Goal: Transaction & Acquisition: Purchase product/service

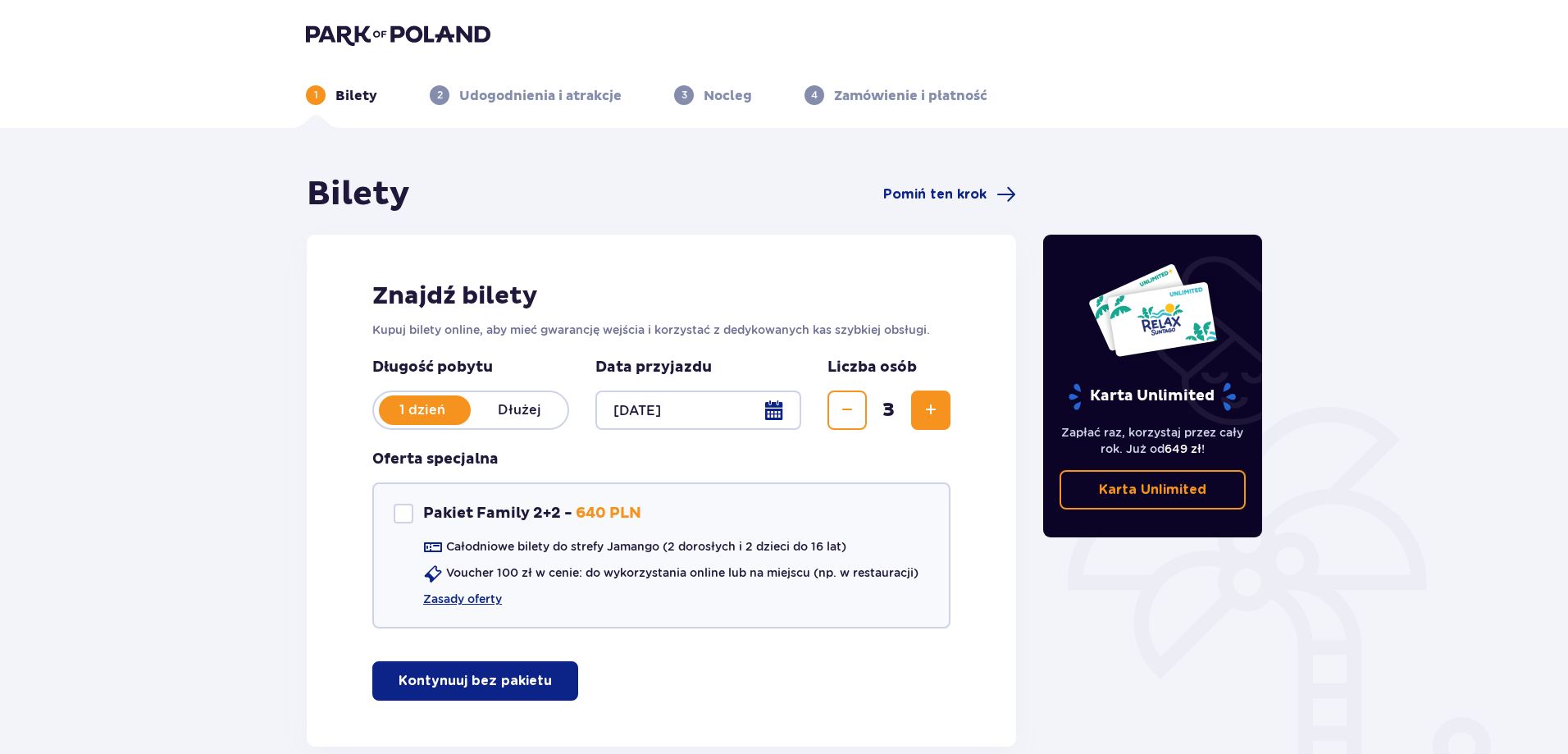
click at [554, 687] on span "button" at bounding box center [554, 680] width 20 height 20
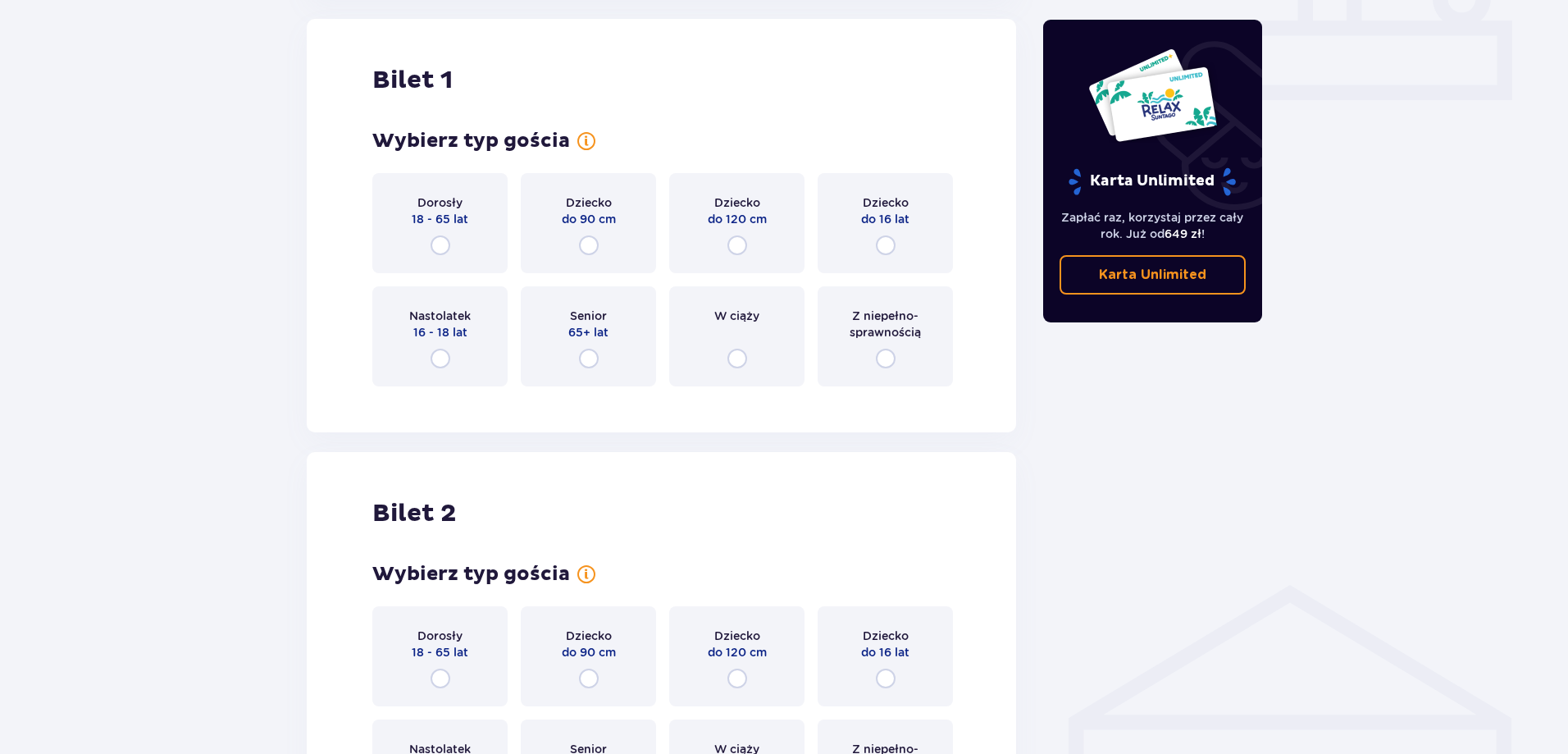
scroll to position [746, 0]
click at [437, 249] on input "radio" at bounding box center [440, 245] width 20 height 20
radio input "true"
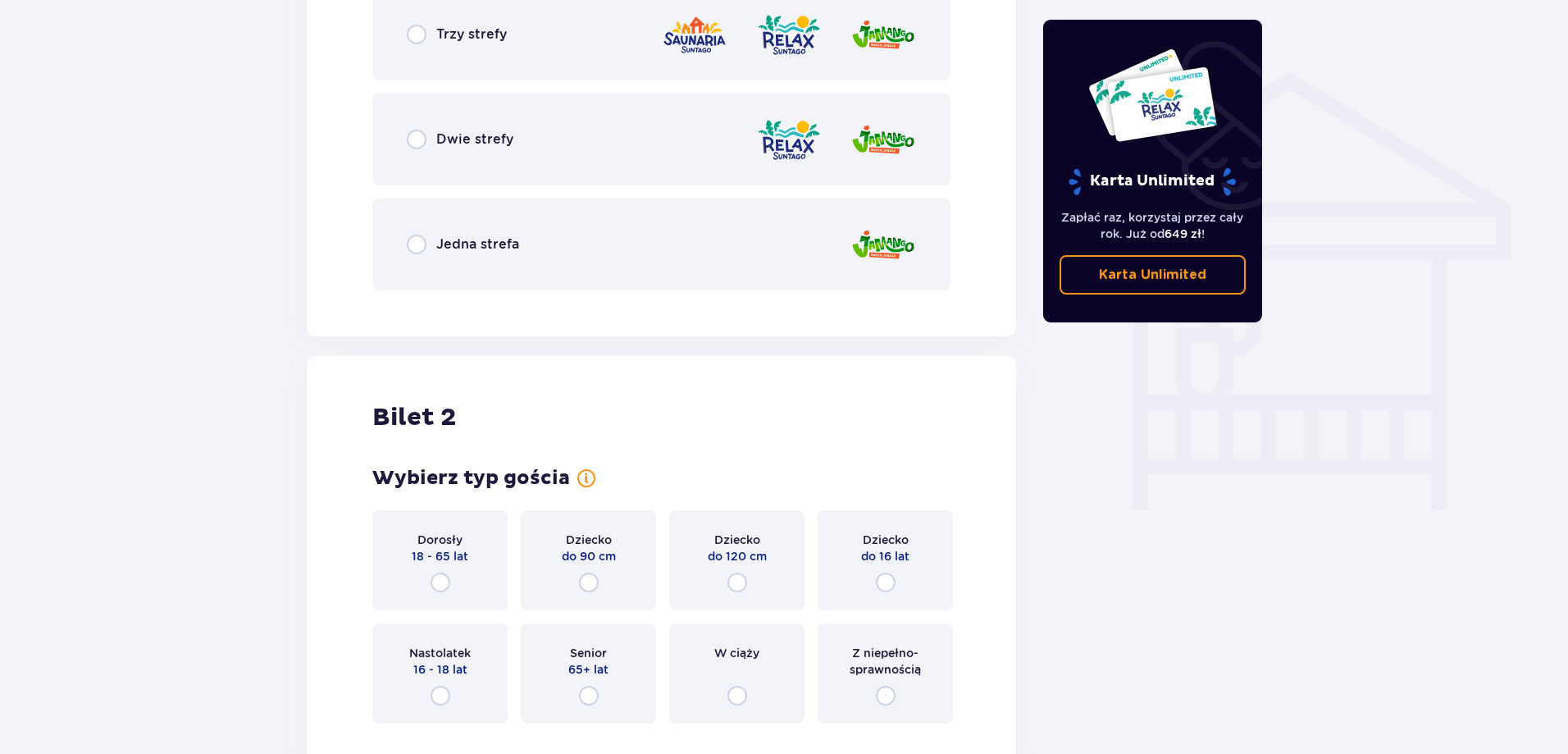
scroll to position [1065, 0]
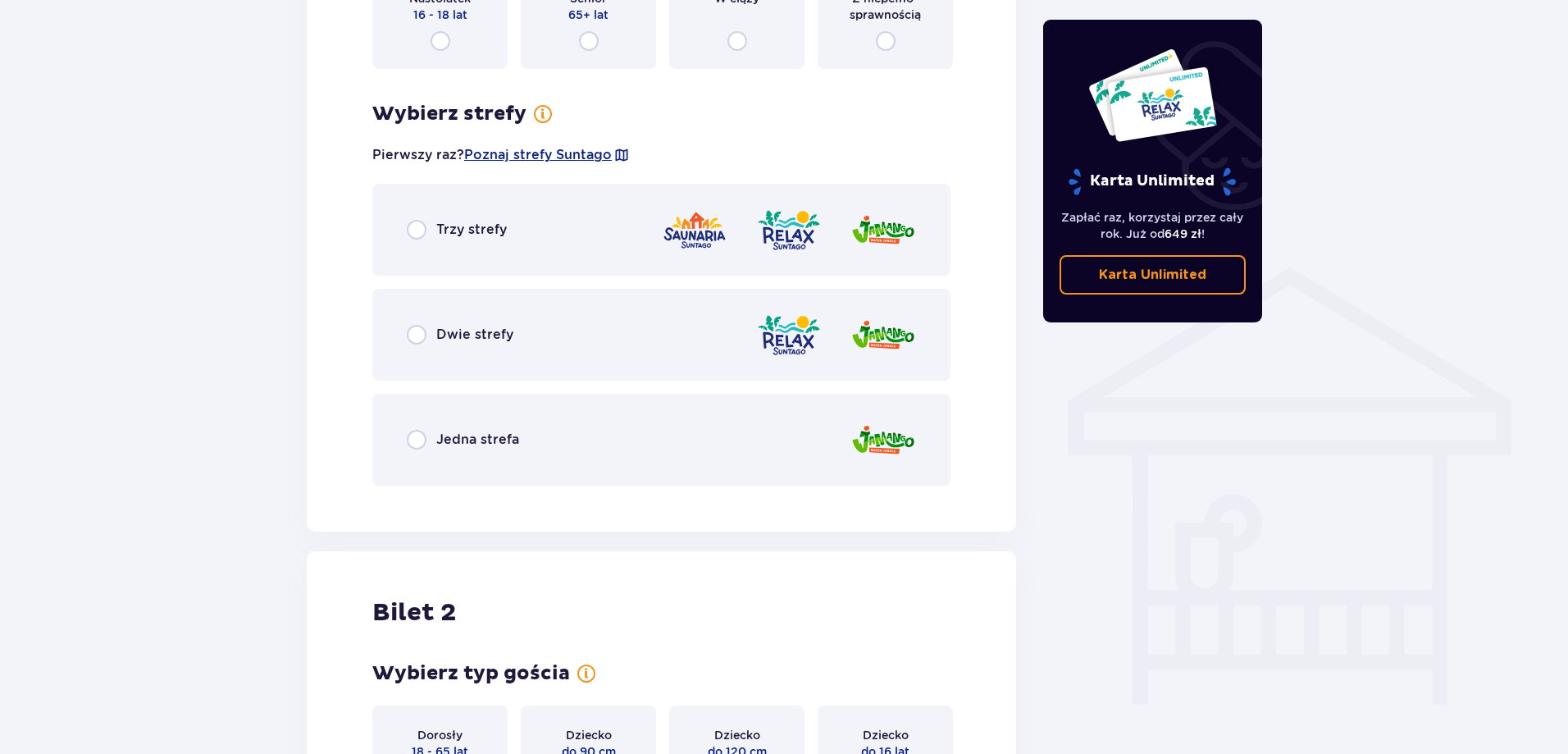
click at [401, 338] on div "Dwie strefy" at bounding box center [661, 335] width 578 height 92
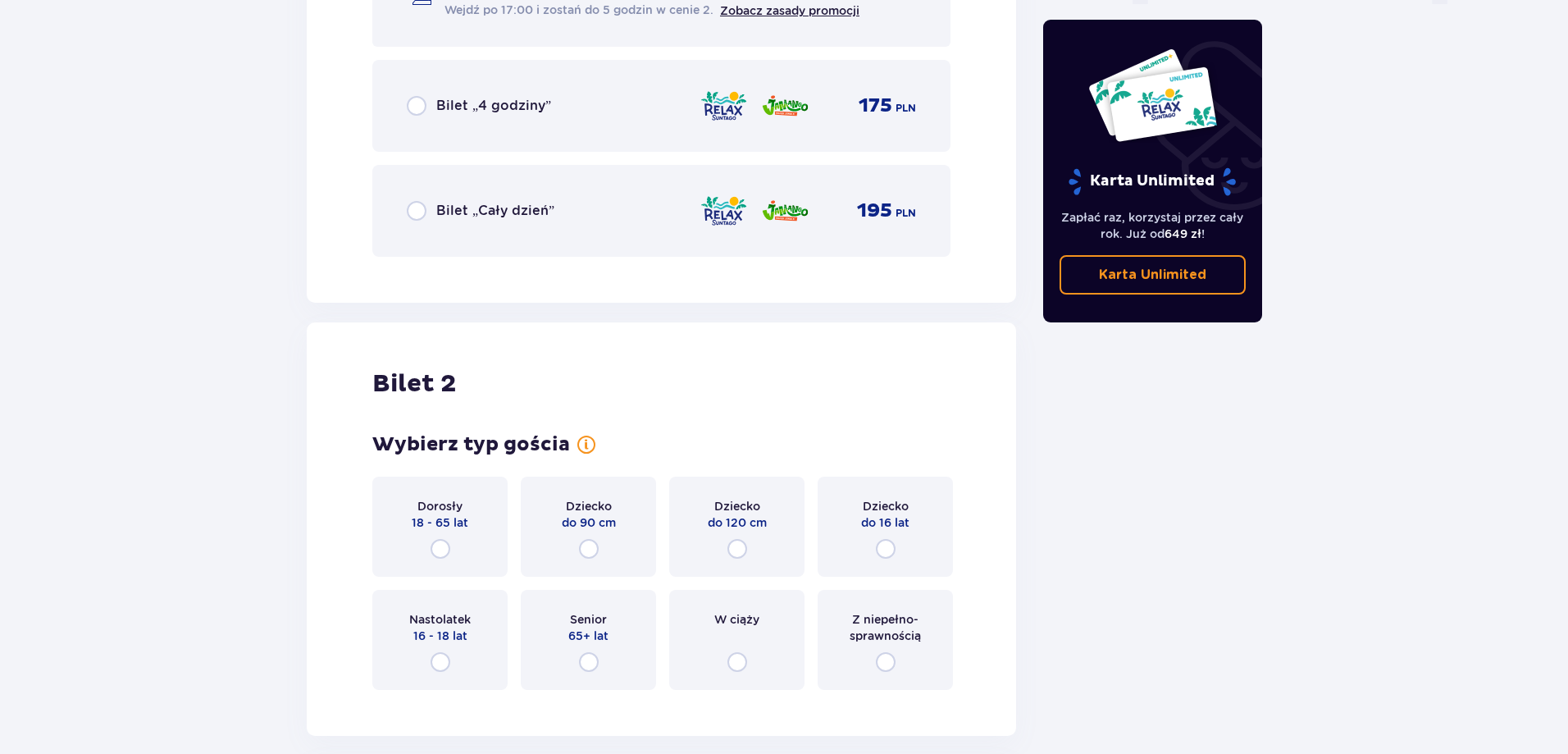
scroll to position [1804, 0]
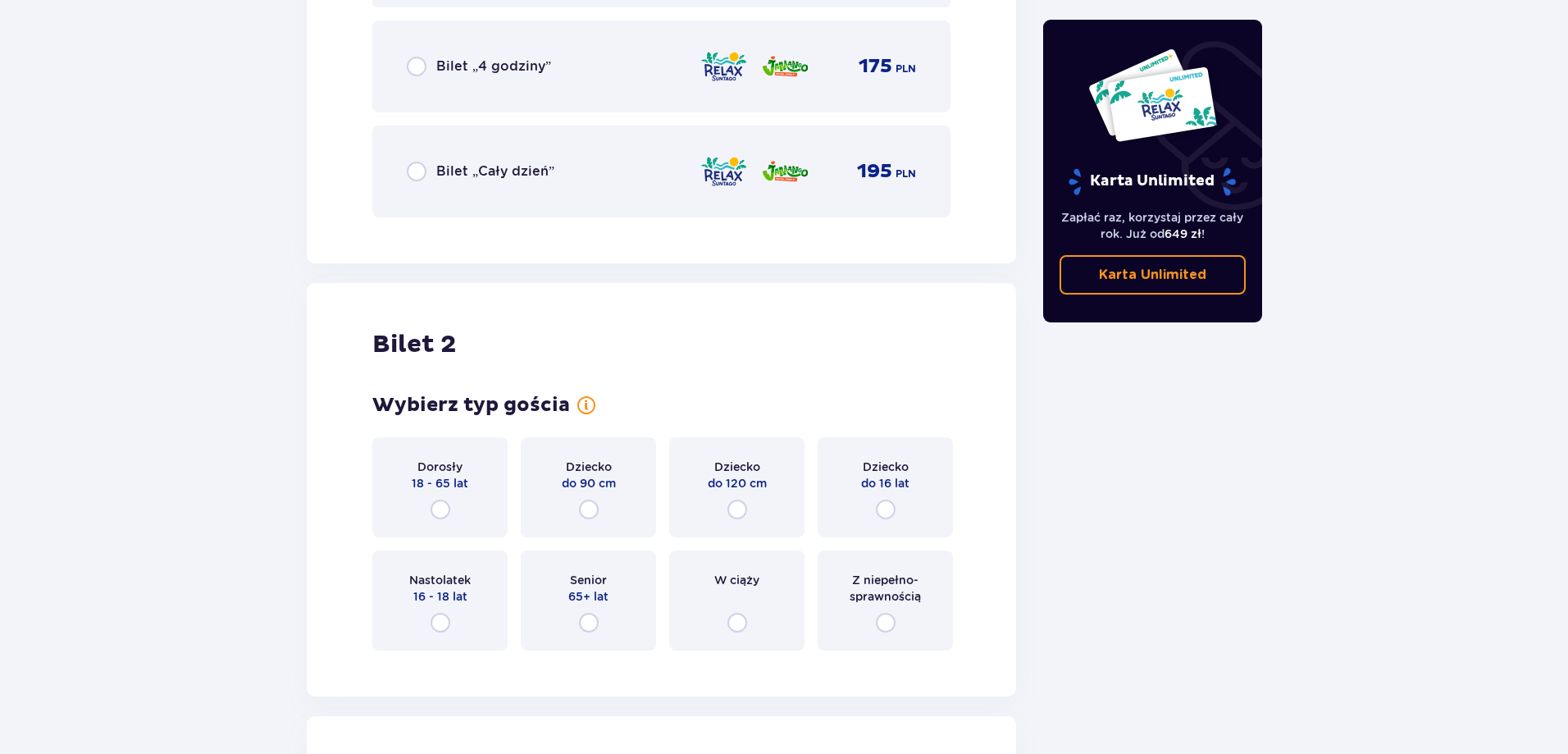
click at [918, 622] on div "Z niepełno­sprawnością" at bounding box center [885, 600] width 135 height 100
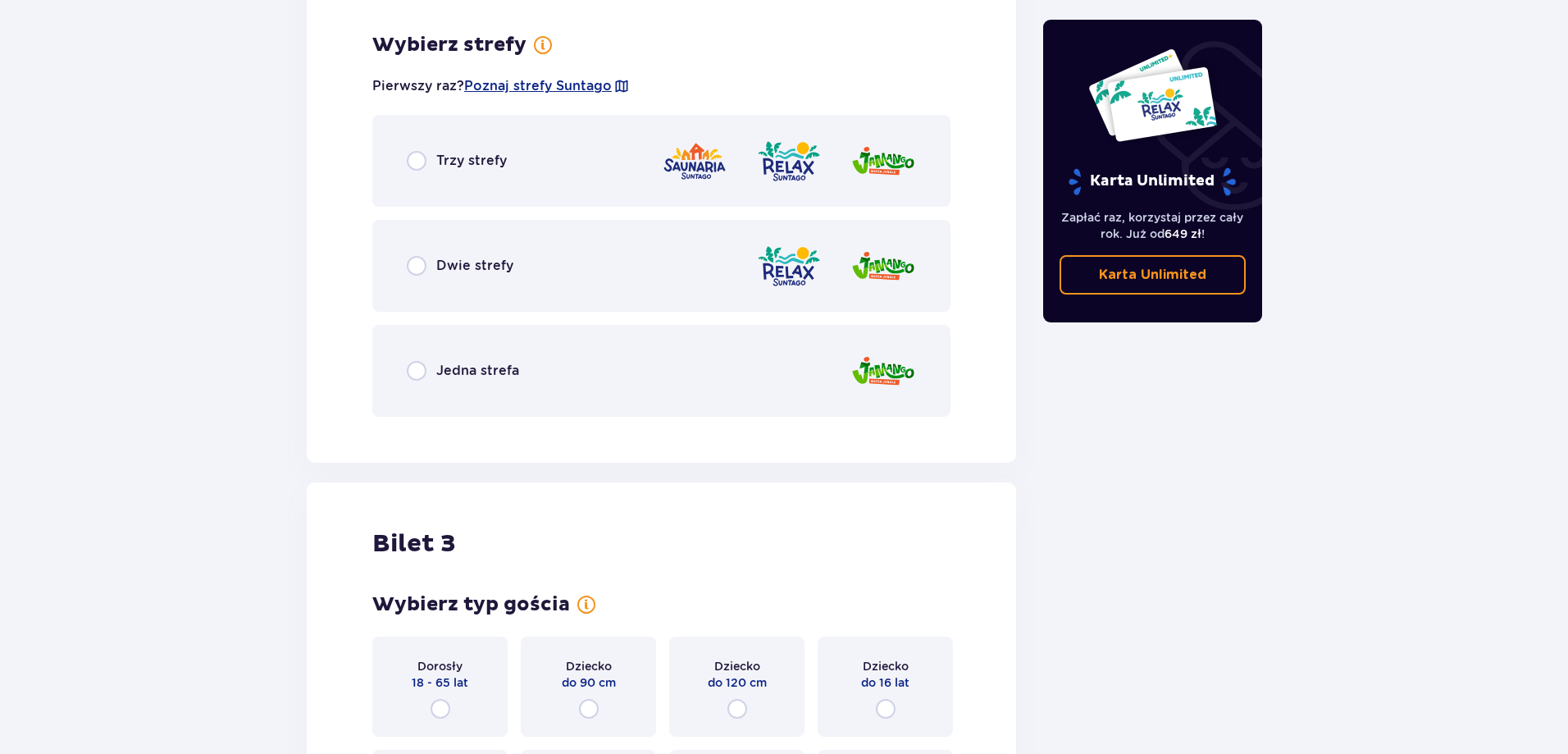
scroll to position [2467, 0]
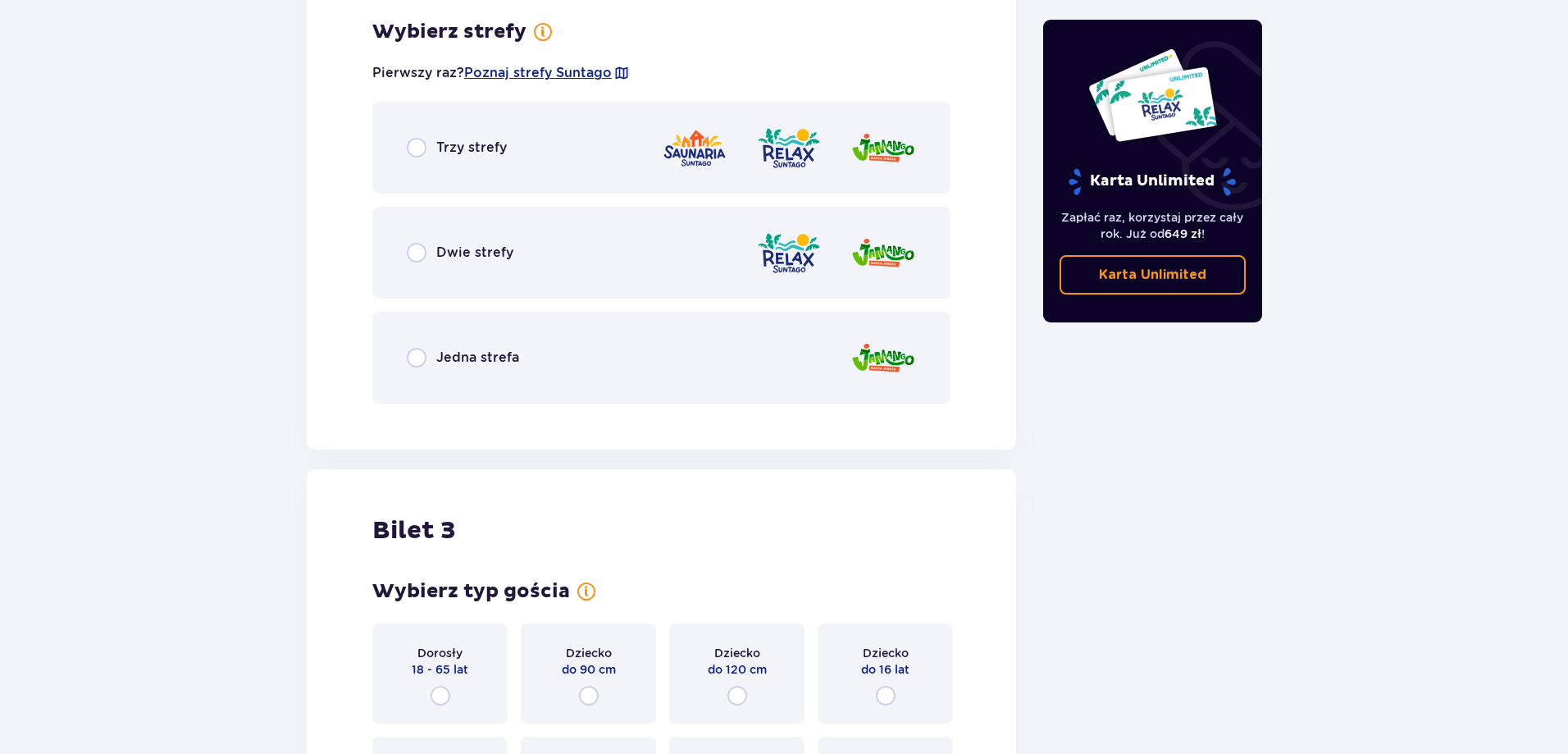
click at [409, 252] on input "radio" at bounding box center [416, 252] width 20 height 20
radio input "true"
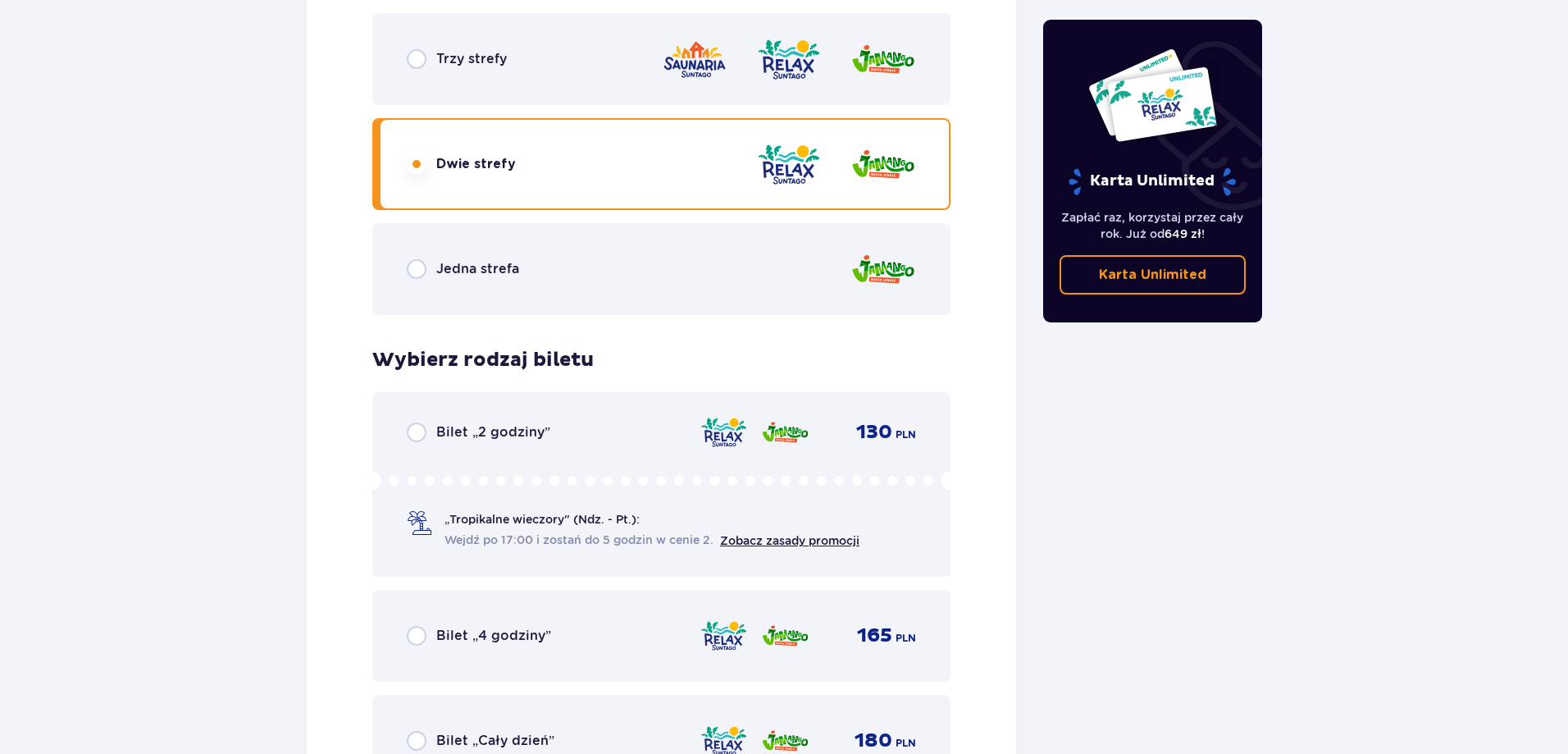
scroll to position [3131, 0]
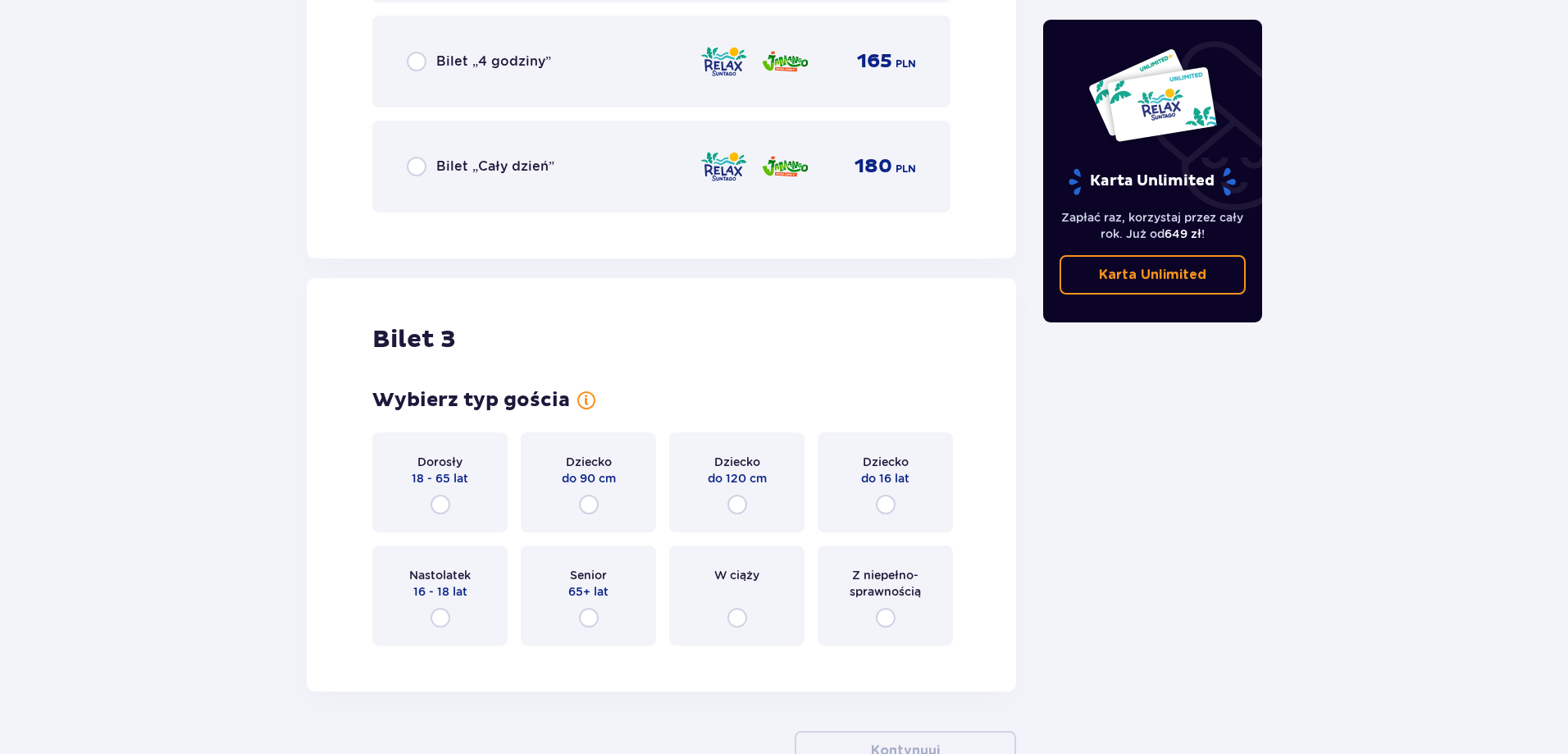
click at [446, 507] on input "radio" at bounding box center [440, 504] width 20 height 20
radio input "true"
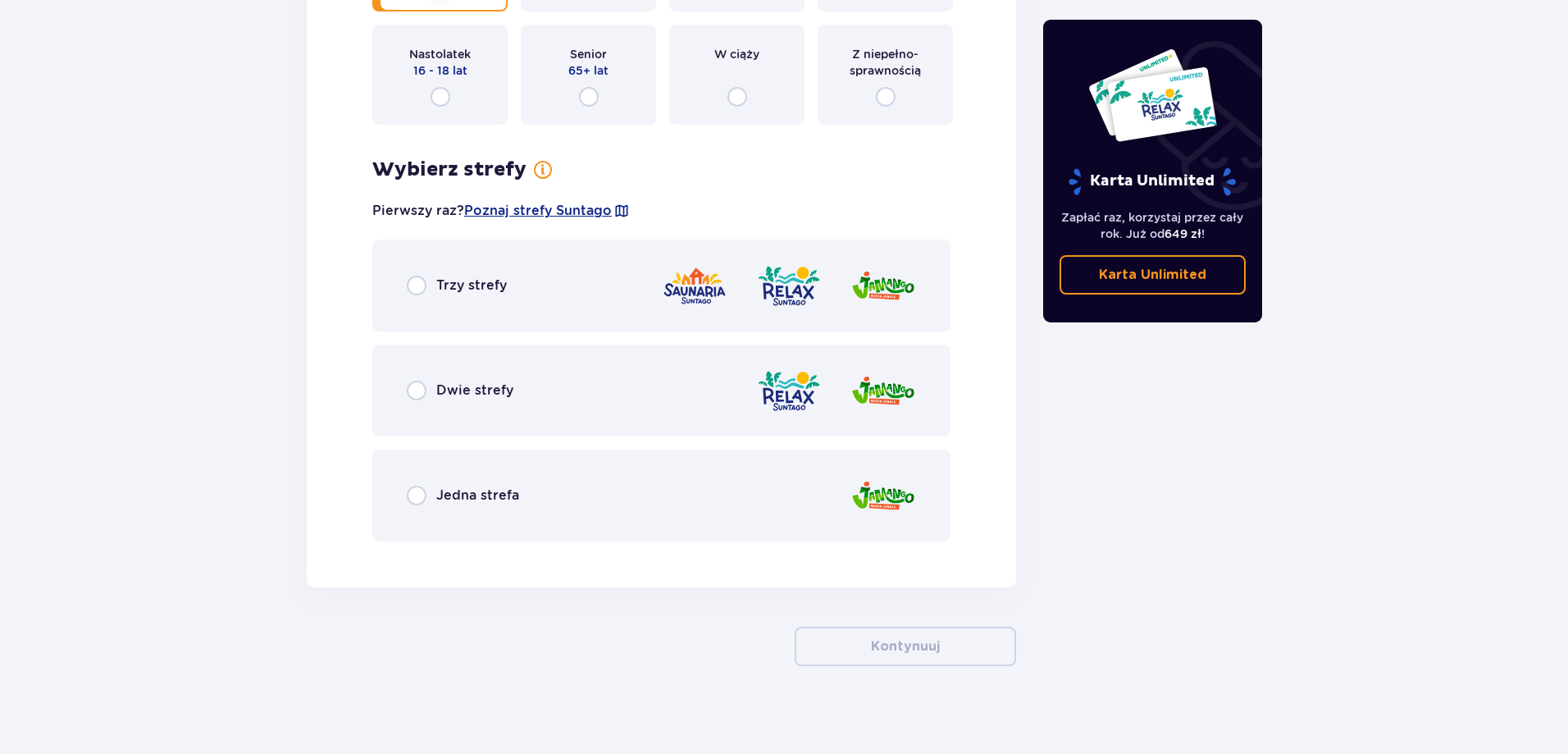
scroll to position [3662, 0]
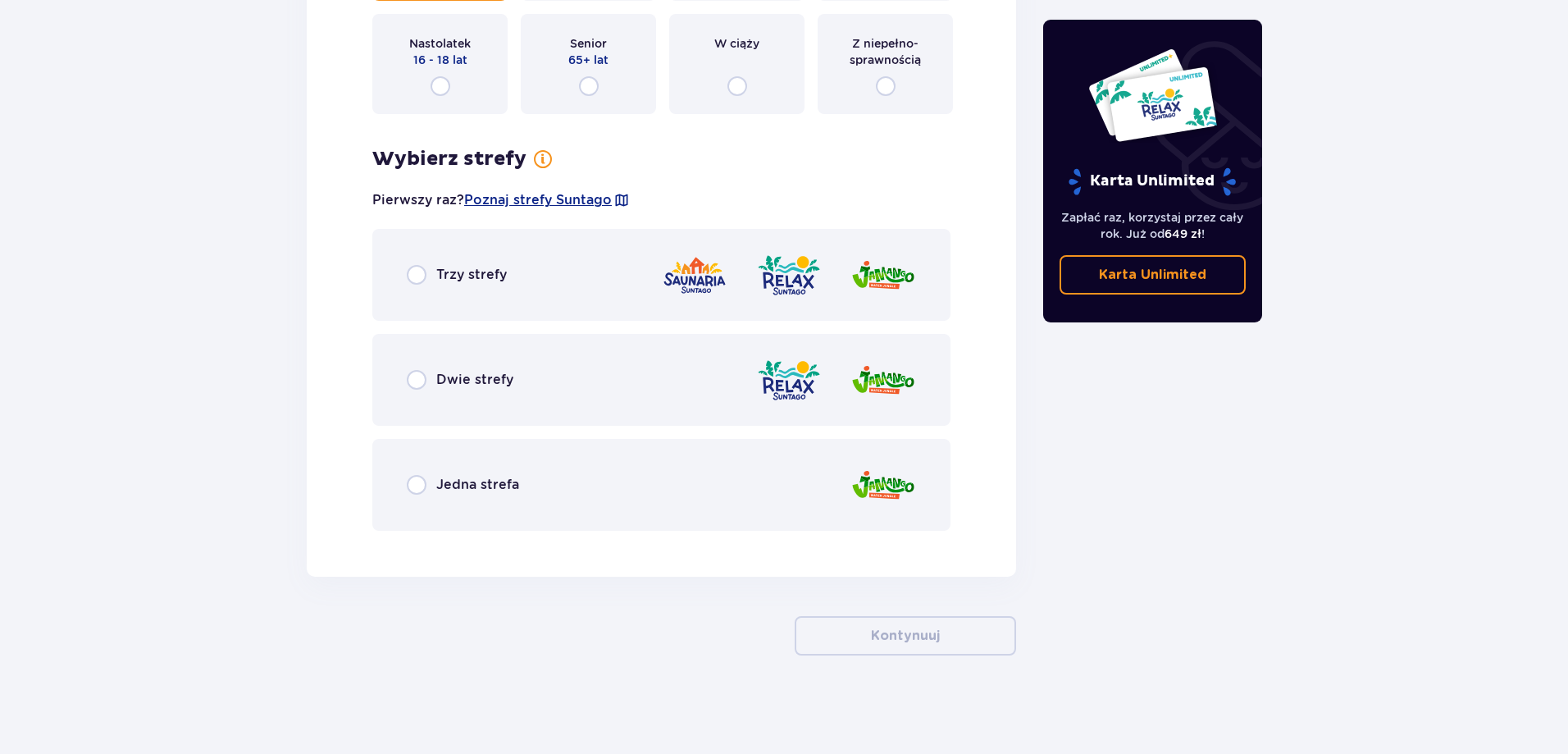
click at [411, 379] on input "radio" at bounding box center [416, 380] width 20 height 20
radio input "true"
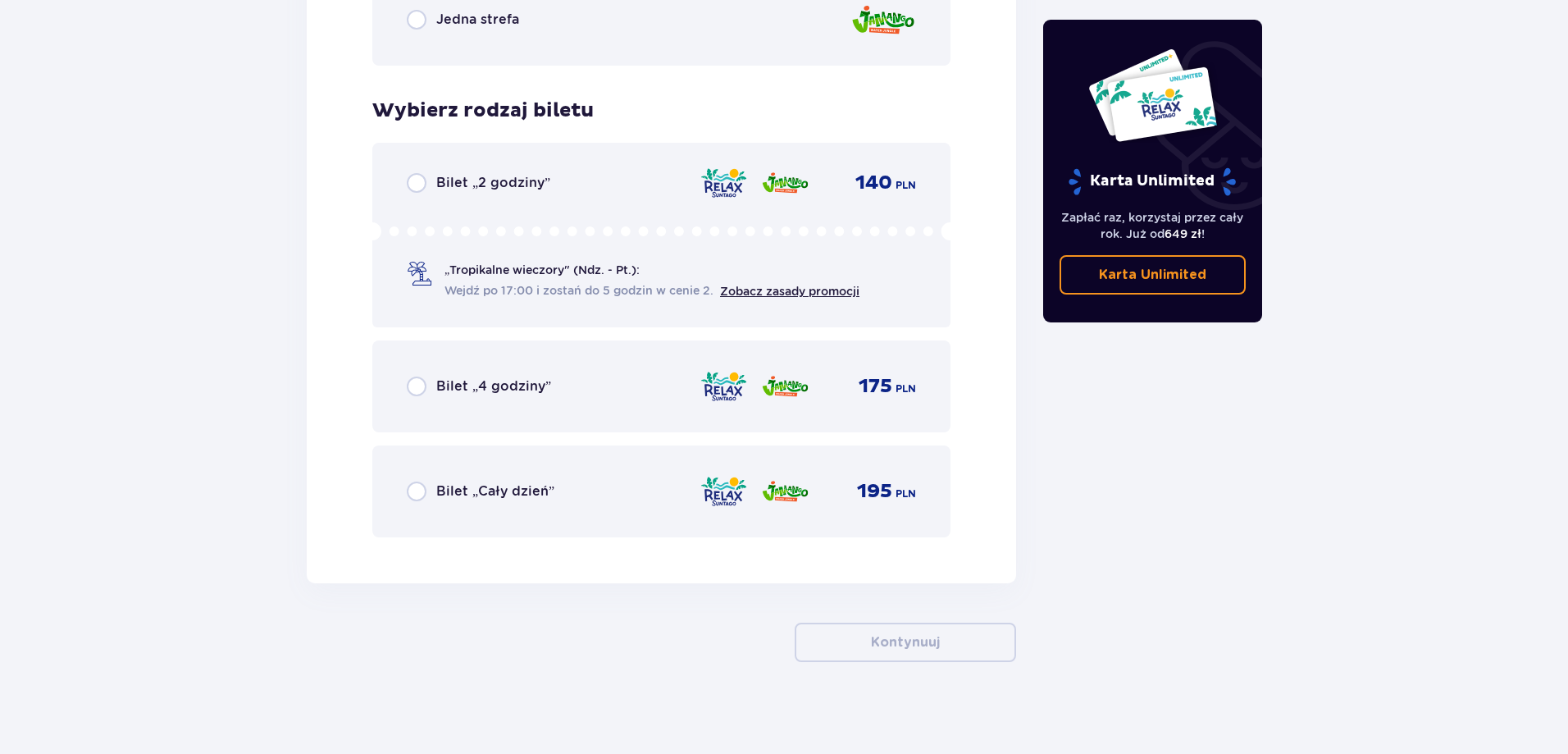
scroll to position [4133, 0]
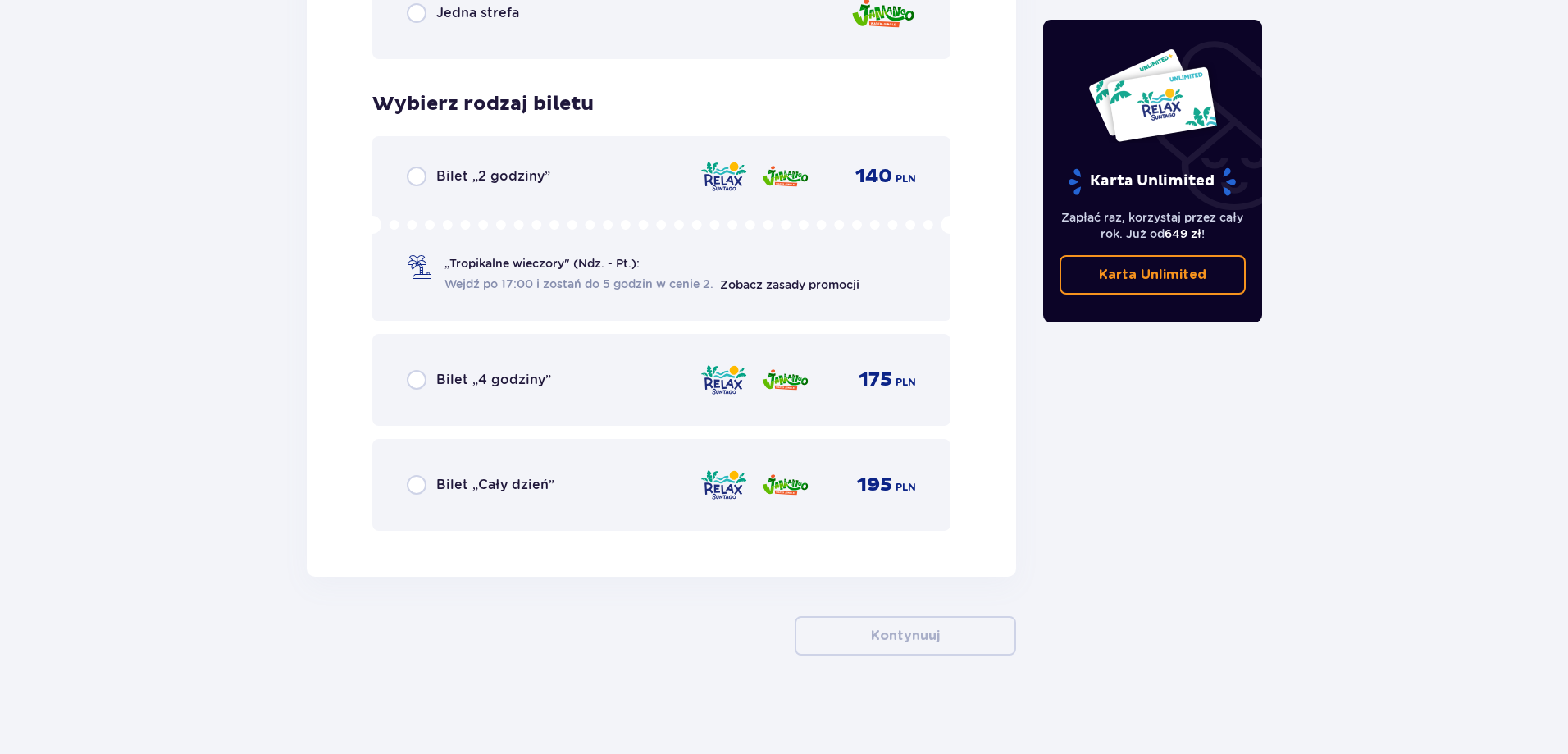
click at [430, 486] on div "Bilet „Cały dzień”" at bounding box center [481, 484] width 148 height 20
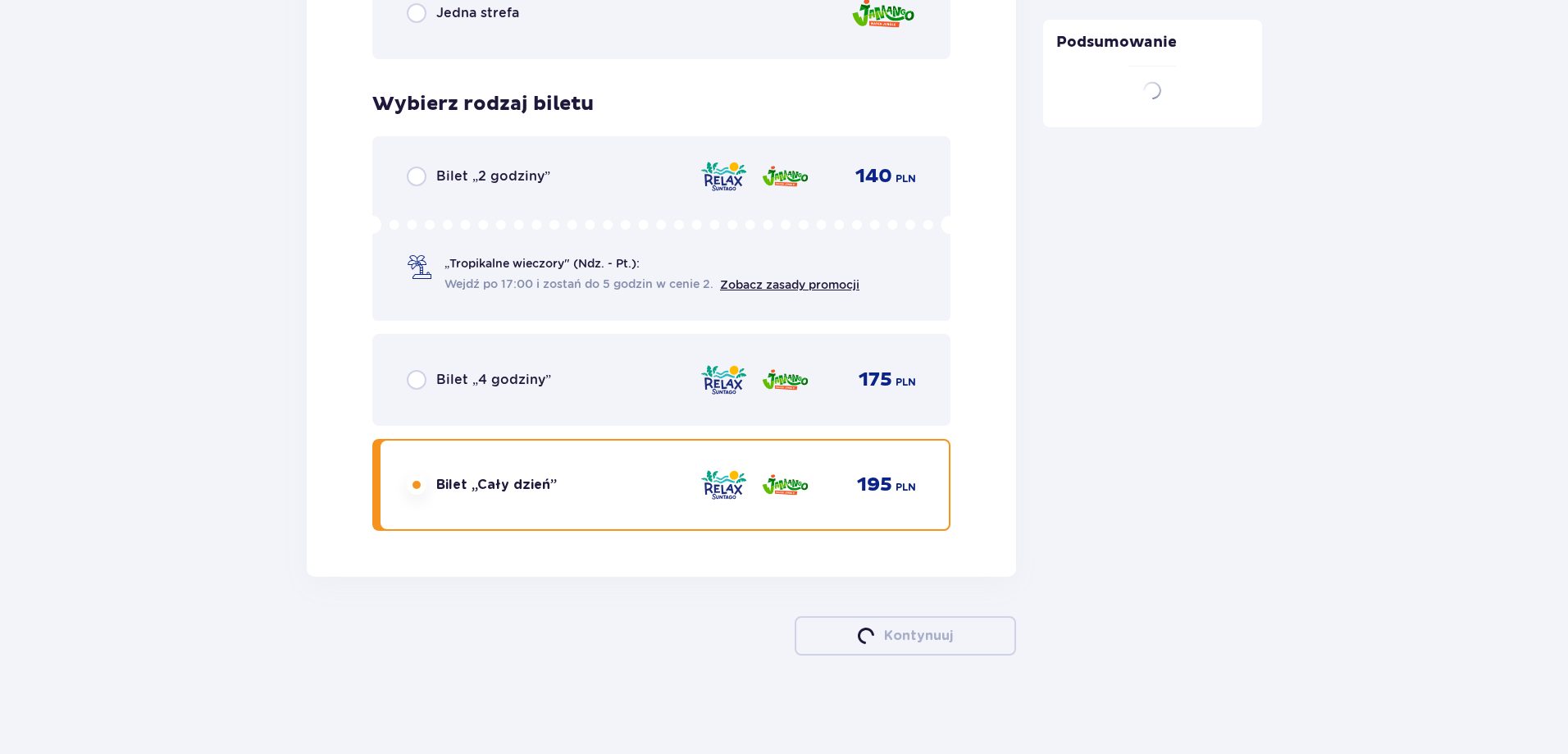
scroll to position [746, 0]
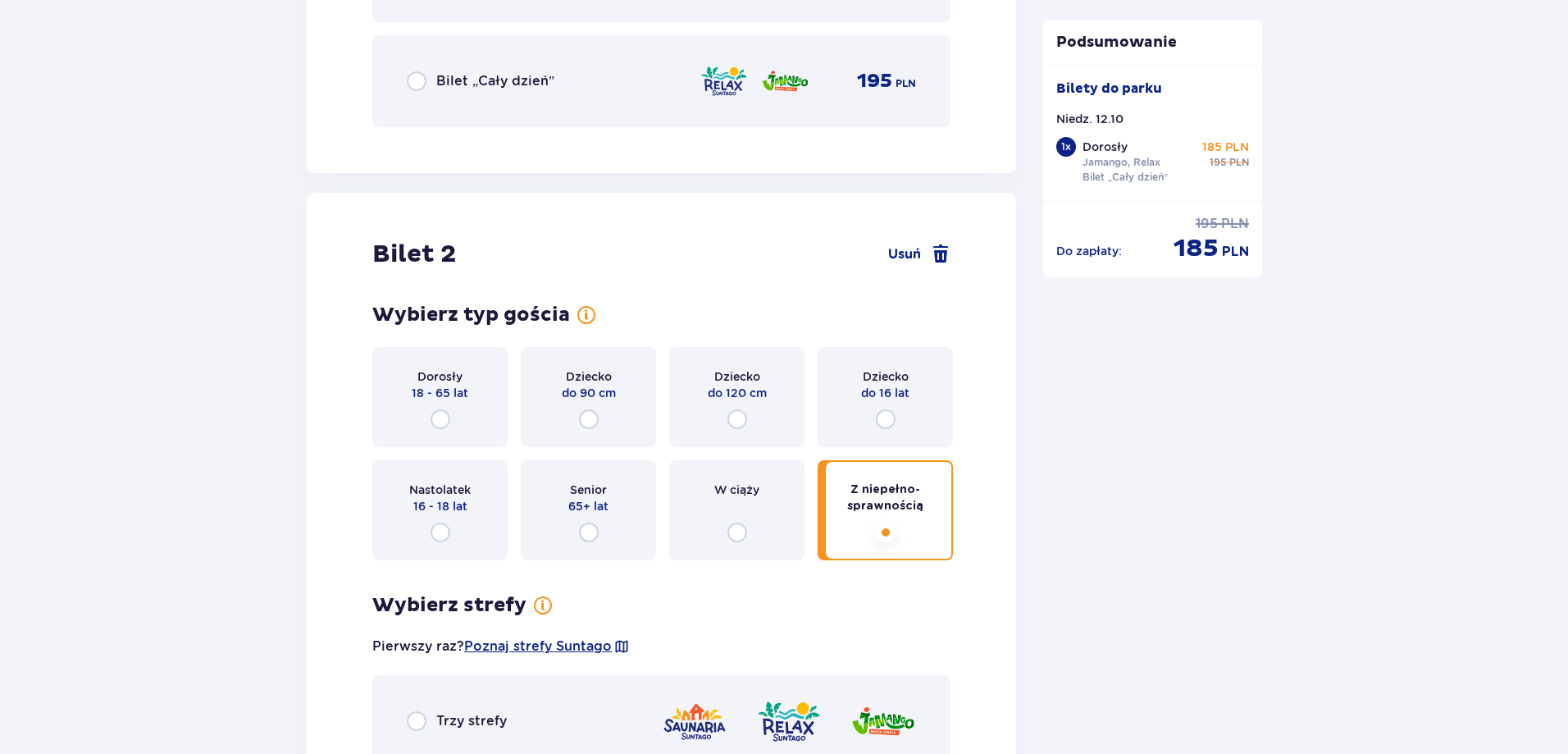
click at [432, 420] on input "radio" at bounding box center [440, 419] width 20 height 20
radio input "true"
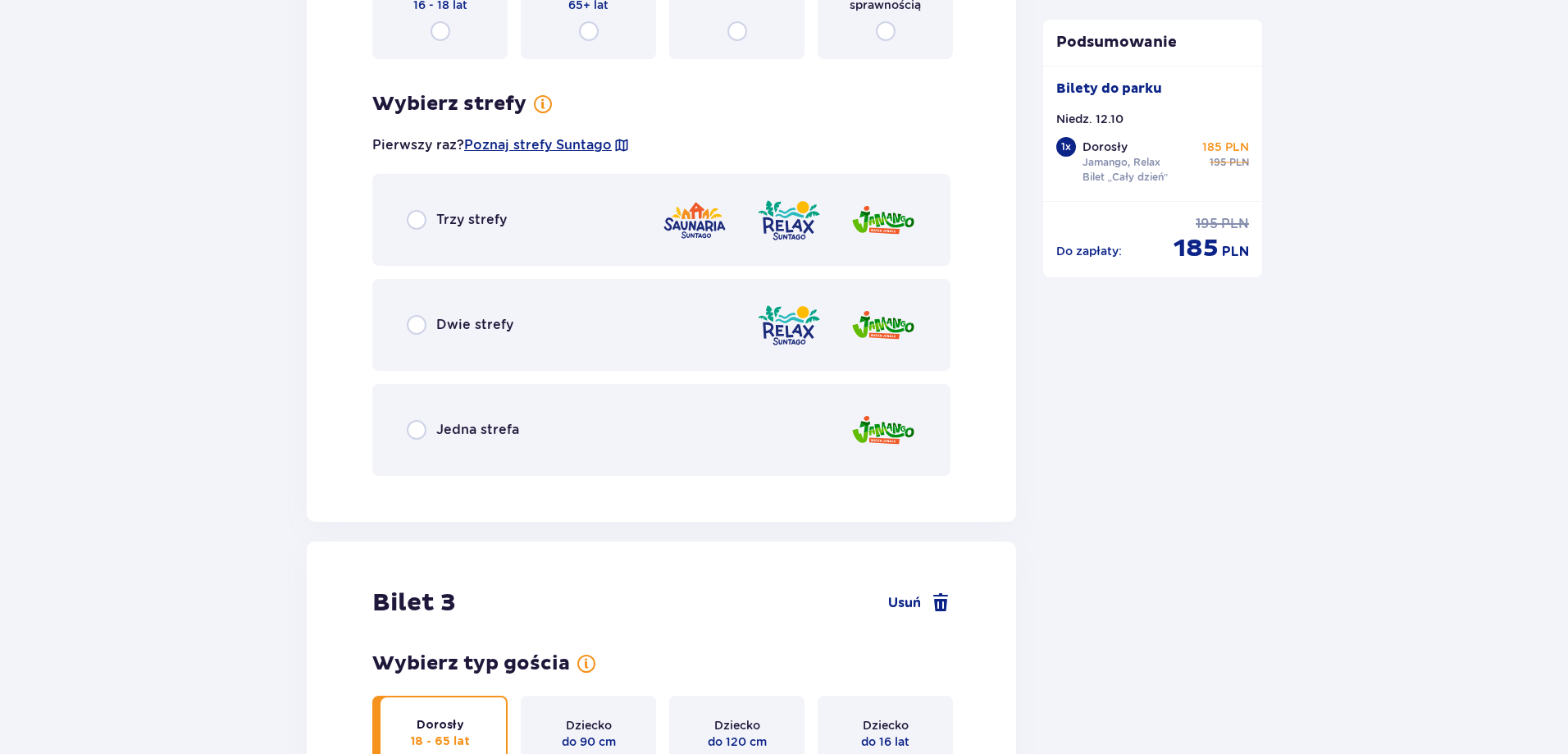
scroll to position [2467, 0]
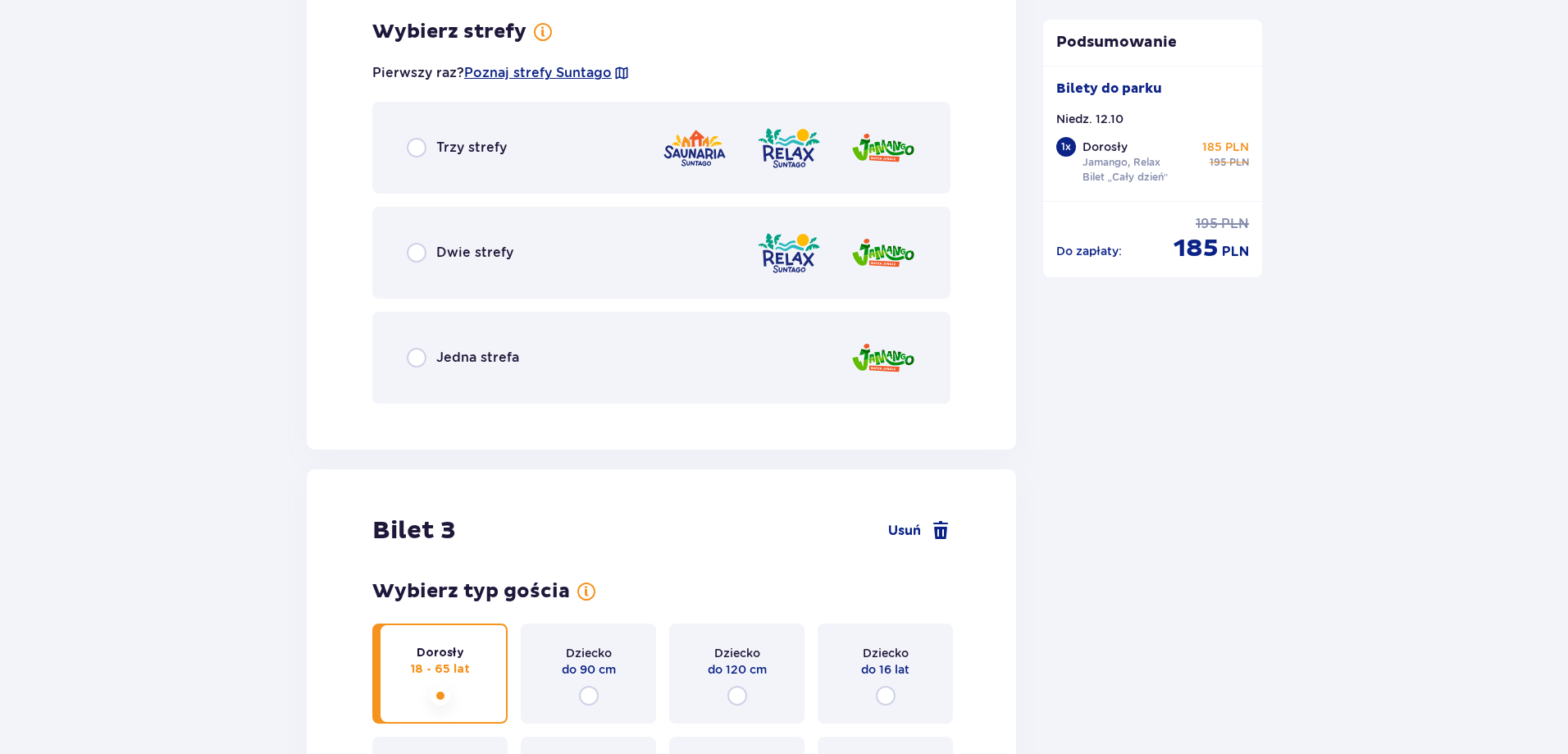
click at [409, 247] on input "radio" at bounding box center [416, 252] width 20 height 20
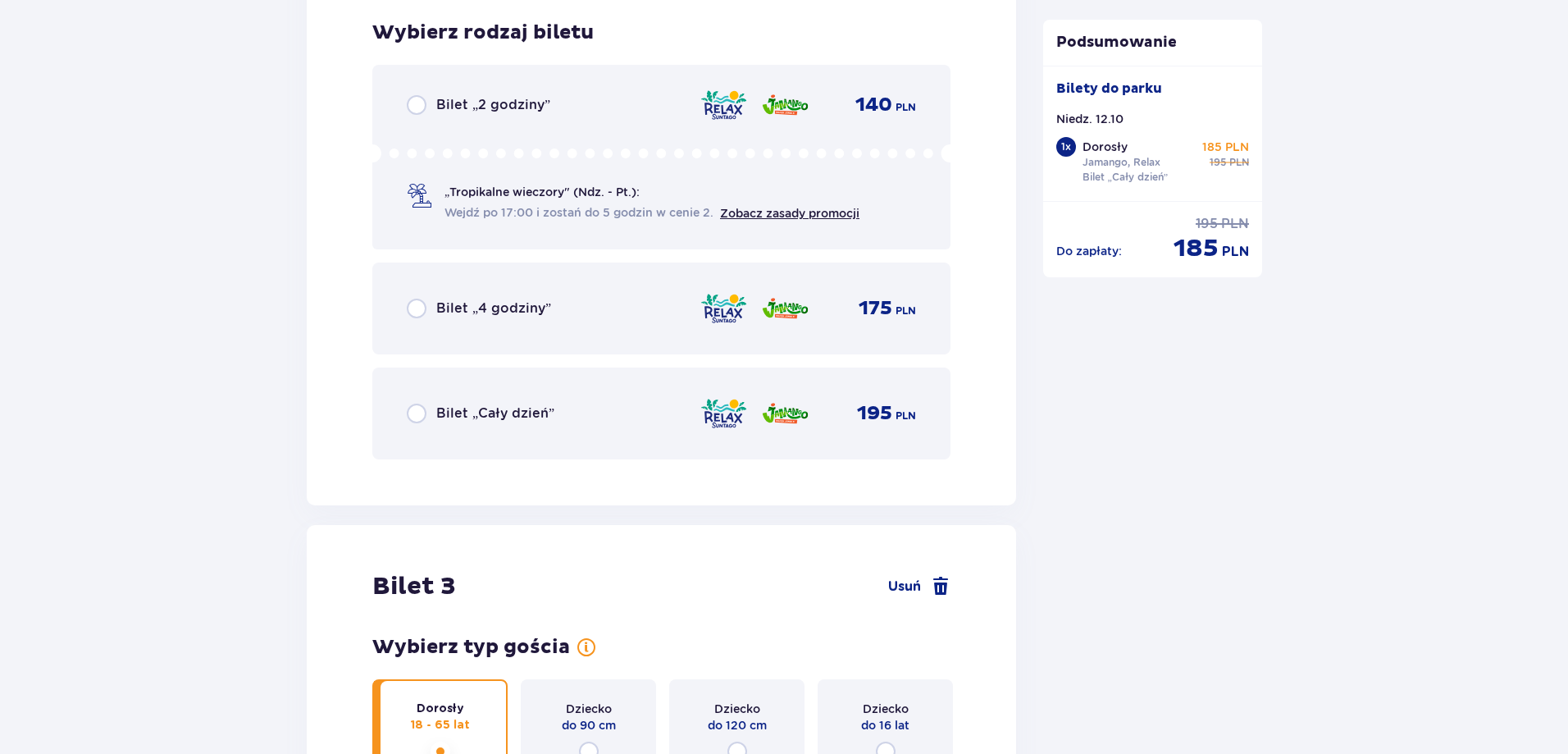
scroll to position [2884, 0]
click at [421, 410] on input "radio" at bounding box center [416, 412] width 20 height 20
radio input "true"
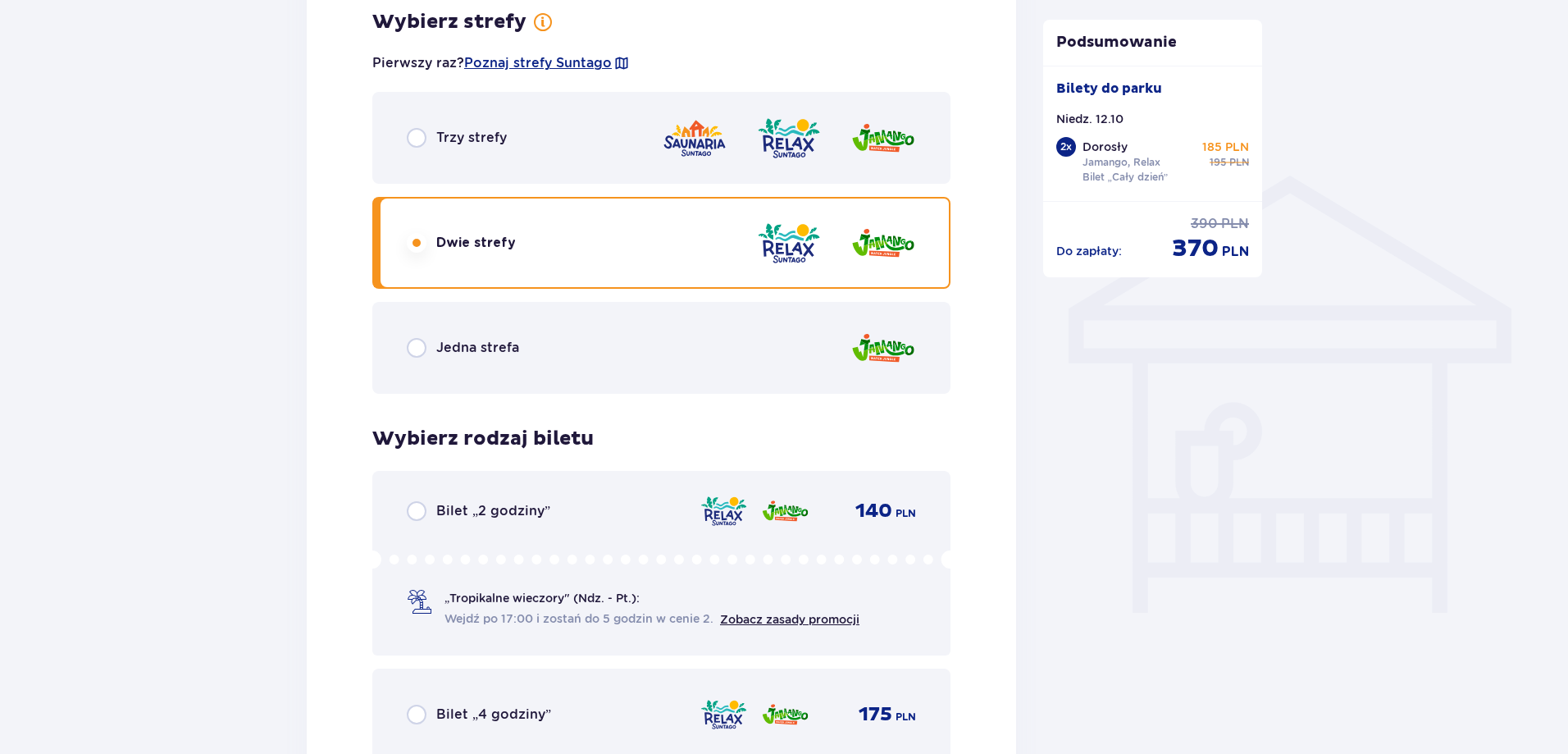
scroll to position [1403, 0]
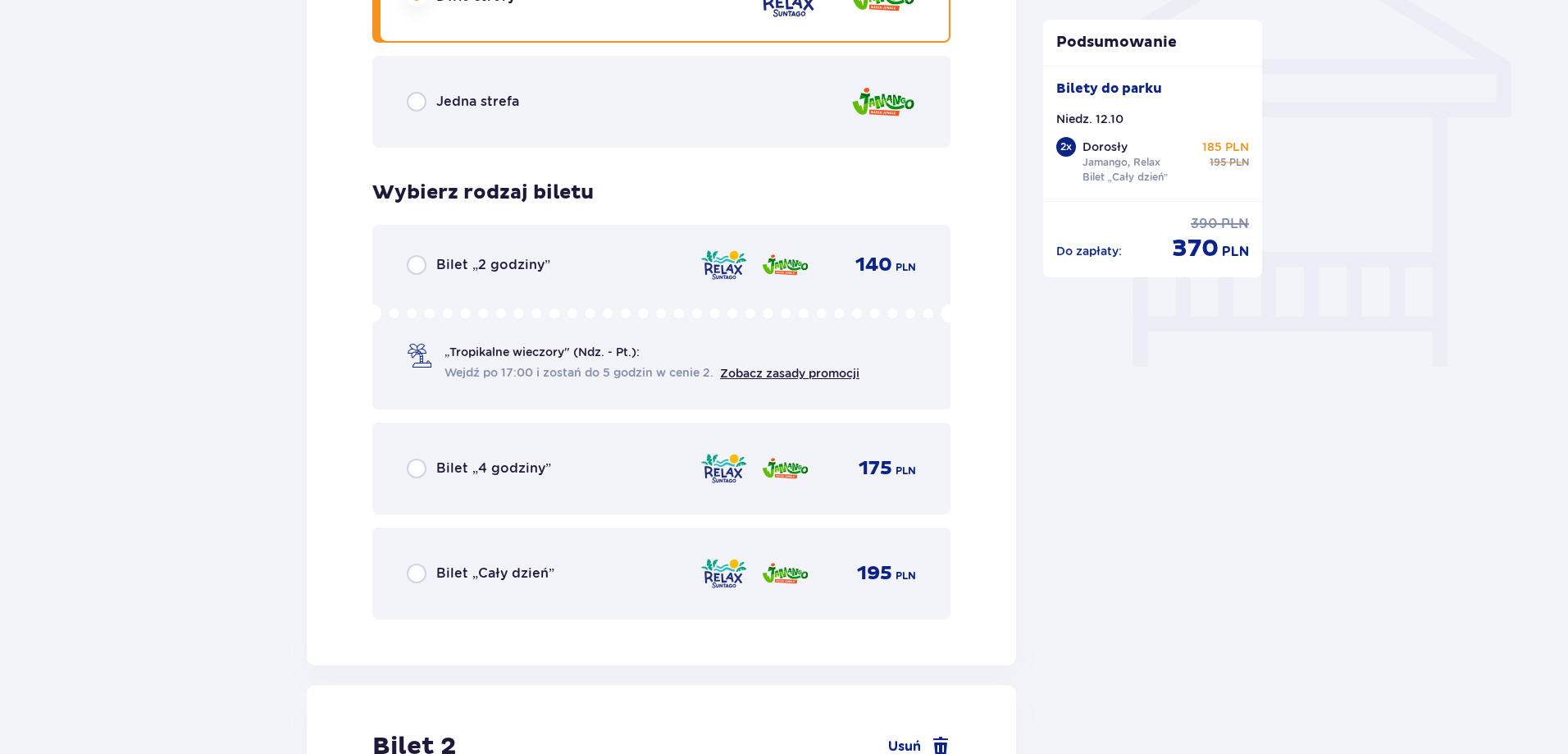
click at [407, 570] on input "radio" at bounding box center [416, 573] width 20 height 20
radio input "true"
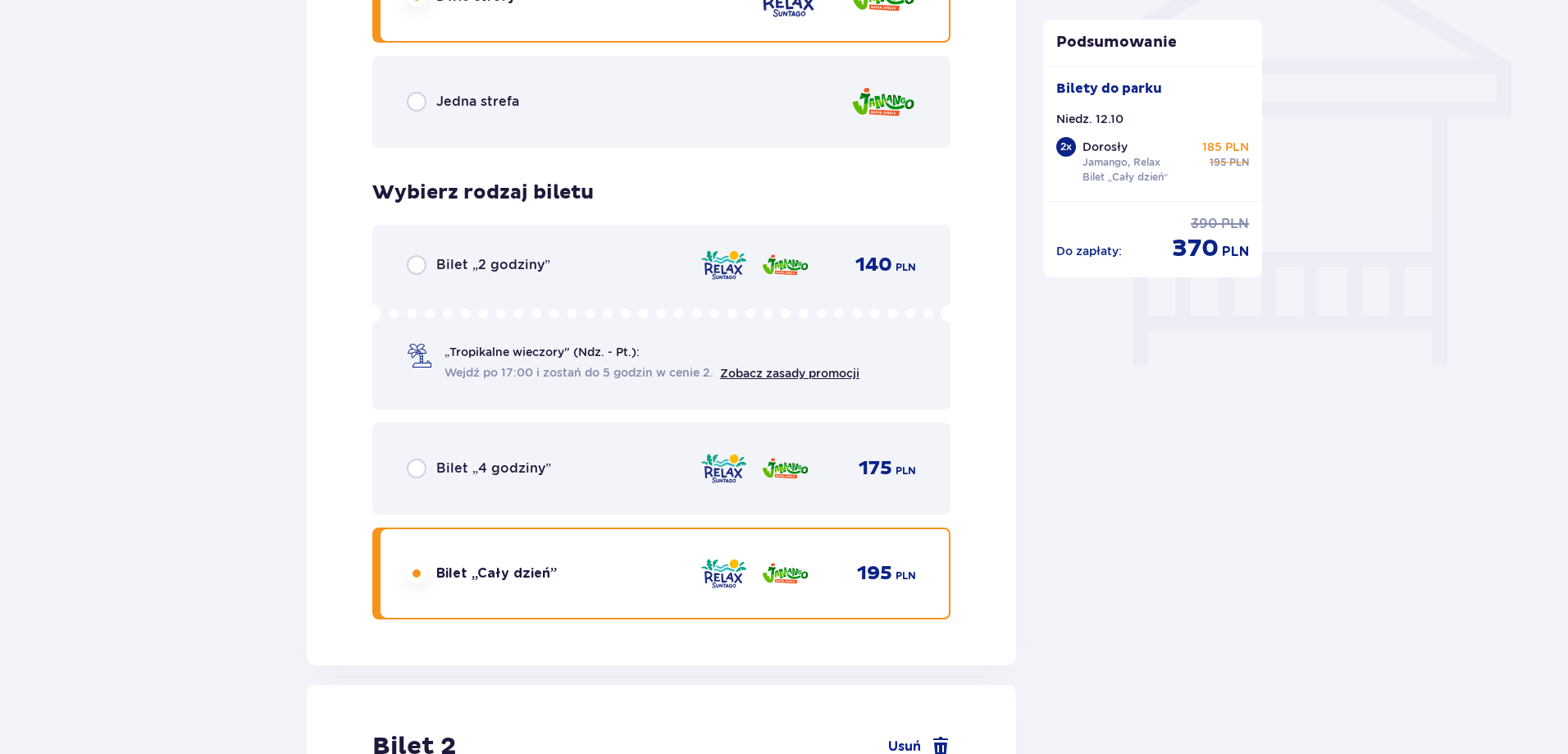
click at [413, 570] on input "radio" at bounding box center [416, 573] width 20 height 20
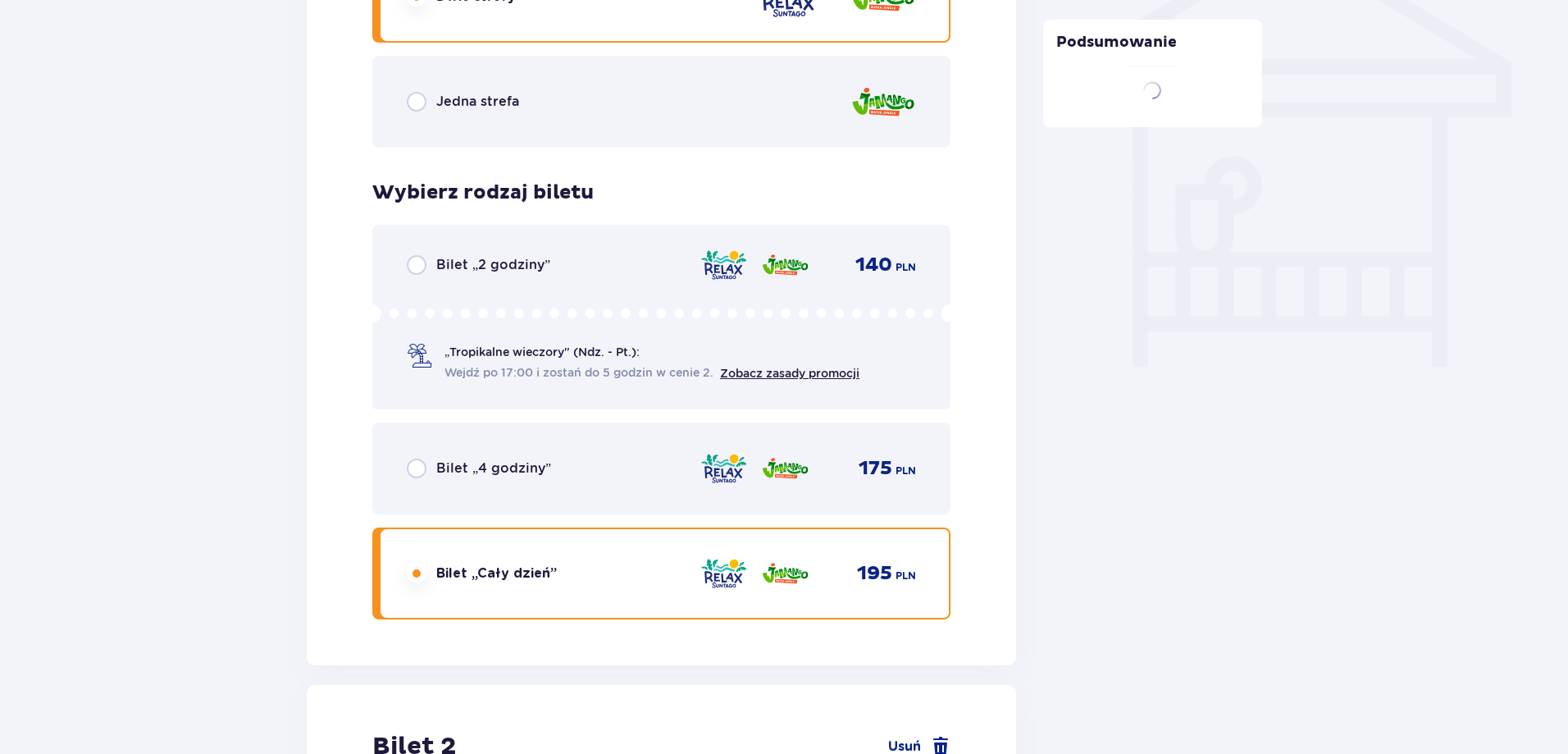
click at [413, 570] on input "radio" at bounding box center [416, 573] width 20 height 20
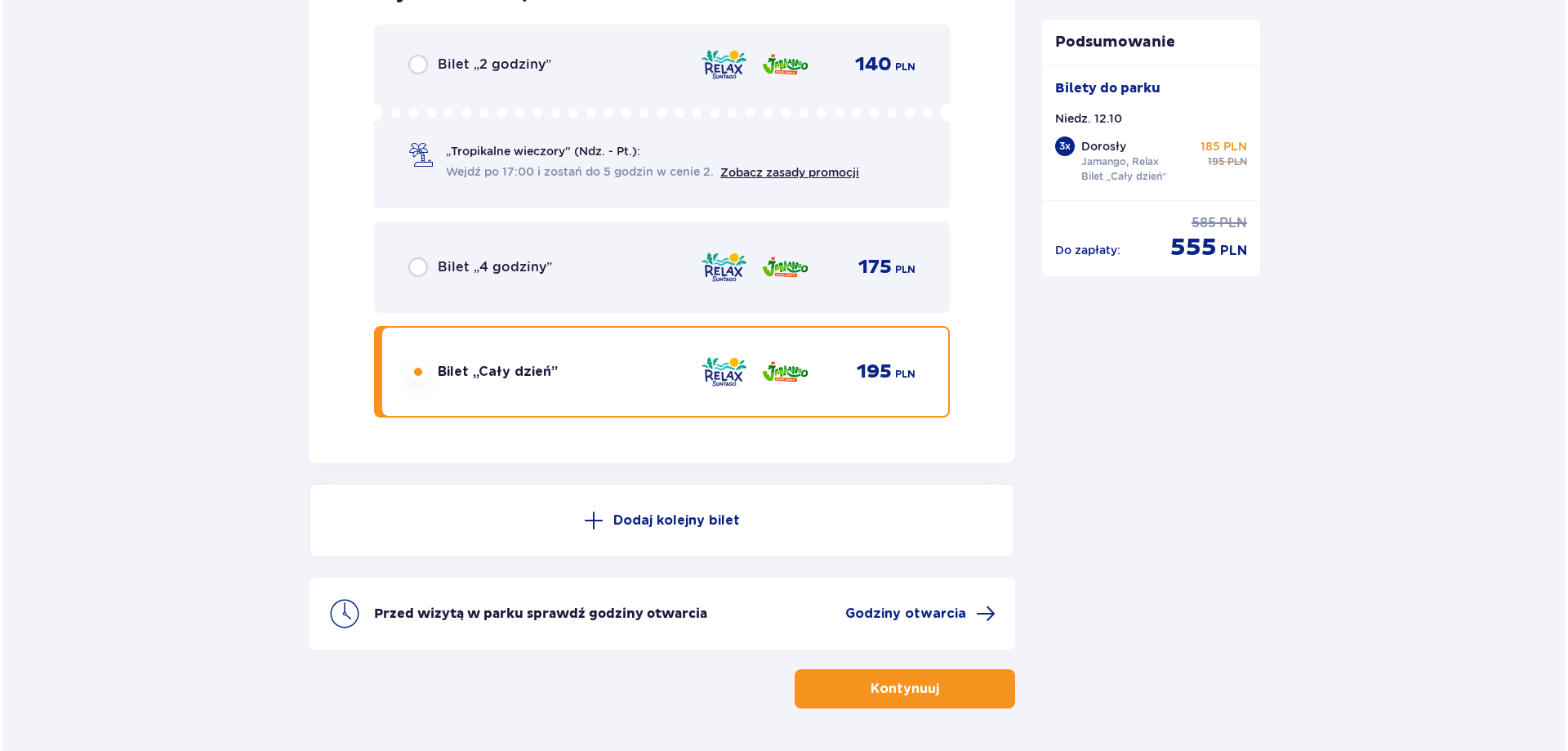
scroll to position [4284, 0]
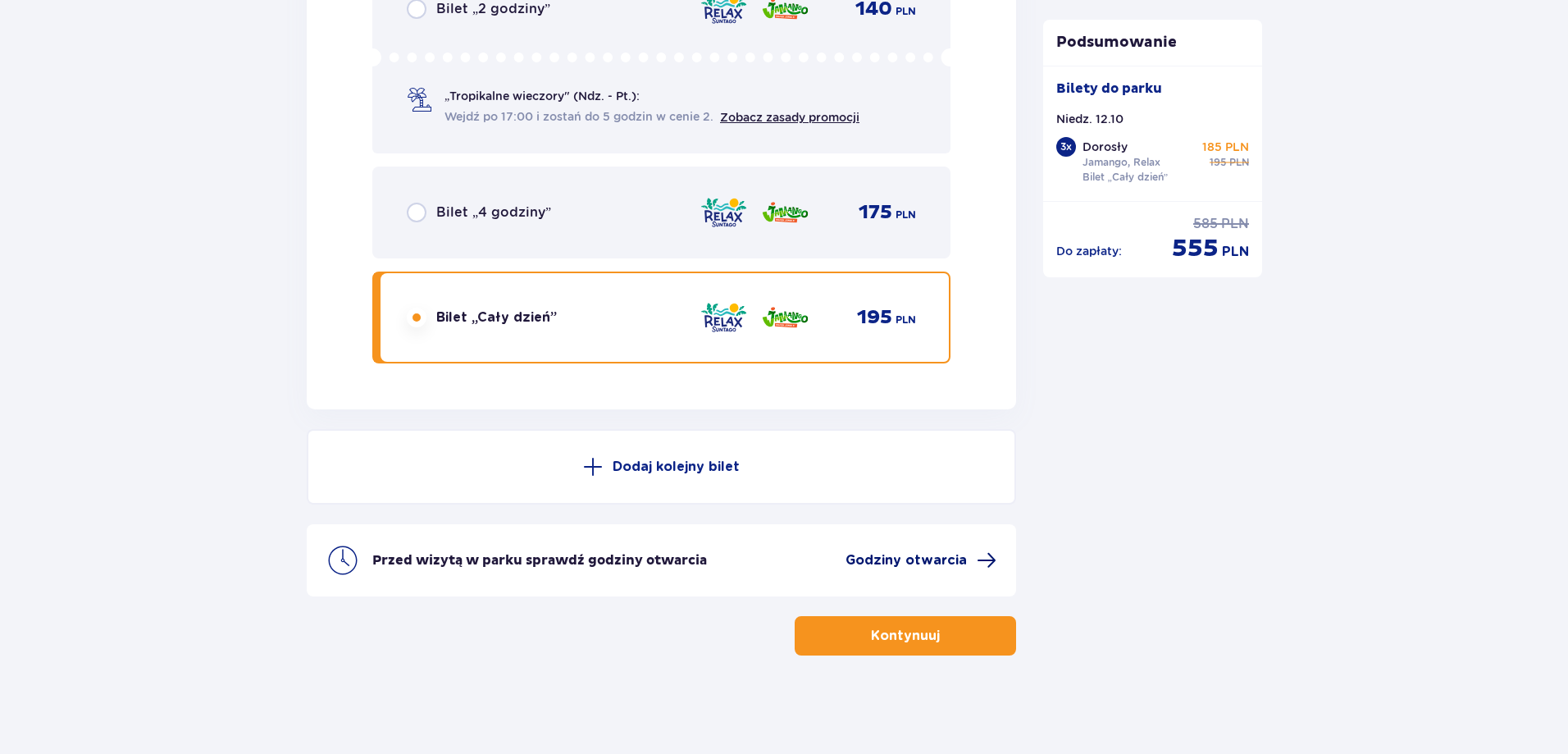
click at [923, 560] on span "Godziny otwarcia" at bounding box center [906, 560] width 121 height 18
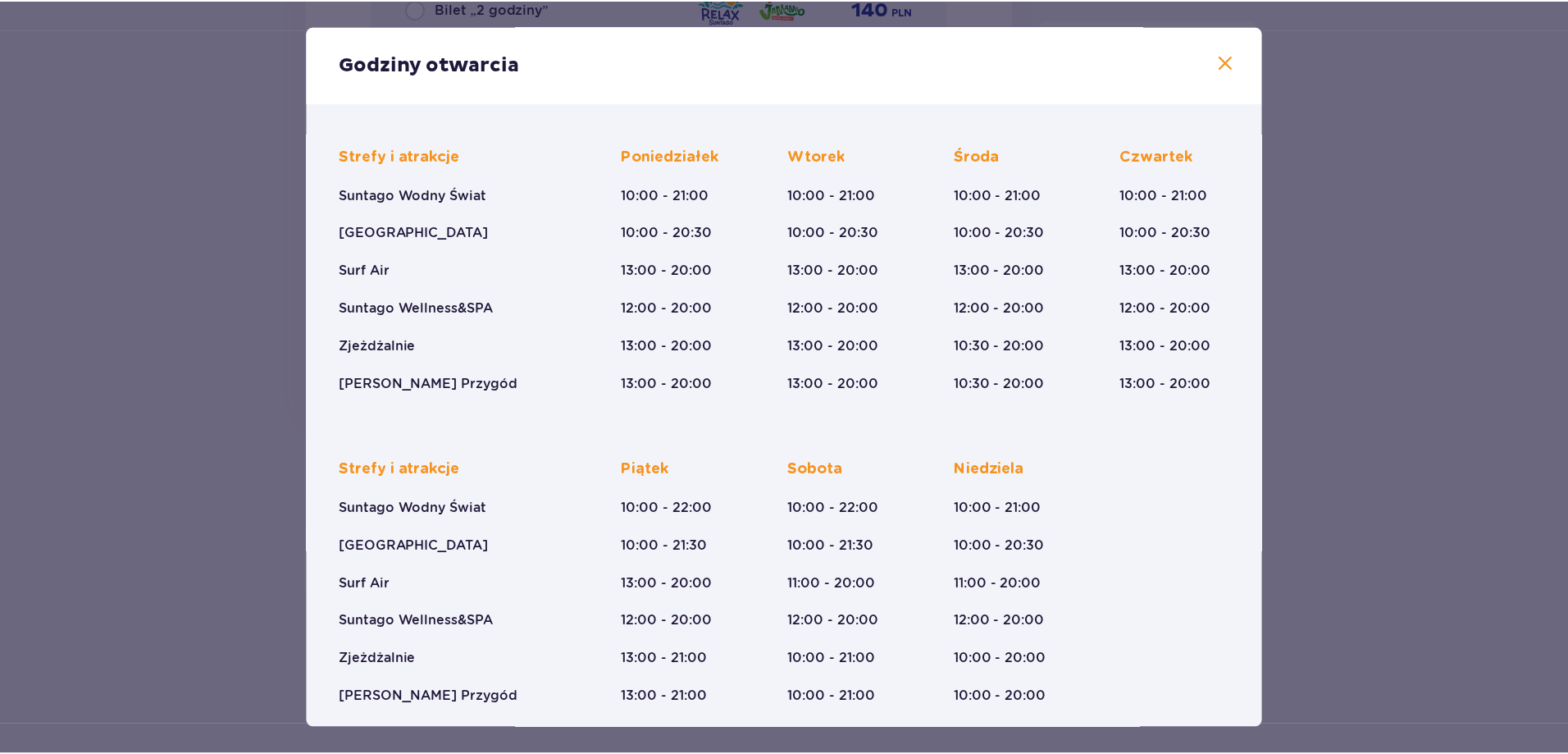
scroll to position [114, 0]
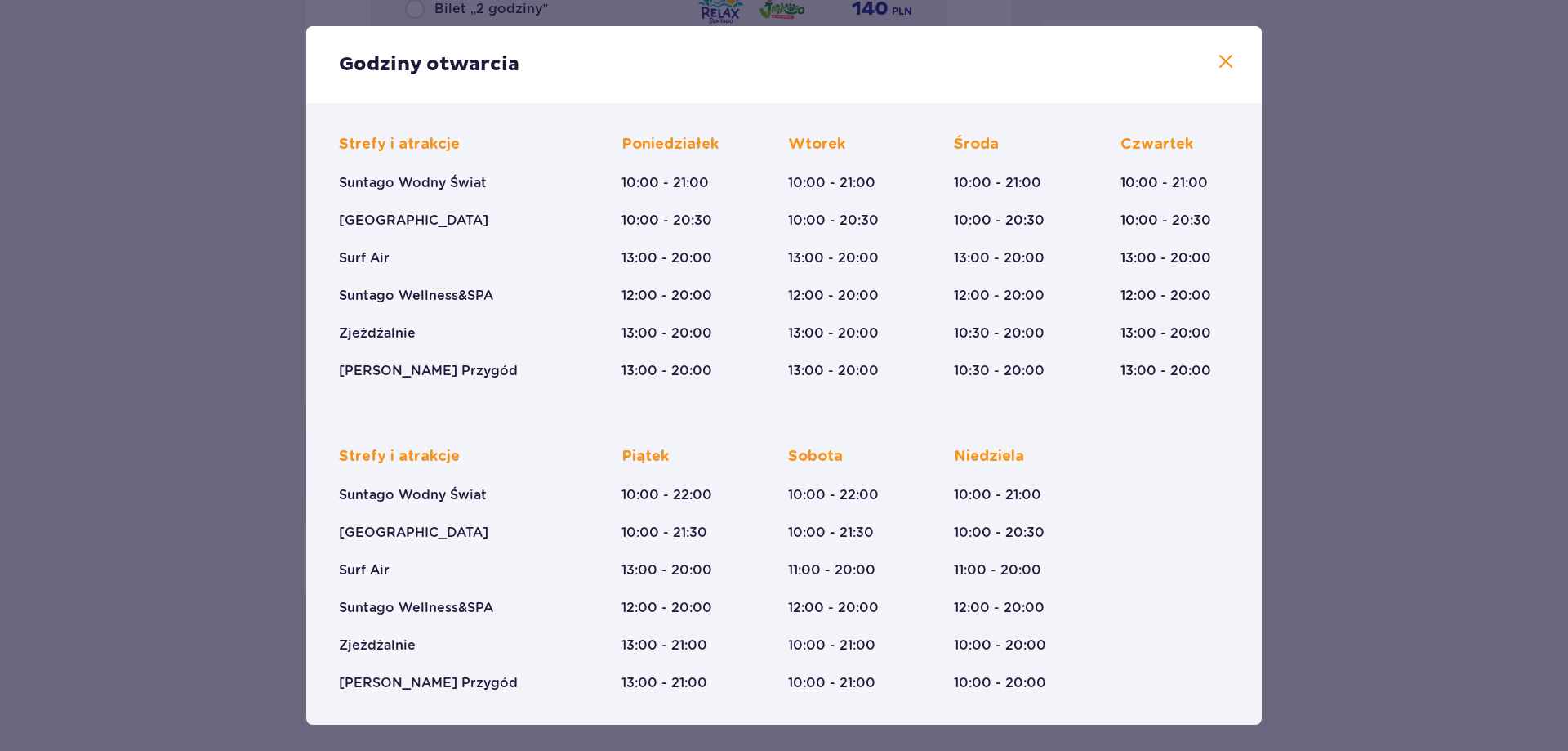
click at [1220, 65] on span at bounding box center [1225, 62] width 19 height 19
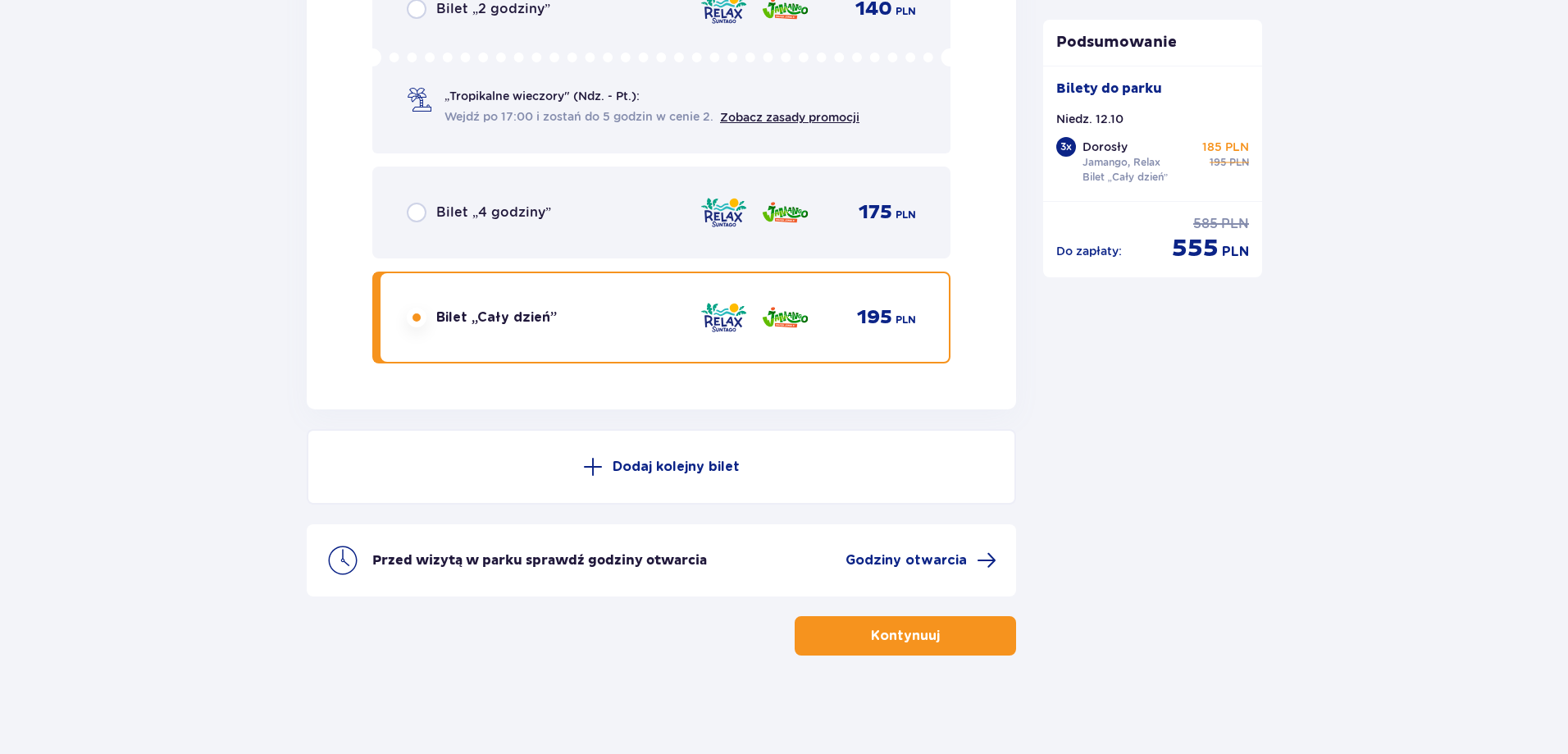
click at [902, 633] on p "Kontynuuj" at bounding box center [905, 635] width 69 height 18
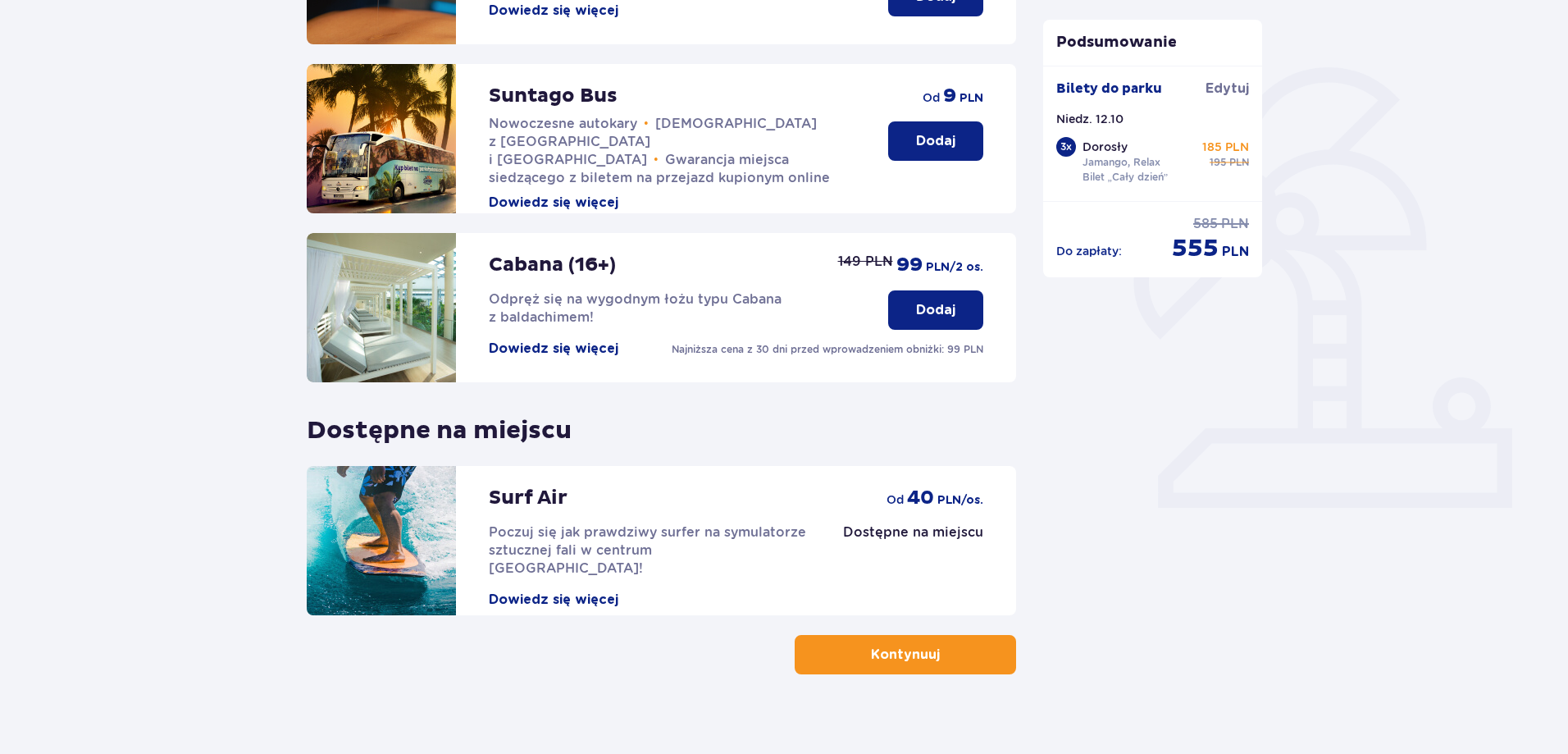
scroll to position [31, 0]
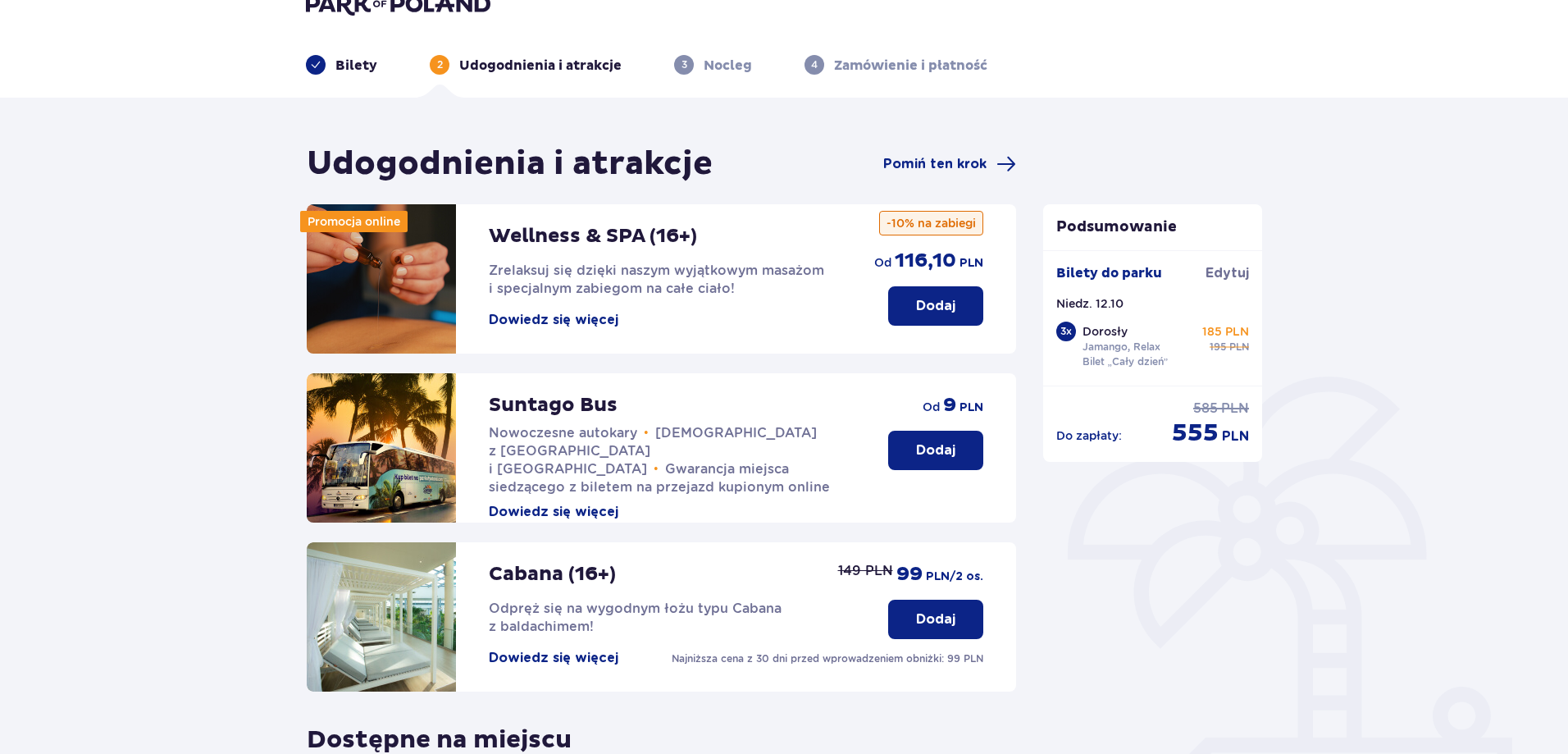
click at [953, 313] on p "Dodaj" at bounding box center [936, 306] width 39 height 18
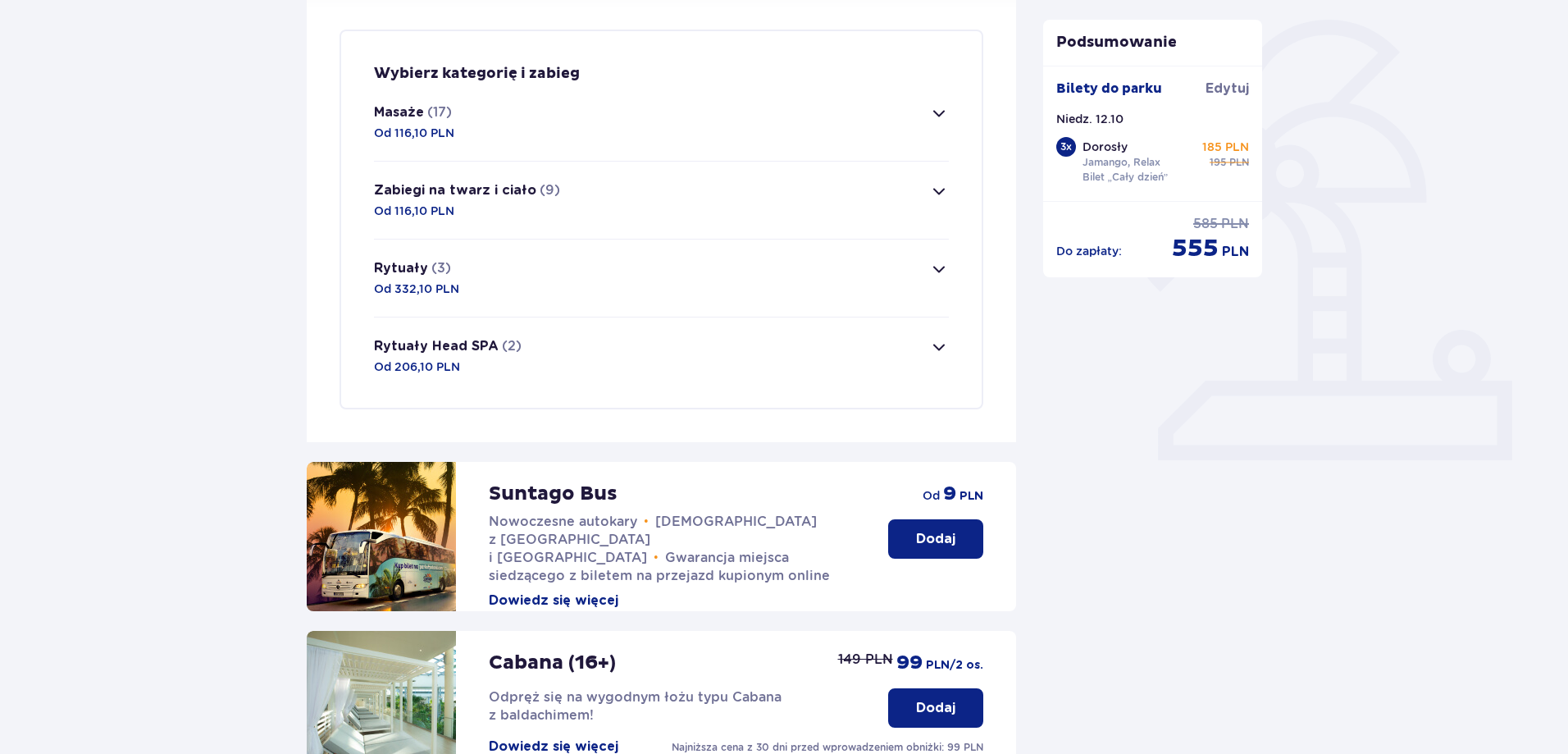
scroll to position [397, 0]
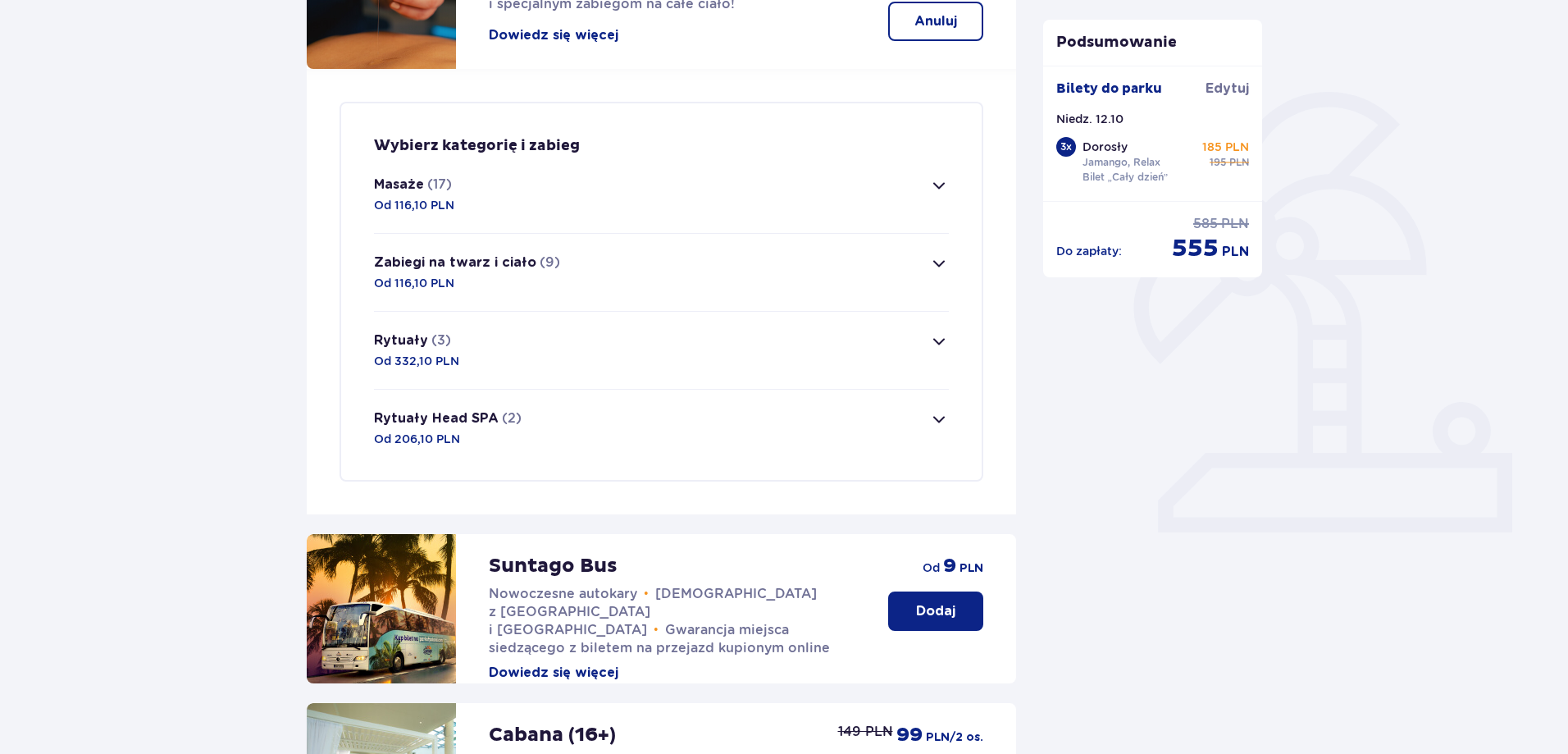
click at [829, 211] on button "Masaże (17) Od 116,10 PLN" at bounding box center [660, 194] width 575 height 77
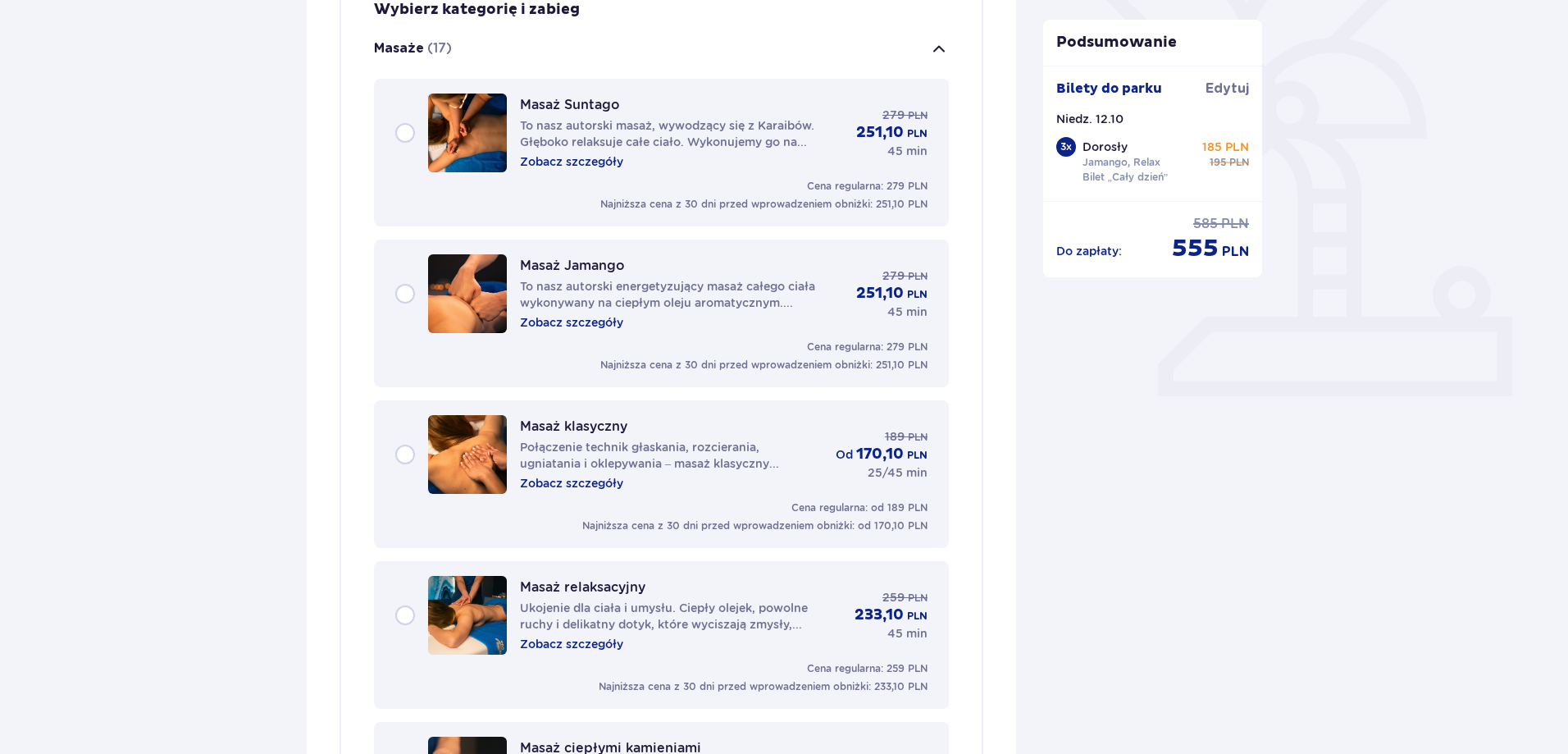
scroll to position [470, 0]
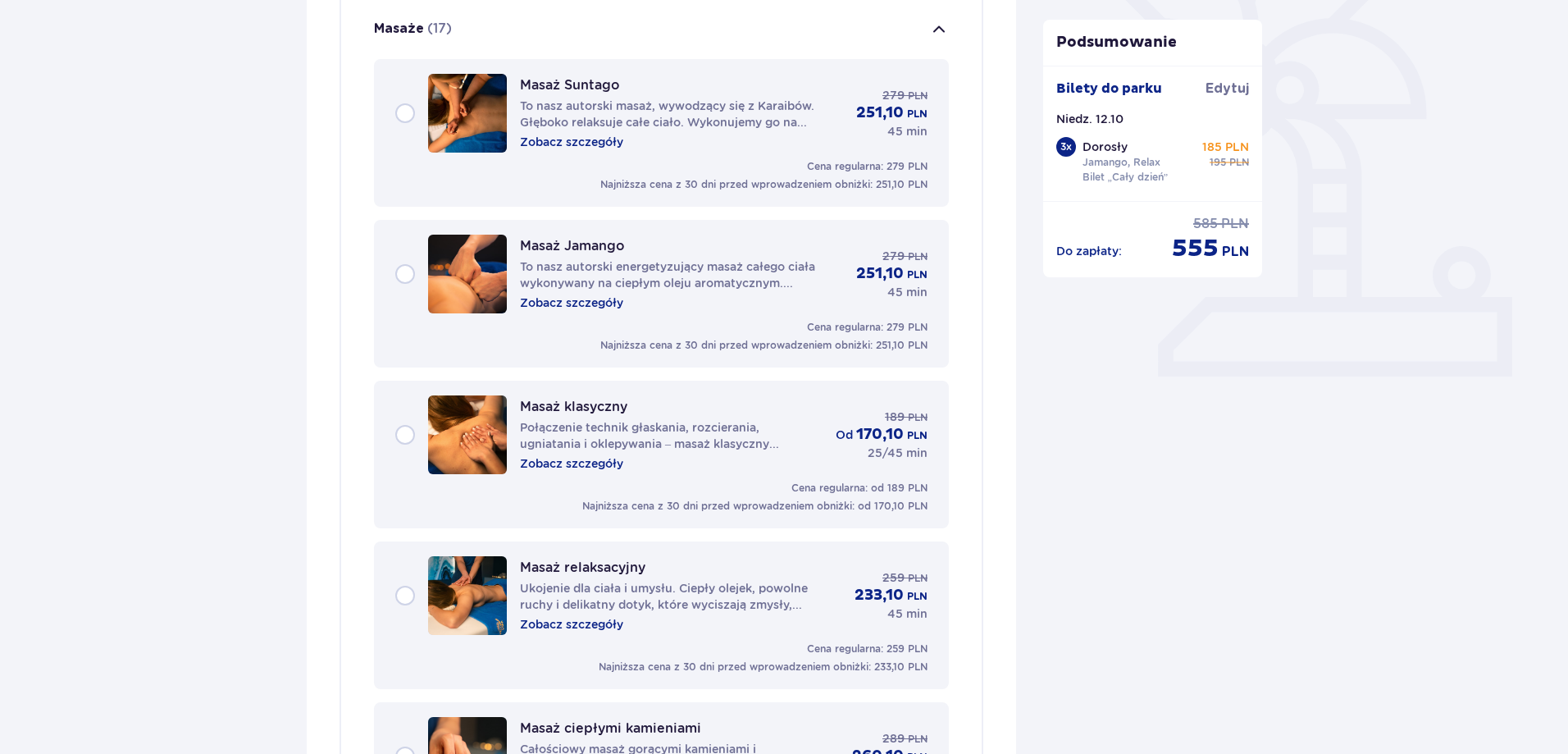
click at [610, 619] on p "Zobacz szczegóły" at bounding box center [571, 623] width 104 height 16
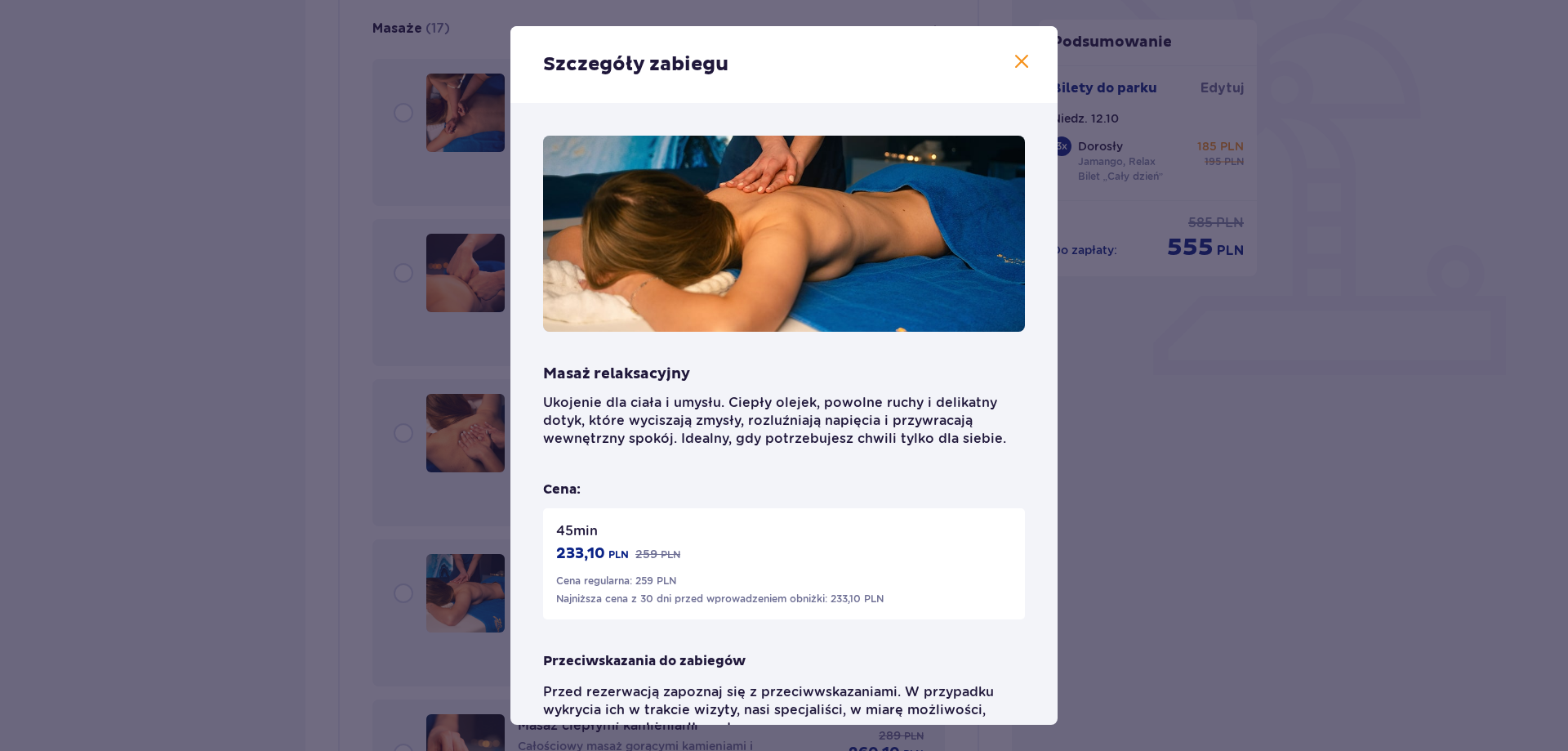
click at [1017, 63] on span at bounding box center [1021, 62] width 19 height 19
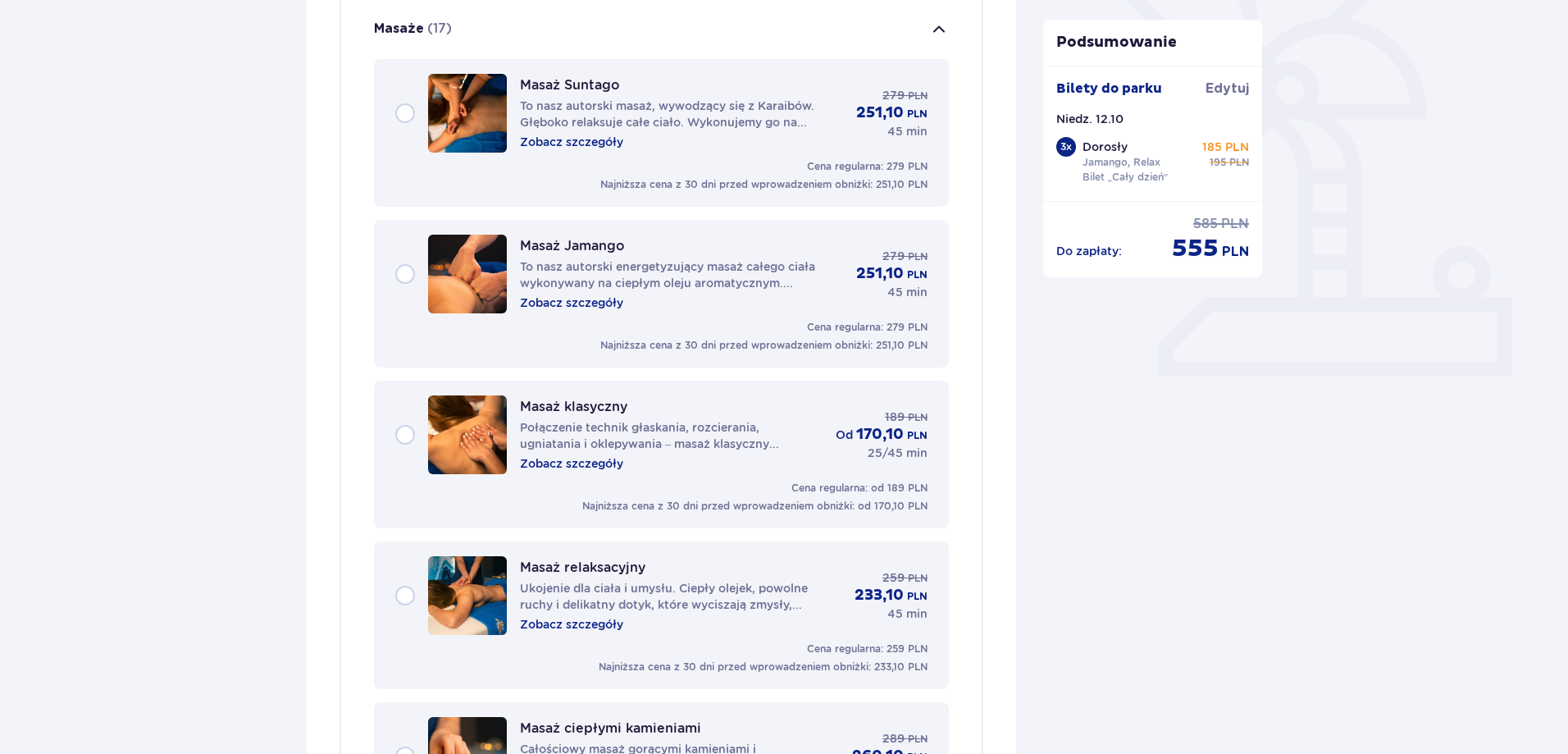
click at [405, 601] on div "Masaż relaksacyjny Ukojenie dla ciała i umysłu. Ciepły olejek, powolne ruchy i …" at bounding box center [661, 595] width 532 height 79
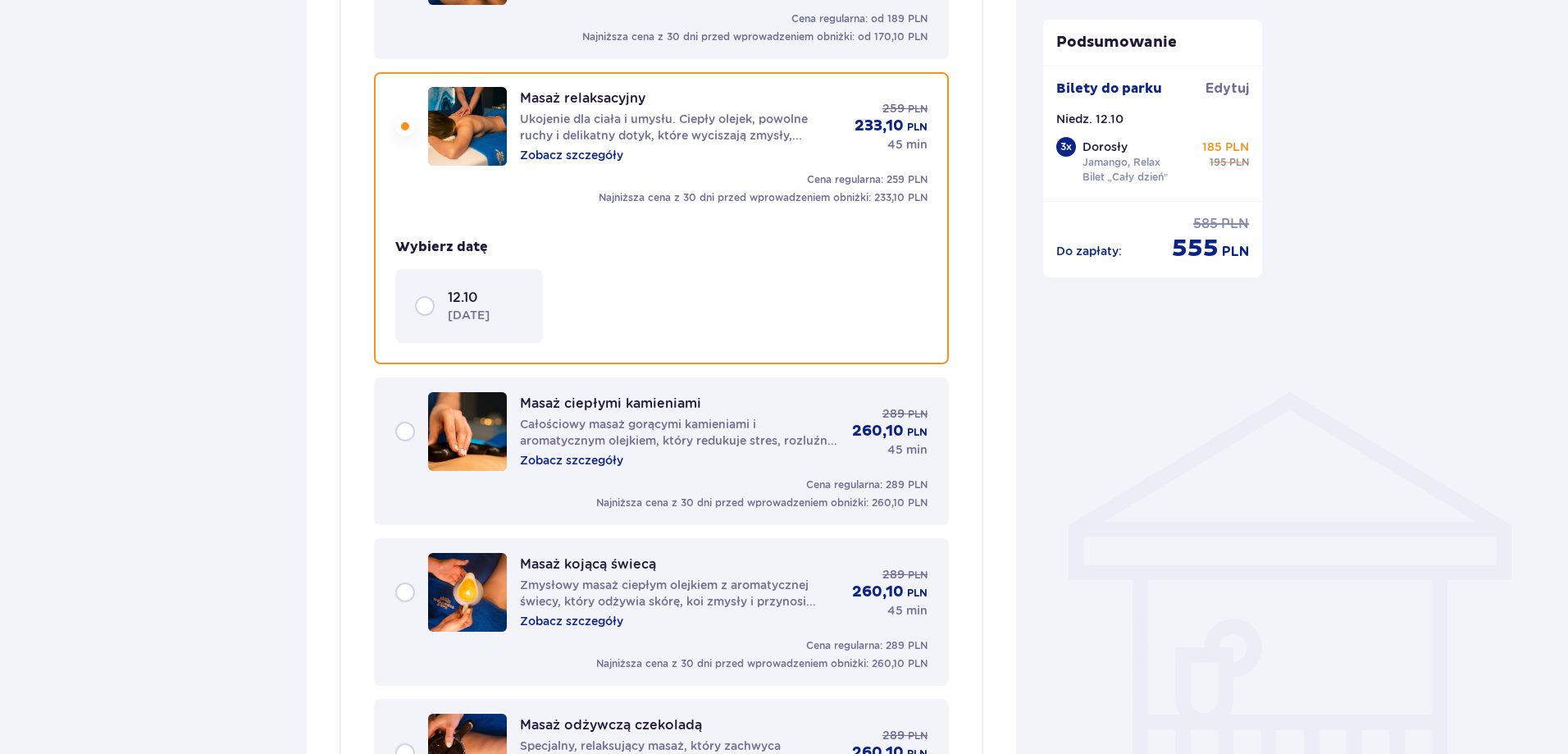
scroll to position [910, 0]
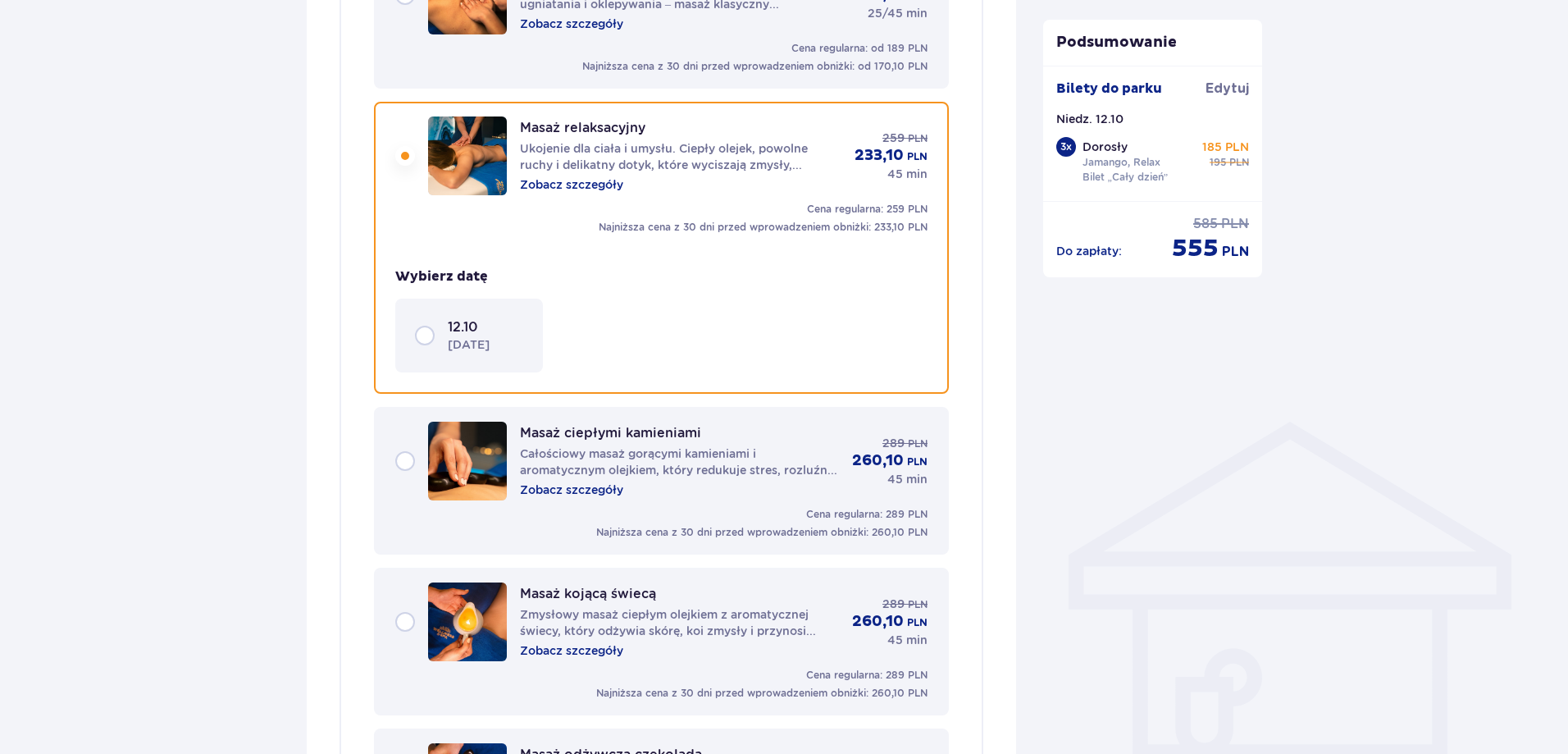
click at [422, 348] on div "12.10 niedziela" at bounding box center [469, 335] width 108 height 35
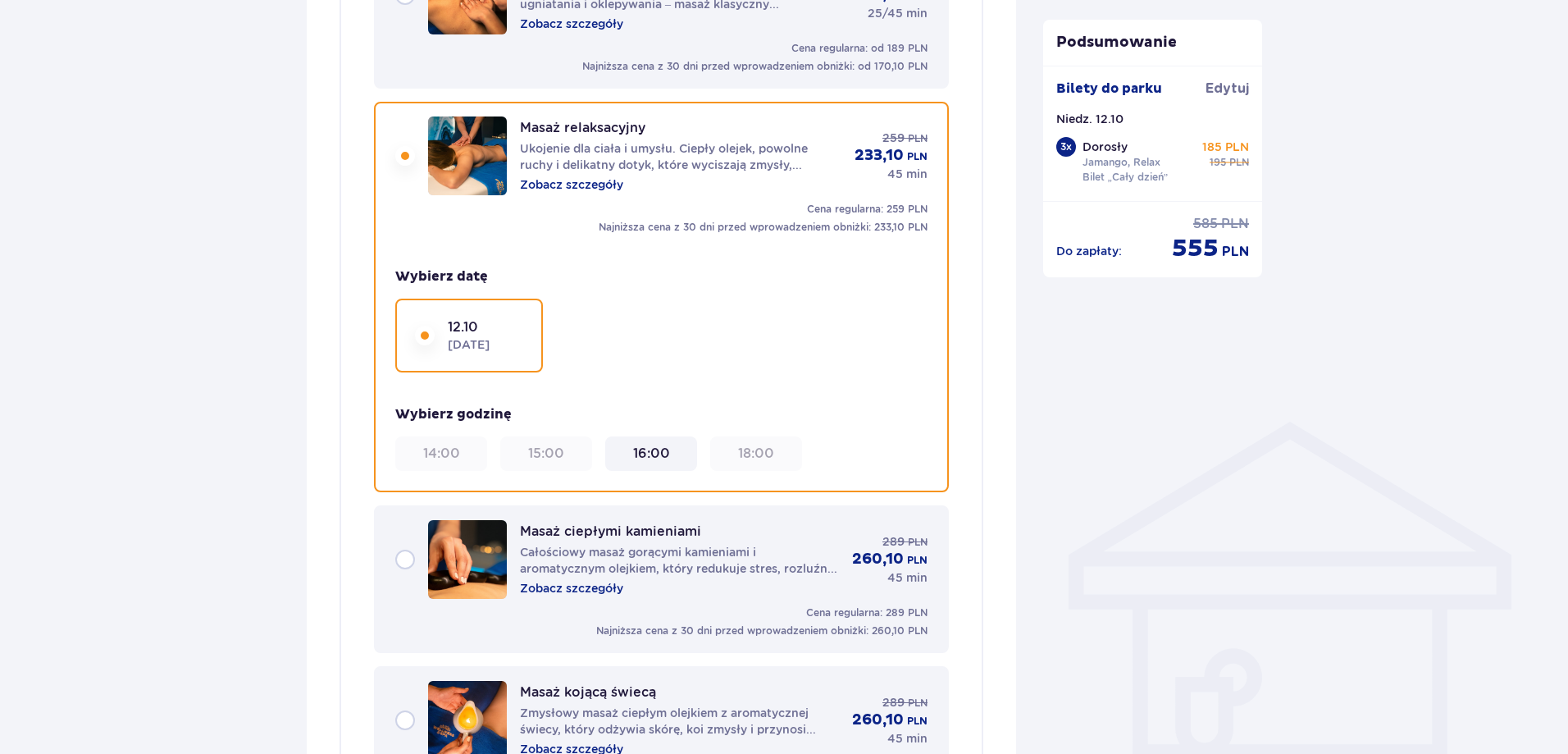
click at [627, 461] on div "16:00" at bounding box center [651, 453] width 79 height 18
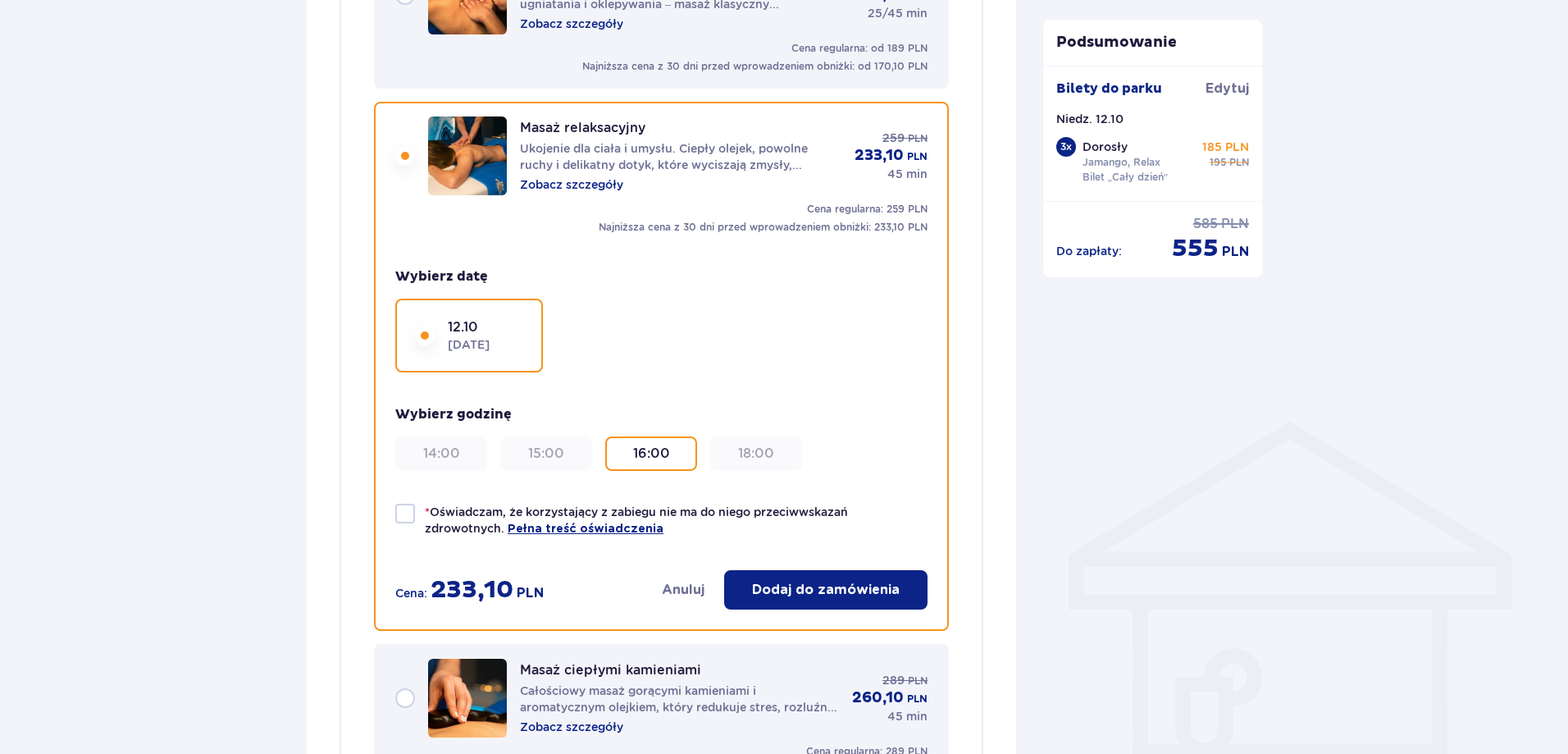
click at [406, 523] on div at bounding box center [405, 513] width 20 height 20
checkbox input "true"
click at [838, 594] on p "Dodaj do zamówienia" at bounding box center [826, 589] width 148 height 18
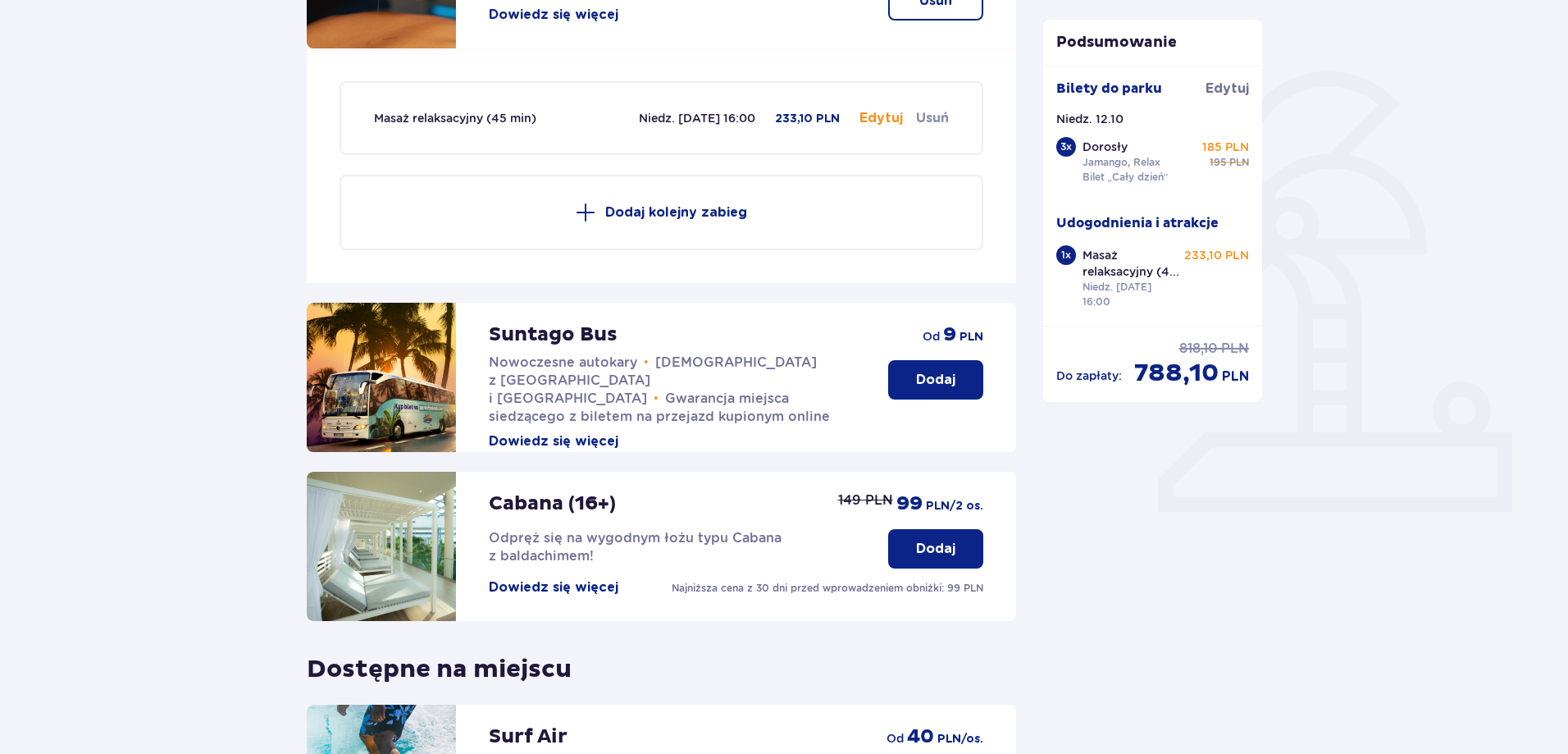
scroll to position [101, 0]
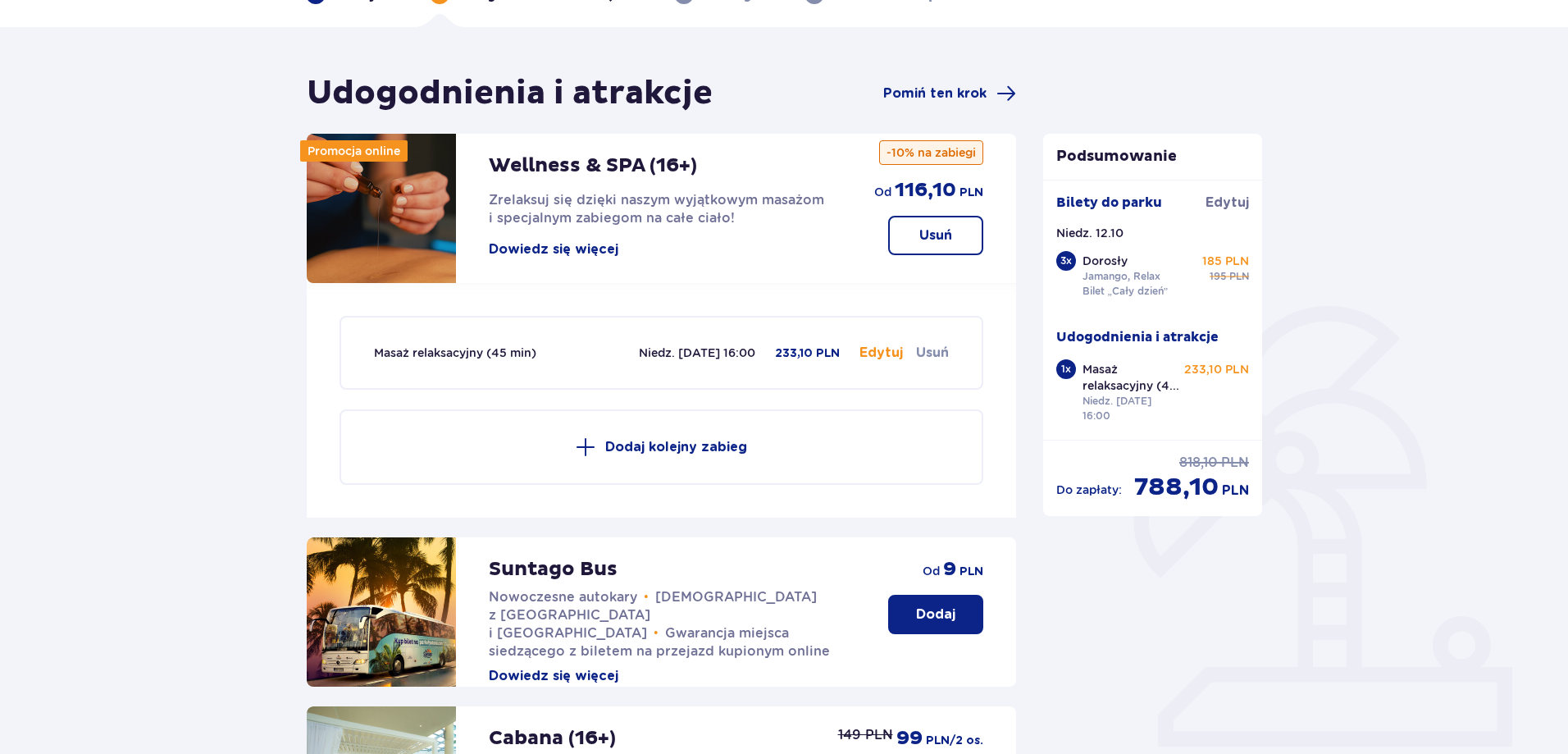
click at [649, 445] on p "Dodaj kolejny zabieg" at bounding box center [676, 447] width 142 height 18
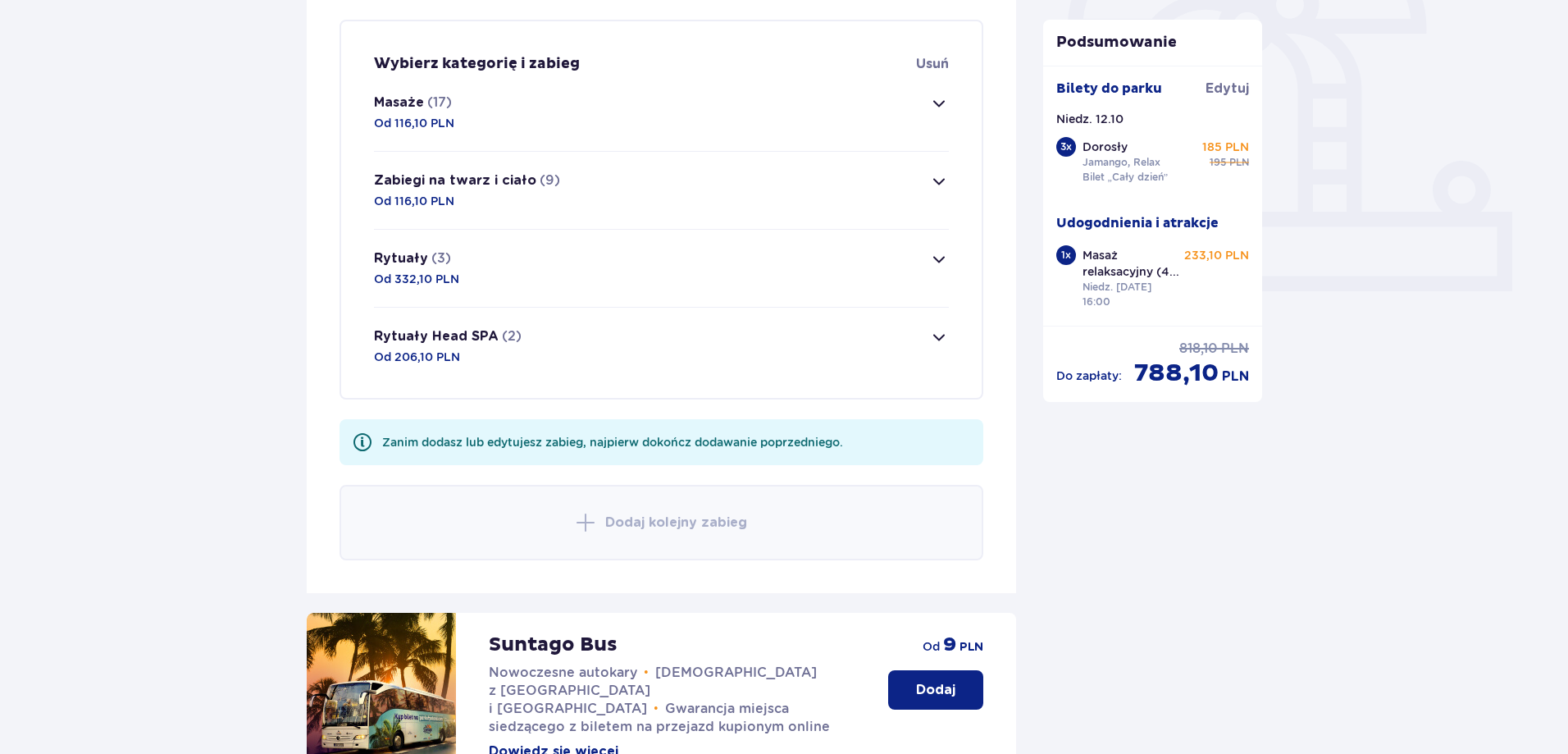
scroll to position [474, 0]
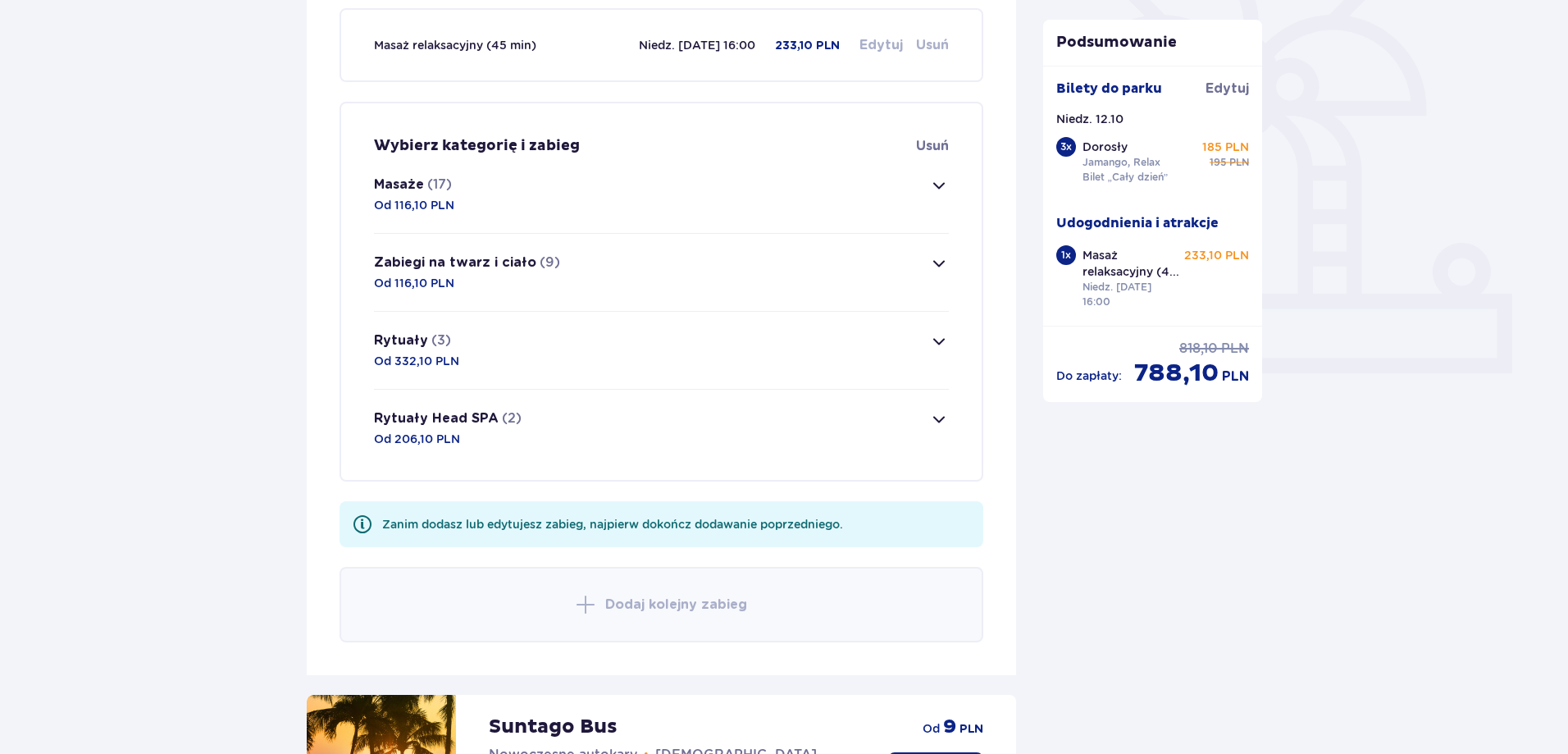
click at [731, 274] on button "Zabiegi na twarz i ciało (9) Od 116,10 PLN" at bounding box center [660, 272] width 575 height 77
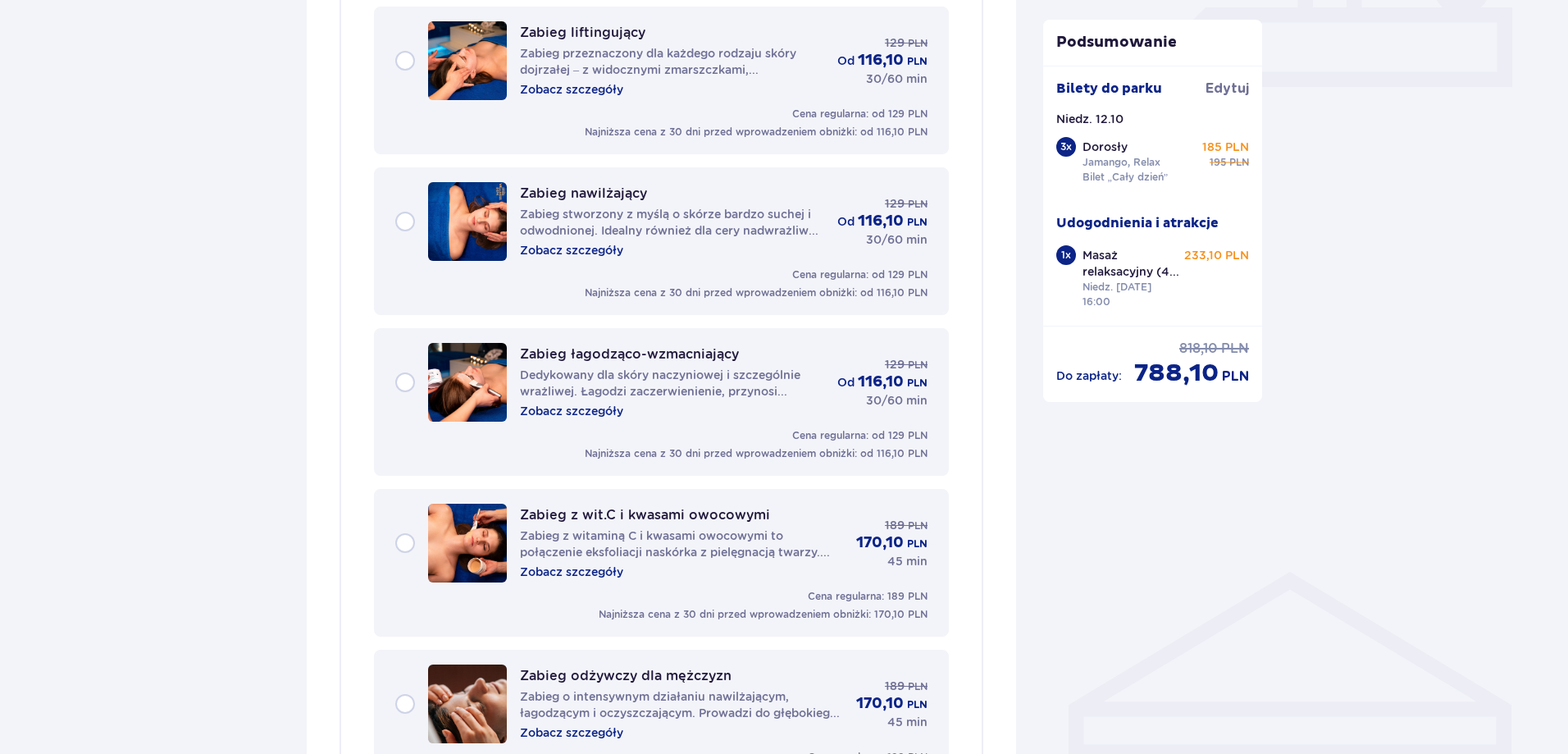
scroll to position [789, 0]
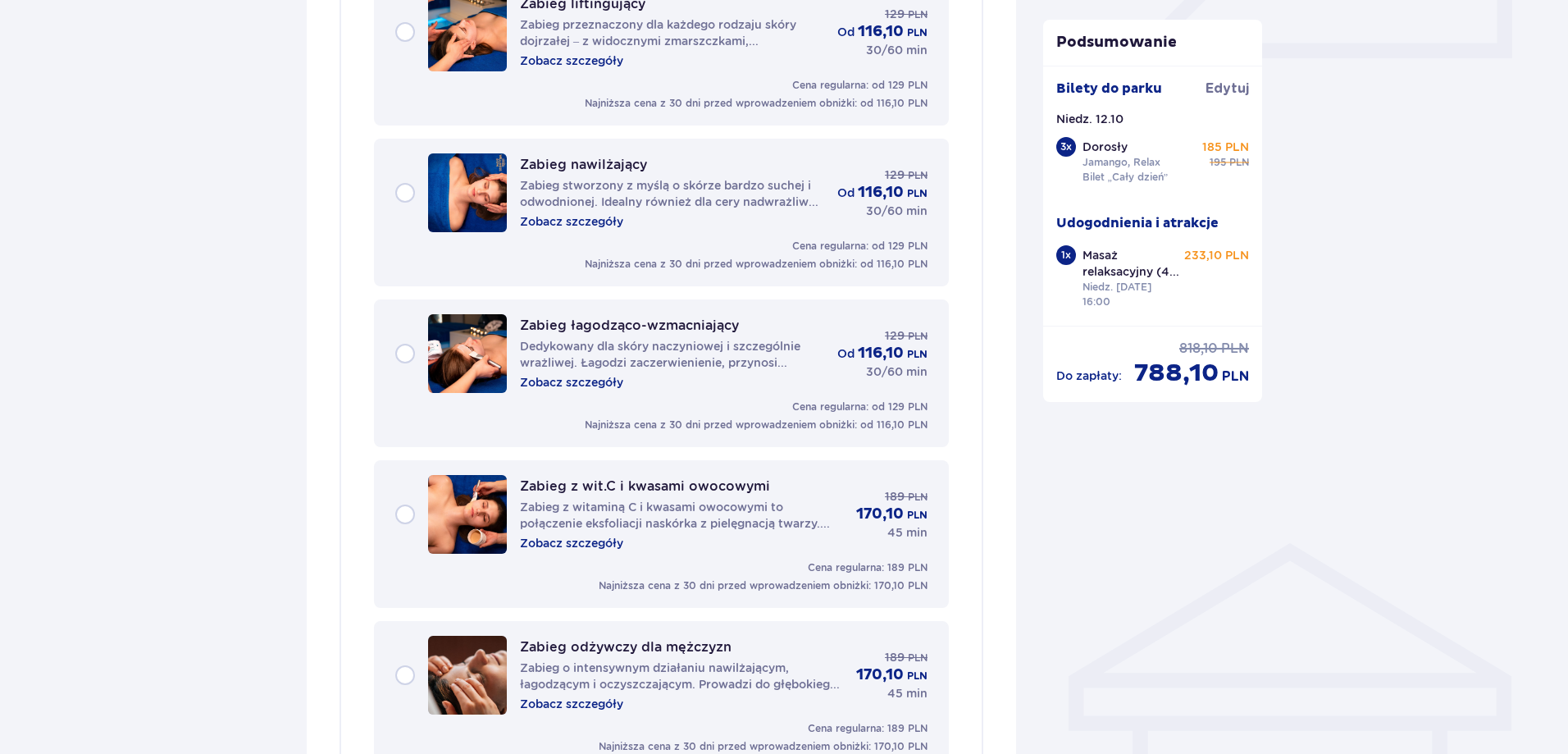
click at [571, 702] on p "Zobacz szczegóły" at bounding box center [571, 703] width 104 height 16
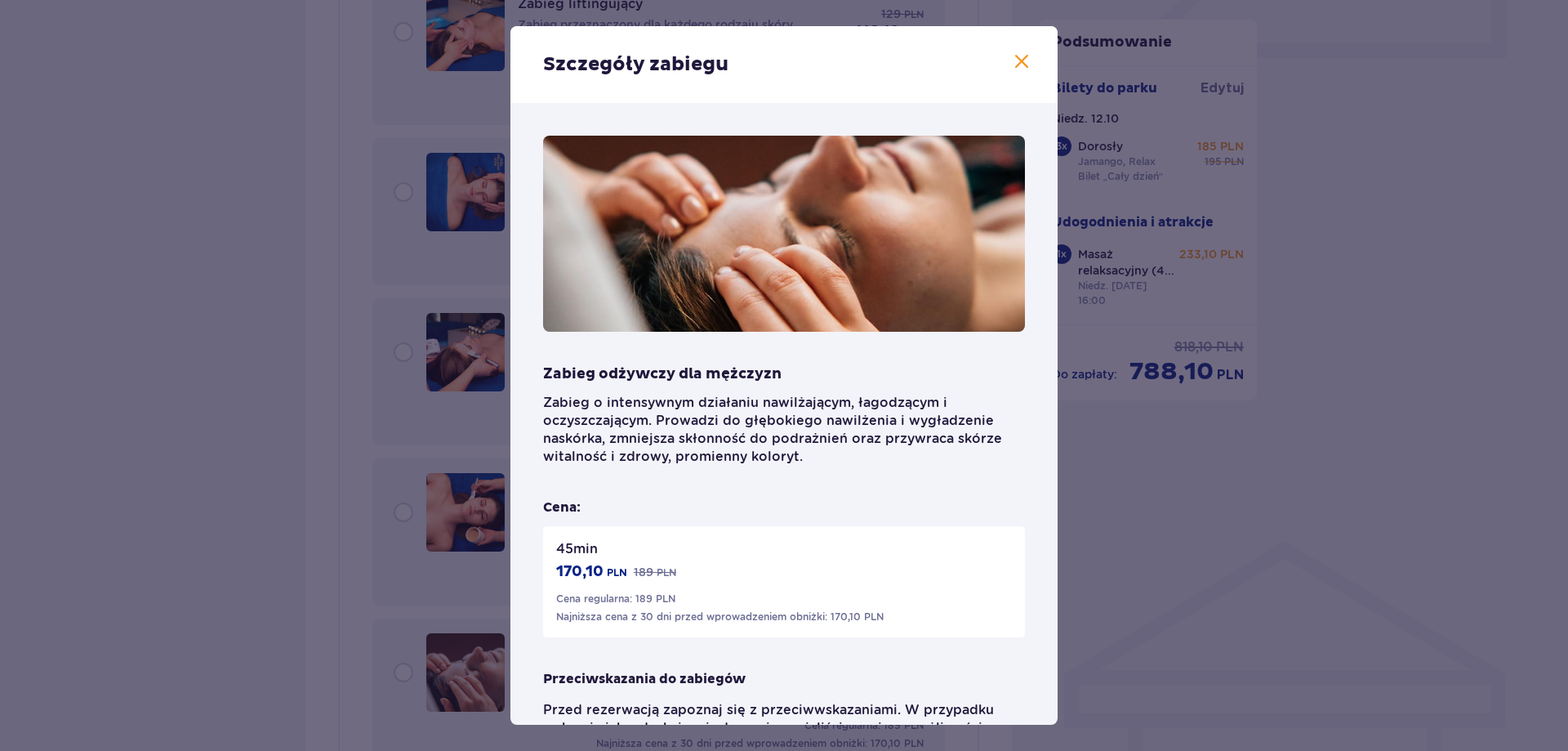
click at [1017, 53] on span at bounding box center [1021, 62] width 19 height 19
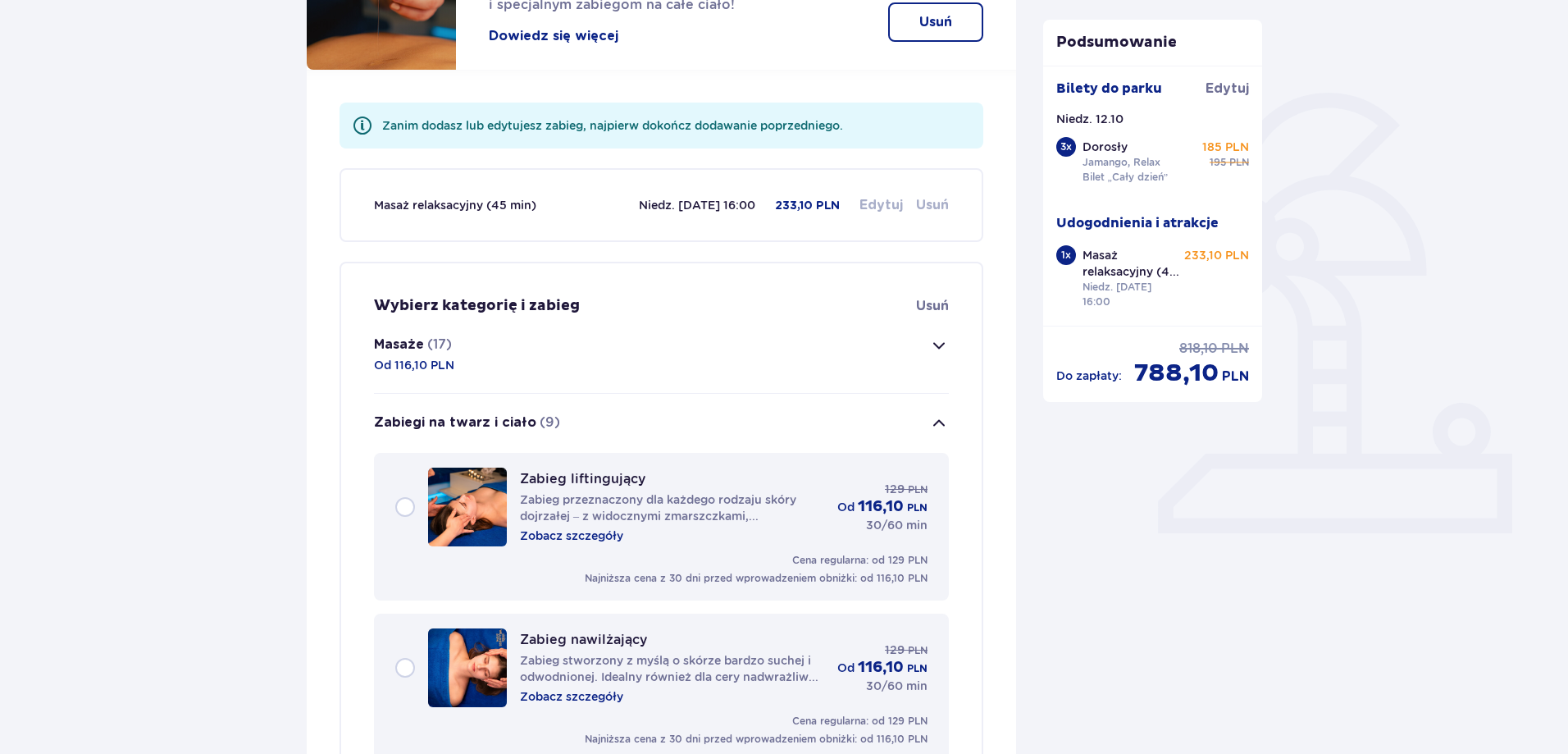
scroll to position [297, 0]
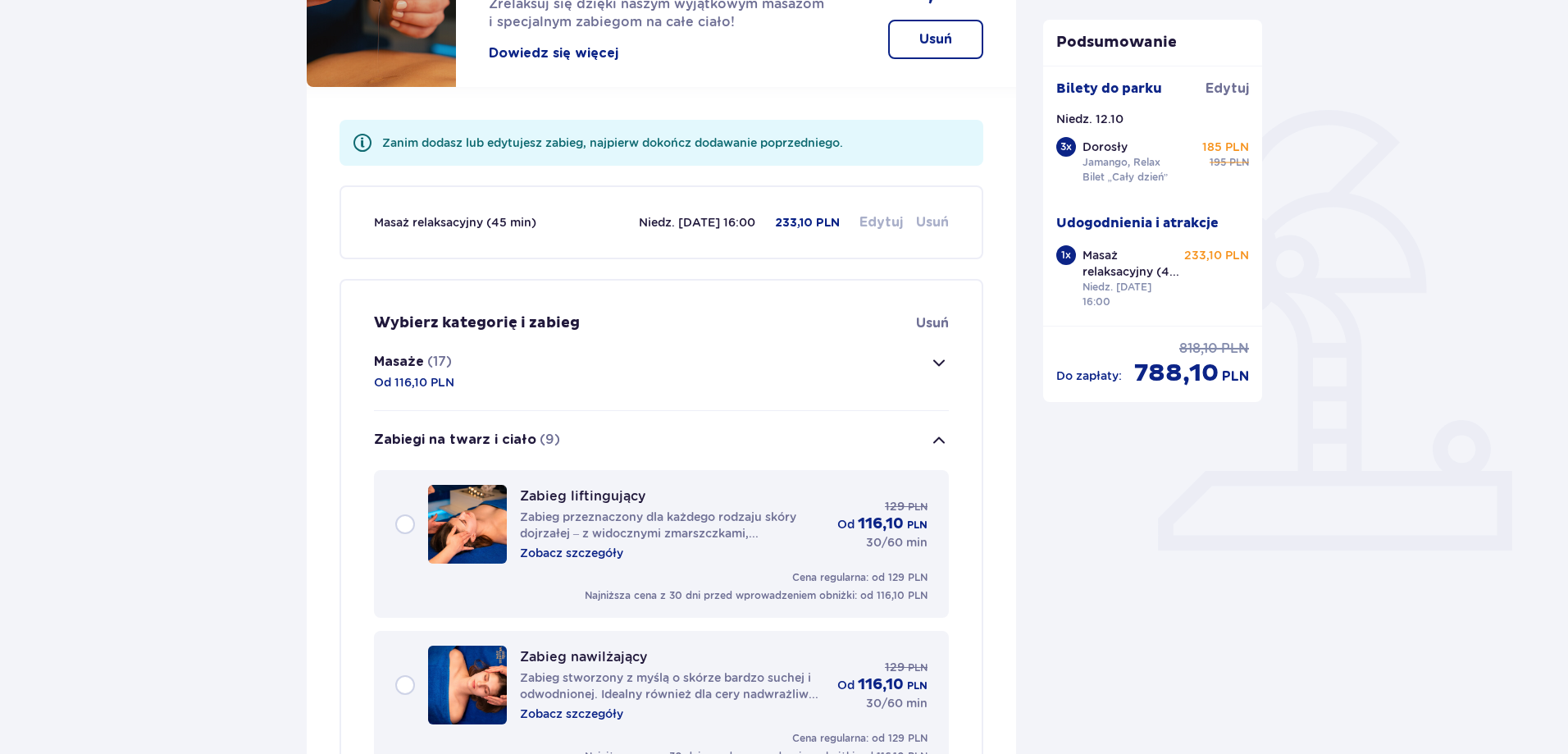
click at [927, 438] on button "Zabiegi na twarz i ciało (9)" at bounding box center [660, 441] width 575 height 59
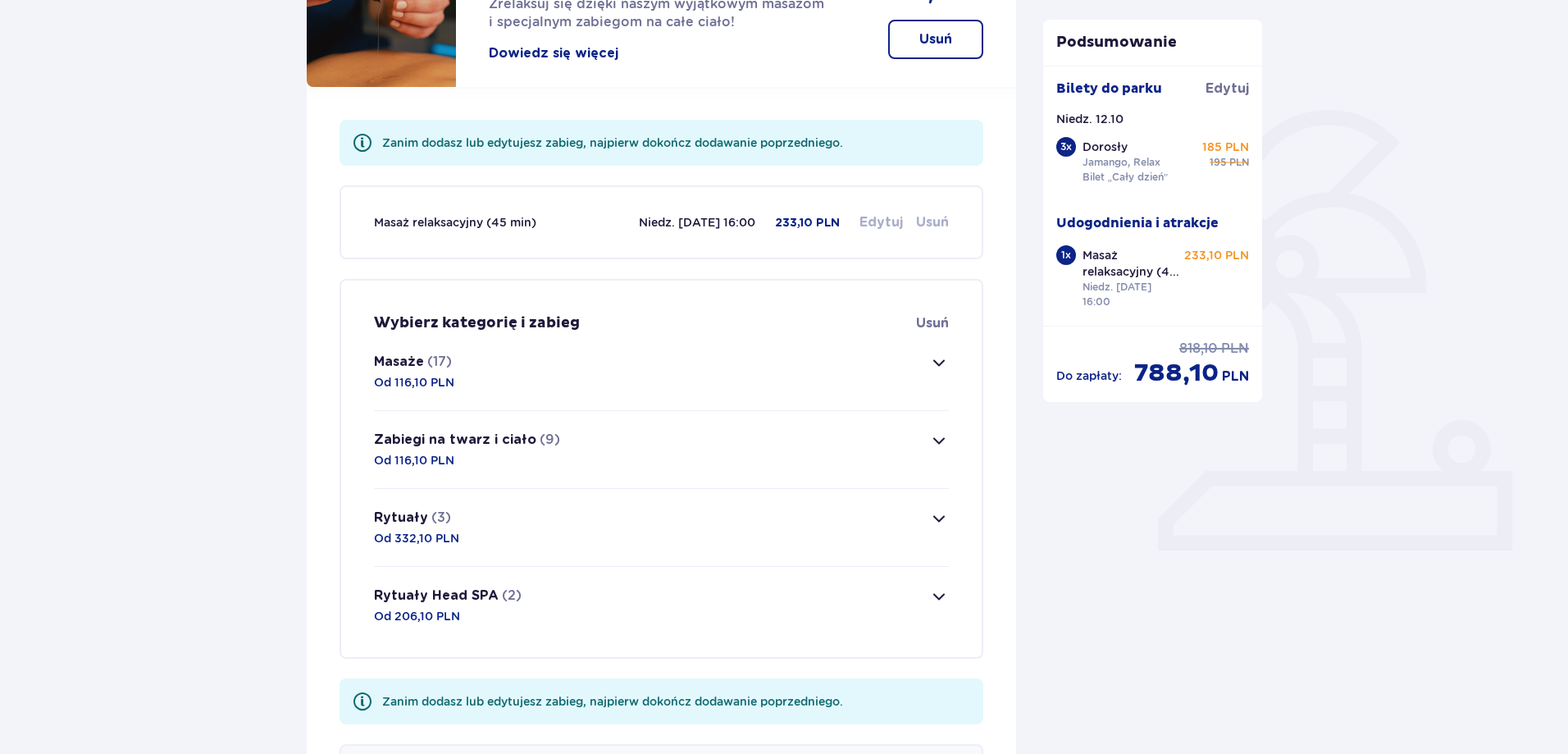
click at [914, 509] on button "Rytuały (3) Od 332,10 PLN" at bounding box center [660, 527] width 575 height 77
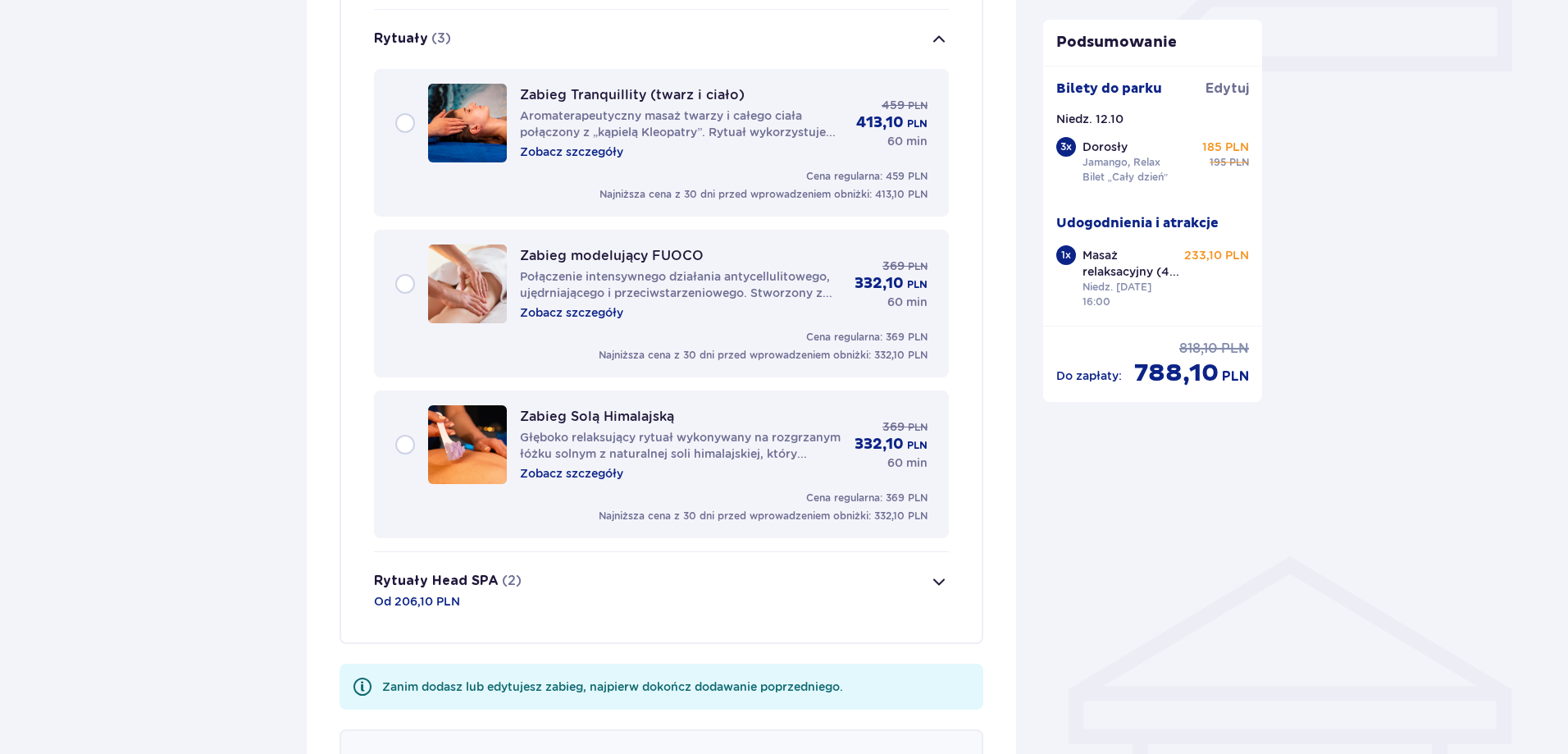
scroll to position [785, 0]
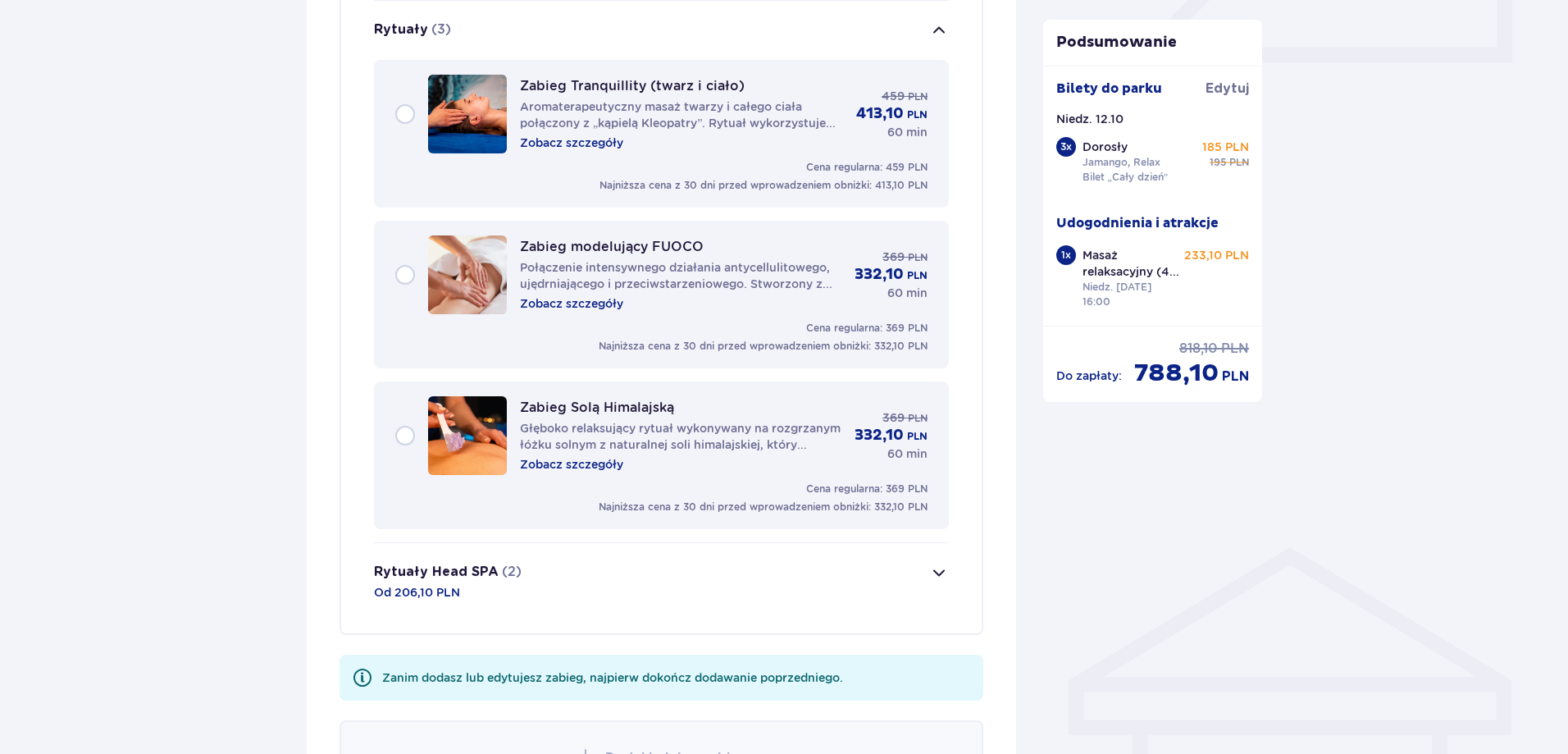
click at [913, 582] on button "Rytuały Head SPA (2) Od 206,10 PLN" at bounding box center [660, 581] width 575 height 77
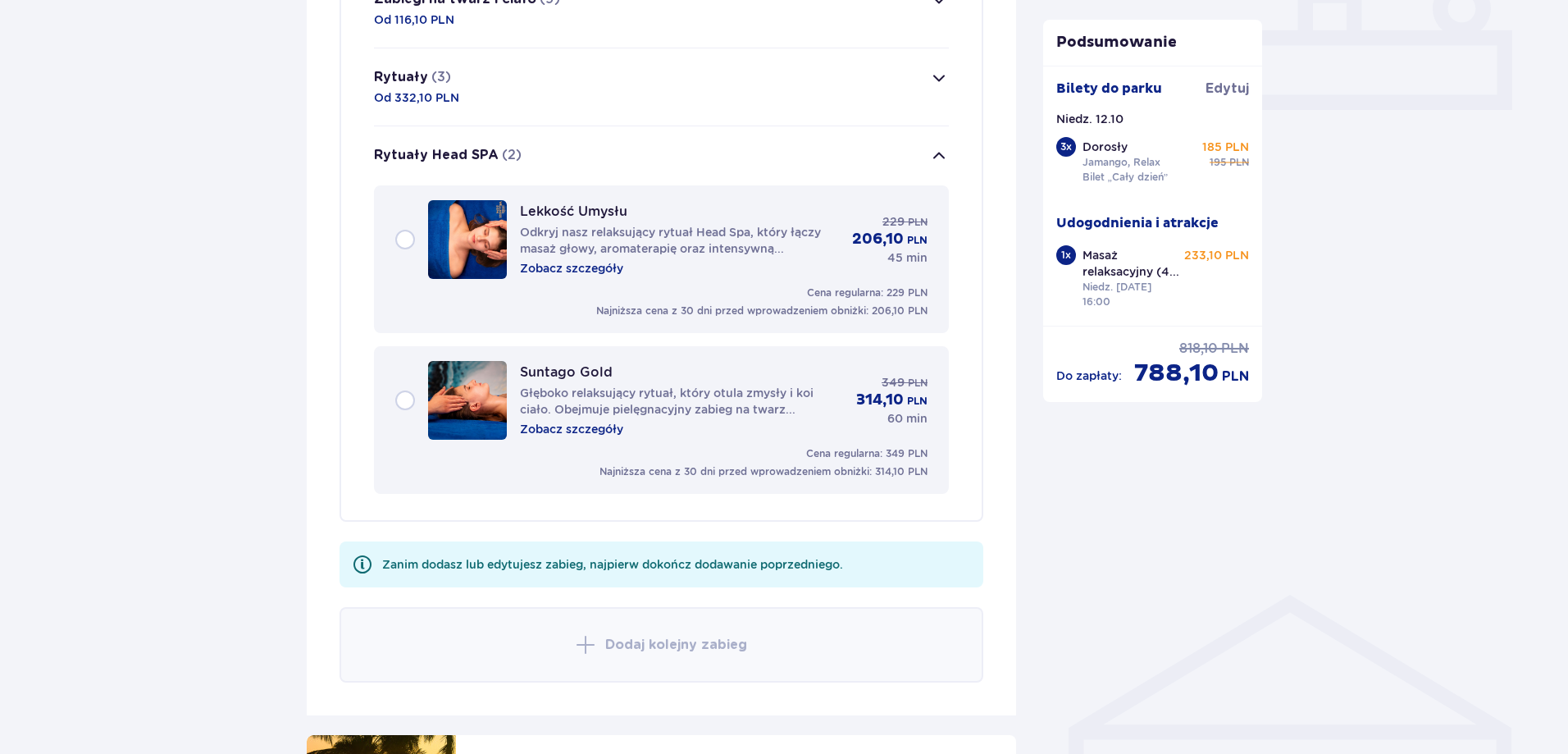
scroll to position [699, 0]
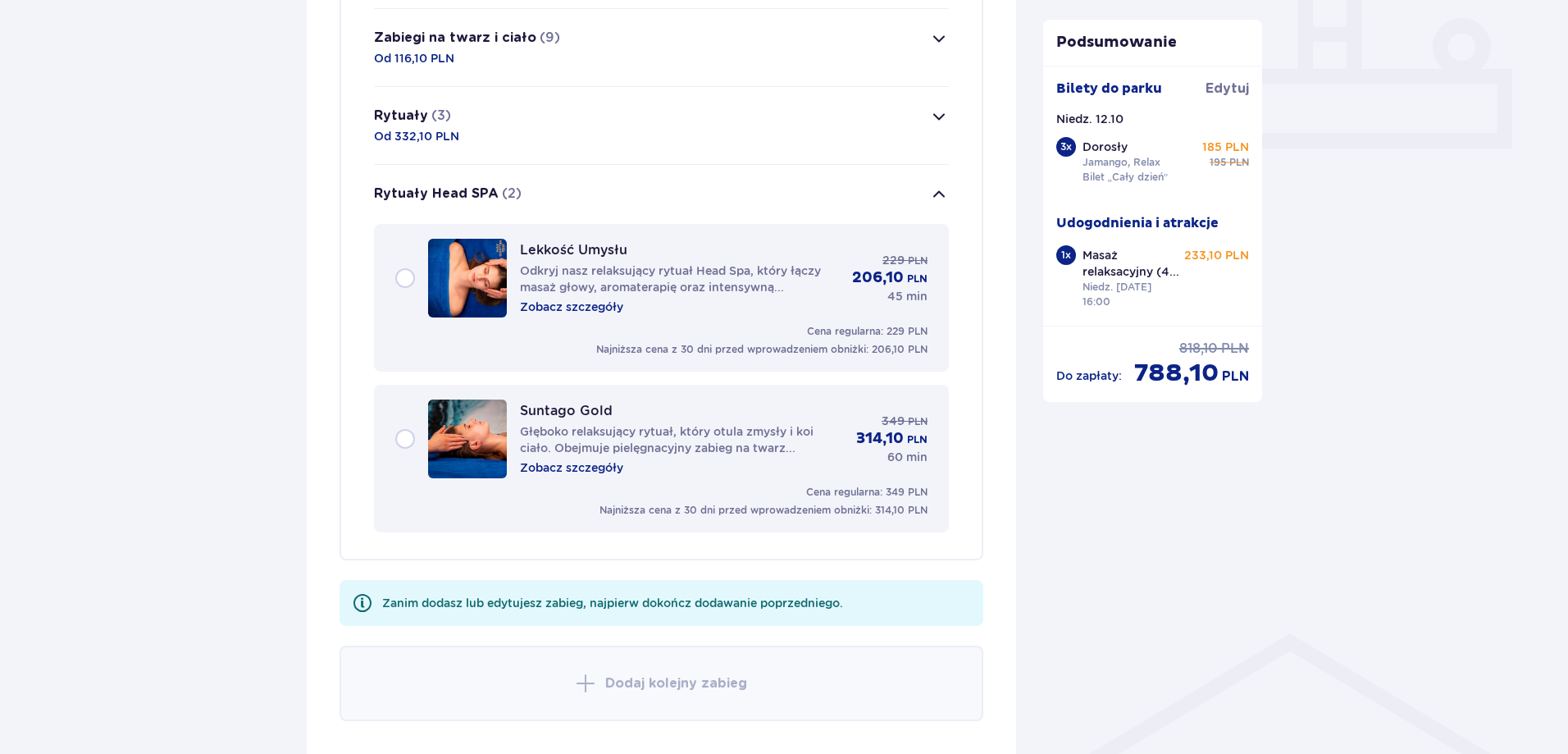
click at [944, 209] on button "Rytuały Head SPA (2)" at bounding box center [660, 194] width 575 height 59
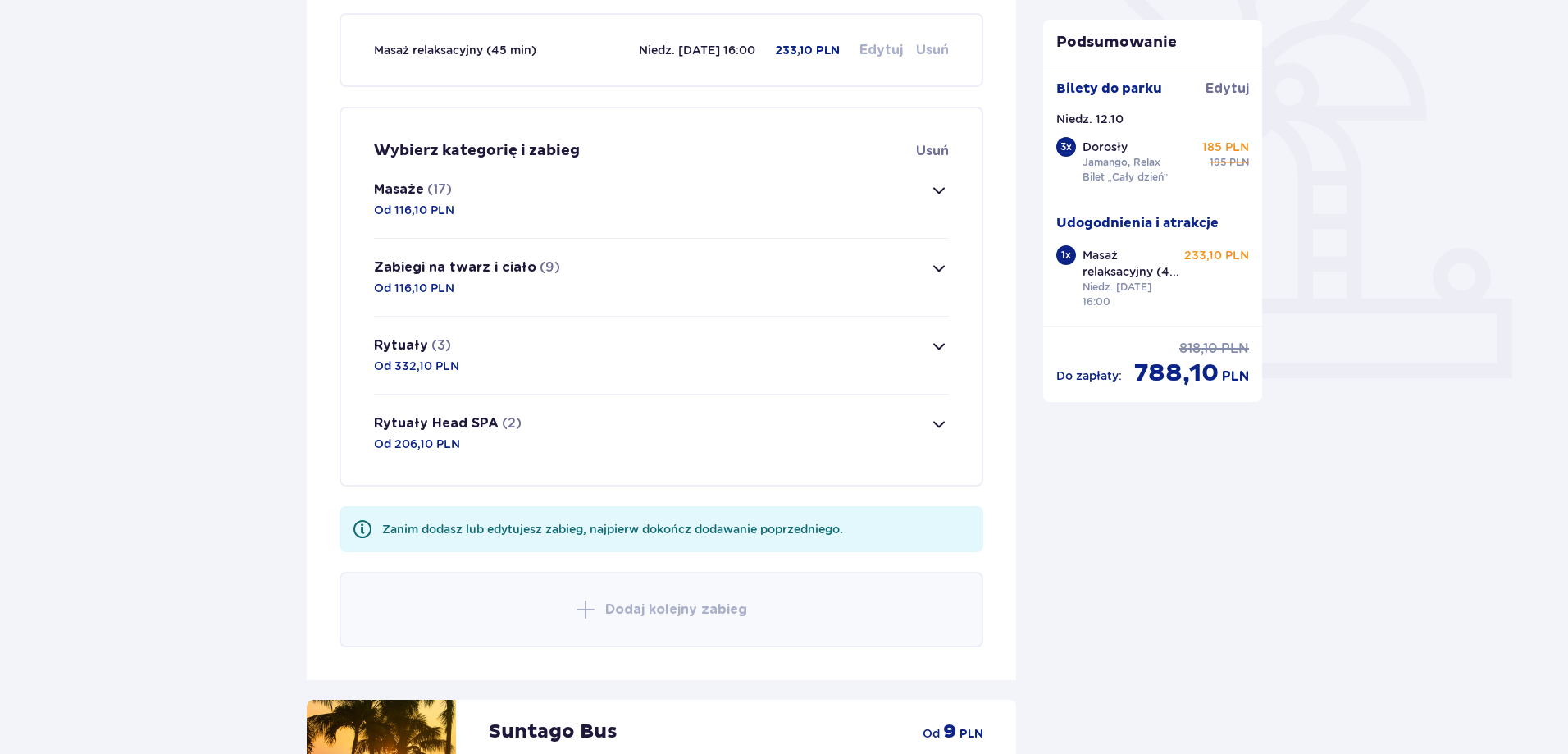
scroll to position [453, 0]
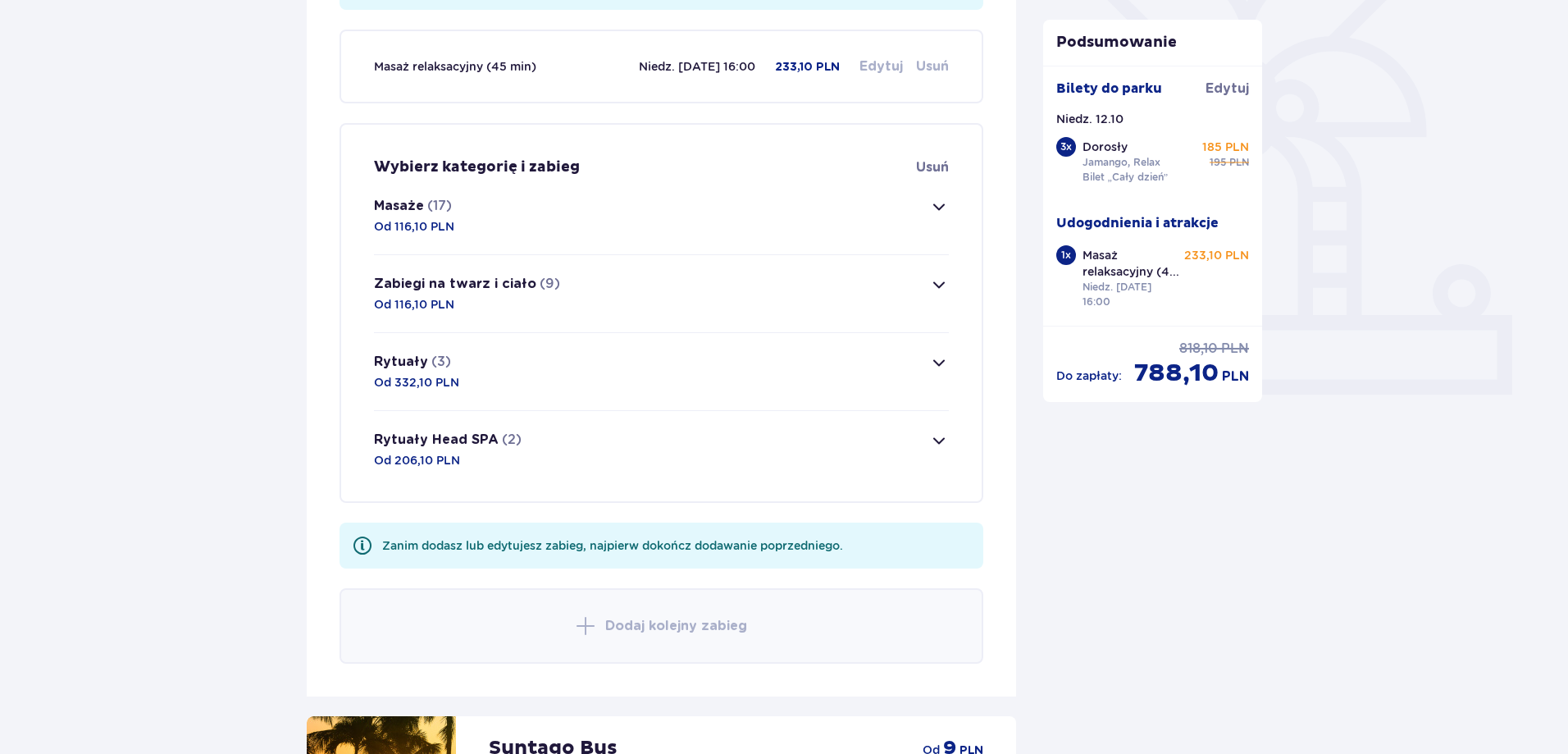
click at [935, 222] on button "Masaże (17) Od 116,10 PLN" at bounding box center [660, 216] width 575 height 77
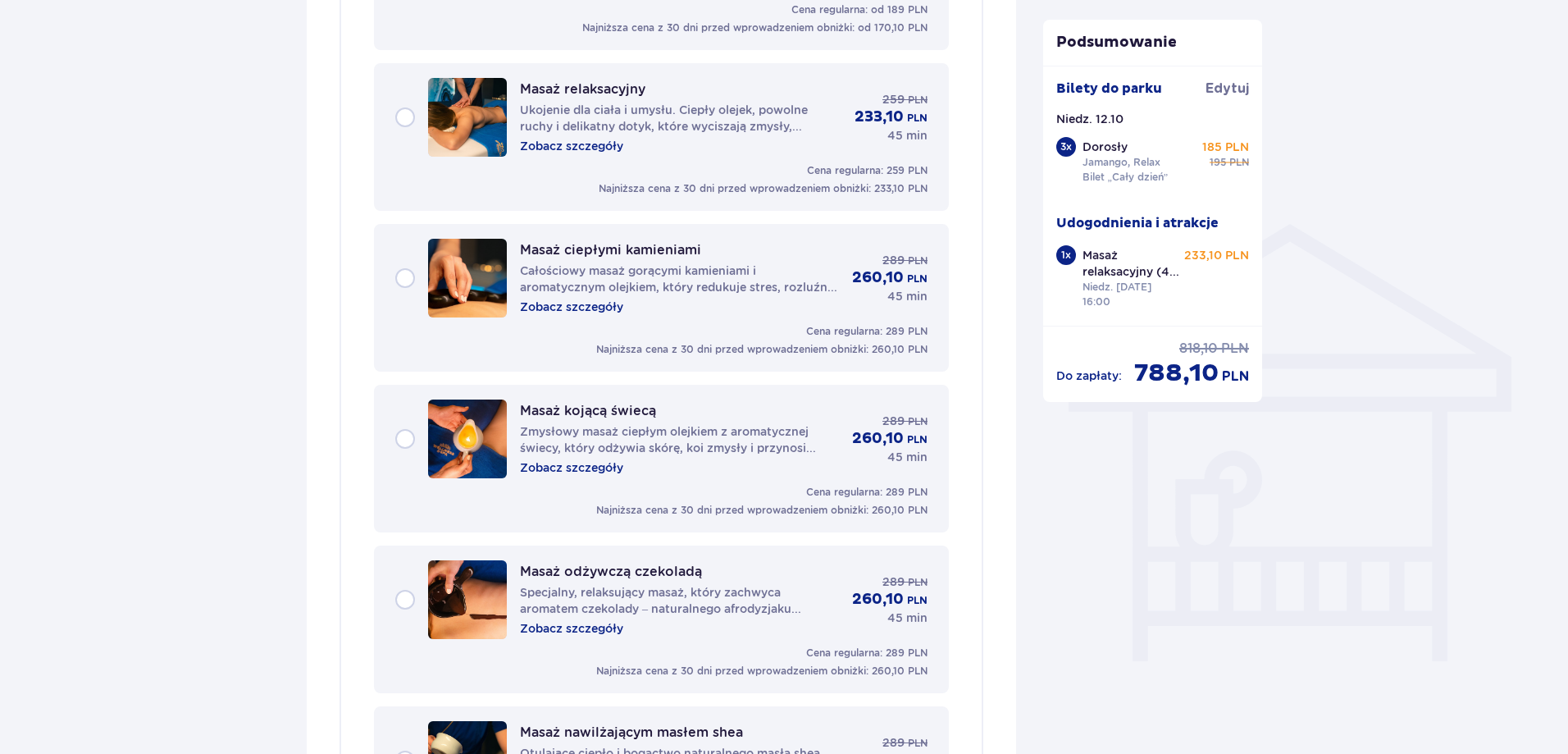
scroll to position [794, 0]
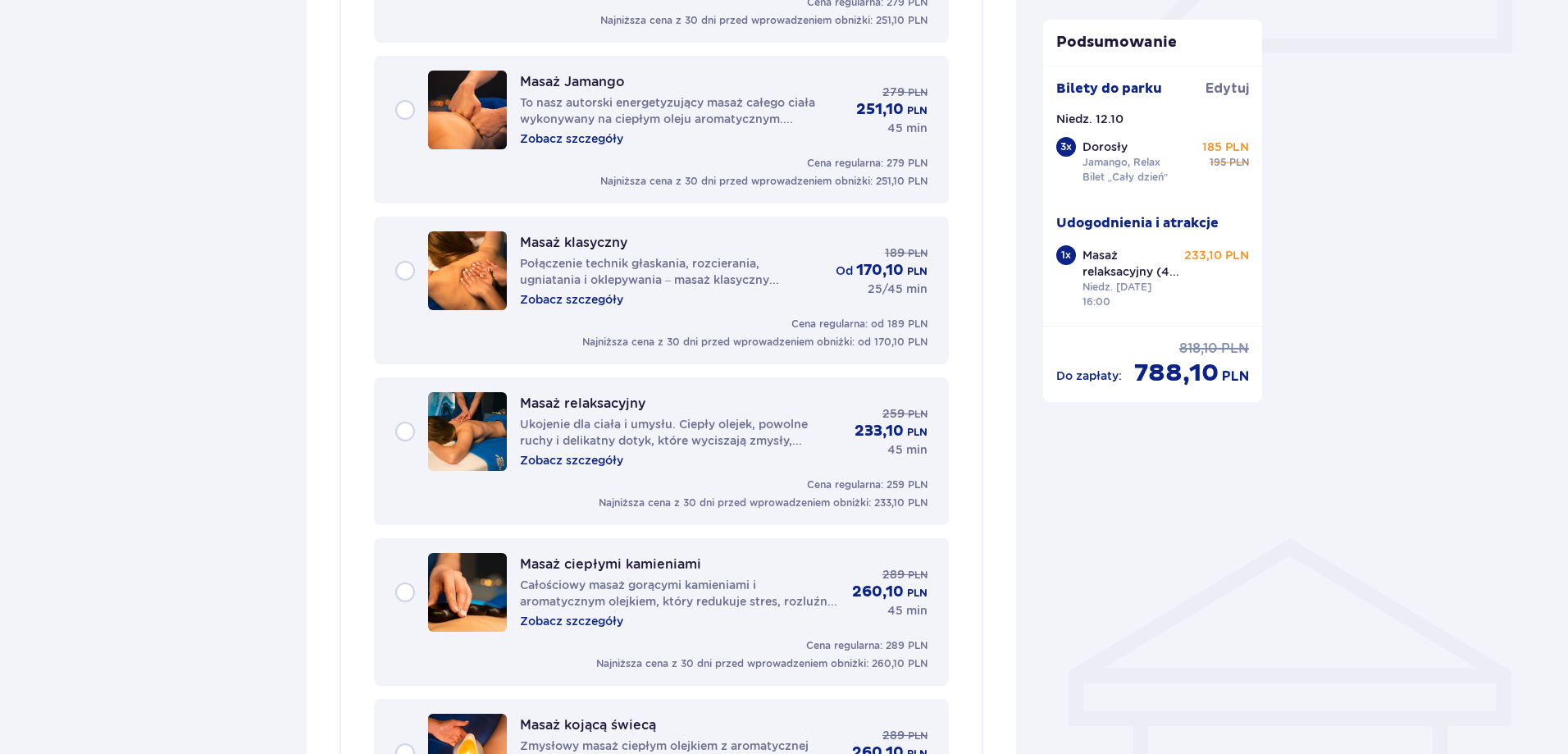
click at [590, 301] on p "Zobacz szczegóły" at bounding box center [571, 299] width 104 height 16
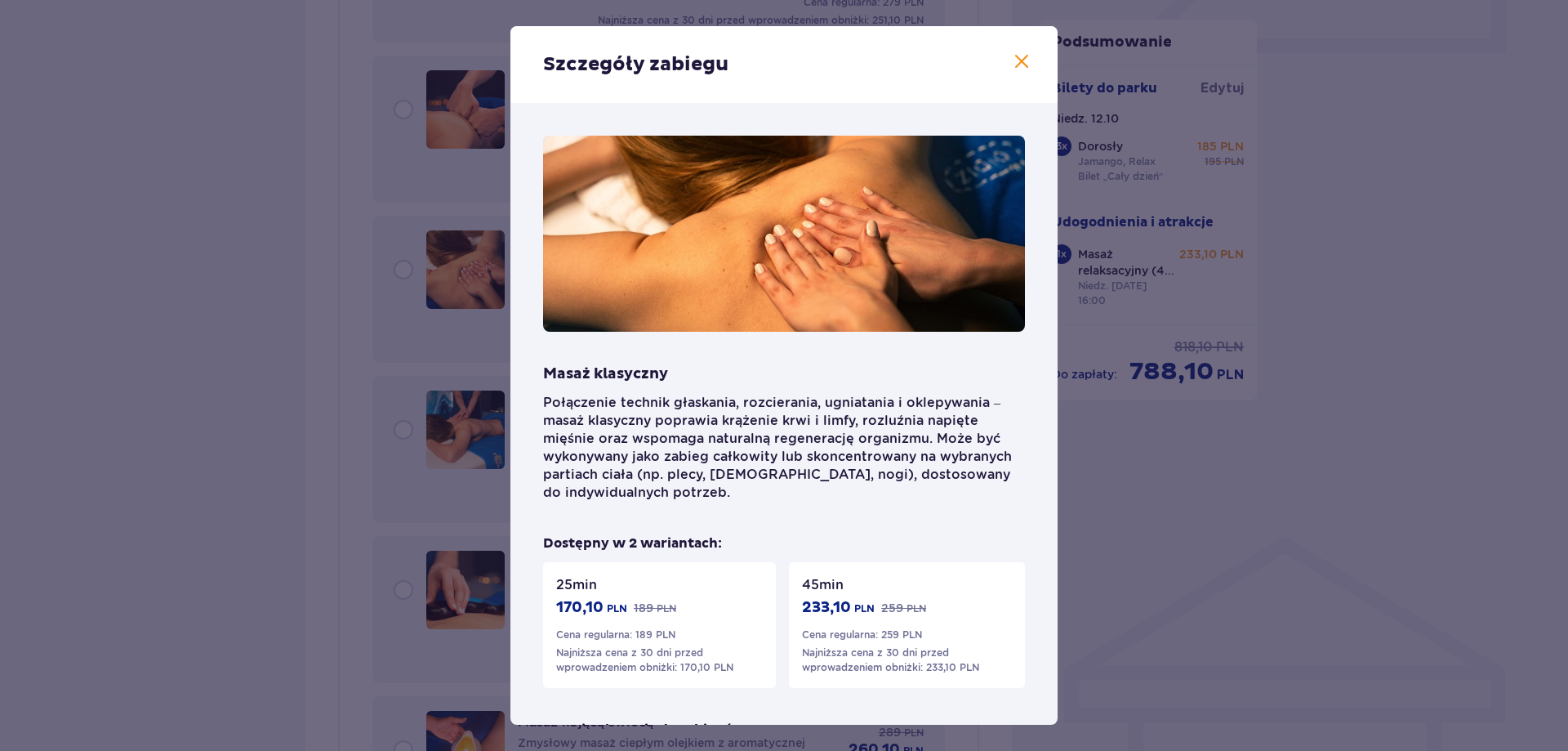
click at [1022, 61] on span at bounding box center [1021, 62] width 19 height 19
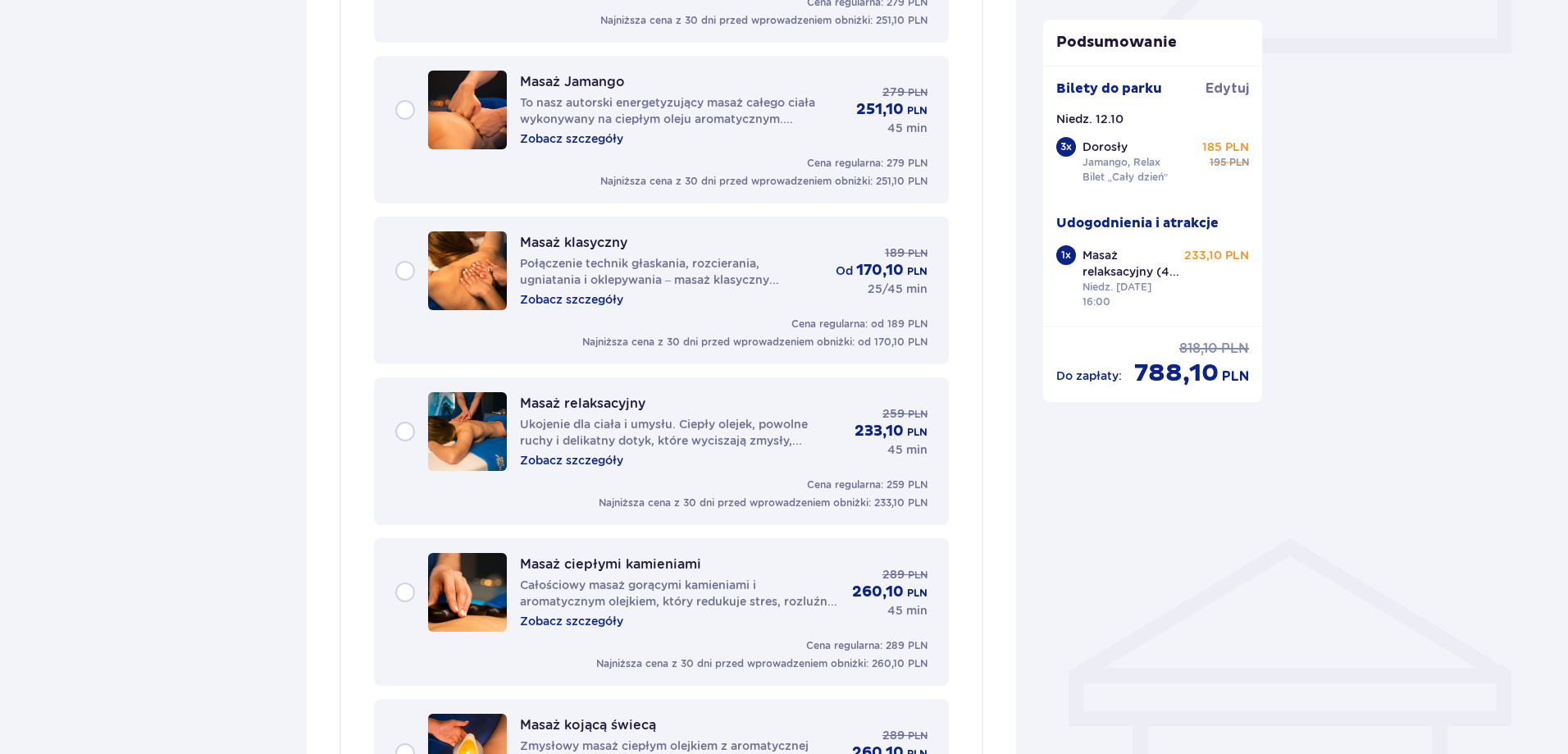
click at [404, 430] on div "Masaż relaksacyjny Ukojenie dla ciała i umysłu. Ciepły olejek, powolne ruchy i …" at bounding box center [661, 431] width 532 height 79
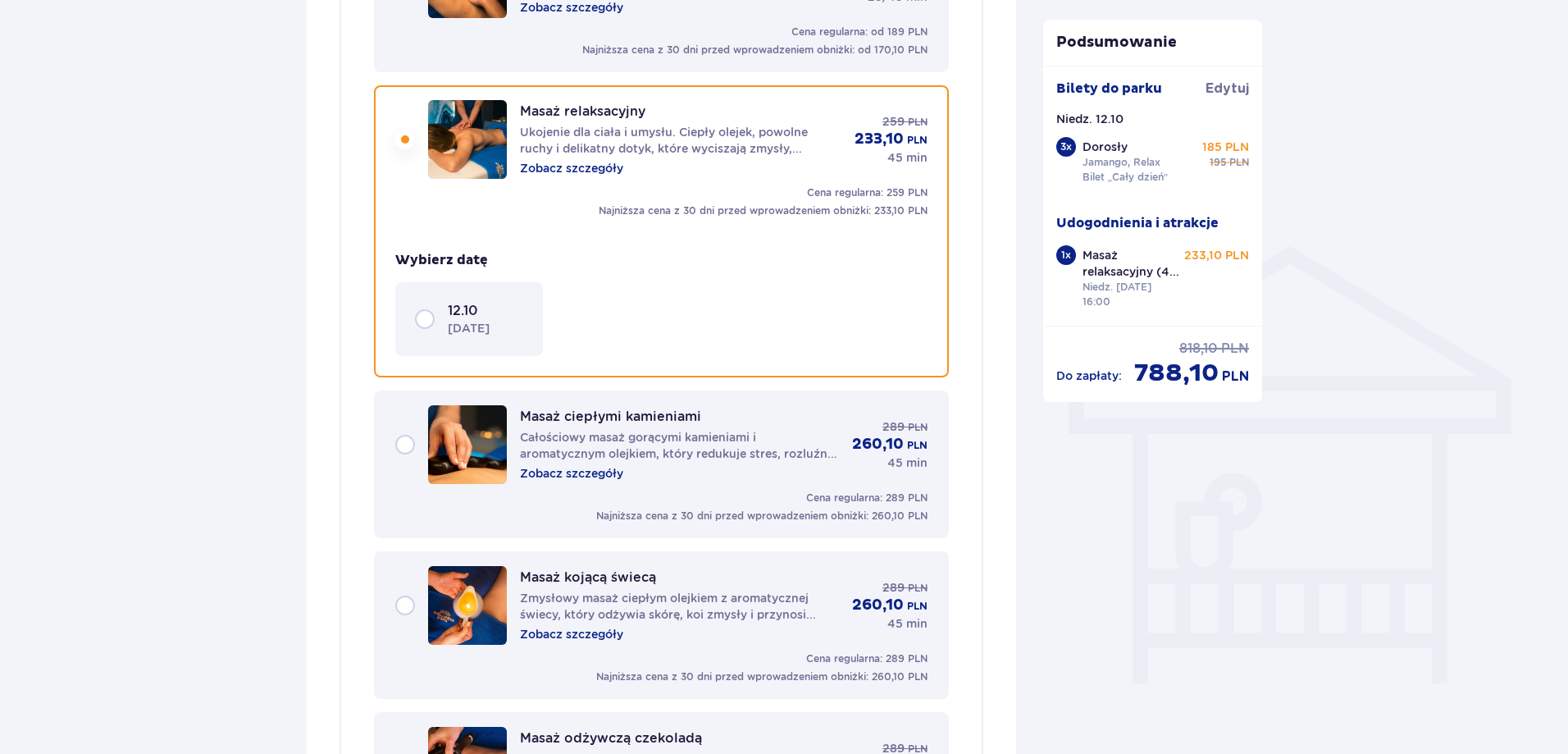
scroll to position [1151, 0]
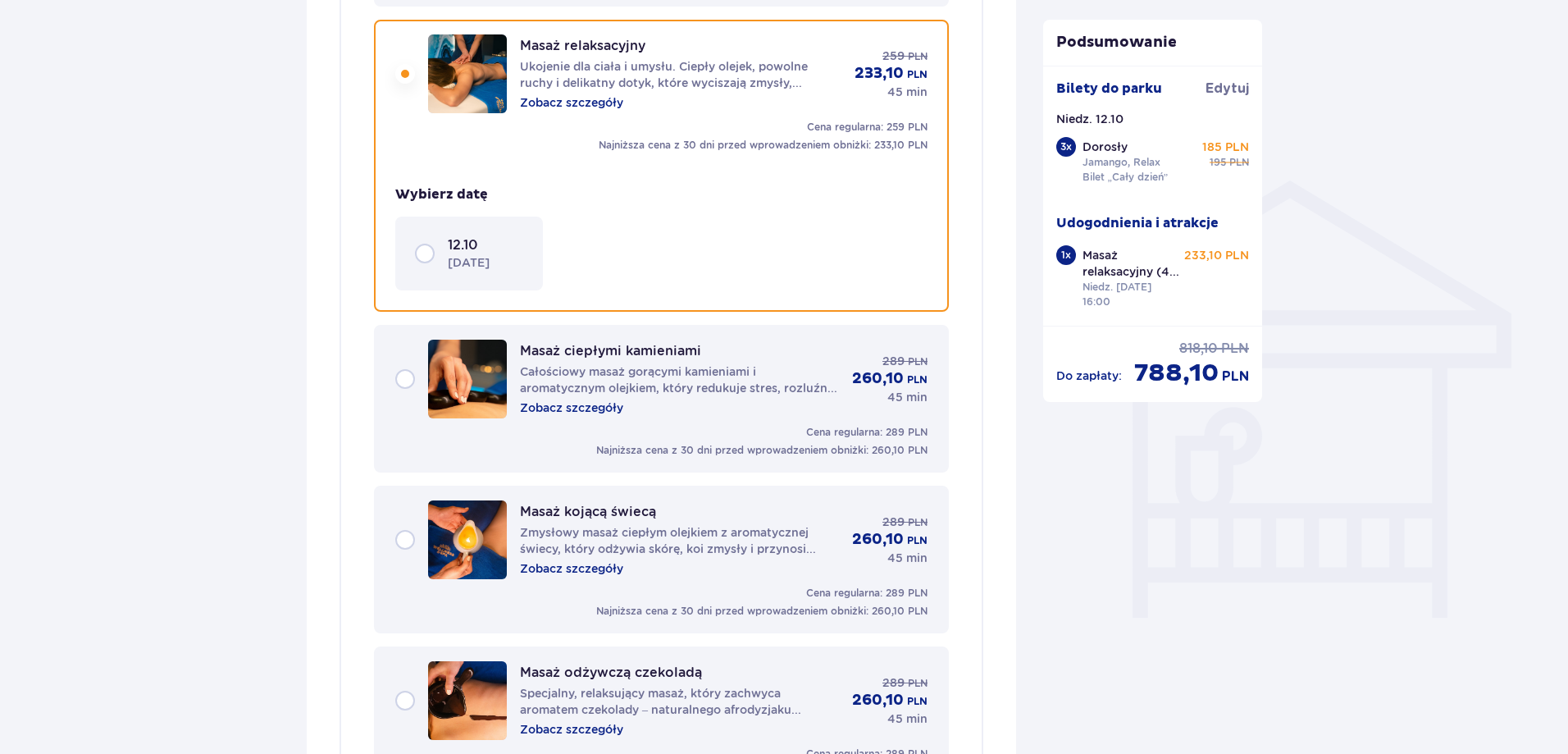
click at [425, 256] on div "12.10 niedziela" at bounding box center [469, 253] width 108 height 35
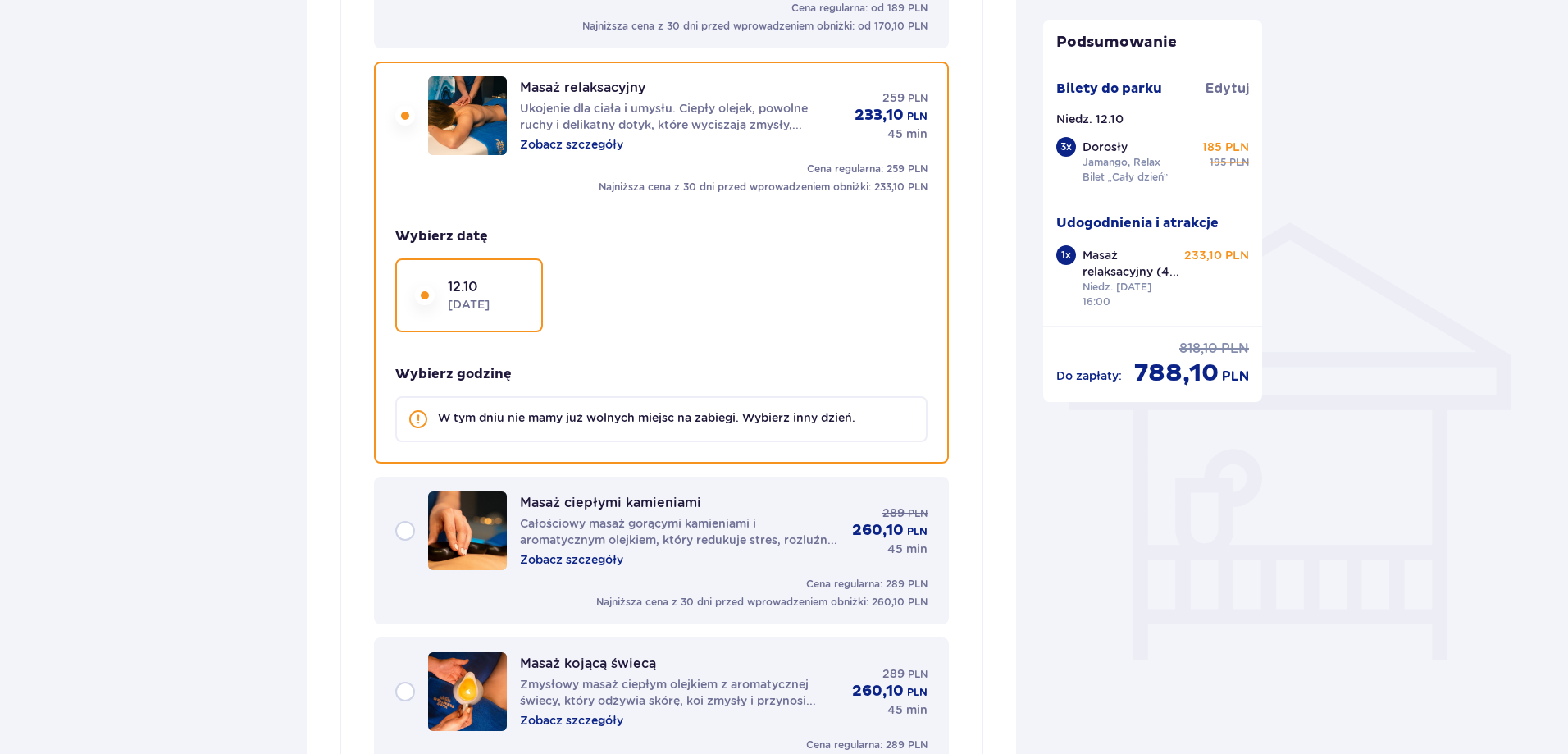
scroll to position [1070, 0]
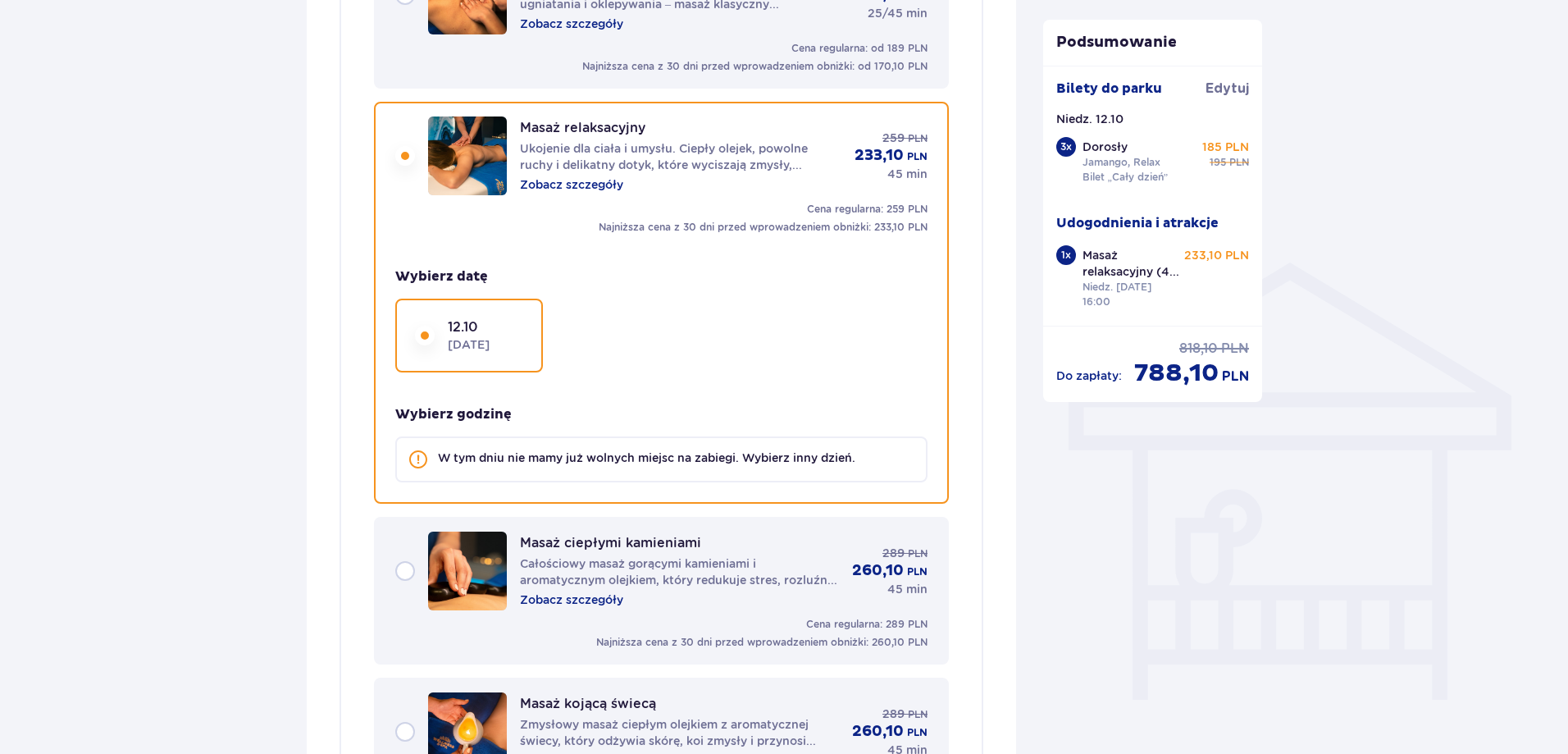
click at [396, 162] on div "Masaż relaksacyjny Ukojenie dla ciała i umysłu. Ciepły olejek, powolne ruchy i …" at bounding box center [661, 155] width 532 height 79
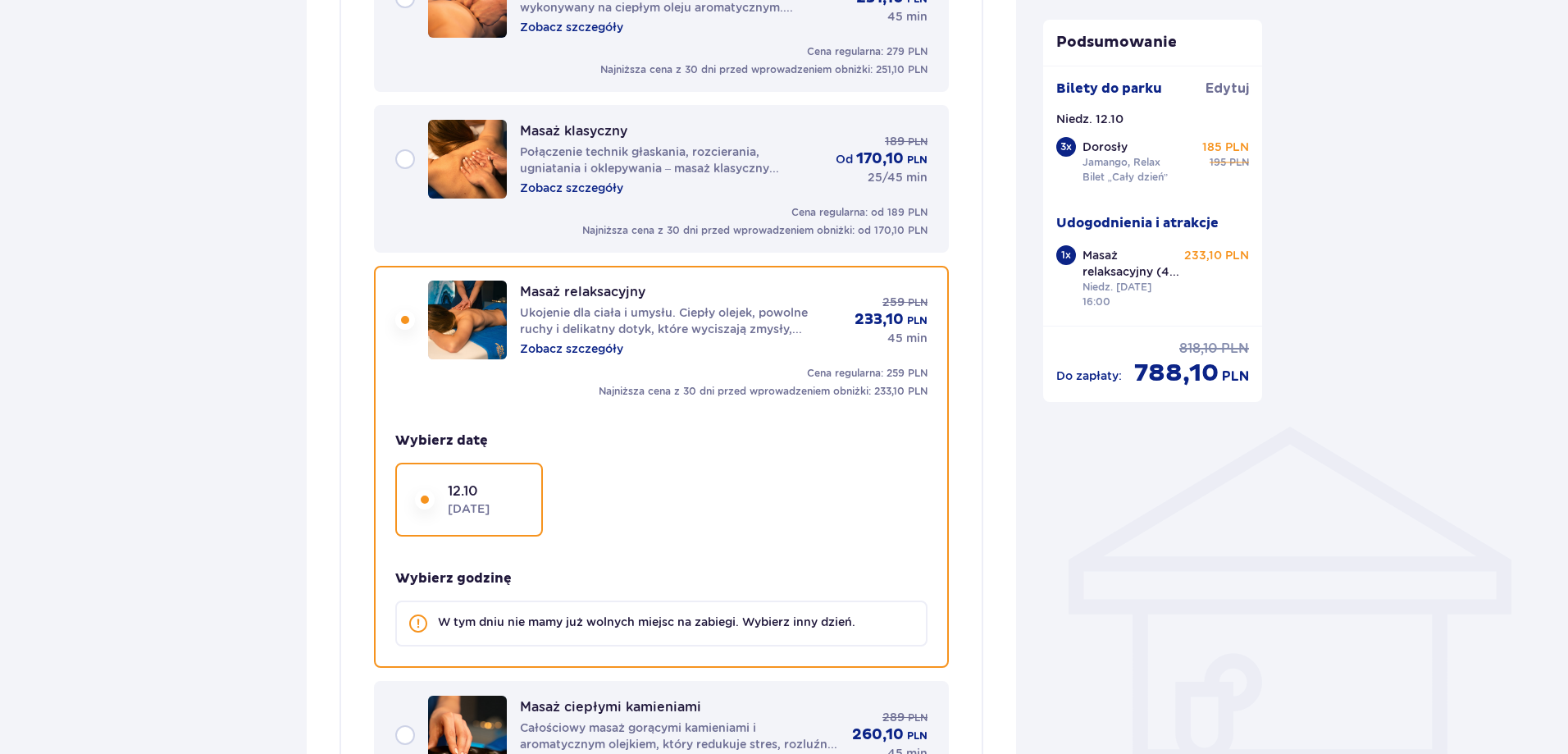
click at [413, 160] on div "Masaż klasyczny Połączenie technik głaskania, rozcierania, ugniatania i oklepyw…" at bounding box center [661, 159] width 532 height 79
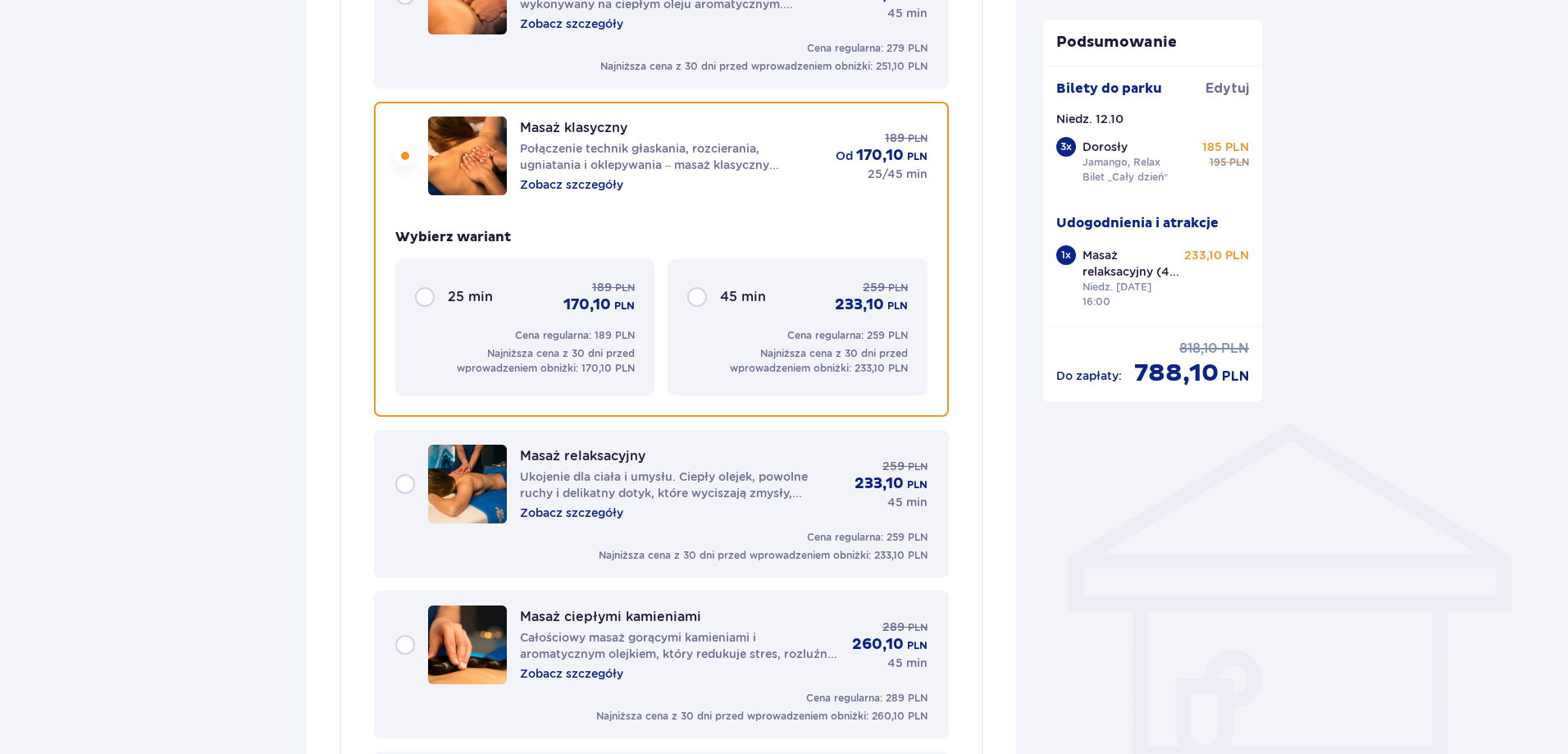
scroll to position [662, 0]
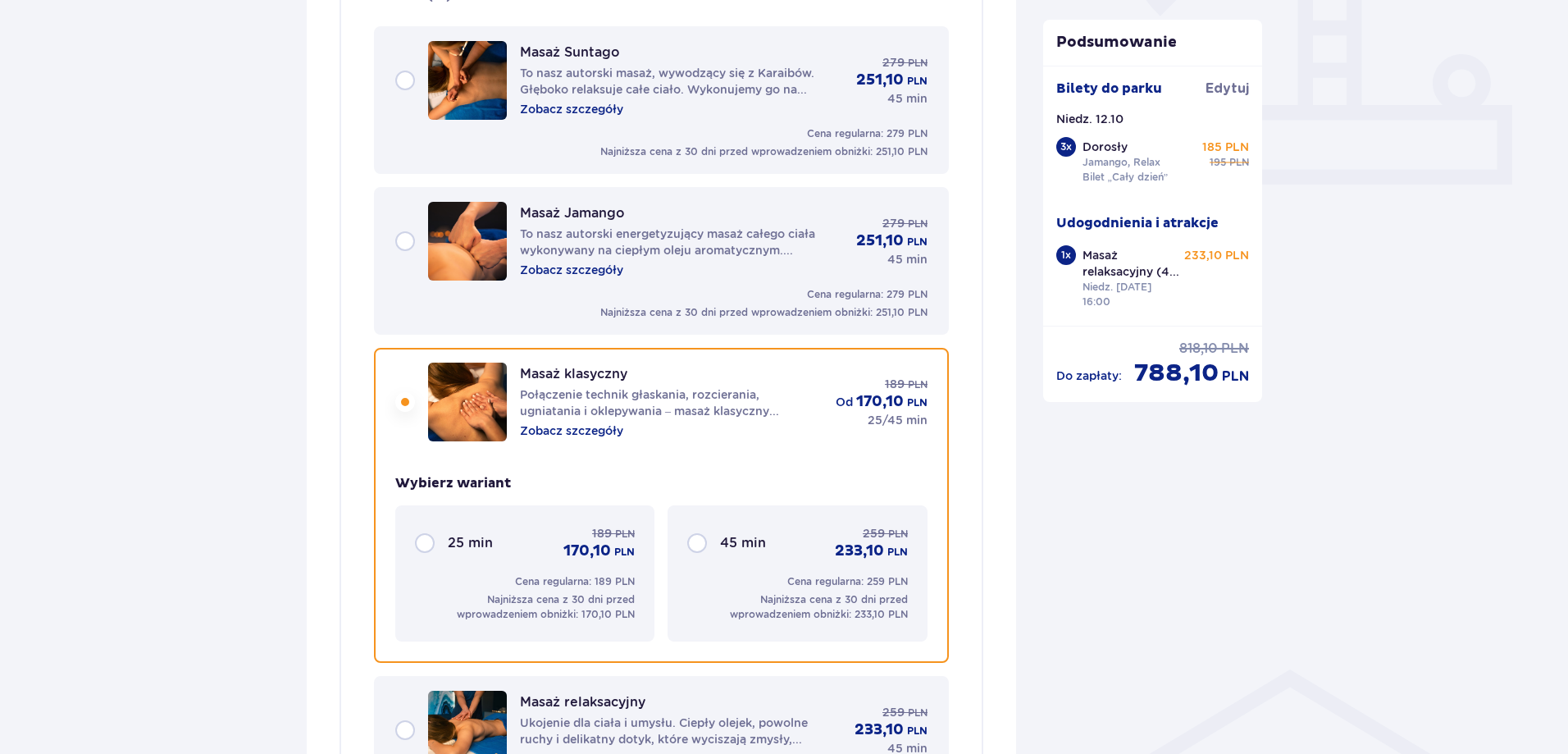
click at [389, 72] on div "Masaż Suntago To nasz autorski masaż, wywodzący się z Karaibów. Głęboko relaksu…" at bounding box center [660, 100] width 575 height 148
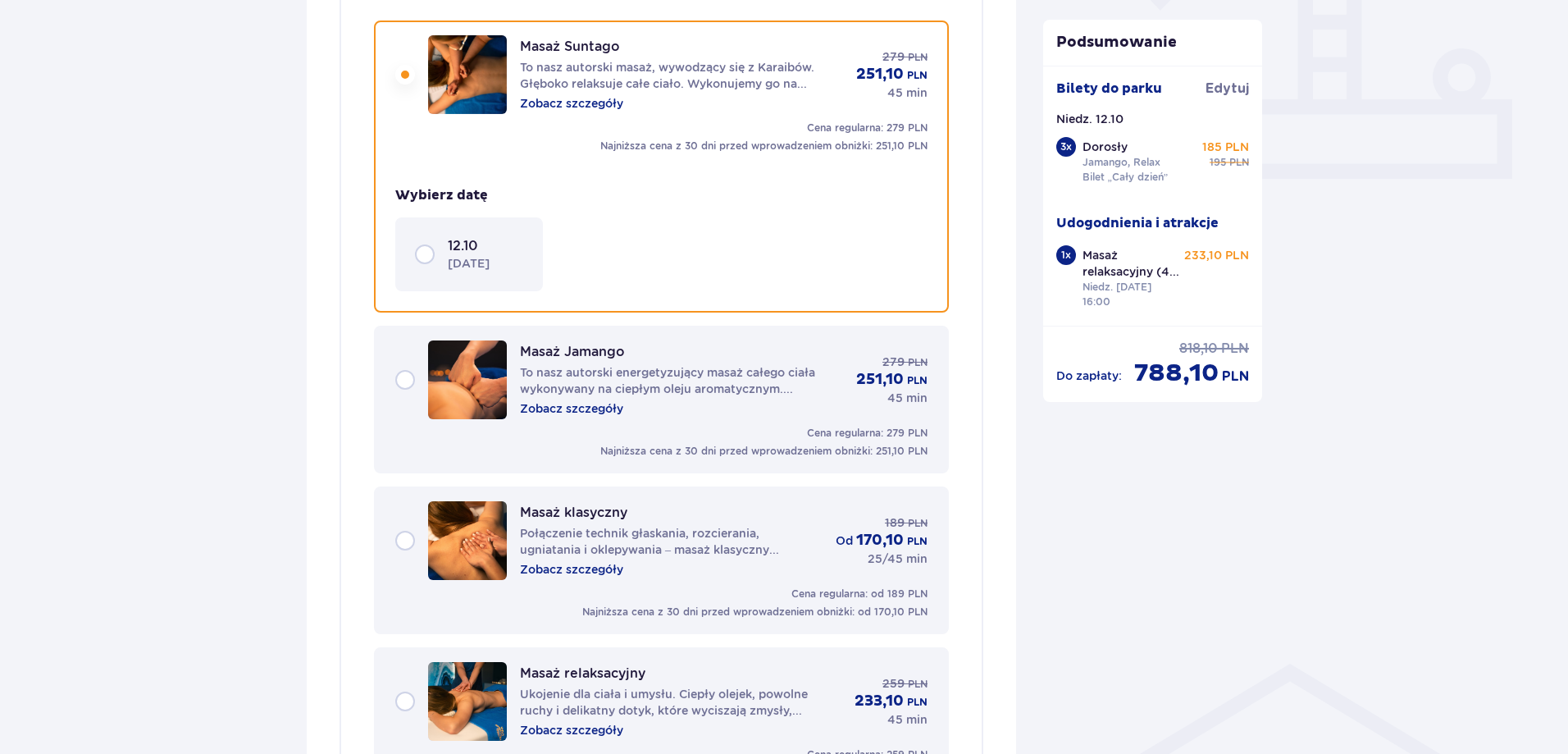
scroll to position [669, 0]
click at [428, 249] on div "12.10 niedziela" at bounding box center [469, 253] width 108 height 35
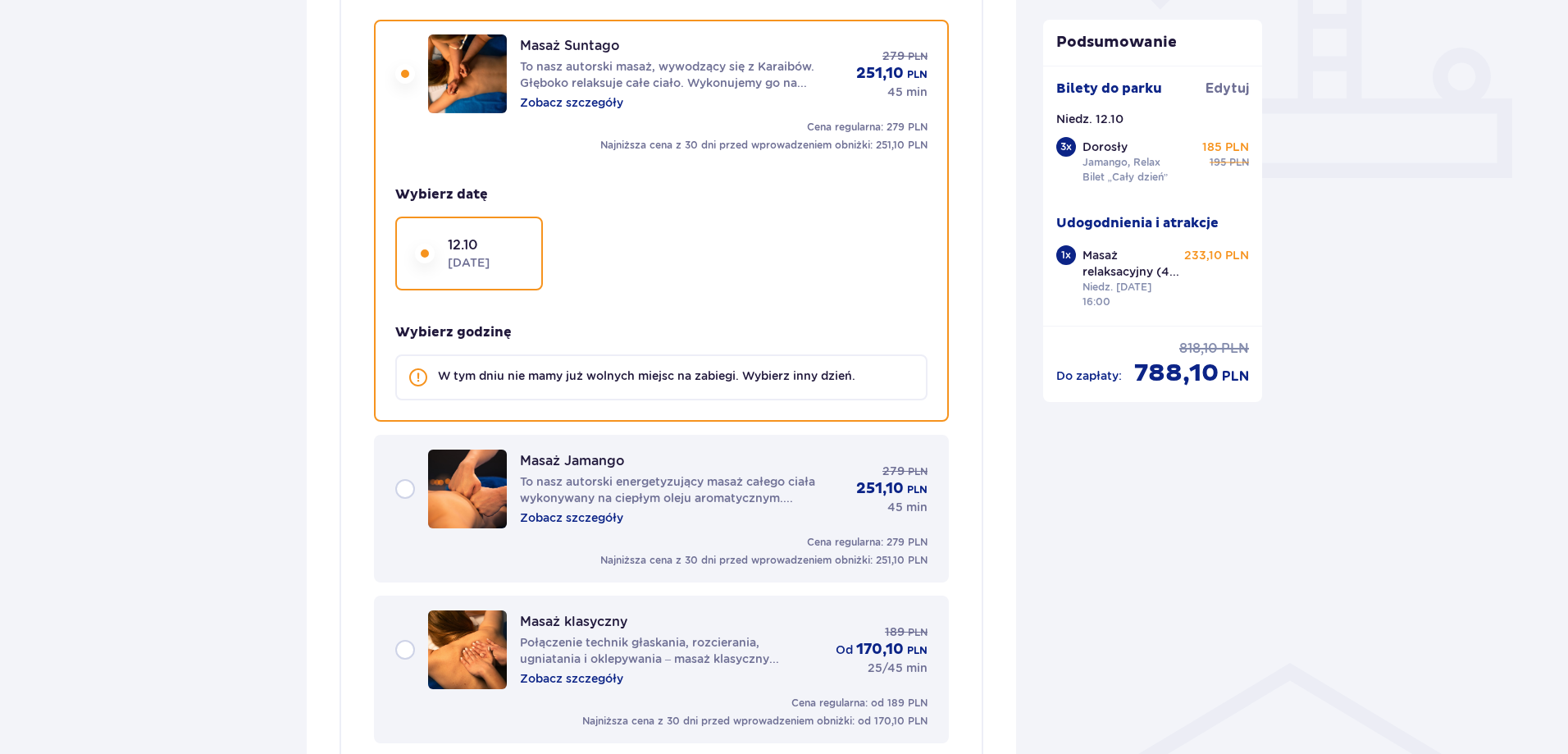
click at [403, 479] on div "Masaż Jamango To nasz autorski energetyzujący masaż całego ciała wykonywany na …" at bounding box center [661, 488] width 532 height 79
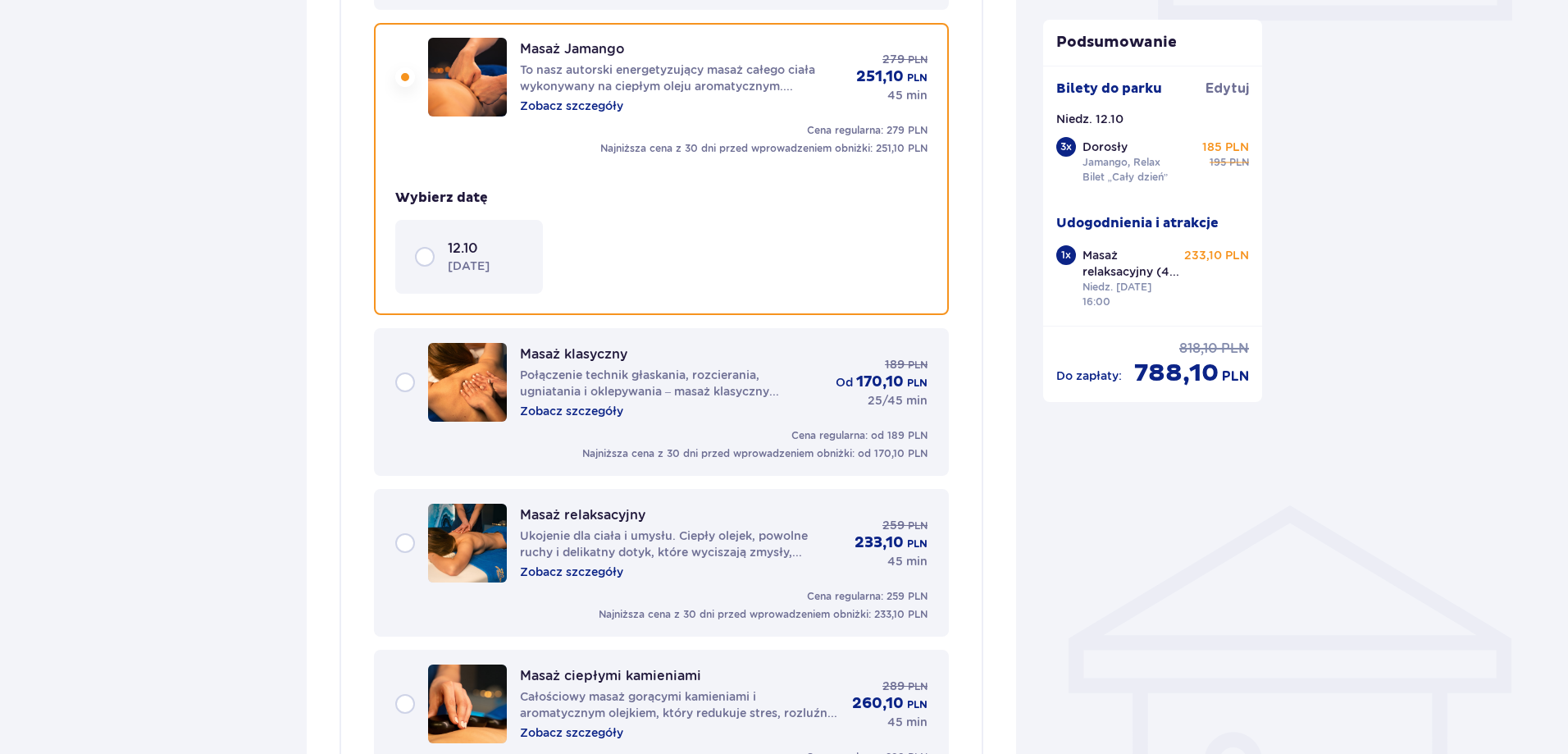
scroll to position [830, 0]
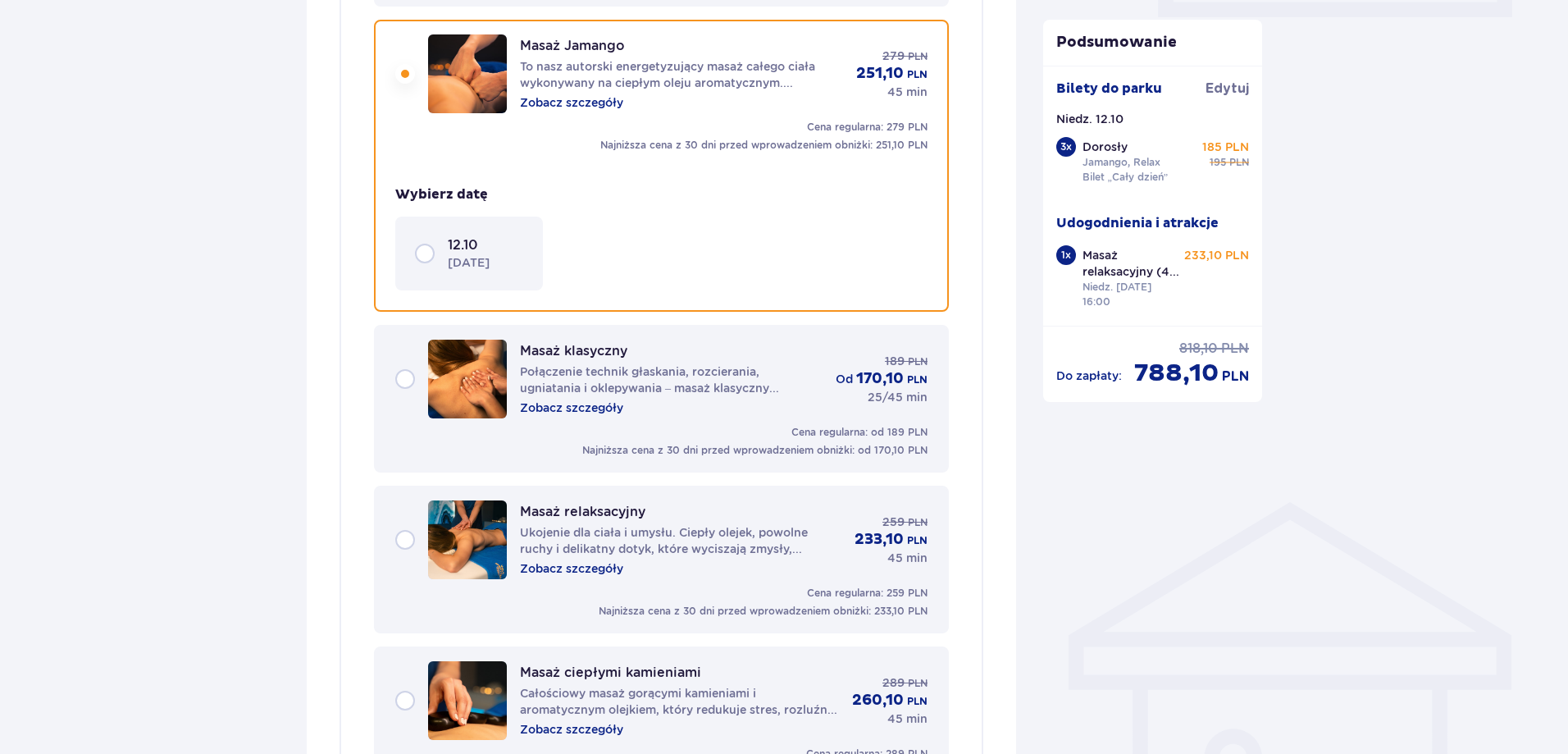
click at [428, 254] on div "12.10 niedziela" at bounding box center [469, 253] width 108 height 35
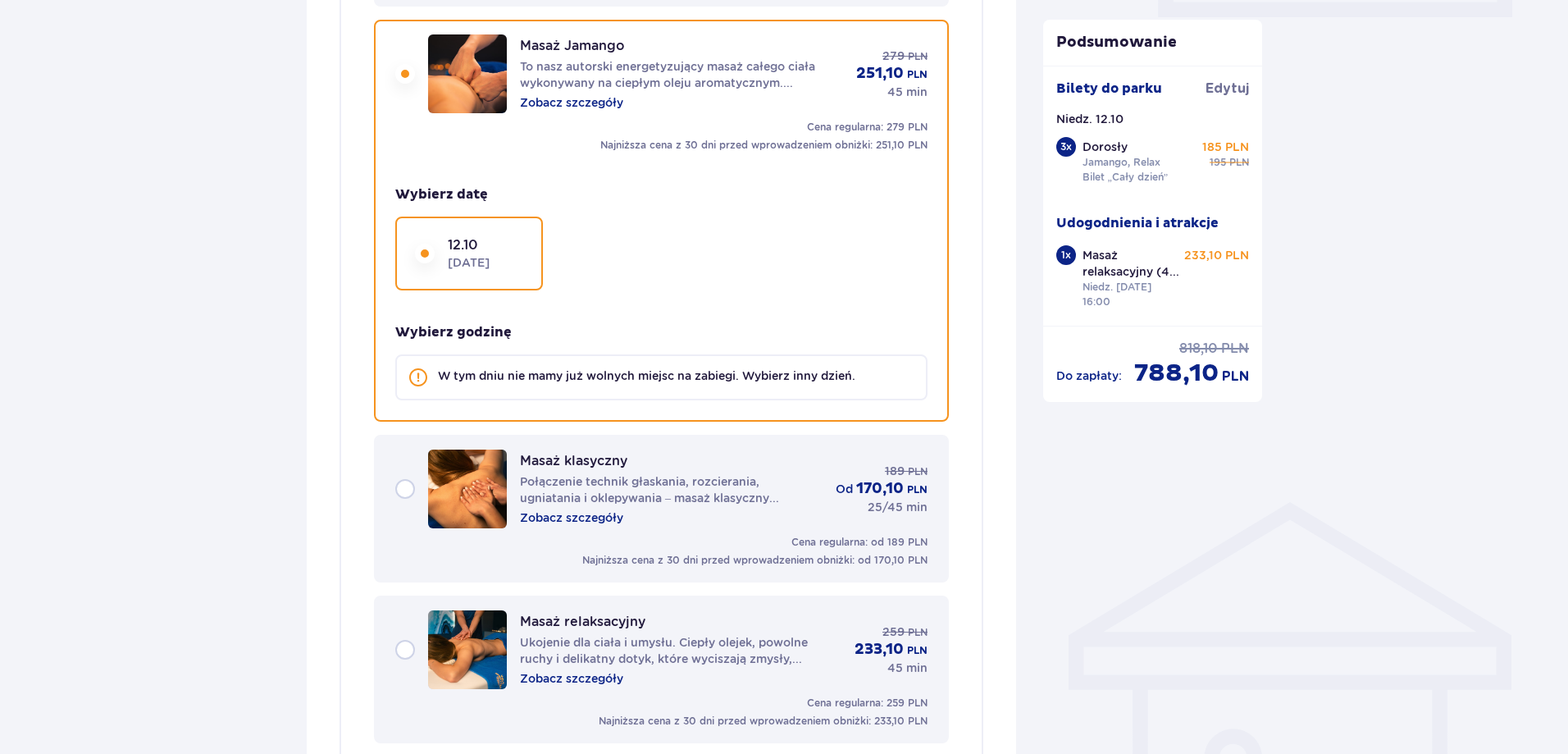
click at [406, 487] on div "Masaż klasyczny Połączenie technik głaskania, rozcierania, ugniatania i oklepyw…" at bounding box center [661, 488] width 532 height 79
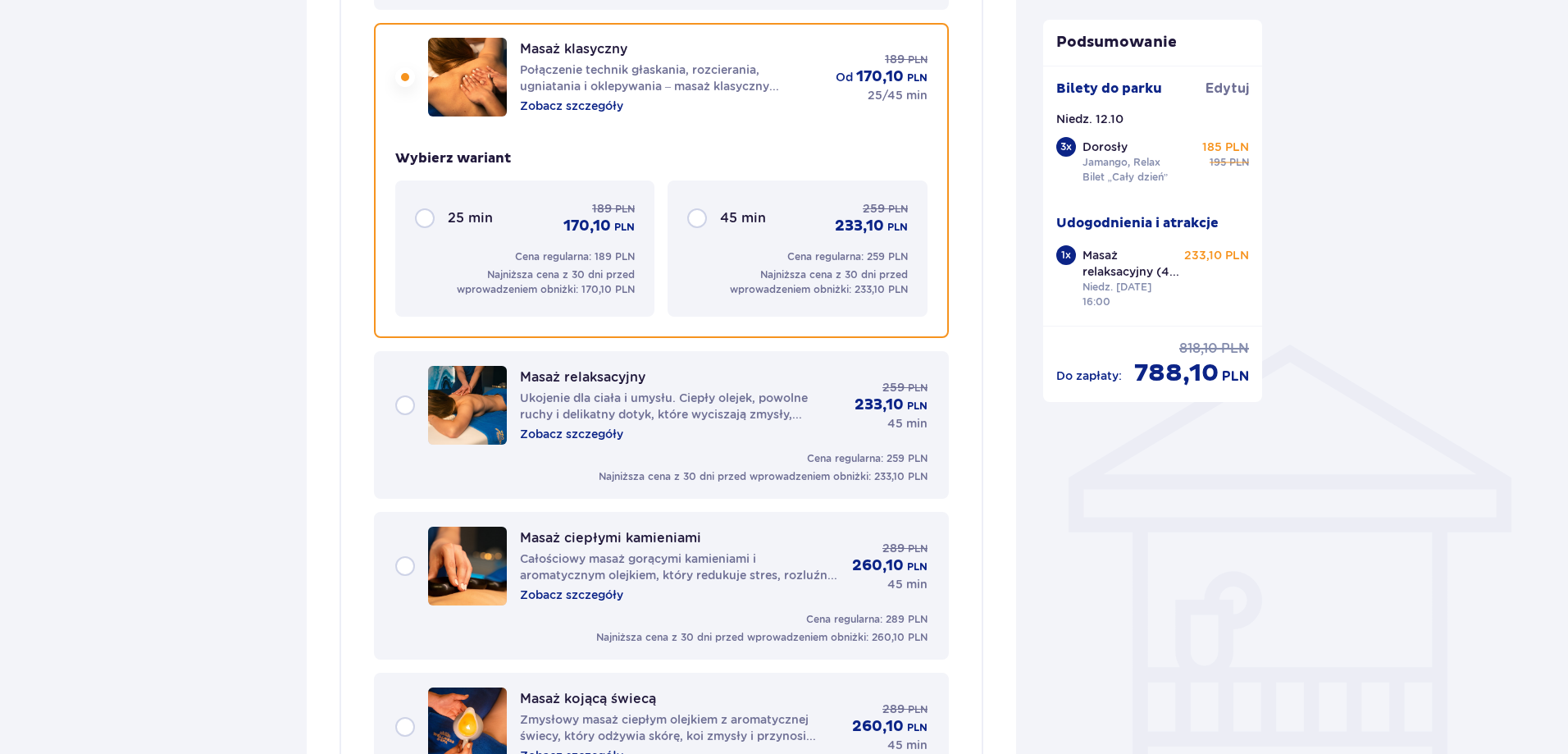
scroll to position [991, 0]
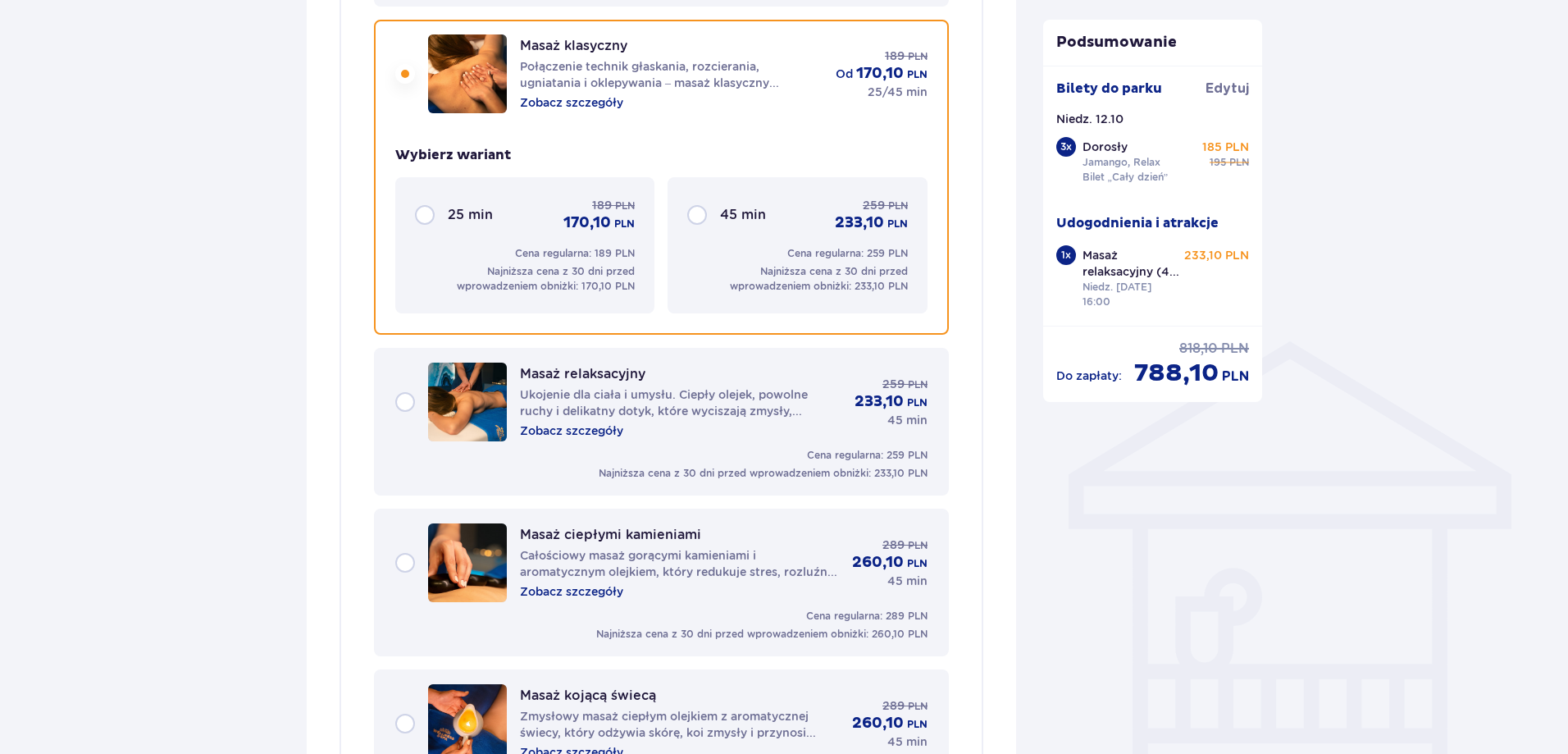
click at [424, 212] on div "25 min 189 PLN 170,10 PLN" at bounding box center [525, 215] width 220 height 36
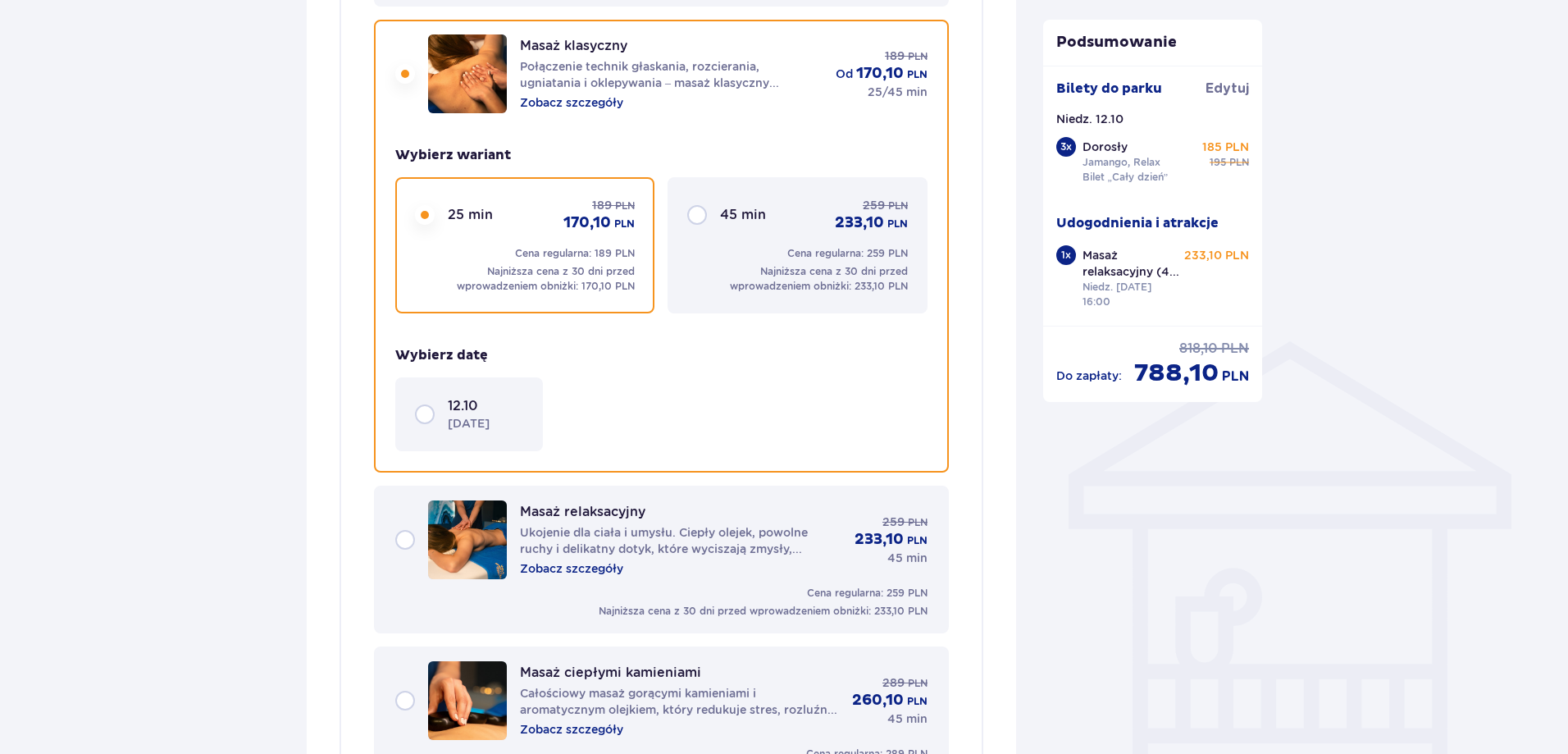
click at [419, 411] on div "12.10 niedziela" at bounding box center [469, 414] width 108 height 35
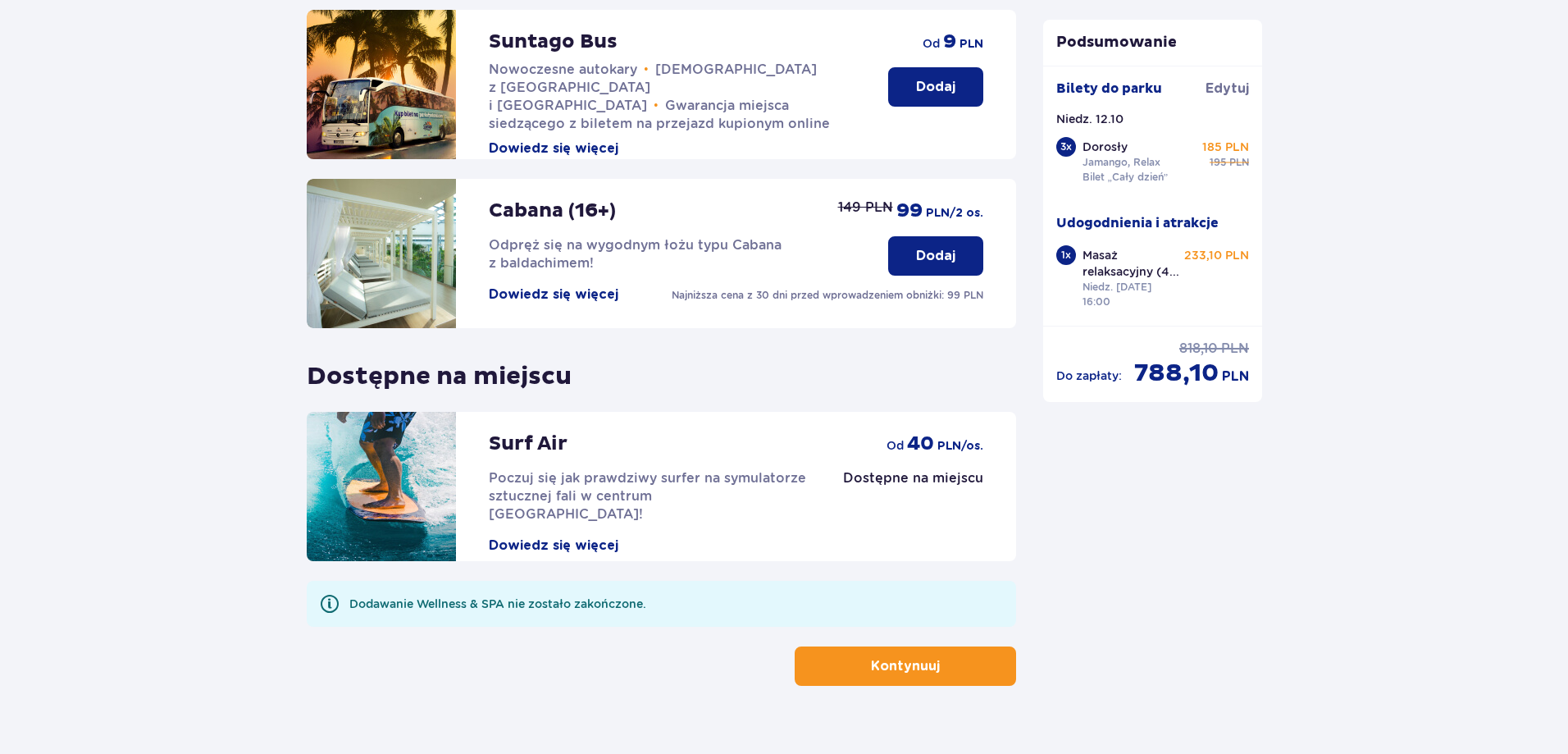
scroll to position [4353, 0]
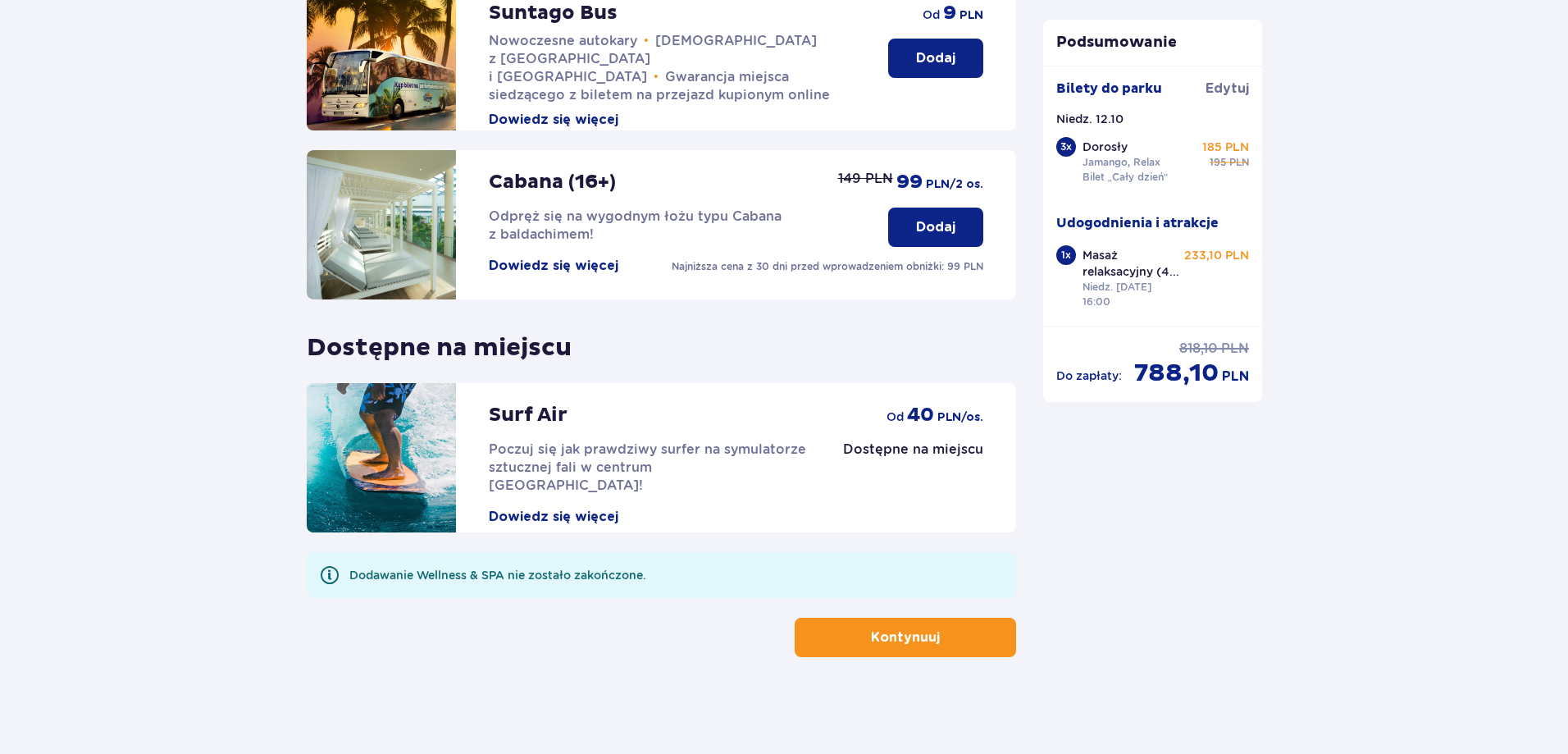
click at [847, 637] on button "Kontynuuj" at bounding box center [905, 637] width 222 height 39
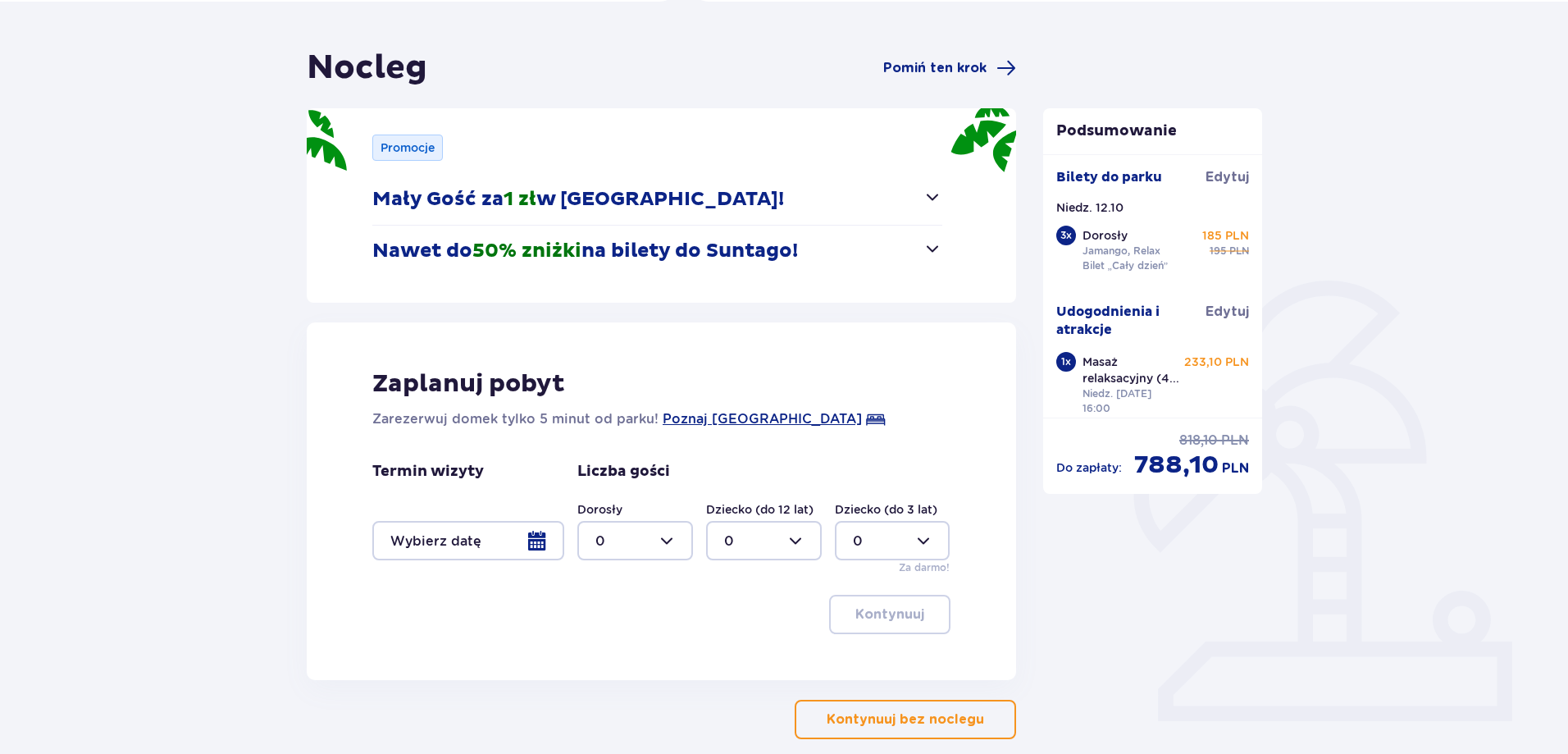
scroll to position [210, 0]
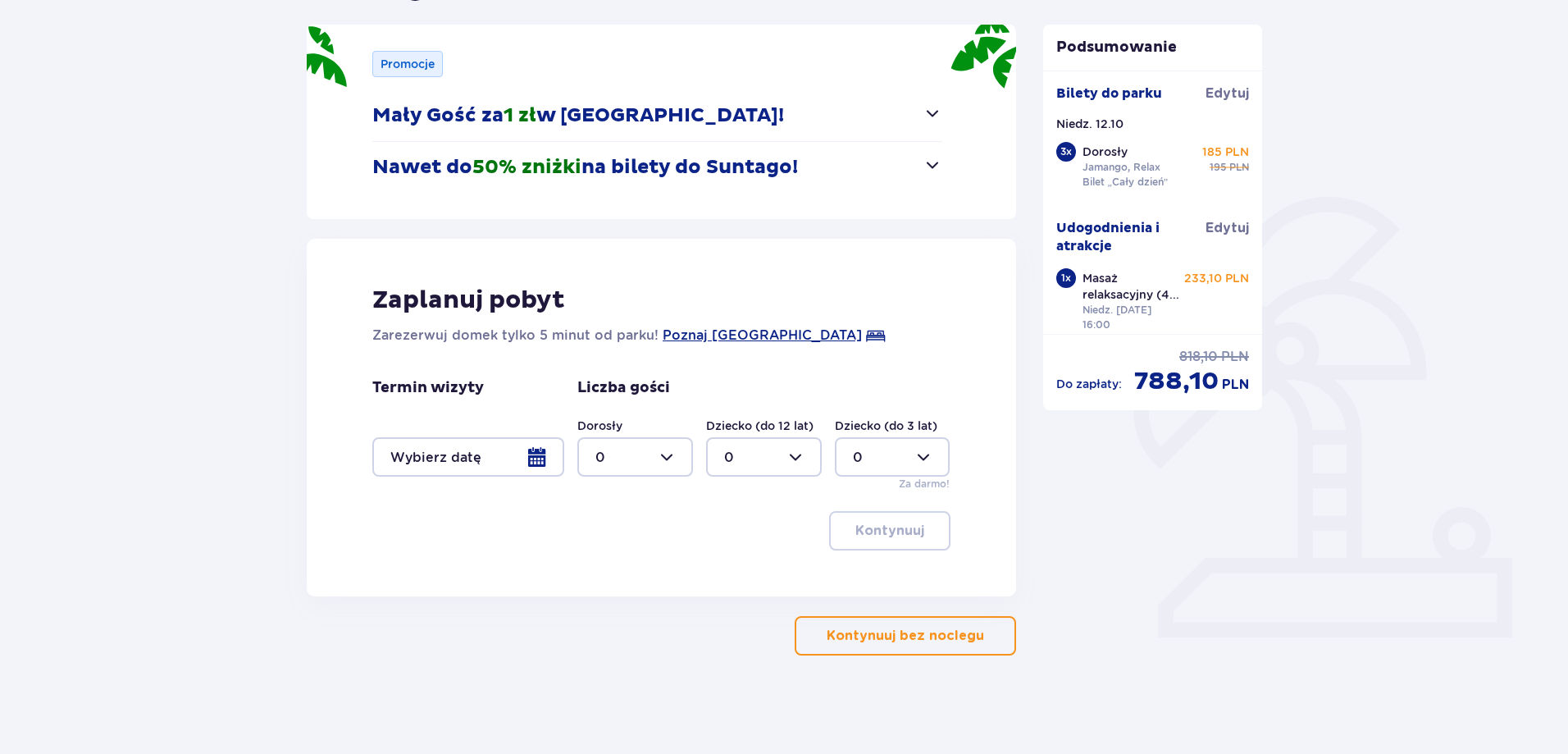
click at [851, 630] on p "Kontynuuj bez noclegu" at bounding box center [905, 635] width 157 height 18
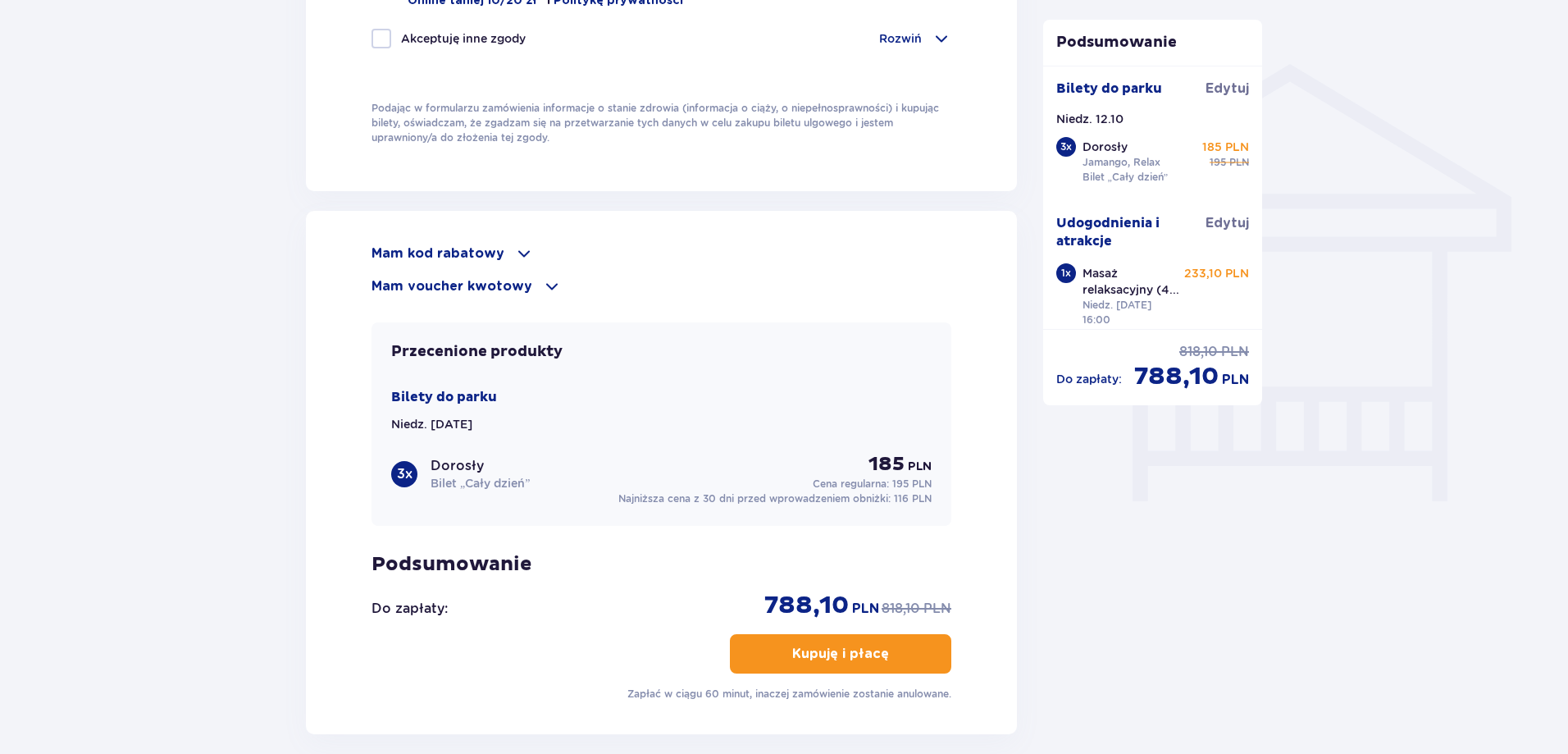
scroll to position [1312, 0]
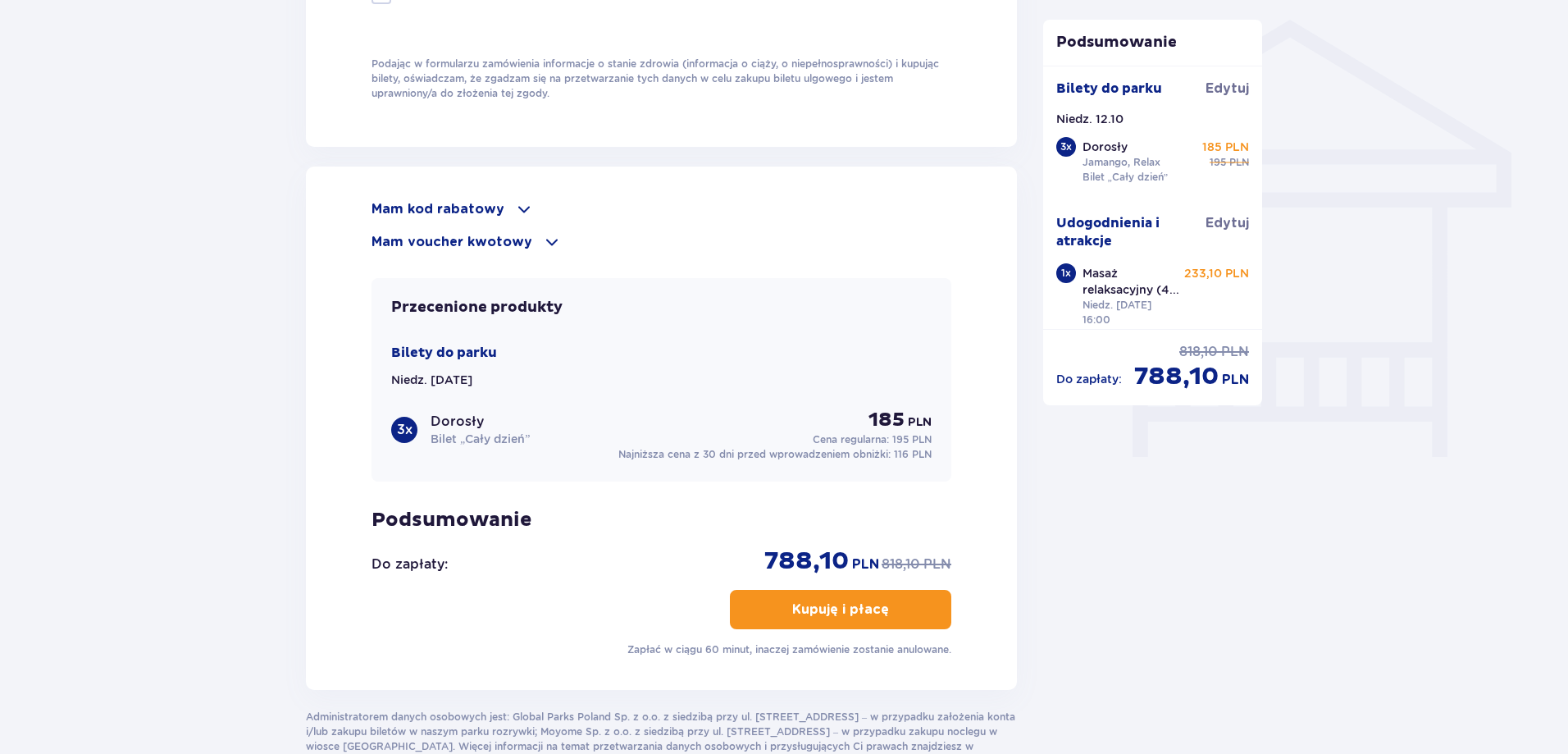
click at [1221, 213] on div "Bilety do parku Edytuj Niedz. 12.10 3 x Dorosły Jamango, Relax Bilet „Cały dzie…" at bounding box center [1153, 205] width 194 height 251
click at [1218, 219] on span "Edytuj" at bounding box center [1227, 222] width 43 height 18
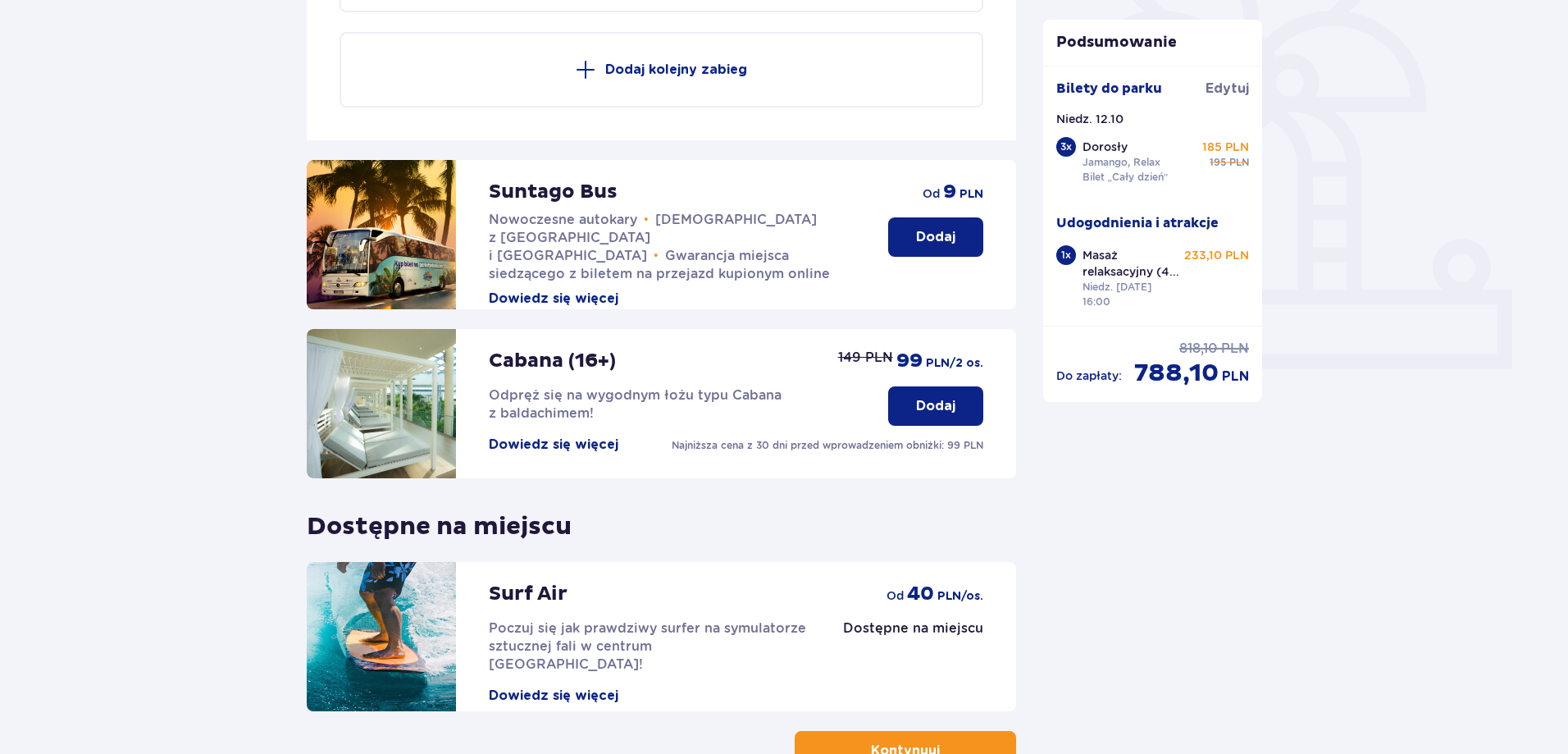
scroll to position [265, 0]
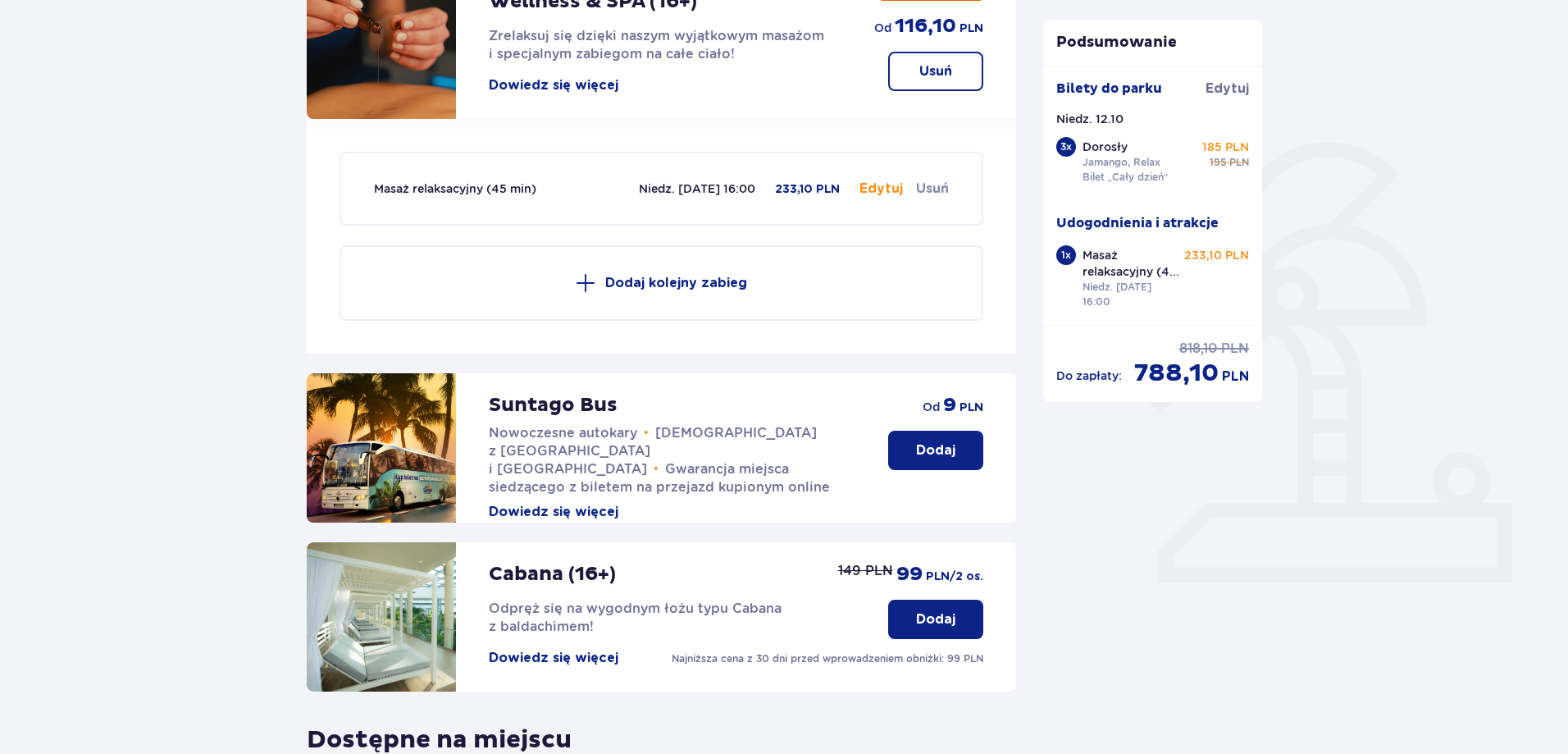
click at [926, 183] on button "Usuń" at bounding box center [932, 188] width 33 height 18
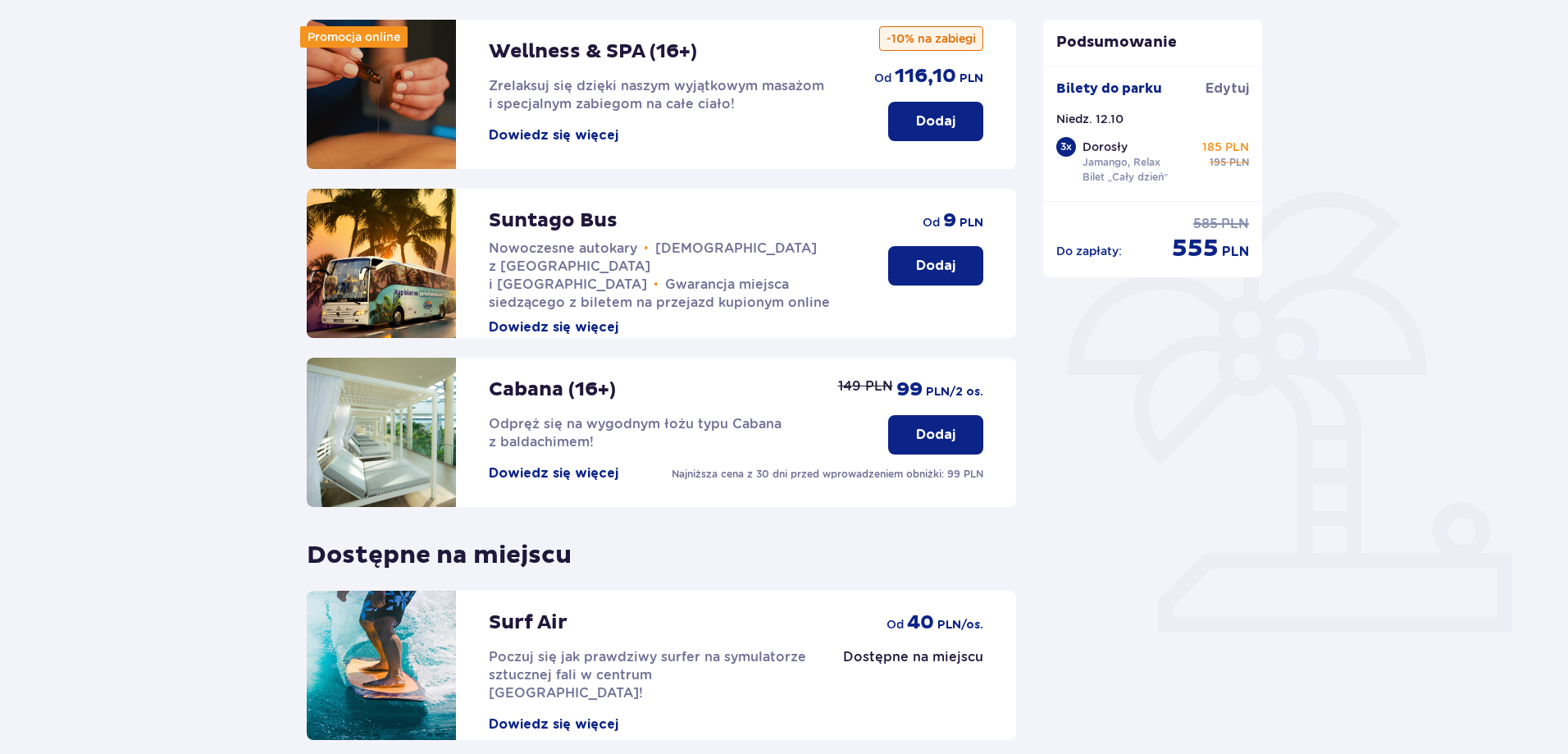
scroll to position [0, 0]
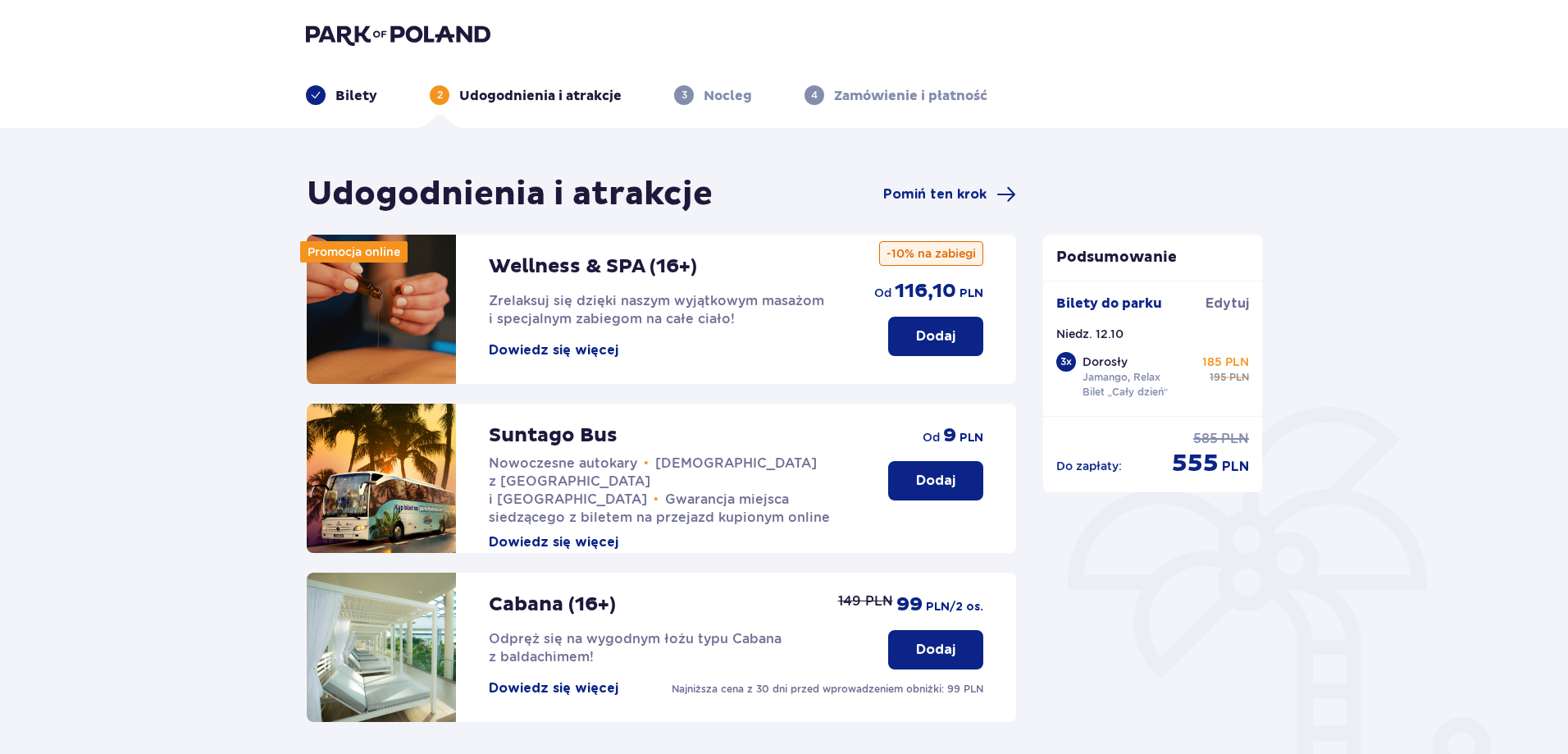
drag, startPoint x: 963, startPoint y: 96, endPoint x: 891, endPoint y: 93, distance: 72.1
click at [958, 99] on p "Zamówienie i płatność" at bounding box center [910, 95] width 154 height 18
click at [887, 93] on p "Zamówienie i płatność" at bounding box center [910, 95] width 154 height 18
click at [953, 199] on span "Pomiń ten krok" at bounding box center [935, 194] width 104 height 18
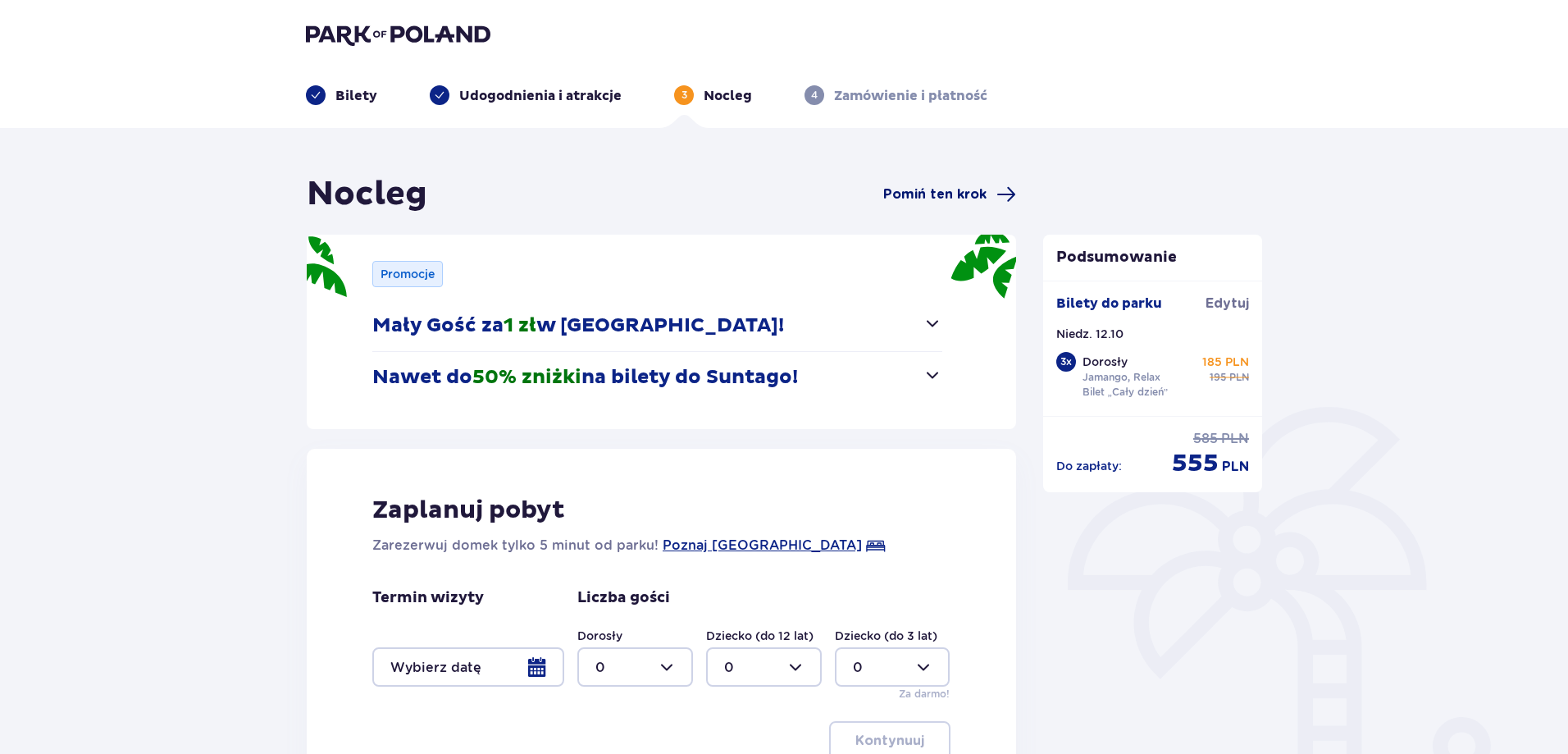
click at [929, 203] on span "Pomiń ten krok" at bounding box center [935, 194] width 104 height 18
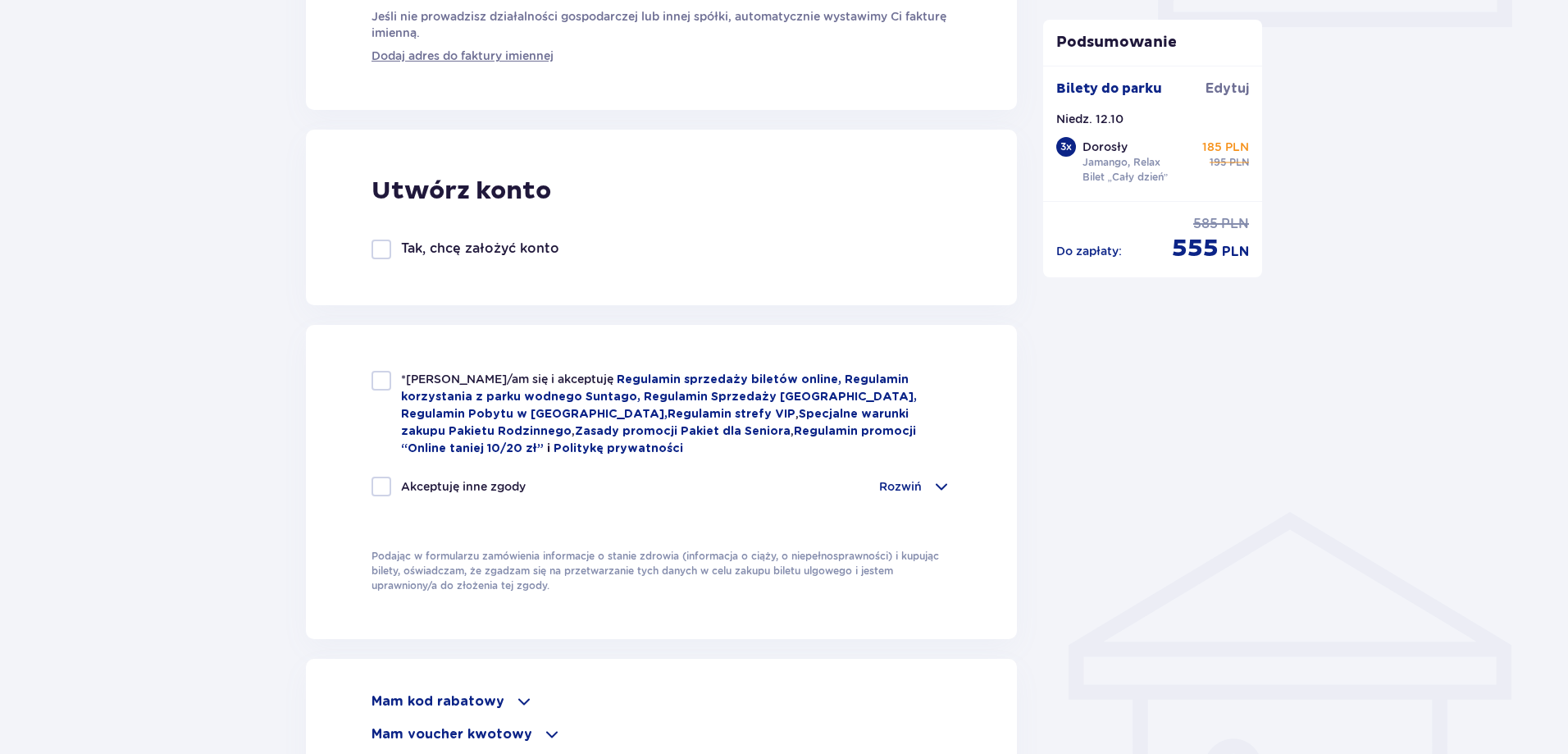
scroll to position [1230, 0]
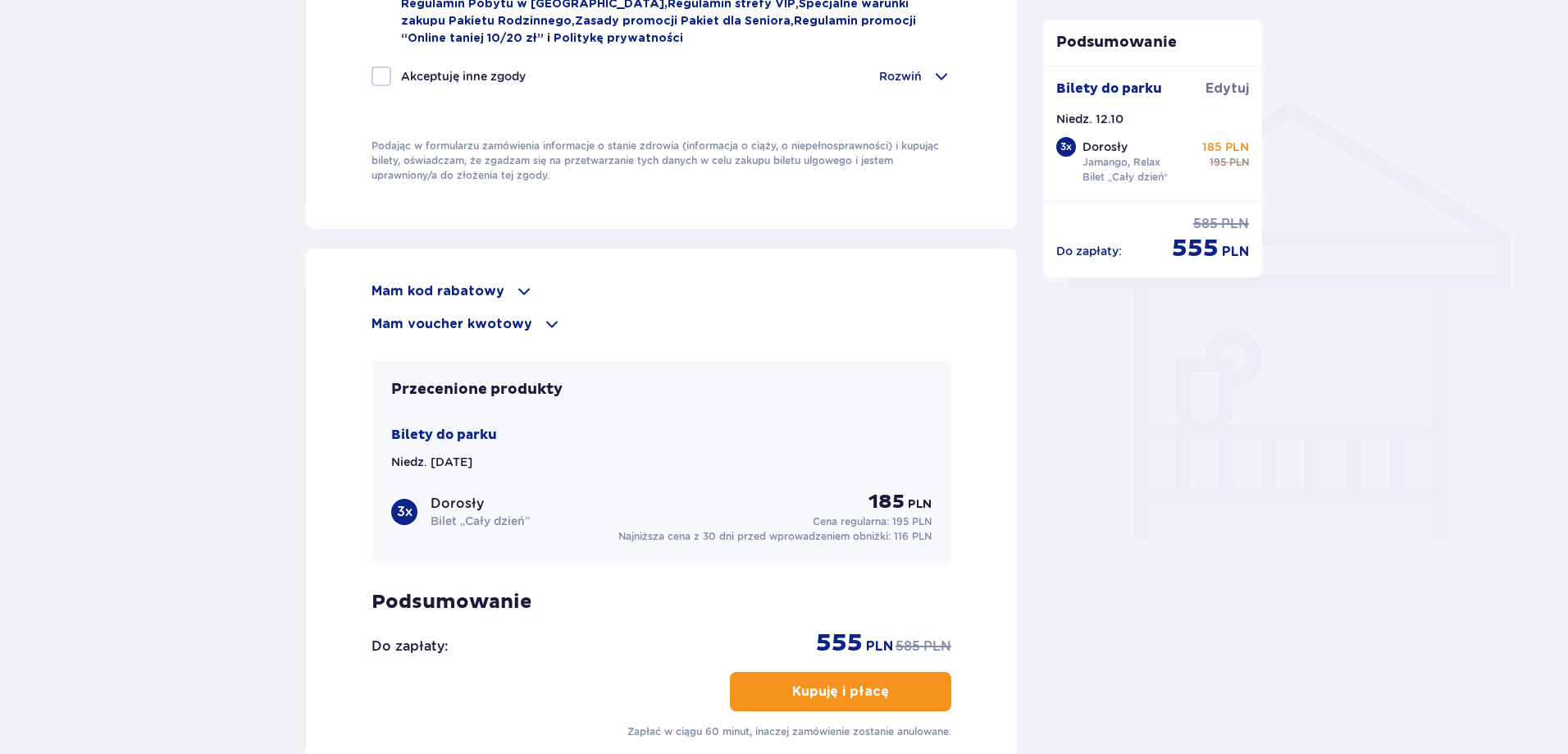
click at [514, 290] on span at bounding box center [524, 290] width 20 height 20
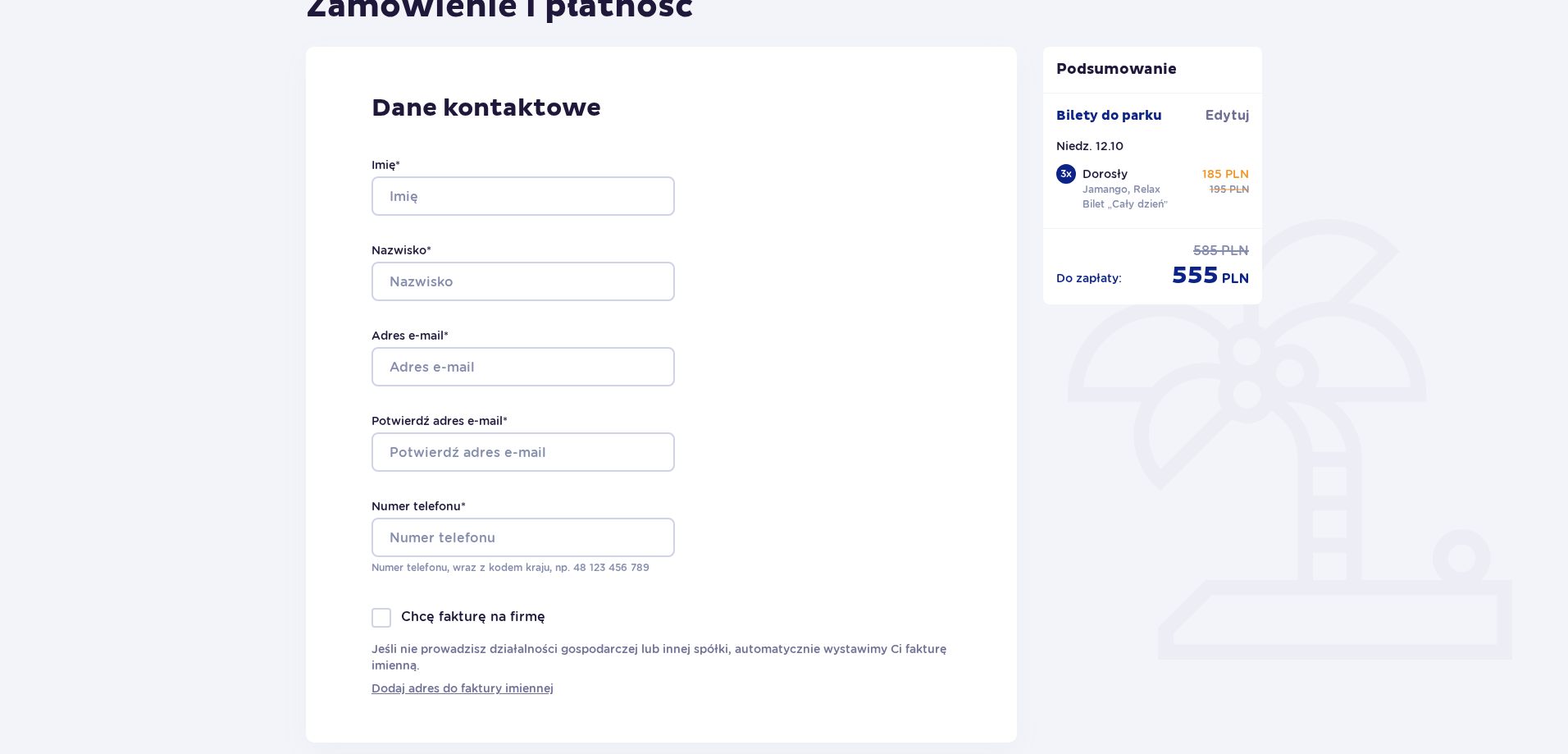
scroll to position [0, 0]
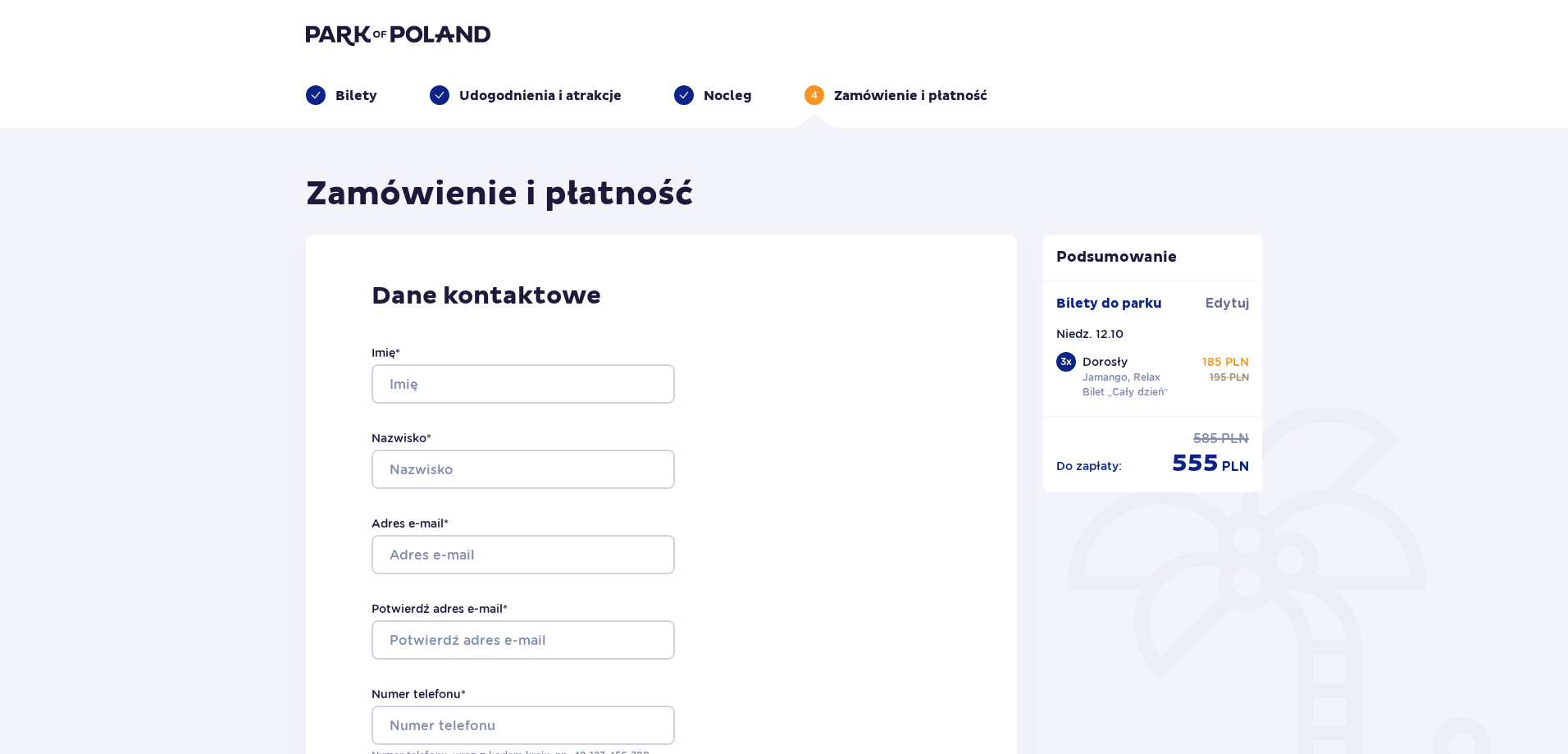
click at [394, 52] on div "Bilety Udogodnienia i atrakcje Nocleg 4 Zamówienie i płatność" at bounding box center [784, 76] width 982 height 59
click at [390, 37] on img at bounding box center [397, 34] width 184 height 23
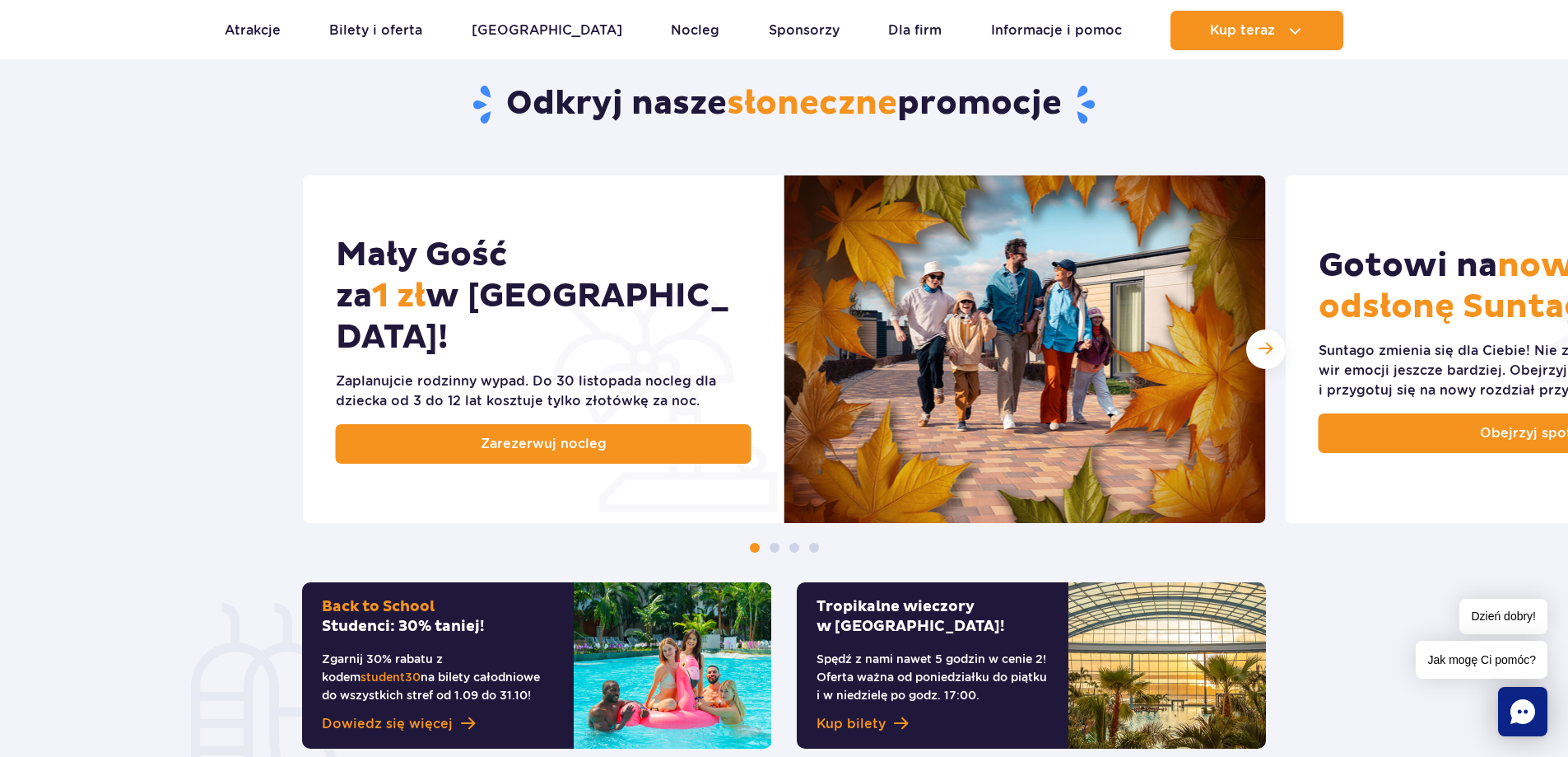
scroll to position [576, 0]
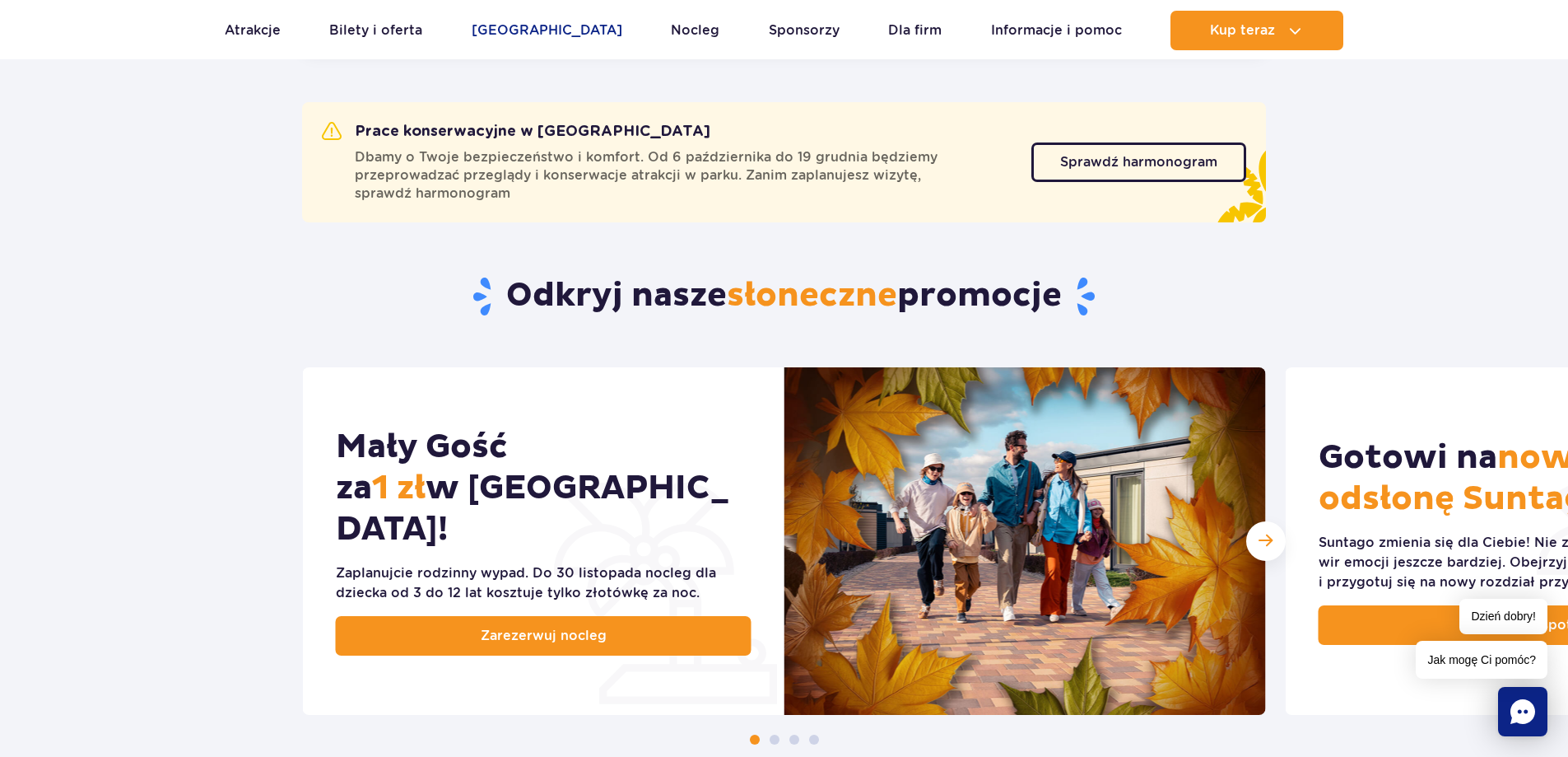
click at [531, 11] on link "[GEOGRAPHIC_DATA]" at bounding box center [546, 31] width 151 height 39
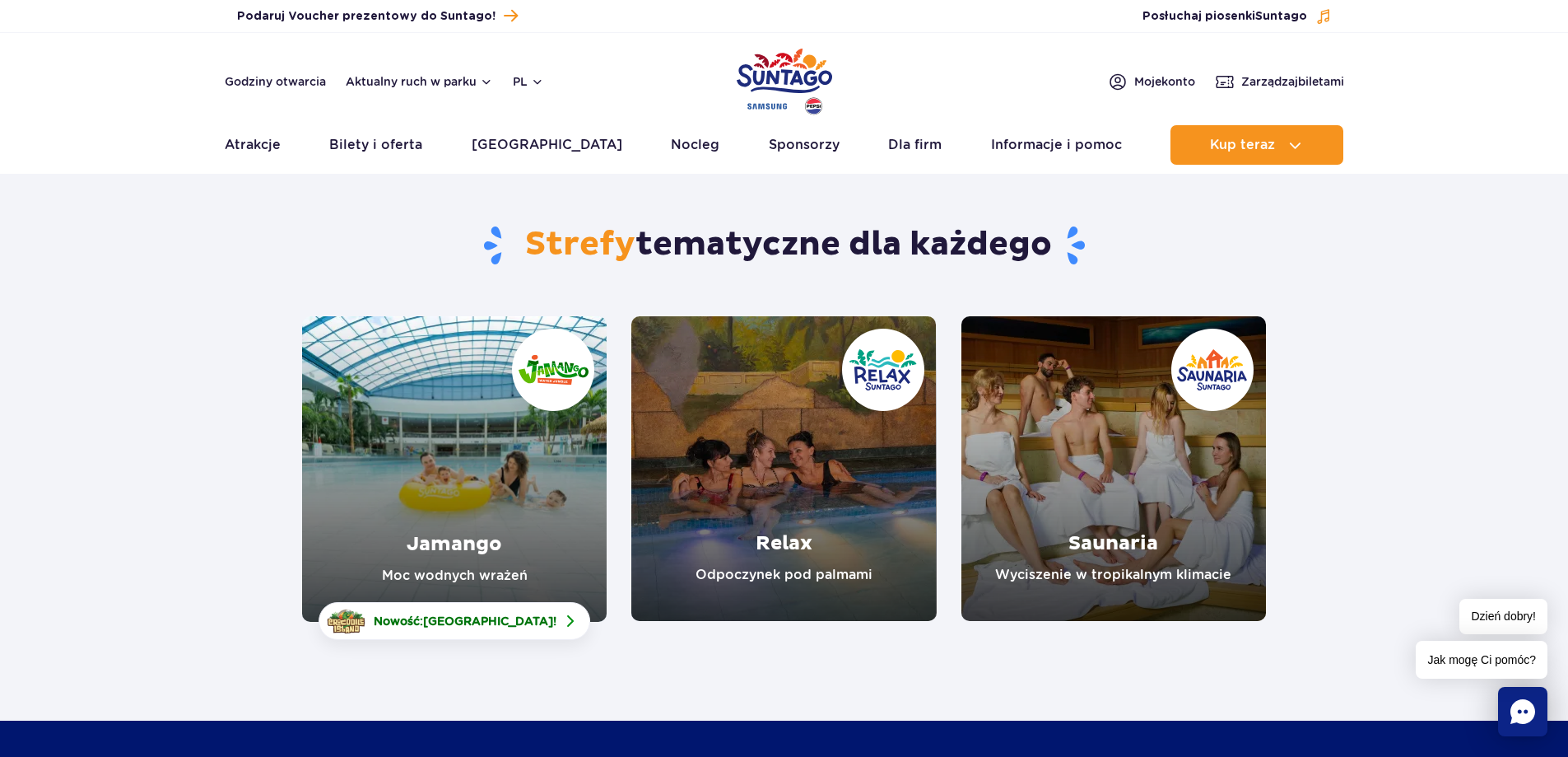
click at [478, 460] on link "Jamango" at bounding box center [453, 469] width 304 height 305
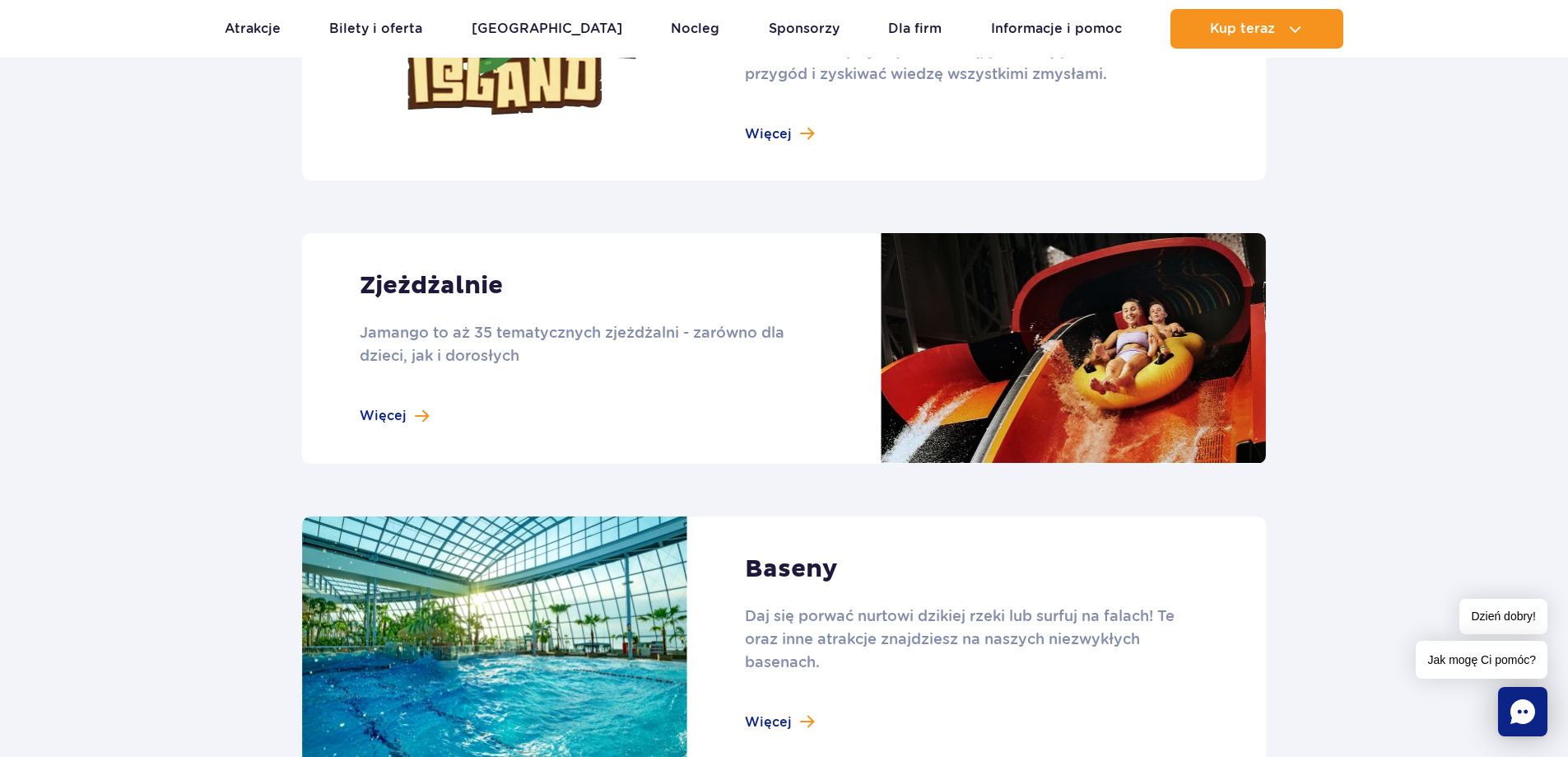
scroll to position [1482, 0]
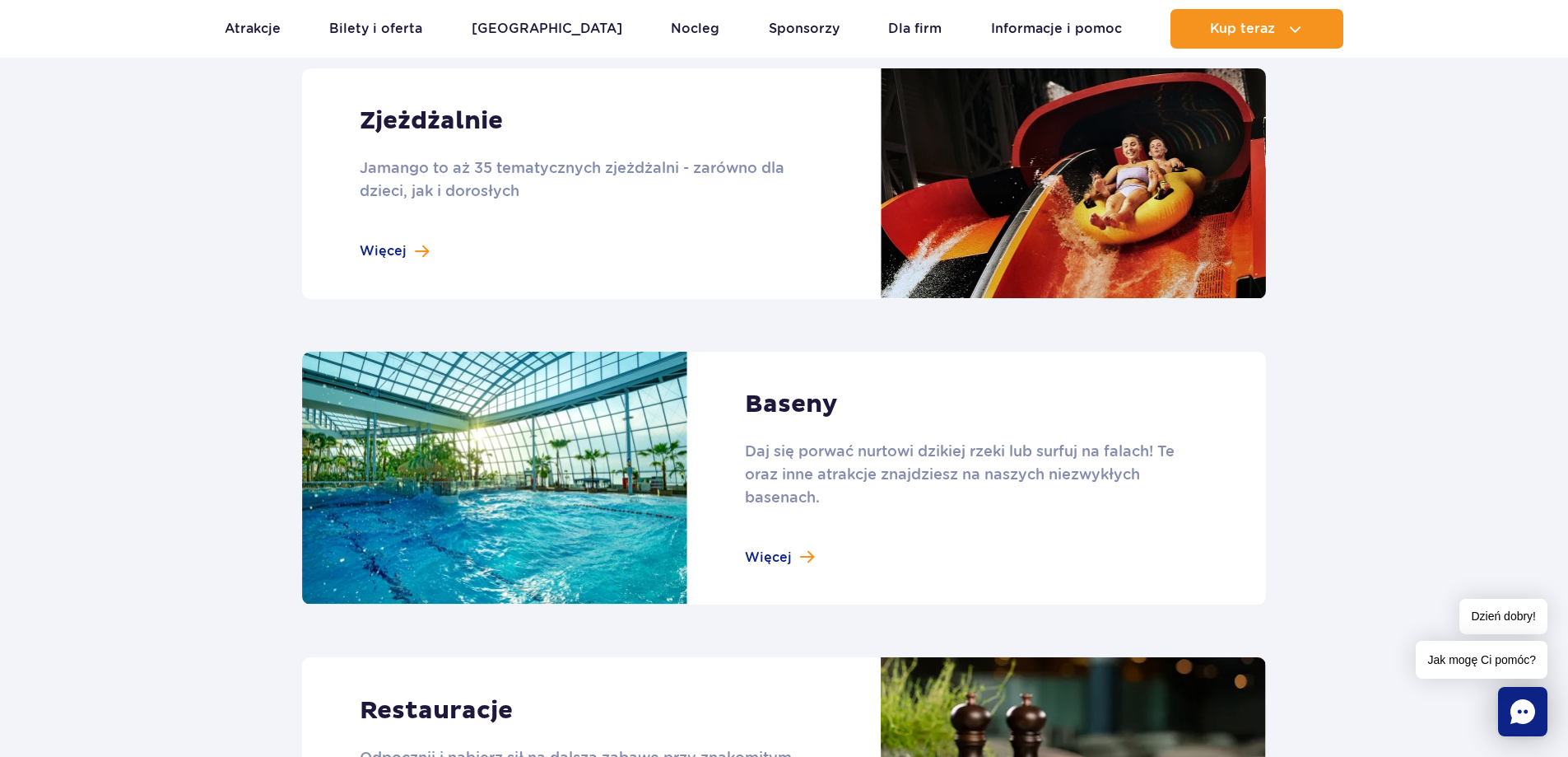
click at [807, 558] on link at bounding box center [783, 477] width 964 height 253
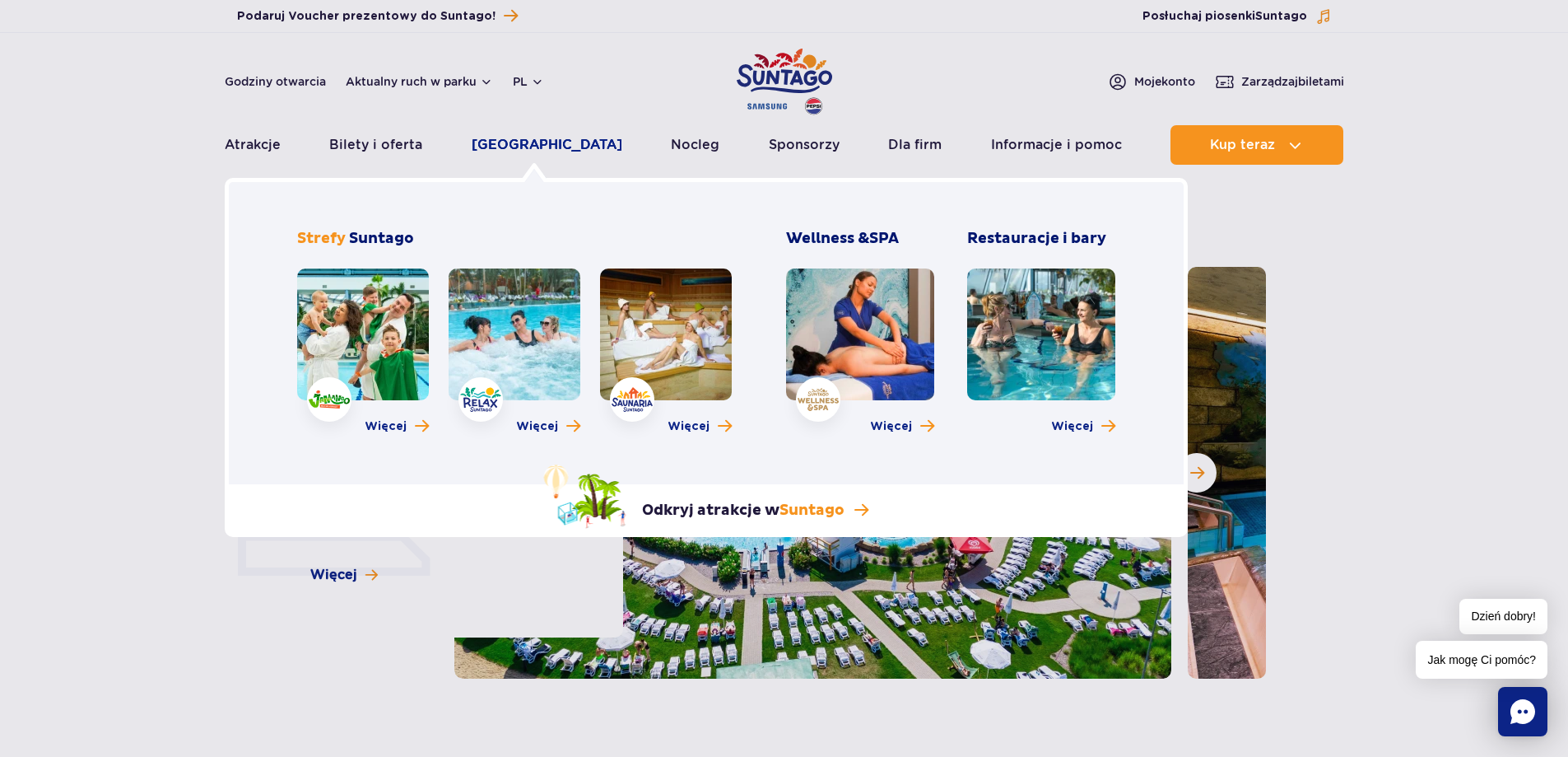
click at [525, 139] on link "[GEOGRAPHIC_DATA]" at bounding box center [546, 145] width 151 height 39
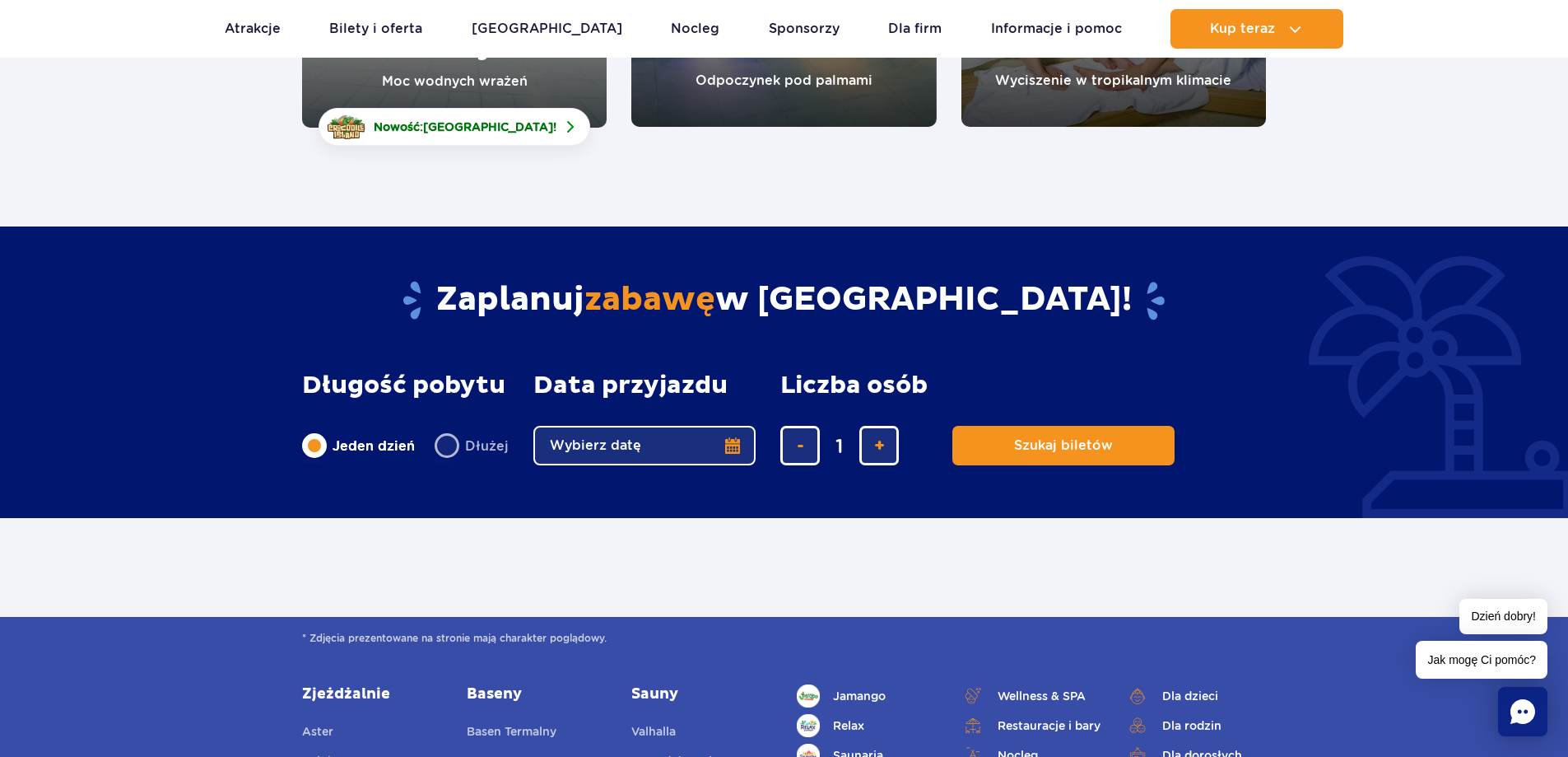
scroll to position [165, 0]
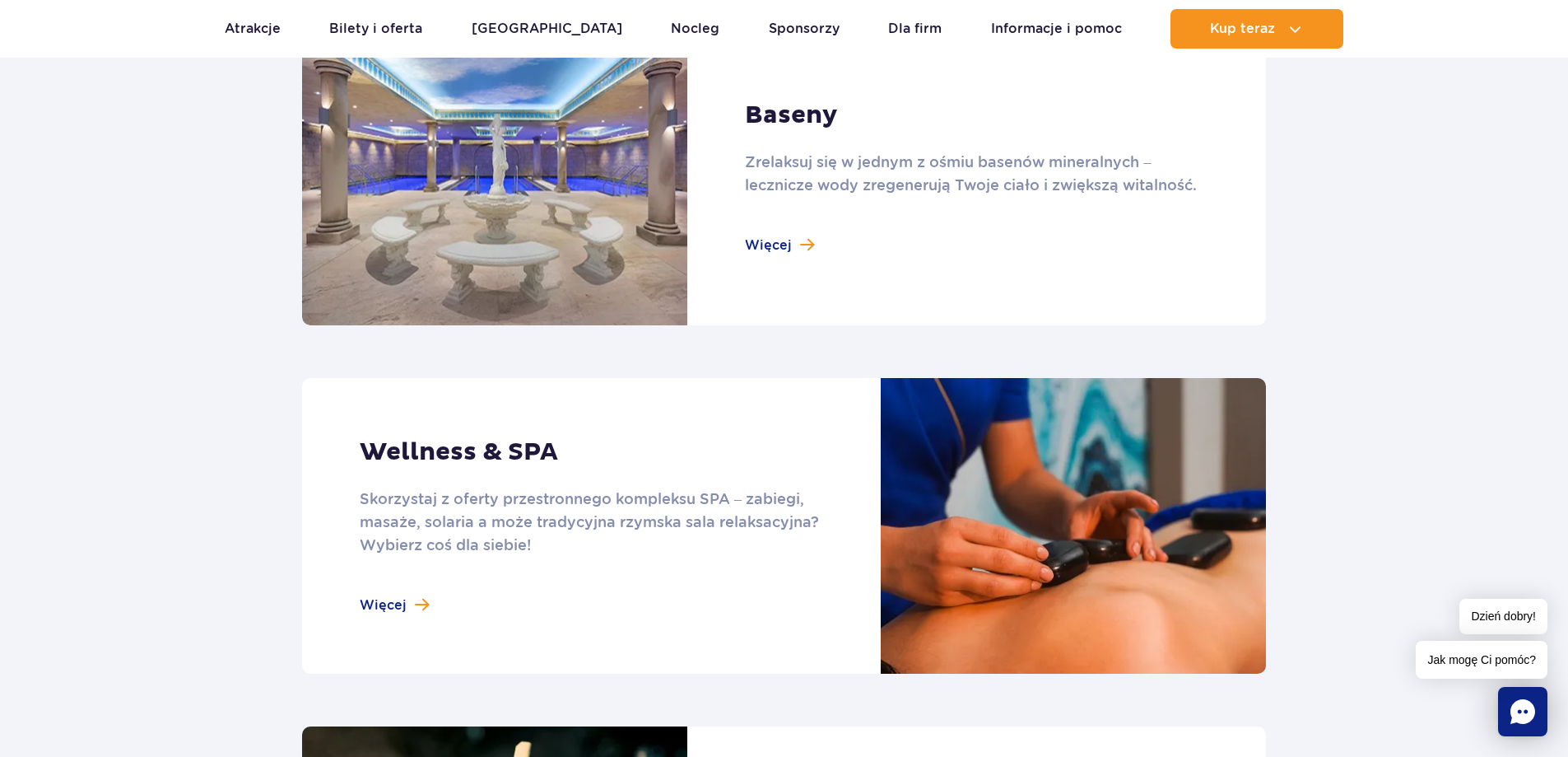
scroll to position [1317, 0]
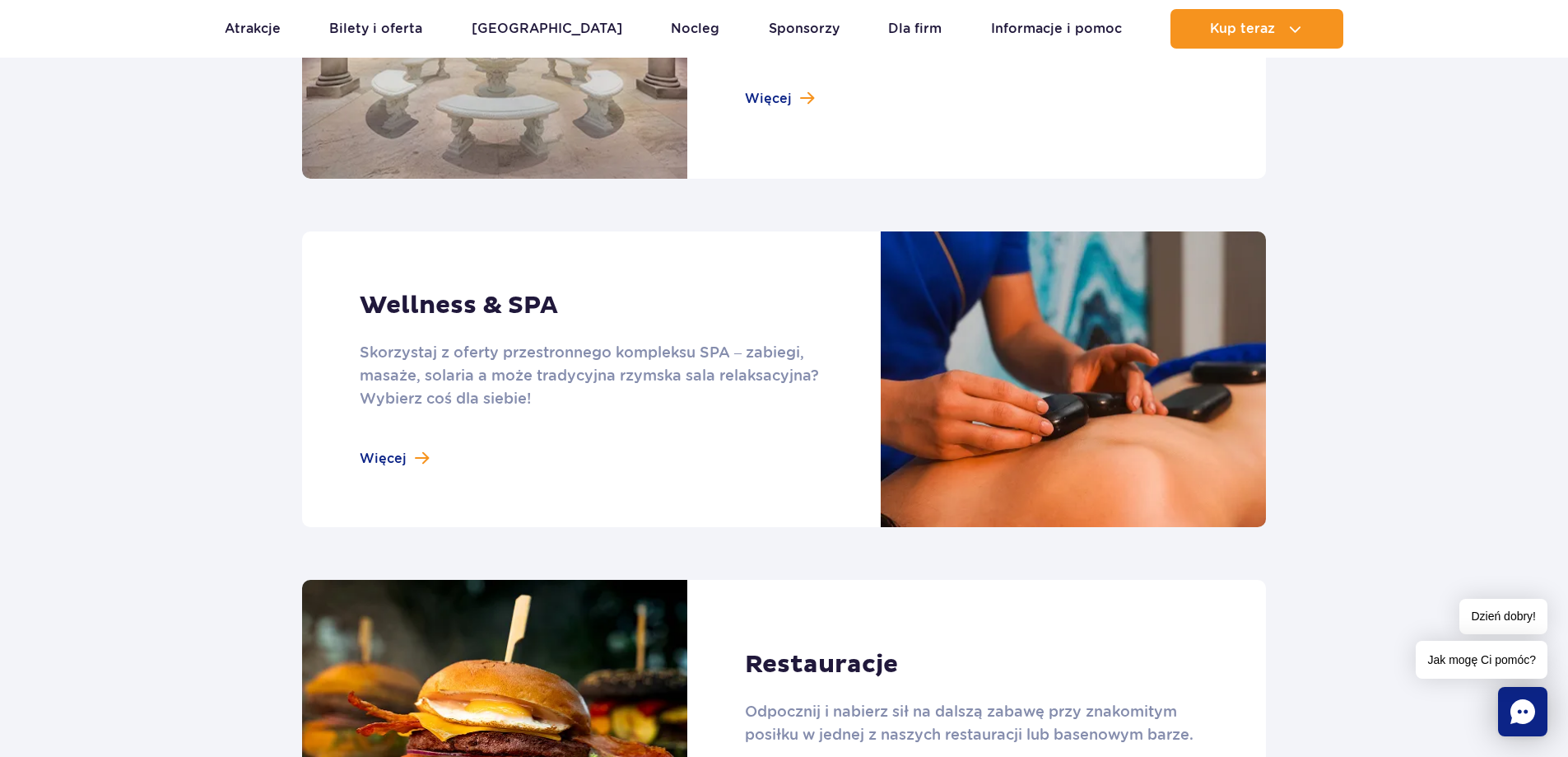
click at [418, 464] on link at bounding box center [783, 378] width 964 height 296
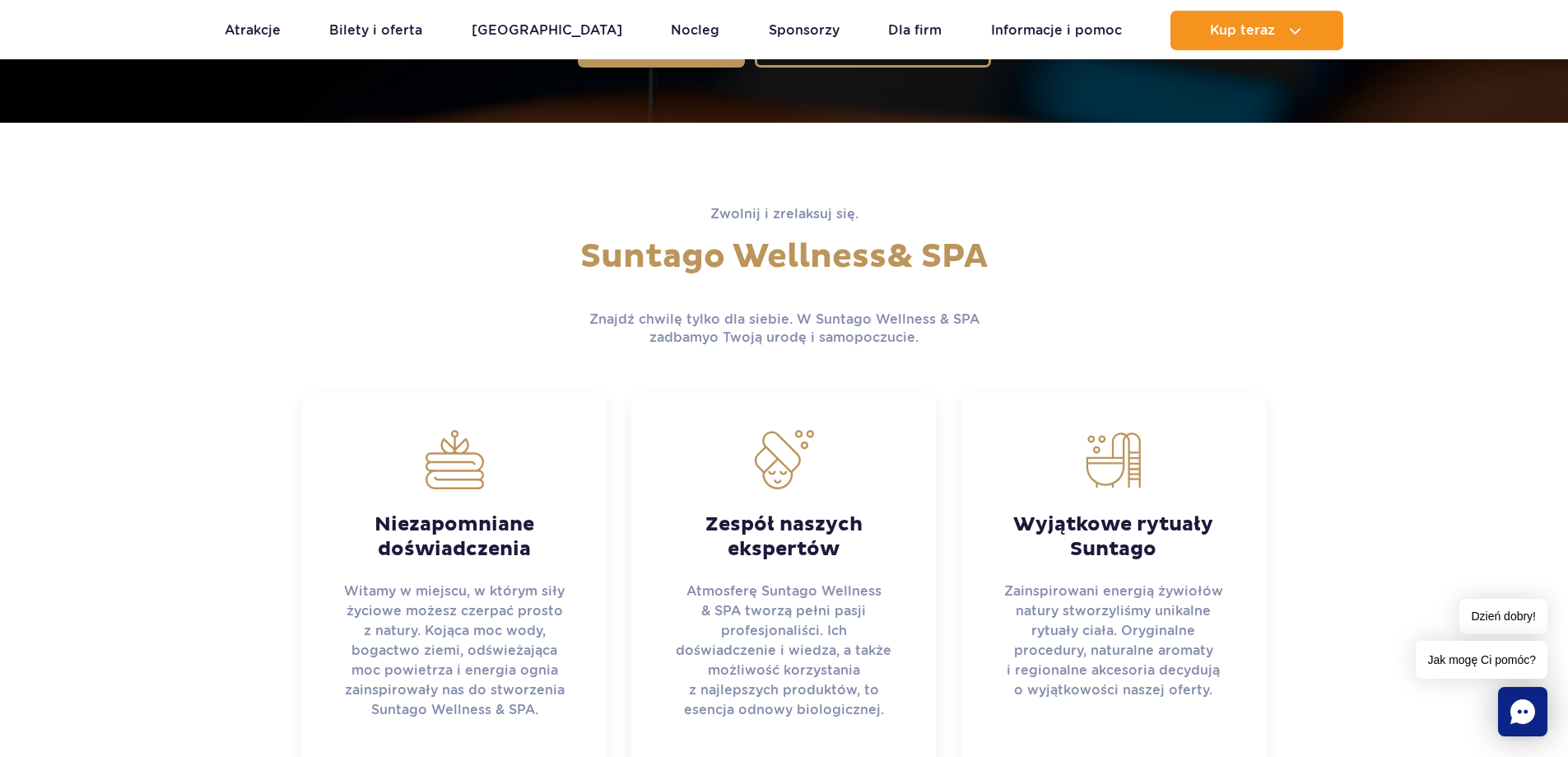
scroll to position [247, 0]
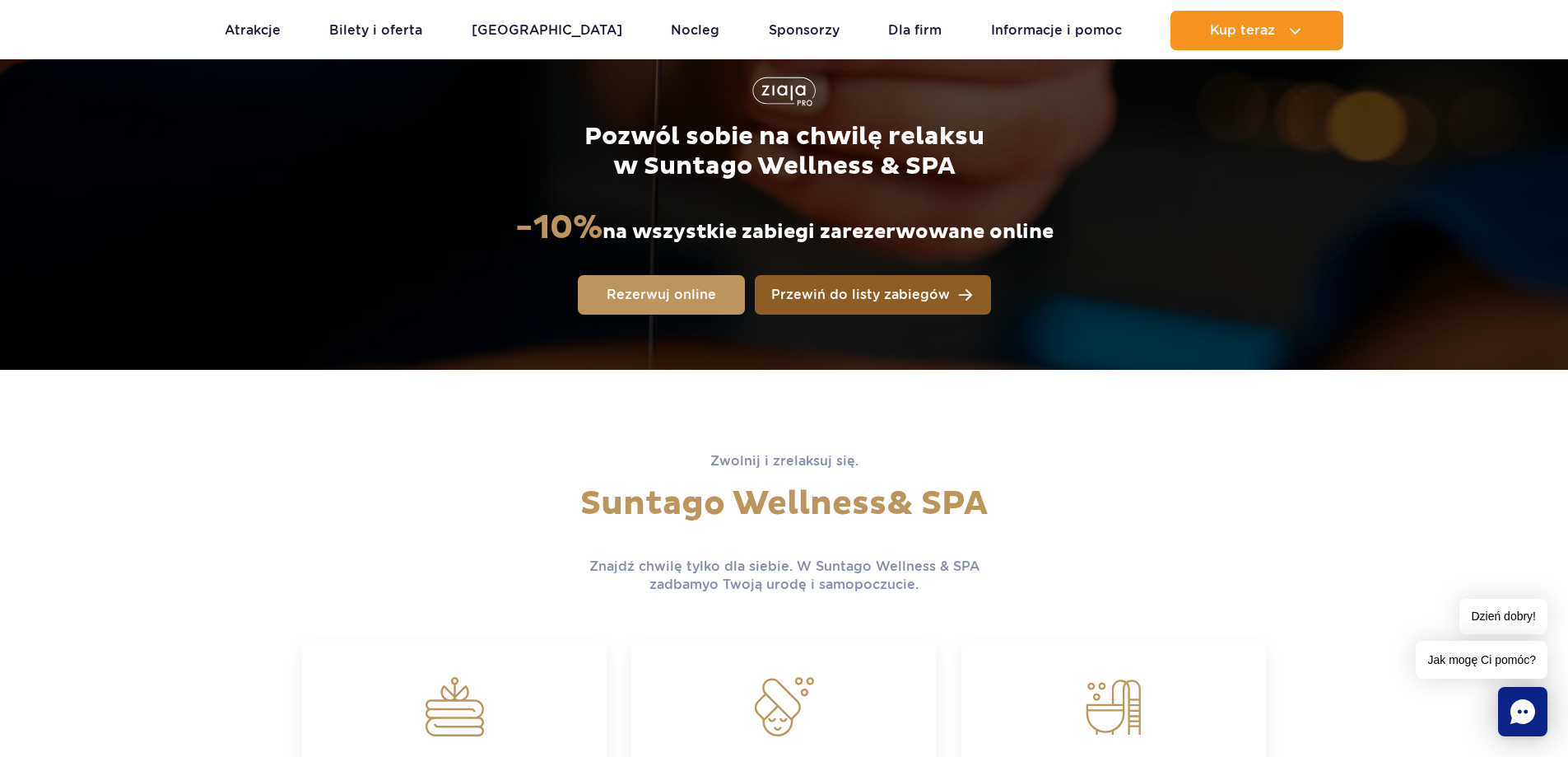
click at [774, 296] on span "Przewiń do listy zabiegów" at bounding box center [861, 294] width 179 height 13
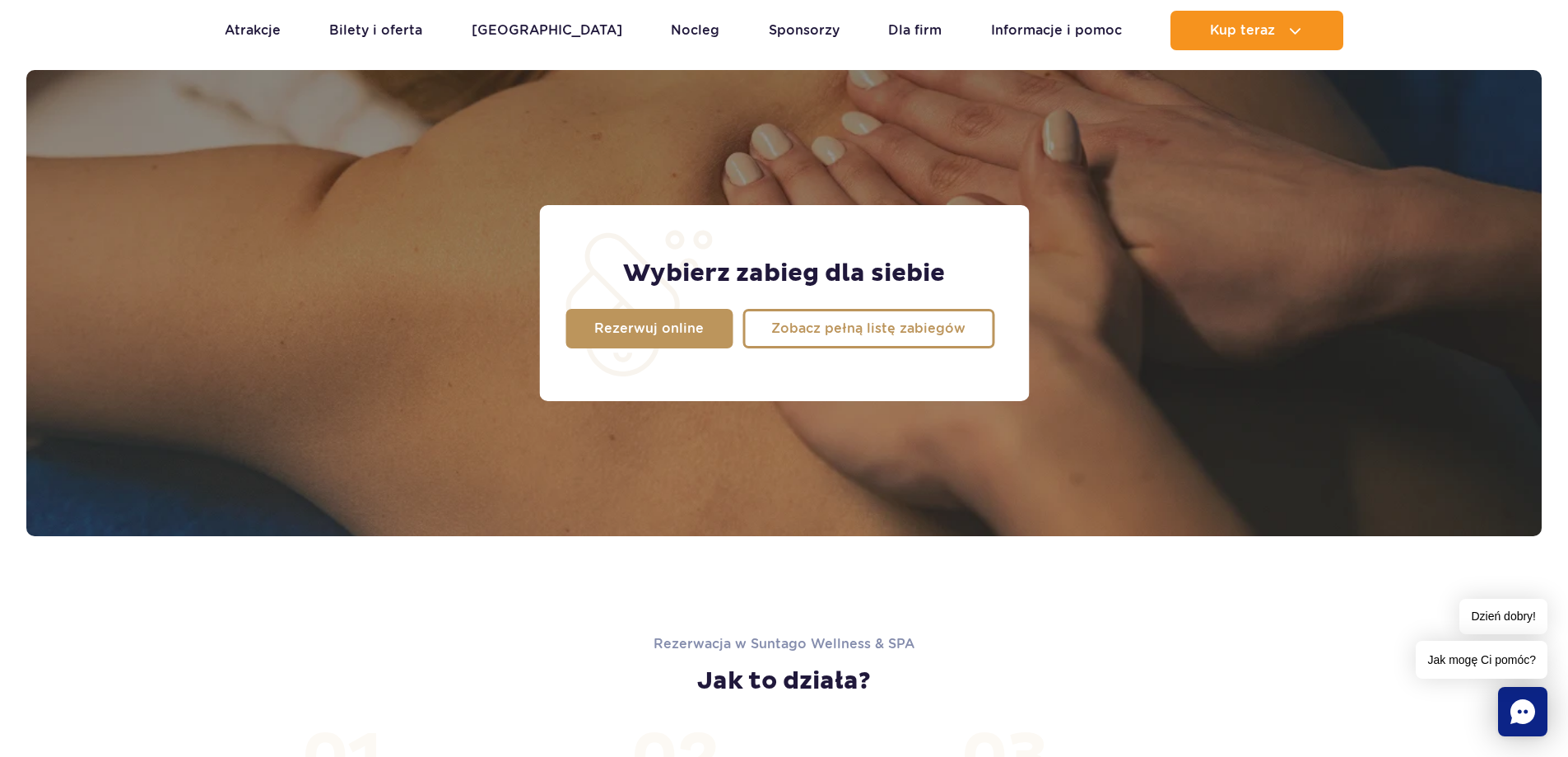
scroll to position [1298, 0]
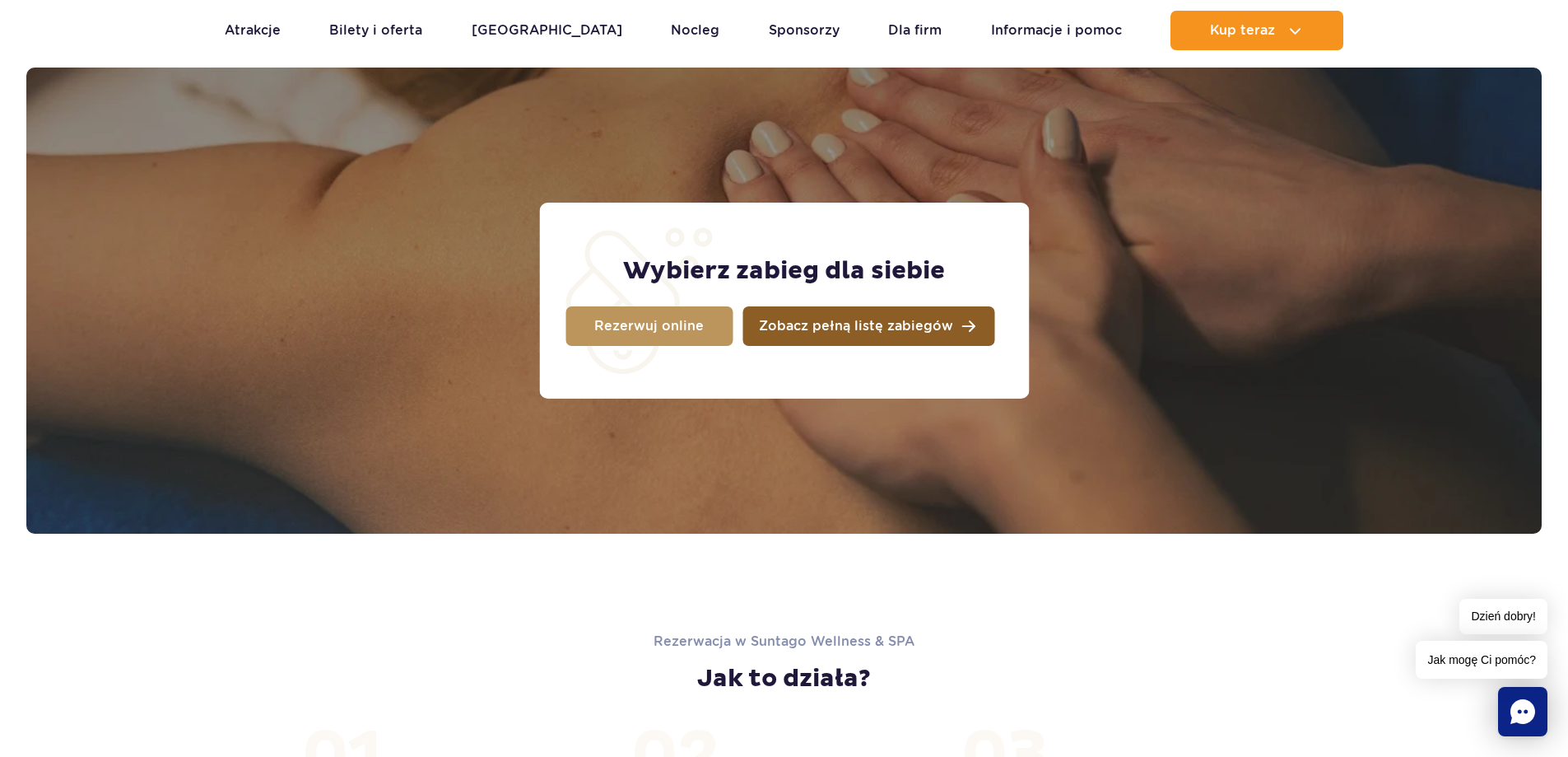
click at [845, 317] on link "Zobacz pełną listę zabiegów" at bounding box center [868, 326] width 252 height 39
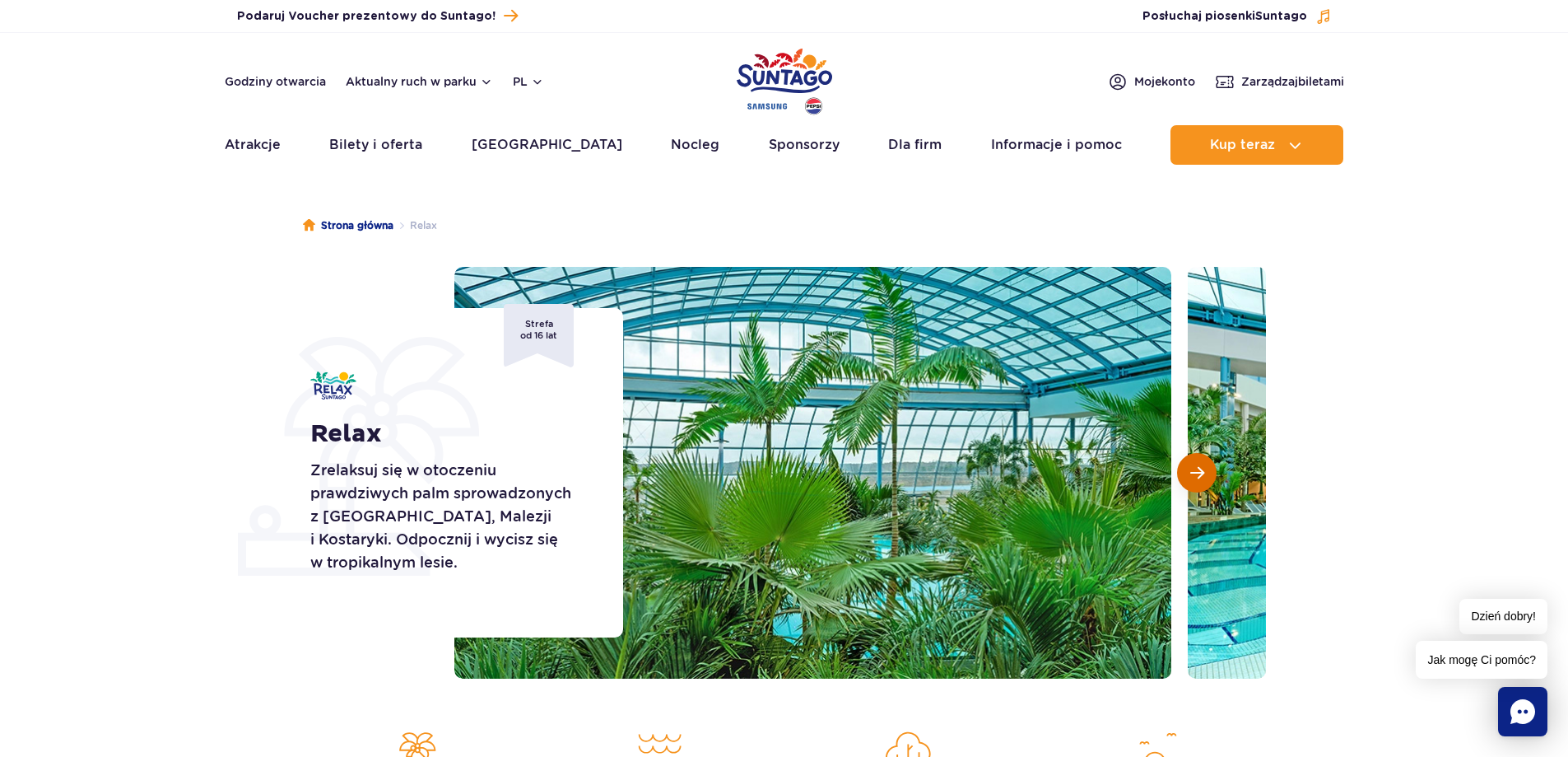
click at [1201, 477] on span "Następny slajd" at bounding box center [1197, 472] width 14 height 14
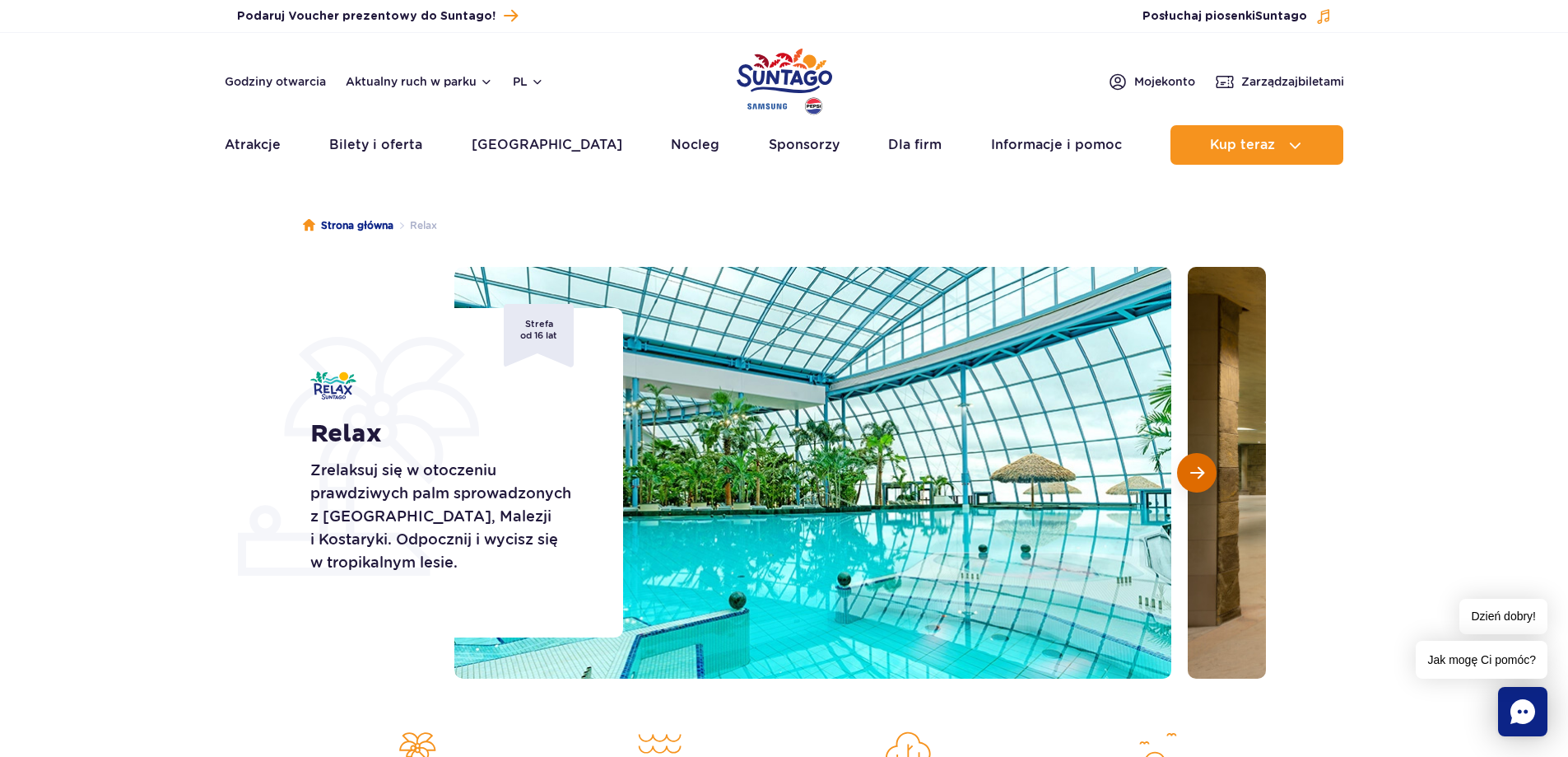
click at [1201, 477] on span "Następny slajd" at bounding box center [1197, 472] width 14 height 14
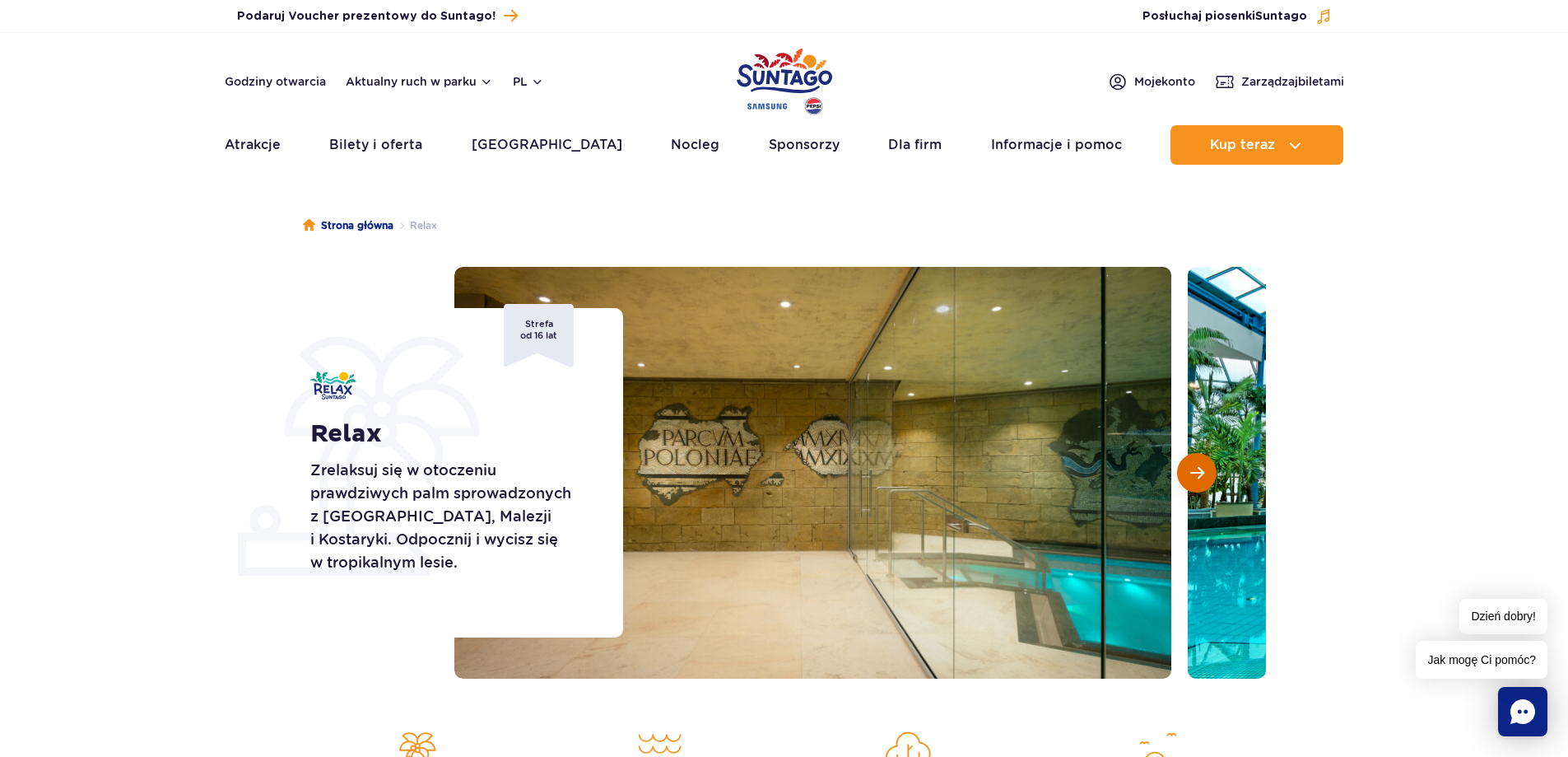
click at [1201, 477] on span "Następny slajd" at bounding box center [1197, 472] width 14 height 14
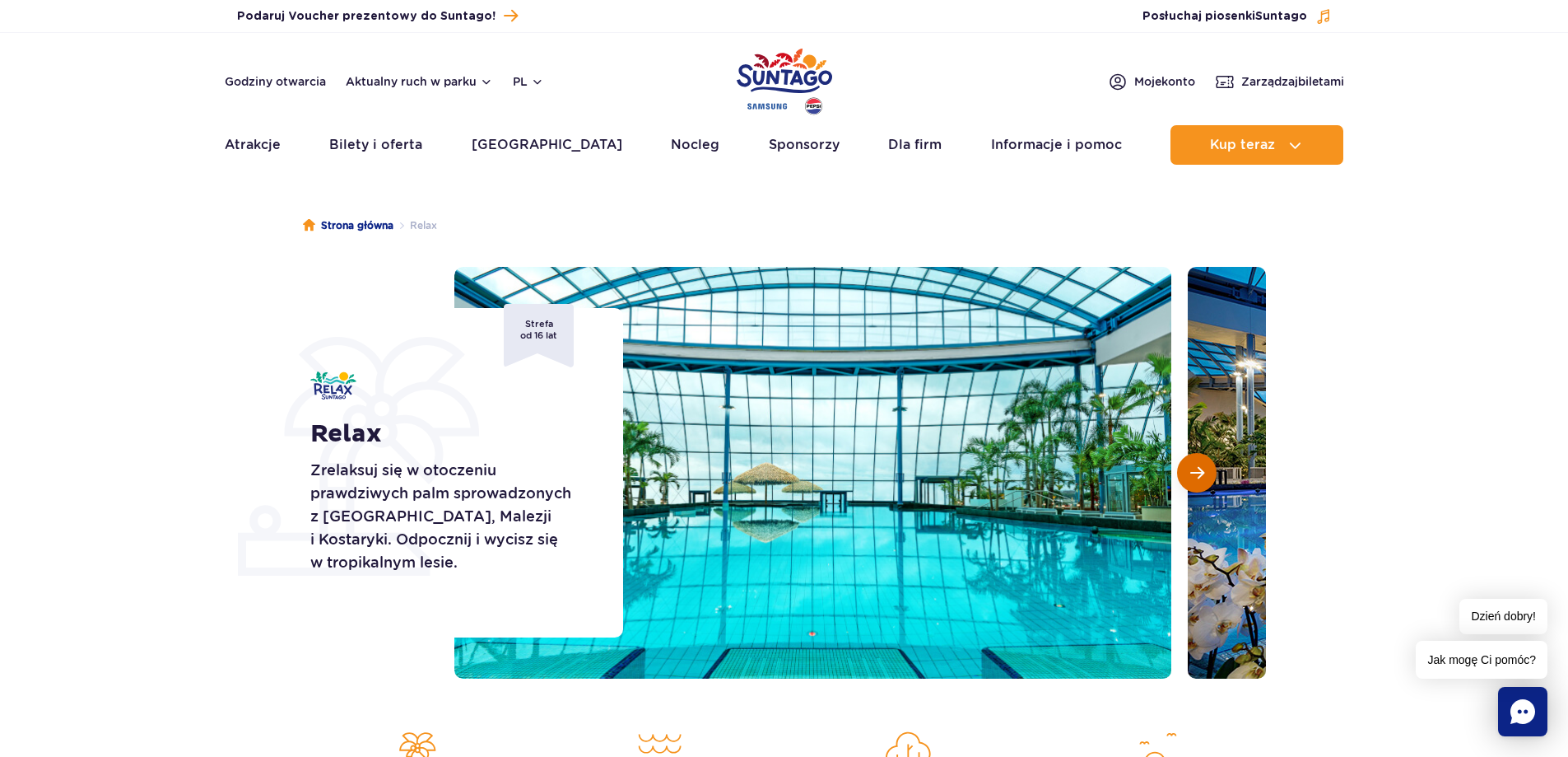
click at [1201, 477] on span "Następny slajd" at bounding box center [1197, 472] width 14 height 14
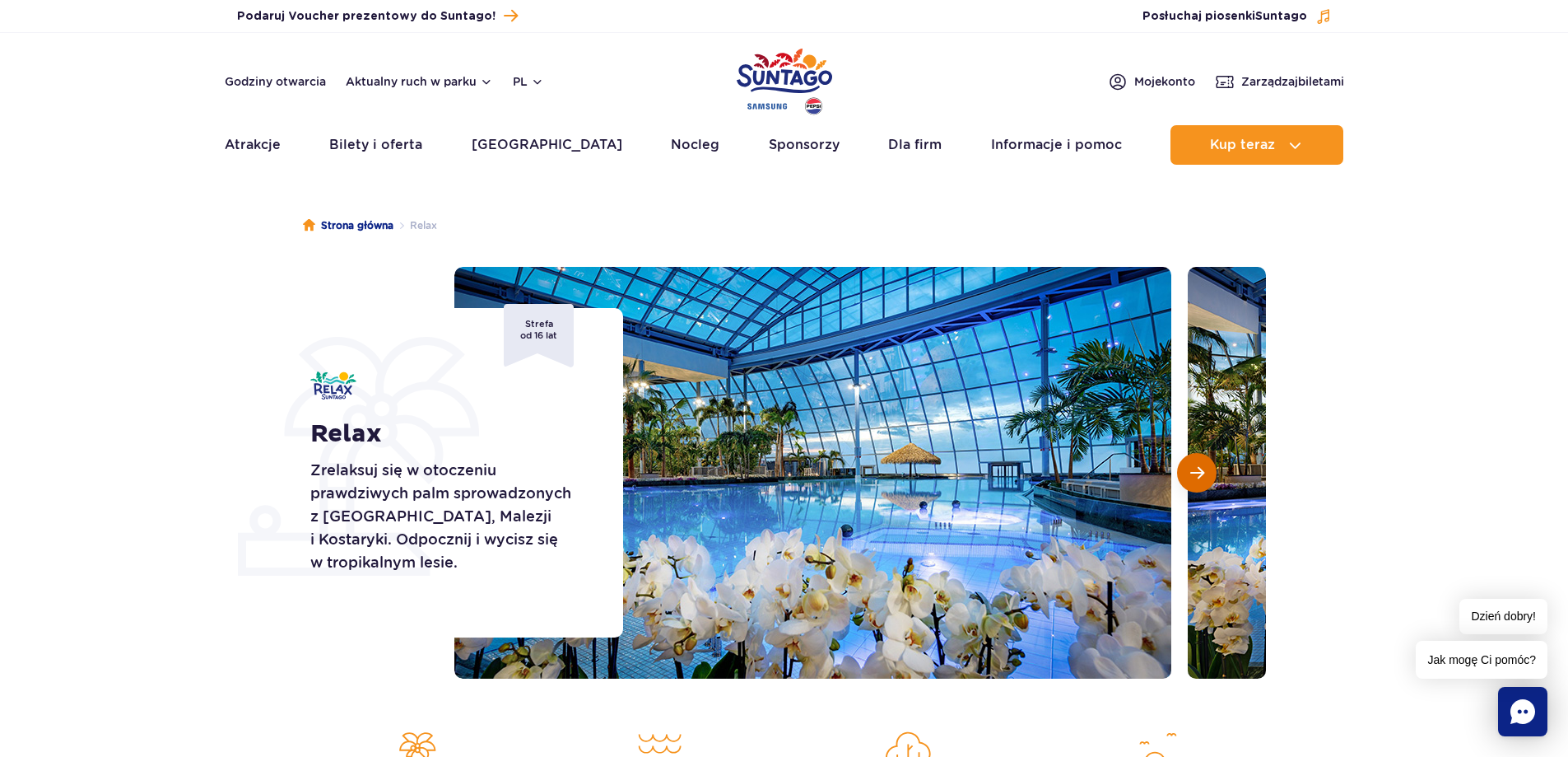
click at [1201, 477] on span "Następny slajd" at bounding box center [1197, 472] width 14 height 14
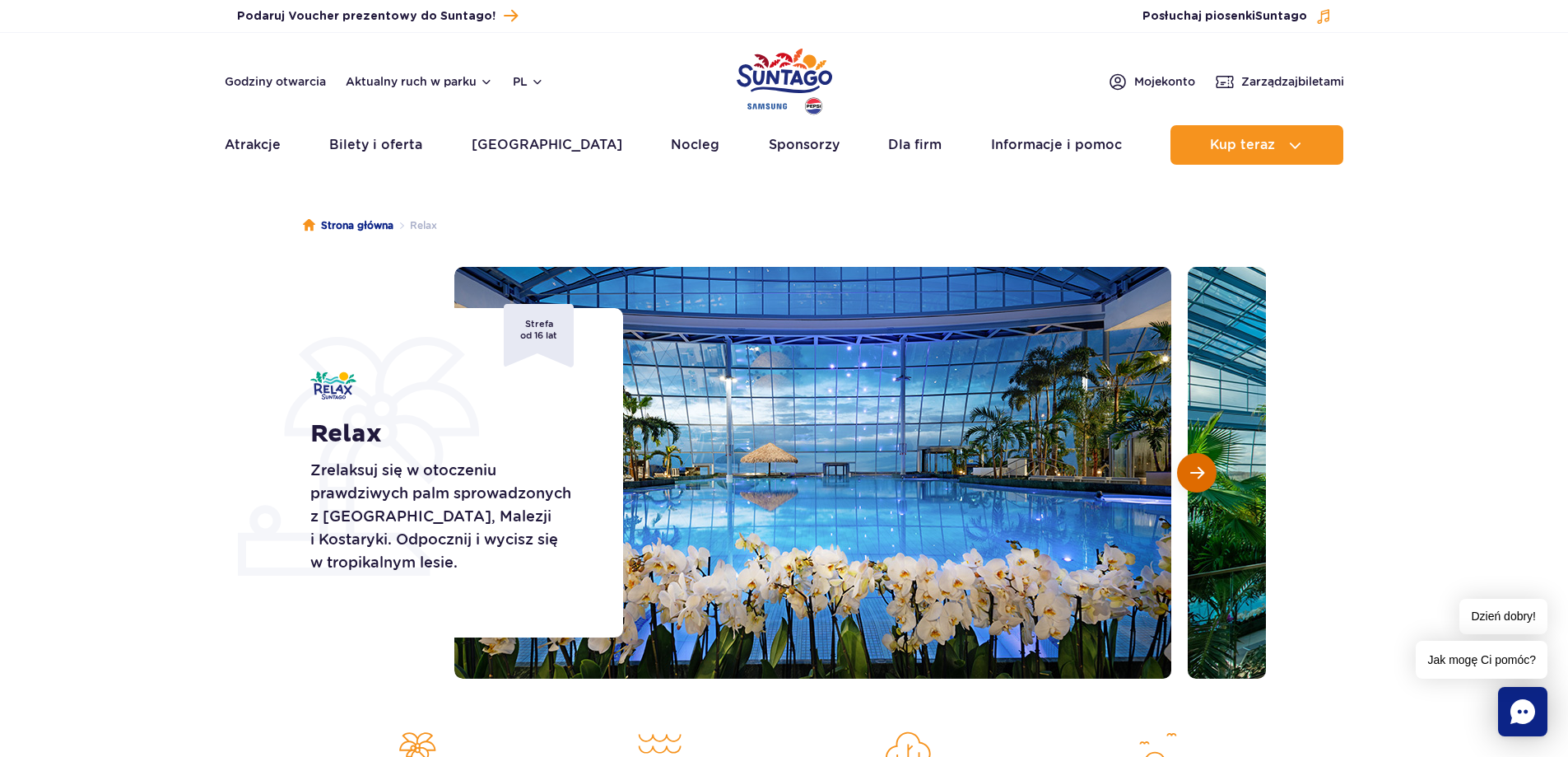
click at [1201, 477] on span "Następny slajd" at bounding box center [1197, 472] width 14 height 14
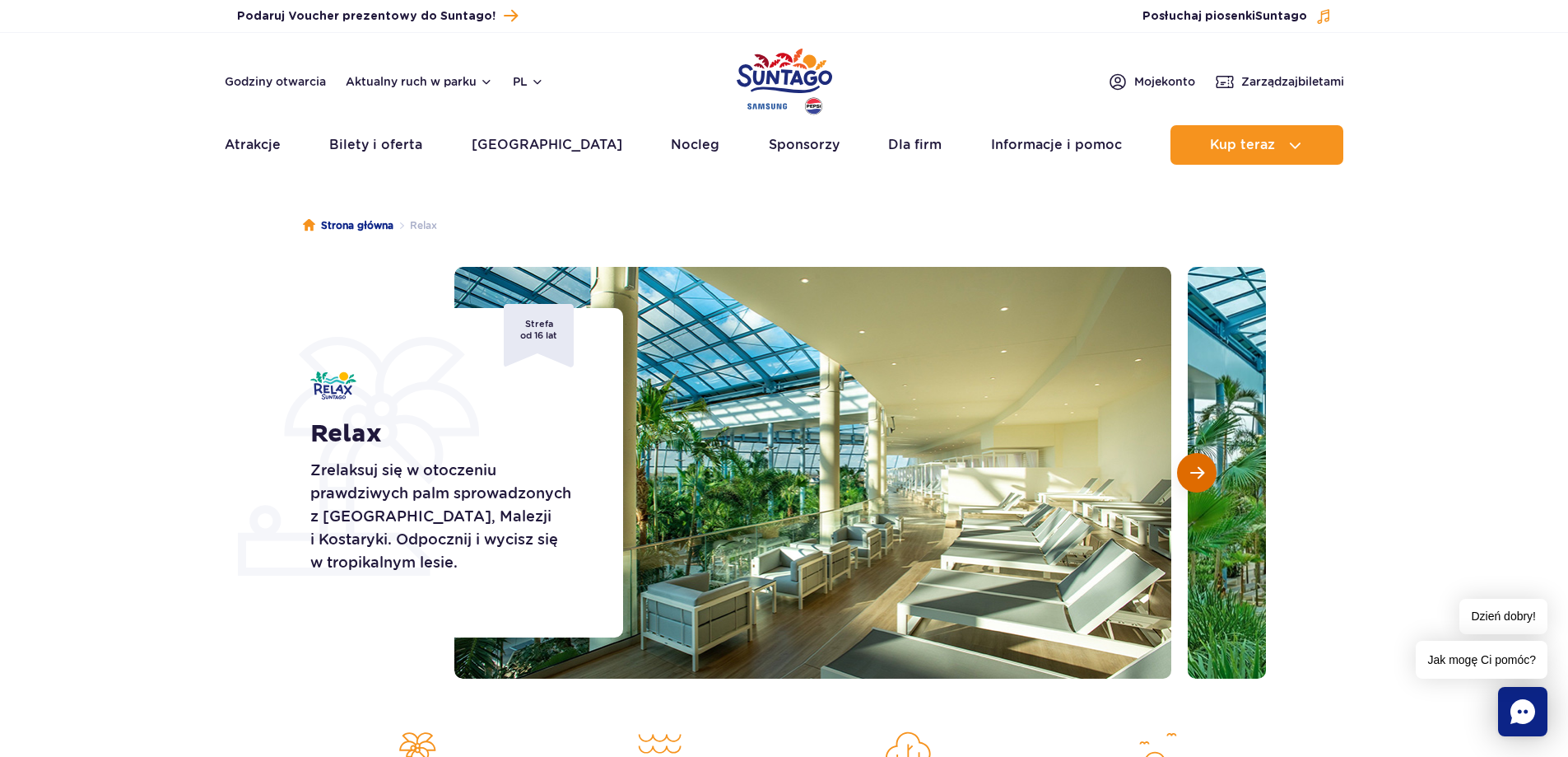
click at [1201, 477] on span "Następny slajd" at bounding box center [1197, 472] width 14 height 14
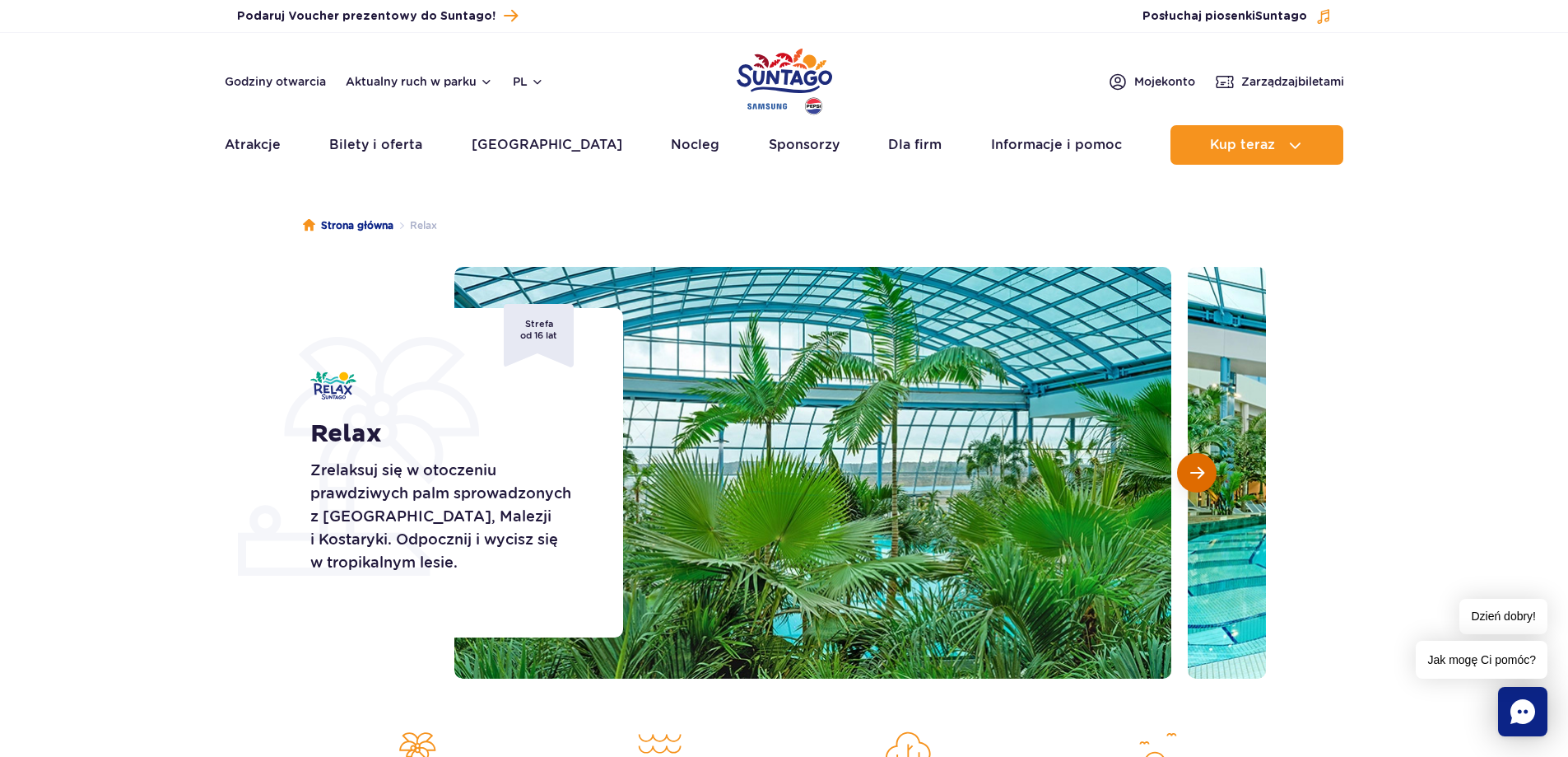
click at [1201, 477] on span "Następny slajd" at bounding box center [1197, 472] width 14 height 14
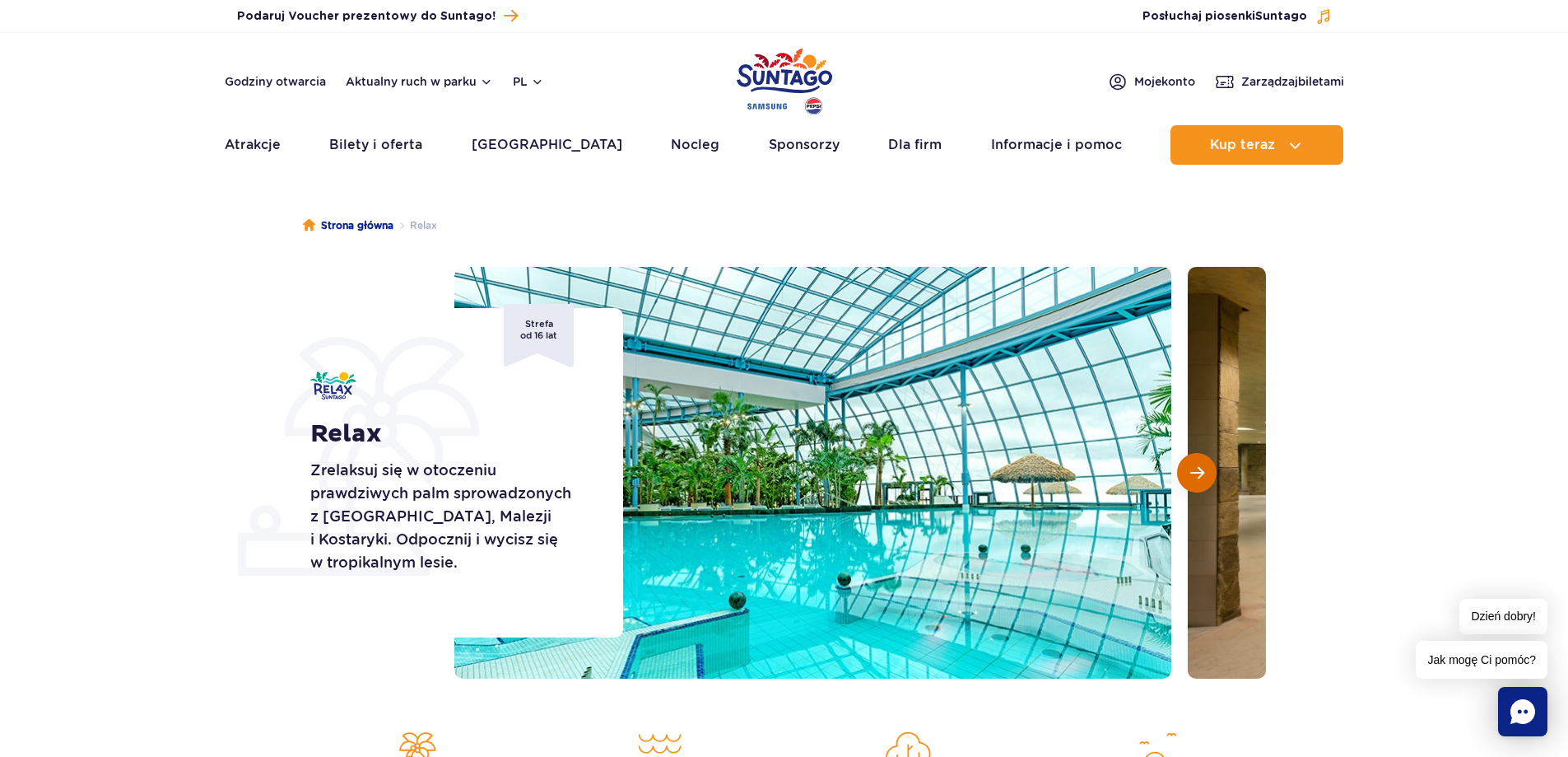
click at [1201, 477] on span "Następny slajd" at bounding box center [1197, 472] width 14 height 14
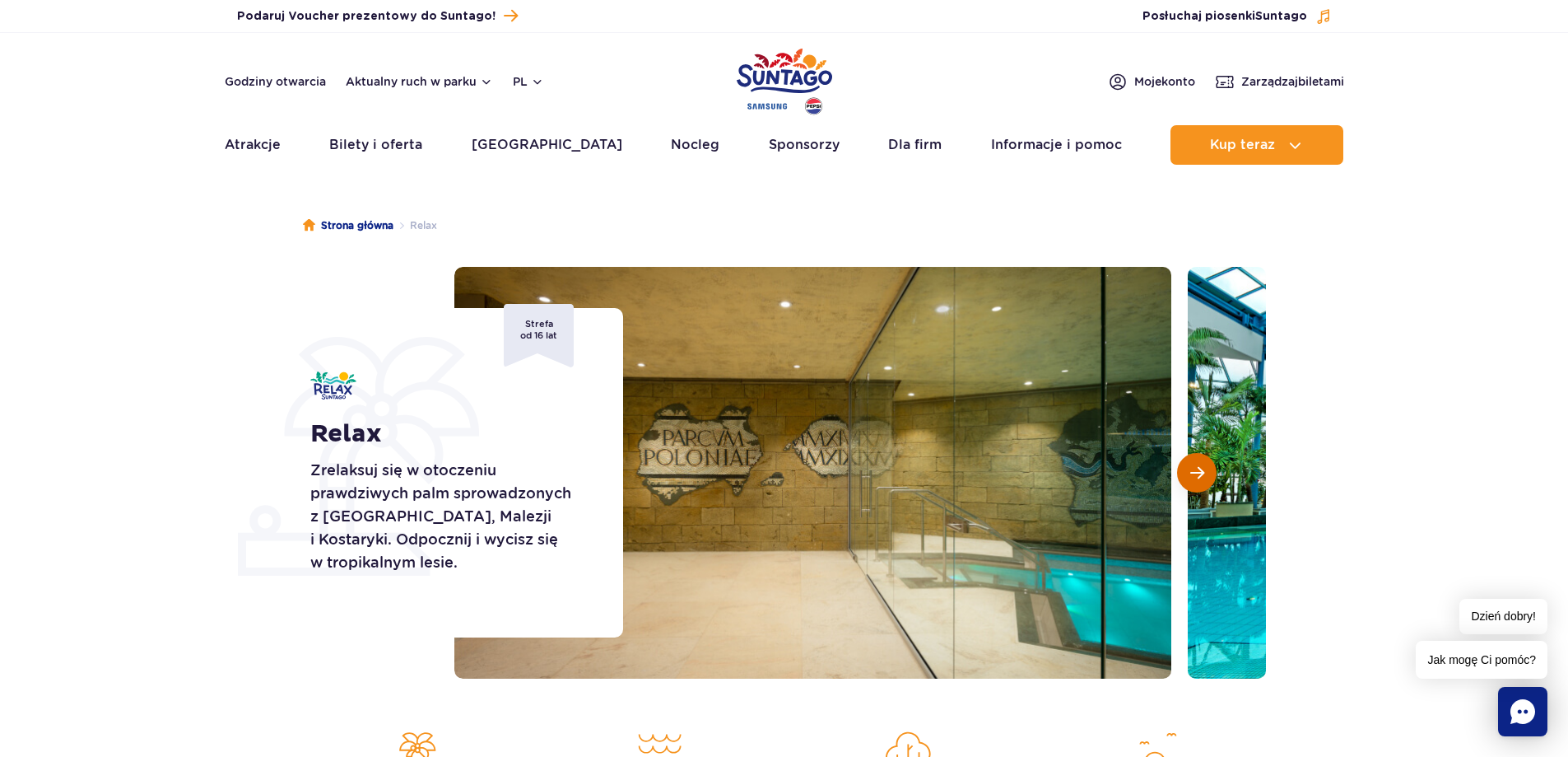
click at [1201, 477] on span "Następny slajd" at bounding box center [1197, 472] width 14 height 14
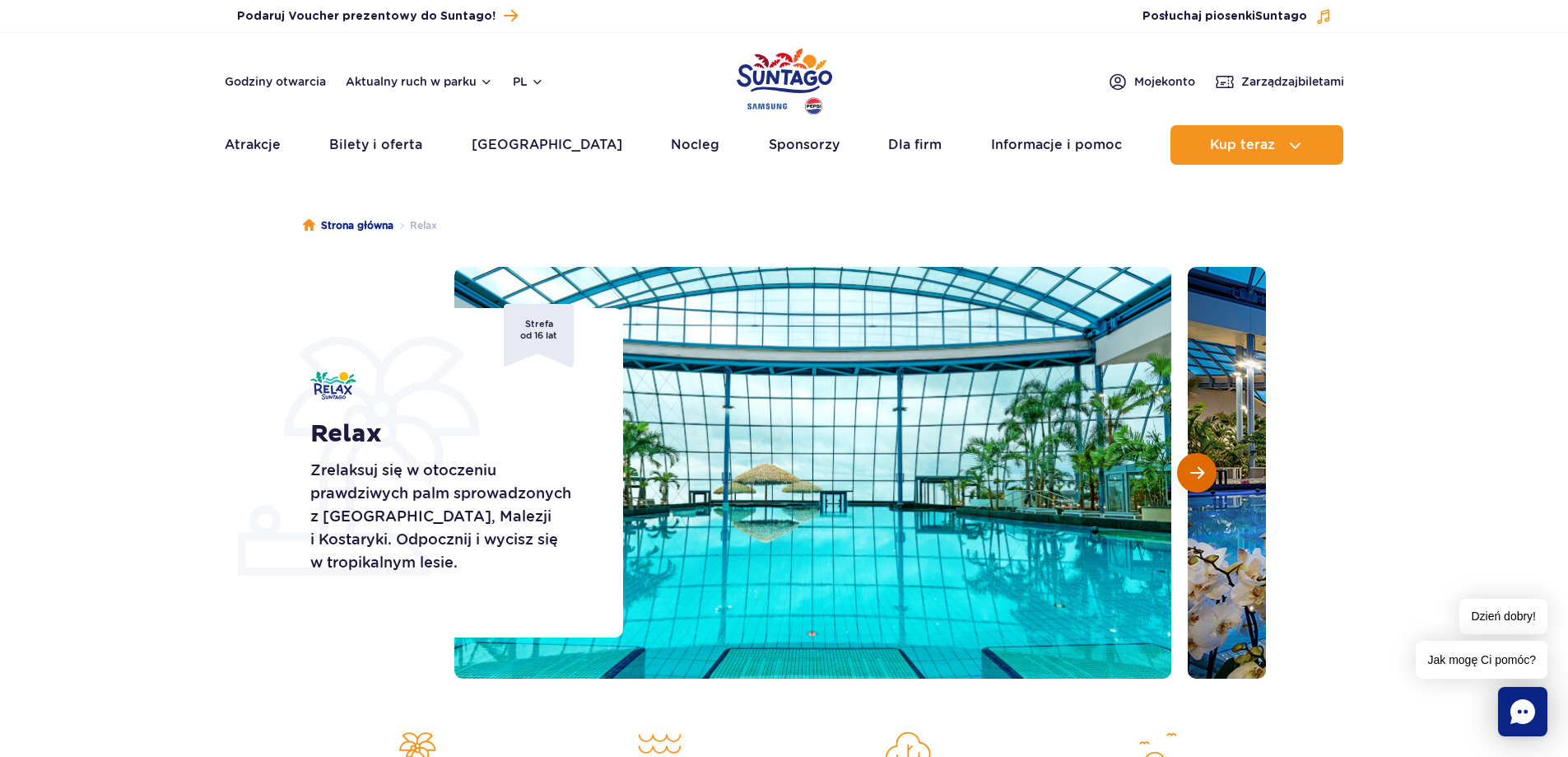
click at [1201, 477] on span "Następny slajd" at bounding box center [1197, 472] width 14 height 14
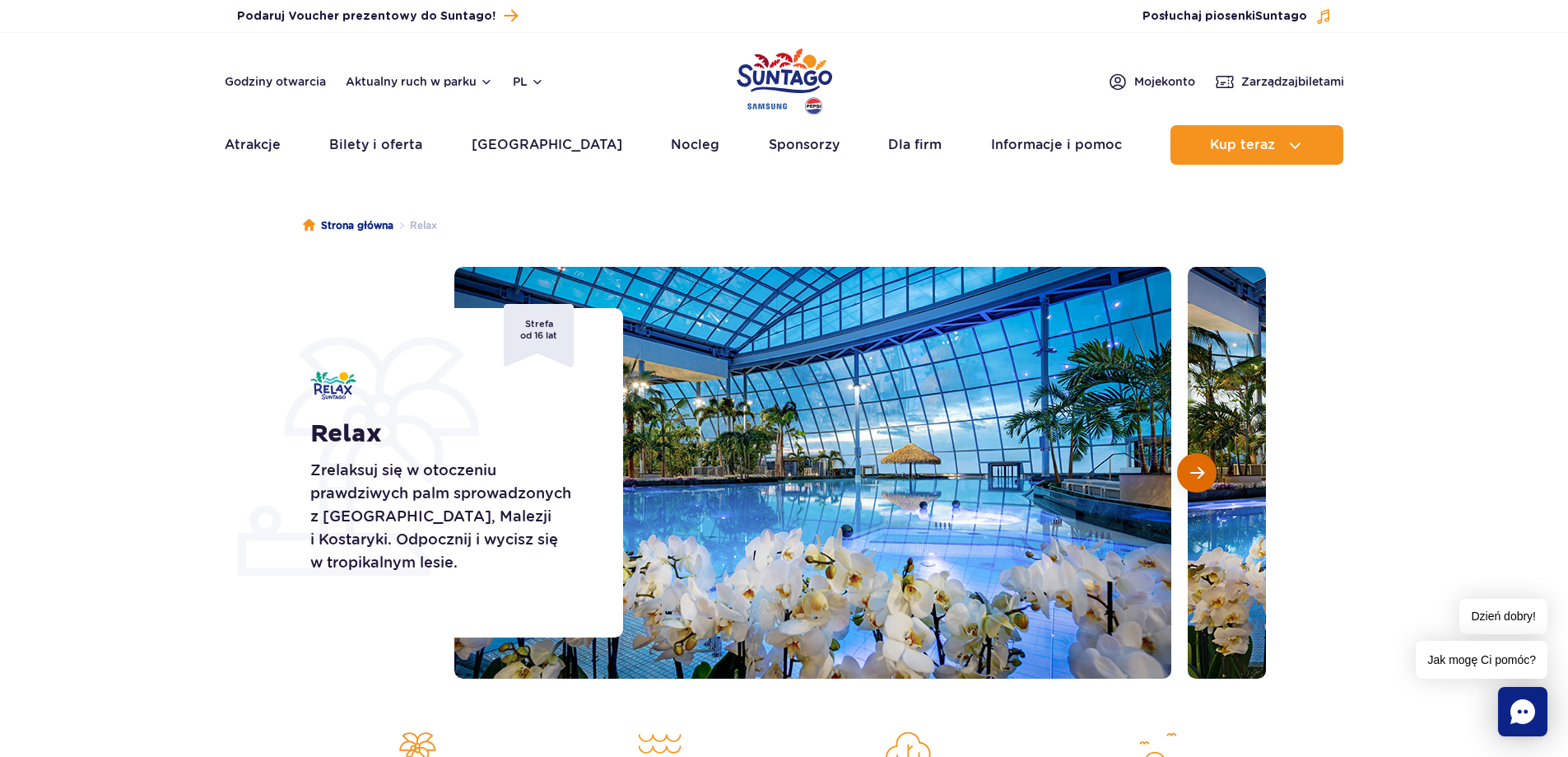
click at [1201, 477] on span "Następny slajd" at bounding box center [1197, 472] width 14 height 14
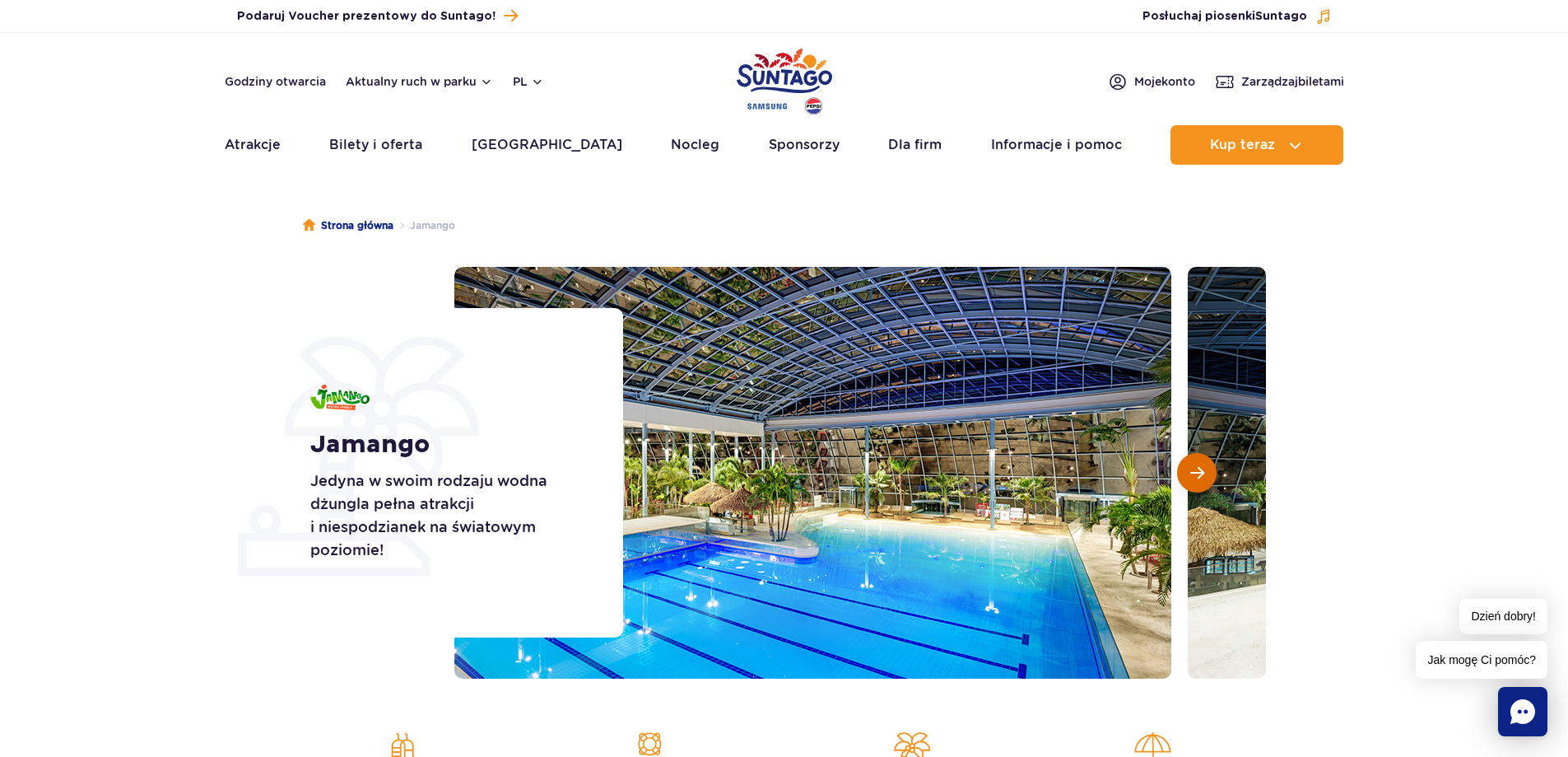
click at [1199, 481] on button "Następny slajd" at bounding box center [1196, 472] width 39 height 39
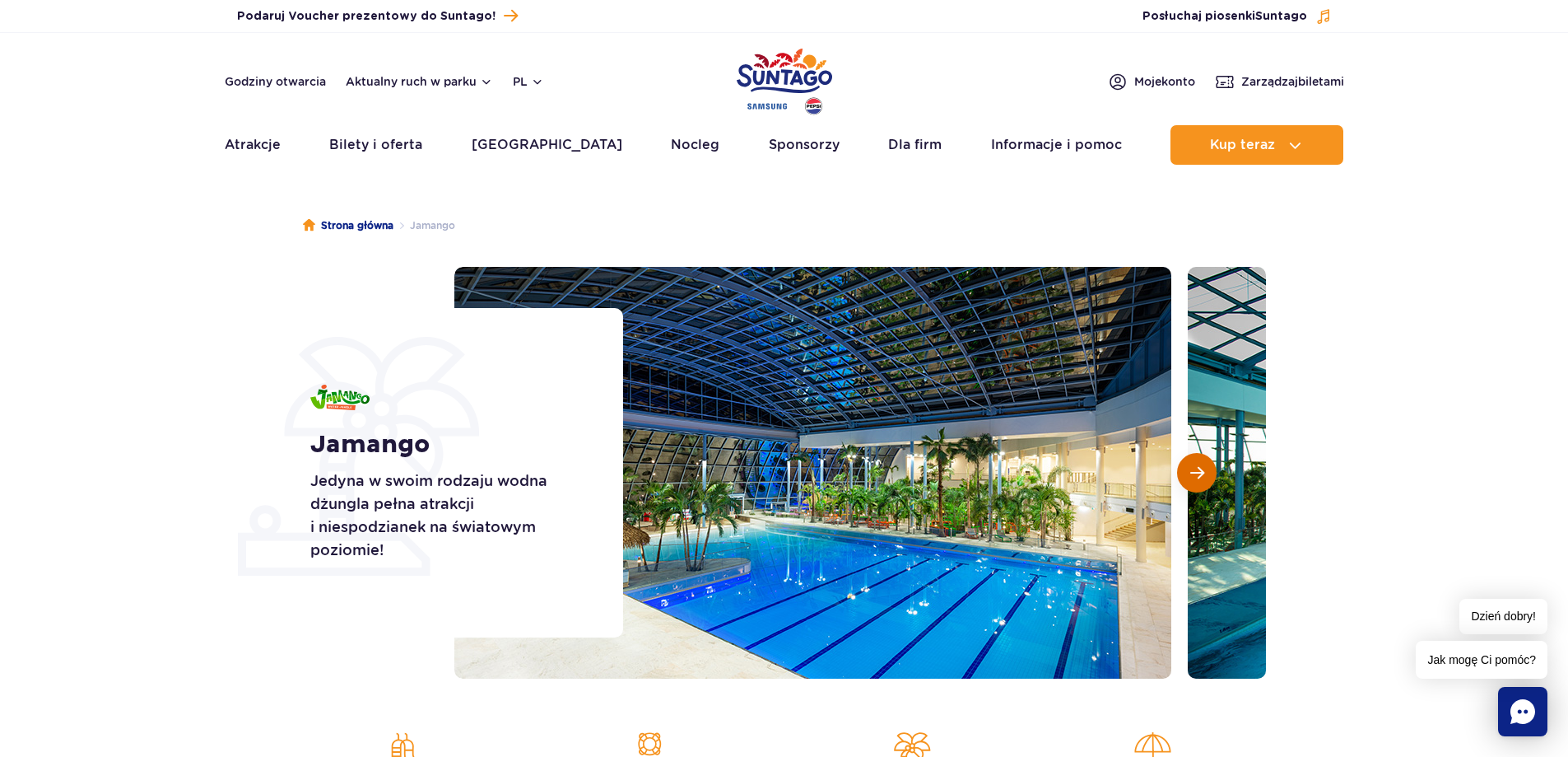
click at [1199, 481] on button "Następny slajd" at bounding box center [1196, 472] width 39 height 39
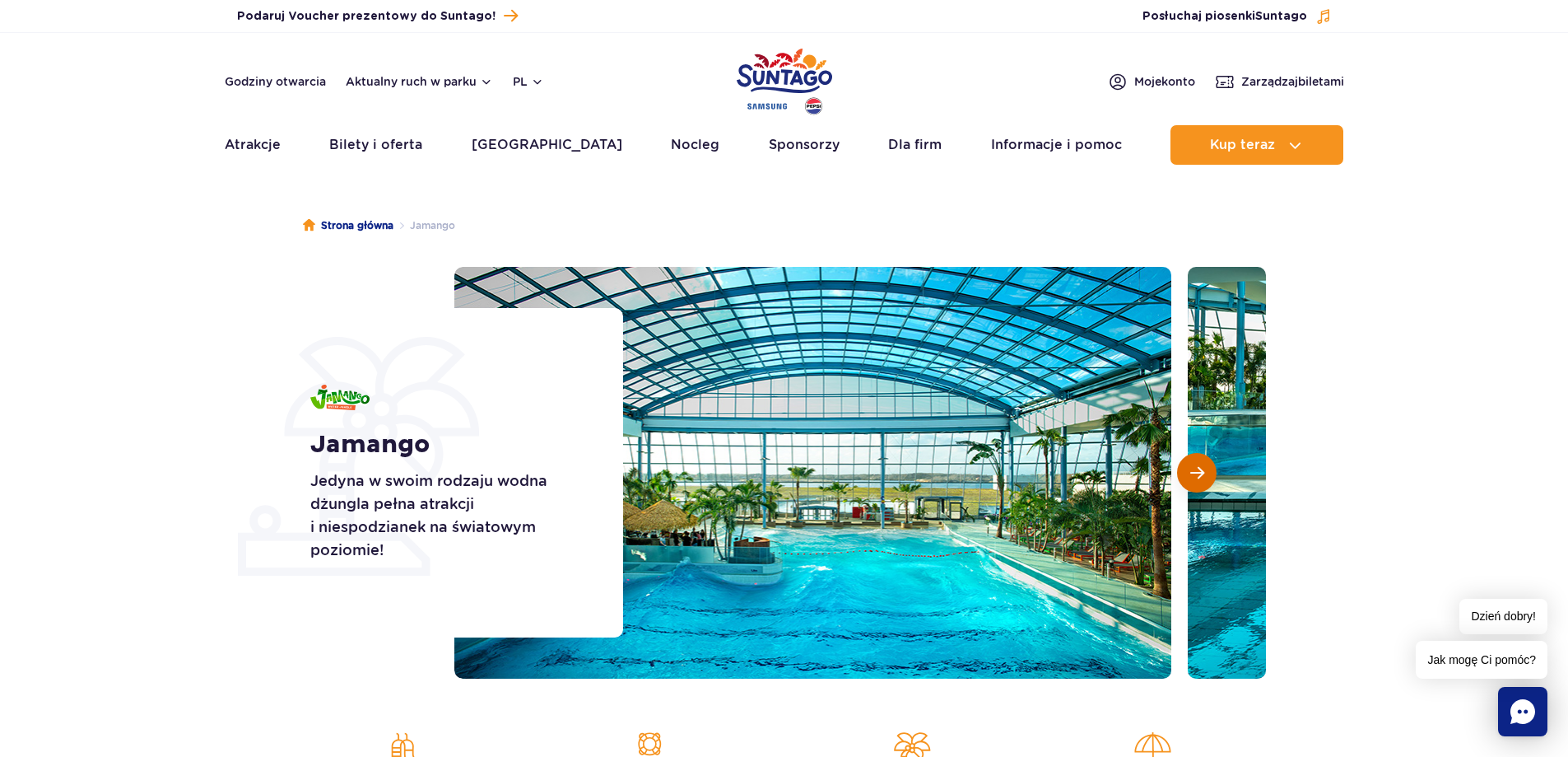
click at [1199, 481] on button "Następny slajd" at bounding box center [1196, 472] width 39 height 39
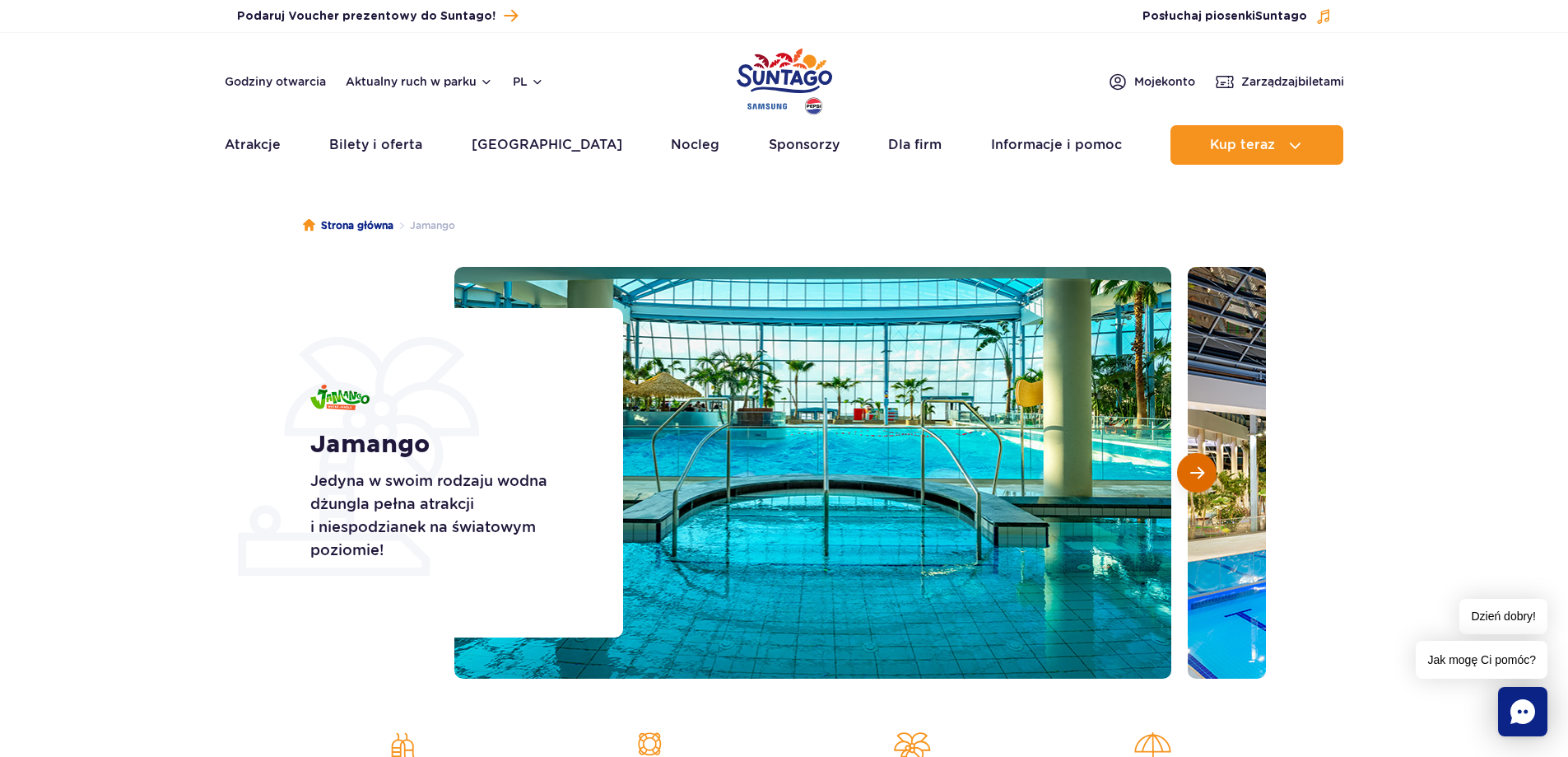
click at [1199, 481] on button "Następny slajd" at bounding box center [1196, 472] width 39 height 39
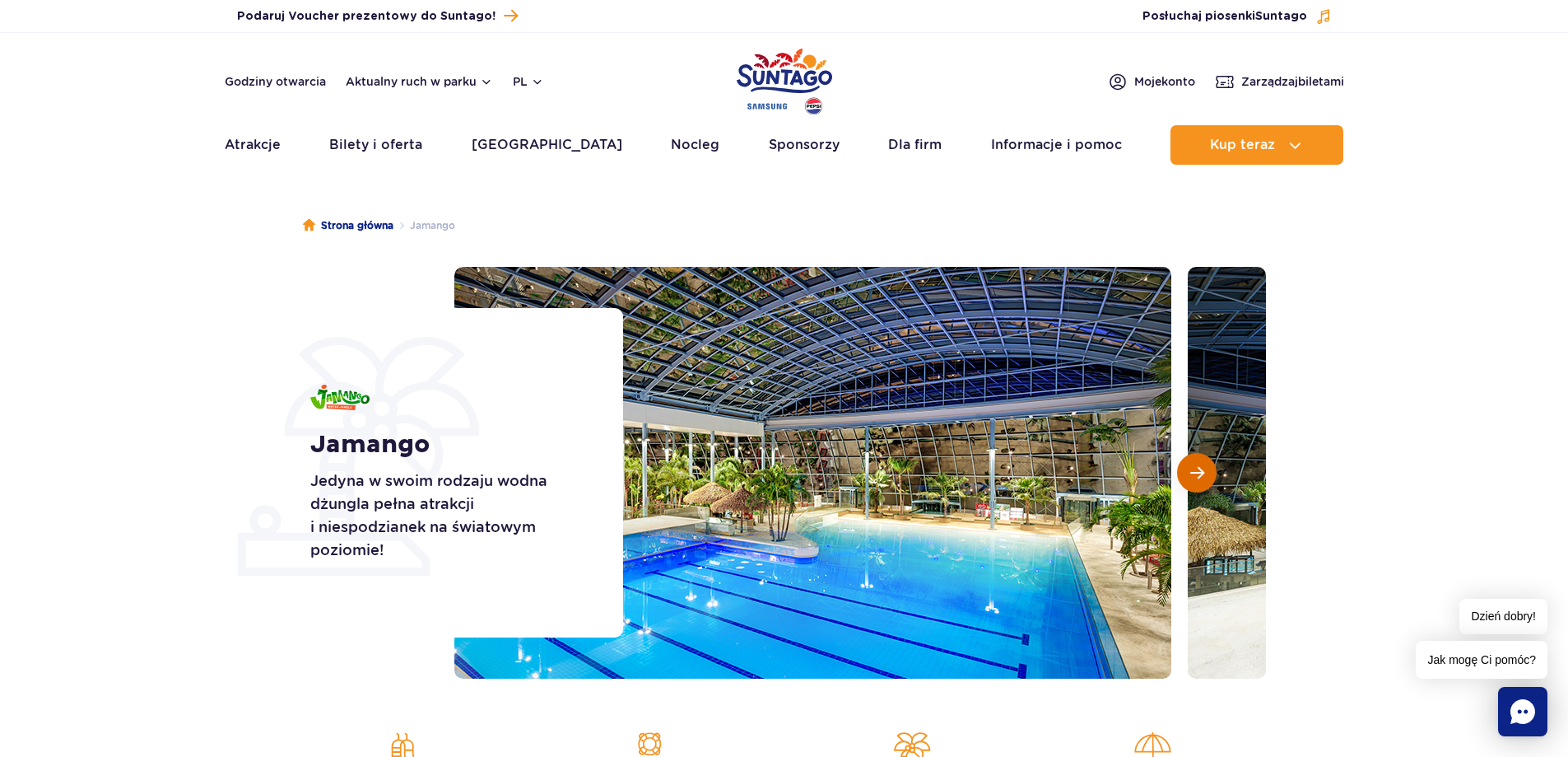
click at [1178, 474] on button "Następny slajd" at bounding box center [1196, 472] width 39 height 39
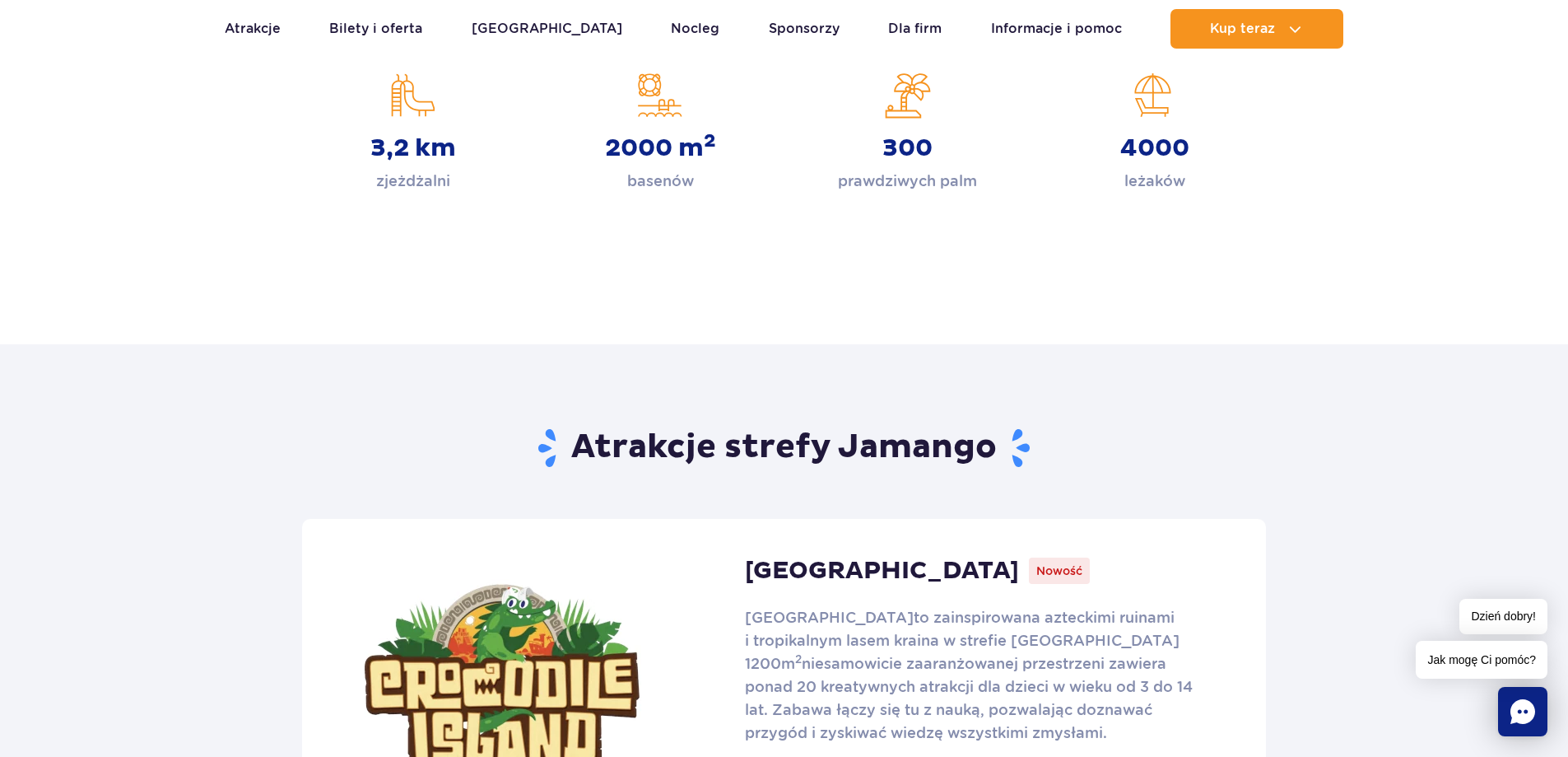
scroll to position [83, 0]
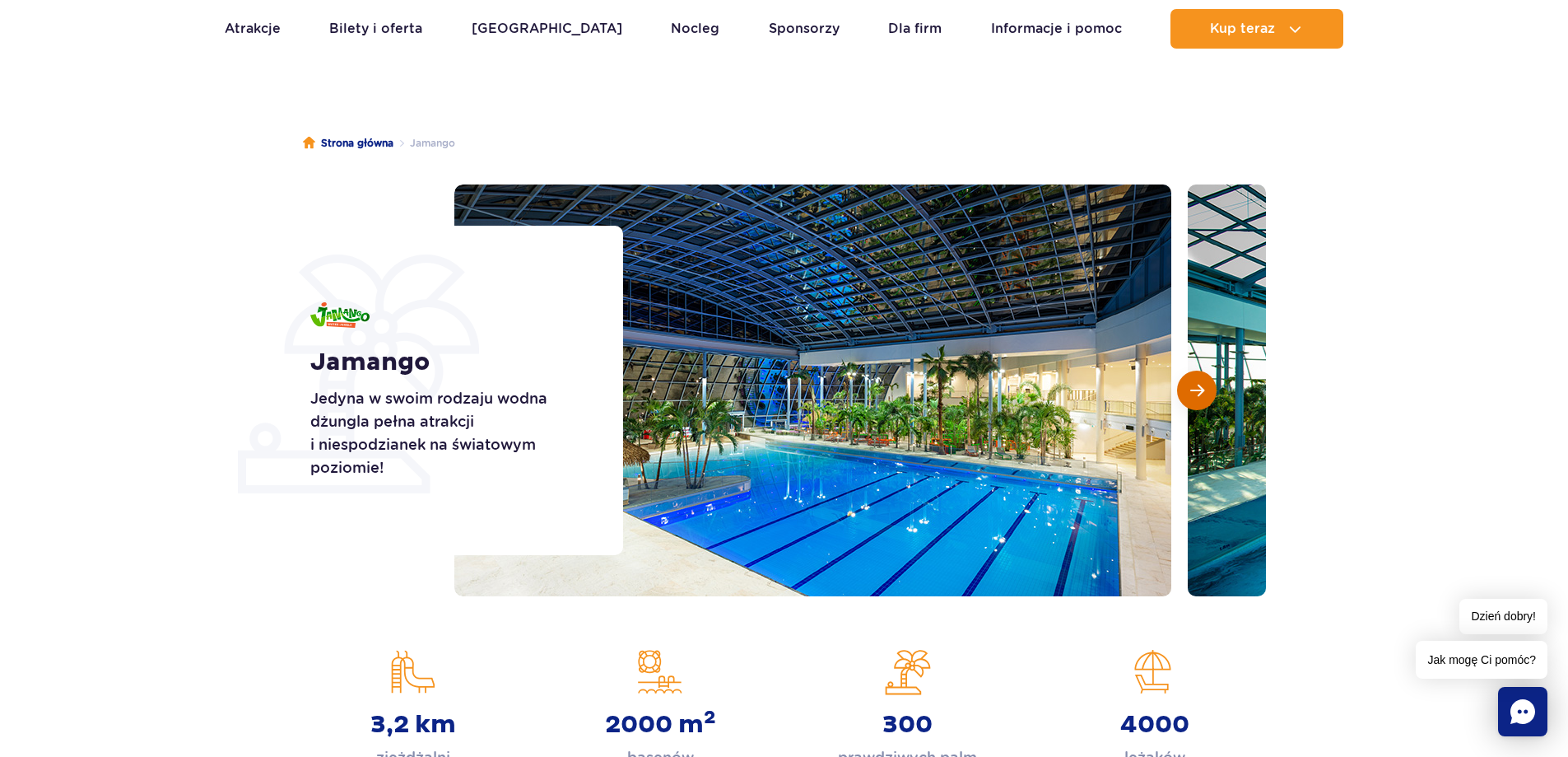
click at [1216, 385] on button "Następny slajd" at bounding box center [1196, 390] width 39 height 39
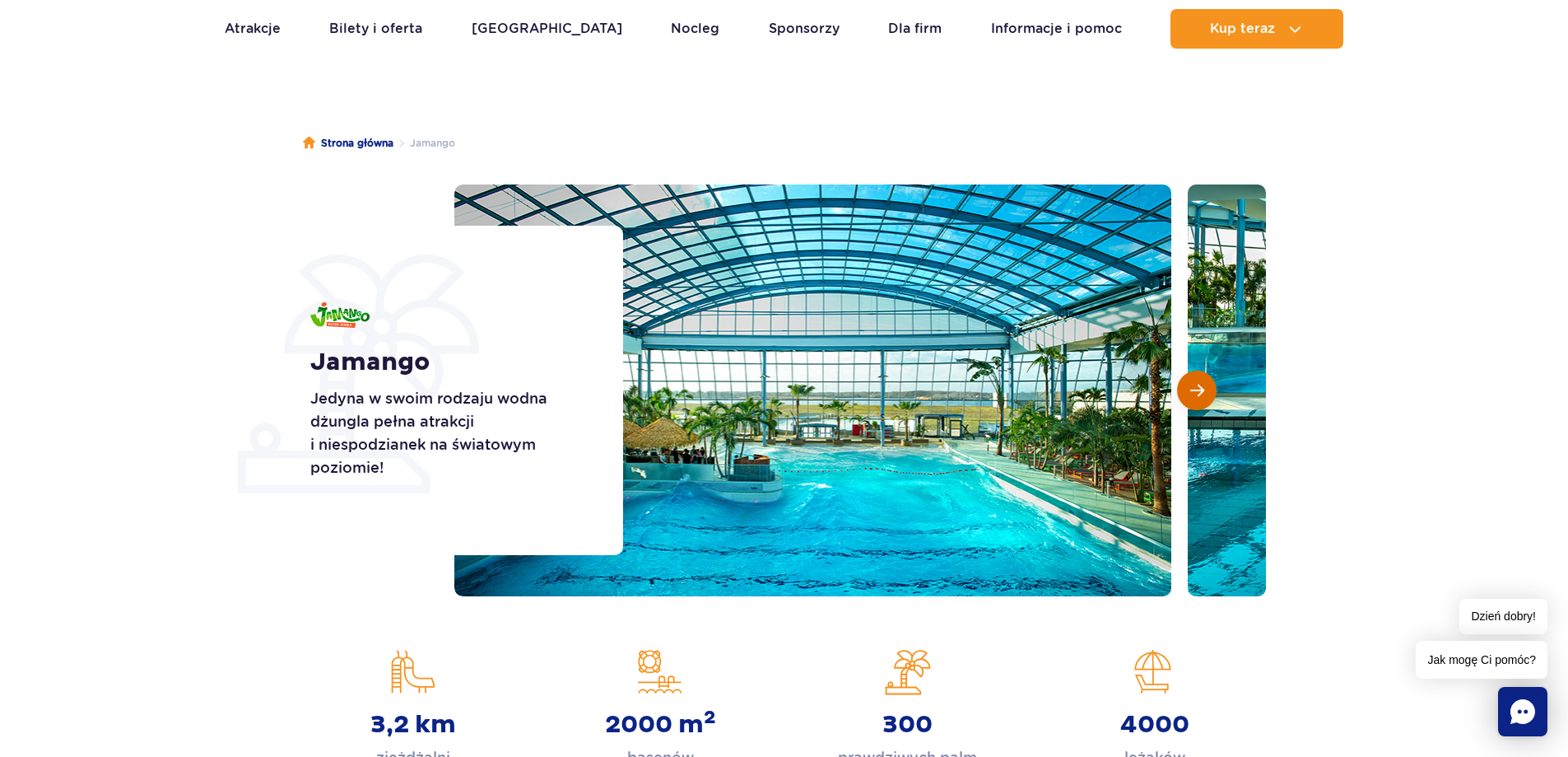
click at [1216, 385] on button "Następny slajd" at bounding box center [1196, 390] width 39 height 39
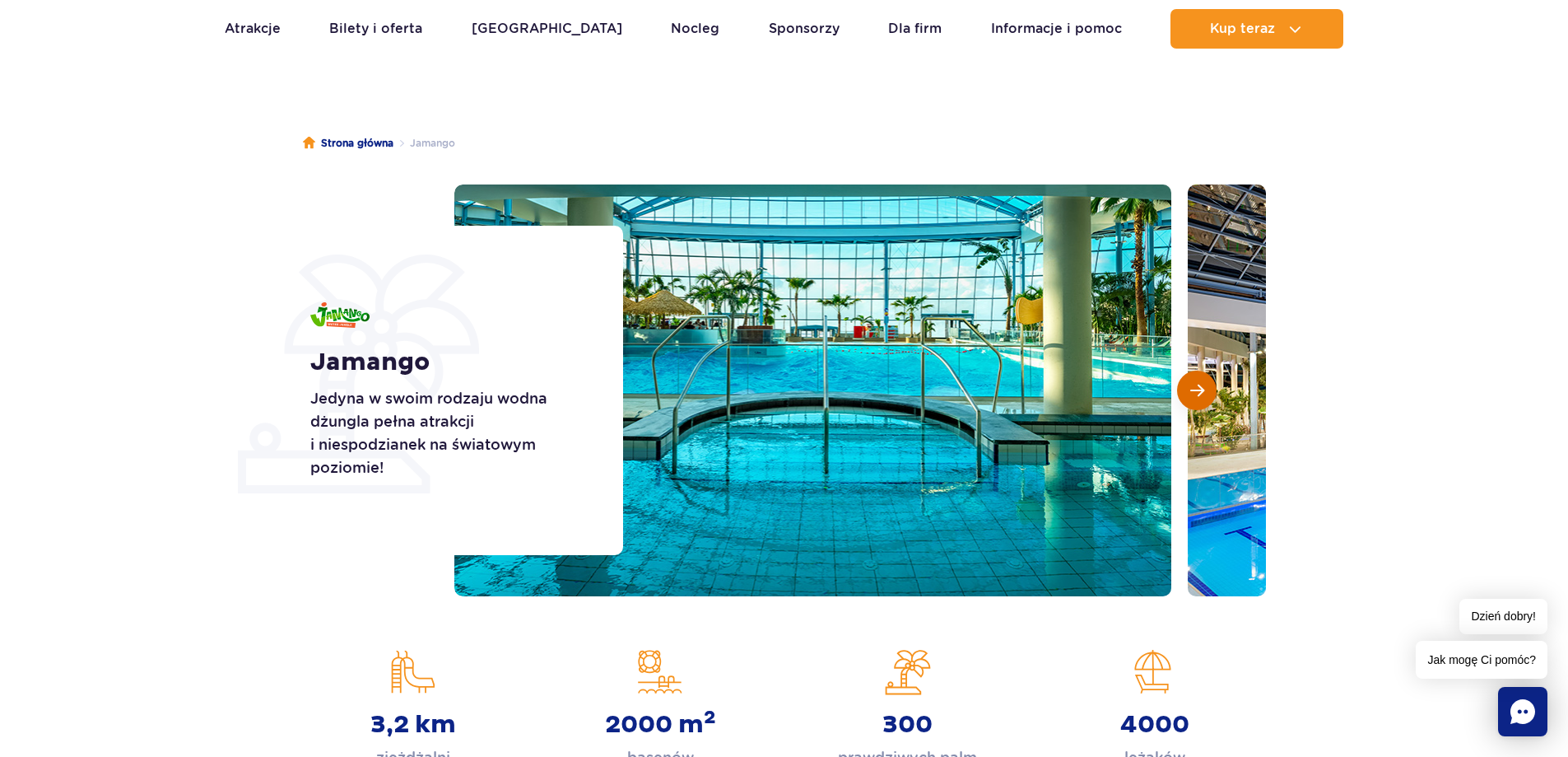
click at [1216, 385] on button "Następny slajd" at bounding box center [1196, 390] width 39 height 39
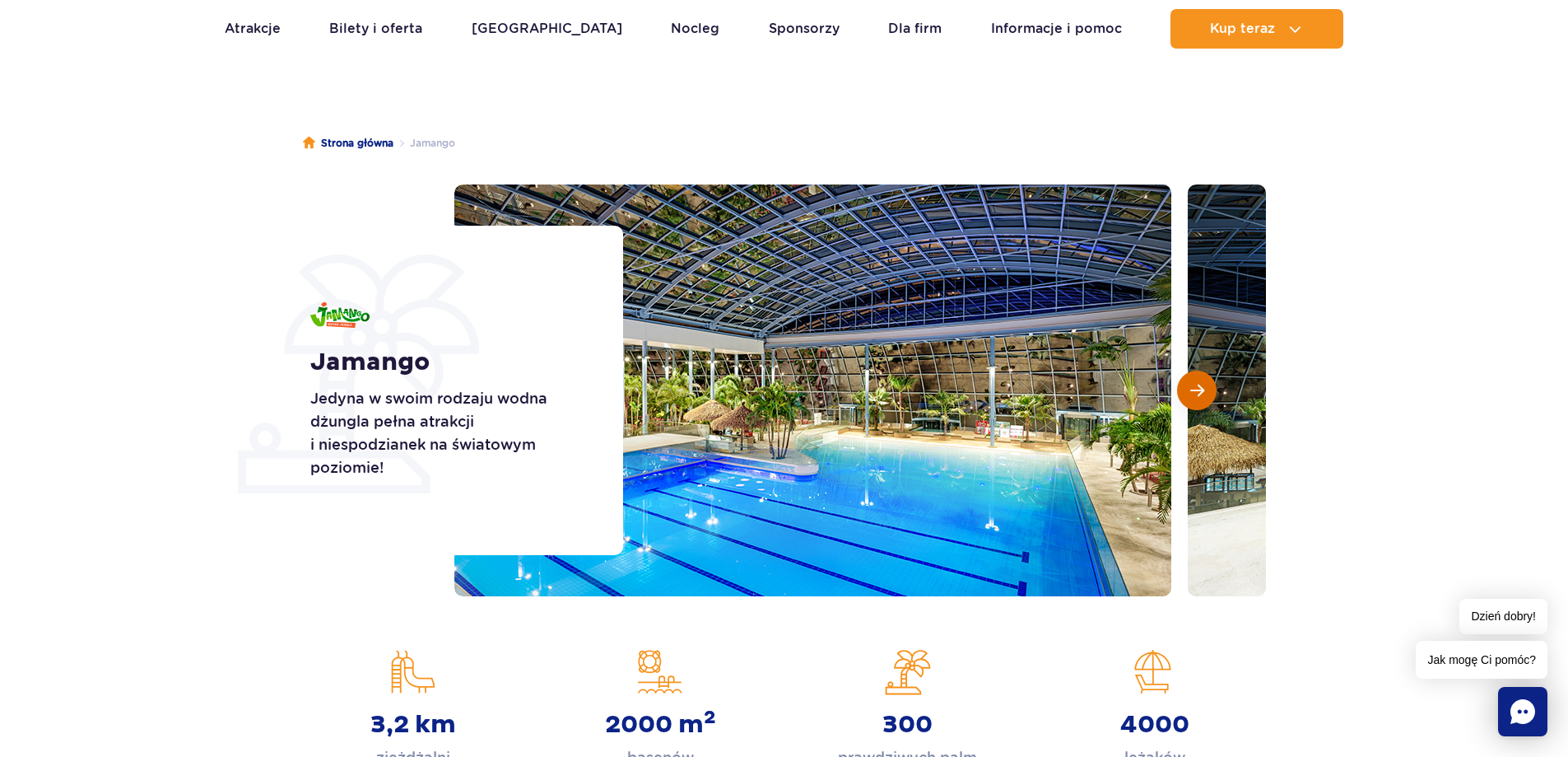
click at [1185, 385] on button "Następny slajd" at bounding box center [1196, 390] width 39 height 39
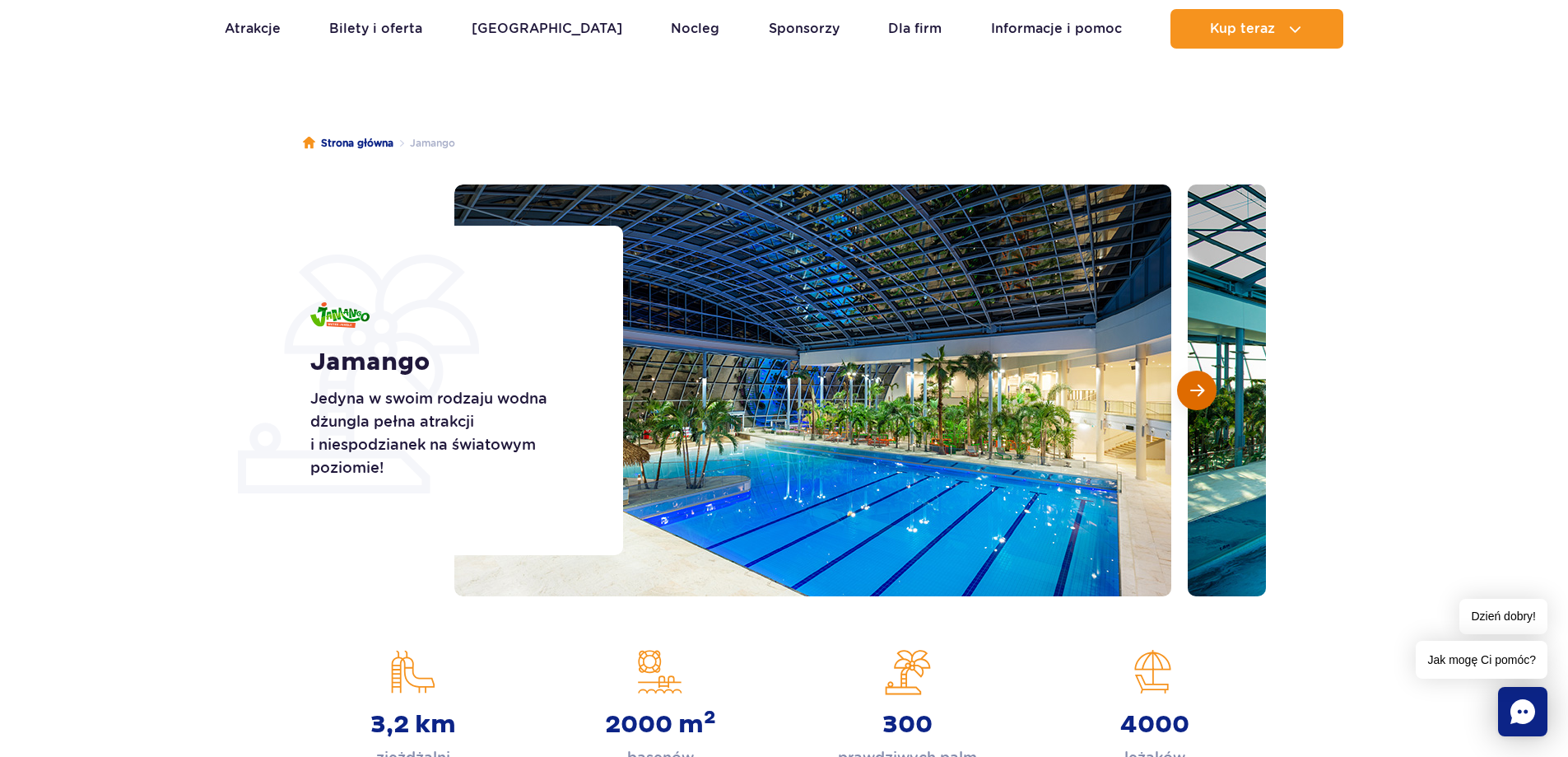
click at [1185, 385] on button "Następny slajd" at bounding box center [1196, 390] width 39 height 39
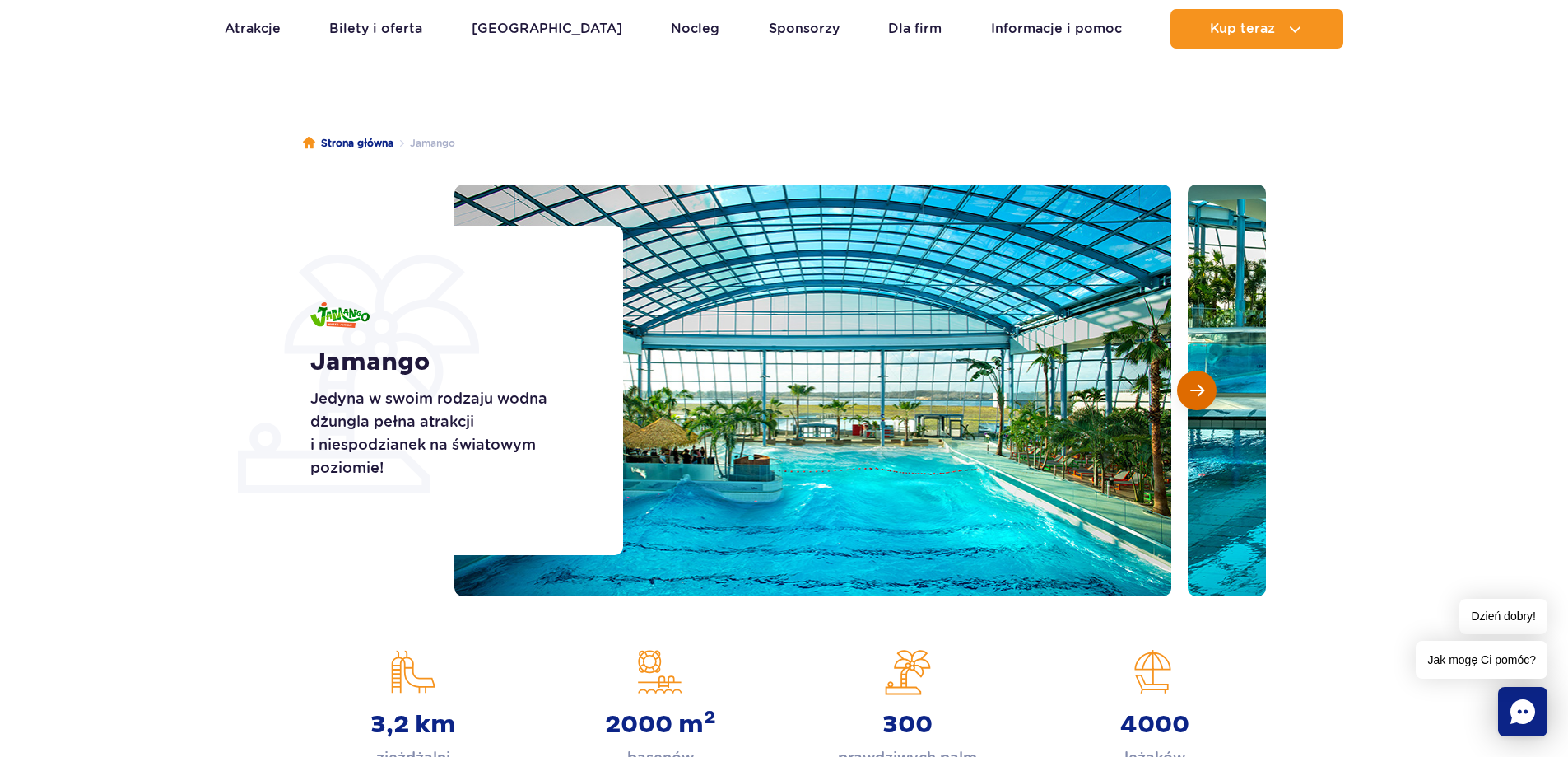
click at [1185, 385] on button "Następny slajd" at bounding box center [1196, 390] width 39 height 39
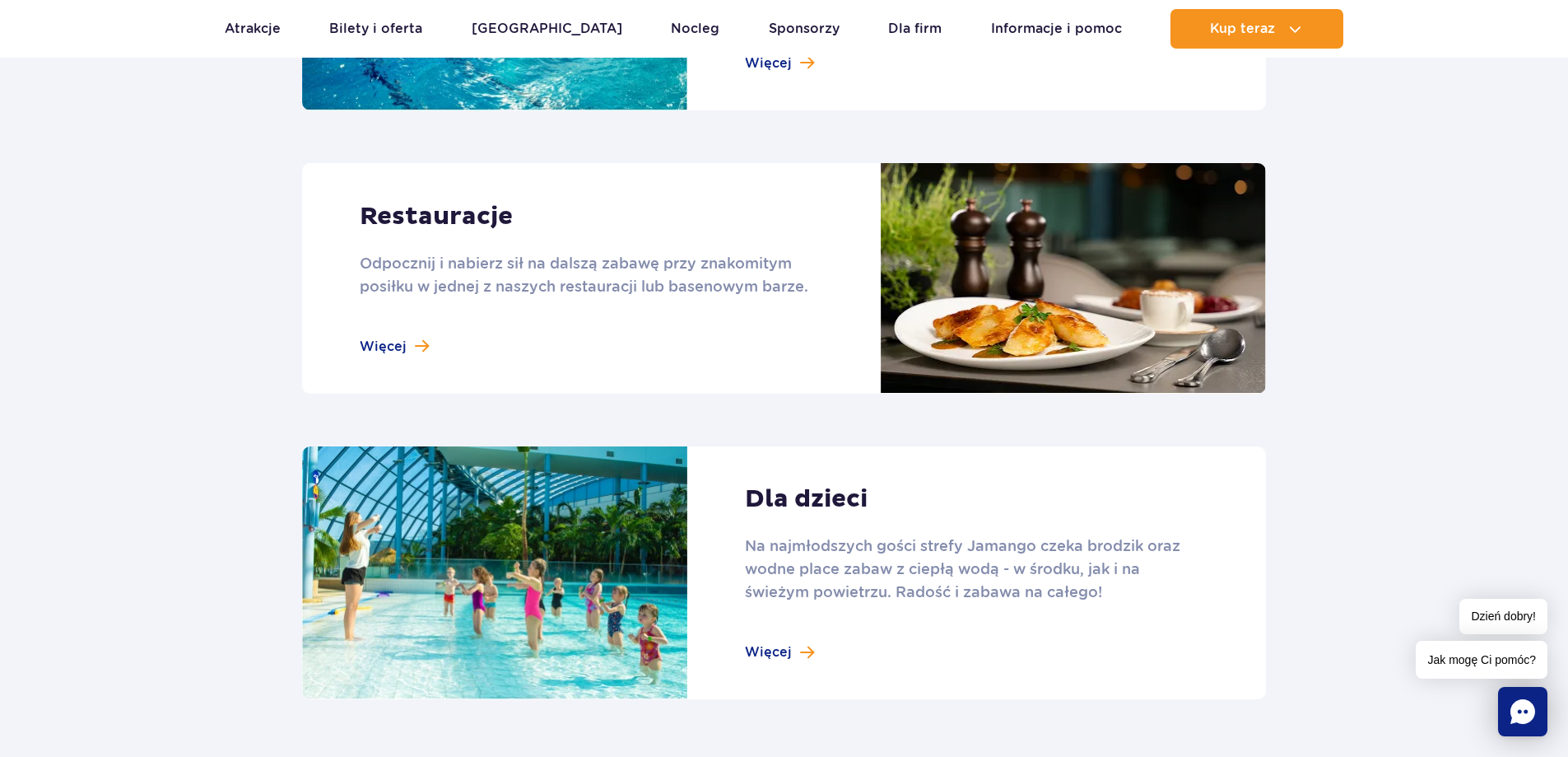
scroll to position [1564, 0]
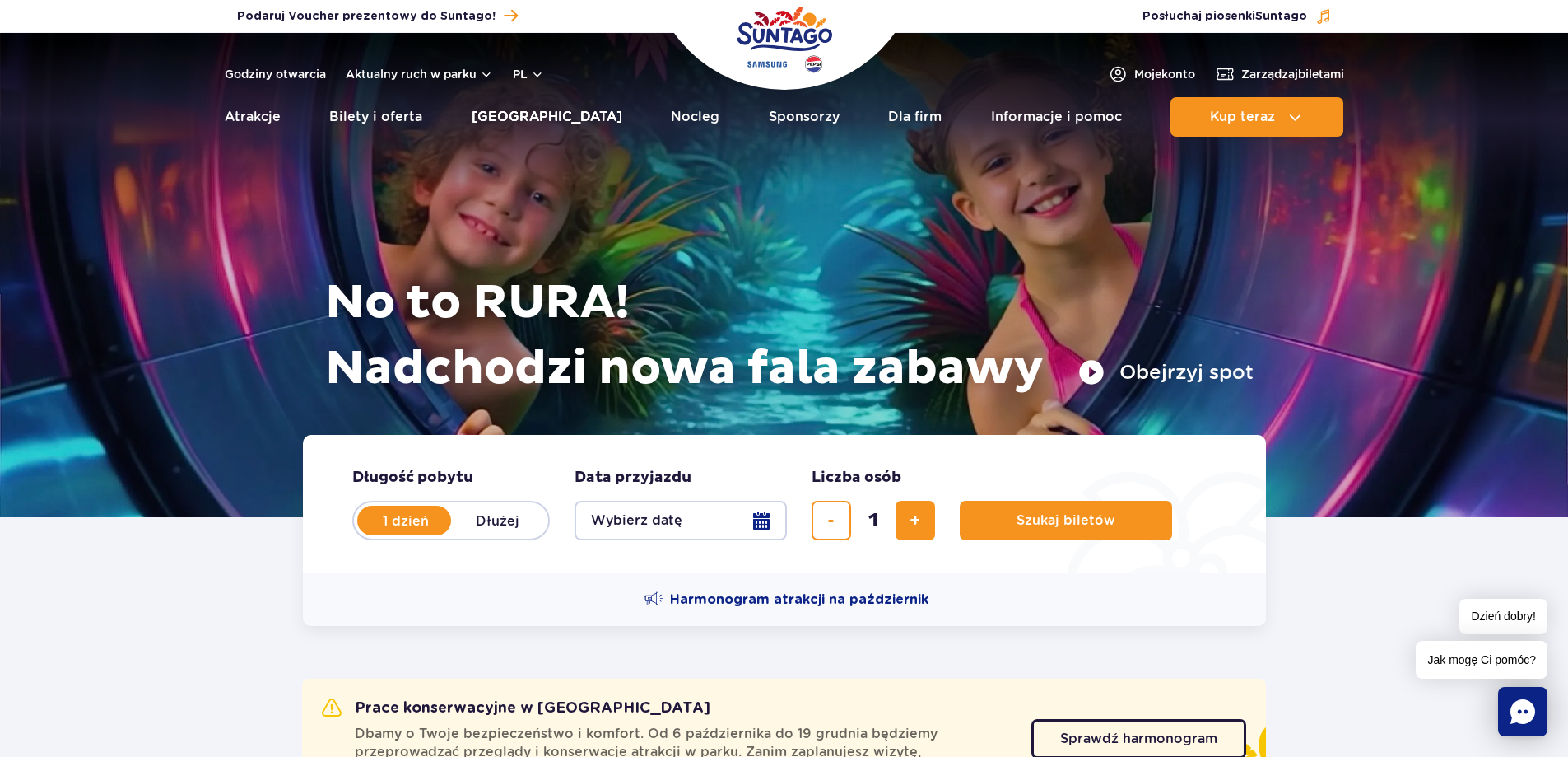
click at [542, 113] on link "[GEOGRAPHIC_DATA]" at bounding box center [546, 117] width 151 height 39
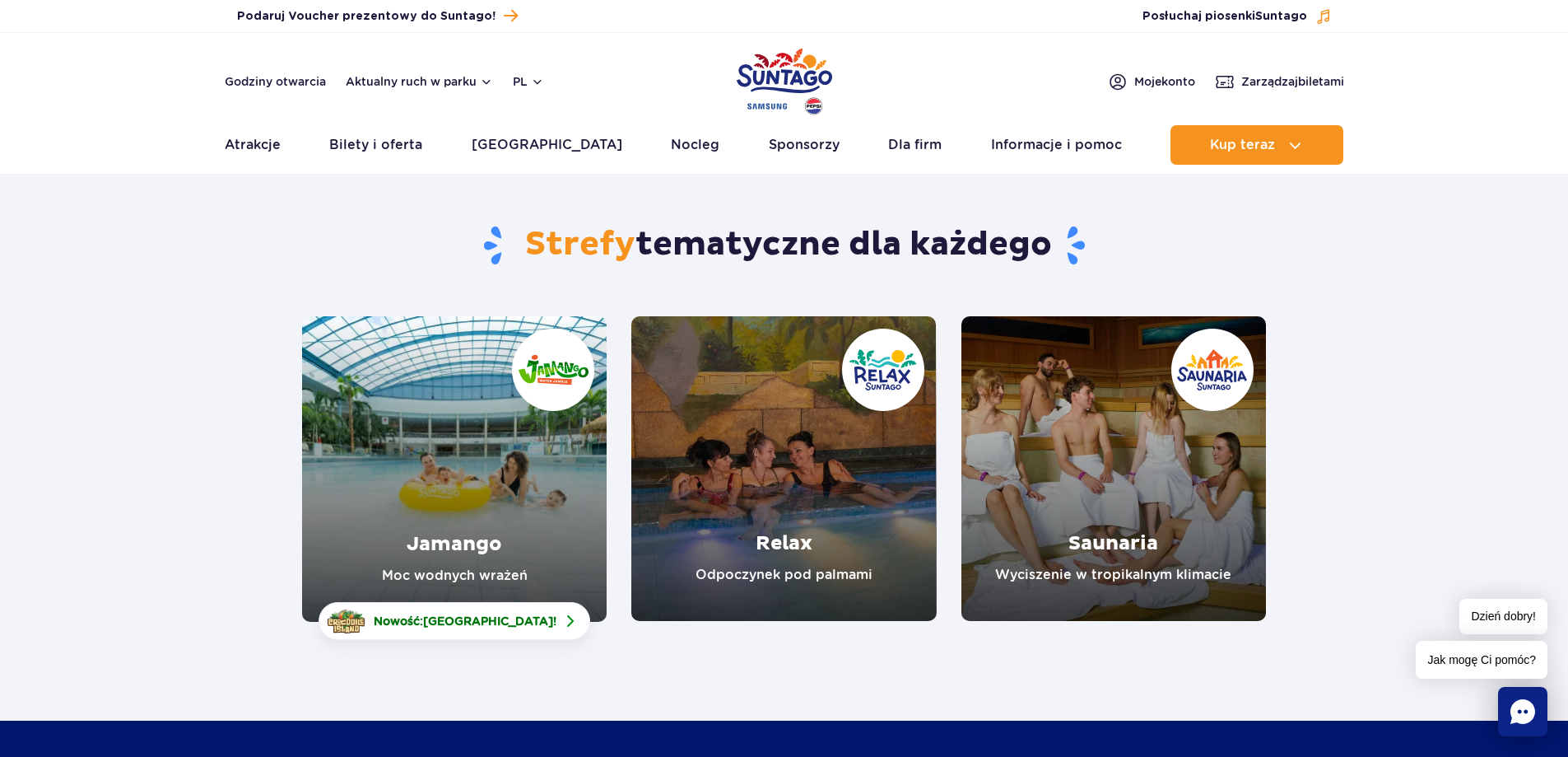
click at [490, 541] on link "Jamango" at bounding box center [453, 469] width 304 height 305
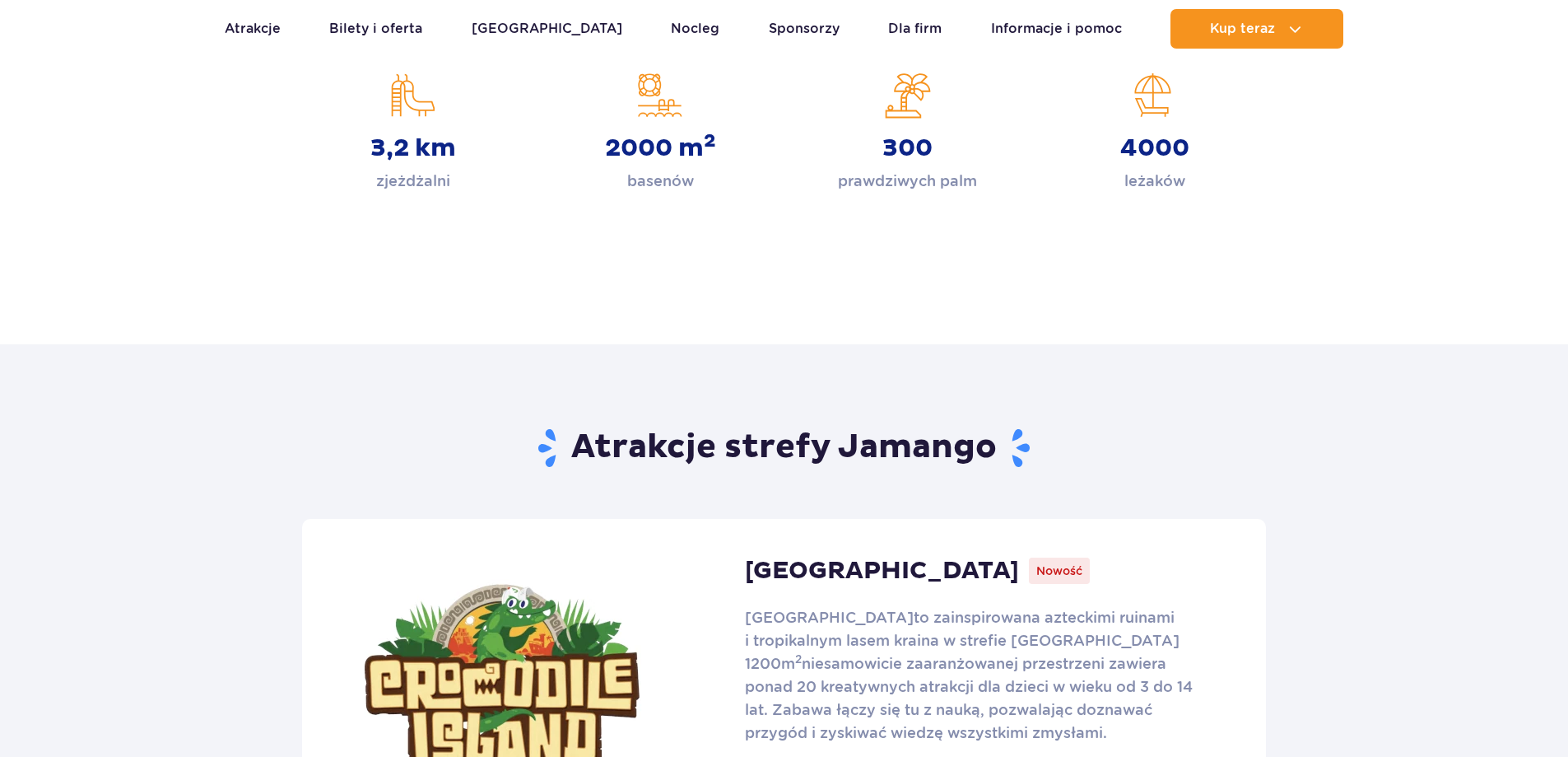
scroll to position [1071, 0]
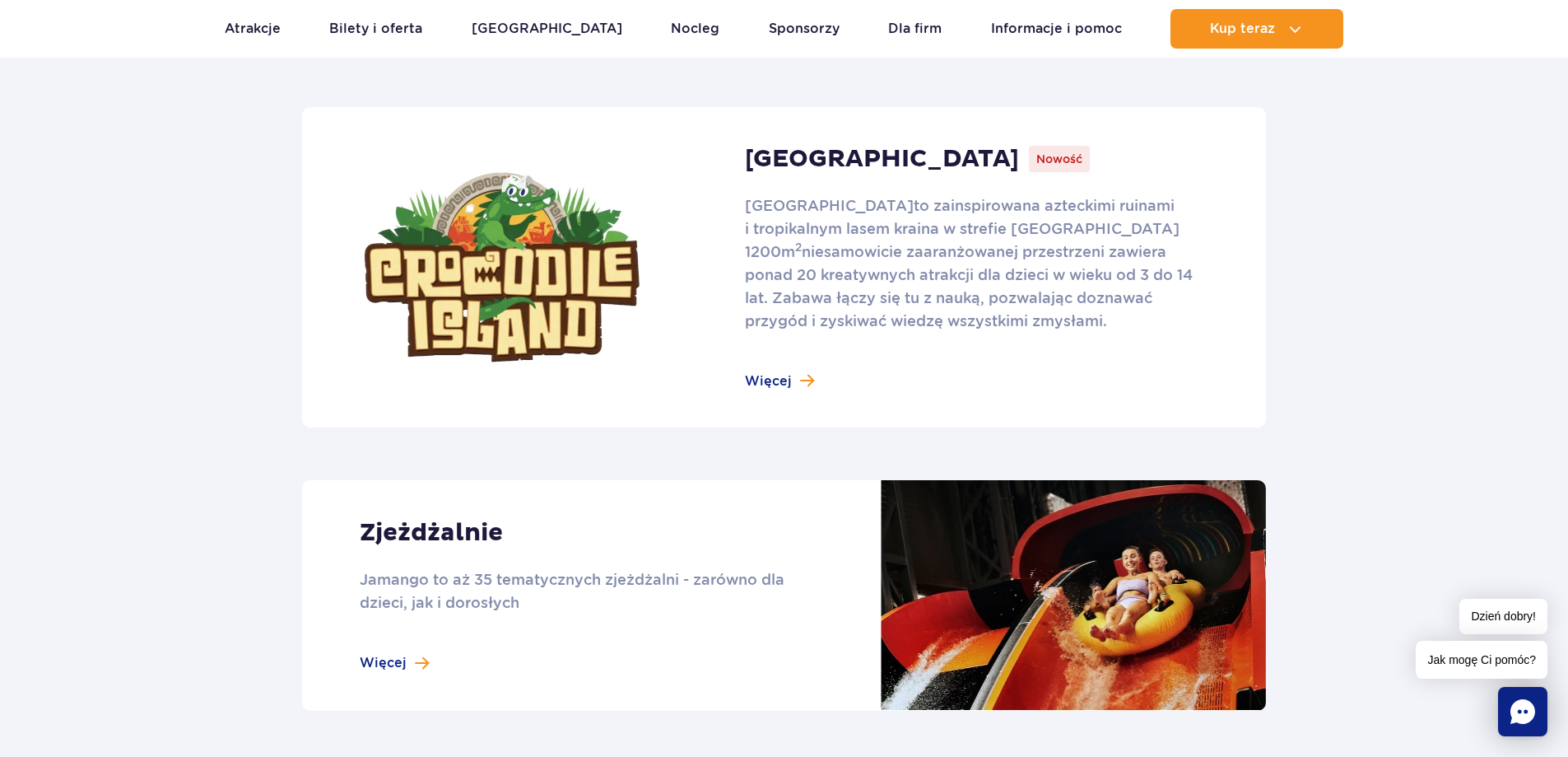
click at [791, 376] on link at bounding box center [783, 268] width 964 height 321
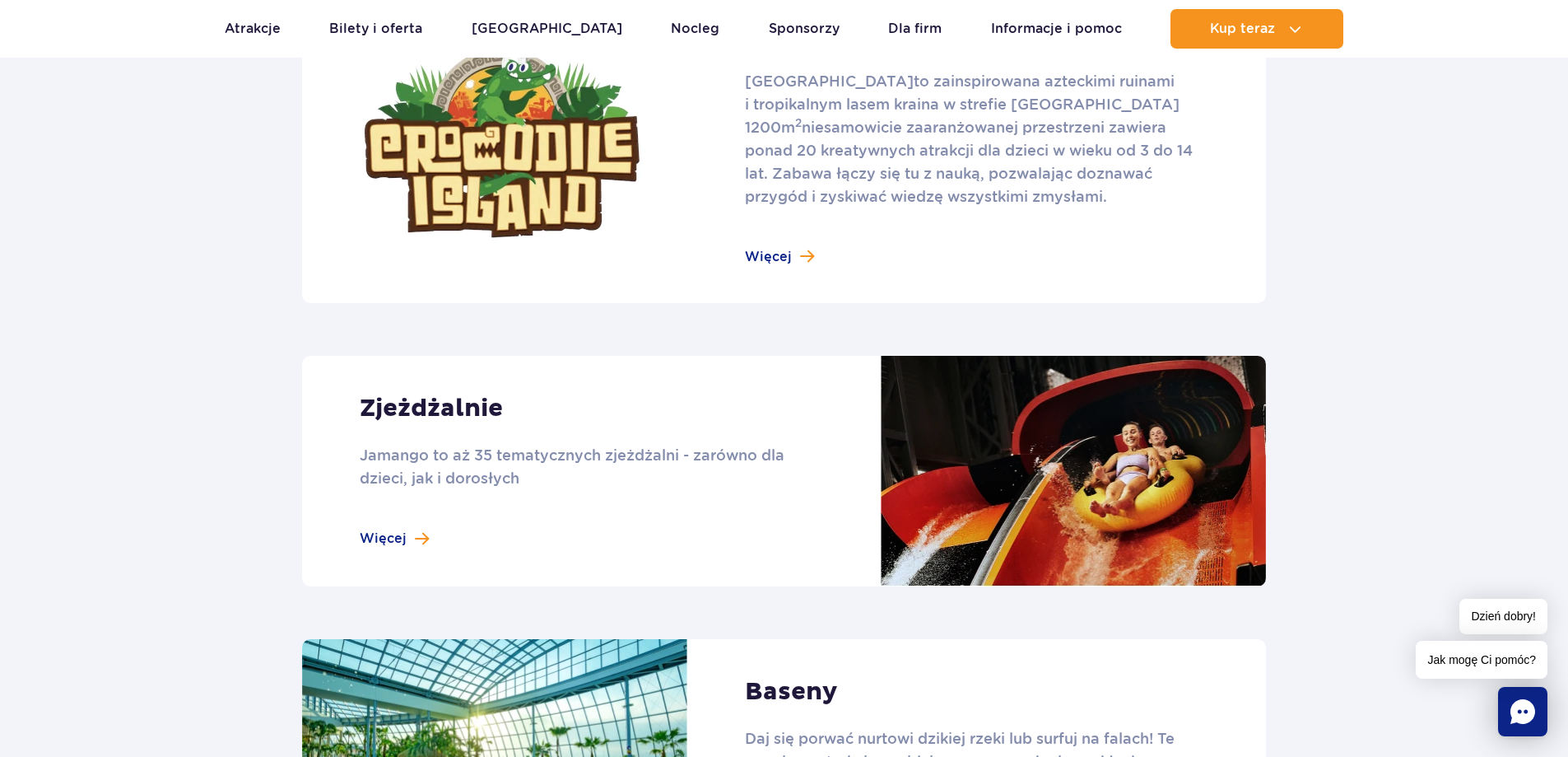
scroll to position [1317, 0]
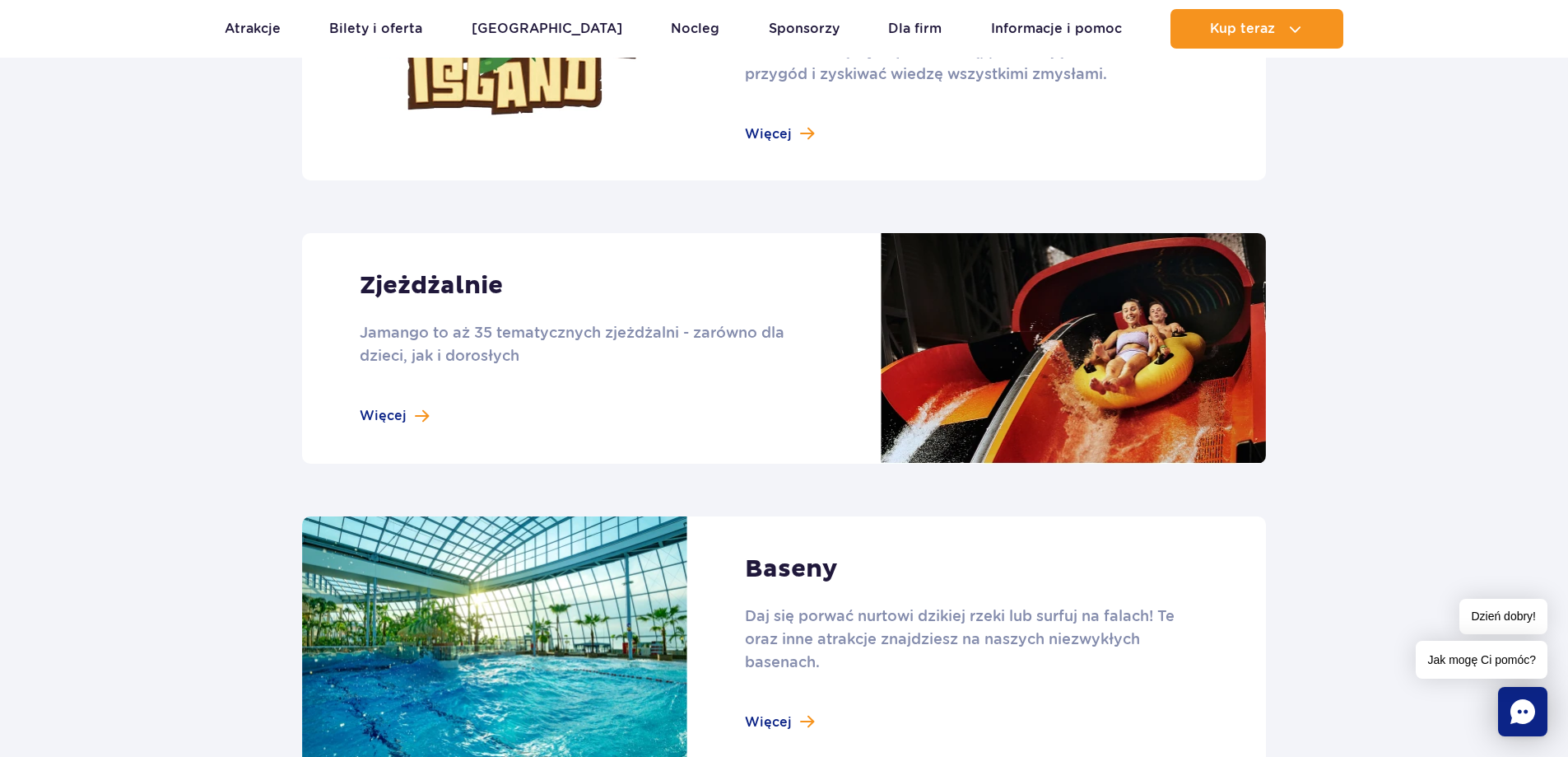
click at [402, 398] on link at bounding box center [783, 348] width 964 height 230
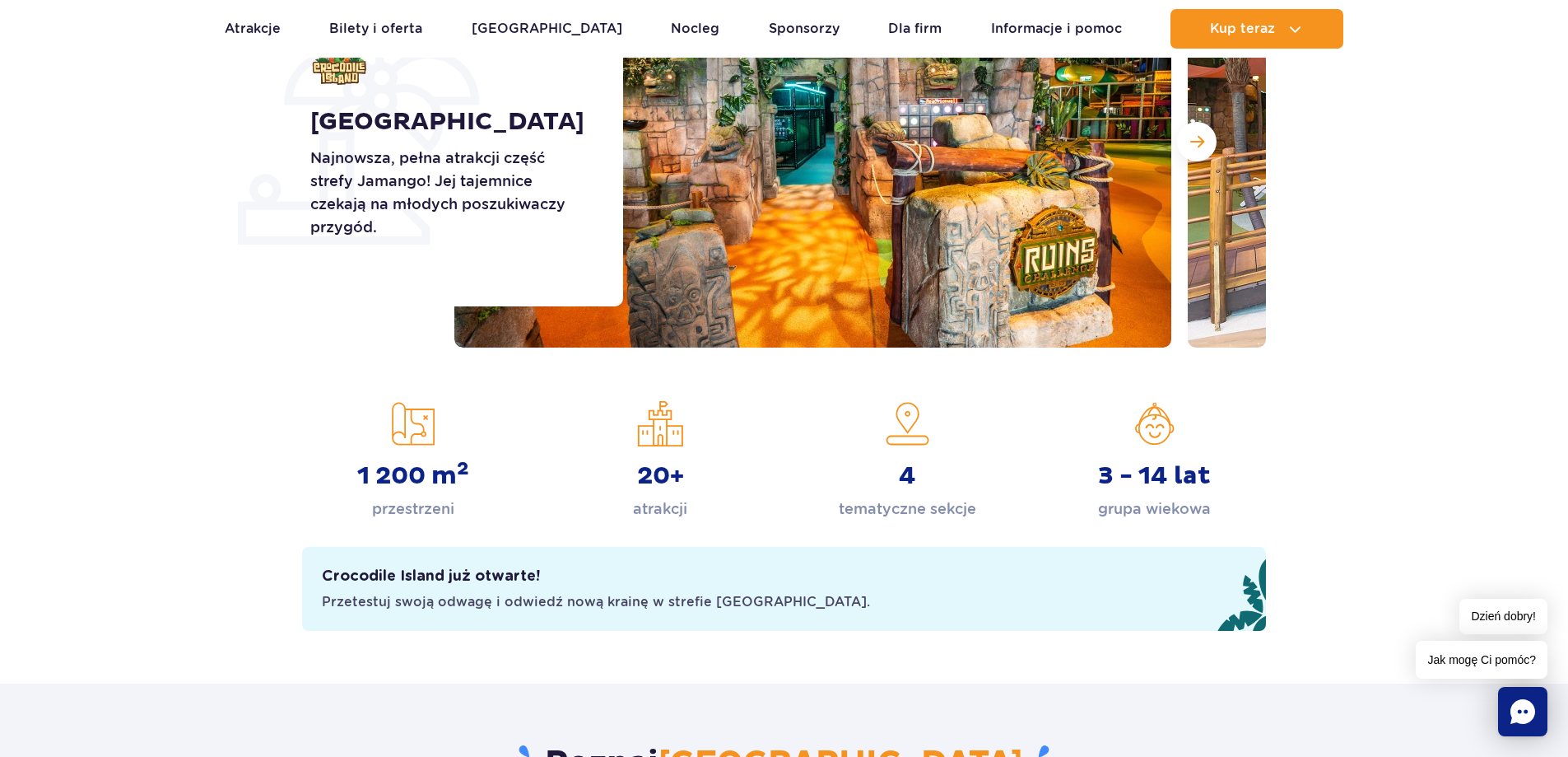
scroll to position [412, 0]
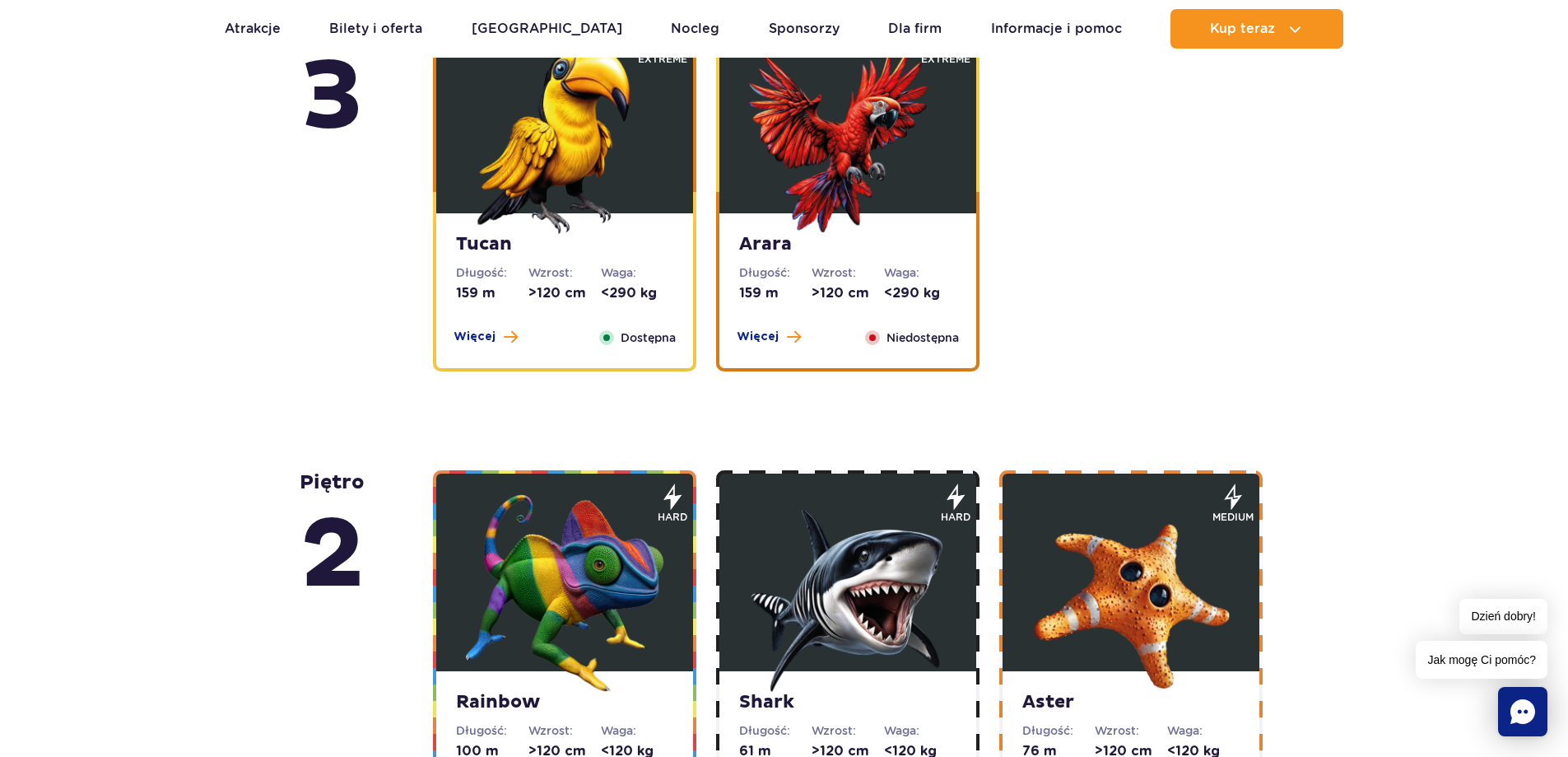
scroll to position [2470, 0]
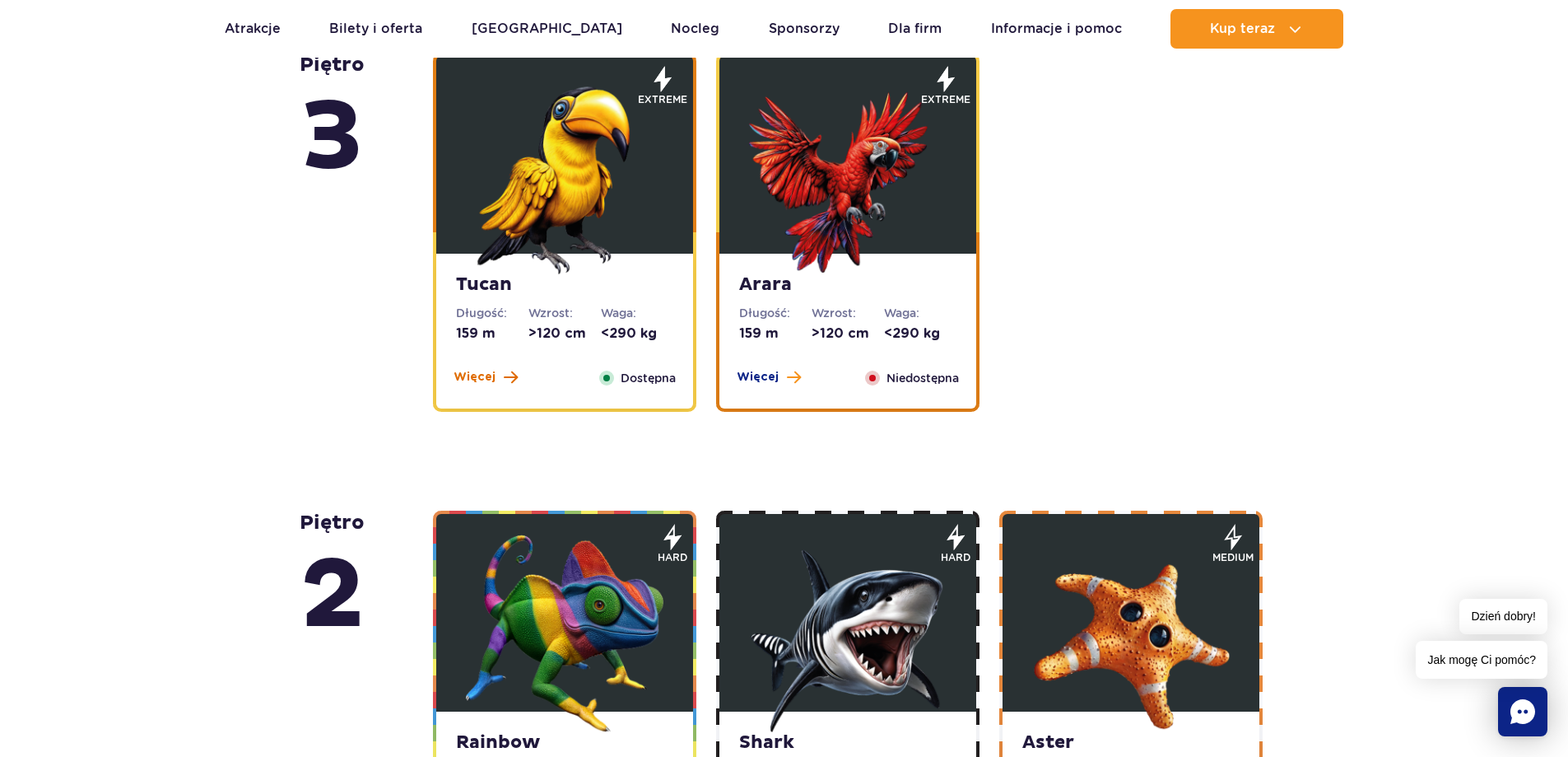
click at [487, 376] on span "Więcej" at bounding box center [474, 377] width 42 height 16
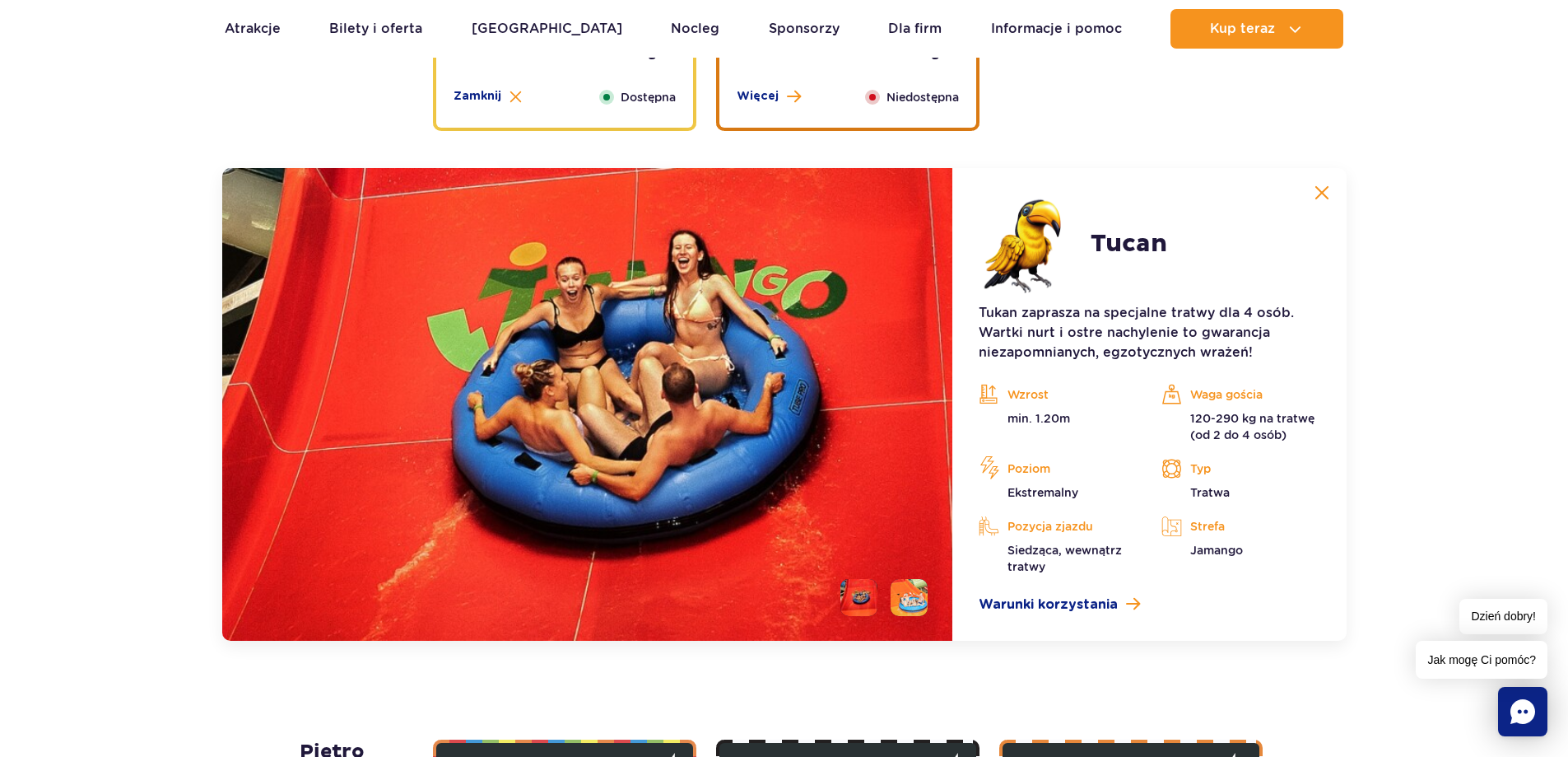
scroll to position [2820, 0]
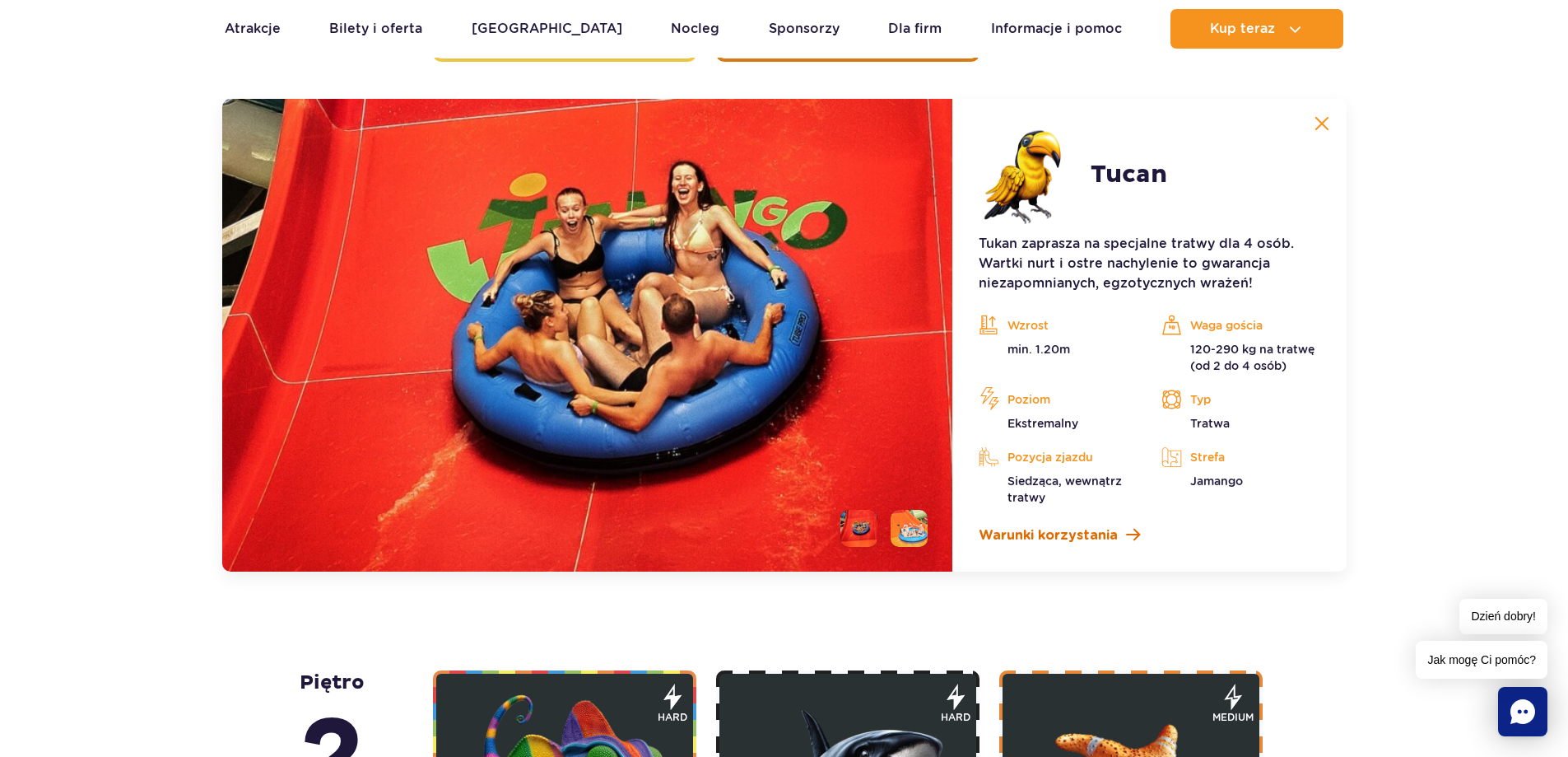
click at [1074, 541] on span "Warunki korzystania" at bounding box center [1047, 535] width 139 height 20
click at [1329, 120] on button at bounding box center [1322, 124] width 33 height 33
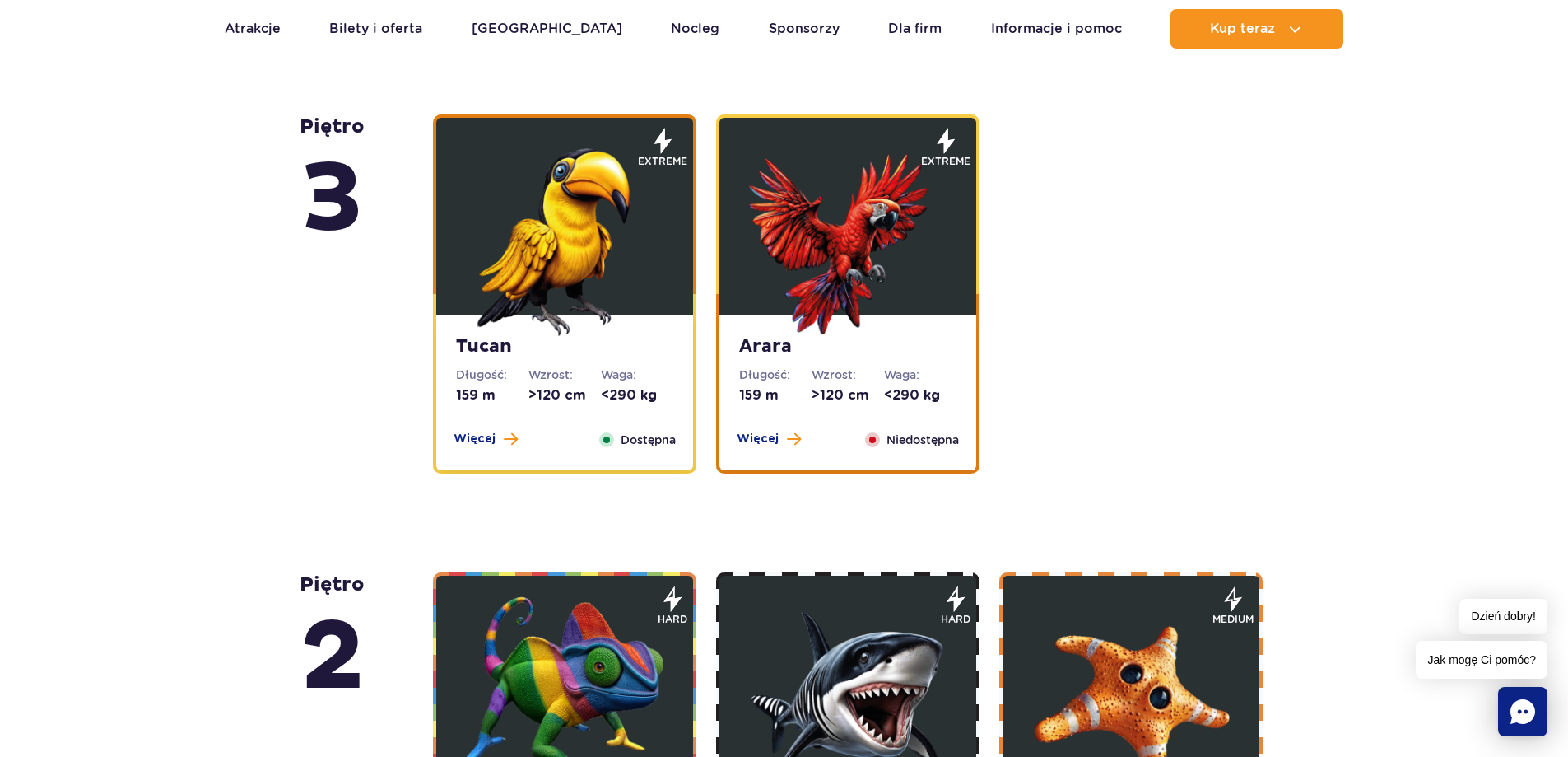
scroll to position [1997, 0]
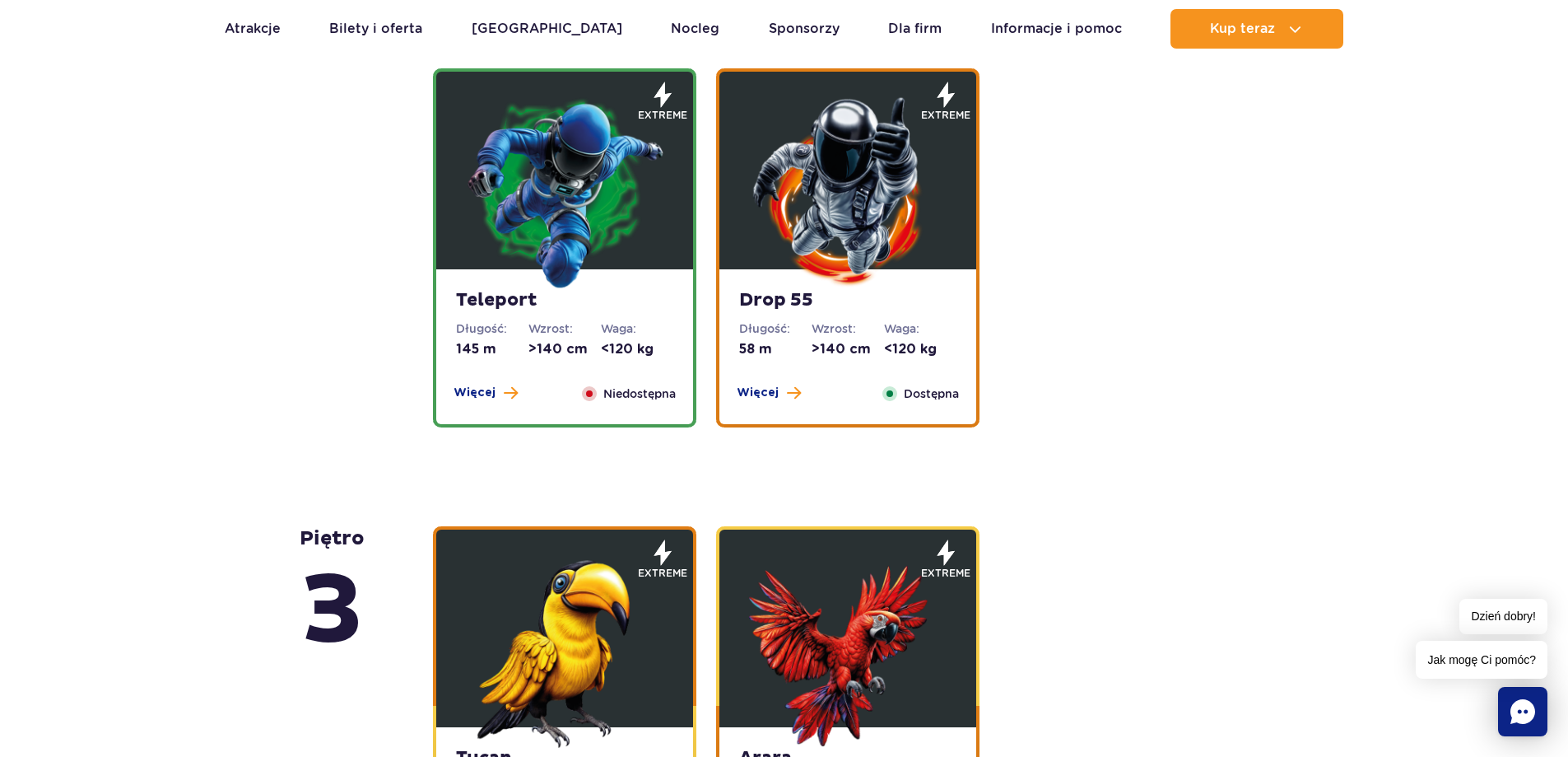
click at [772, 402] on div "Więcej Zamknij" at bounding box center [769, 393] width 84 height 18
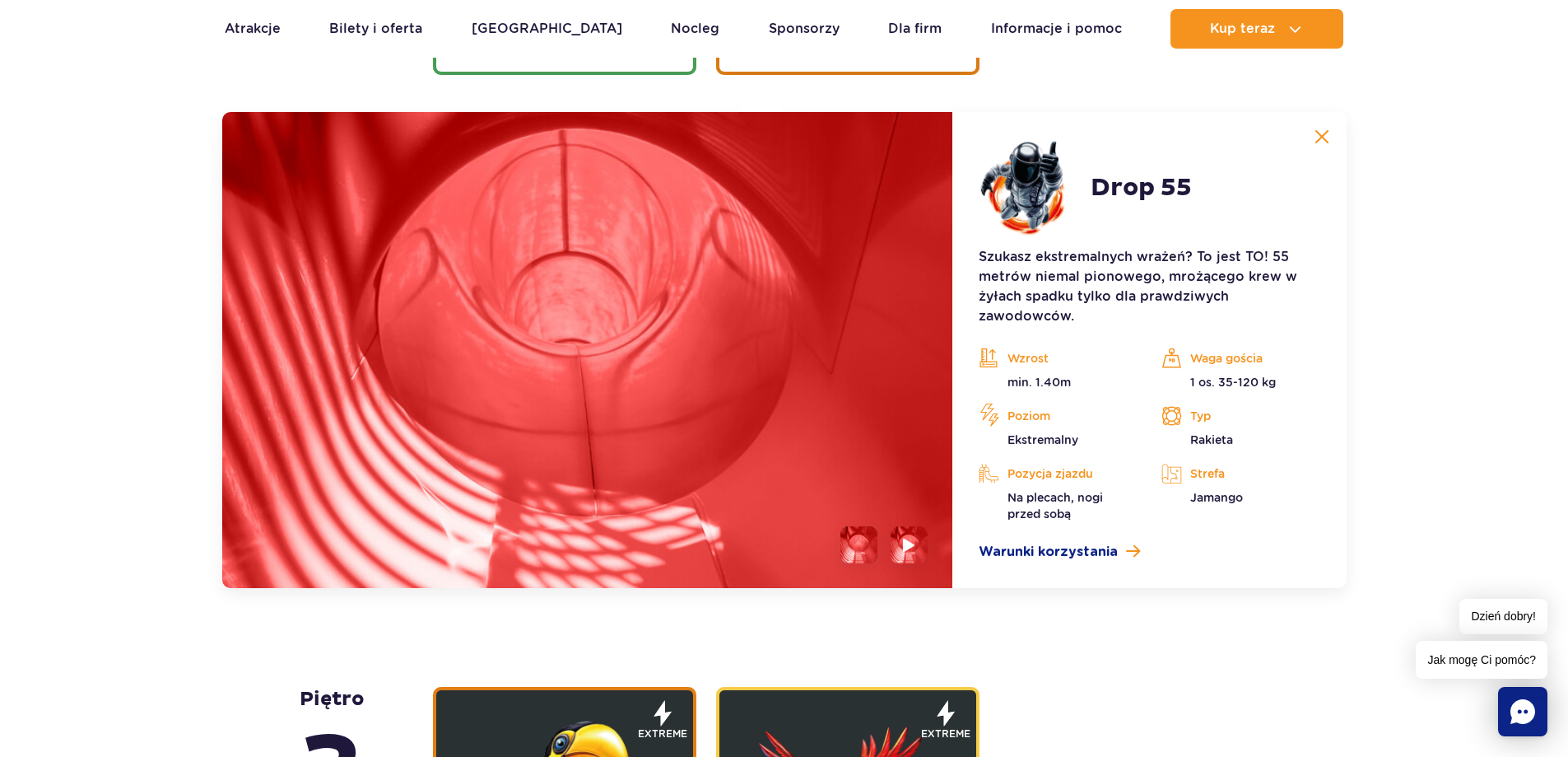
scroll to position [2362, 0]
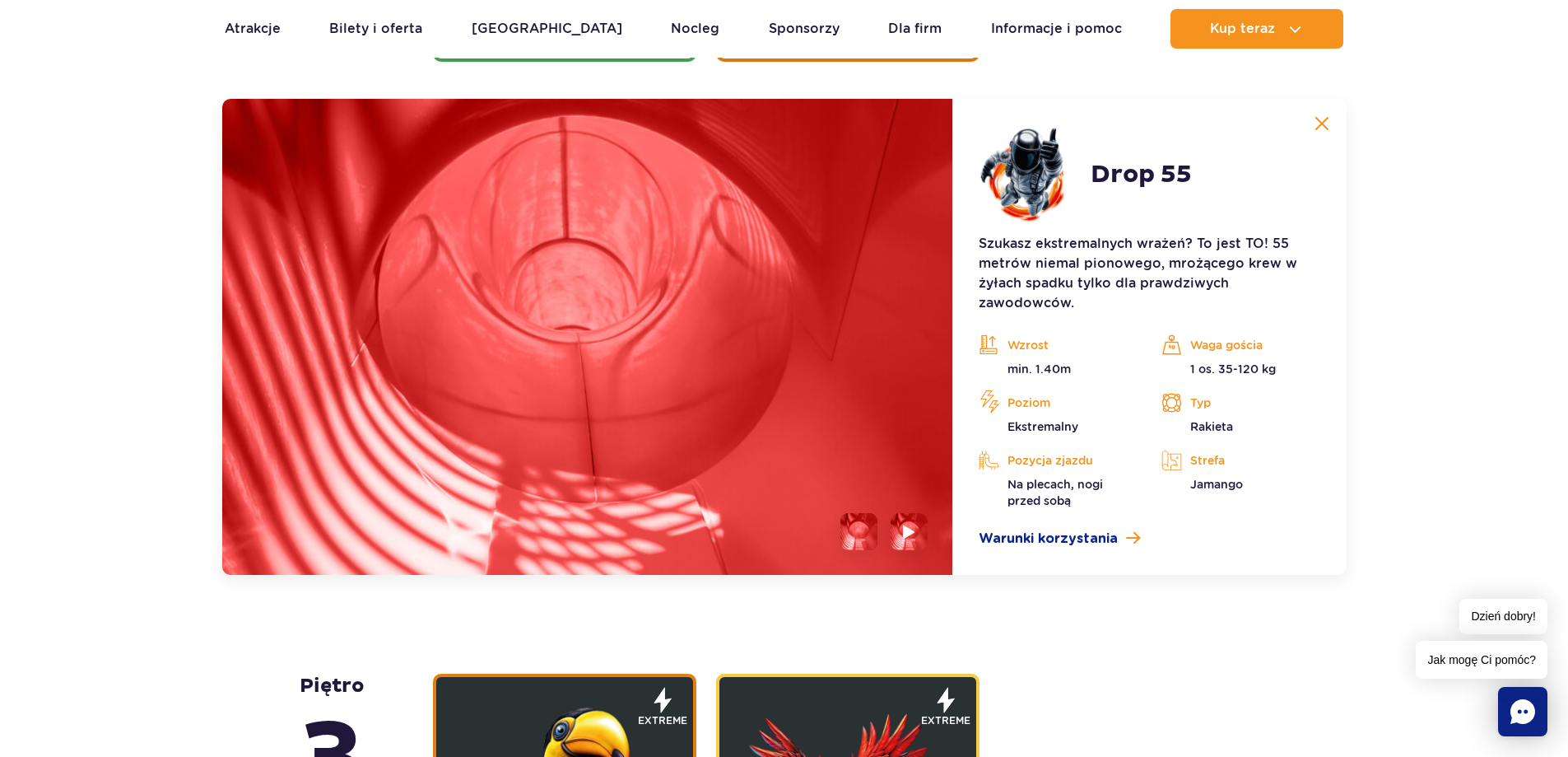
click at [1322, 122] on img at bounding box center [1322, 123] width 14 height 14
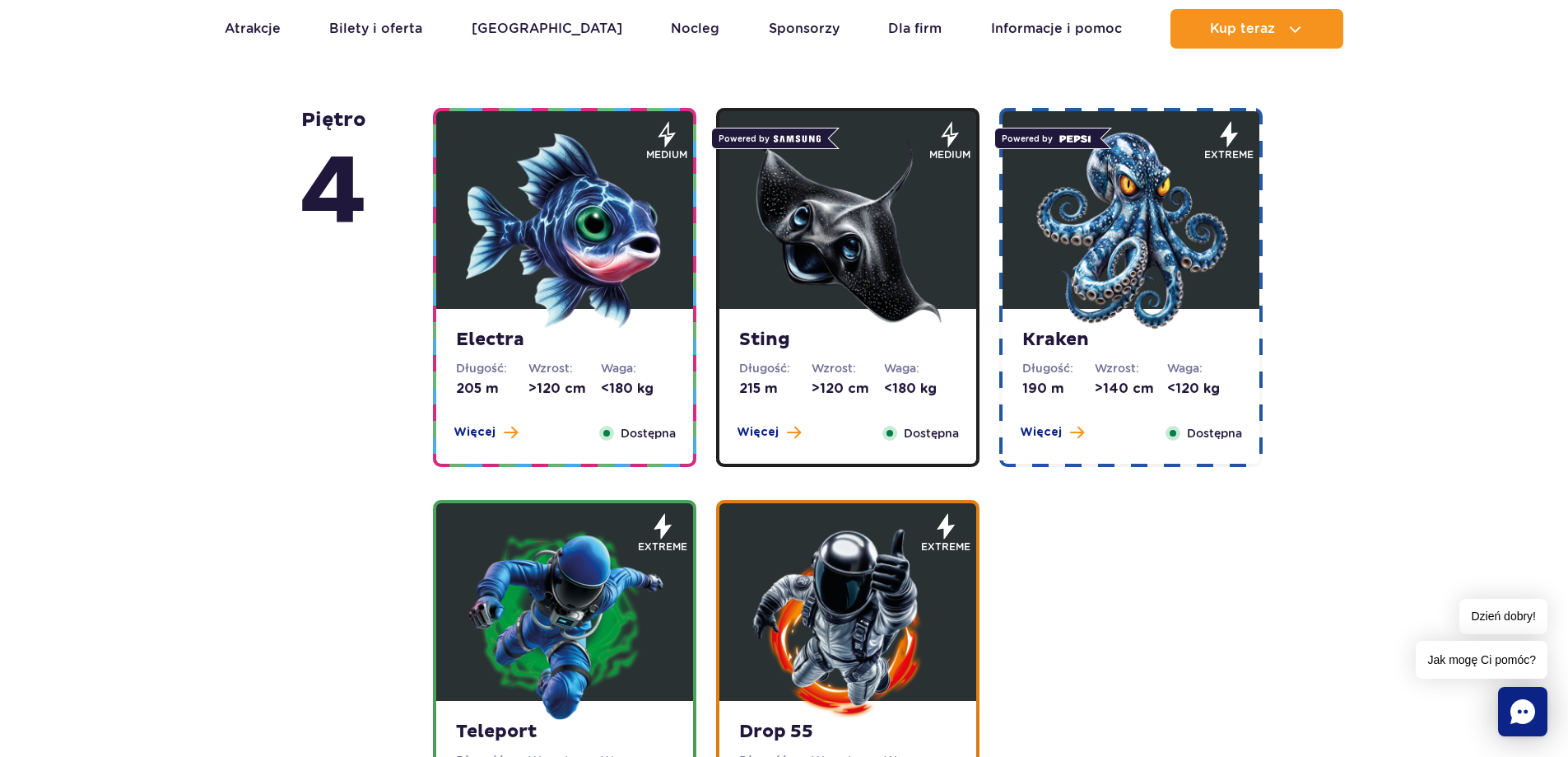
scroll to position [1539, 0]
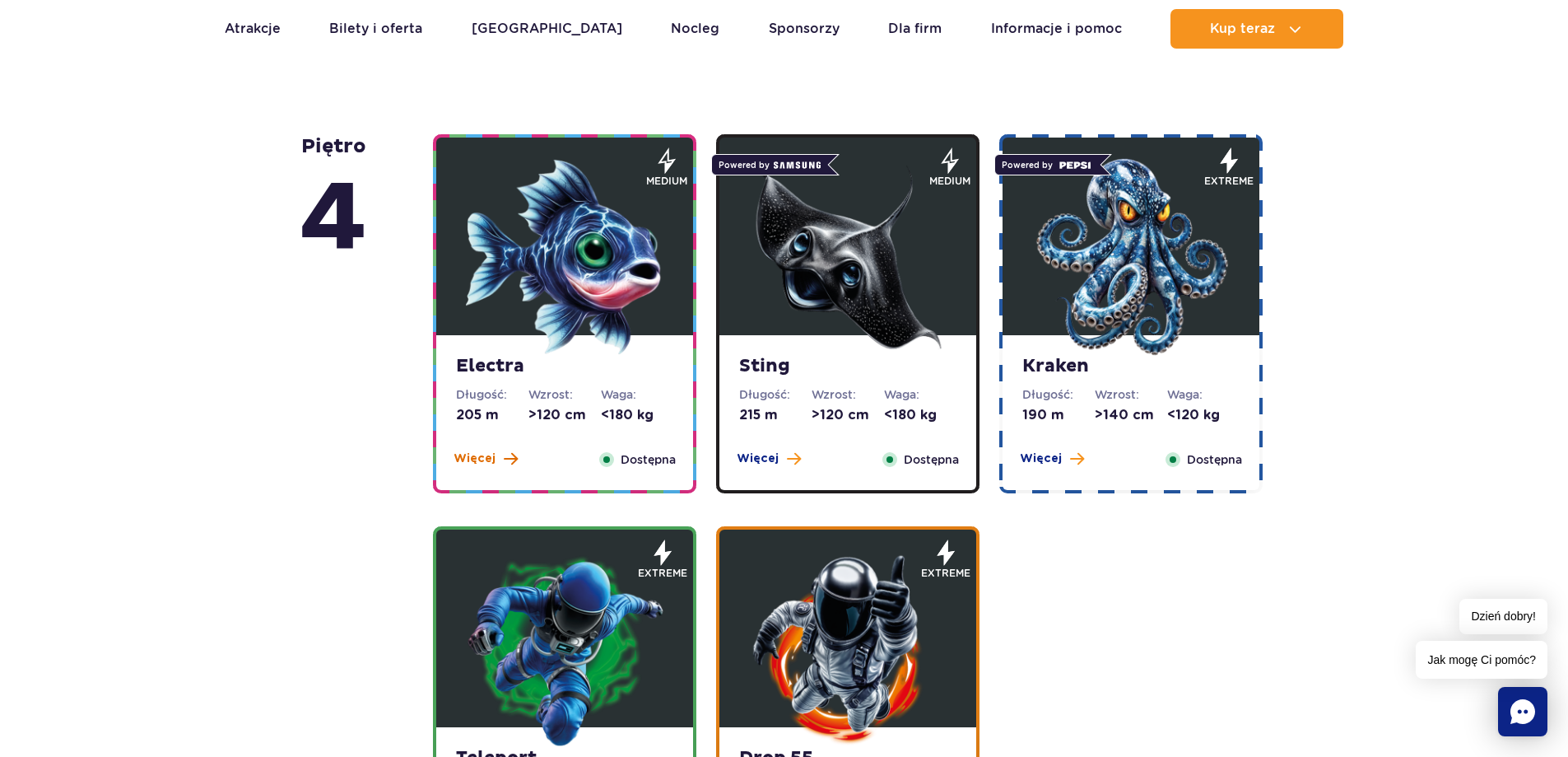
click at [500, 451] on button "Więcej" at bounding box center [485, 458] width 64 height 16
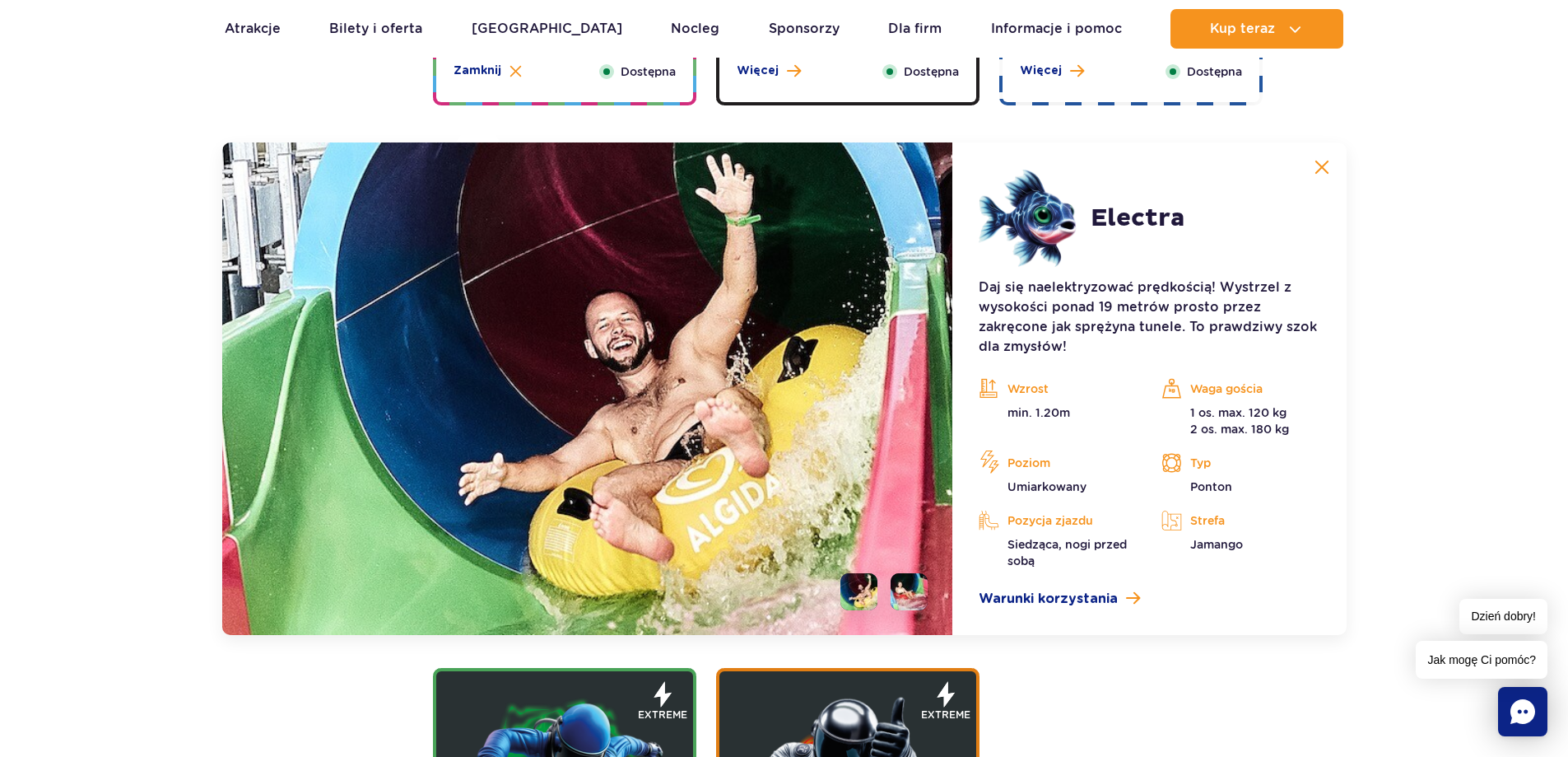
scroll to position [1888, 0]
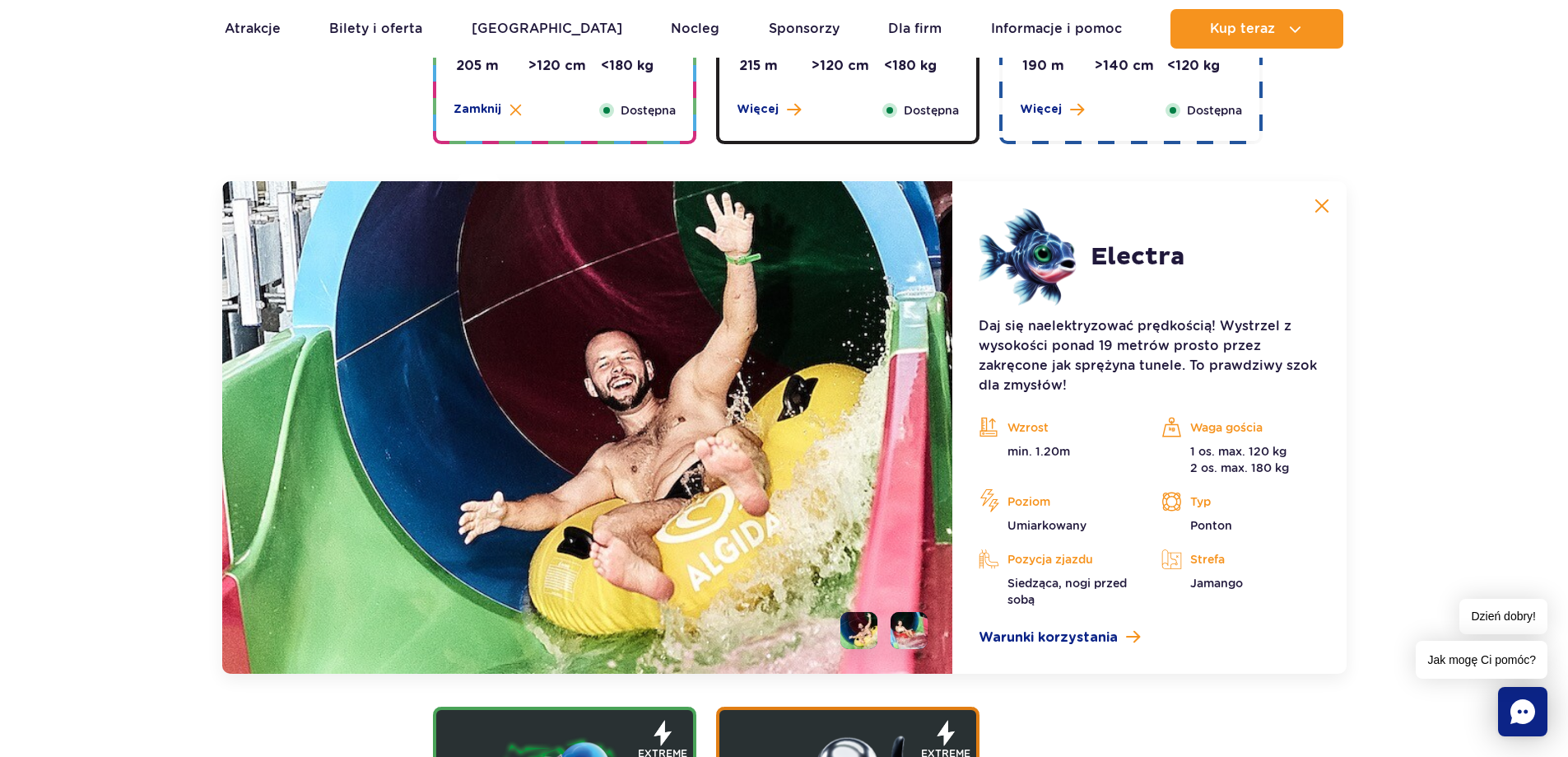
click at [1332, 206] on button at bounding box center [1322, 205] width 33 height 33
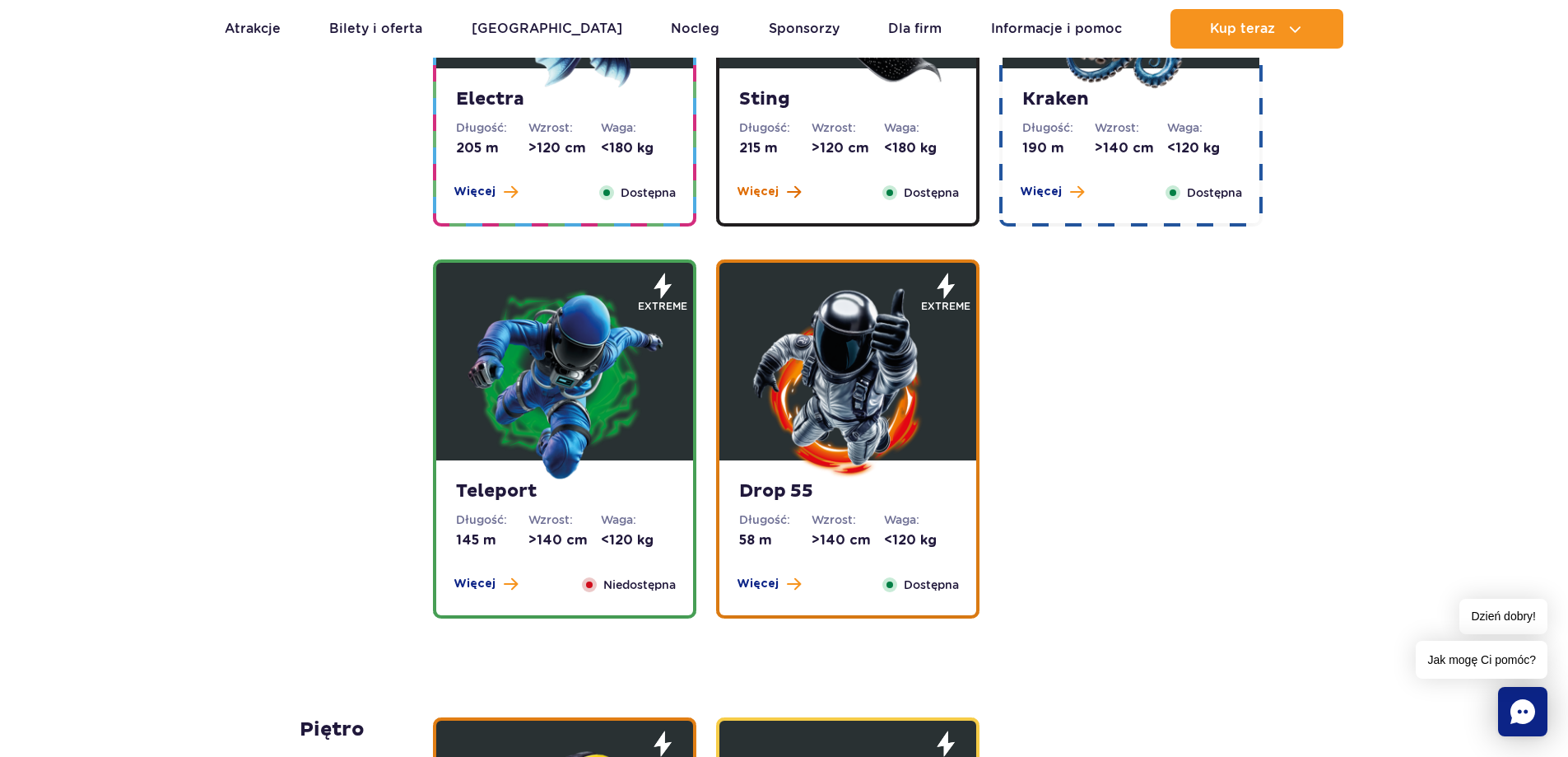
click at [791, 197] on span at bounding box center [793, 191] width 14 height 14
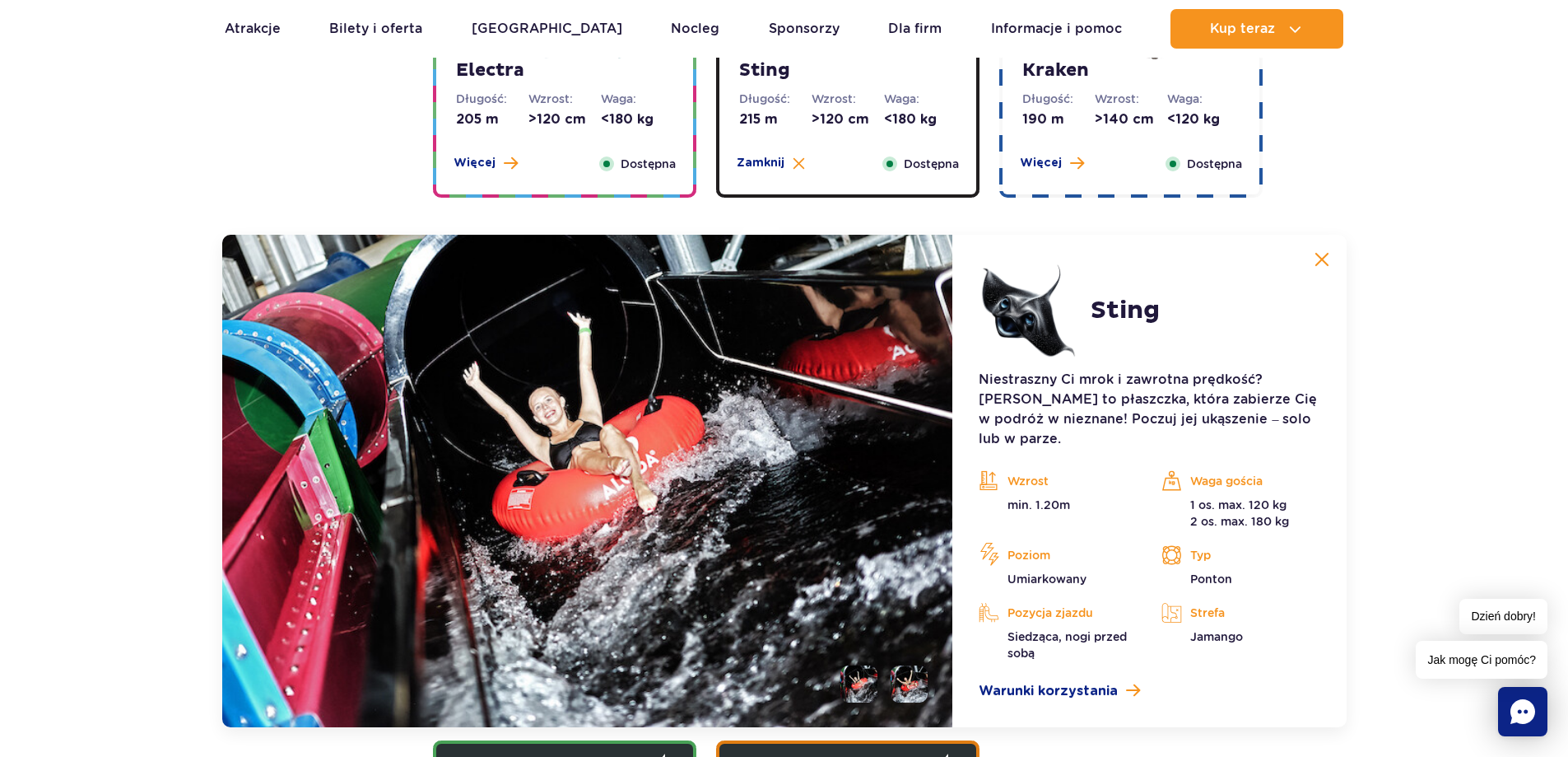
scroll to position [1806, 0]
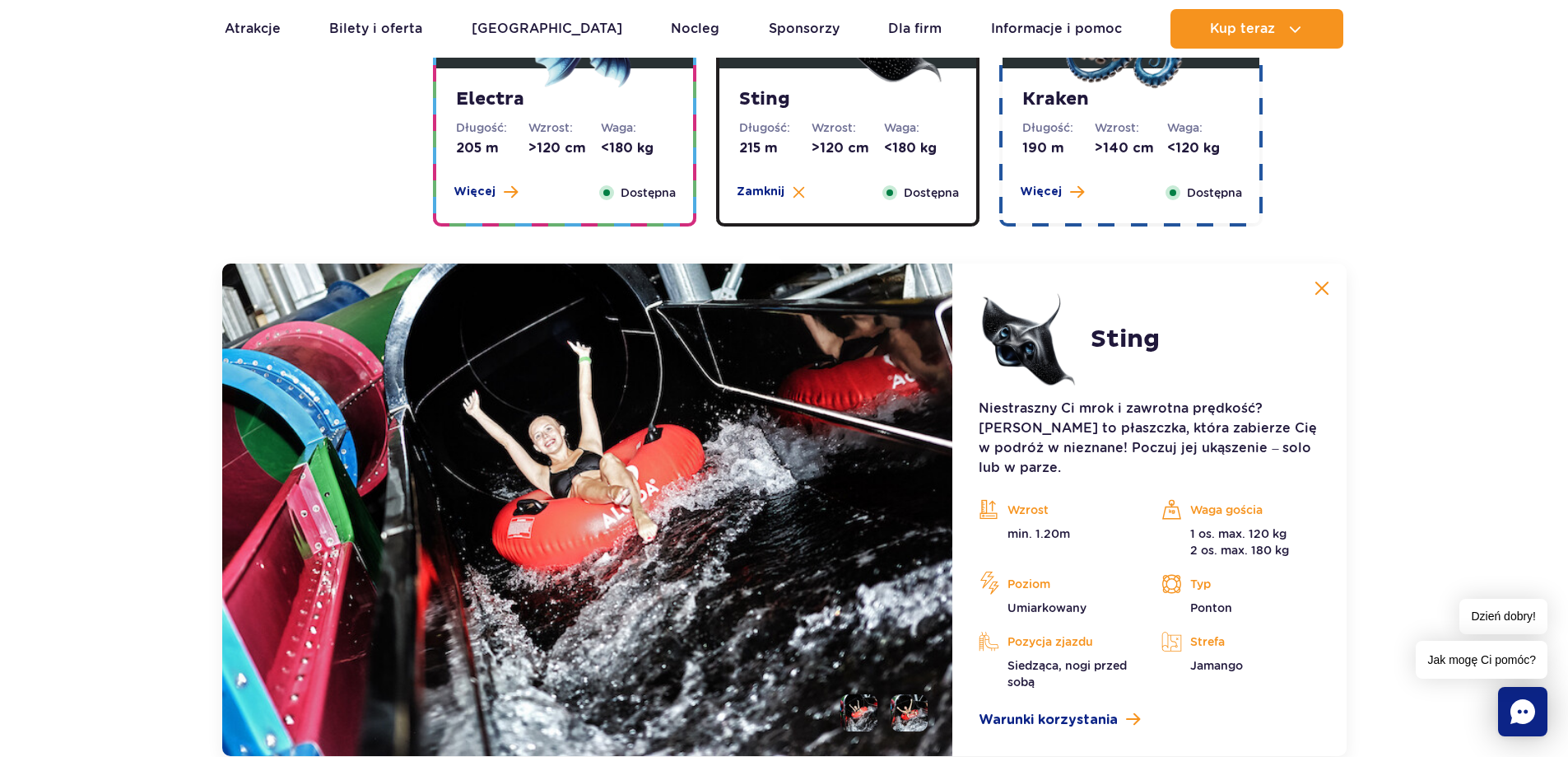
click at [1318, 281] on img at bounding box center [1322, 287] width 14 height 14
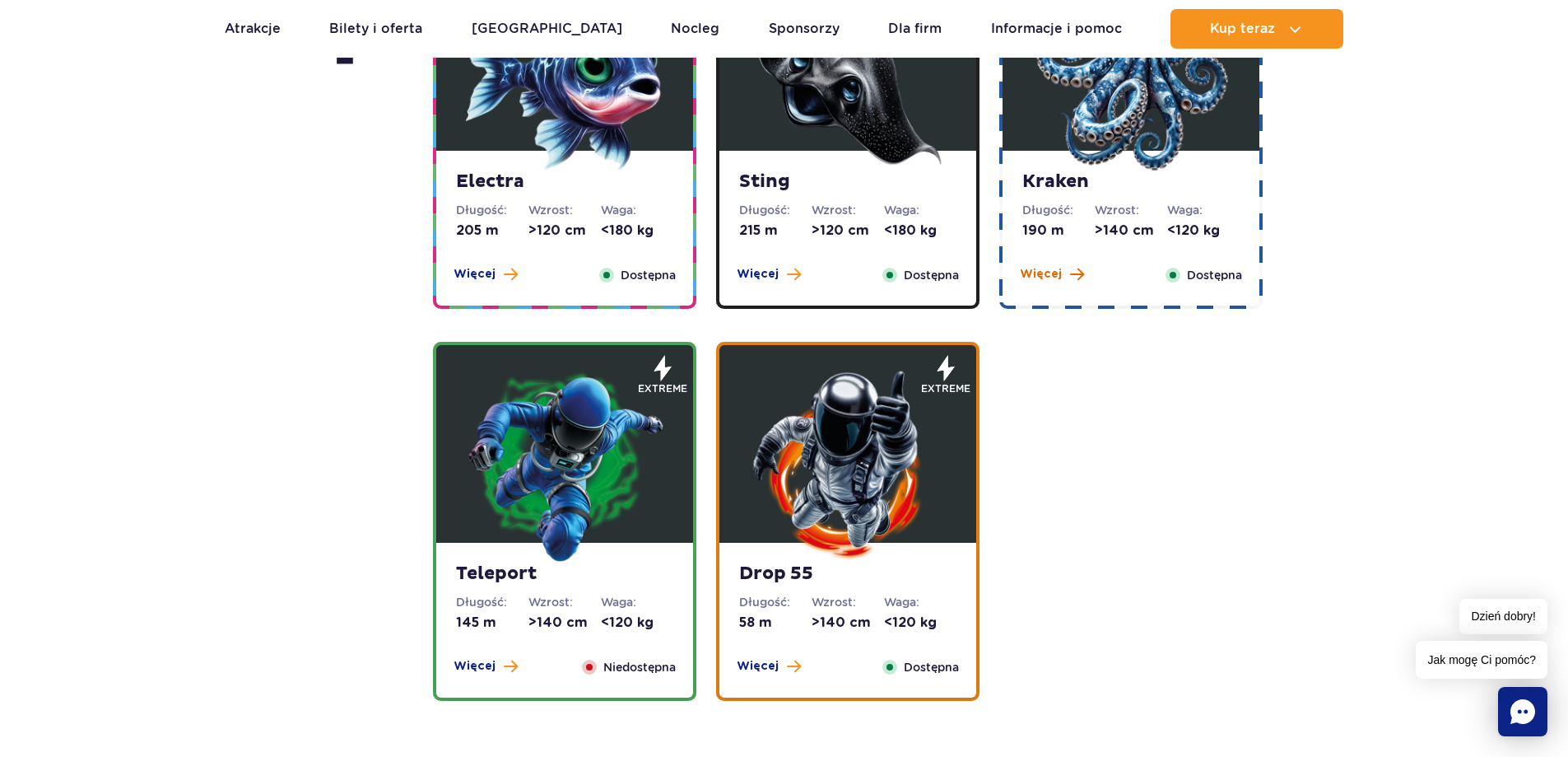
click at [1050, 273] on span "Więcej" at bounding box center [1041, 274] width 42 height 16
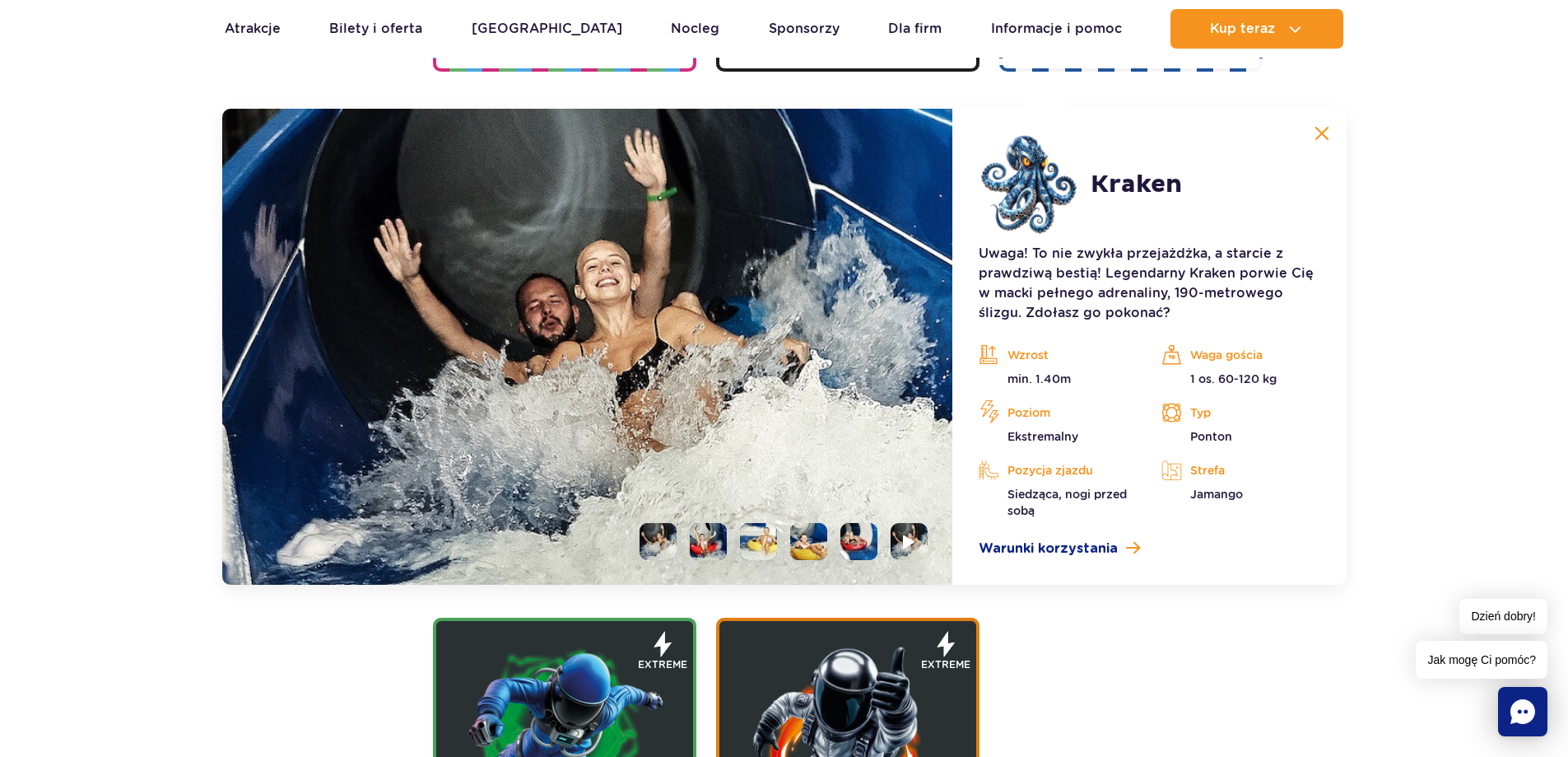
scroll to position [1970, 0]
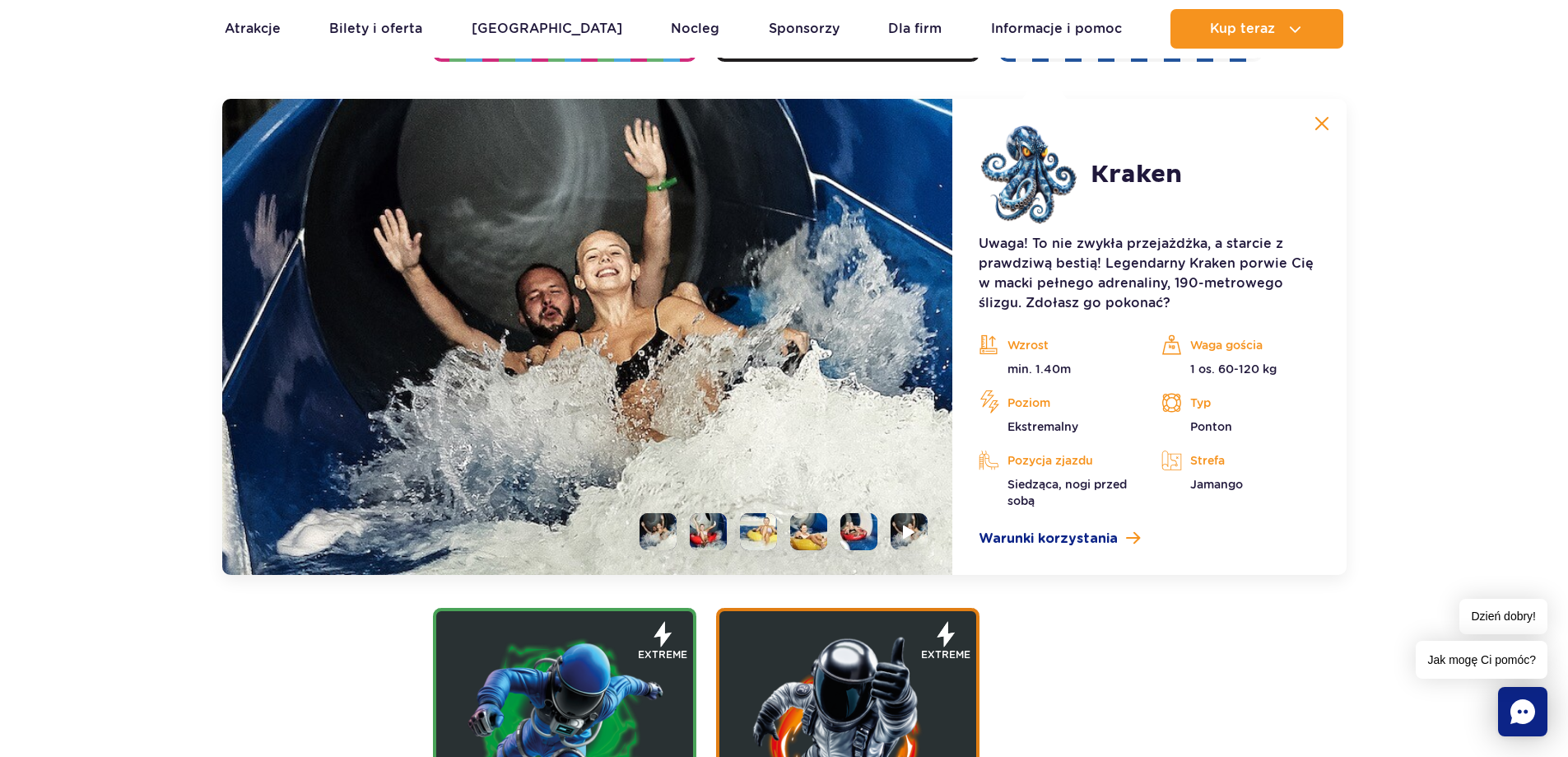
click at [1321, 110] on button at bounding box center [1322, 124] width 33 height 33
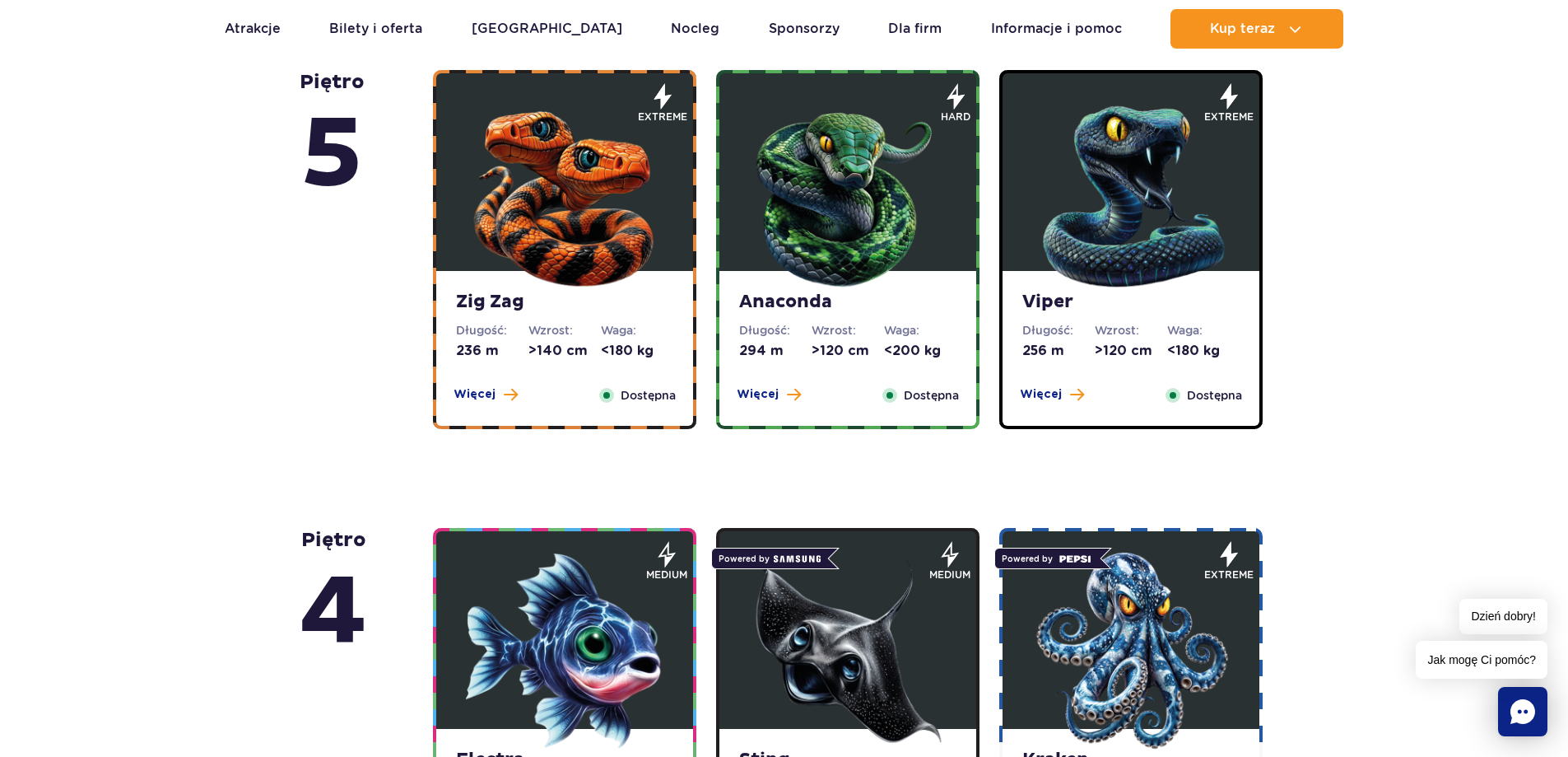
scroll to position [1065, 0]
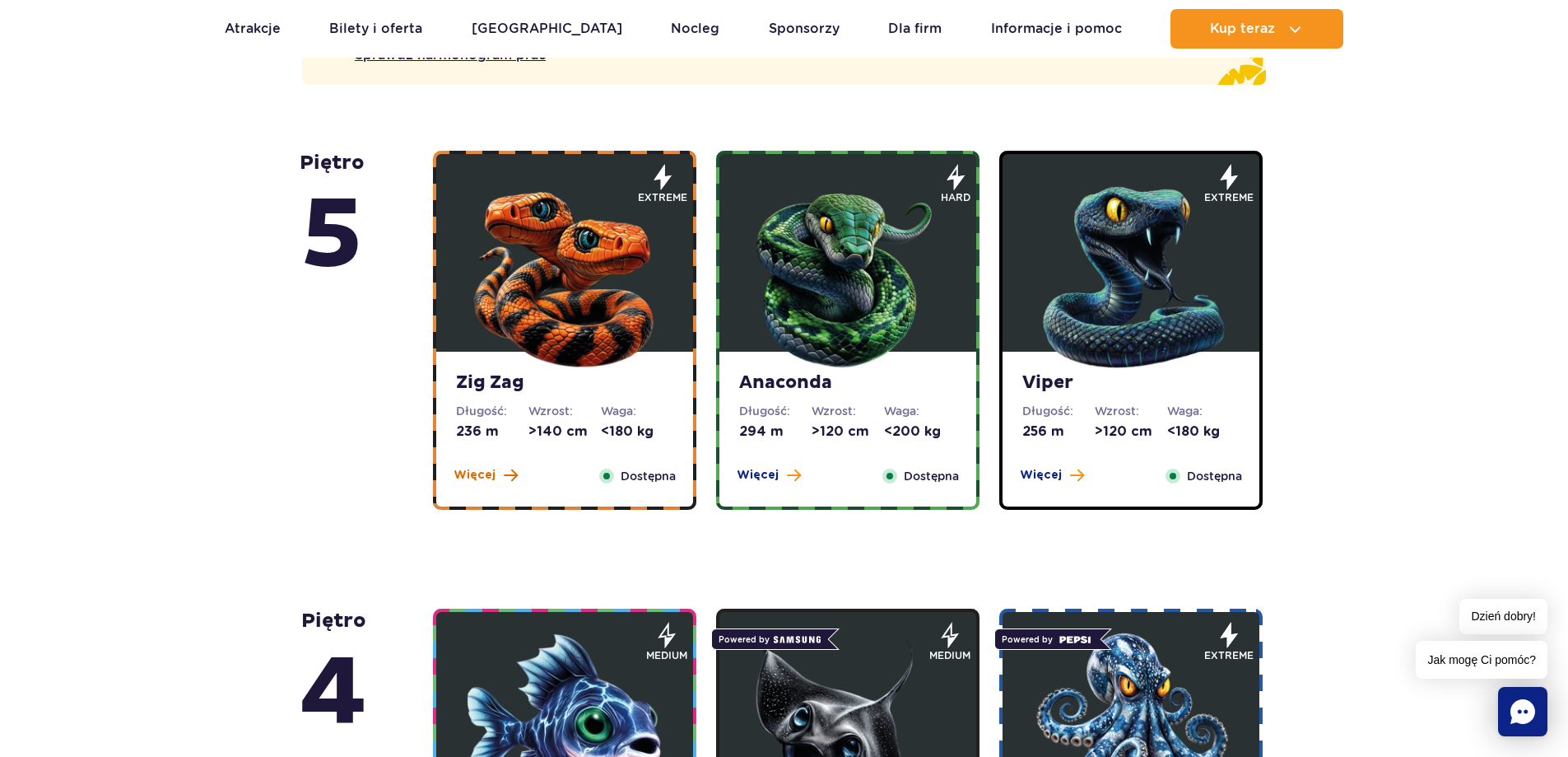
click at [489, 482] on span "Więcej" at bounding box center [474, 475] width 42 height 16
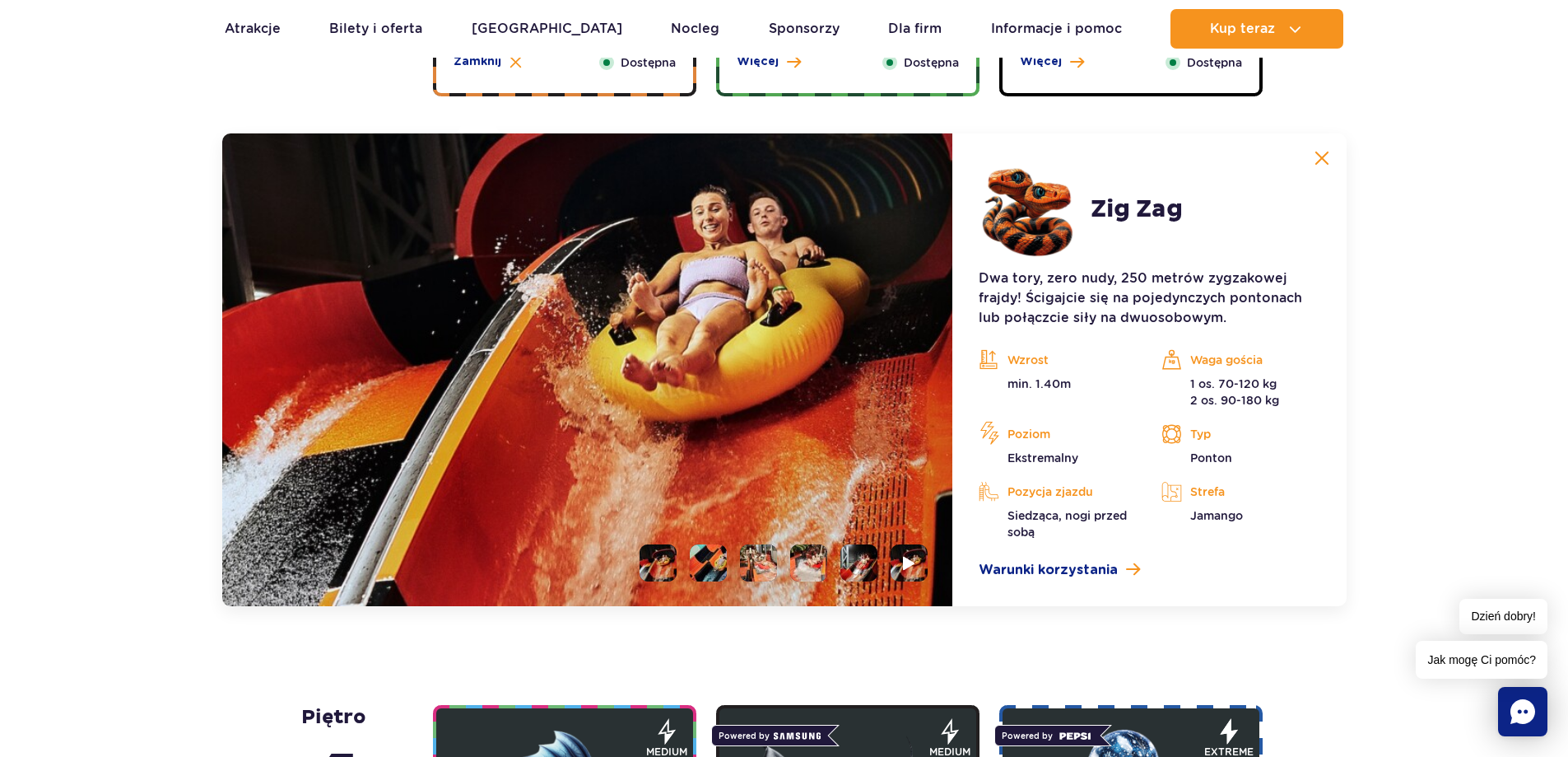
scroll to position [1512, 0]
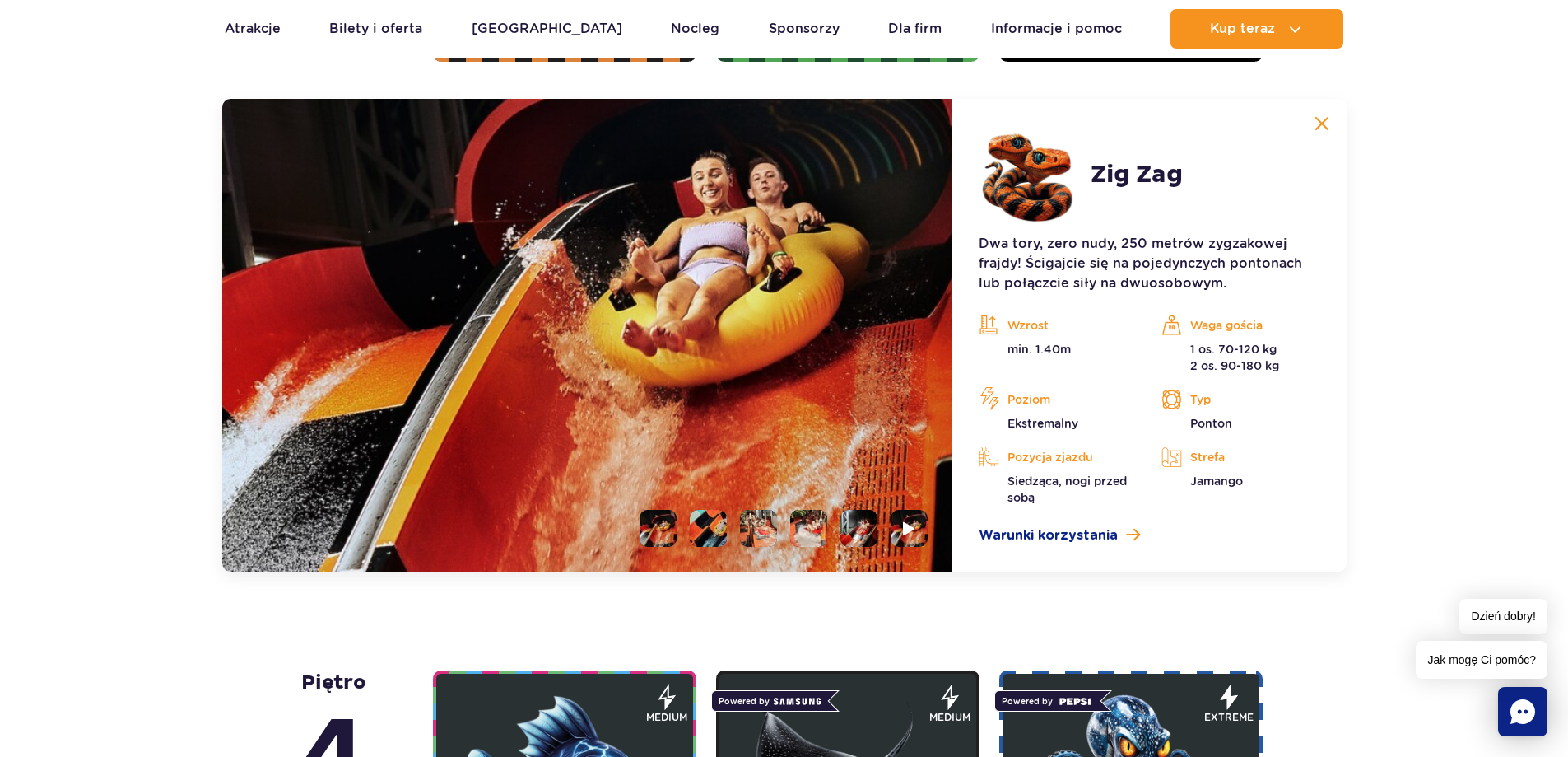
click at [1312, 130] on button at bounding box center [1322, 124] width 33 height 33
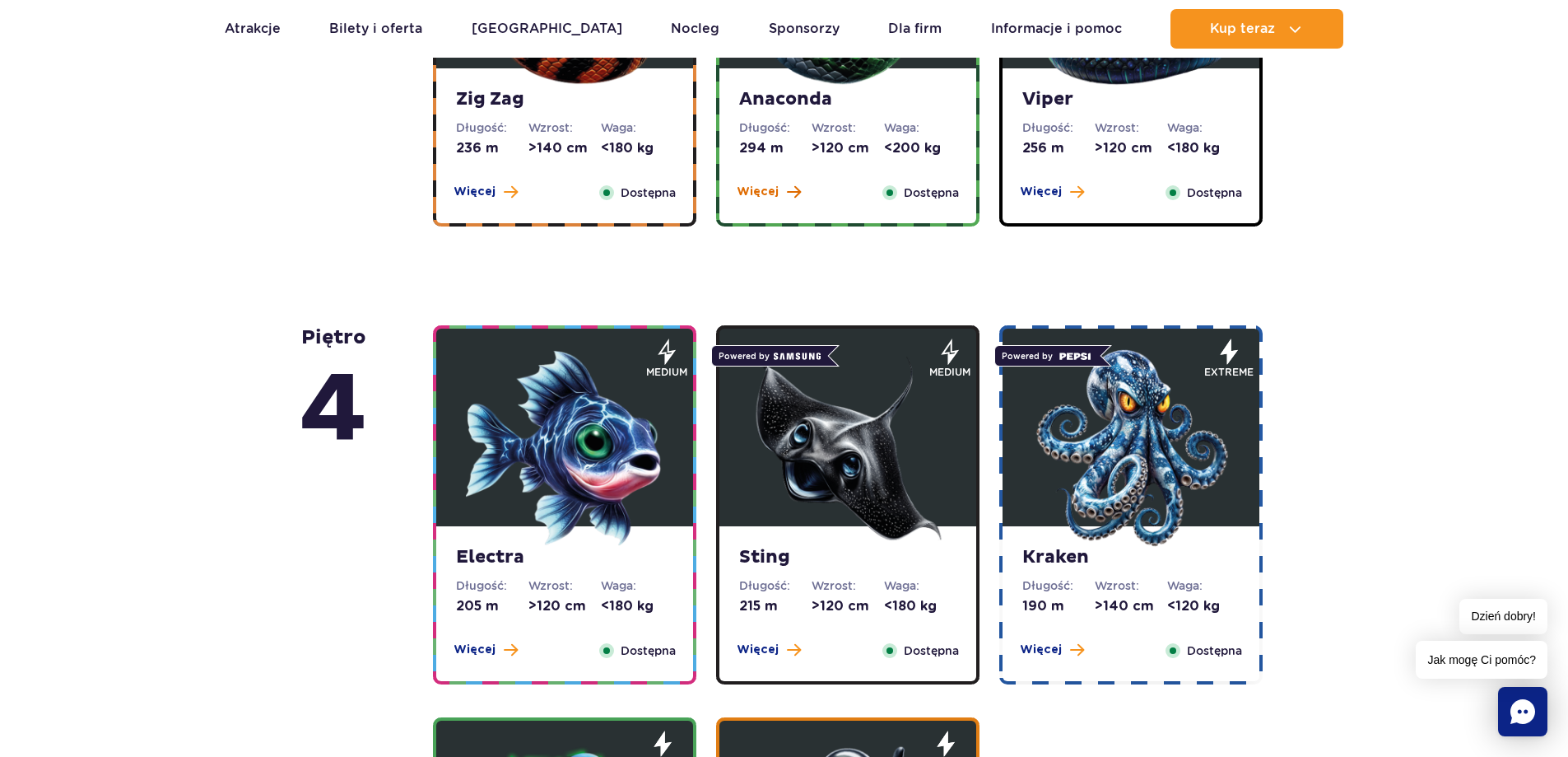
click at [767, 197] on span "Więcej" at bounding box center [757, 191] width 42 height 16
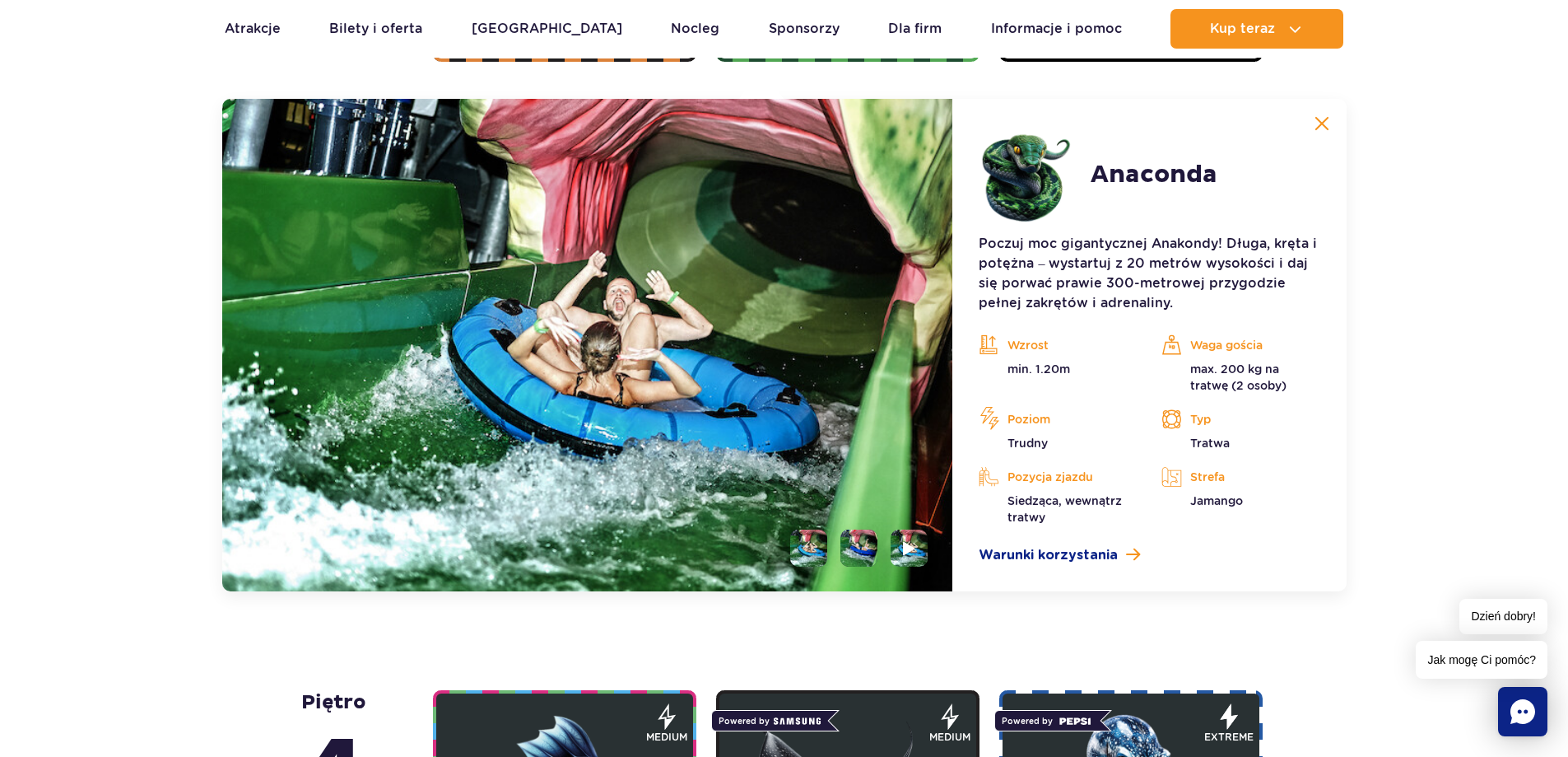
click at [1325, 128] on img at bounding box center [1322, 123] width 14 height 14
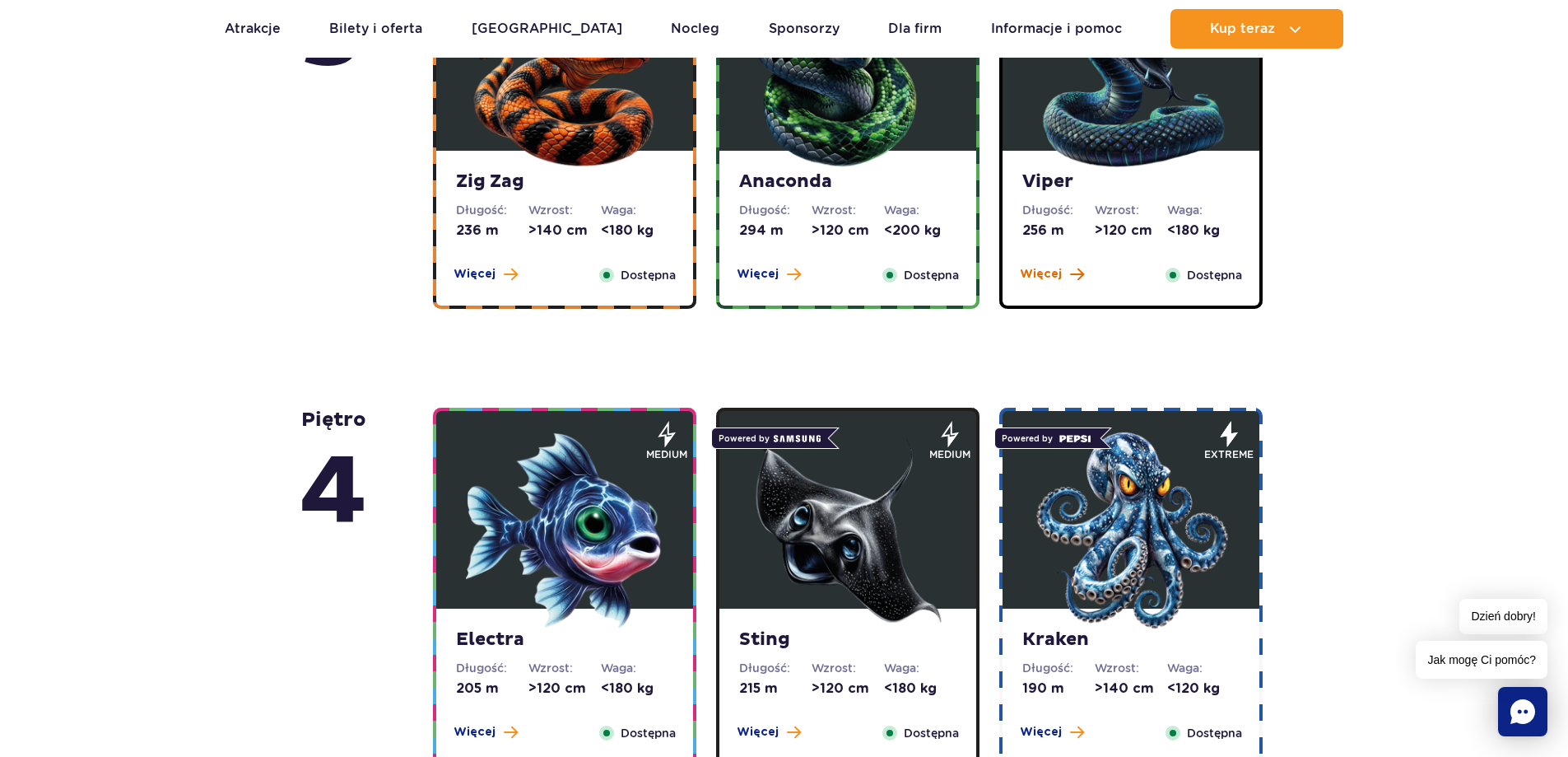
click at [1039, 279] on span "Więcej" at bounding box center [1041, 274] width 42 height 16
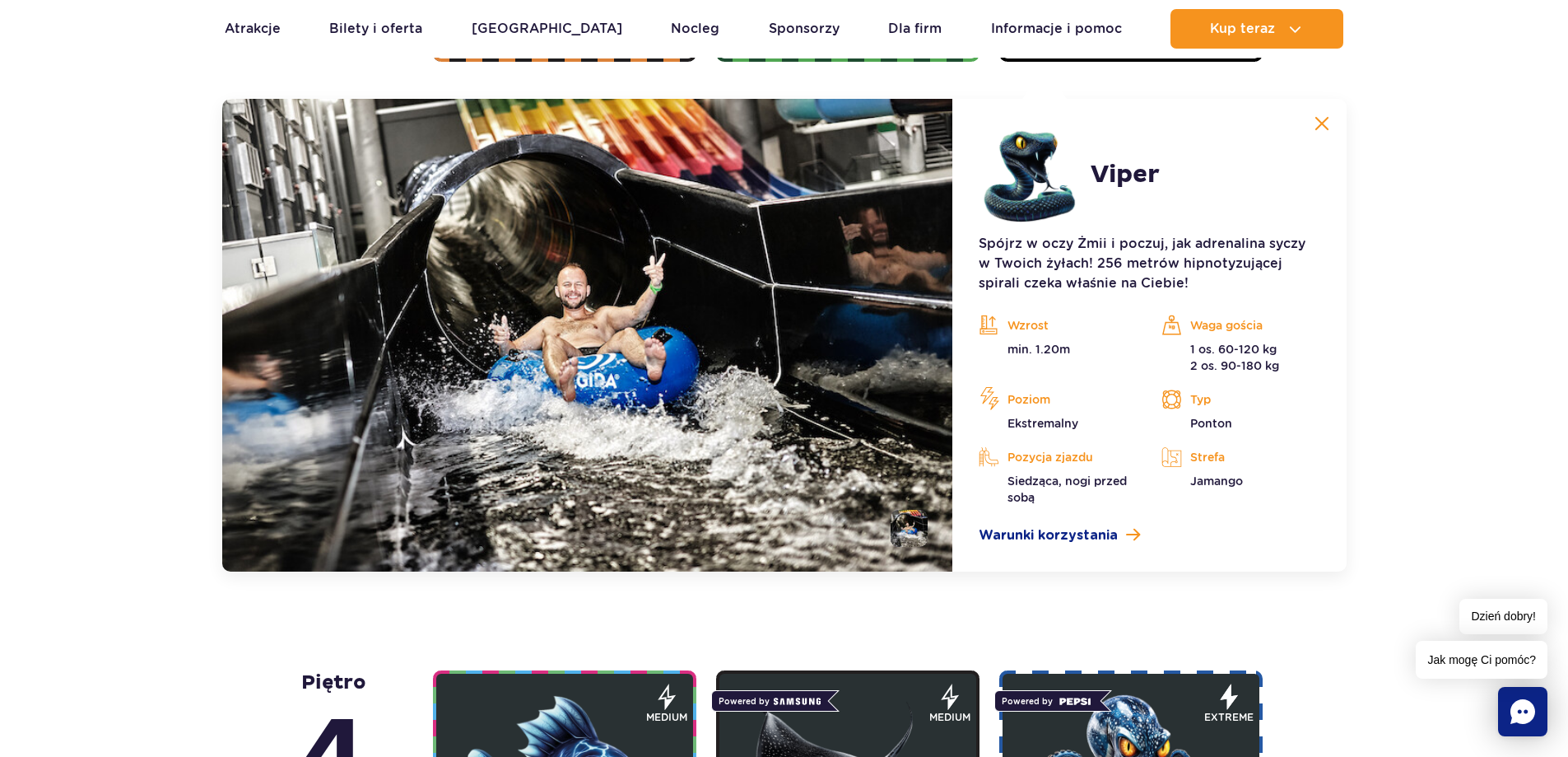
click at [1323, 130] on img at bounding box center [1322, 123] width 14 height 14
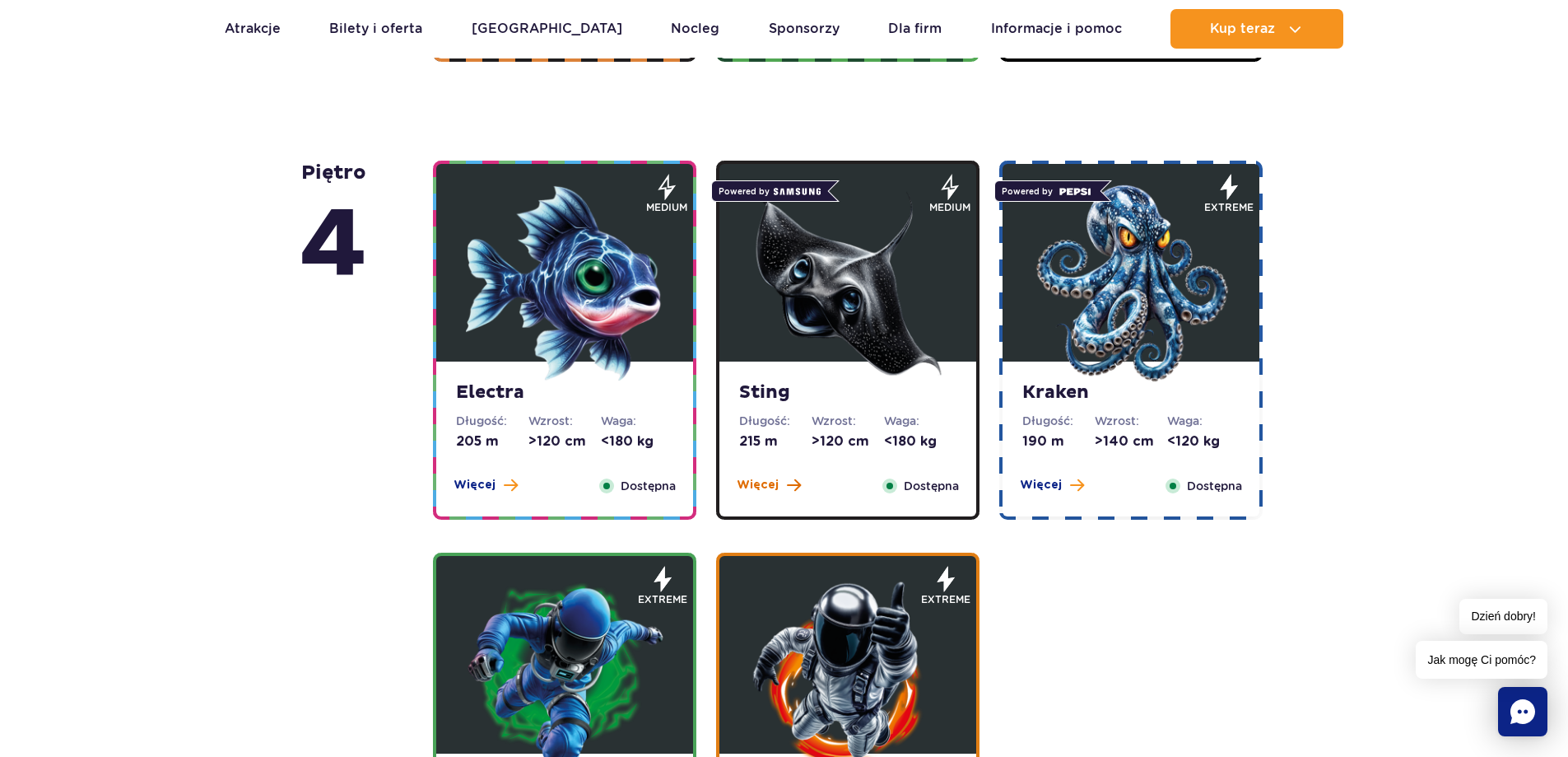
click at [754, 482] on span "Więcej" at bounding box center [757, 484] width 42 height 16
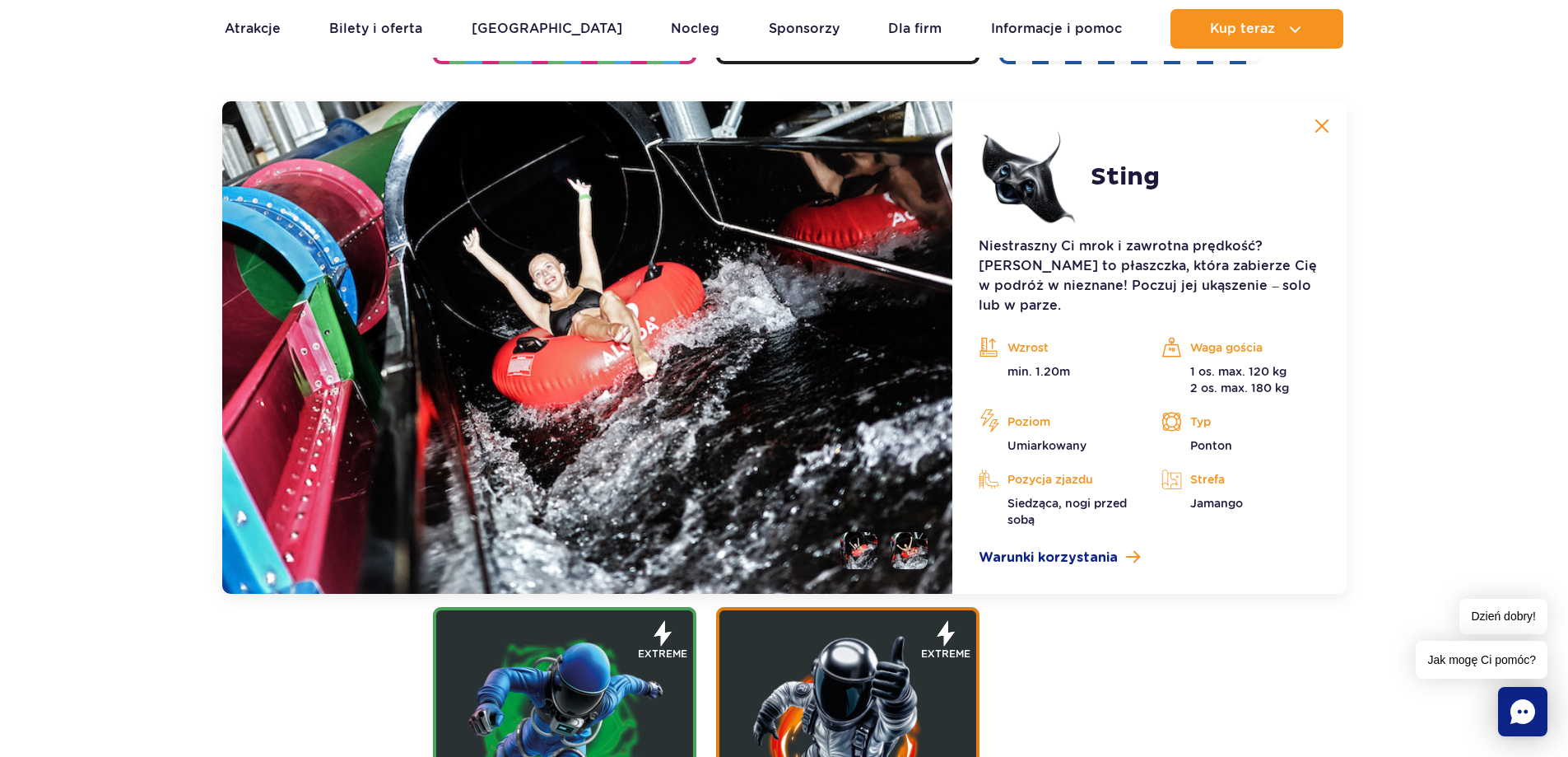
scroll to position [1970, 0]
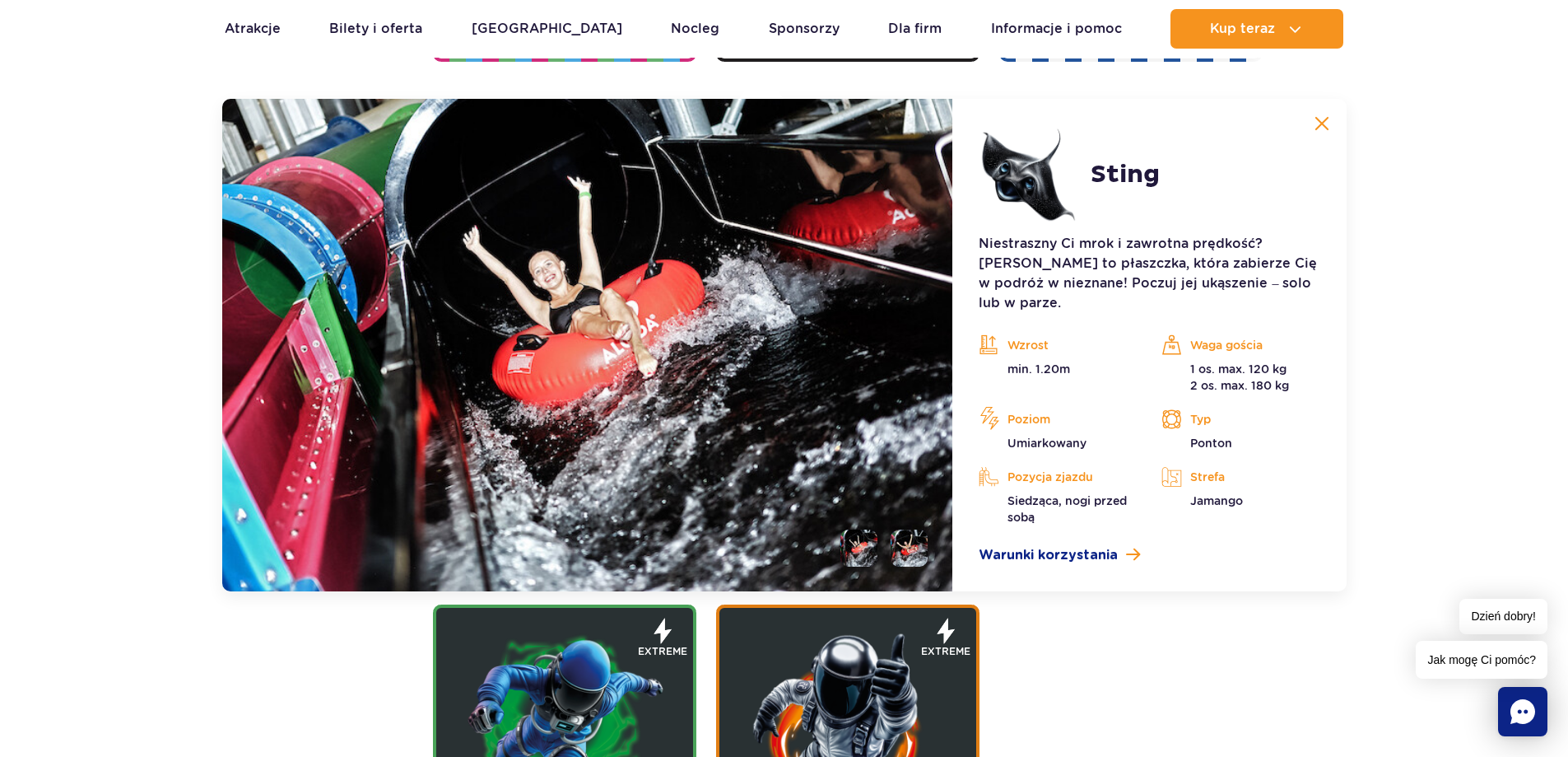
click at [1317, 132] on button at bounding box center [1322, 124] width 33 height 33
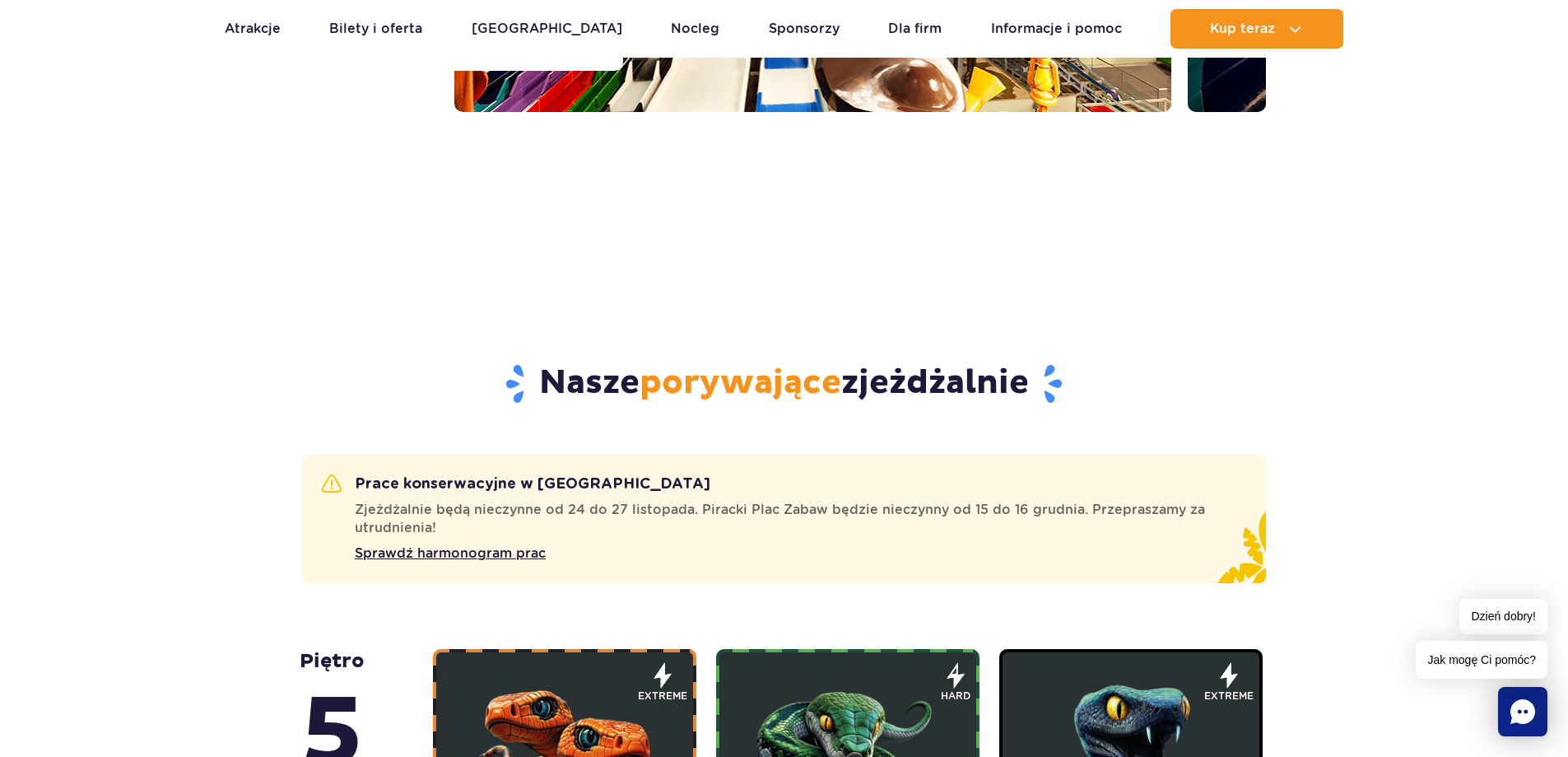
scroll to position [653, 0]
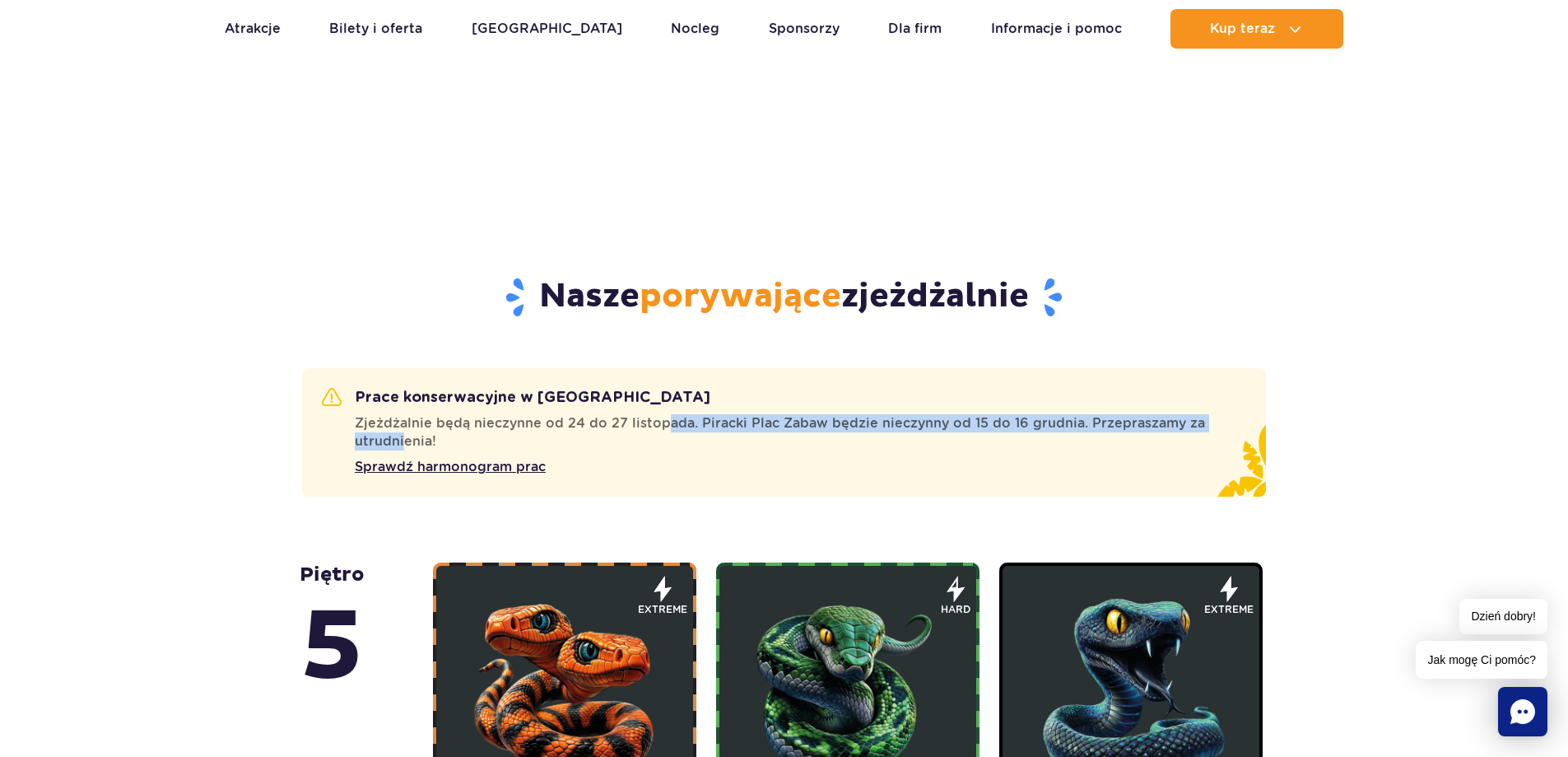
drag, startPoint x: 406, startPoint y: 435, endPoint x: 659, endPoint y: 426, distance: 253.2
click at [659, 426] on span "Zjeżdżalnie będą nieczynne od 24 do 27 listopada. Piracki Plac Zabaw będzie nie…" at bounding box center [790, 432] width 872 height 36
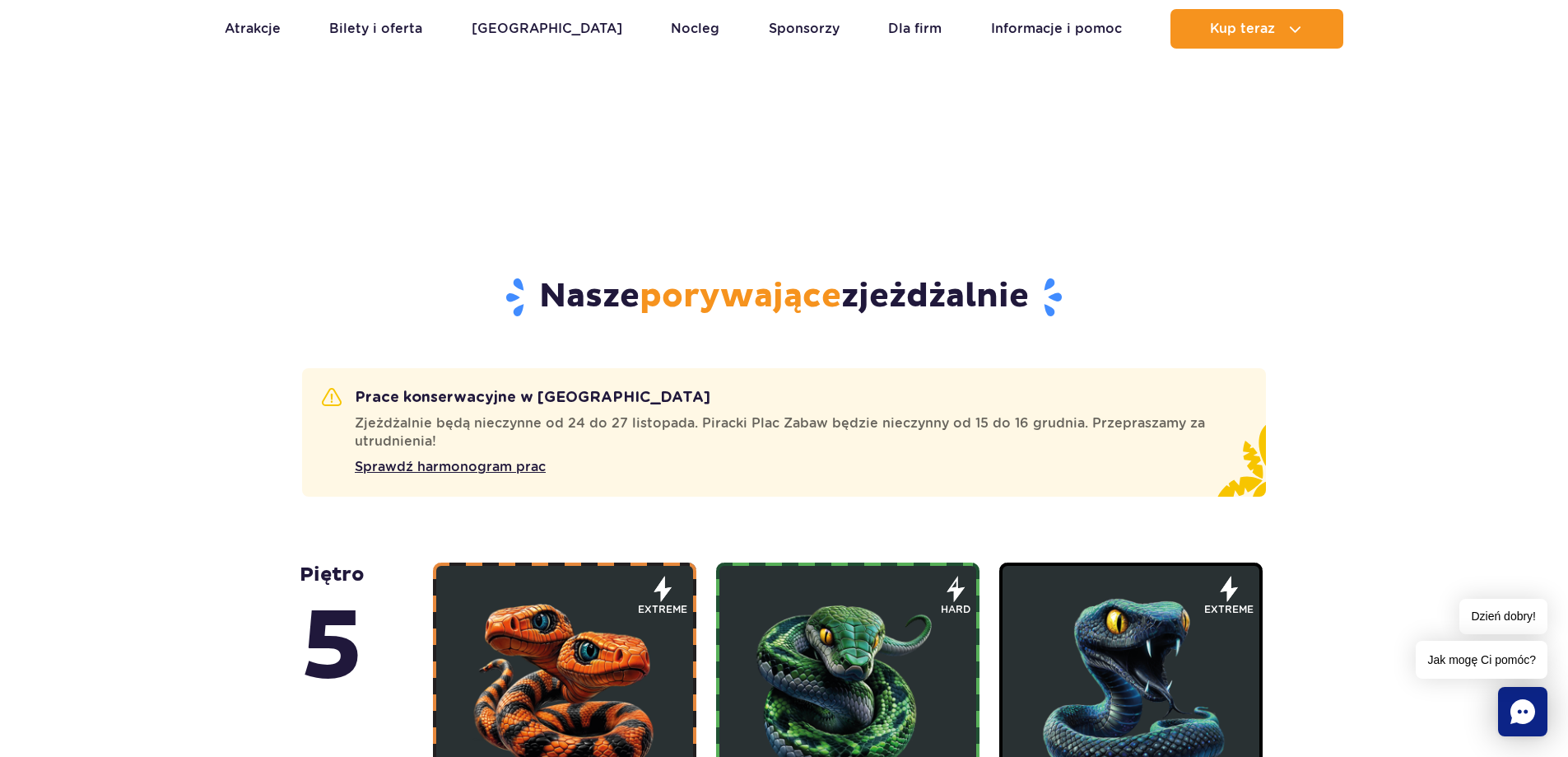
click at [641, 449] on span "Zjeżdżalnie będą nieczynne od 24 do 27 listopada. Piracki Plac Zabaw będzie nie…" at bounding box center [790, 432] width 872 height 36
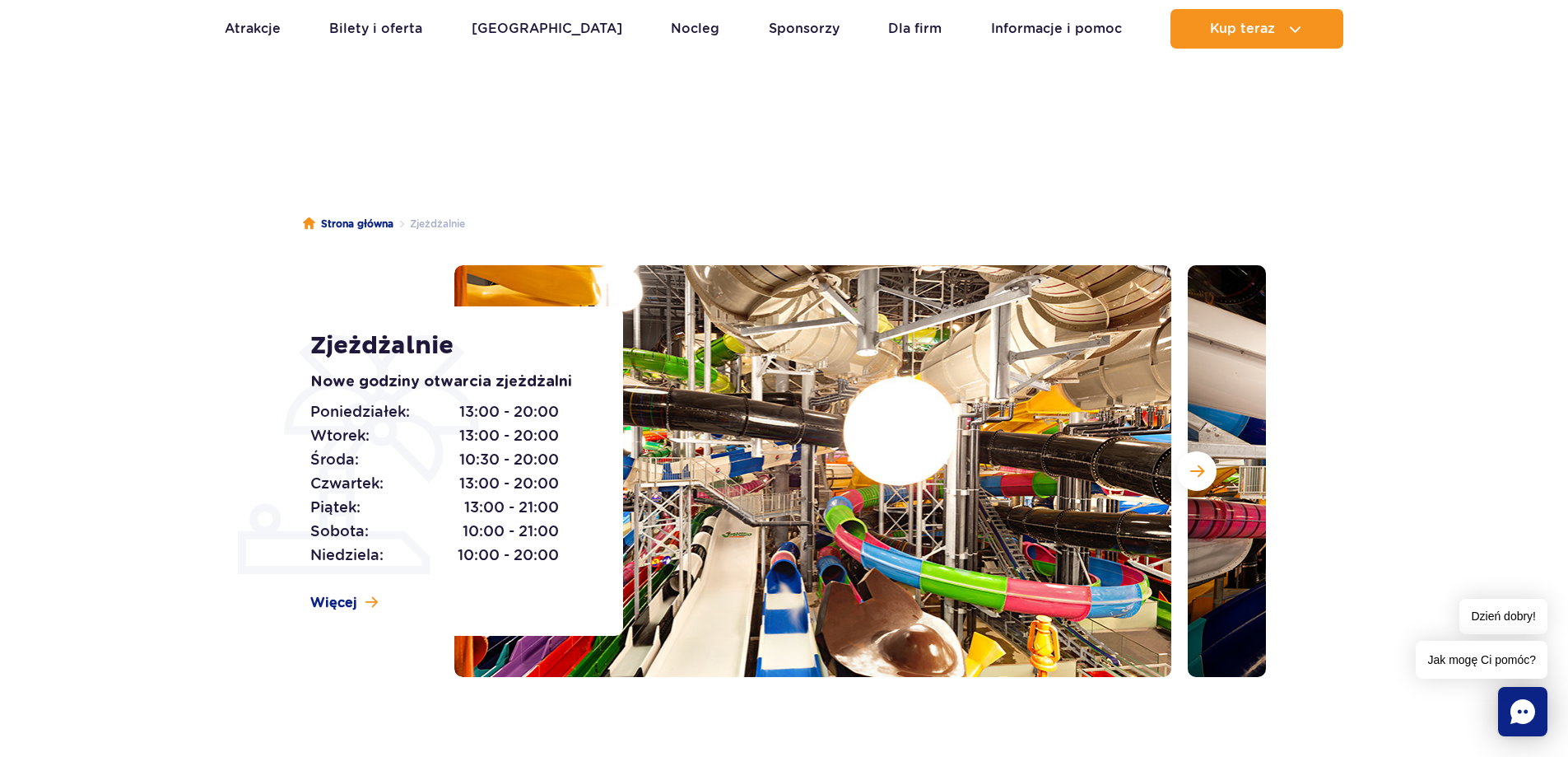
scroll to position [0, 0]
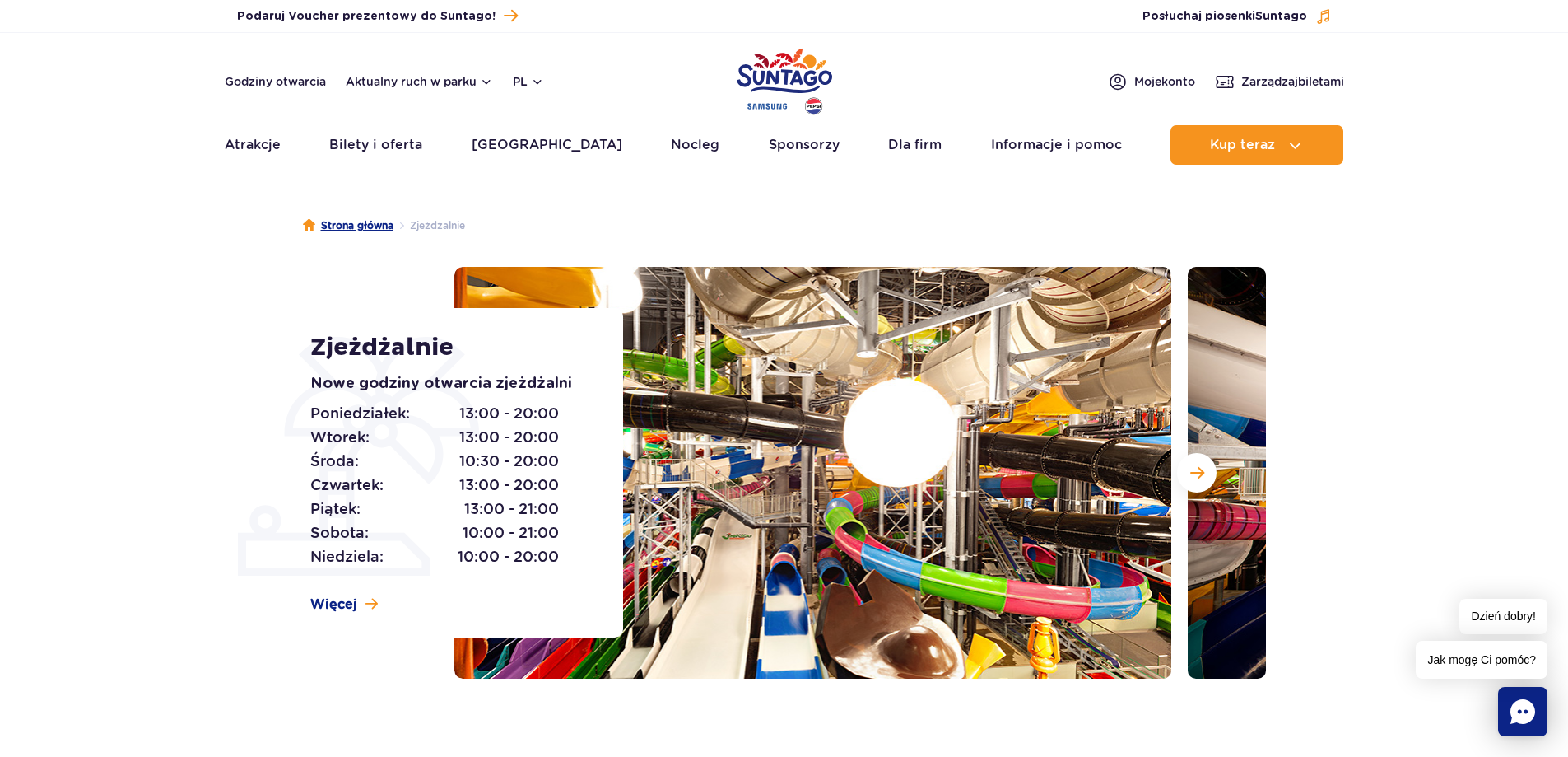
click at [357, 233] on link "Strona główna" at bounding box center [348, 225] width 90 height 16
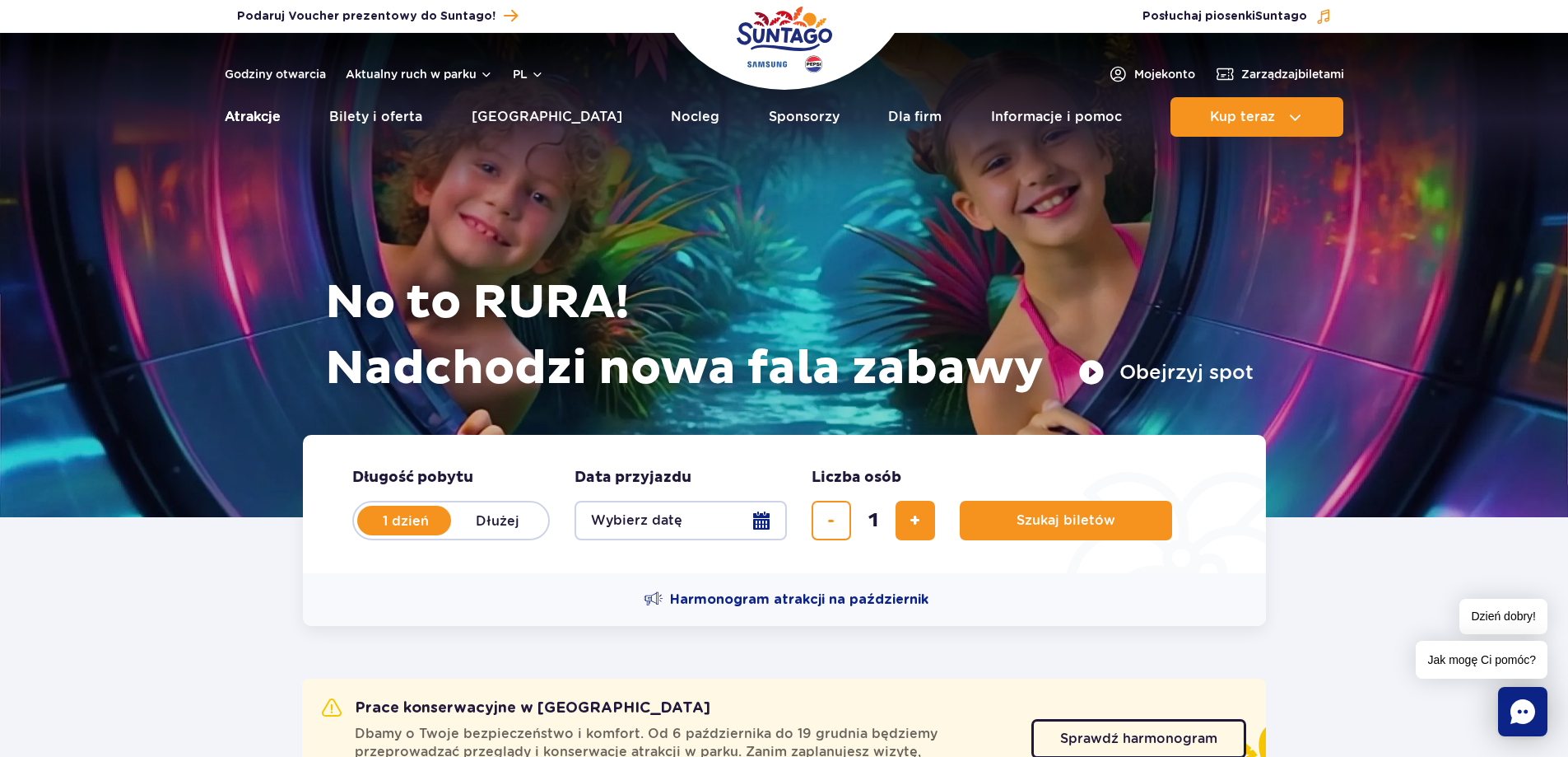
click at [273, 128] on link "Atrakcje" at bounding box center [253, 117] width 56 height 39
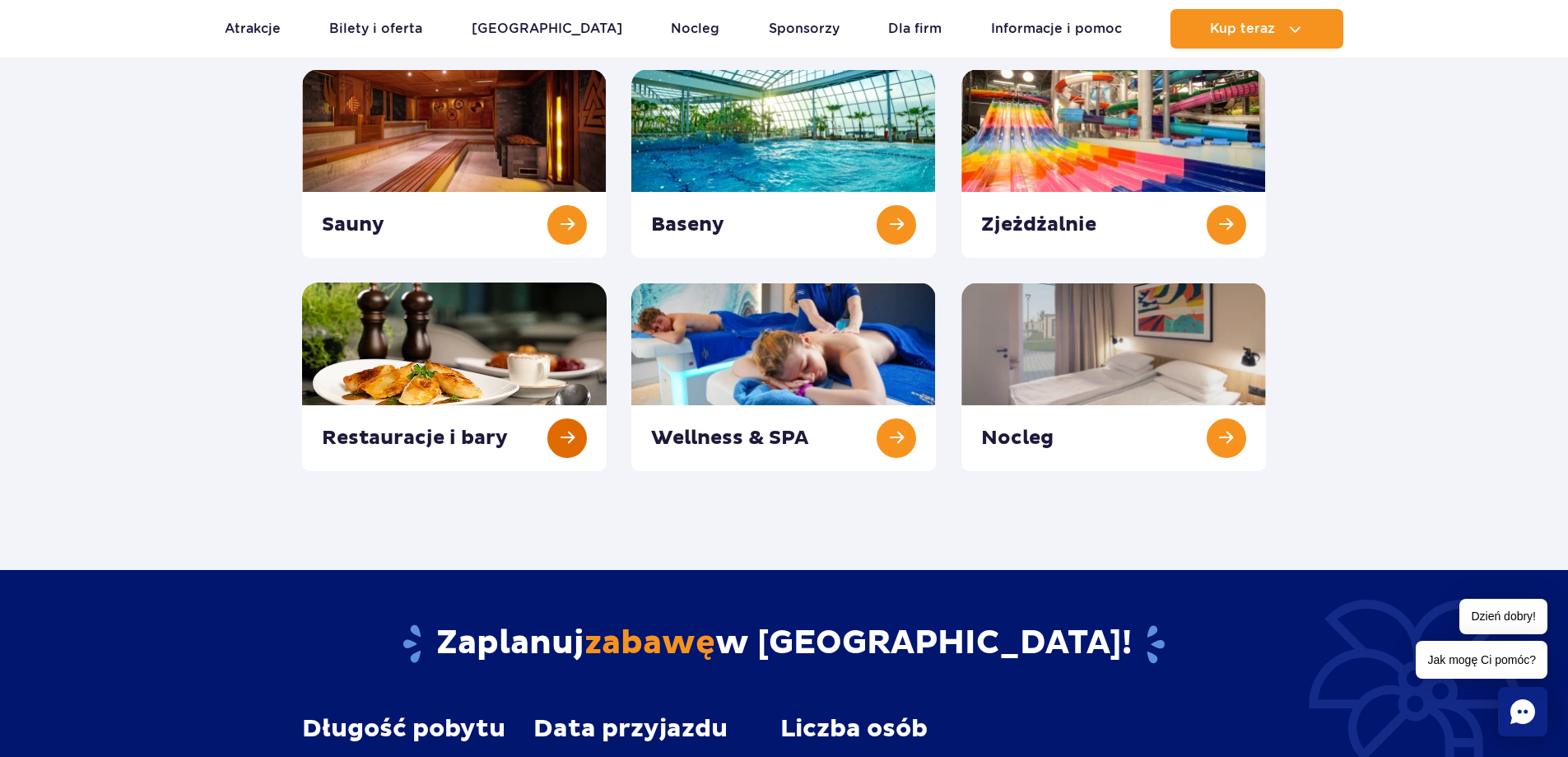
scroll to position [165, 0]
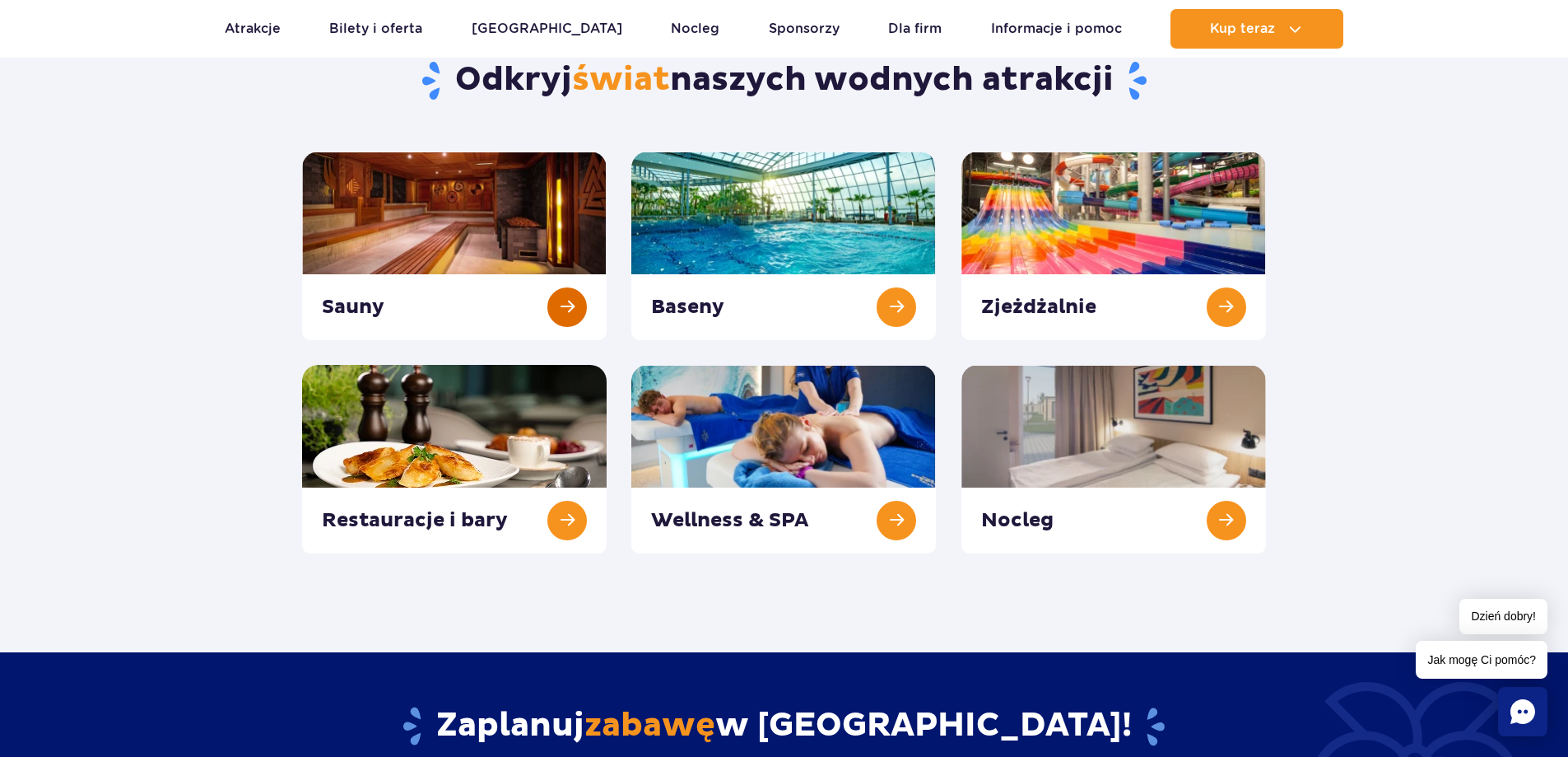
click at [564, 312] on link at bounding box center [453, 246] width 304 height 188
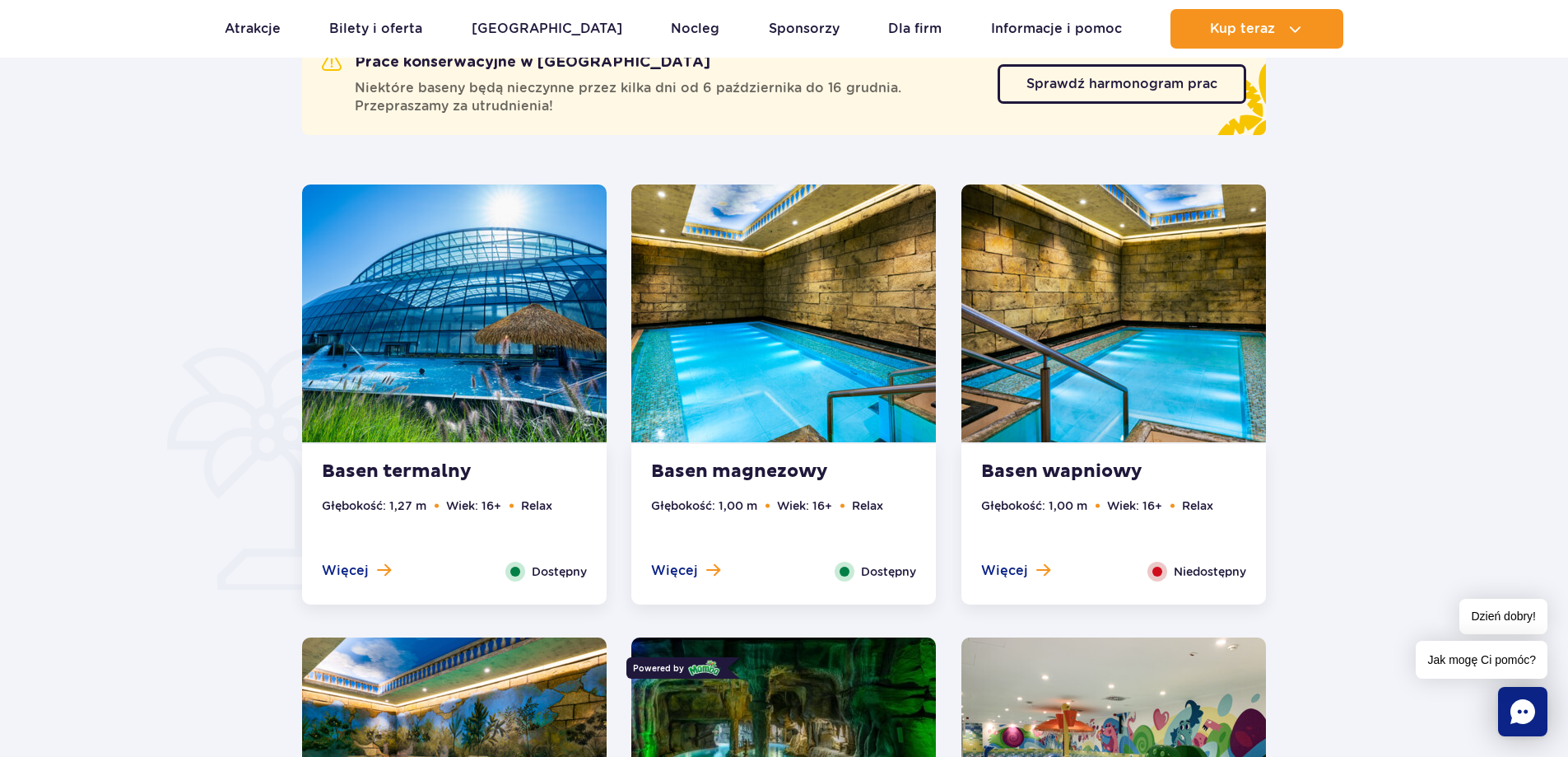
scroll to position [1029, 0]
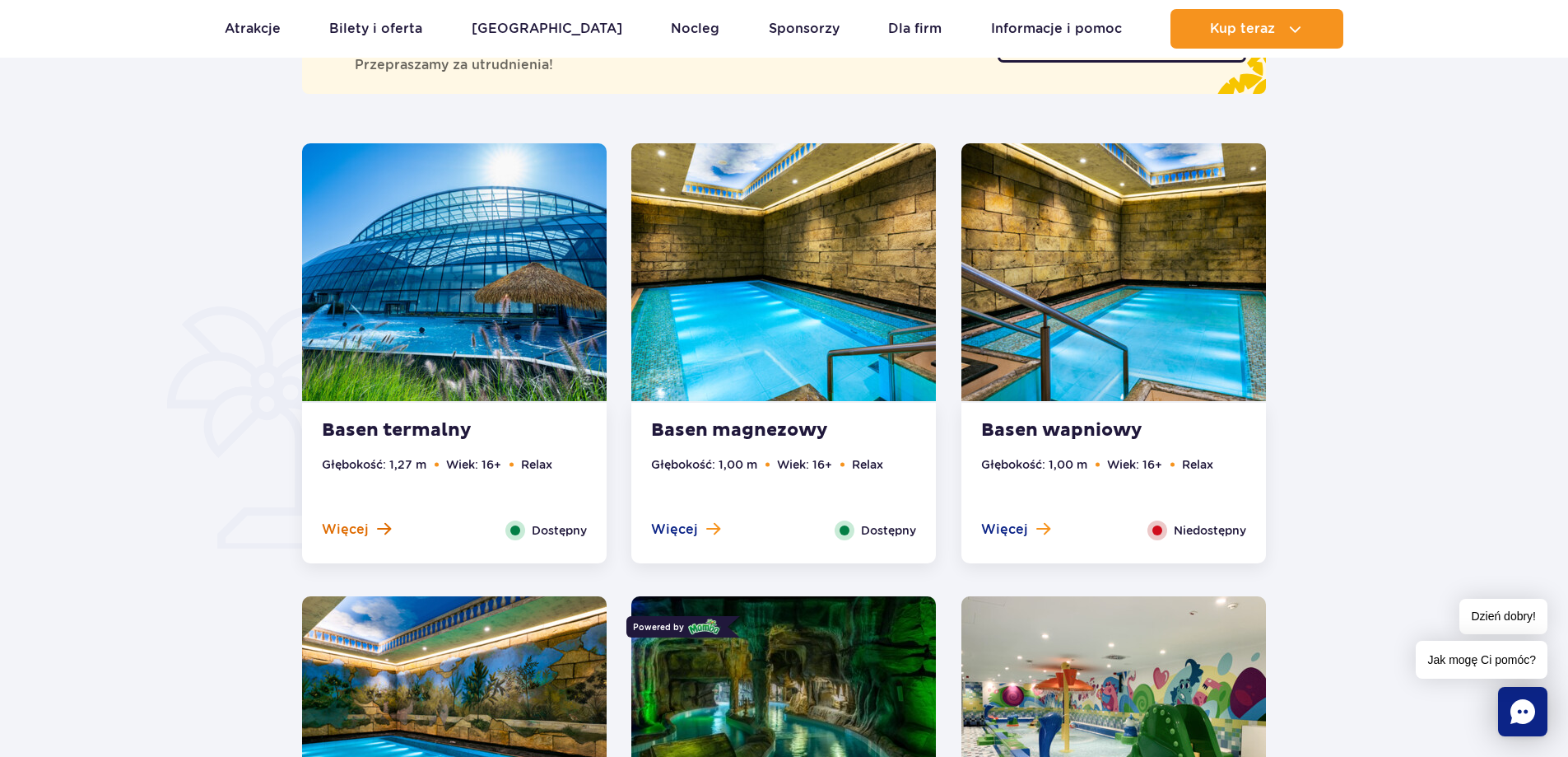
click at [349, 535] on span "Więcej" at bounding box center [345, 529] width 47 height 18
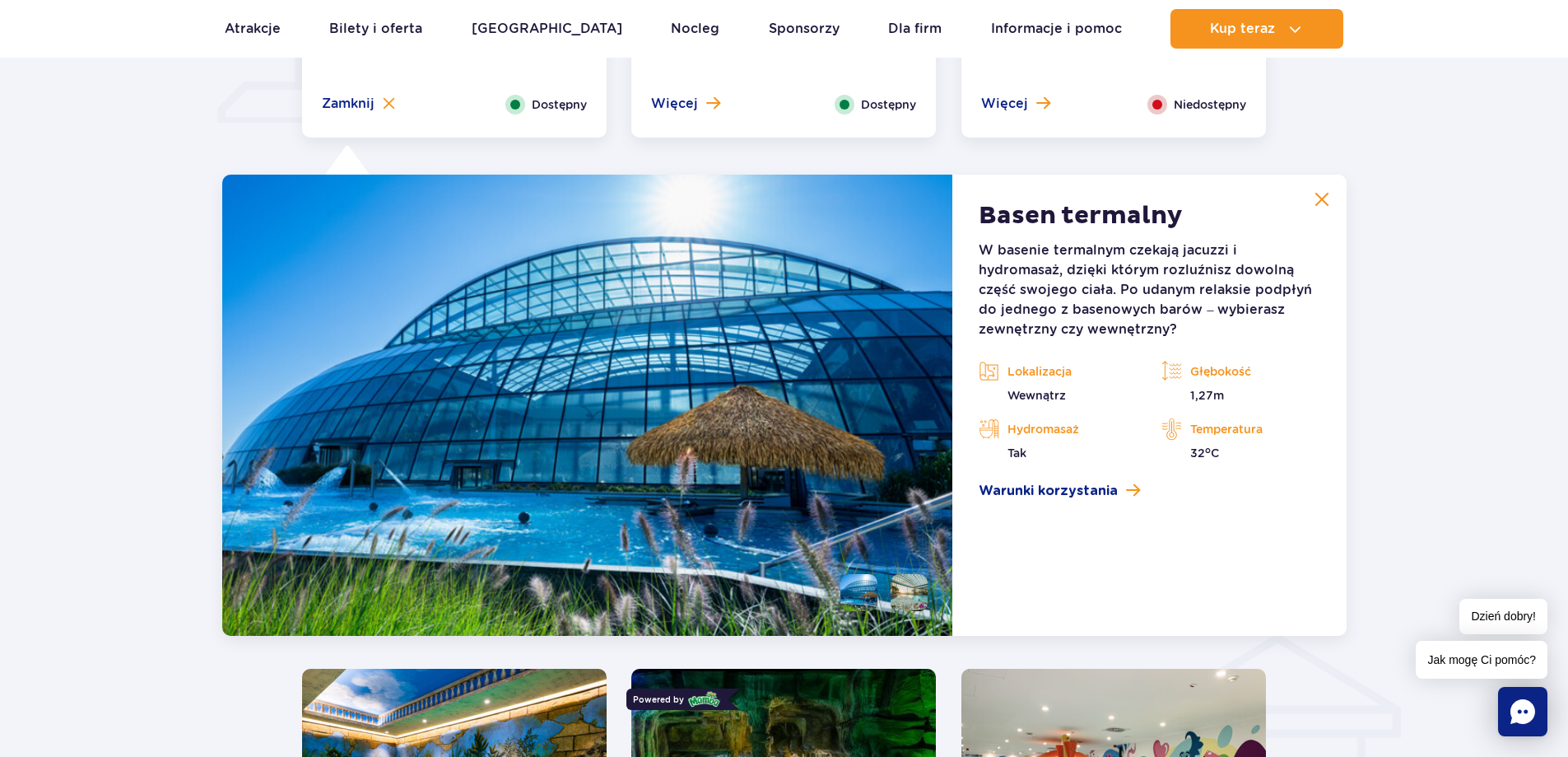
scroll to position [1531, 0]
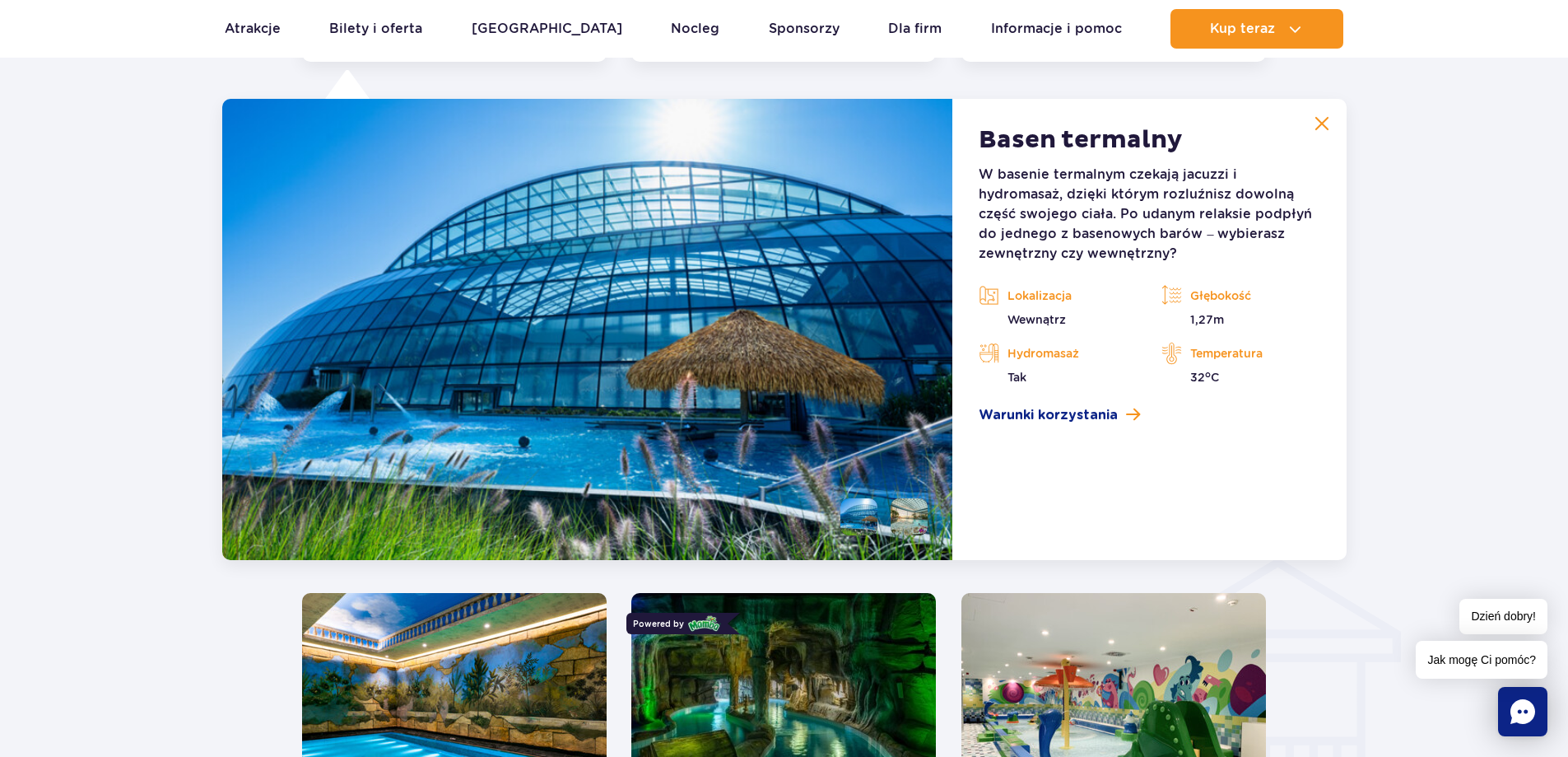
click at [1315, 140] on button at bounding box center [1322, 124] width 33 height 33
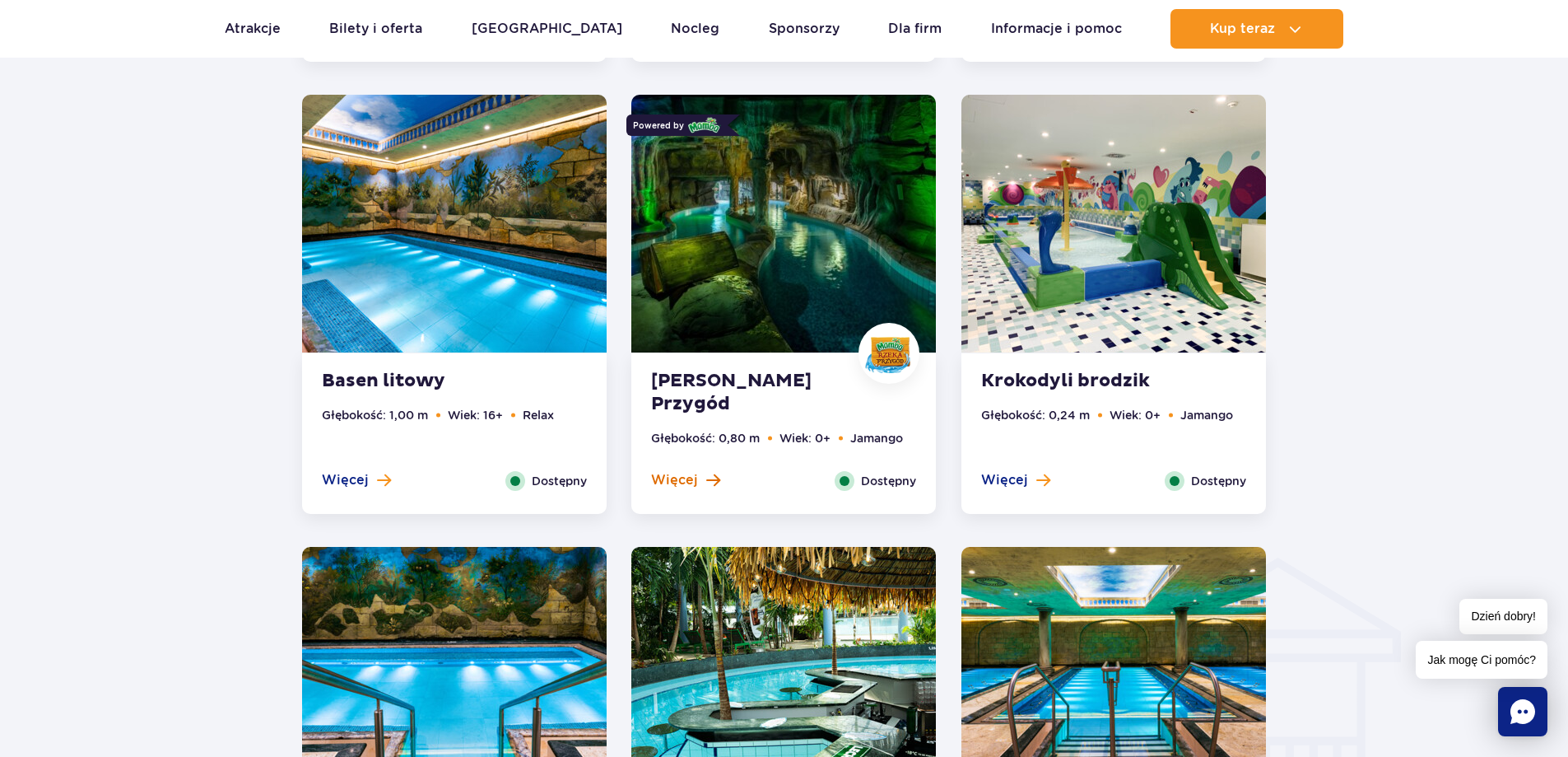
click at [704, 487] on button "Więcej" at bounding box center [685, 479] width 69 height 18
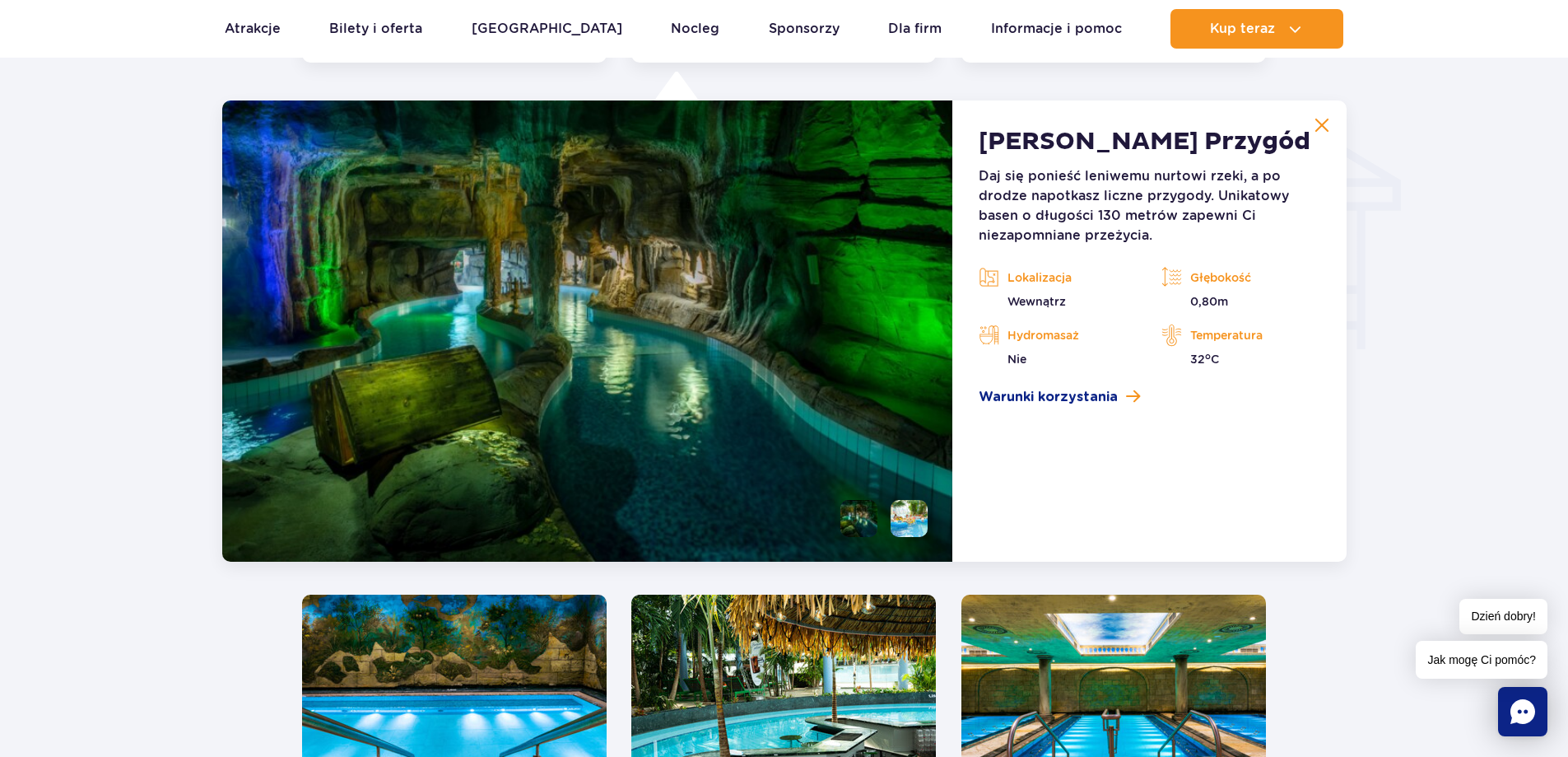
scroll to position [1984, 0]
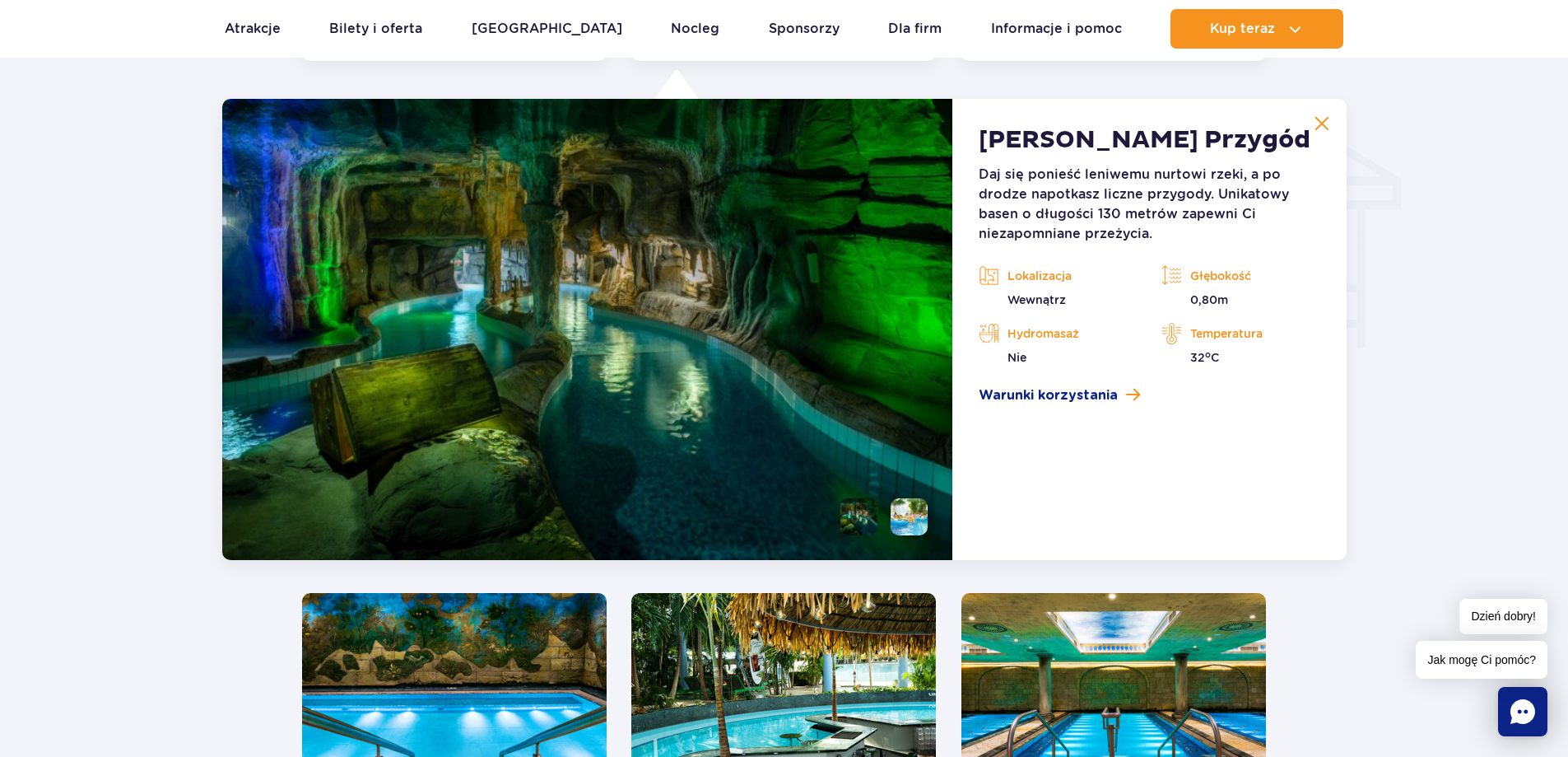
click at [1324, 124] on img at bounding box center [1322, 123] width 14 height 14
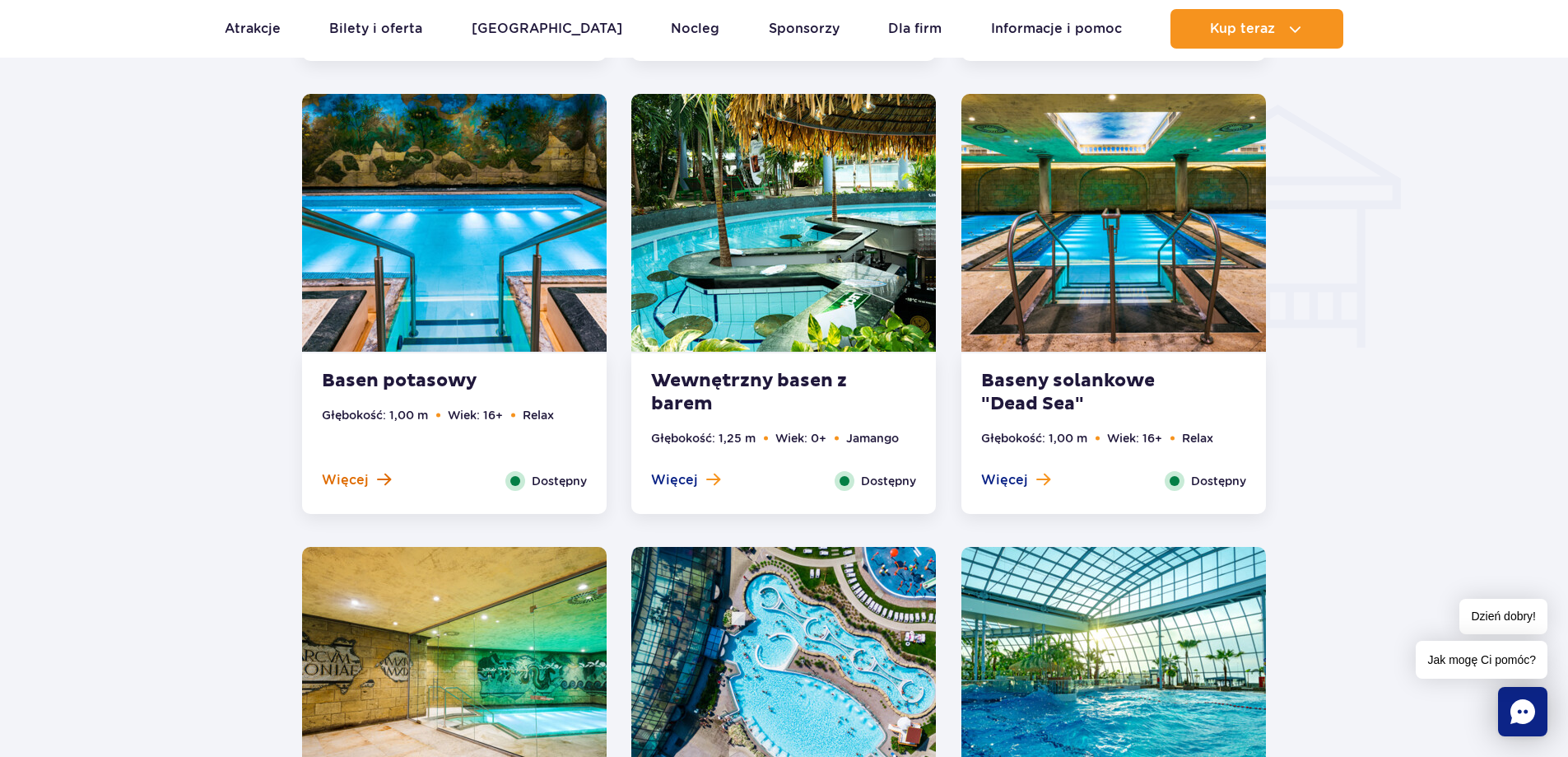
click at [330, 479] on span "Więcej" at bounding box center [345, 479] width 47 height 18
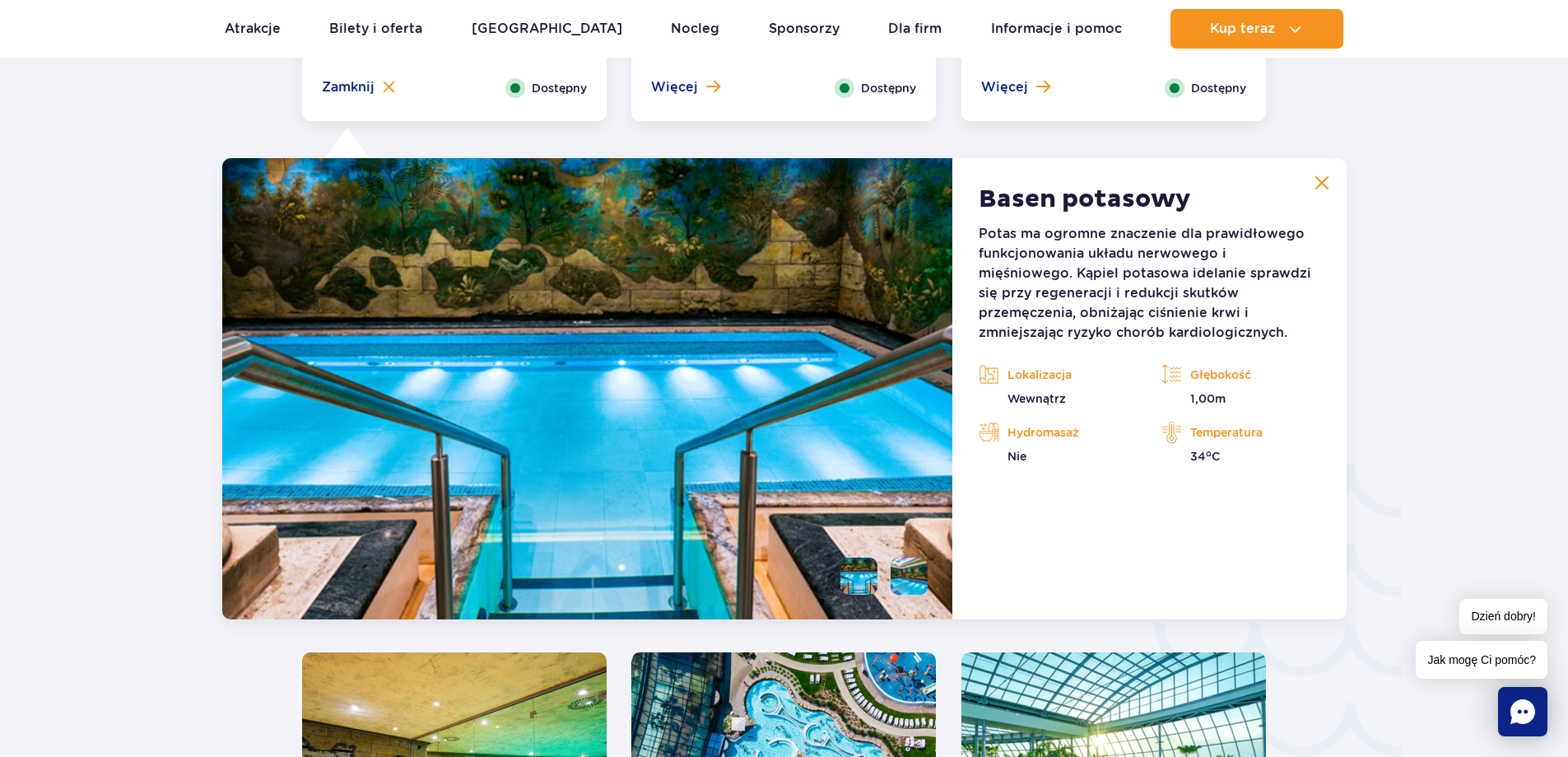
scroll to position [2436, 0]
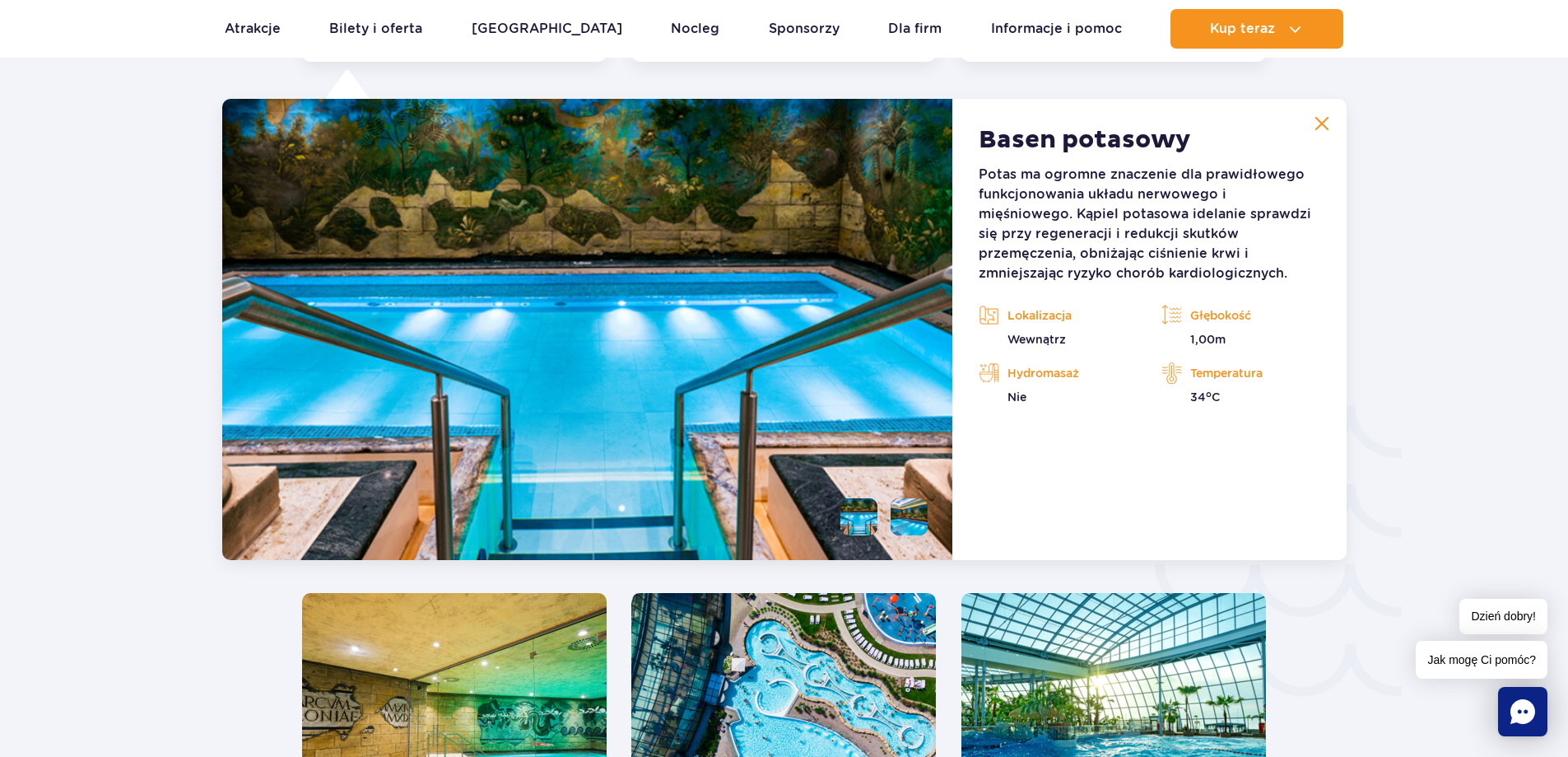
click at [1329, 115] on button at bounding box center [1322, 124] width 33 height 33
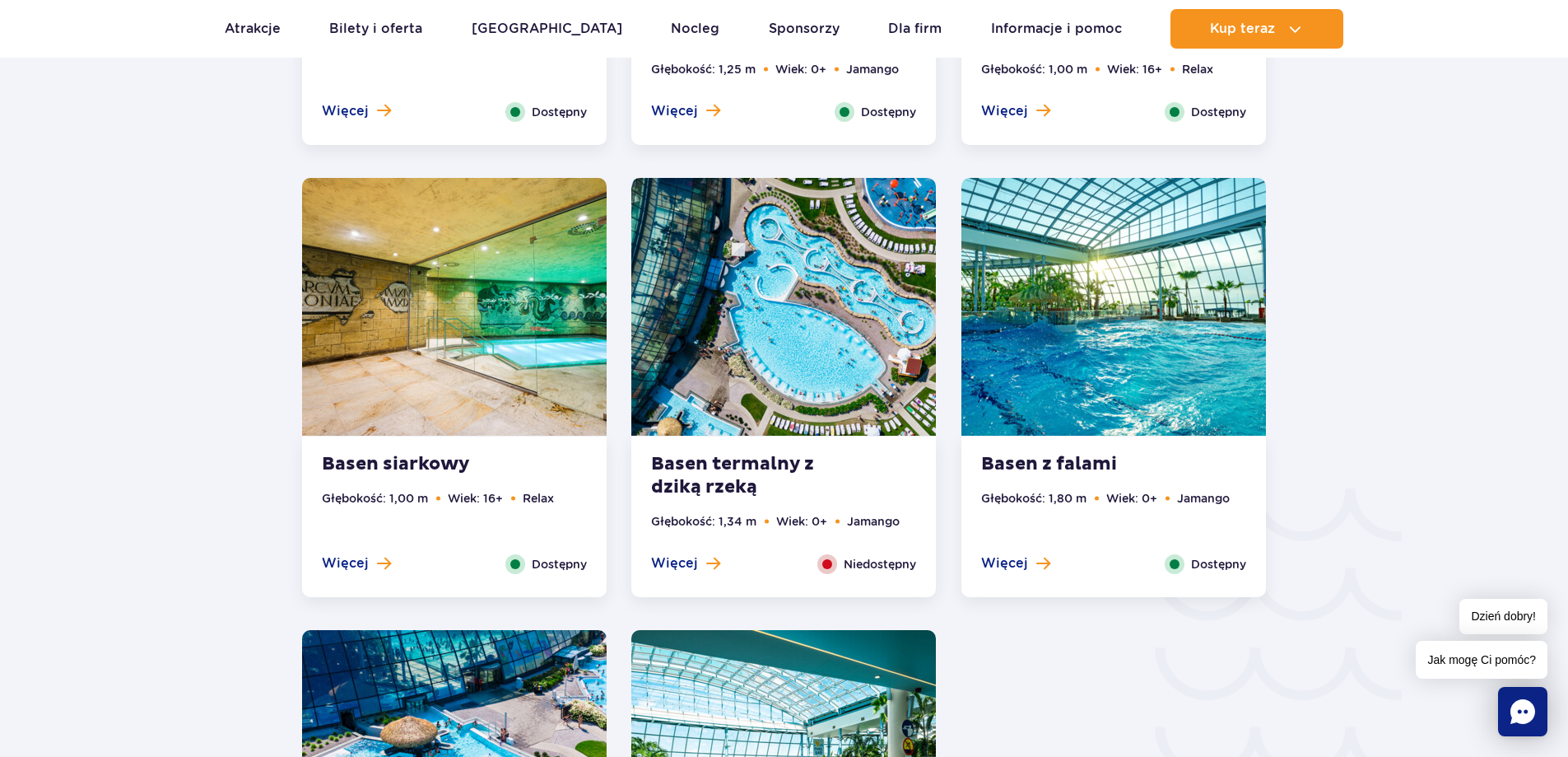
scroll to position [2354, 0]
click at [684, 570] on span "Więcej" at bounding box center [674, 562] width 47 height 18
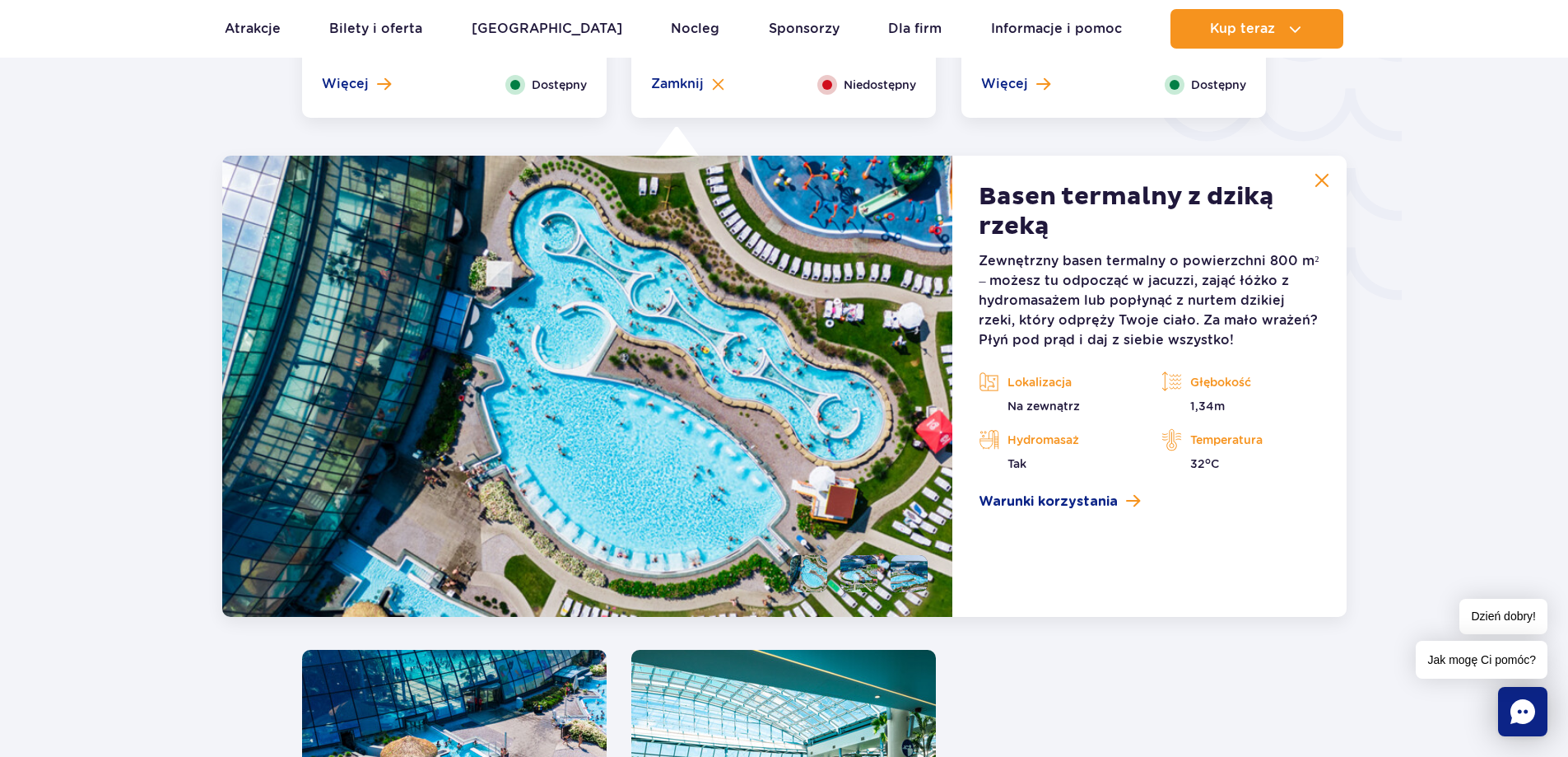
scroll to position [2888, 0]
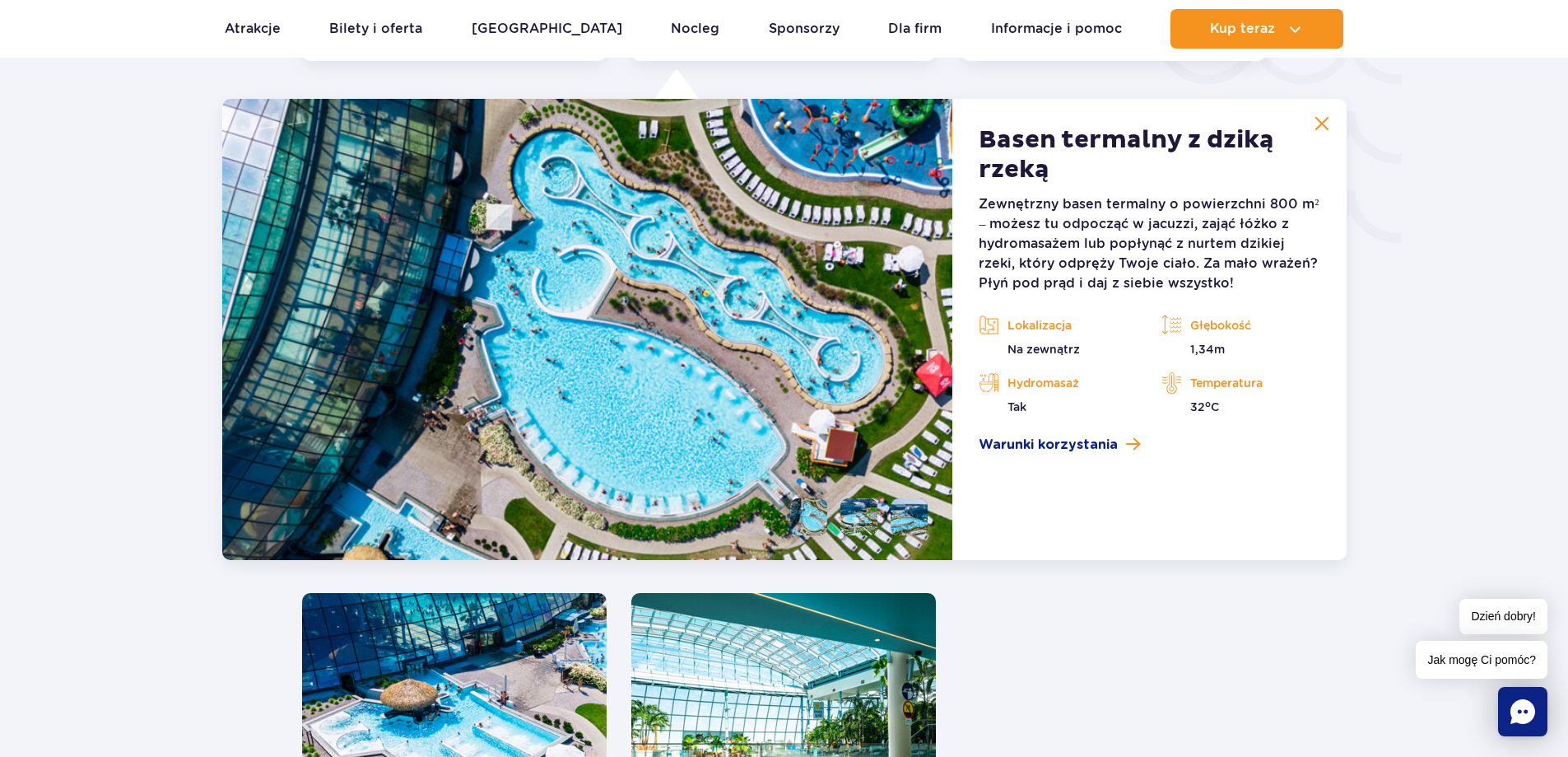
click at [1083, 428] on div "Zewnętrzny basen termalny o powierzchni 800 m² – możesz tu odpocząć w jacuzzi, …" at bounding box center [1149, 324] width 341 height 260
click at [1323, 113] on button at bounding box center [1322, 124] width 33 height 33
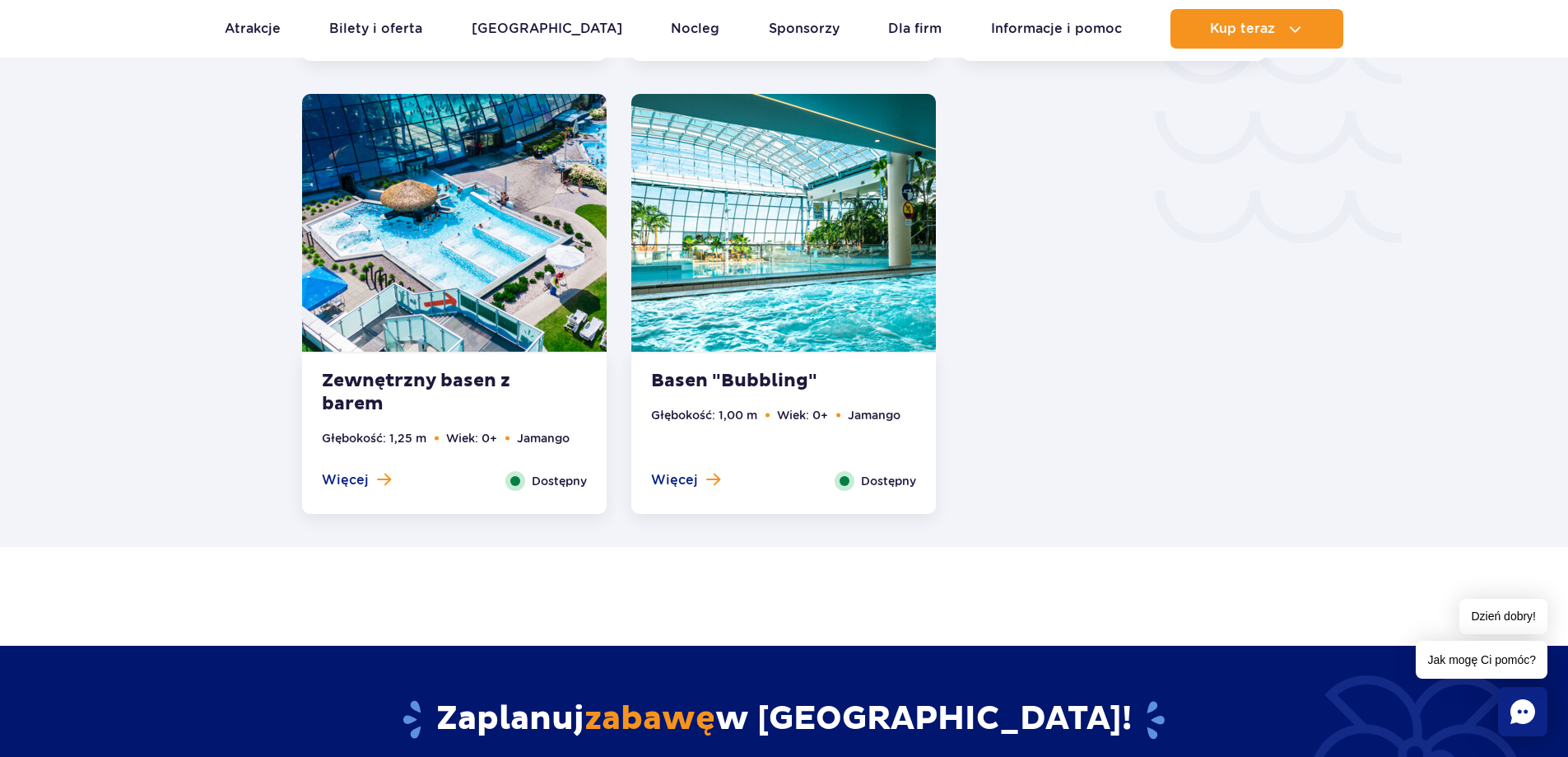
click at [699, 496] on div "Basen "Bubbling" Głębokość: 1,00 m Wiek: 0+ Jamango Więcej Zamknij Dostępny" at bounding box center [783, 433] width 304 height 160
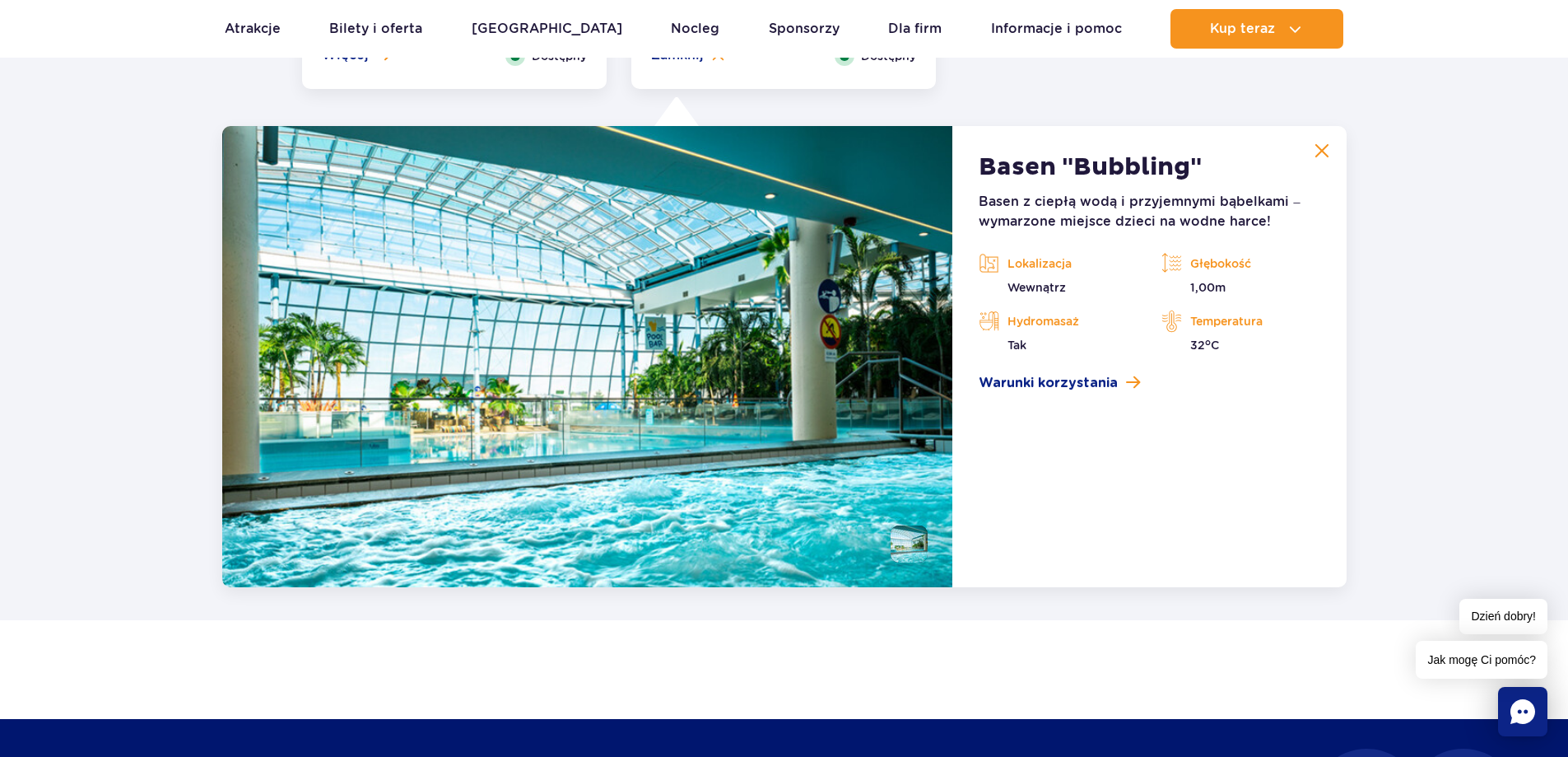
scroll to position [3341, 0]
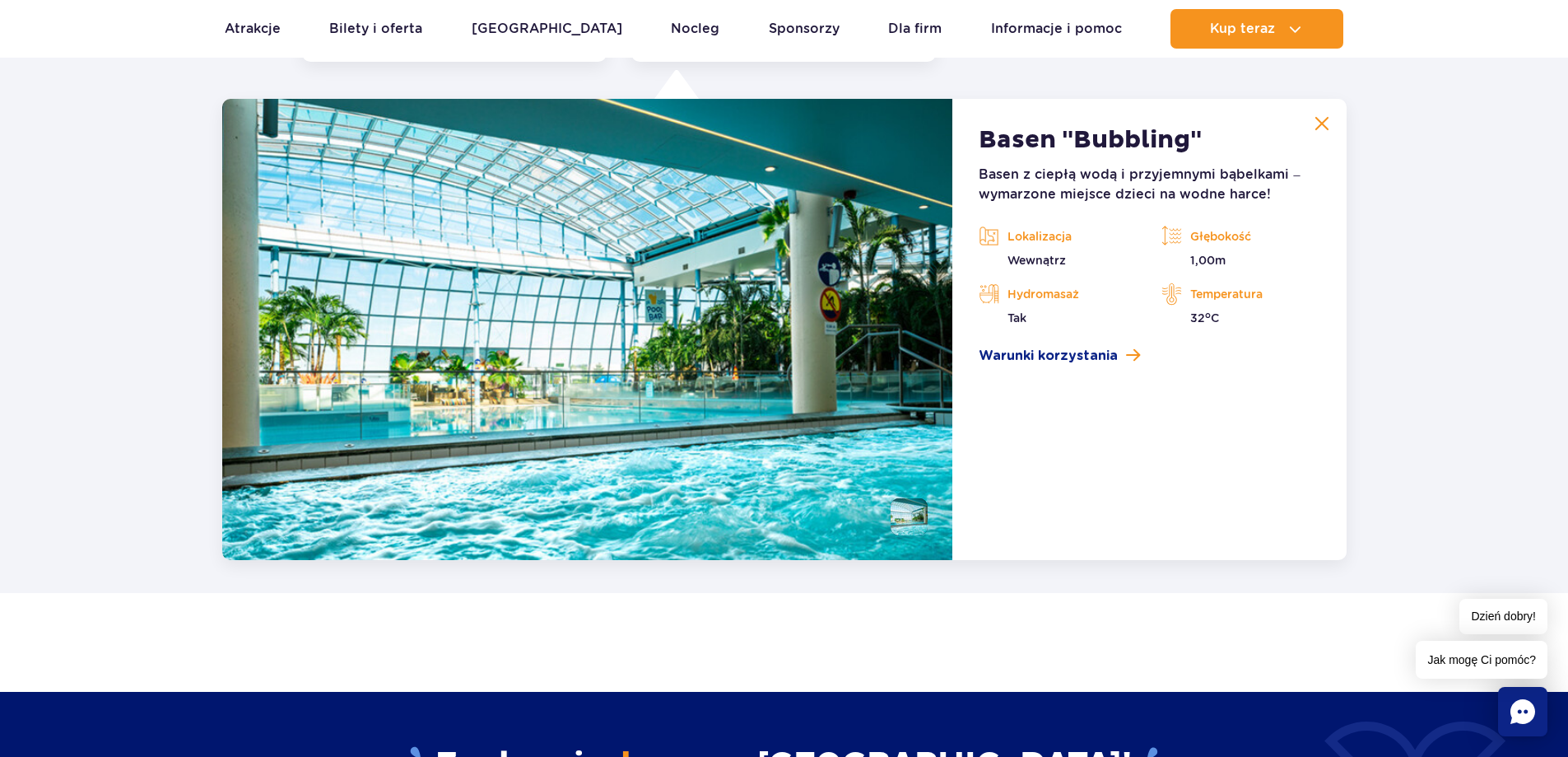
click at [1332, 117] on button at bounding box center [1322, 124] width 33 height 33
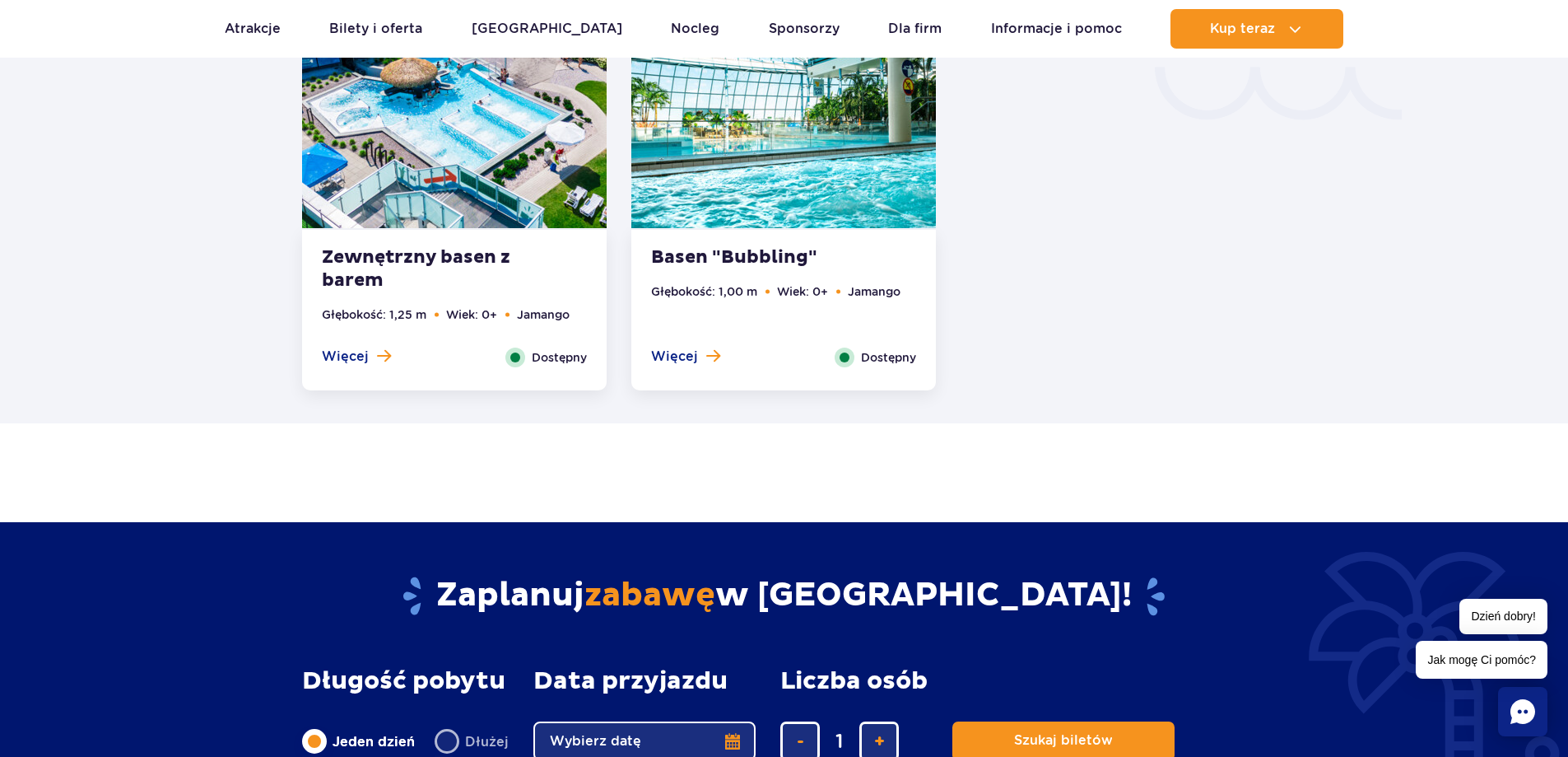
scroll to position [3011, 0]
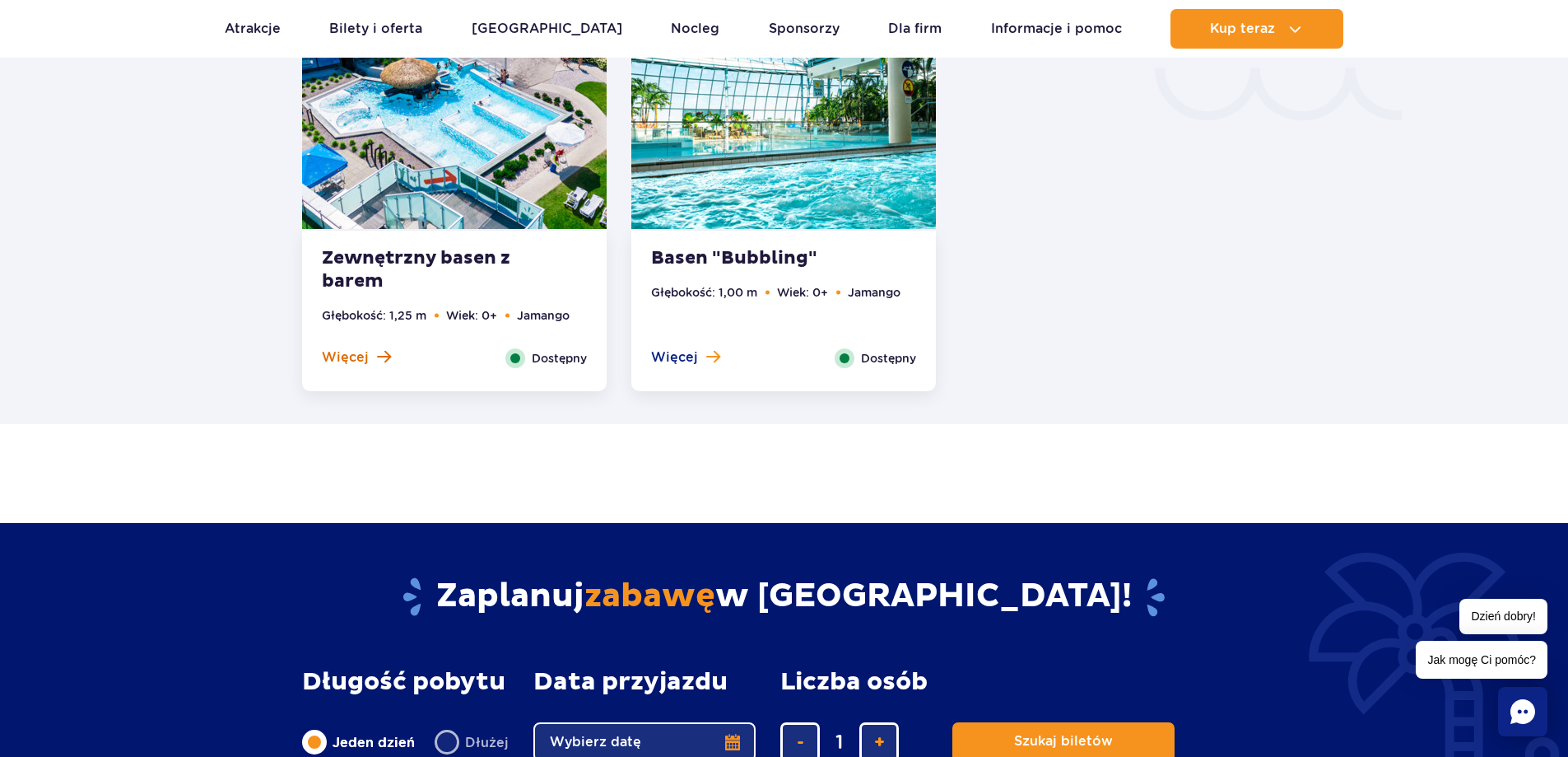
click at [371, 361] on button "Więcej" at bounding box center [356, 357] width 69 height 18
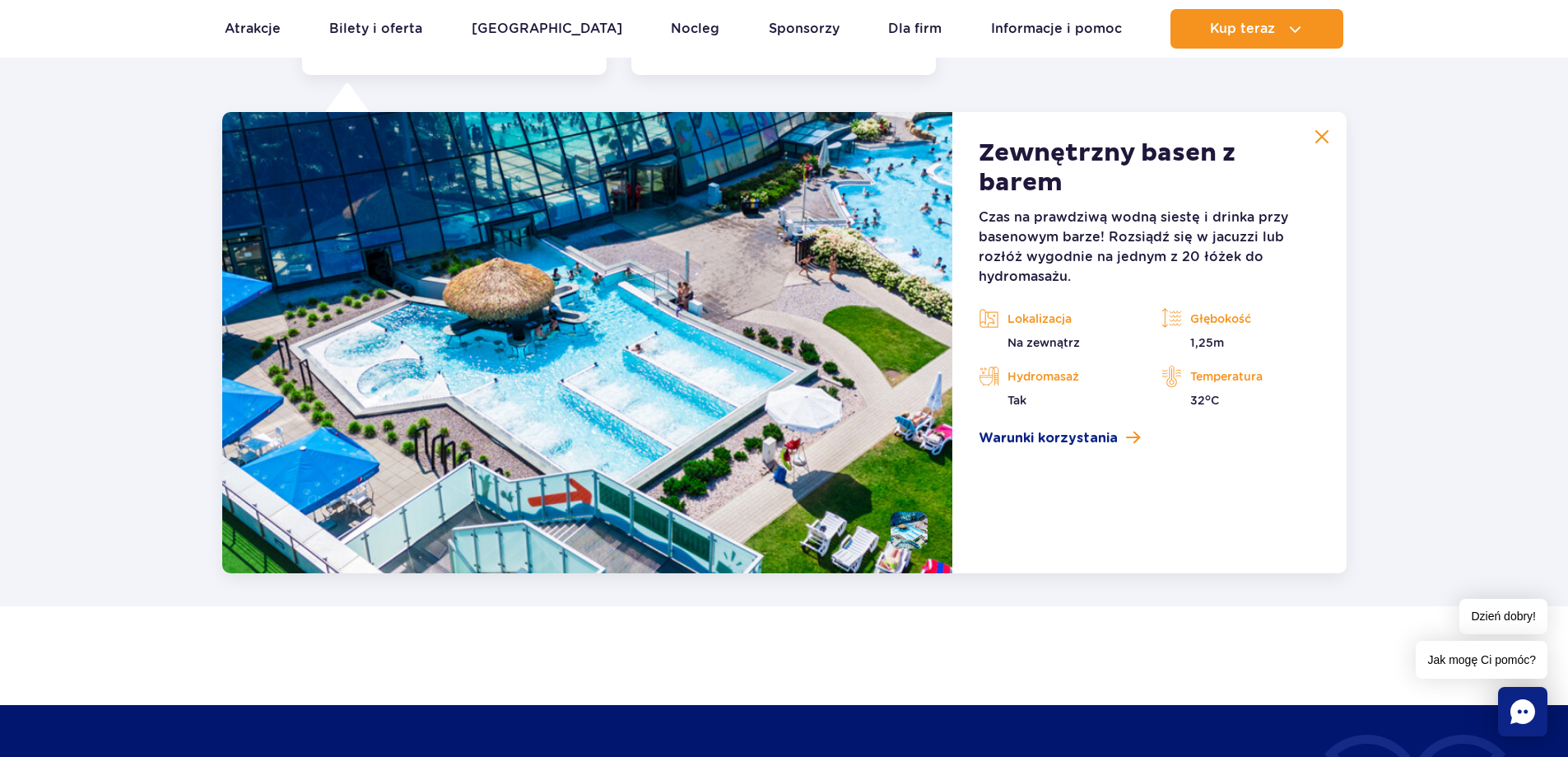
scroll to position [3341, 0]
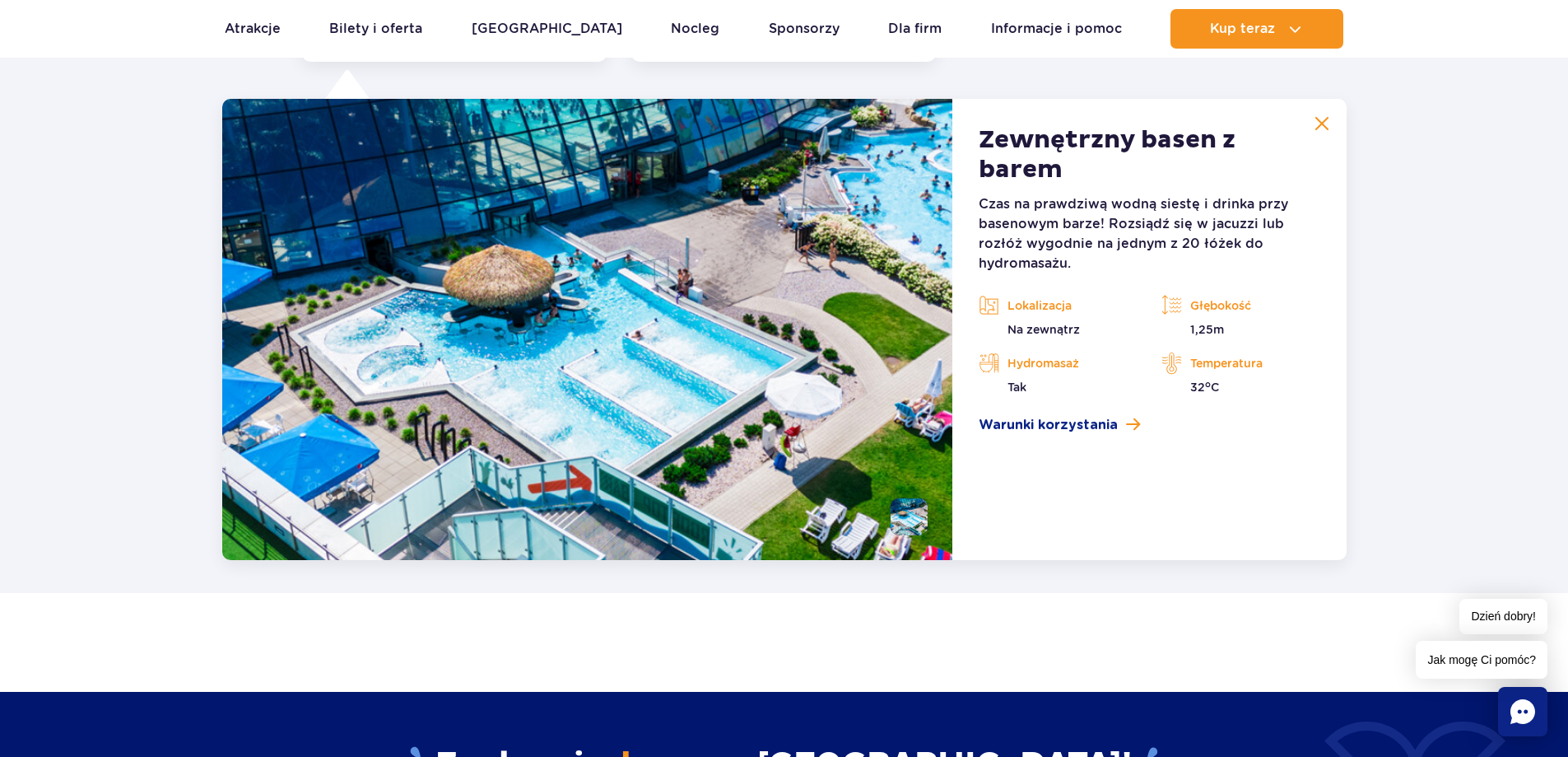
click at [1323, 118] on img at bounding box center [1322, 123] width 14 height 14
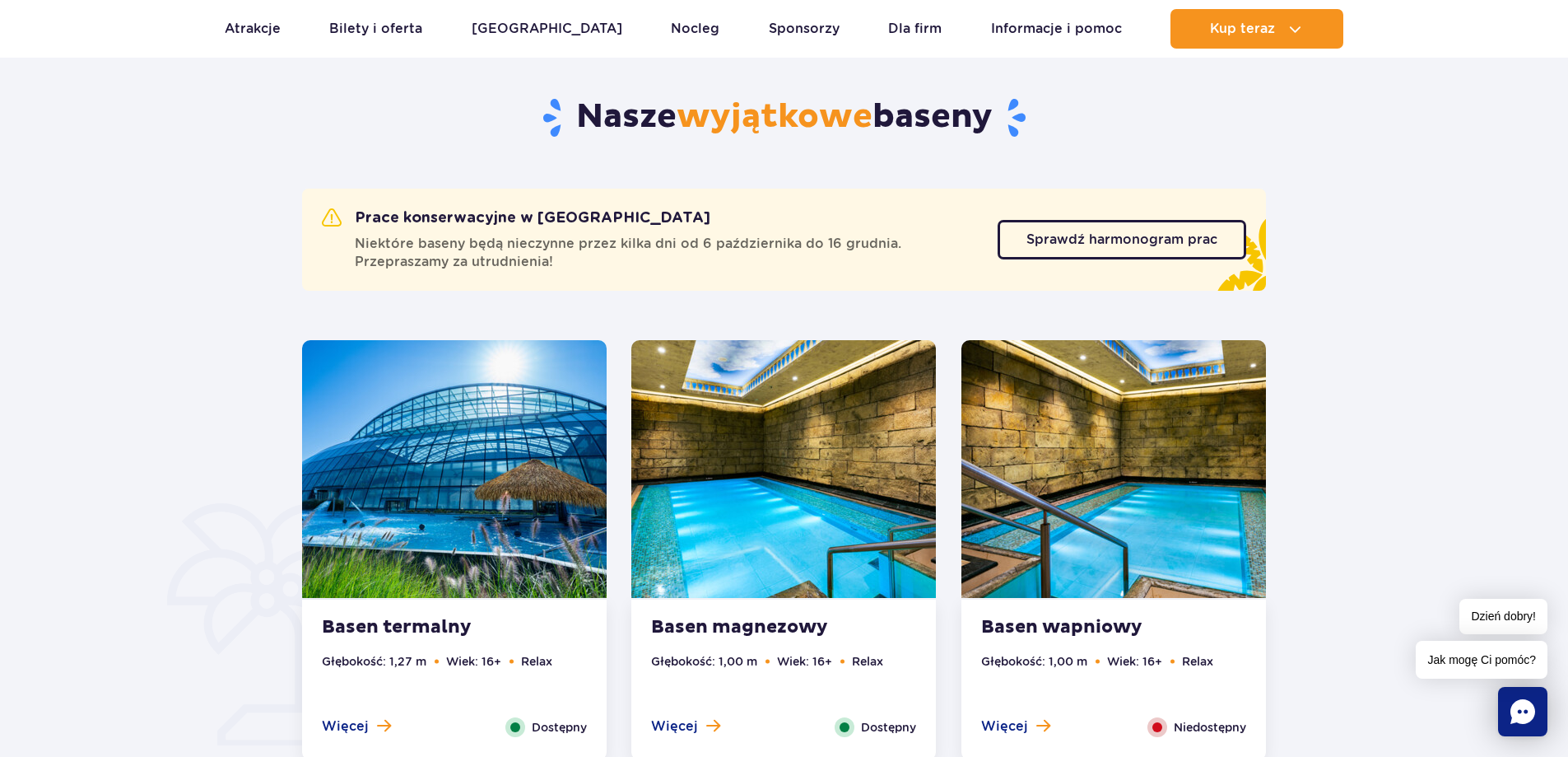
scroll to position [788, 0]
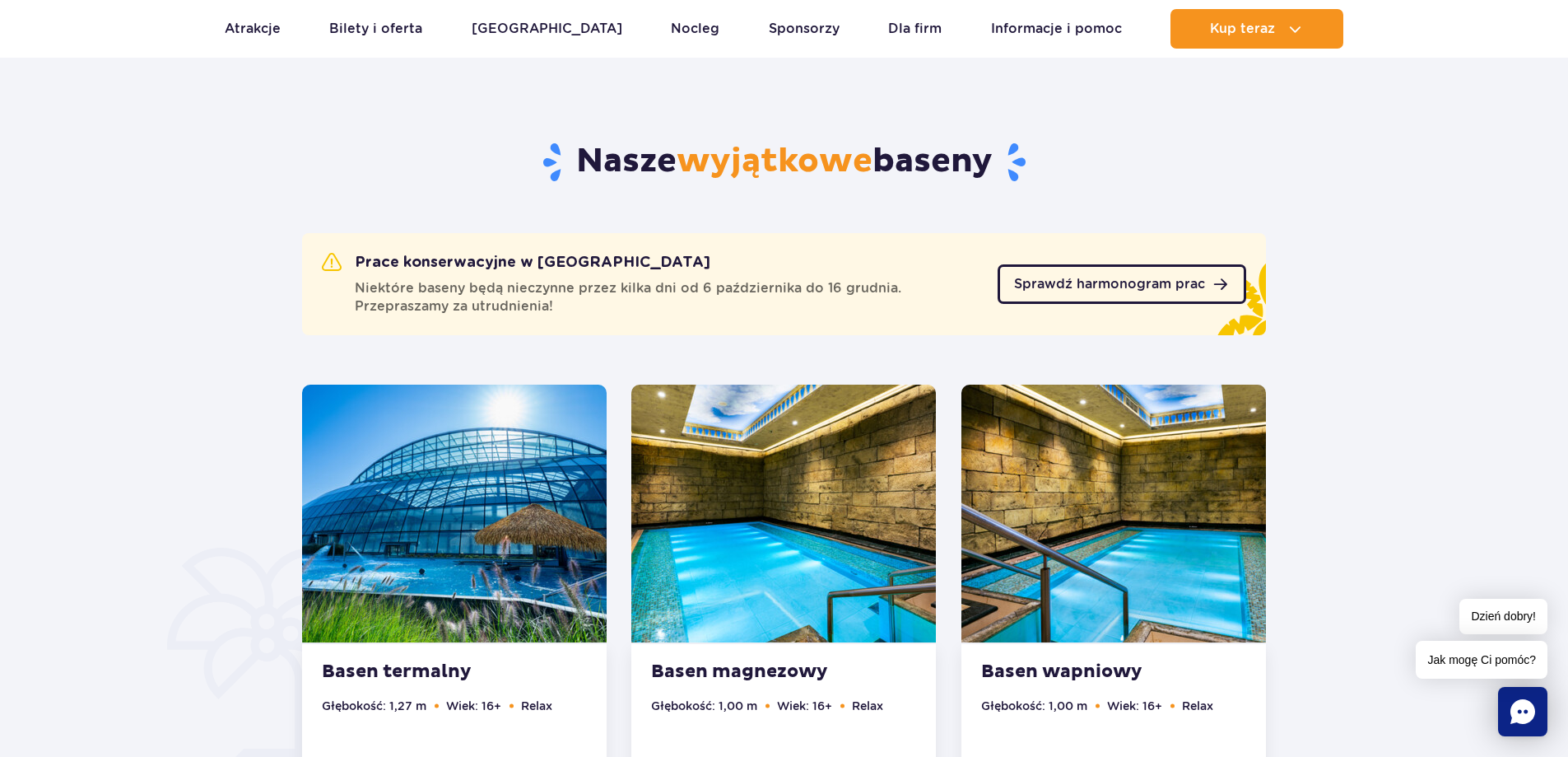
click at [1143, 287] on span "Sprawdź harmonogram prac" at bounding box center [1110, 284] width 191 height 13
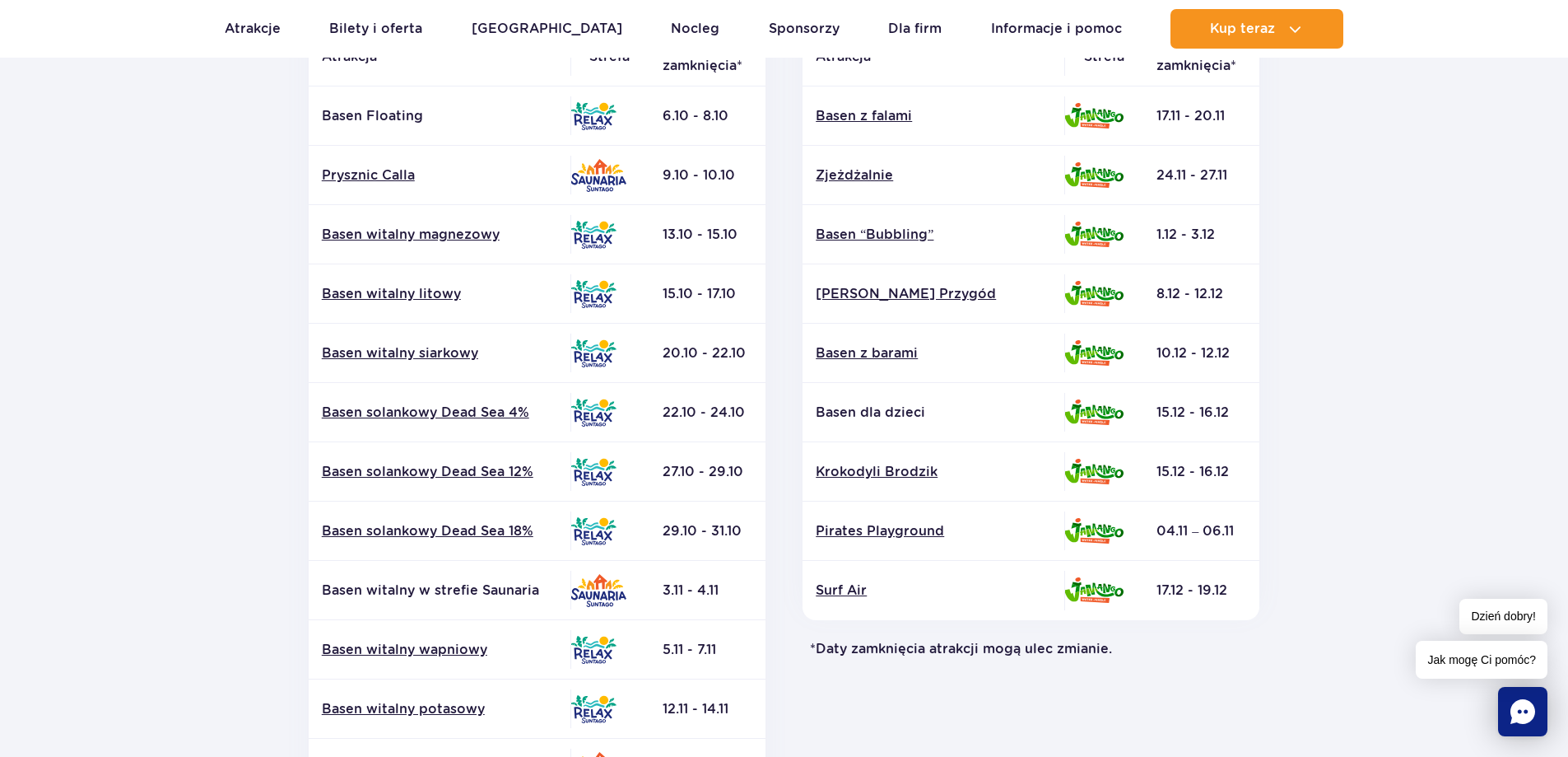
scroll to position [329, 0]
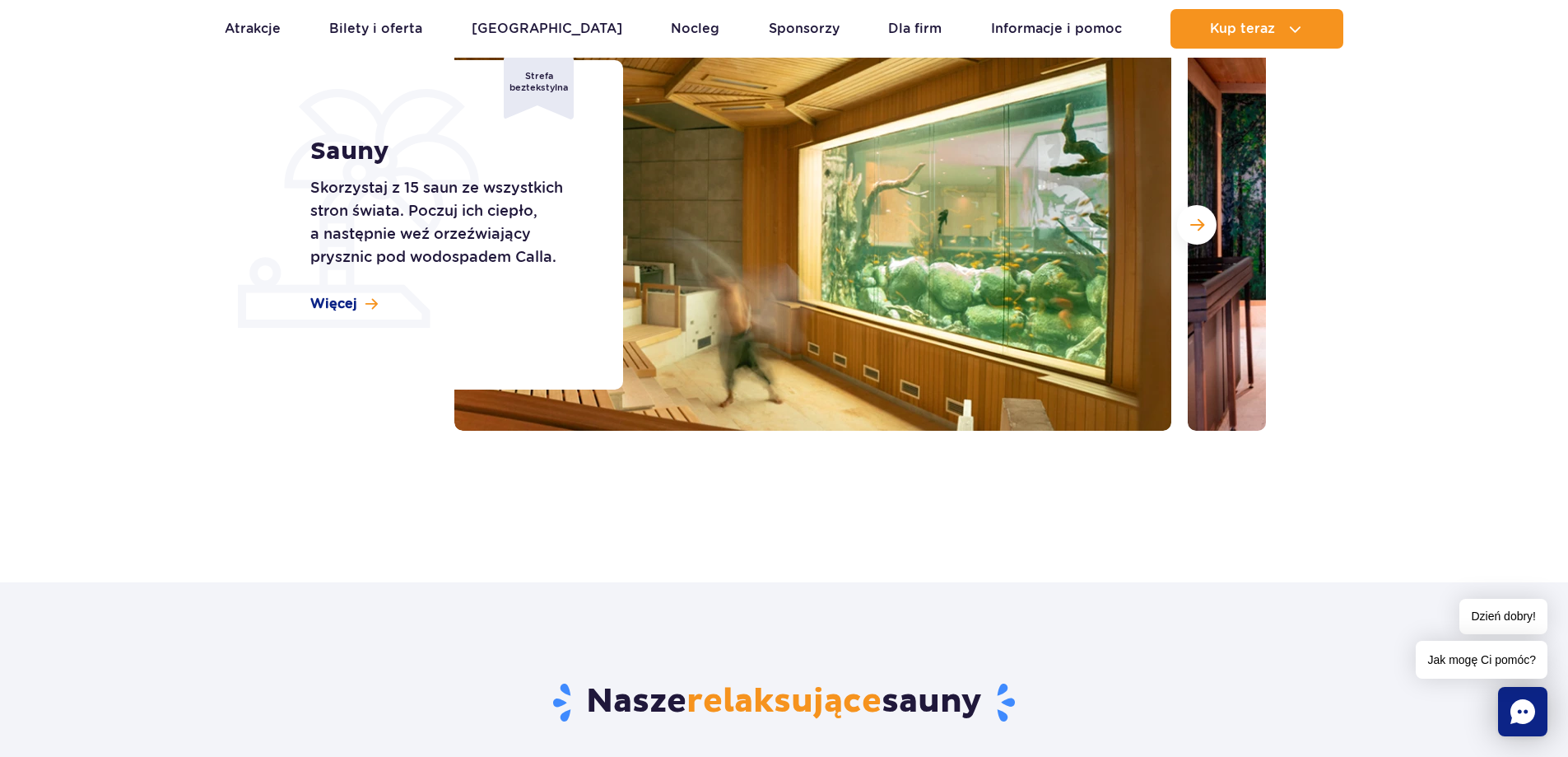
scroll to position [412, 0]
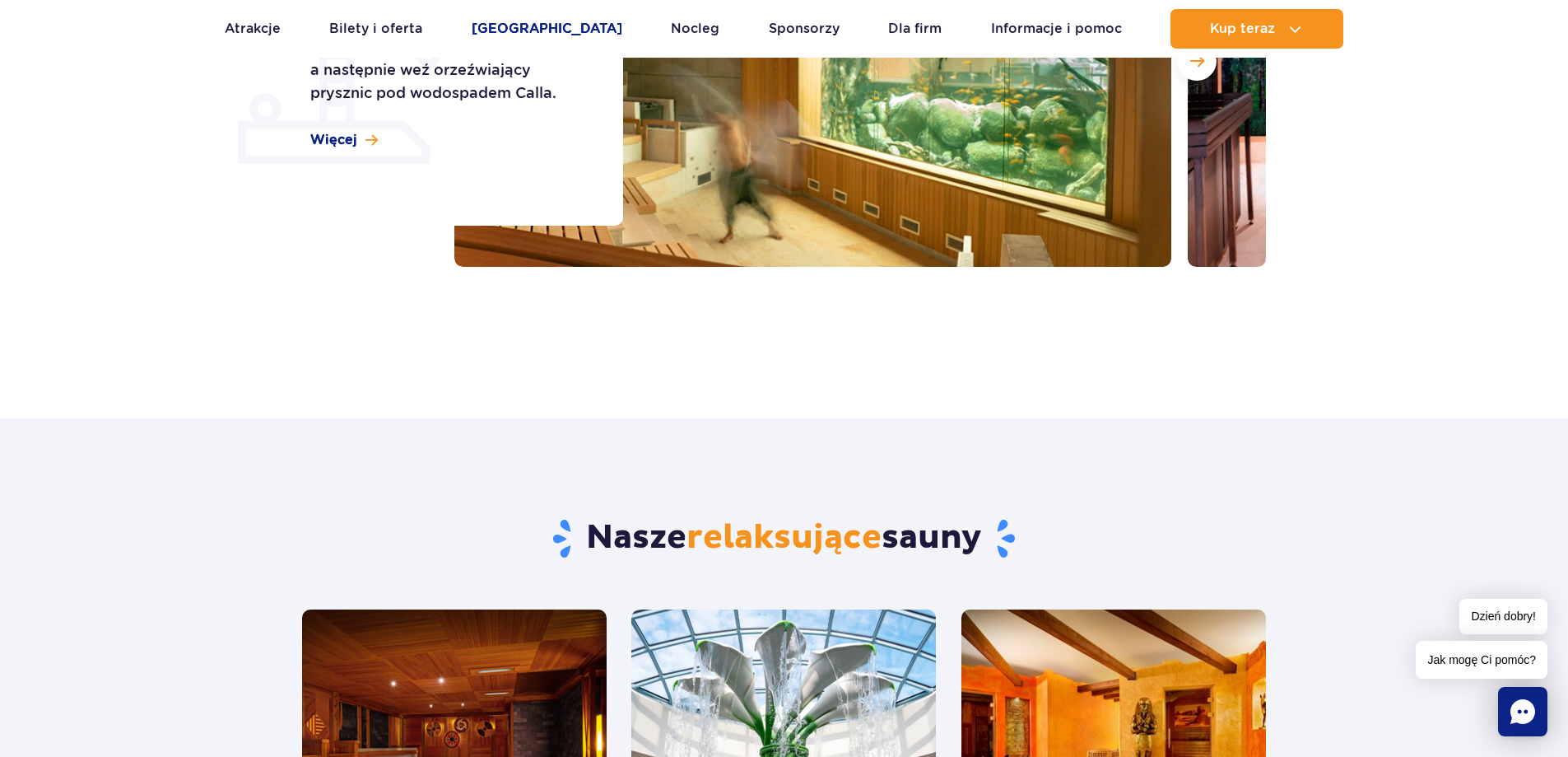
click at [550, 34] on link "[GEOGRAPHIC_DATA]" at bounding box center [546, 29] width 151 height 39
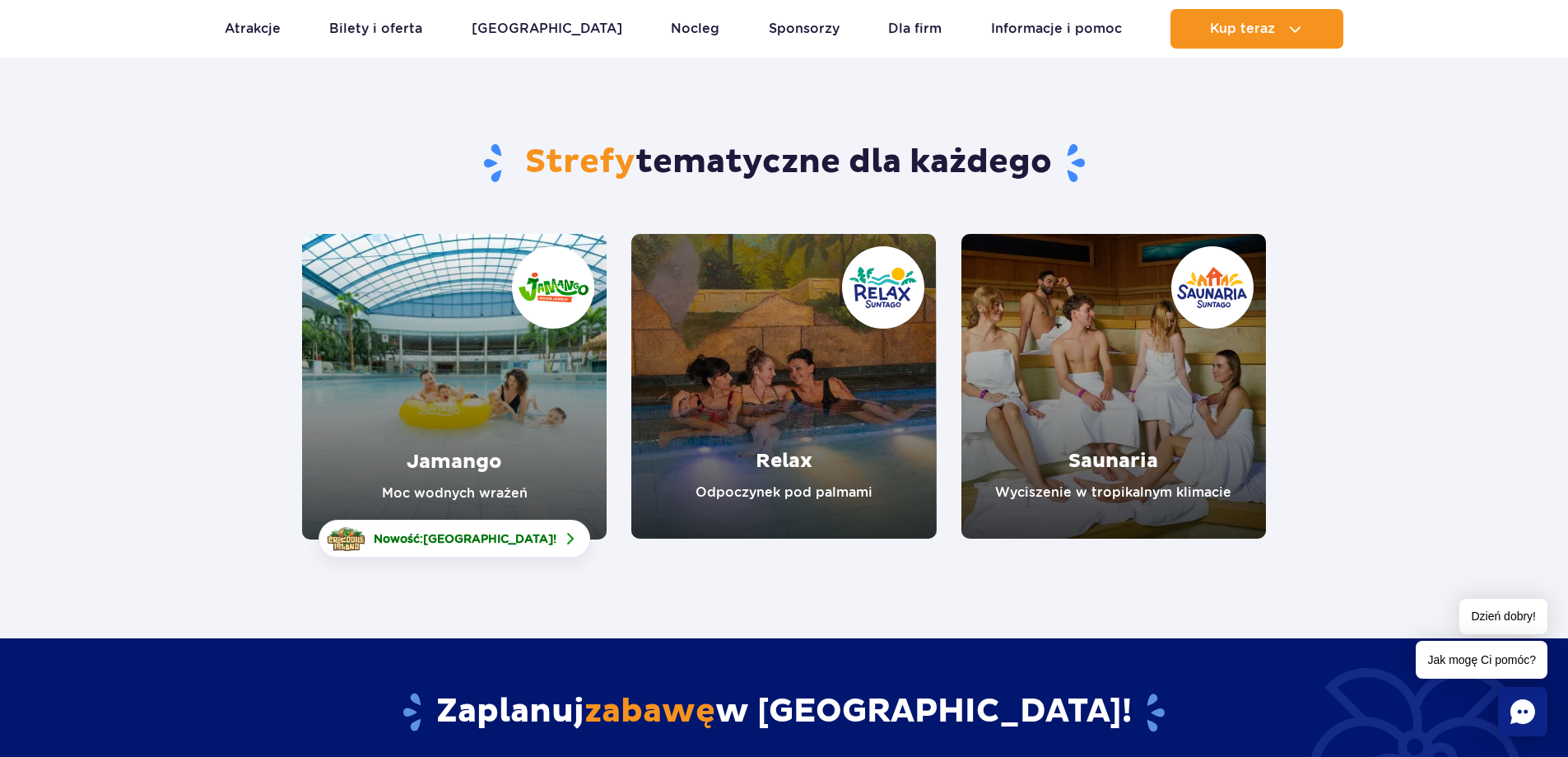
click at [726, 441] on link "Relax" at bounding box center [783, 385] width 304 height 304
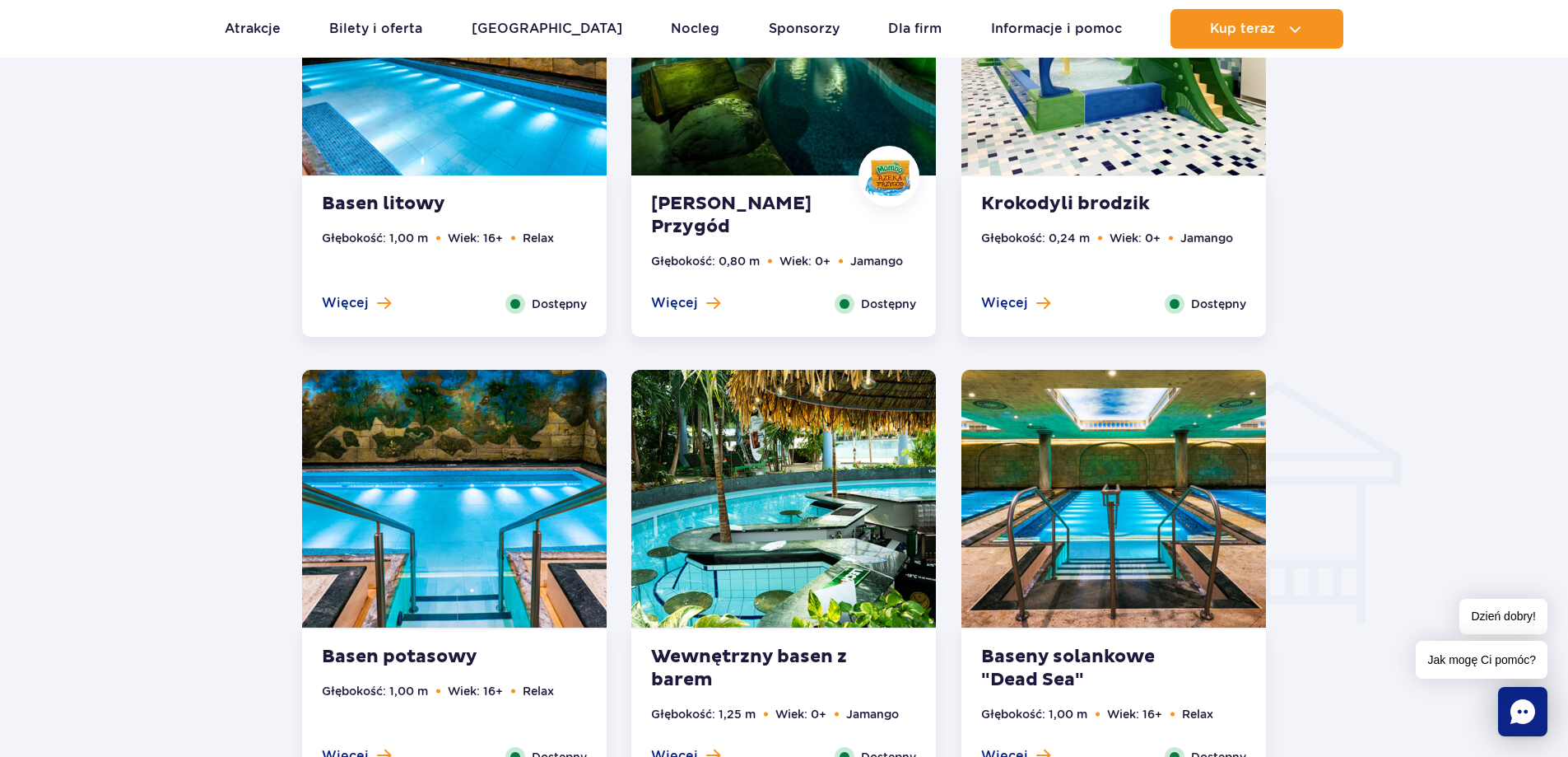
scroll to position [1812, 0]
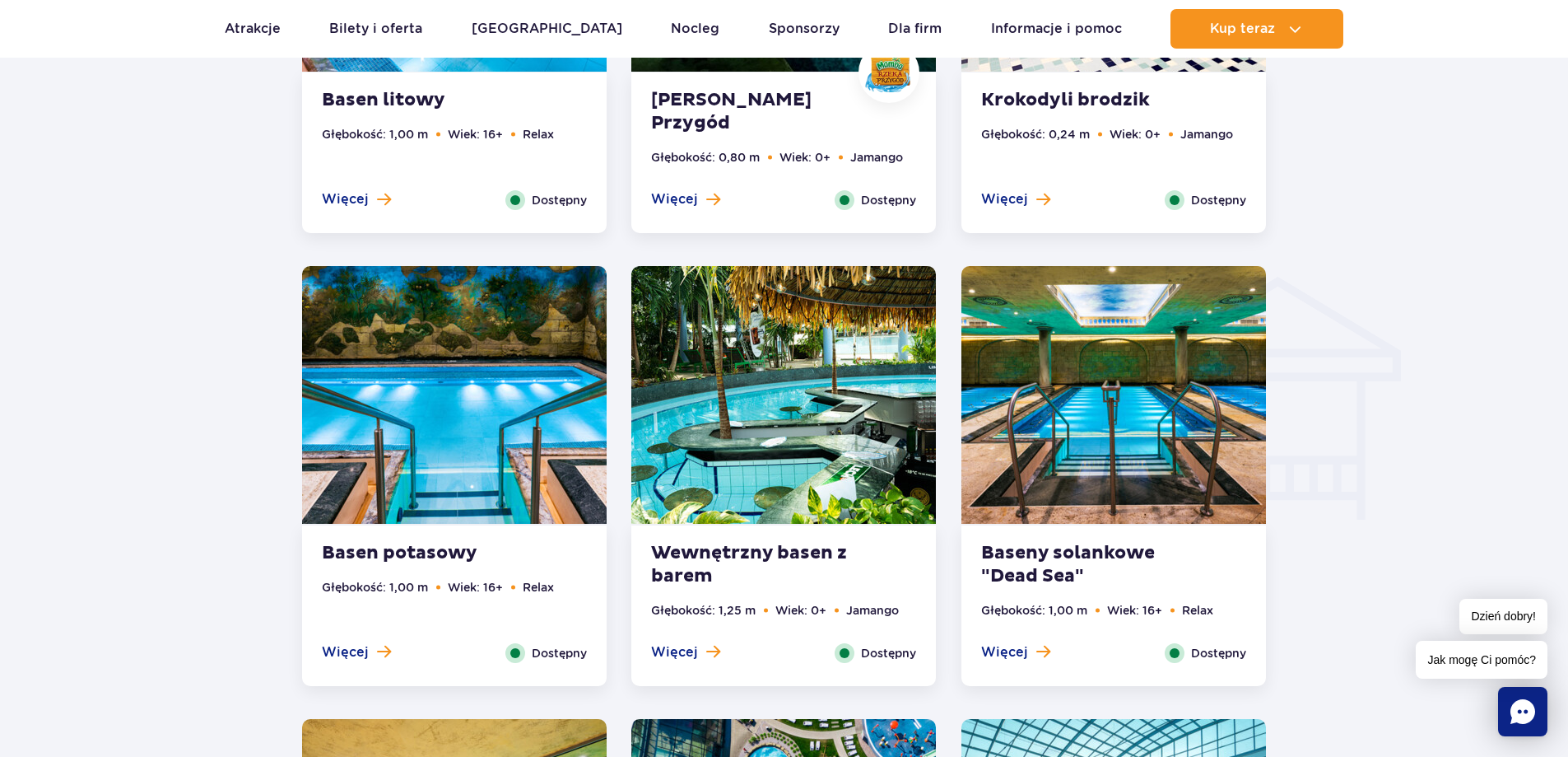
click at [1090, 576] on strong "Baseny solankowe "Dead Sea"" at bounding box center [1081, 565] width 199 height 46
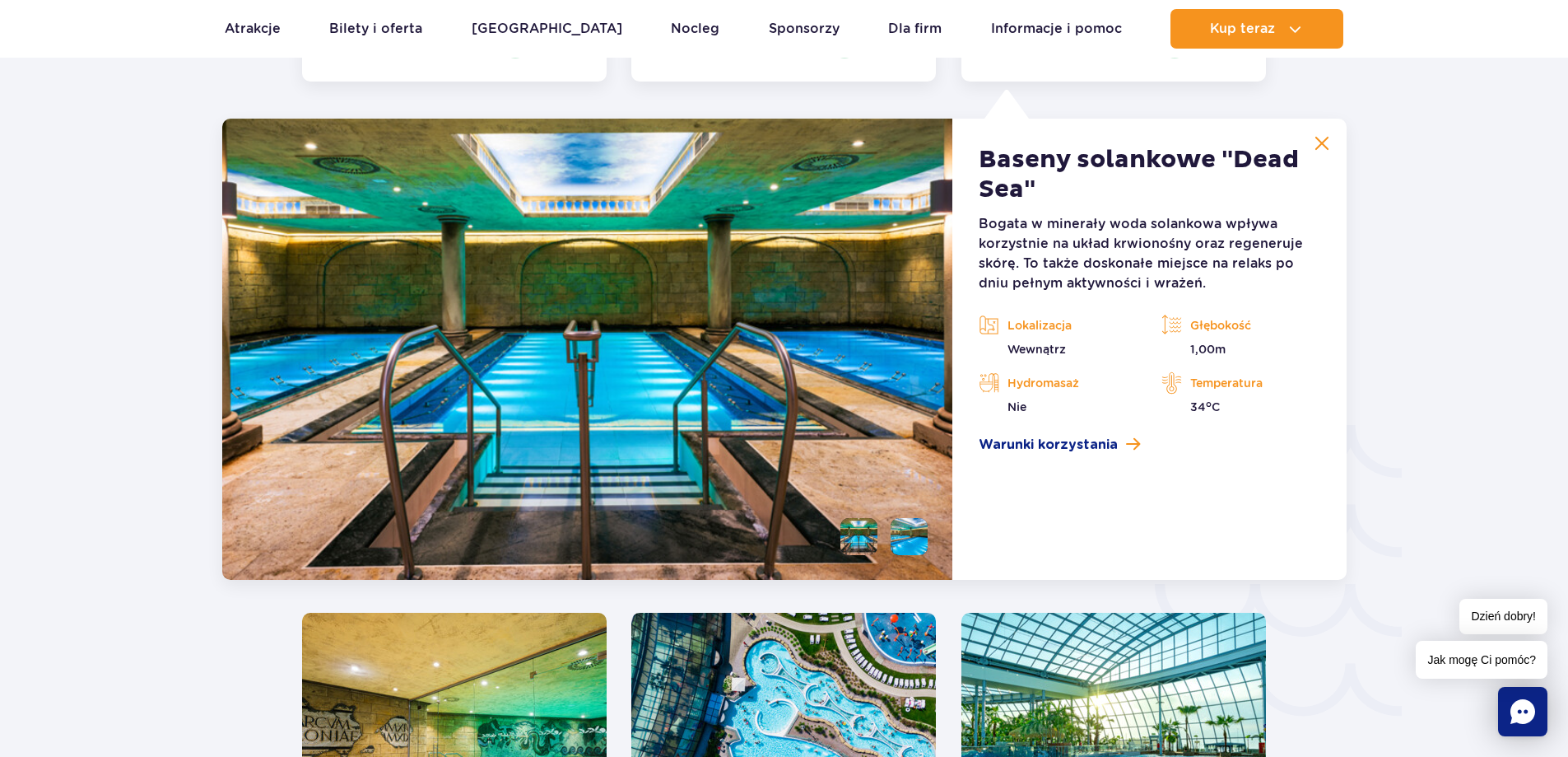
scroll to position [2436, 0]
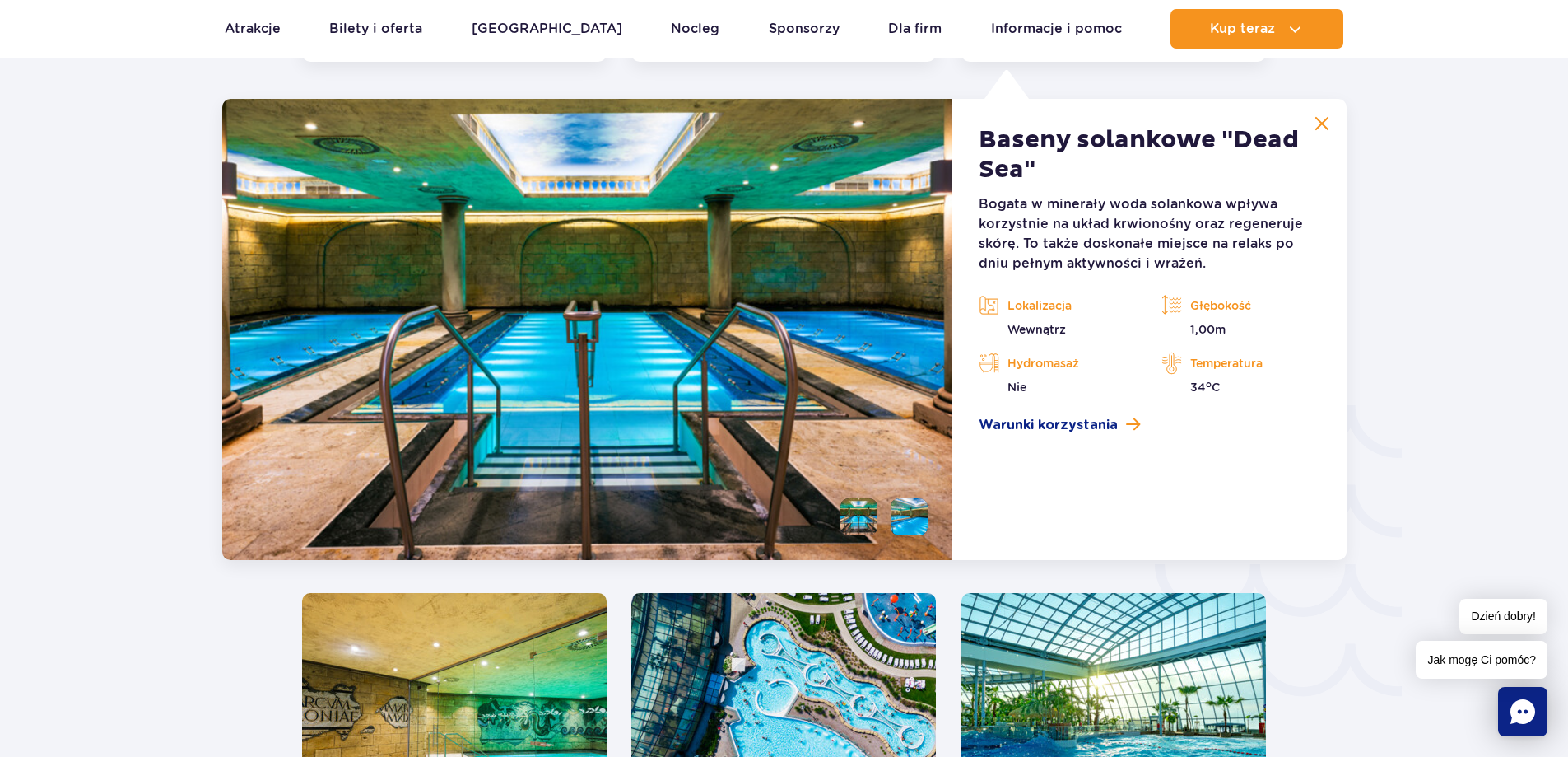
click at [1323, 120] on img at bounding box center [1322, 123] width 14 height 14
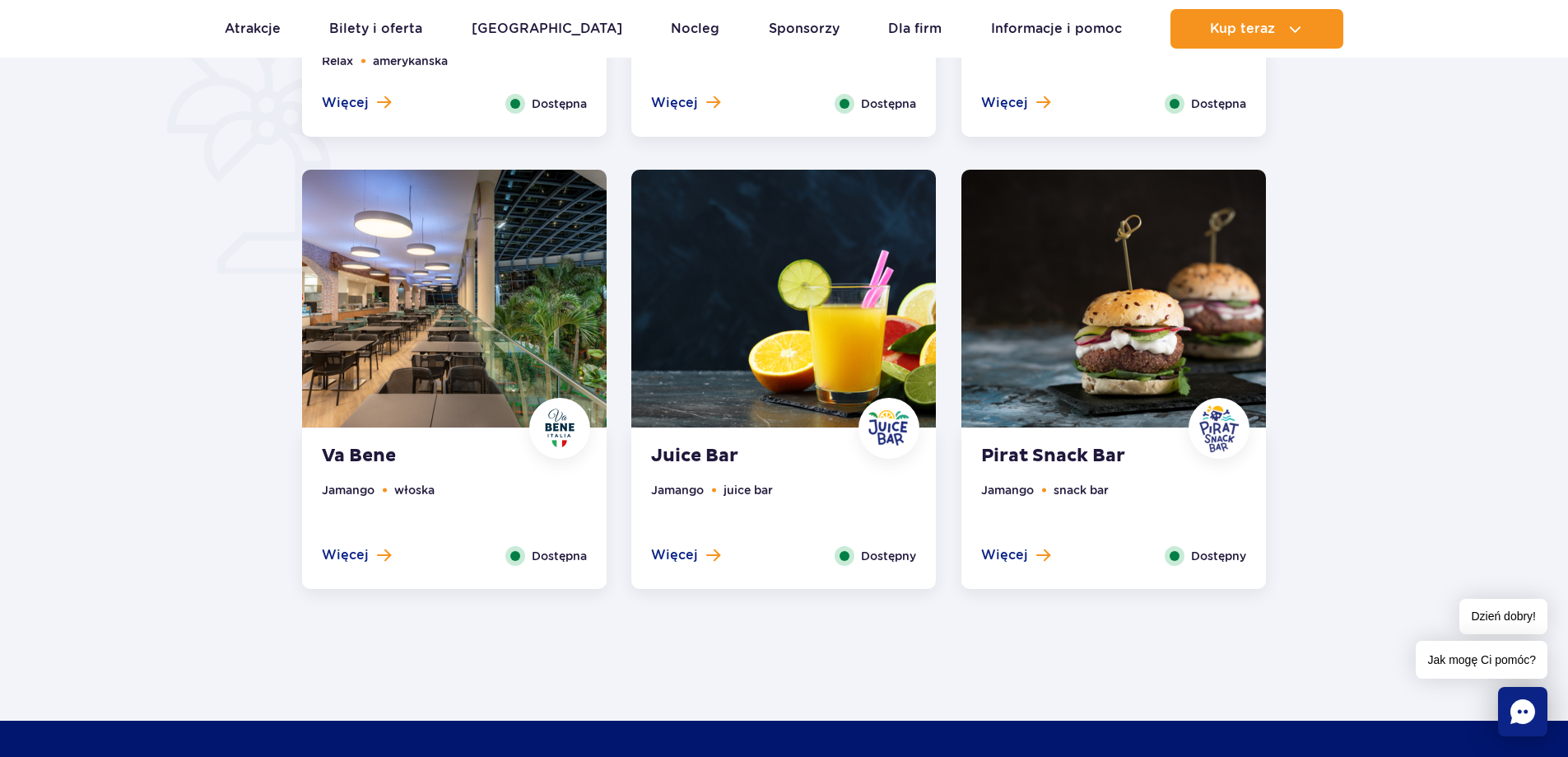
scroll to position [1235, 0]
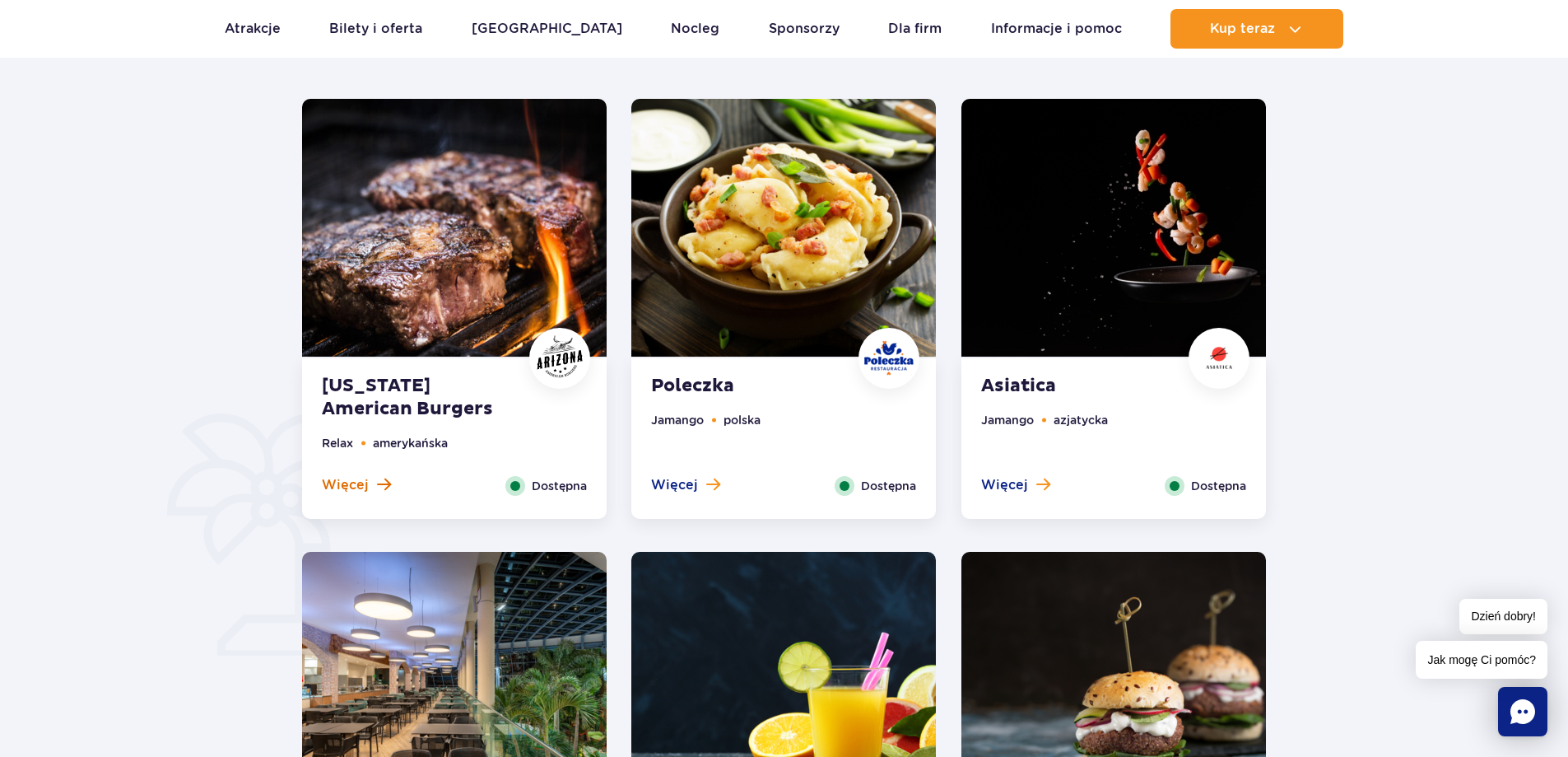
click at [370, 482] on button "Więcej" at bounding box center [356, 484] width 69 height 18
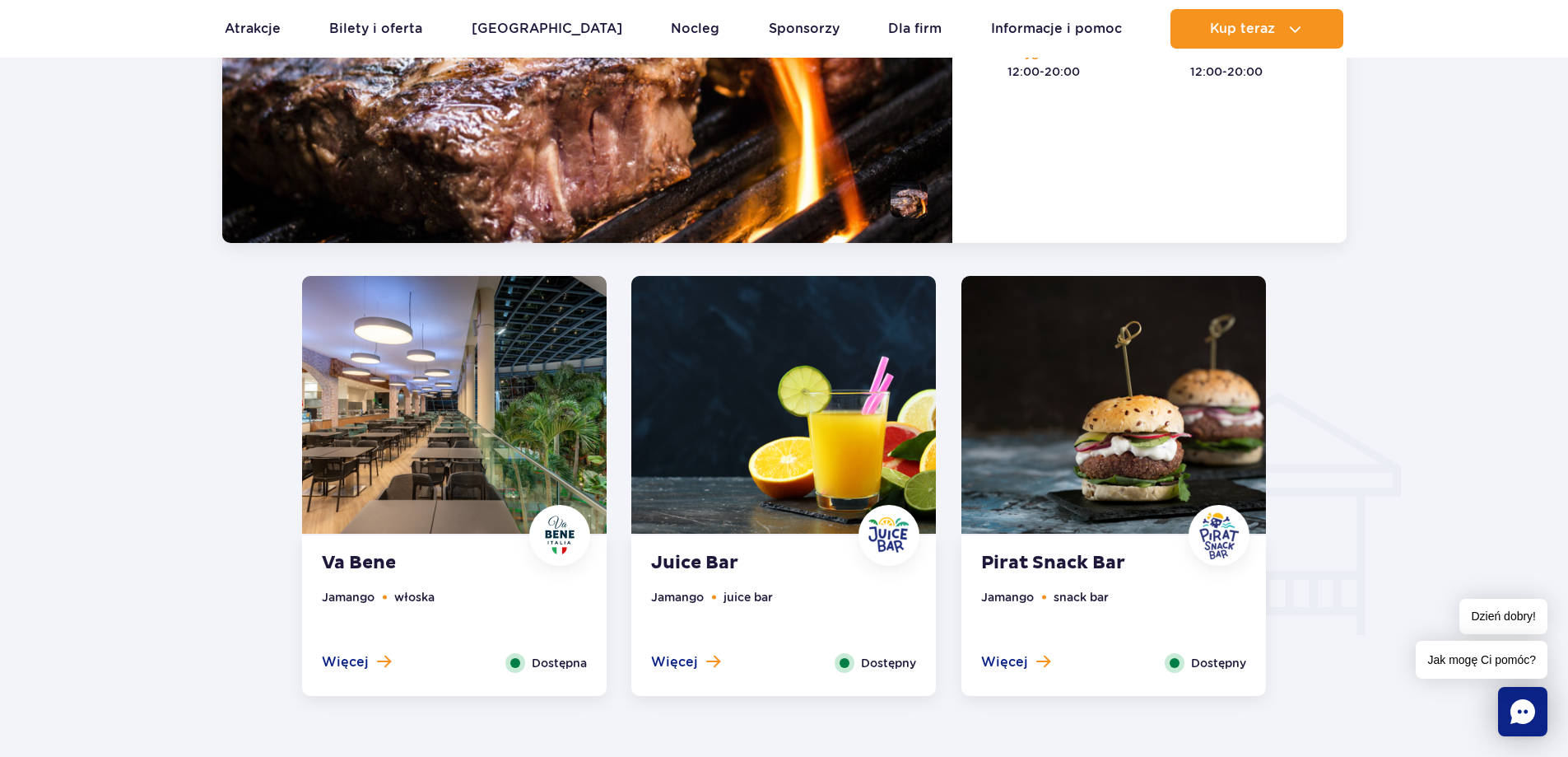
scroll to position [1280, 0]
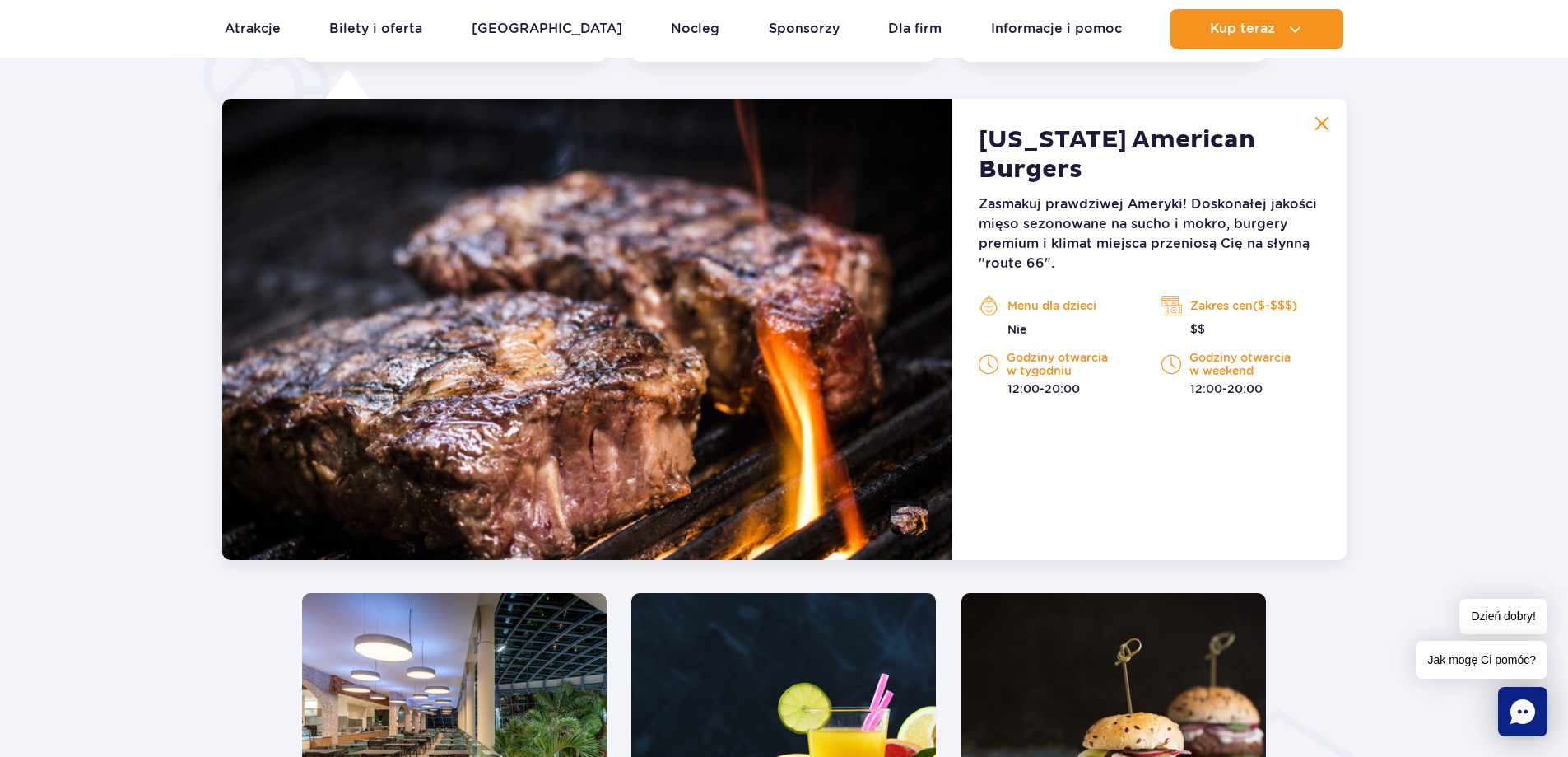
click at [1322, 118] on img at bounding box center [1322, 123] width 14 height 14
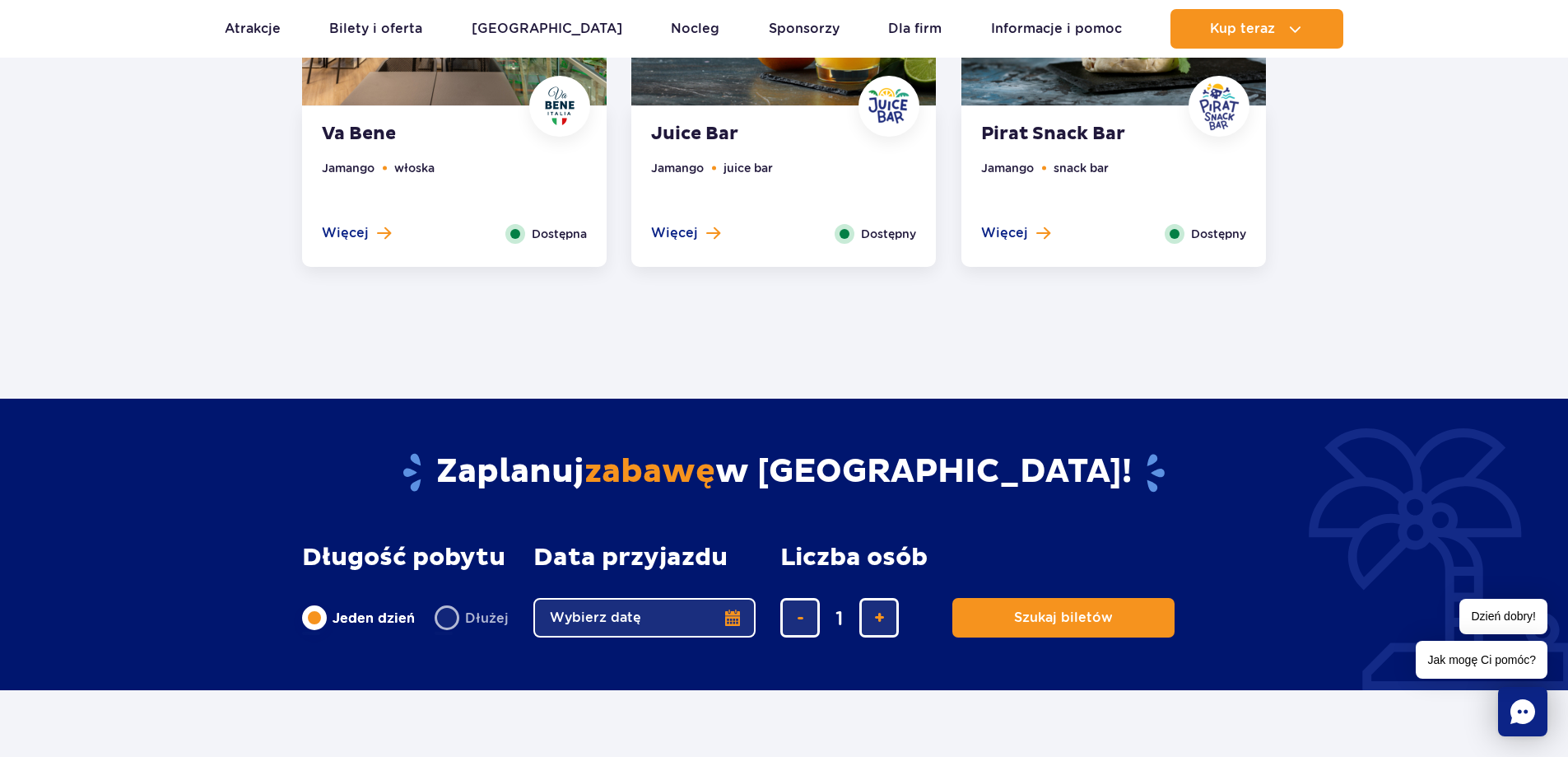
click at [1000, 219] on ul "Jamango snack bar" at bounding box center [1113, 191] width 265 height 65
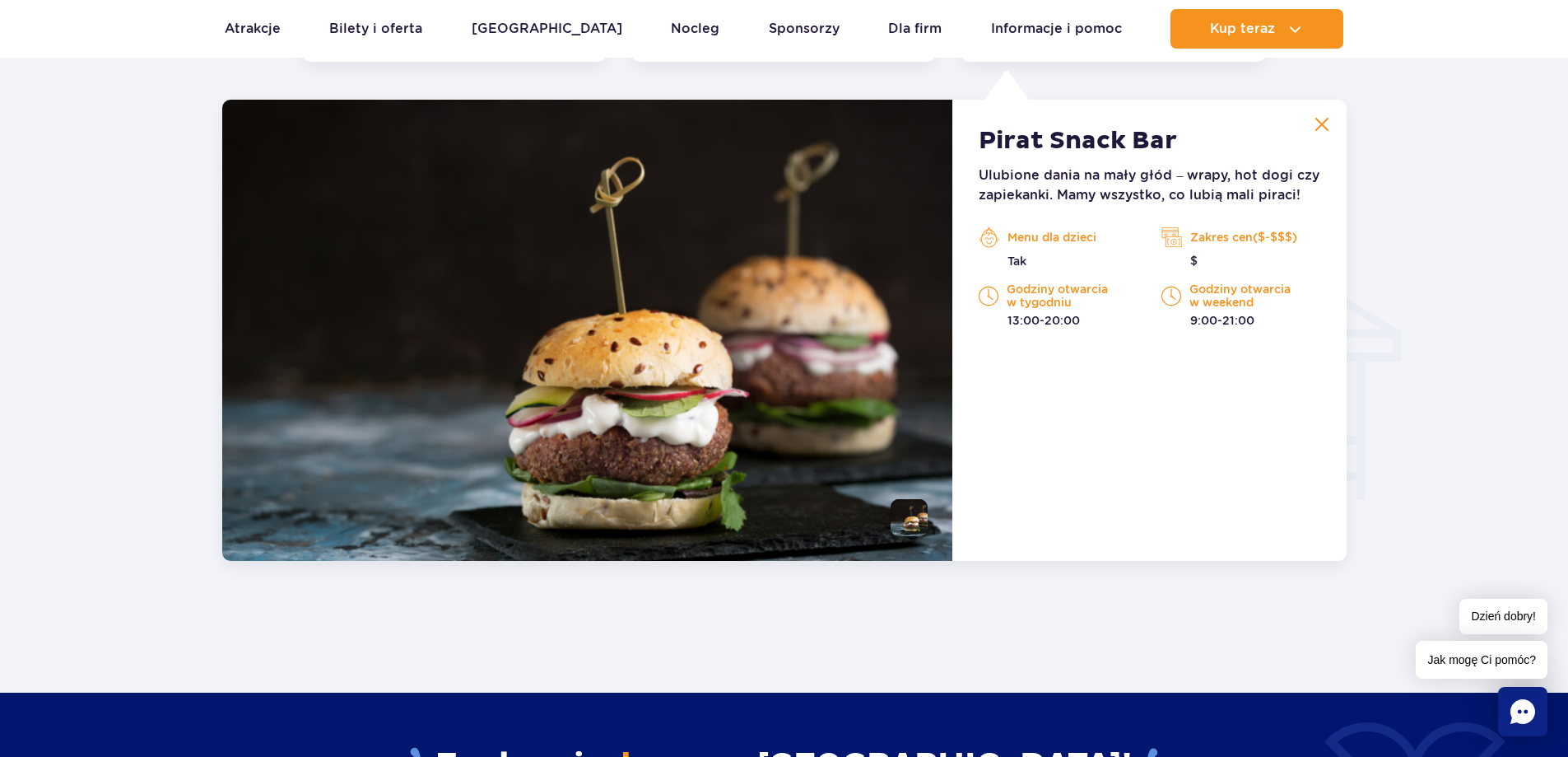
scroll to position [1733, 0]
click at [1322, 131] on img at bounding box center [1322, 123] width 14 height 14
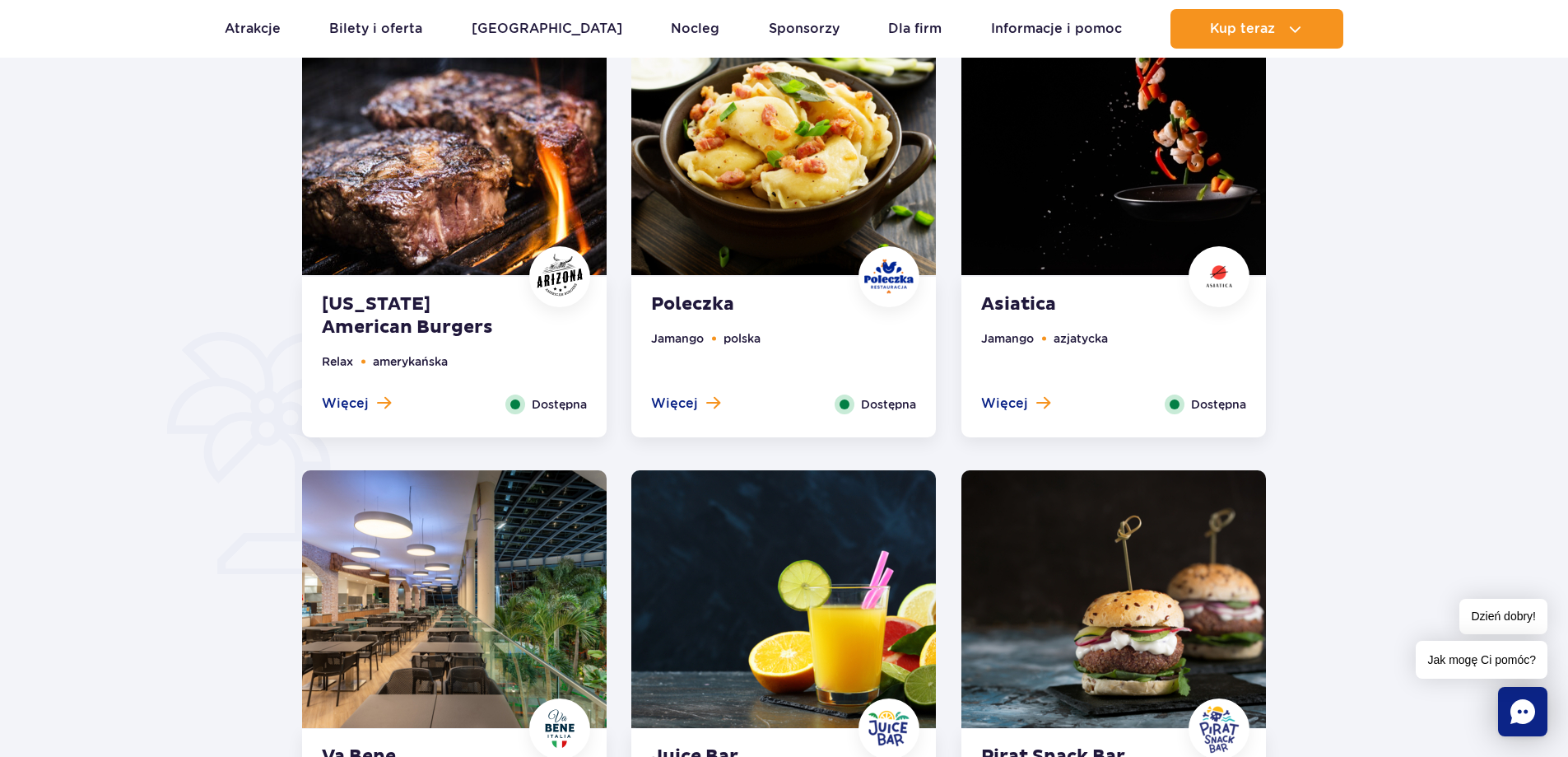
scroll to position [745, 0]
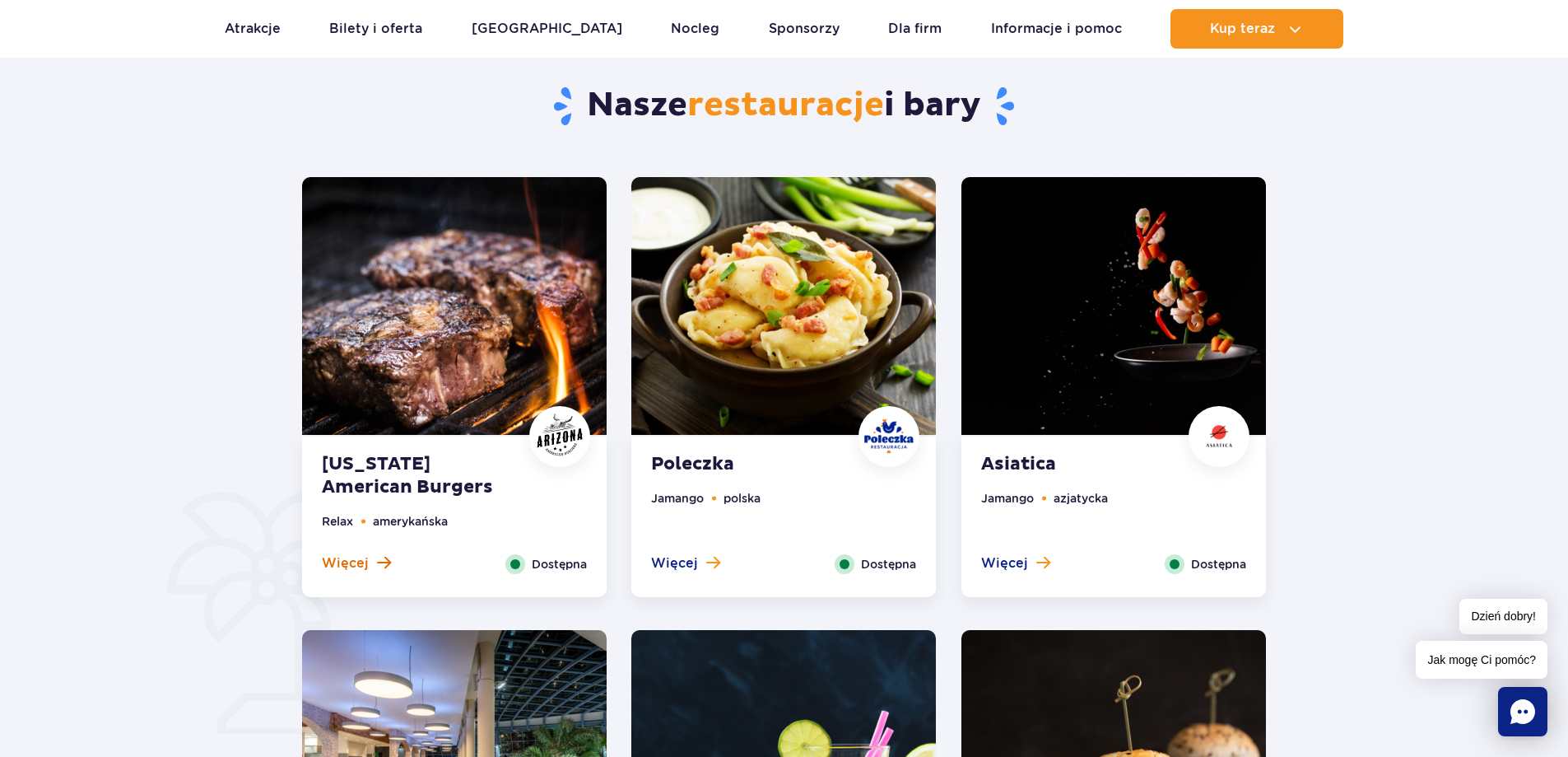
click at [377, 562] on span at bounding box center [383, 562] width 14 height 14
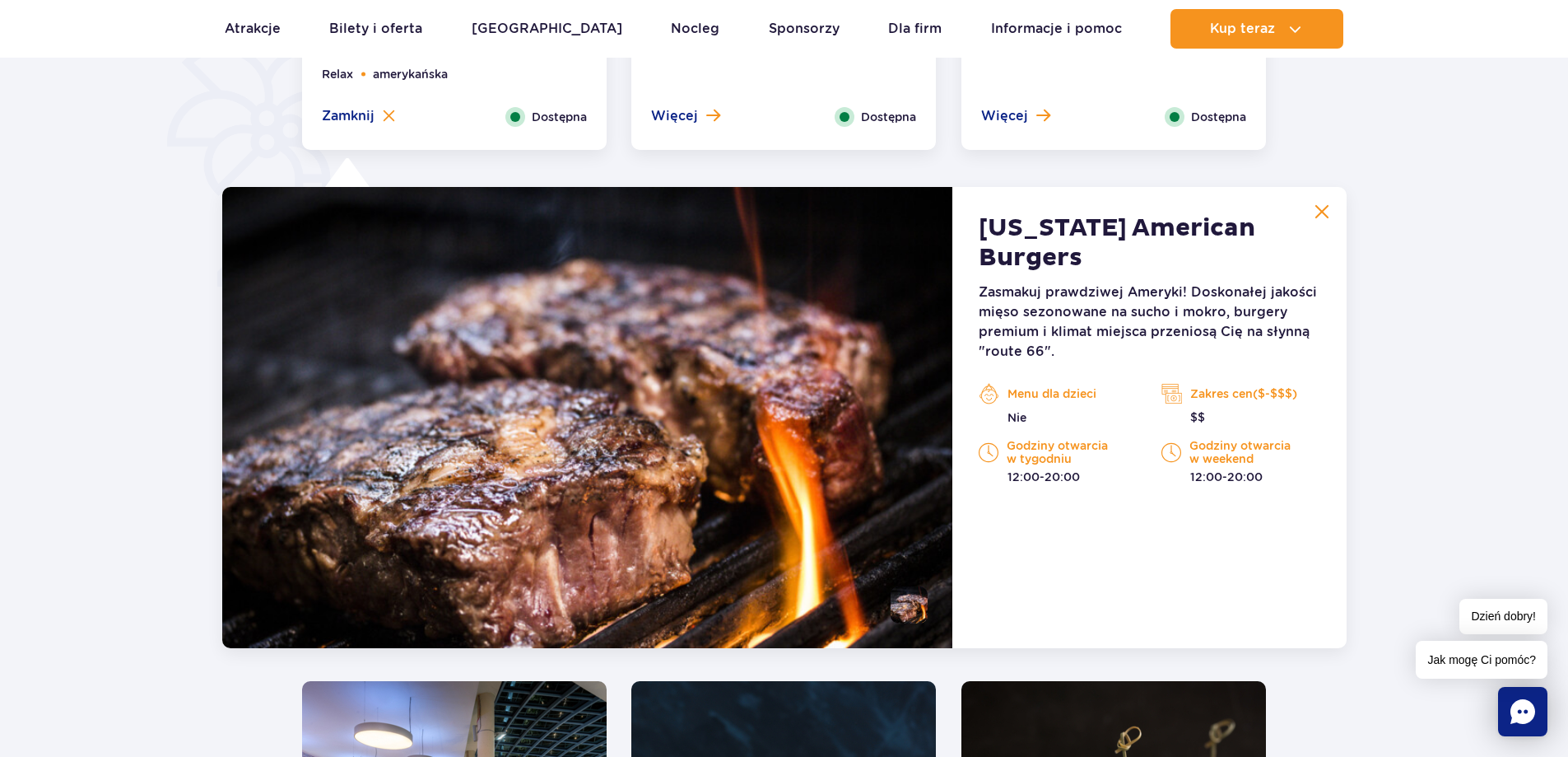
scroll to position [1280, 0]
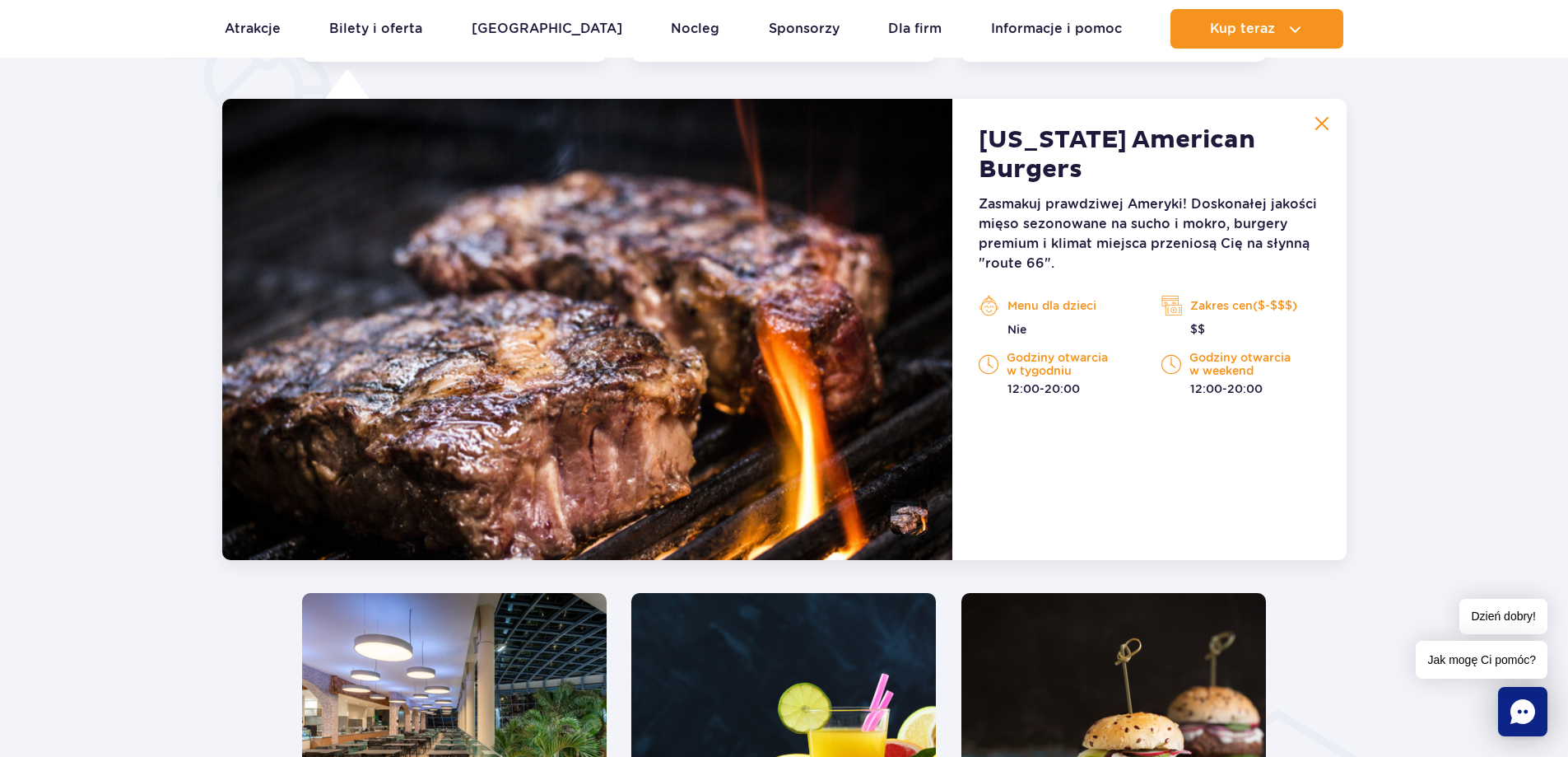
click at [1318, 113] on button at bounding box center [1322, 124] width 33 height 33
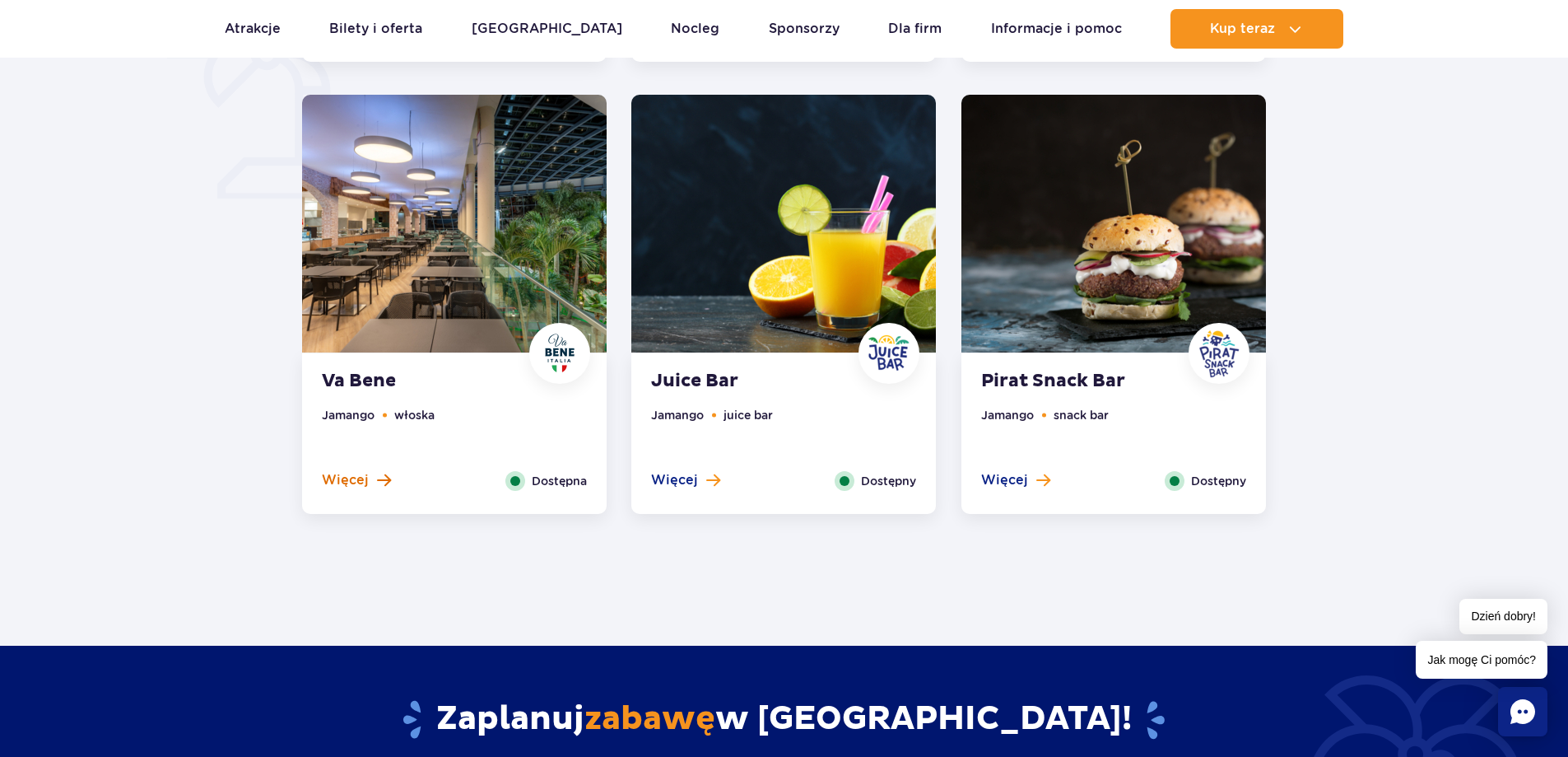
click at [384, 485] on span at bounding box center [383, 479] width 14 height 14
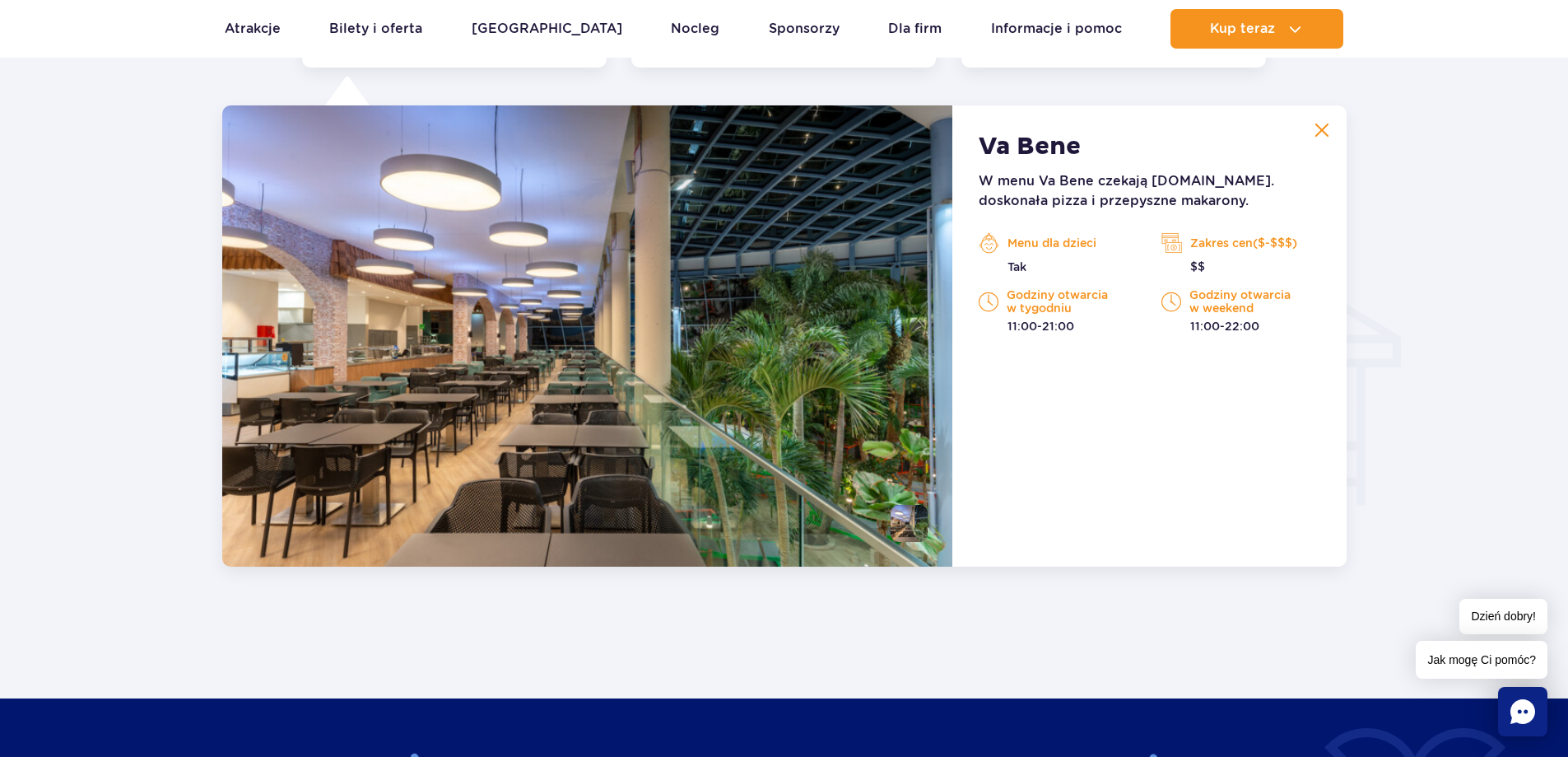
scroll to position [1733, 0]
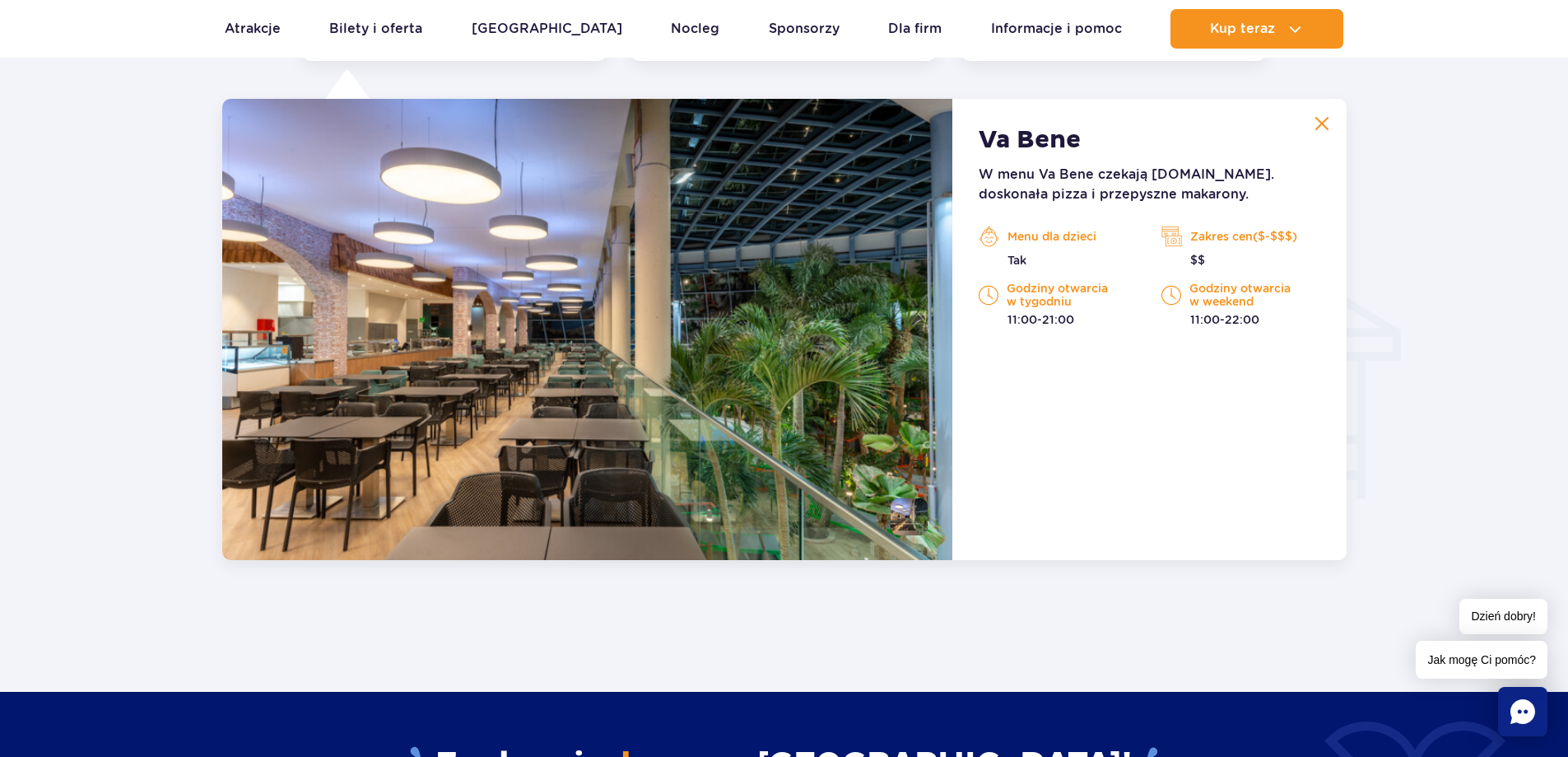
click at [1322, 124] on img at bounding box center [1322, 123] width 14 height 14
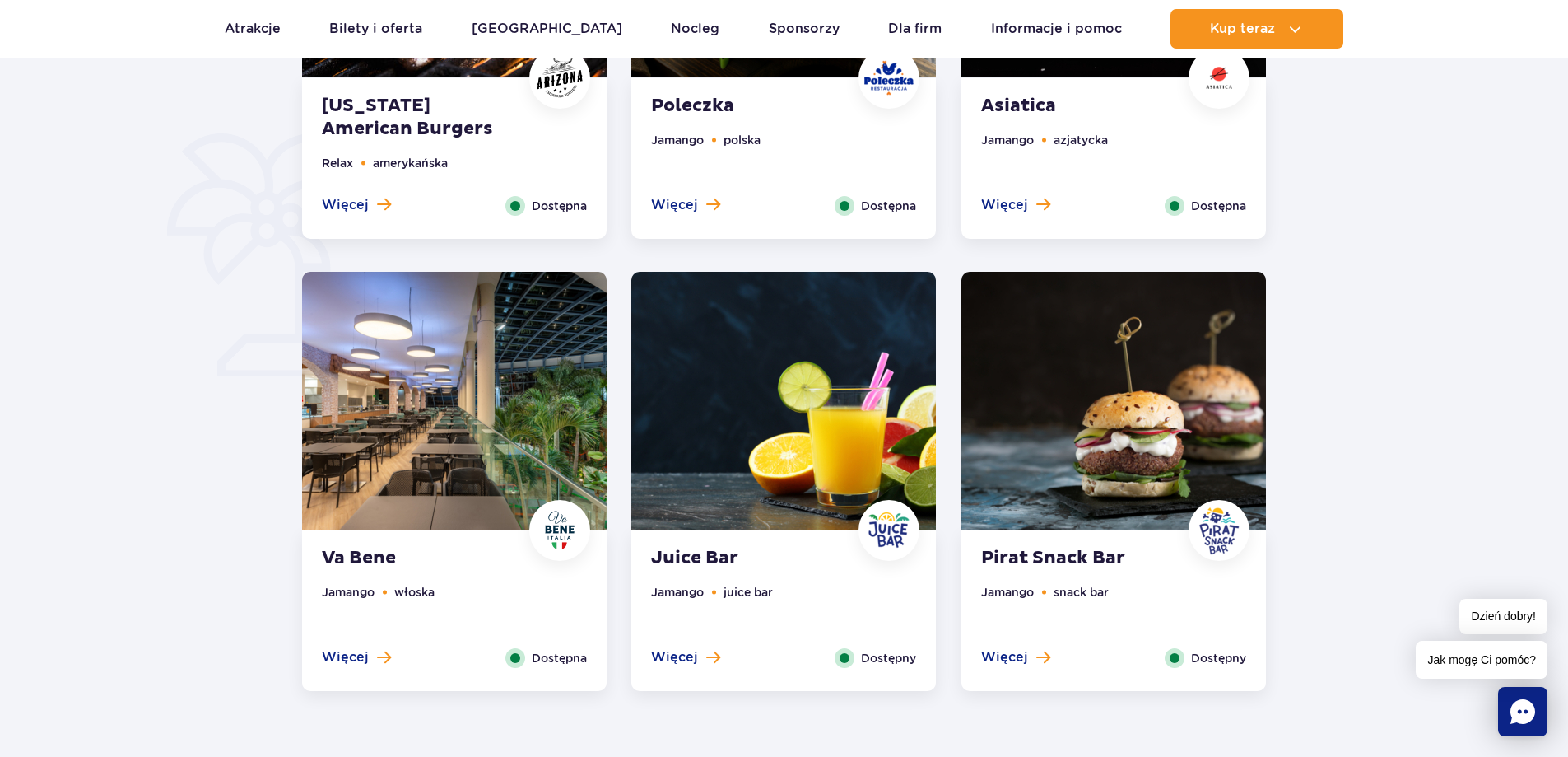
scroll to position [992, 0]
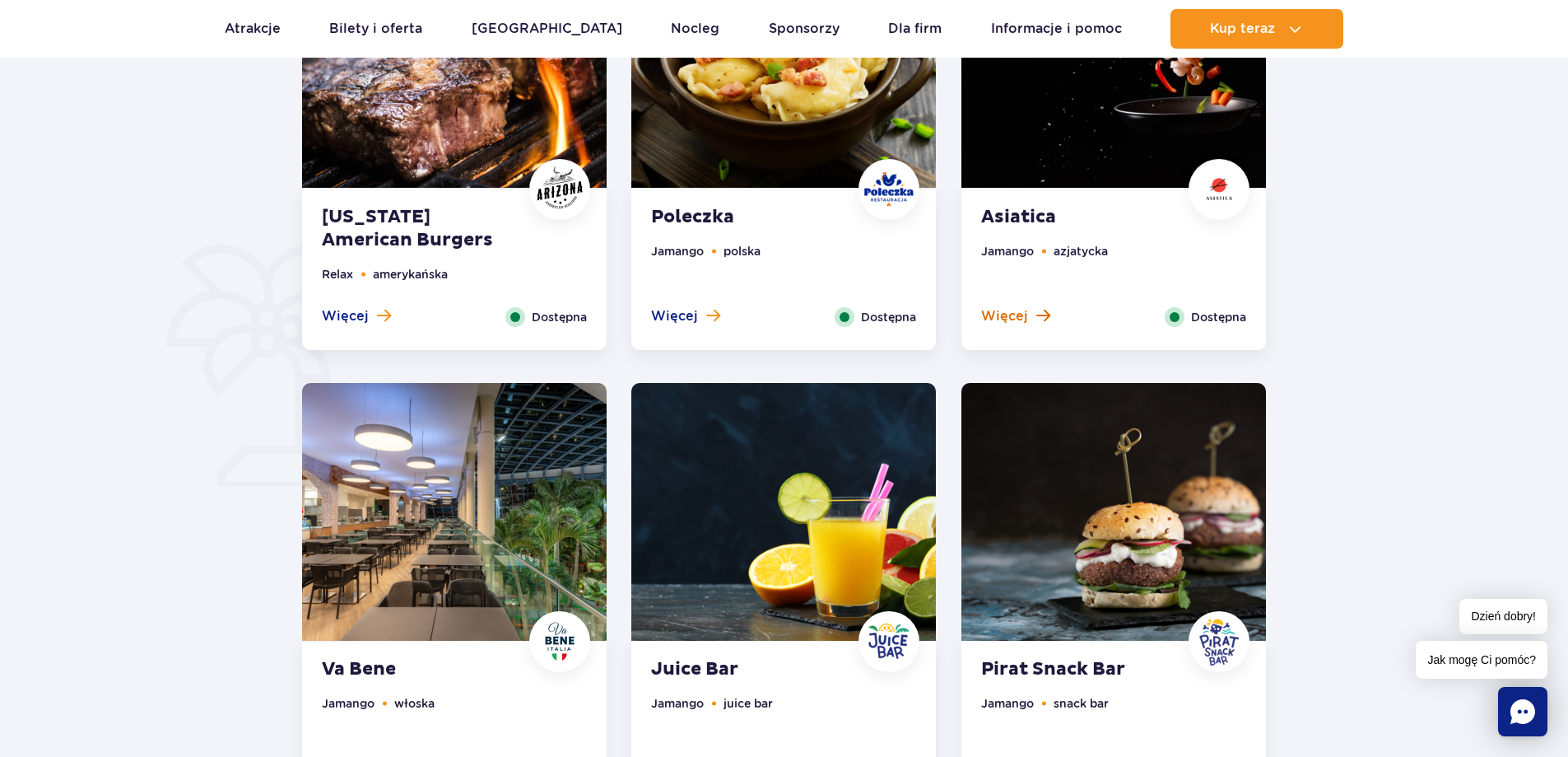
click at [1017, 307] on span "Więcej" at bounding box center [1004, 315] width 47 height 18
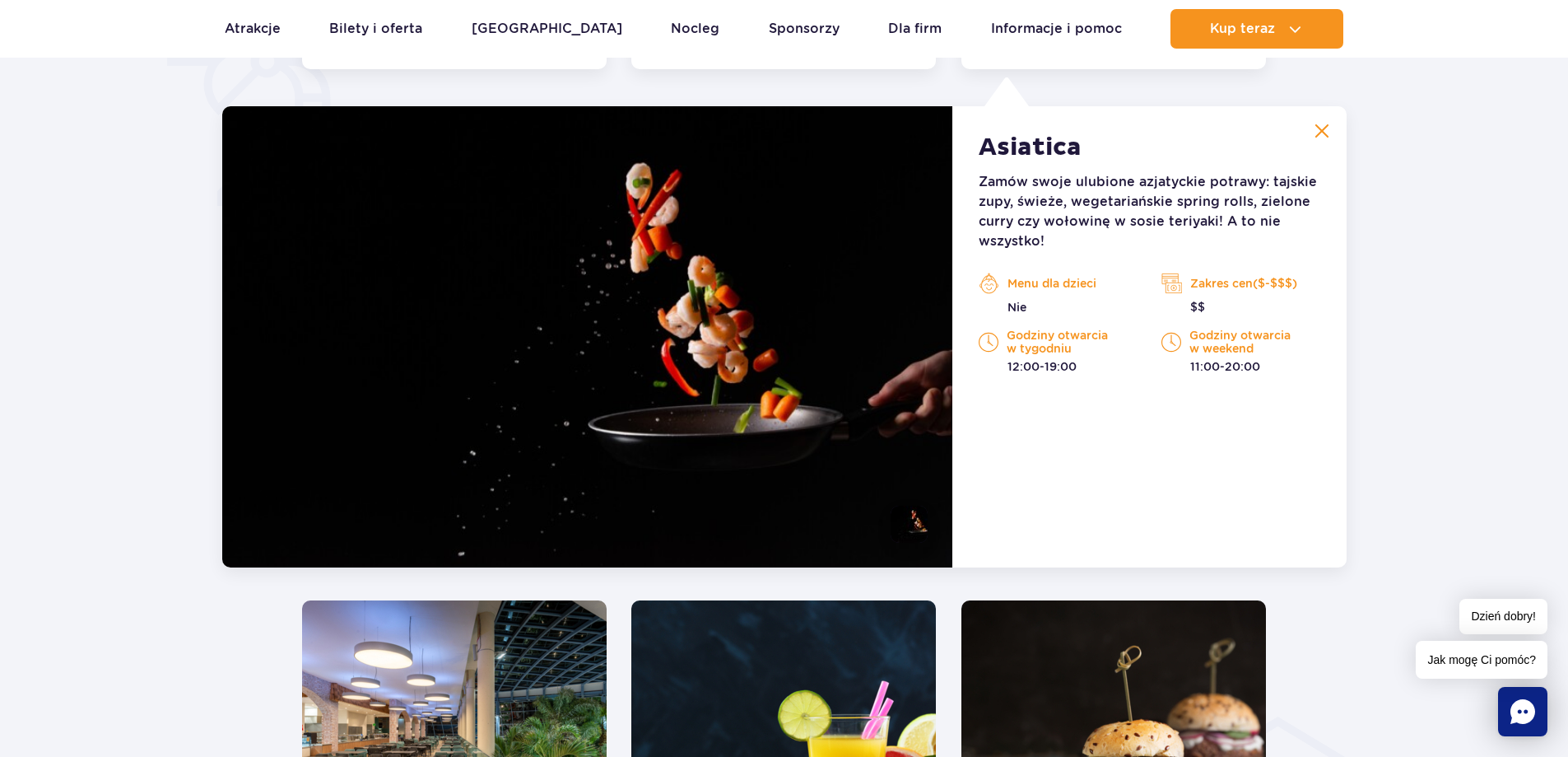
scroll to position [1280, 0]
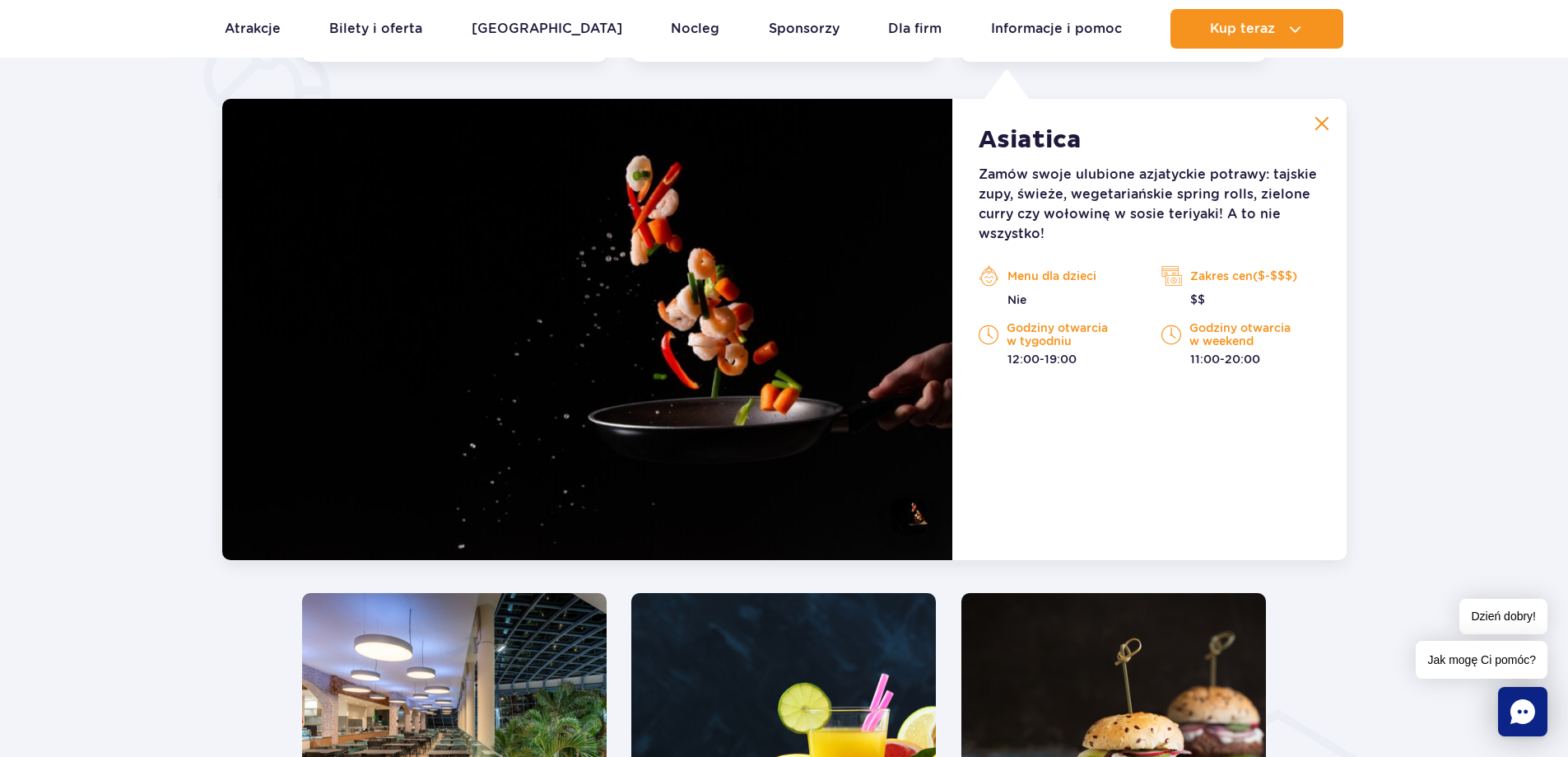
click at [1332, 113] on button at bounding box center [1322, 124] width 33 height 33
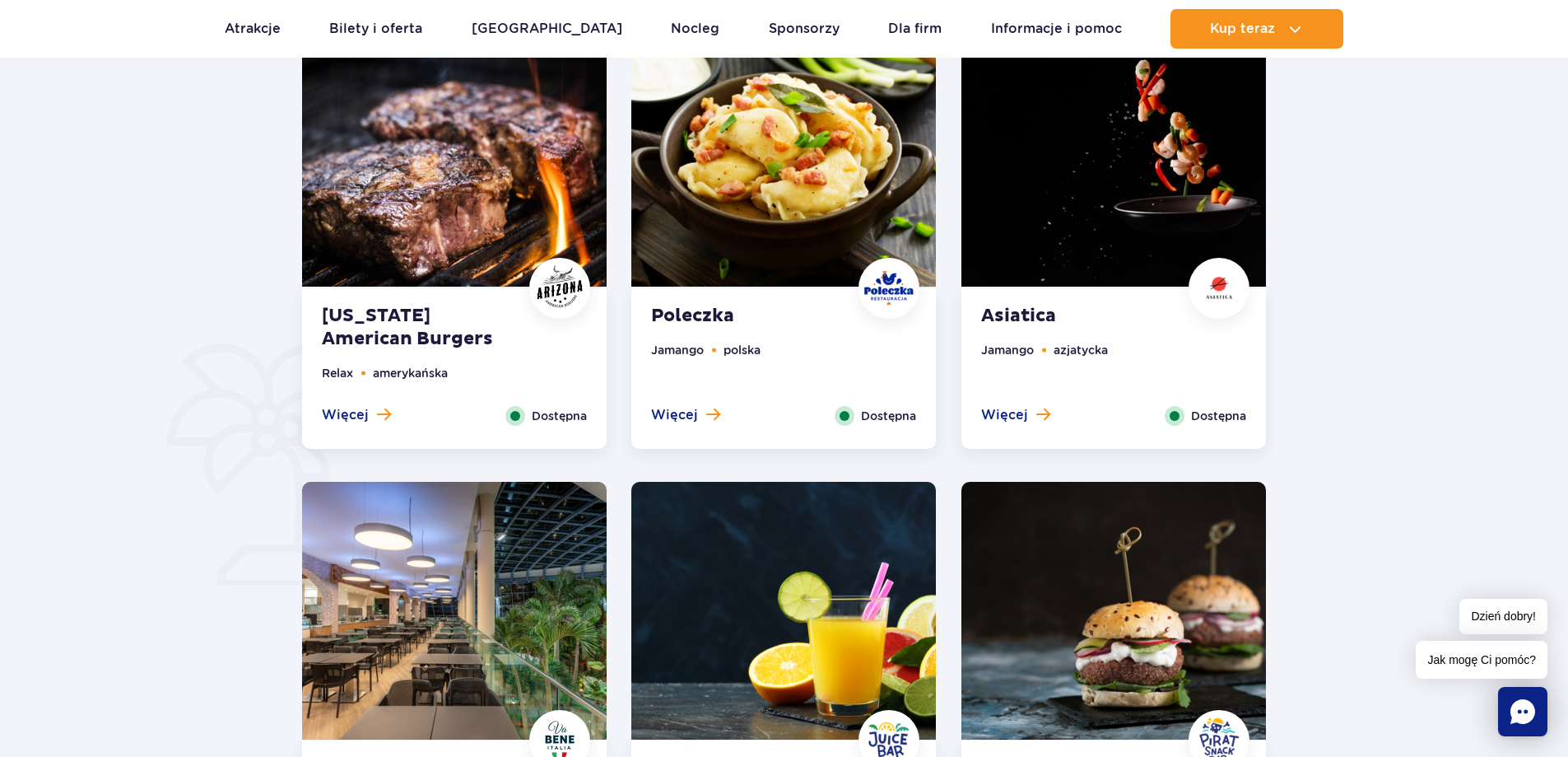
scroll to position [869, 0]
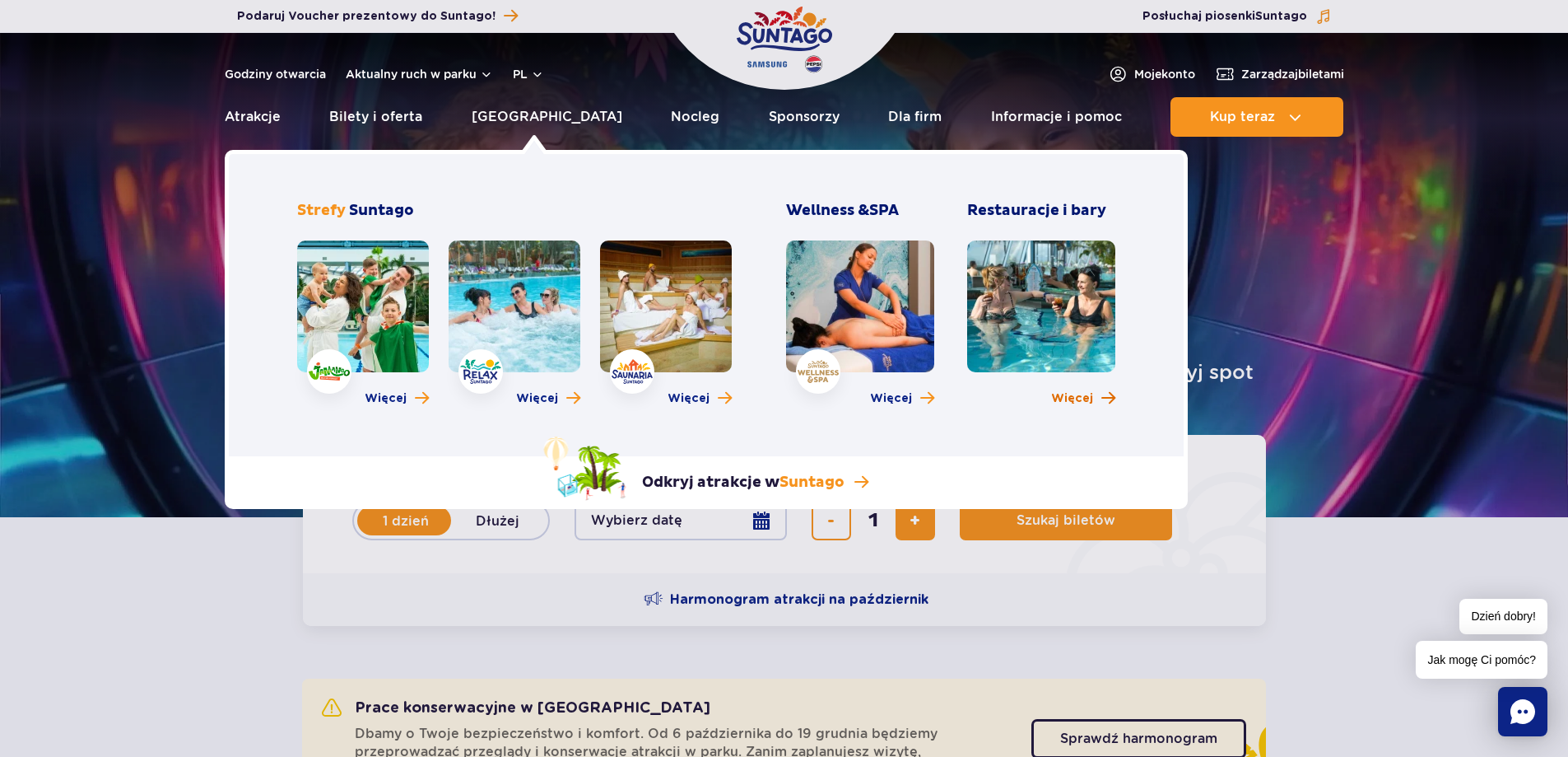
click at [1081, 398] on span "Więcej" at bounding box center [1071, 398] width 42 height 16
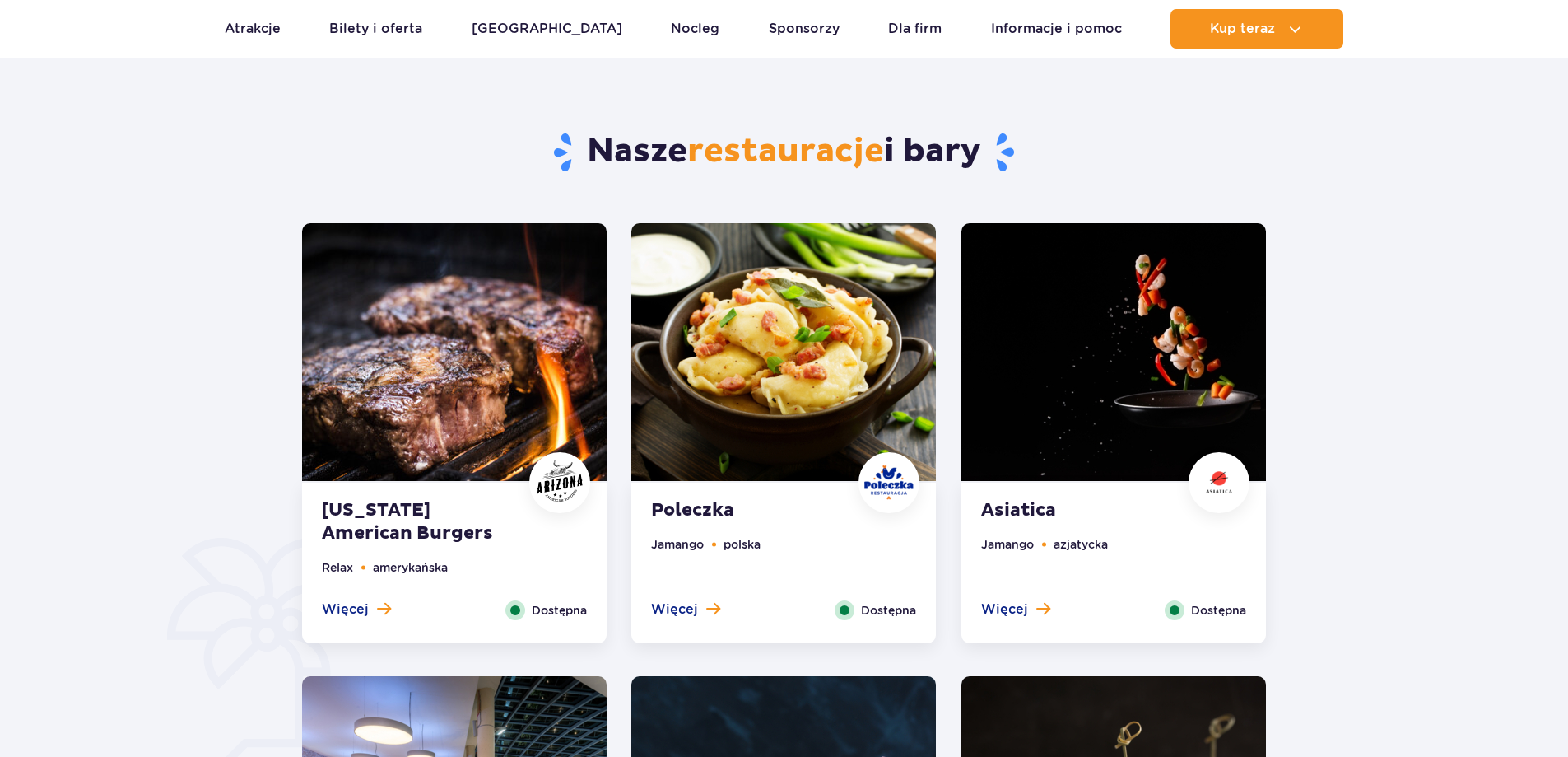
scroll to position [823, 0]
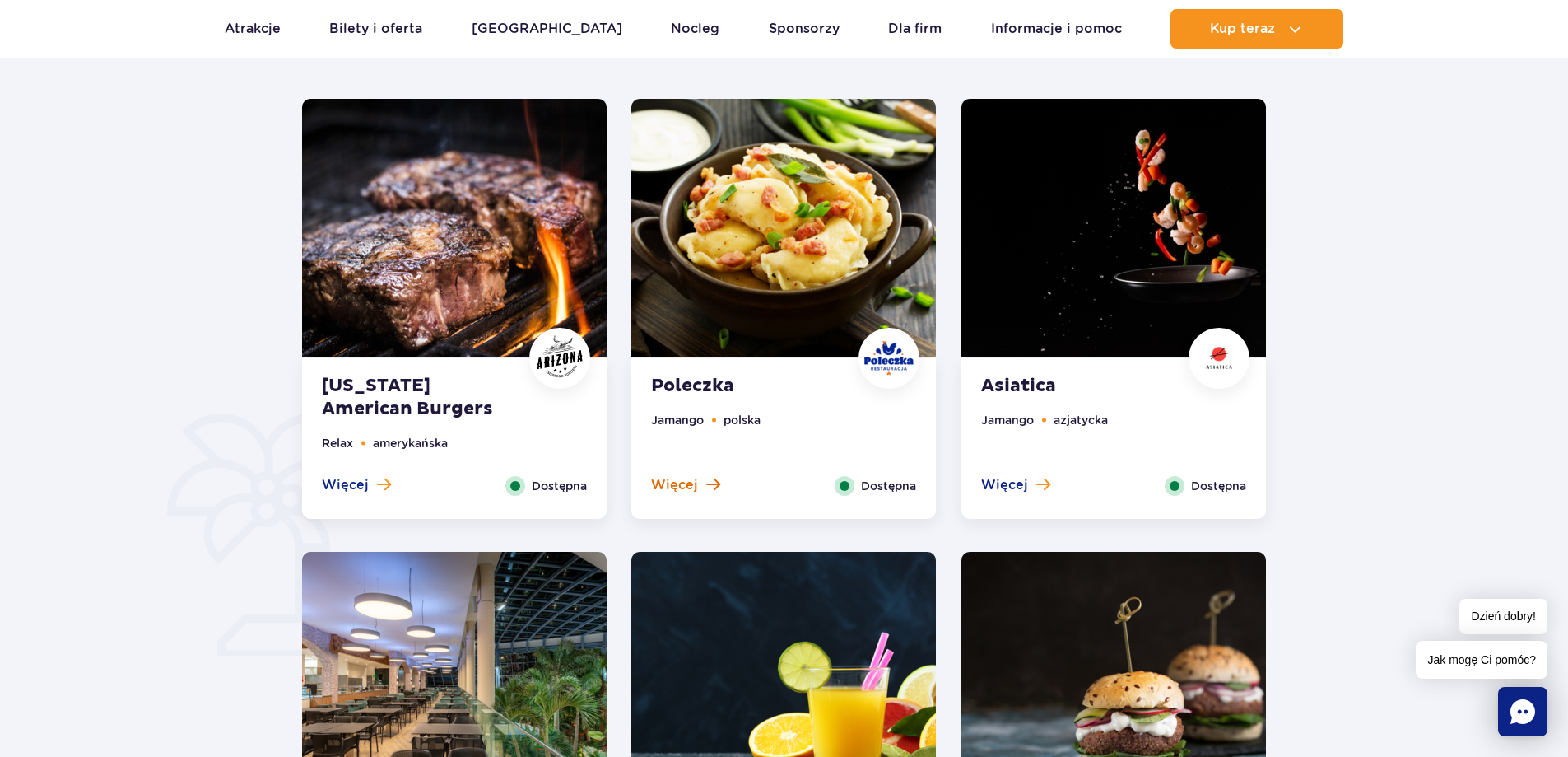
click at [692, 489] on span "Więcej" at bounding box center [674, 484] width 47 height 18
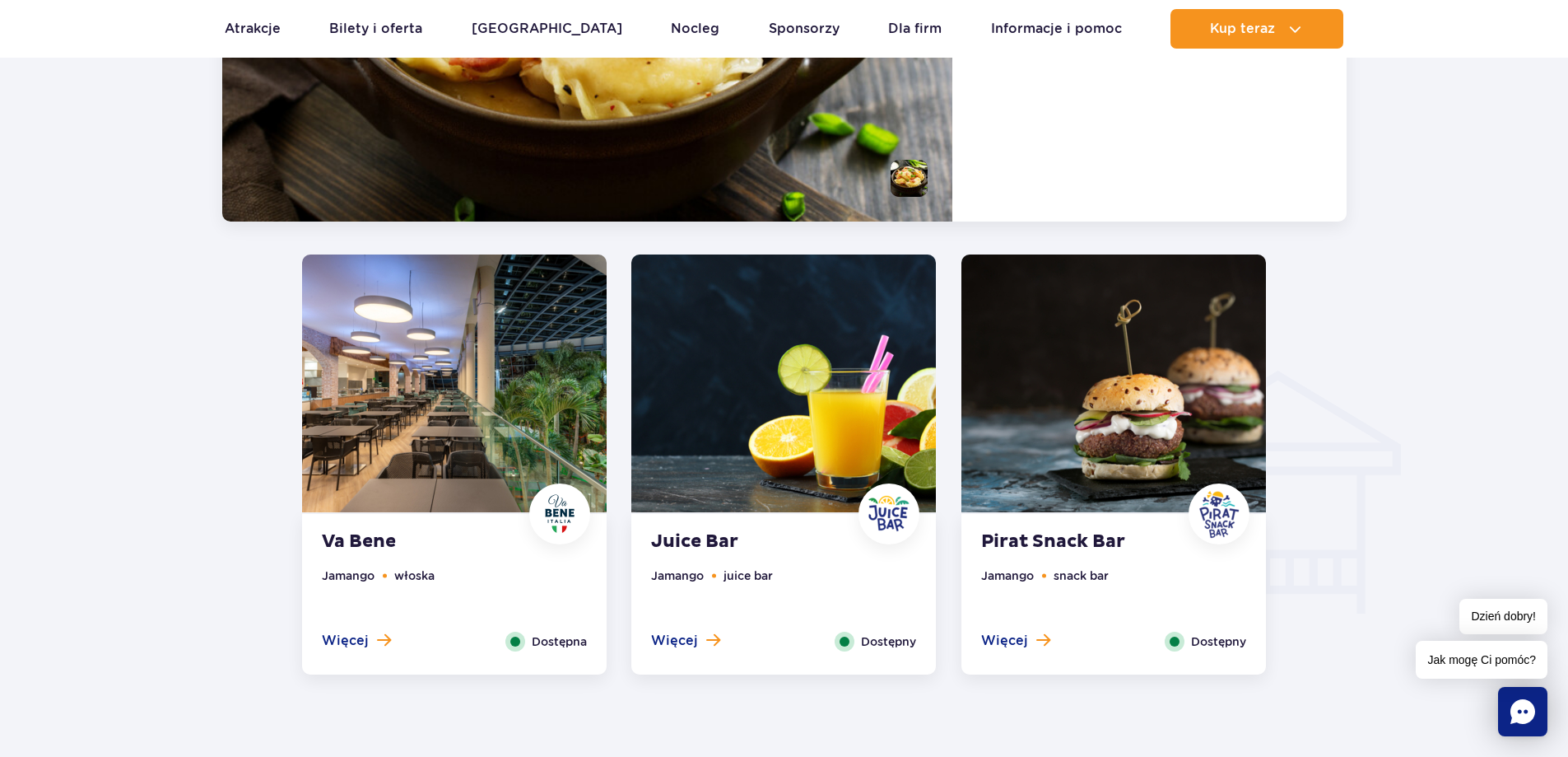
scroll to position [1857, 0]
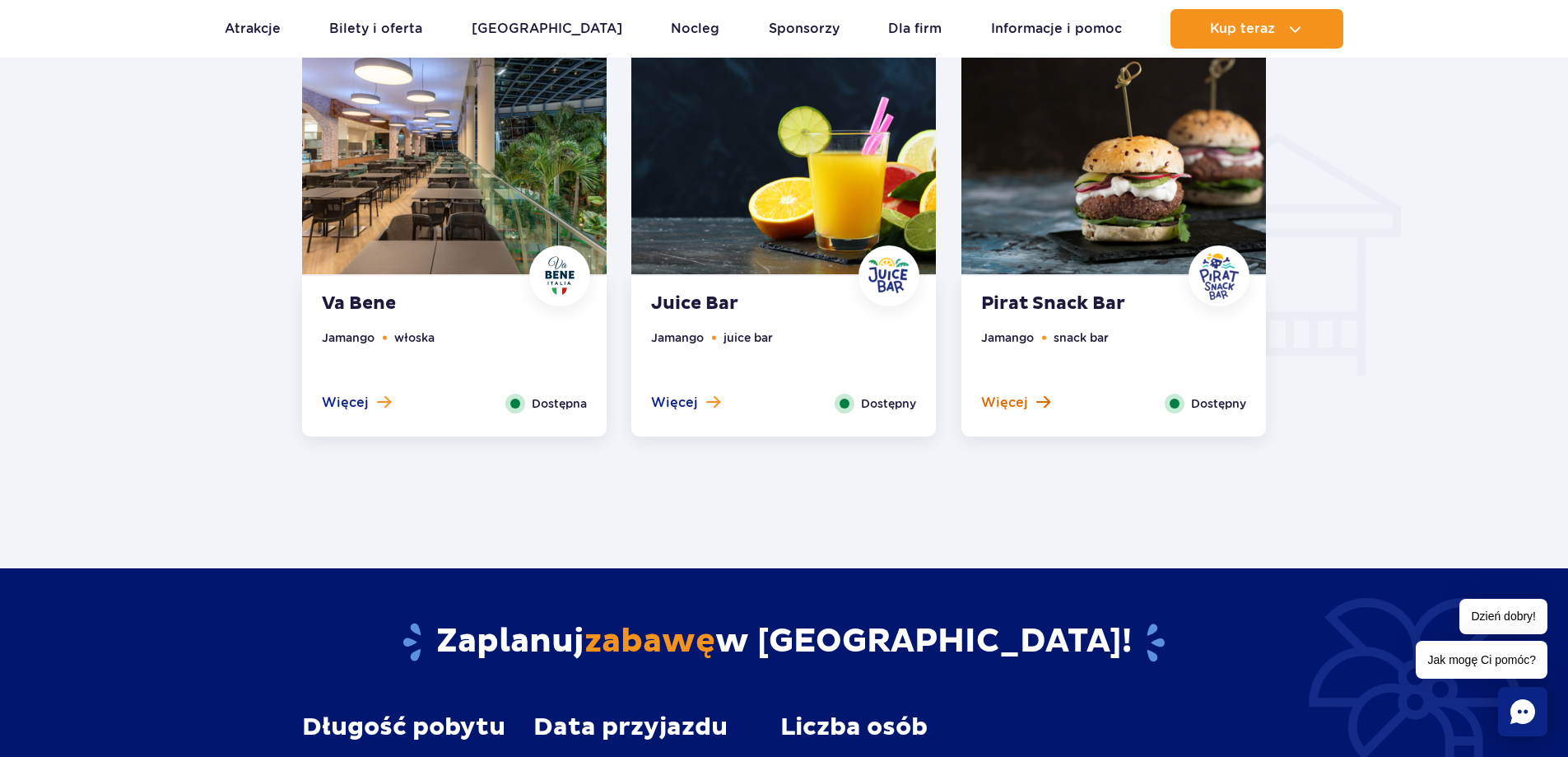
click at [1037, 401] on span at bounding box center [1043, 402] width 14 height 14
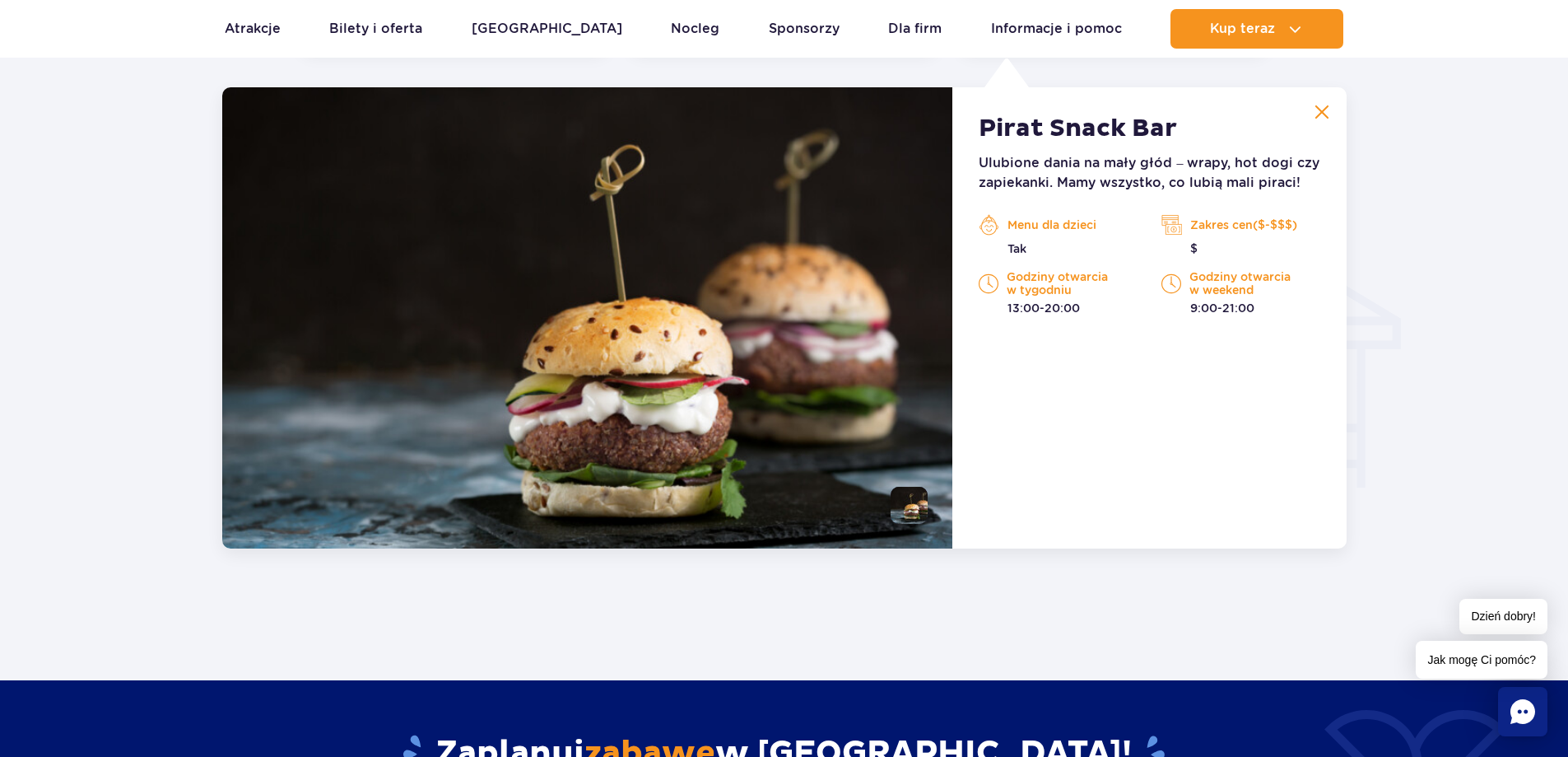
scroll to position [1733, 0]
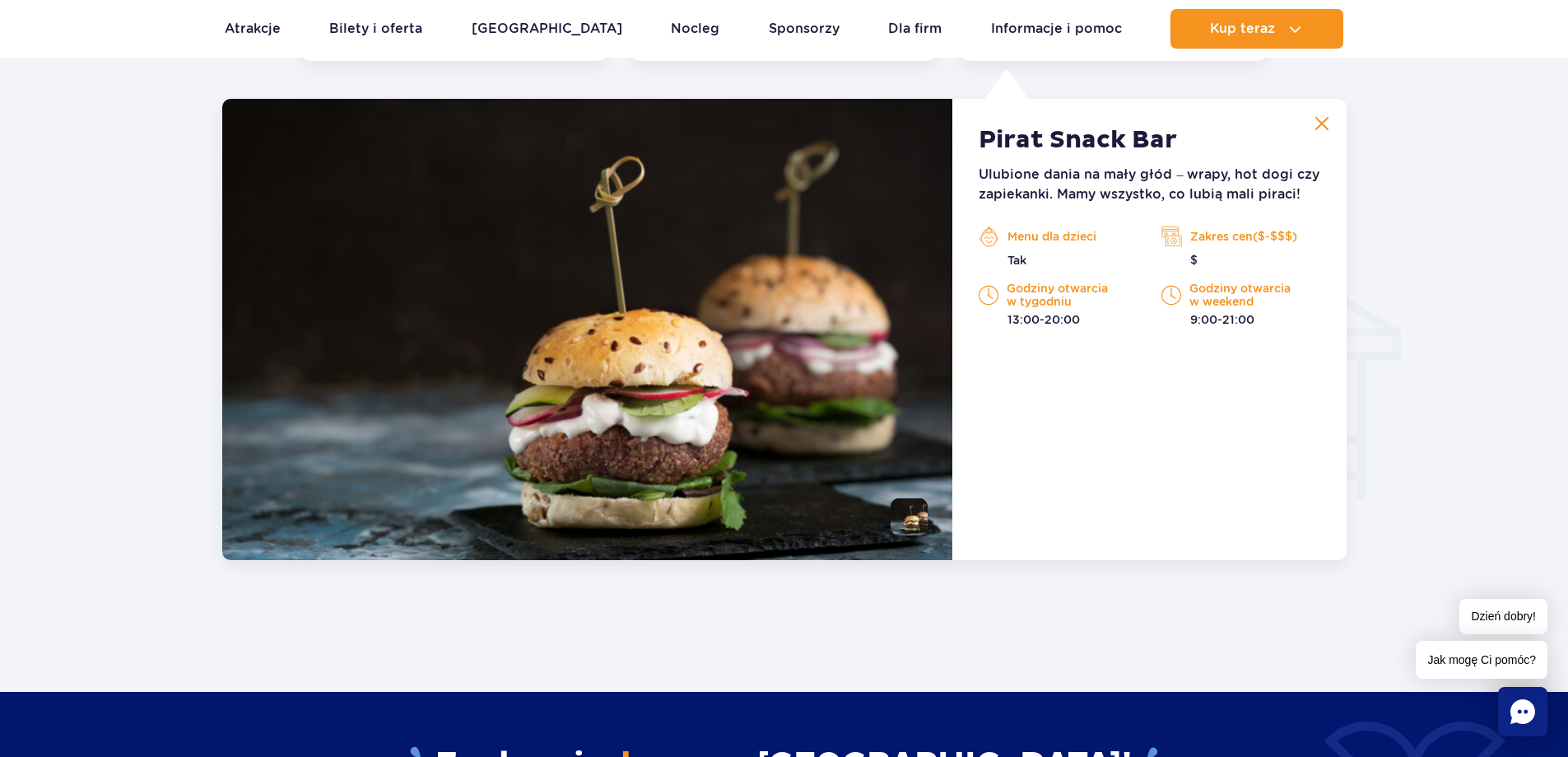
click at [1325, 131] on img at bounding box center [1322, 123] width 14 height 14
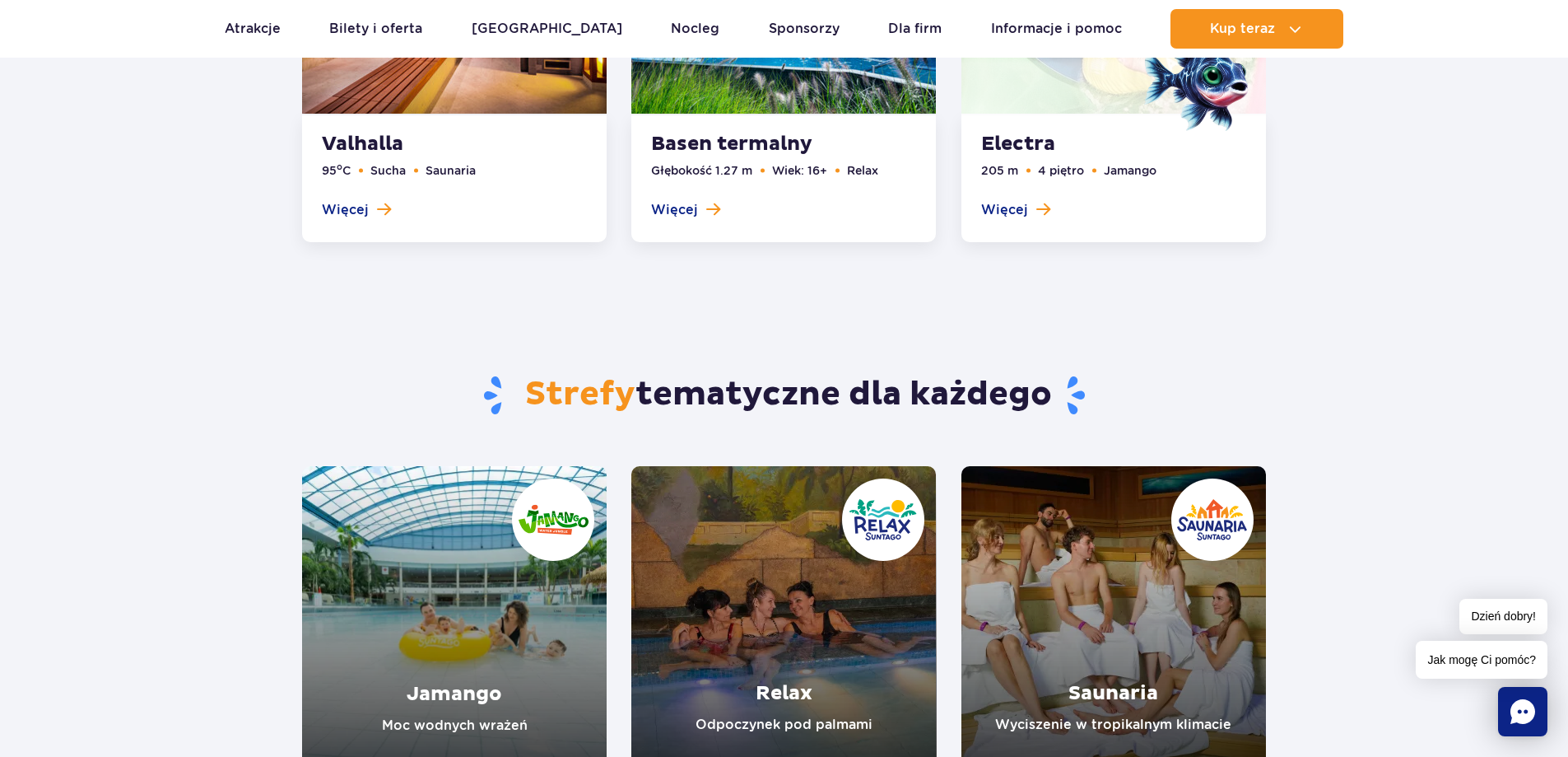
scroll to position [2721, 0]
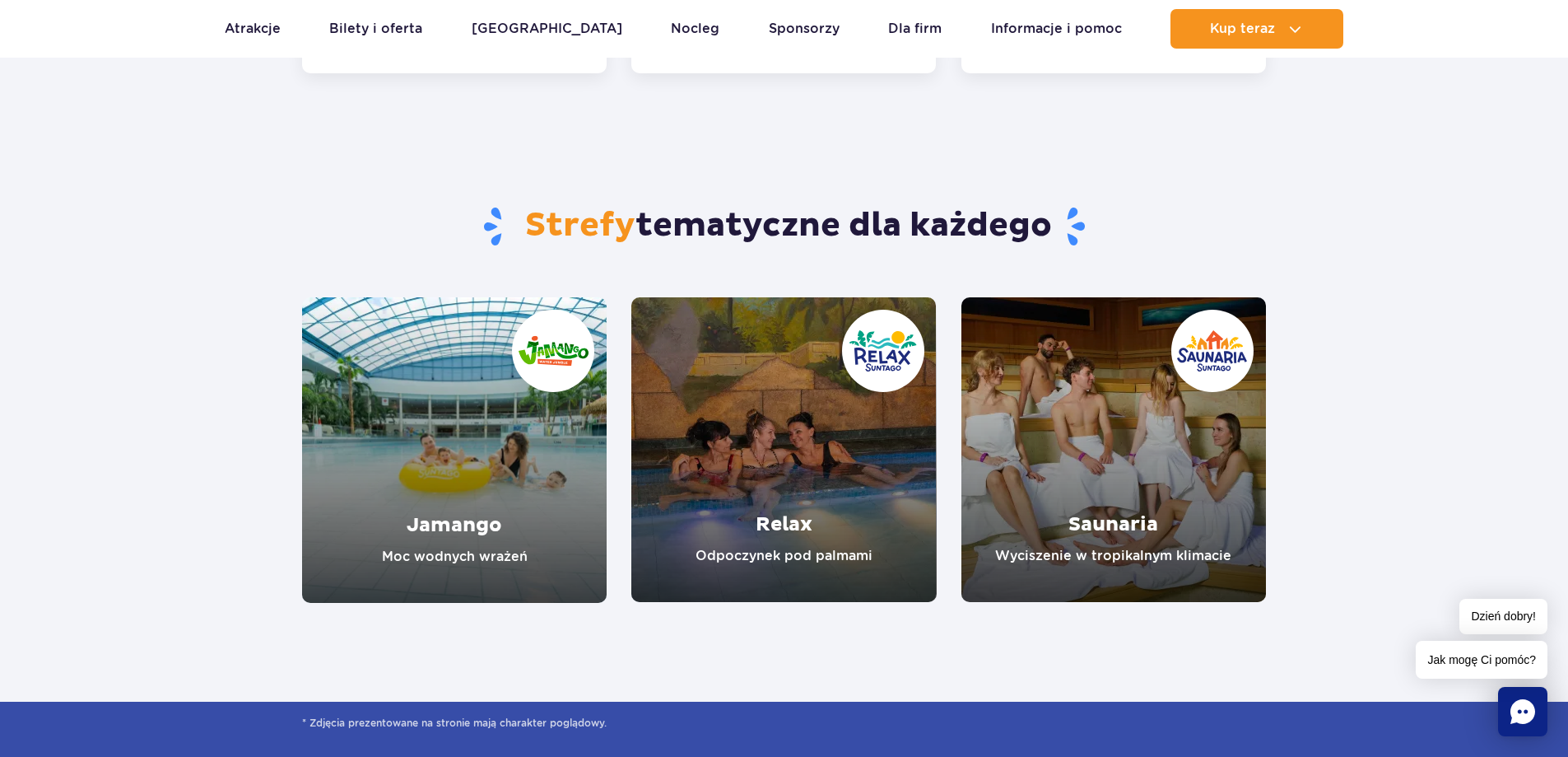
click at [765, 557] on link "Relax" at bounding box center [783, 449] width 304 height 304
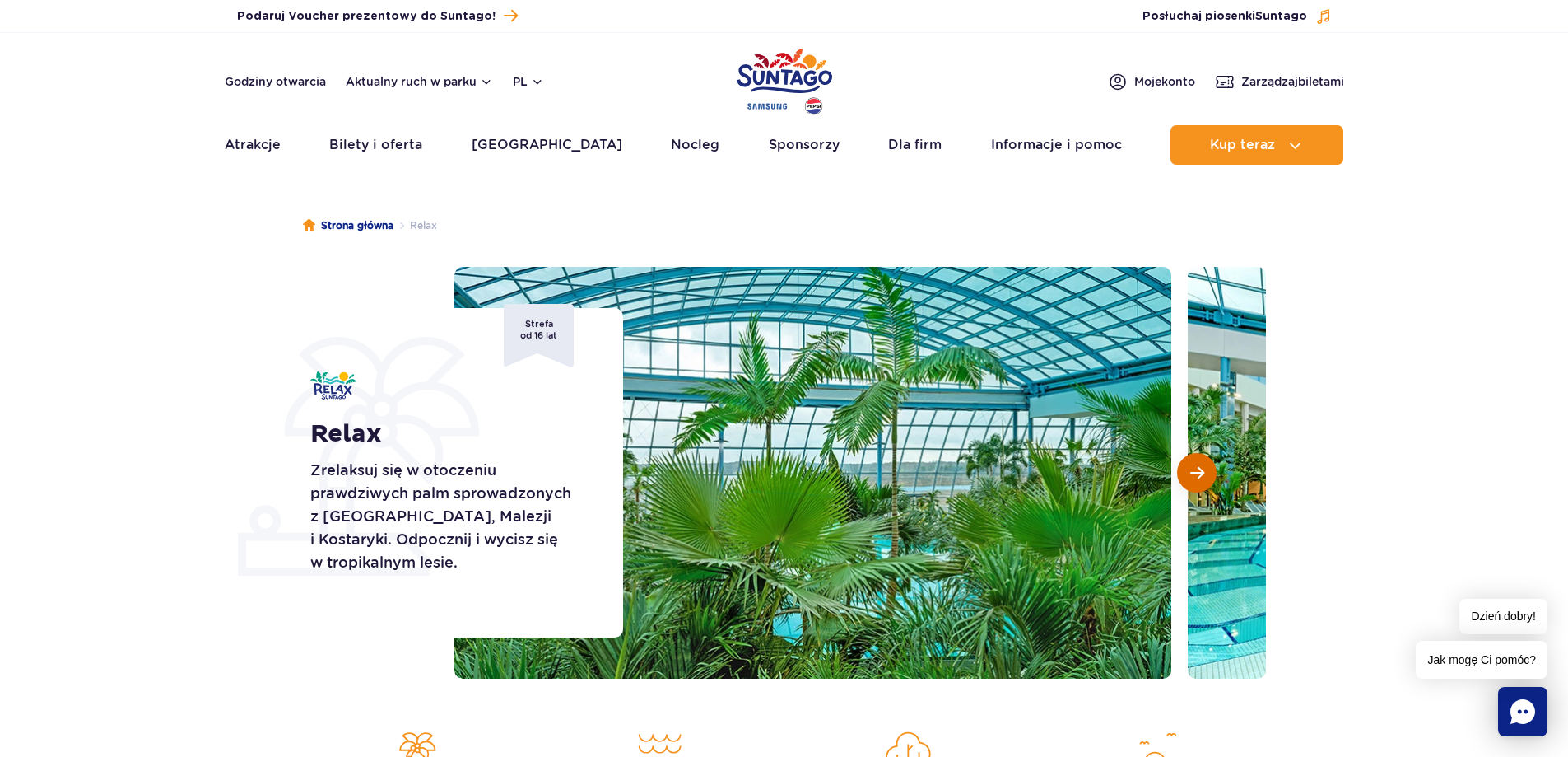
click at [1208, 465] on button "Następny slajd" at bounding box center [1196, 472] width 39 height 39
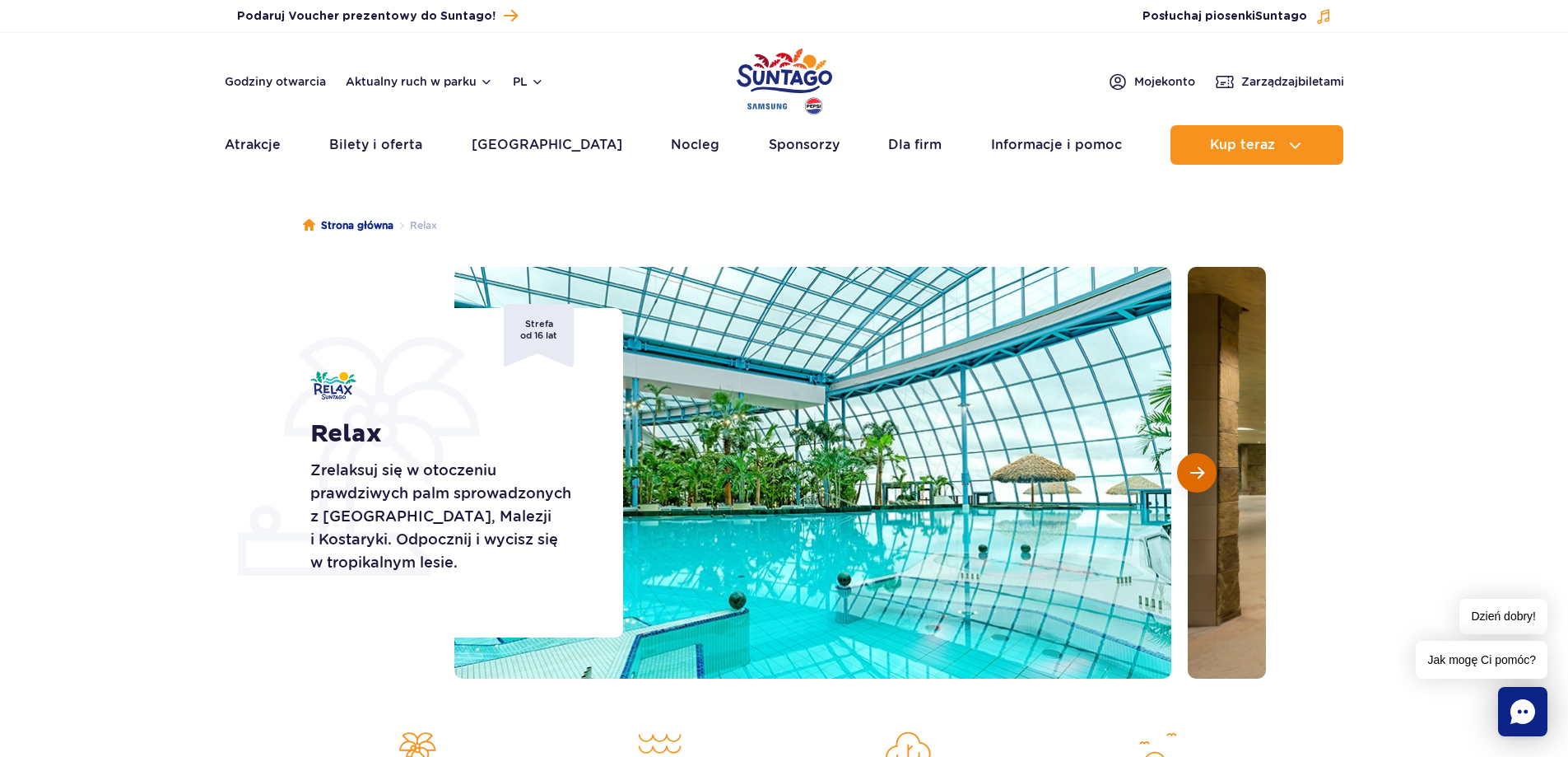
click at [1208, 465] on button "Następny slajd" at bounding box center [1196, 472] width 39 height 39
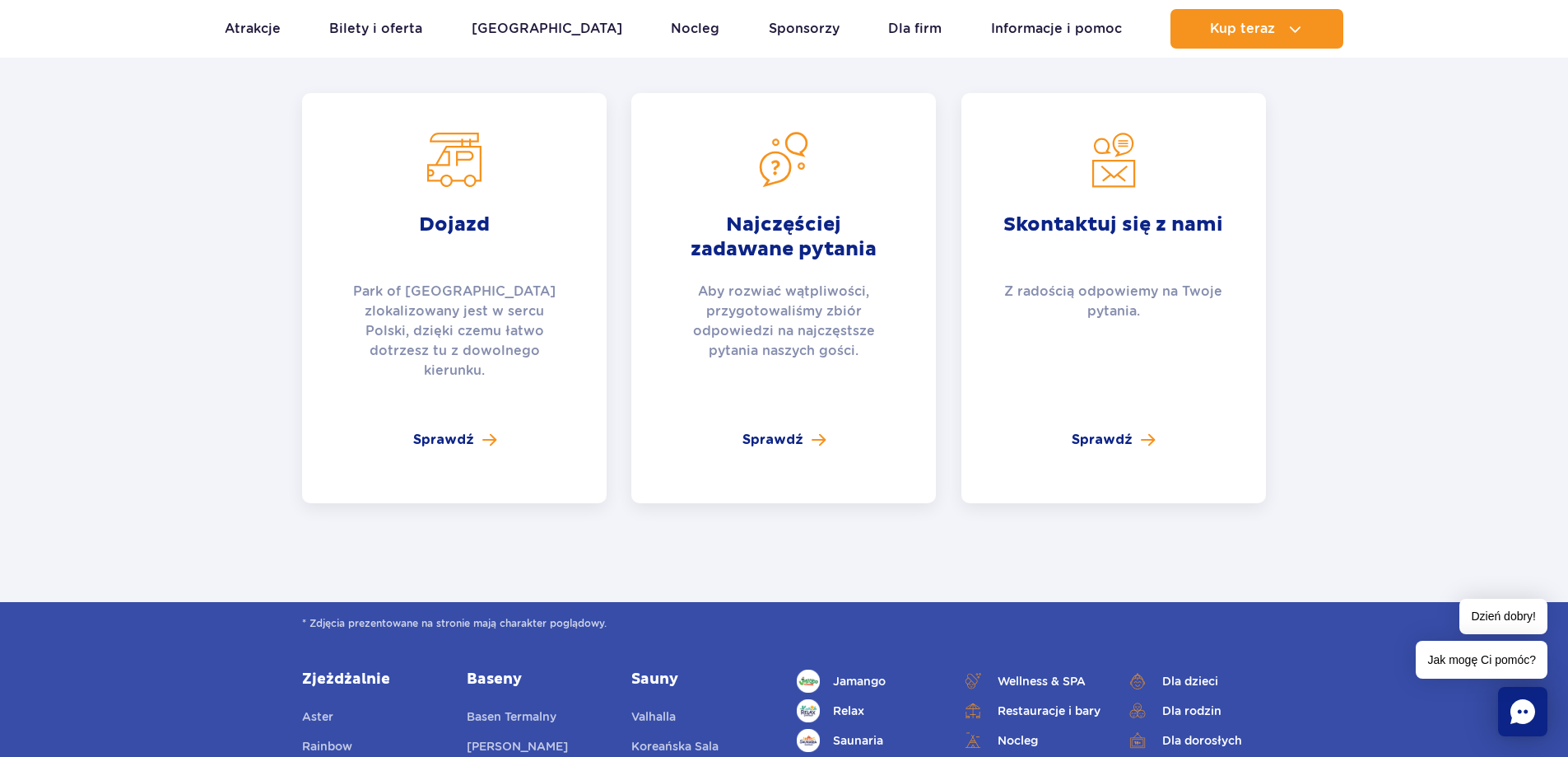
scroll to position [3211, 0]
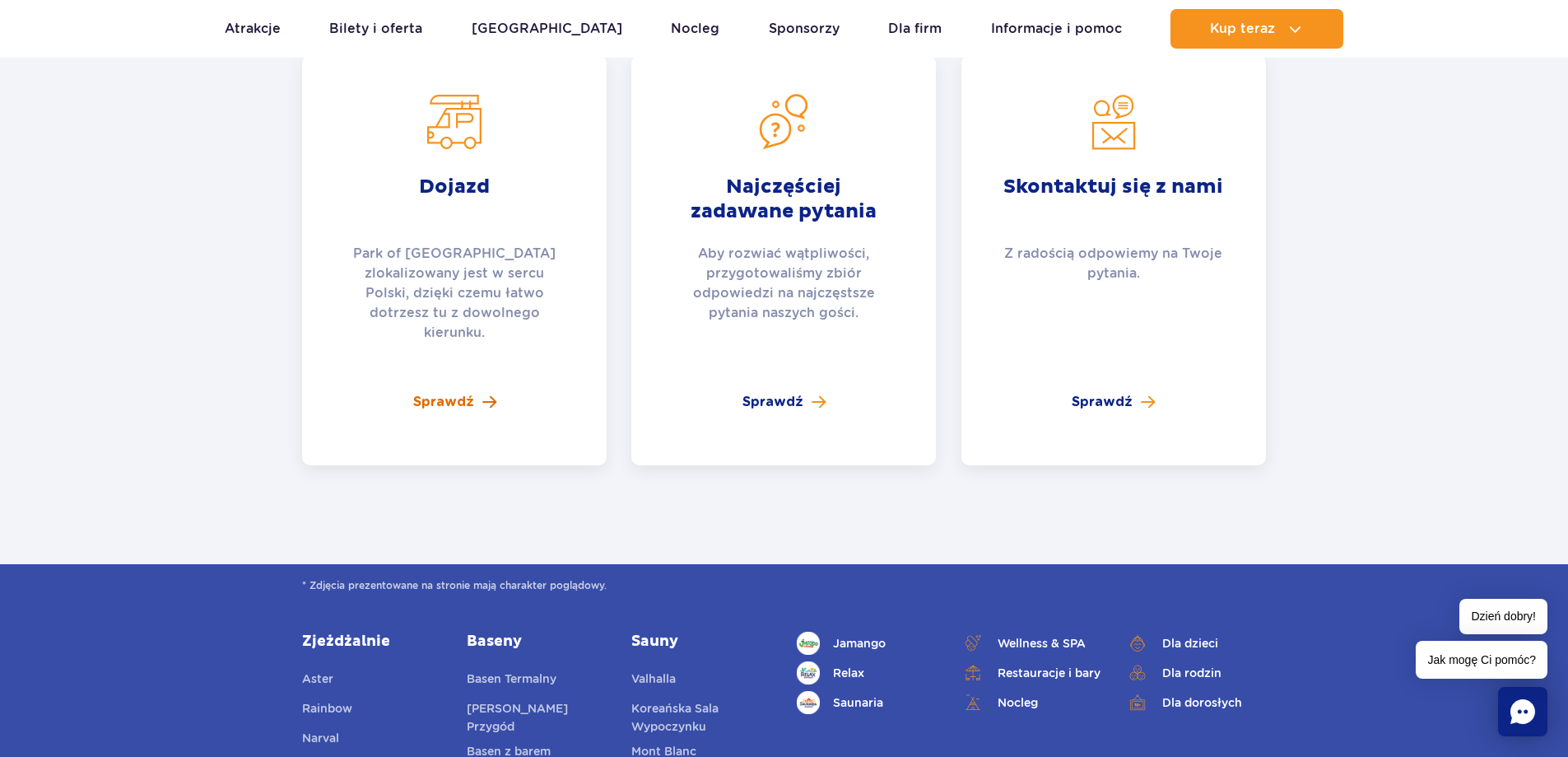
click at [476, 392] on link "Sprawdź" at bounding box center [455, 402] width 84 height 20
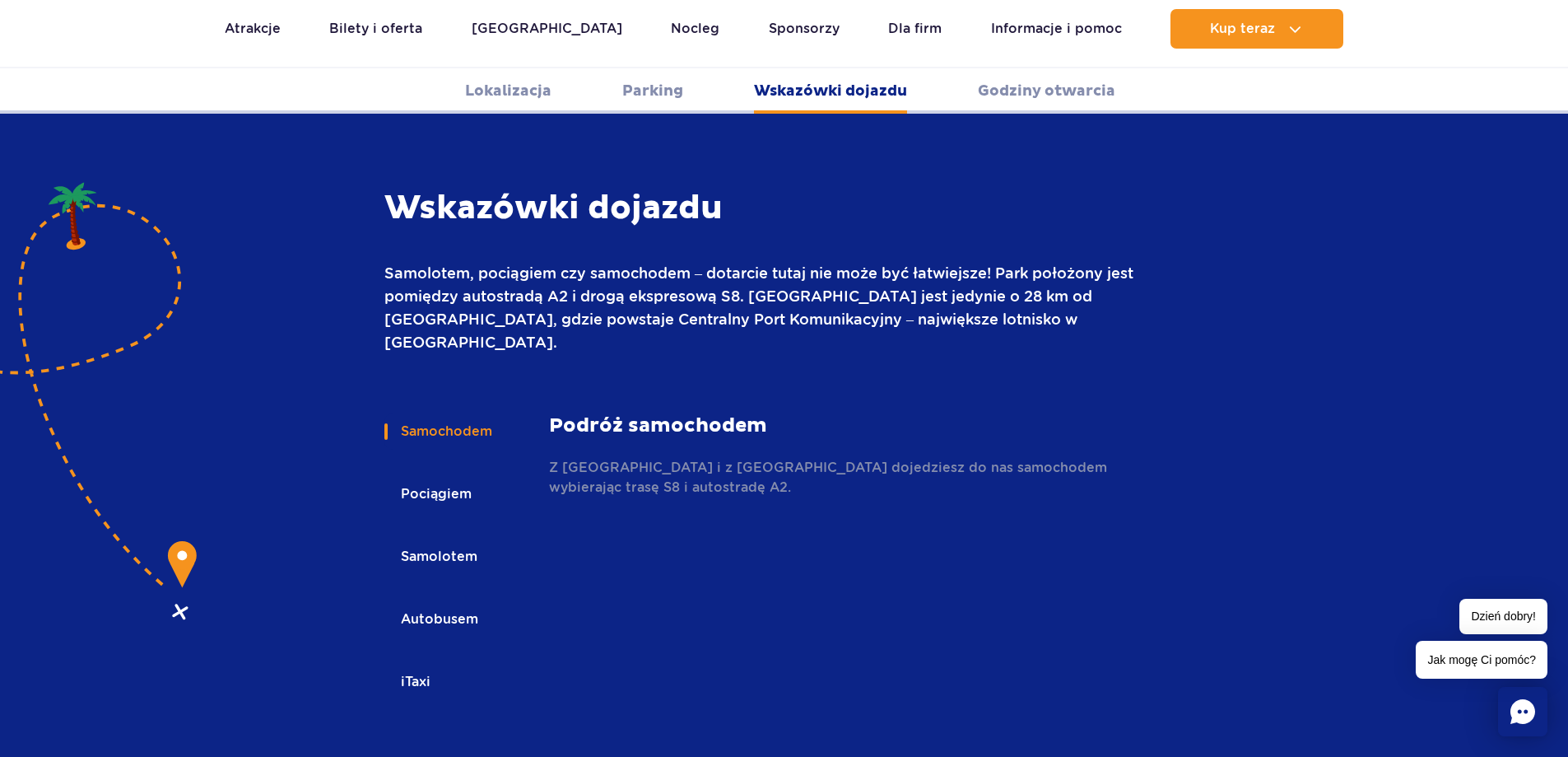
click at [442, 539] on button "Samolotem" at bounding box center [438, 557] width 107 height 36
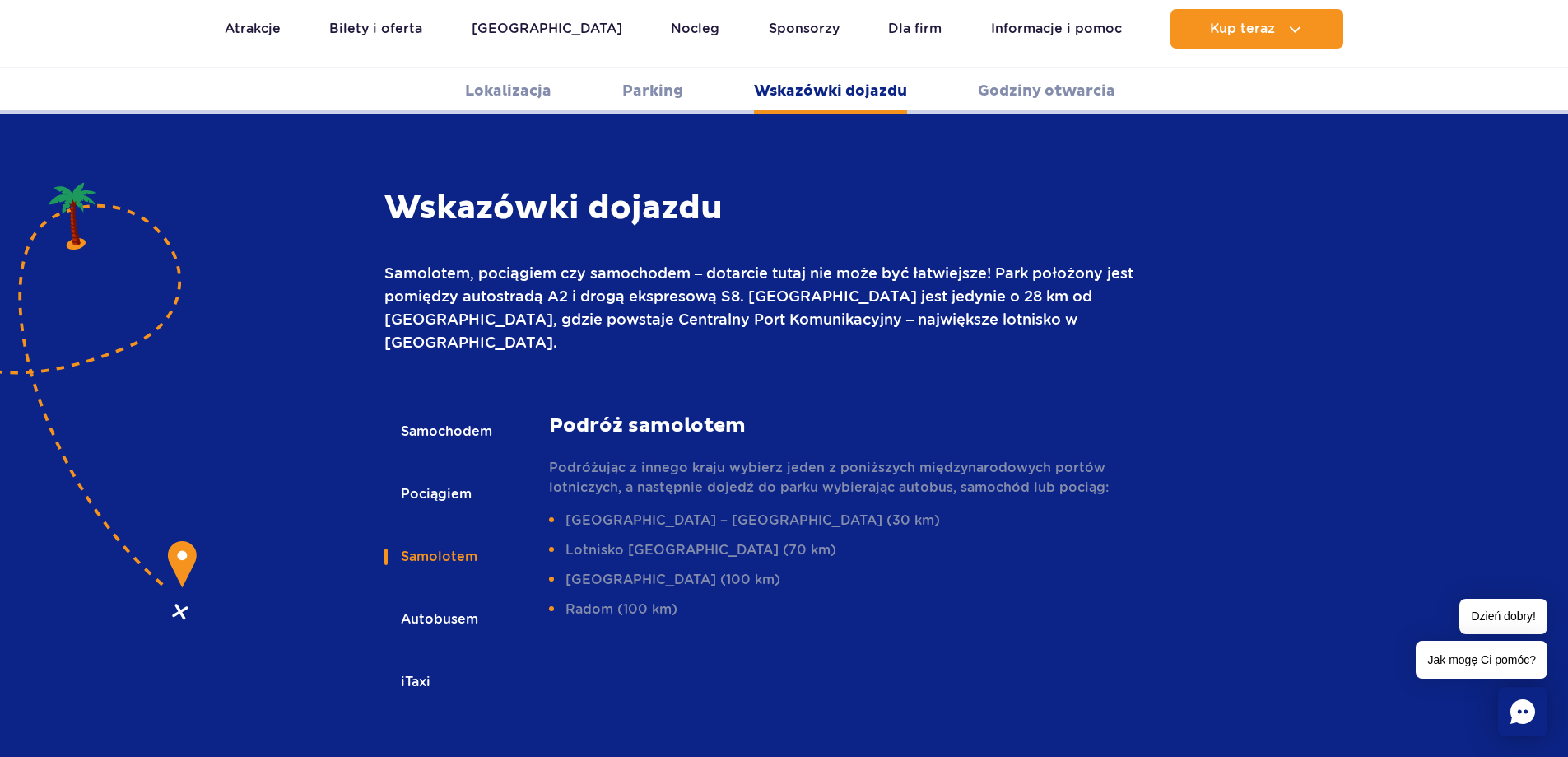
click at [467, 601] on button "Autobusem" at bounding box center [438, 619] width 108 height 36
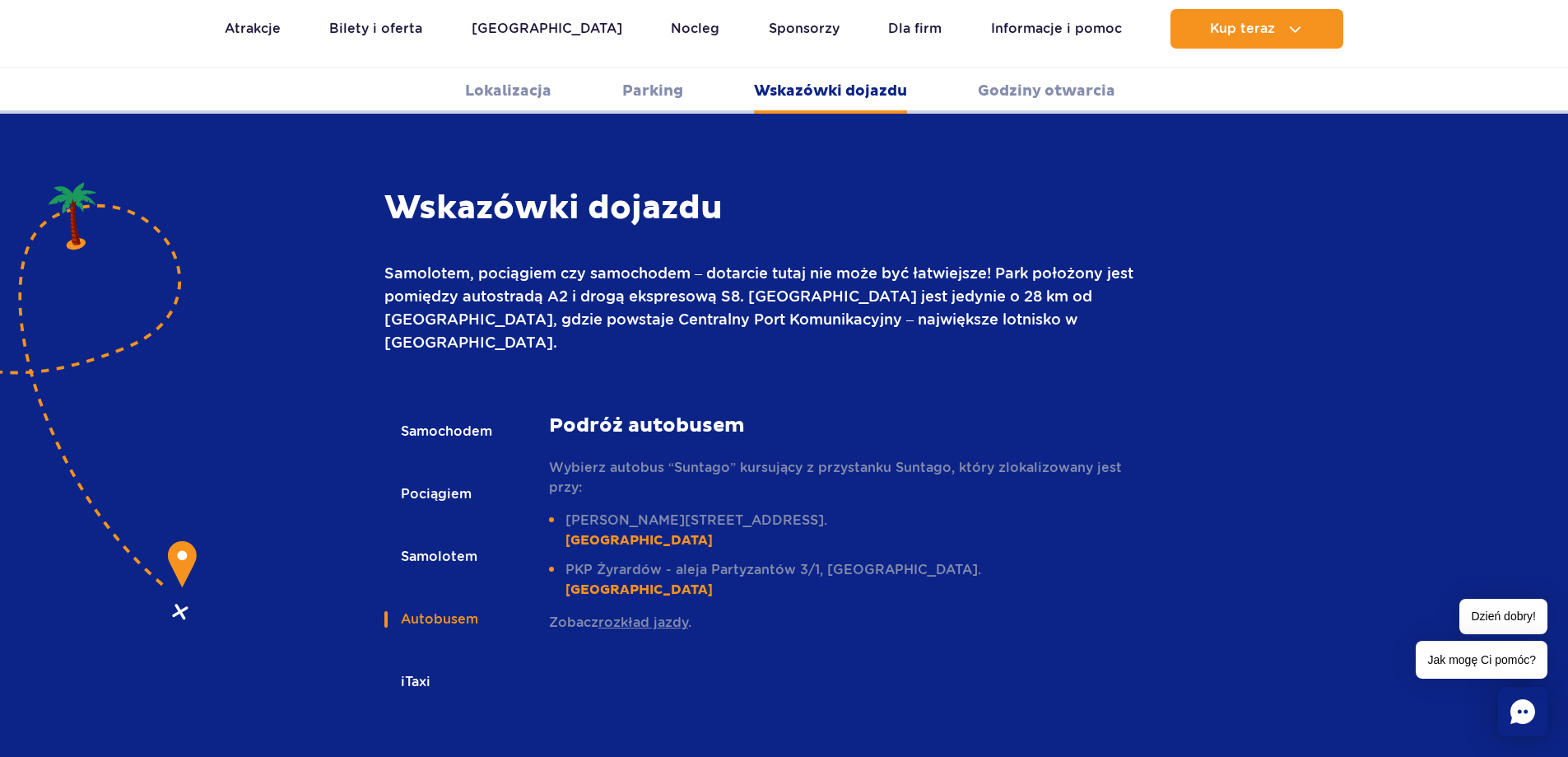
click at [396, 664] on button "iTaxi" at bounding box center [414, 682] width 61 height 36
